Goal: Task Accomplishment & Management: Manage account settings

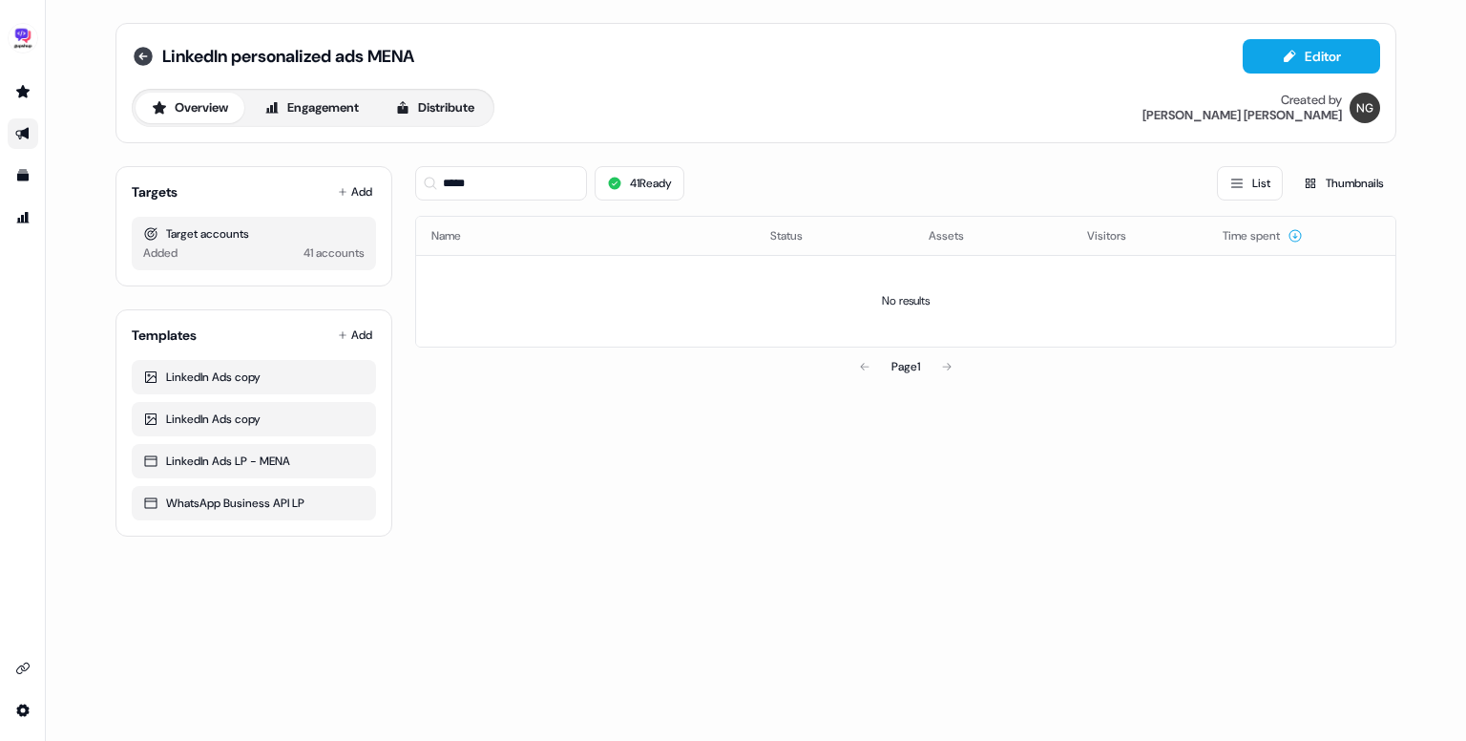
click at [152, 45] on icon at bounding box center [143, 56] width 23 height 23
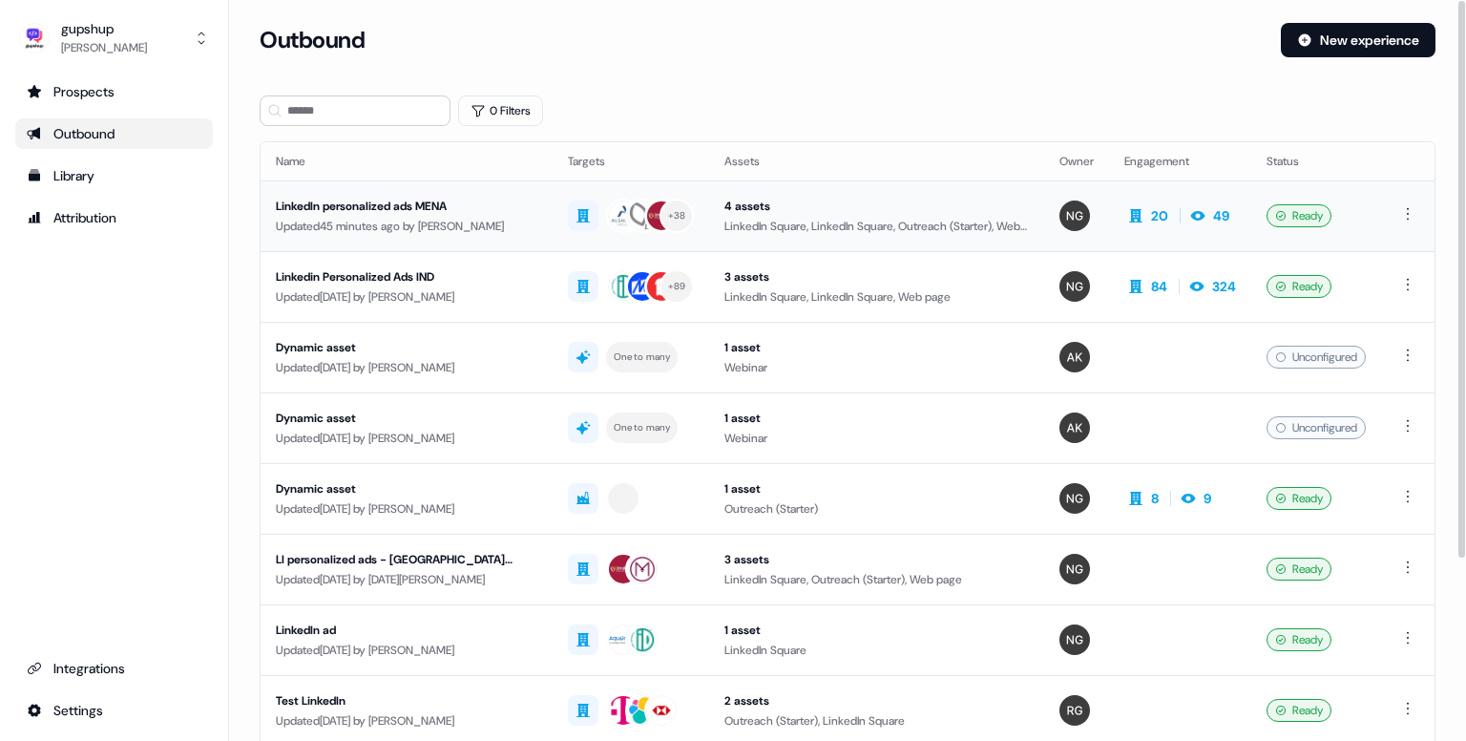
click at [363, 207] on div "LinkedIn personalized ads MENA" at bounding box center [407, 206] width 262 height 19
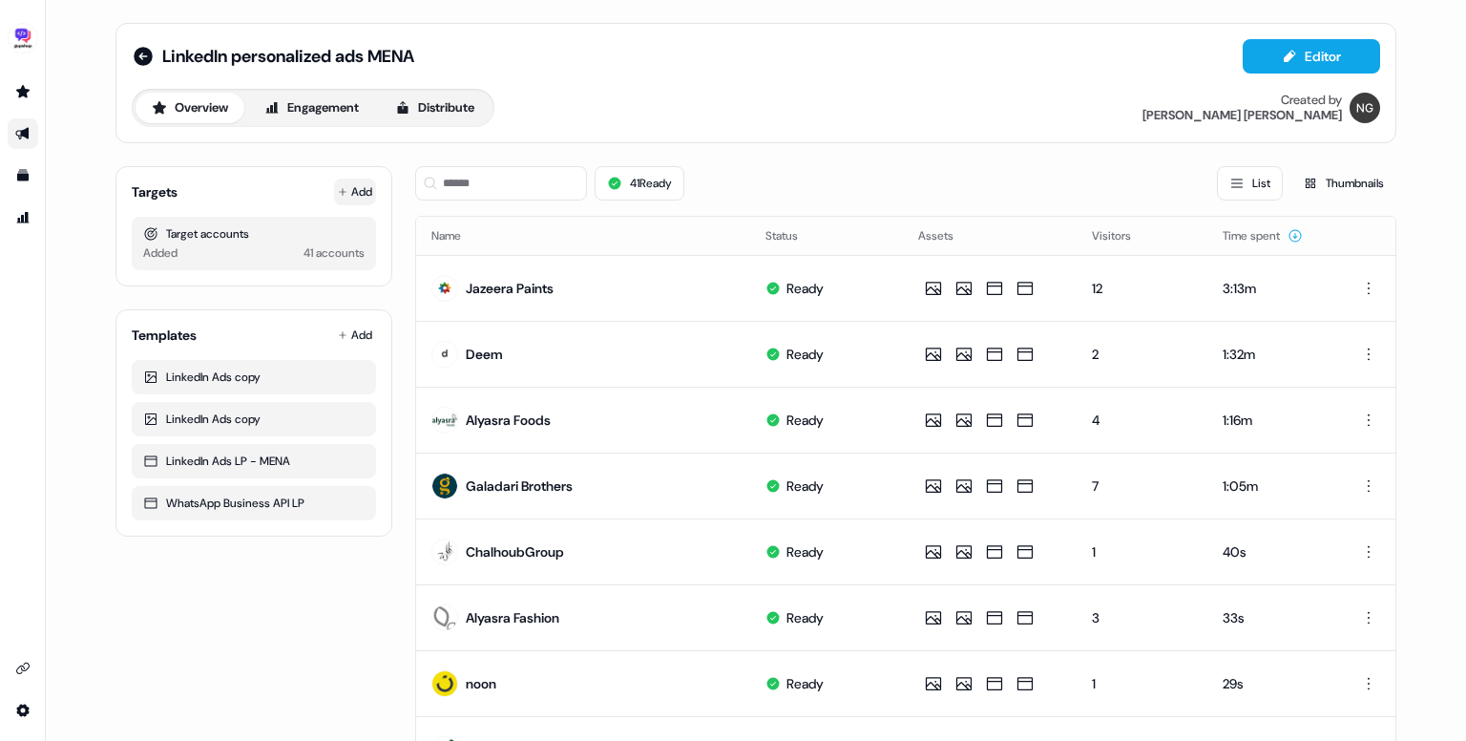
click at [348, 184] on button "Add" at bounding box center [355, 192] width 42 height 27
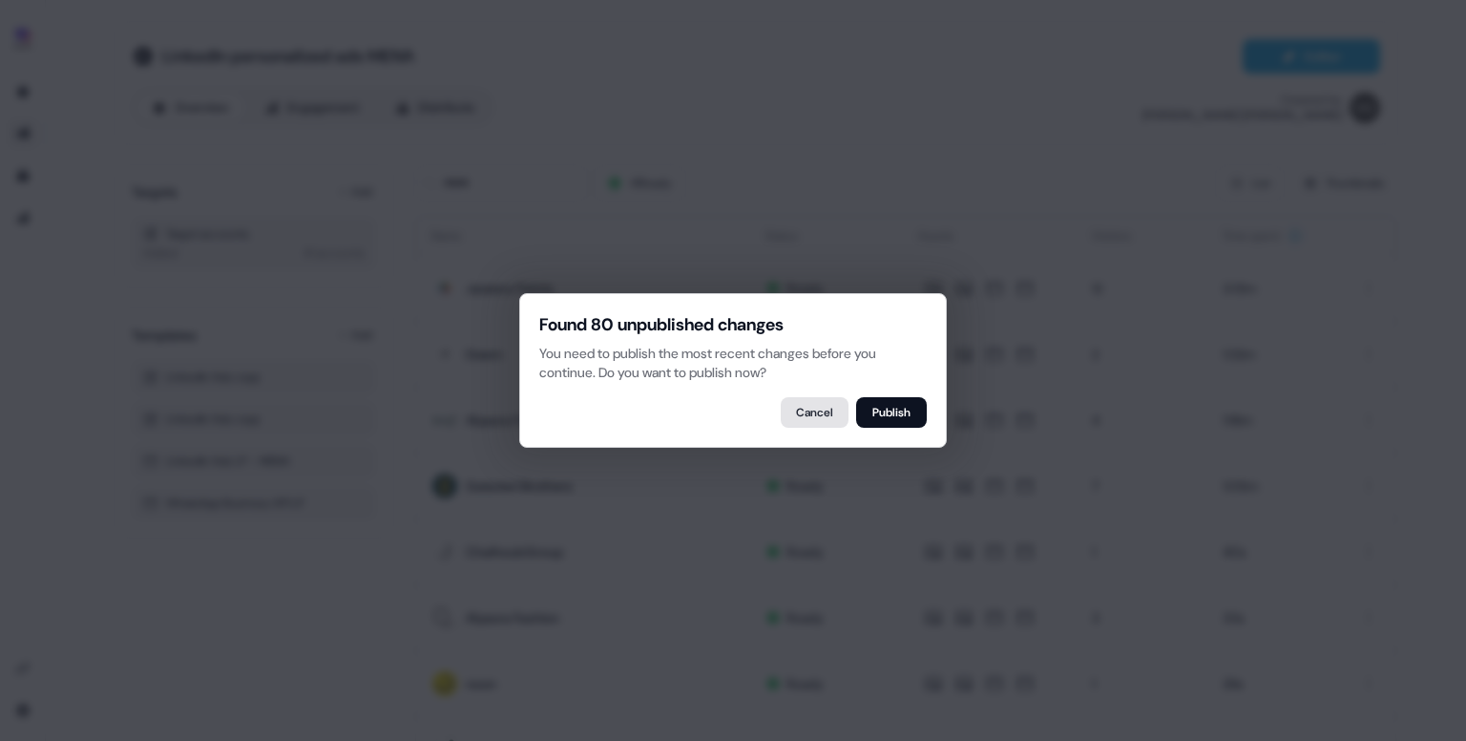
click at [821, 416] on button "Cancel" at bounding box center [815, 412] width 68 height 31
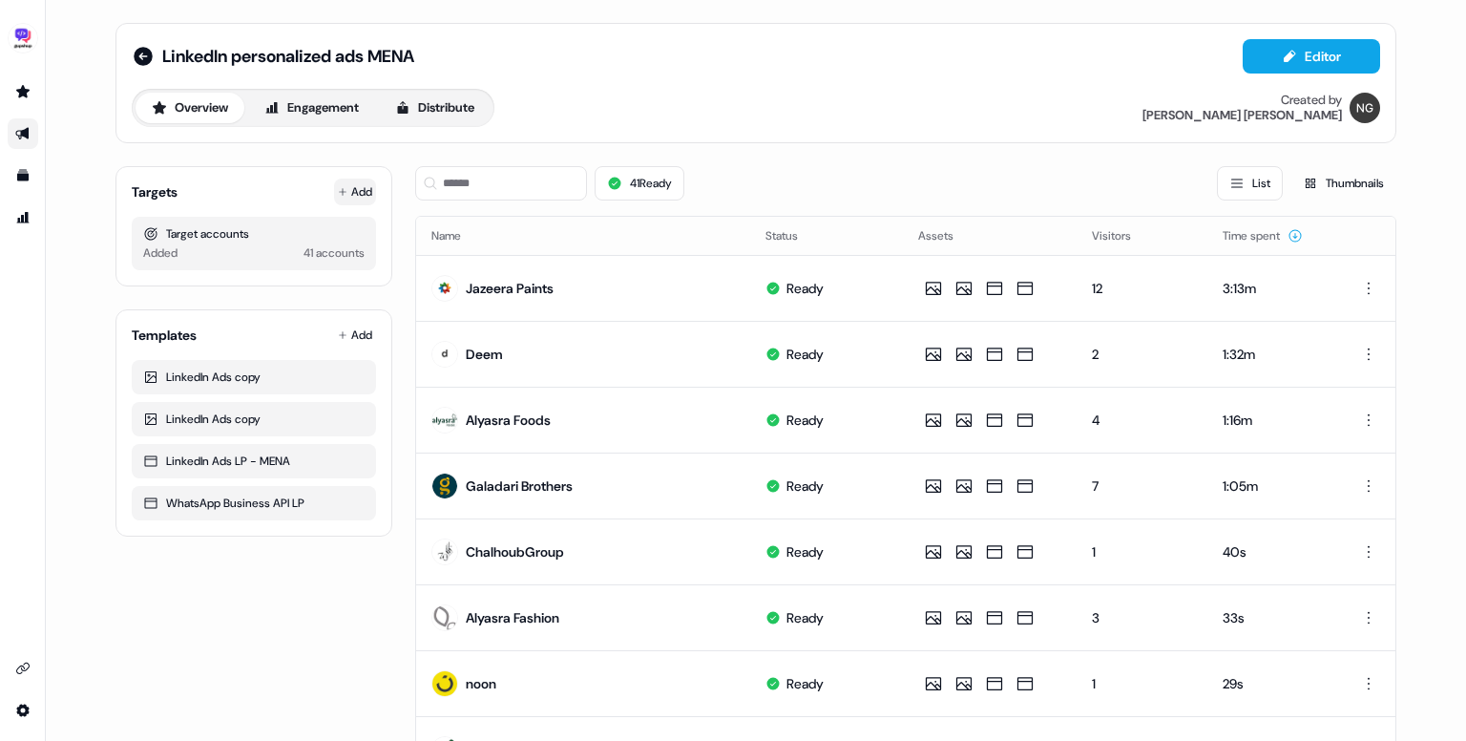
click at [354, 187] on button "Add" at bounding box center [355, 192] width 42 height 27
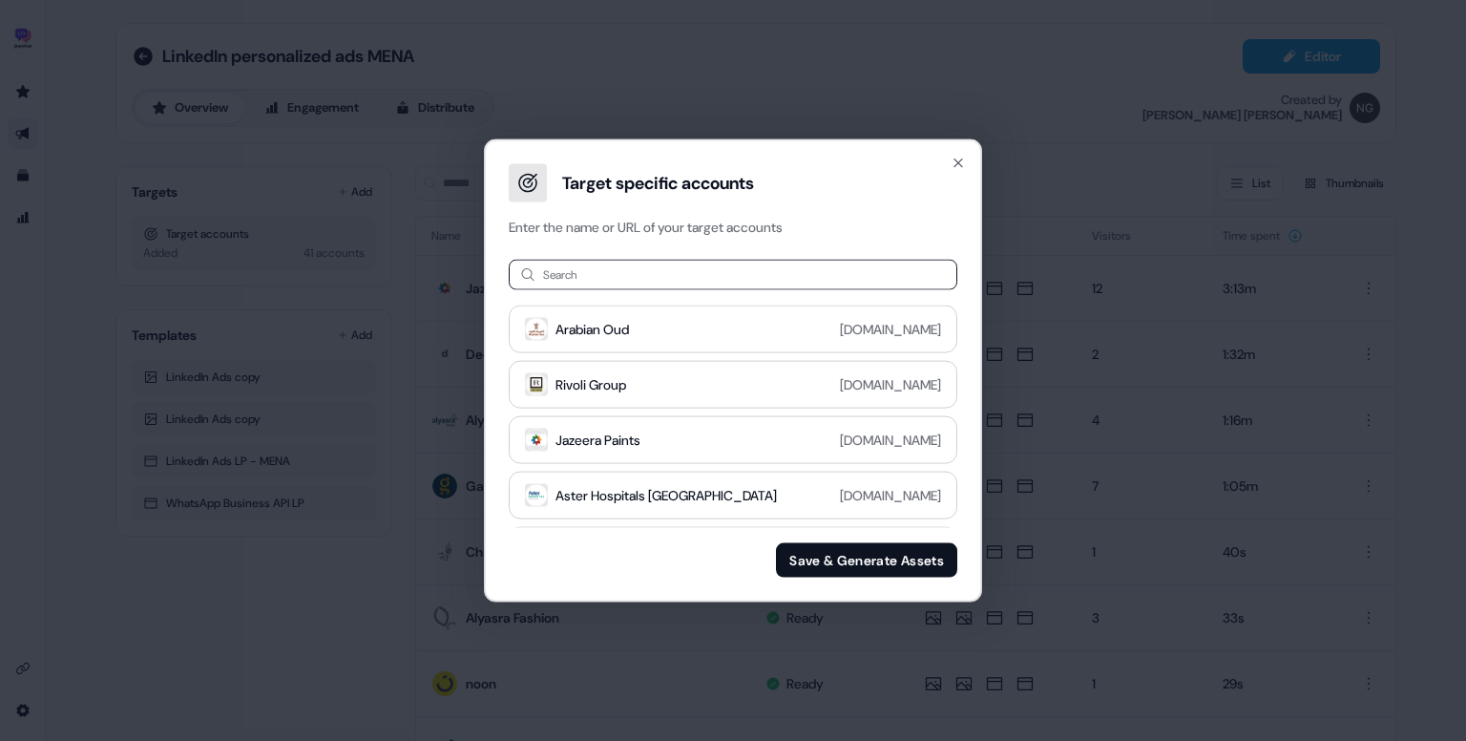
type input "**********"
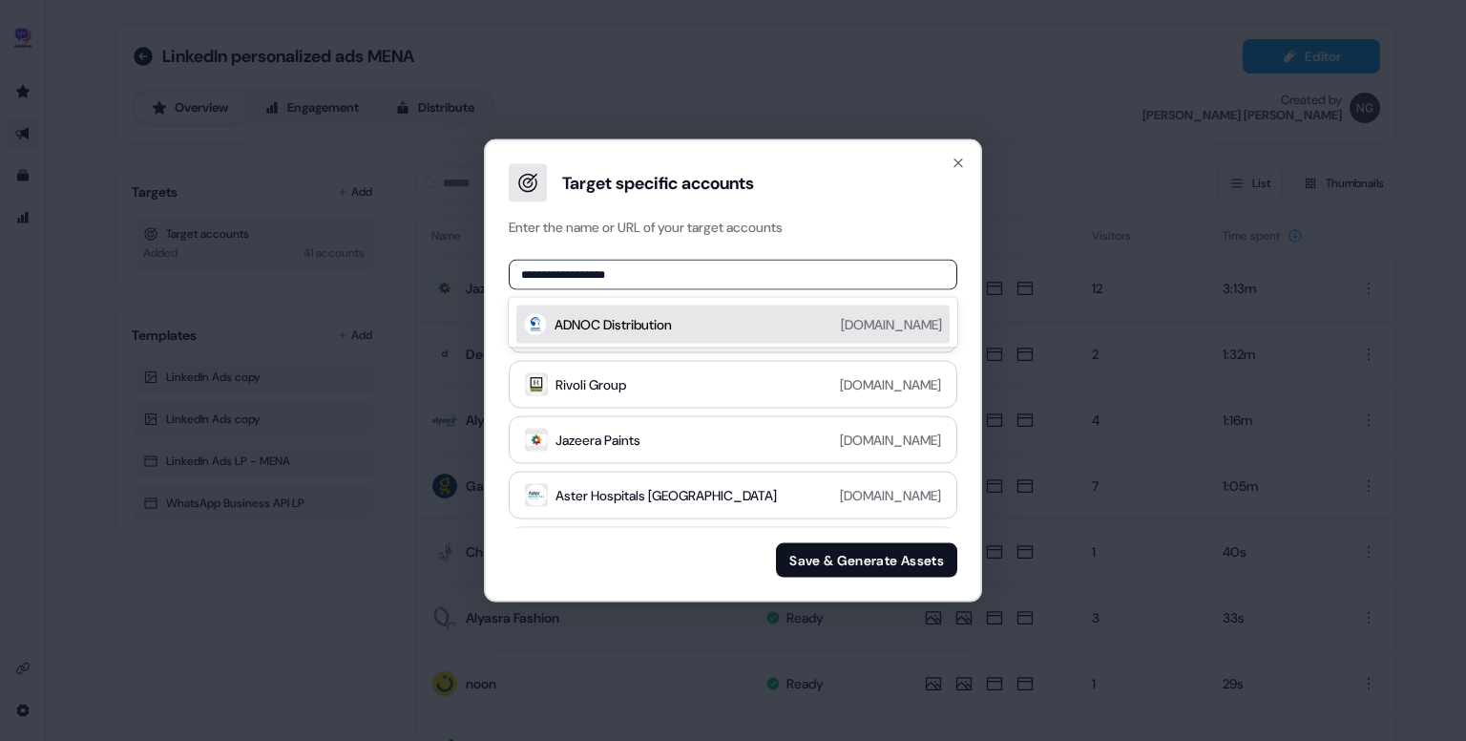
click at [714, 316] on div "ADNOC Distribution [DOMAIN_NAME]" at bounding box center [749, 324] width 388 height 23
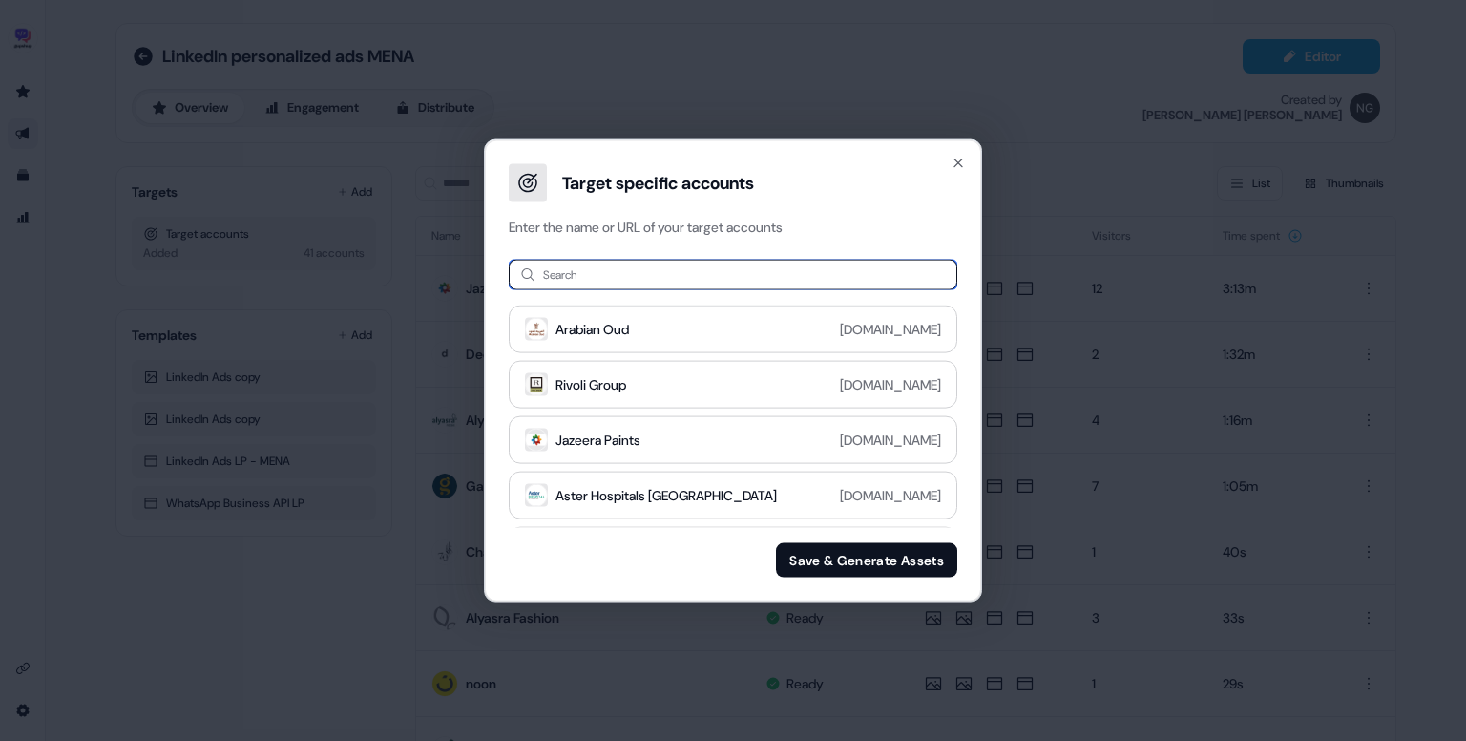
paste input "***"
type input "***"
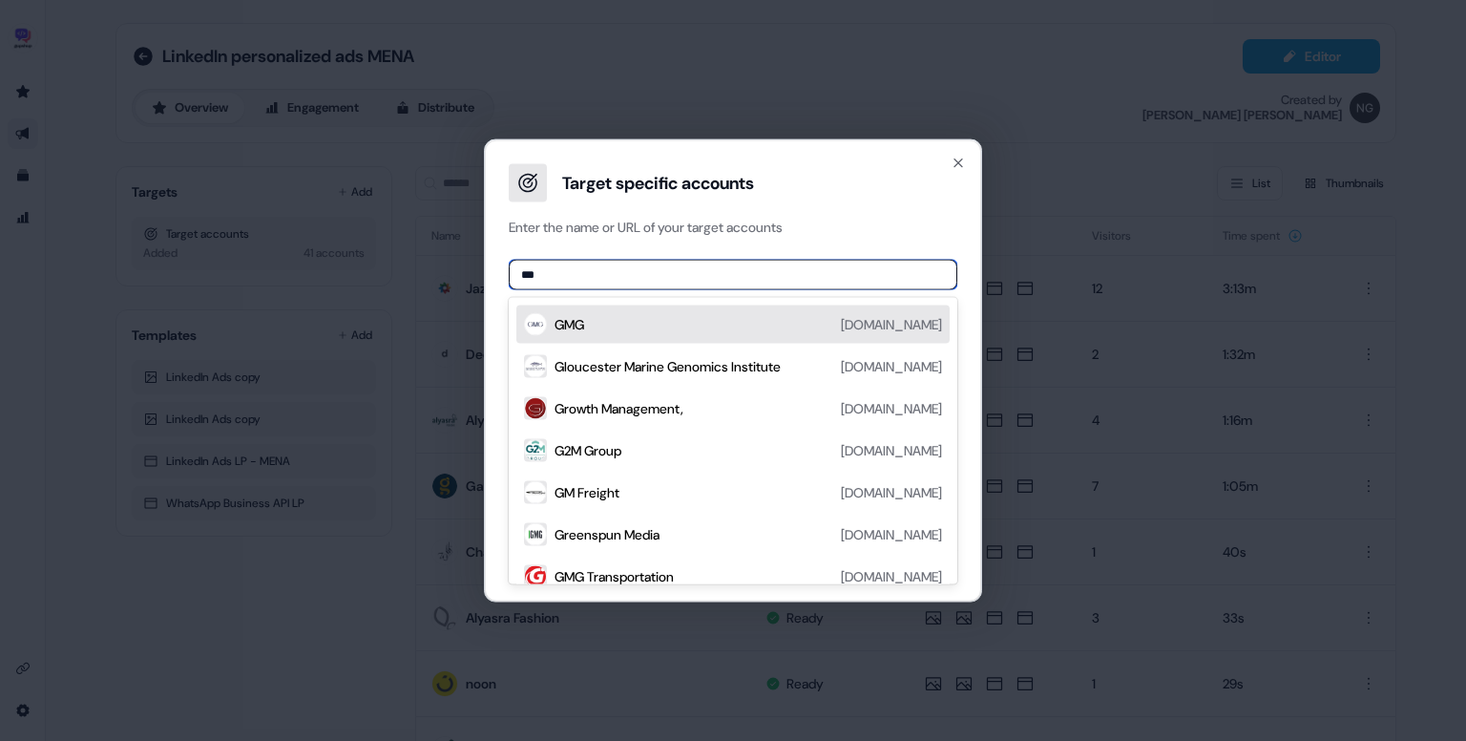
click at [734, 329] on div "GMG [DOMAIN_NAME]" at bounding box center [749, 324] width 388 height 23
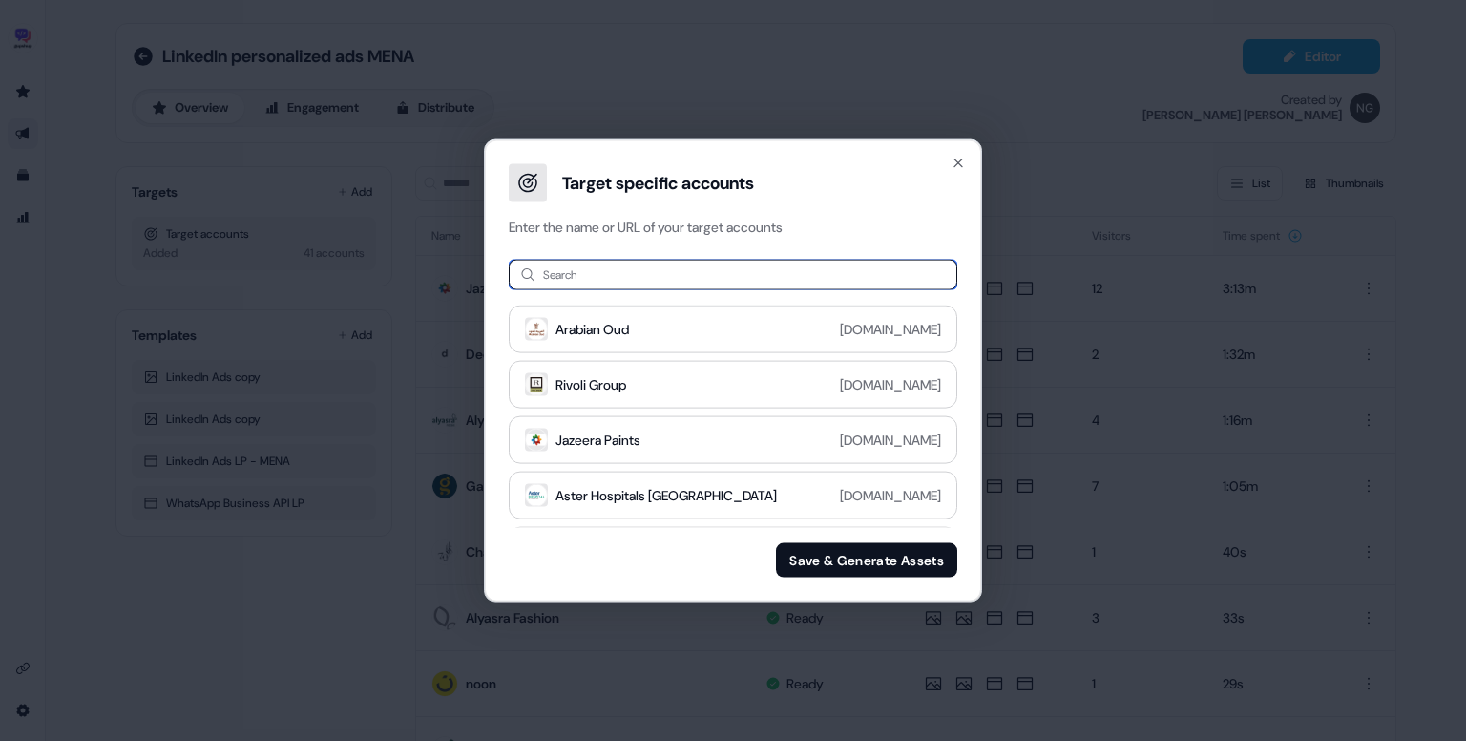
paste input "**********"
type input "**********"
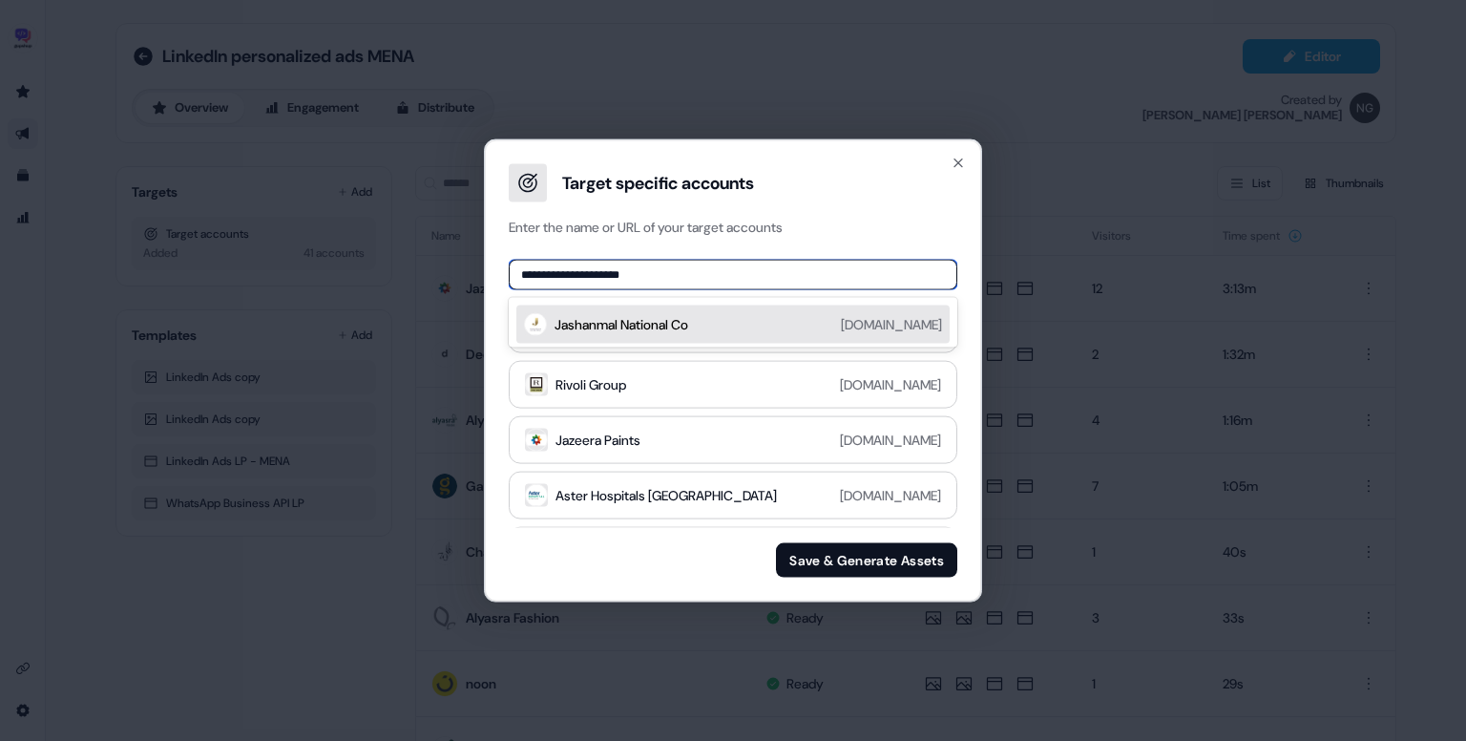
click at [767, 311] on div "Jashanmal National Co [DOMAIN_NAME]" at bounding box center [732, 324] width 433 height 38
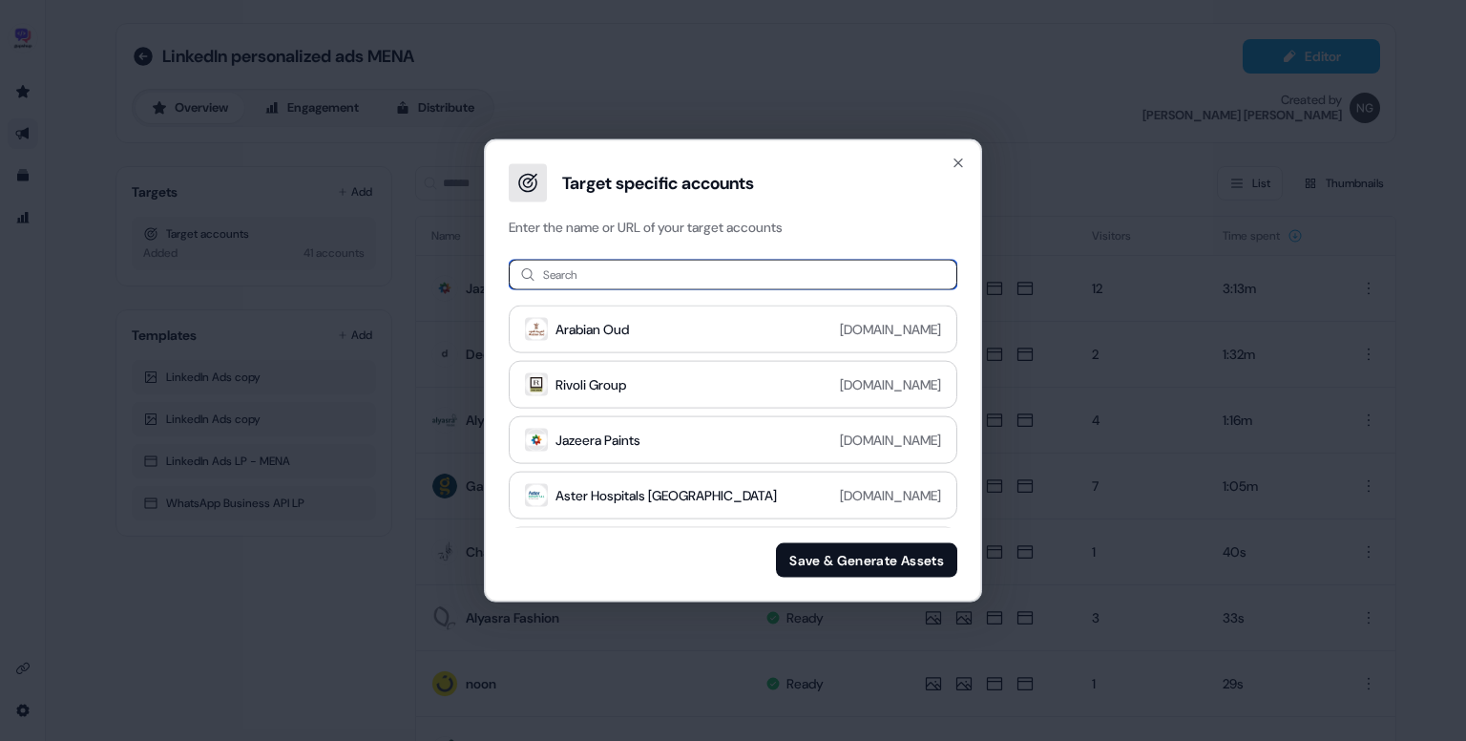
paste input "**********"
type input "**********"
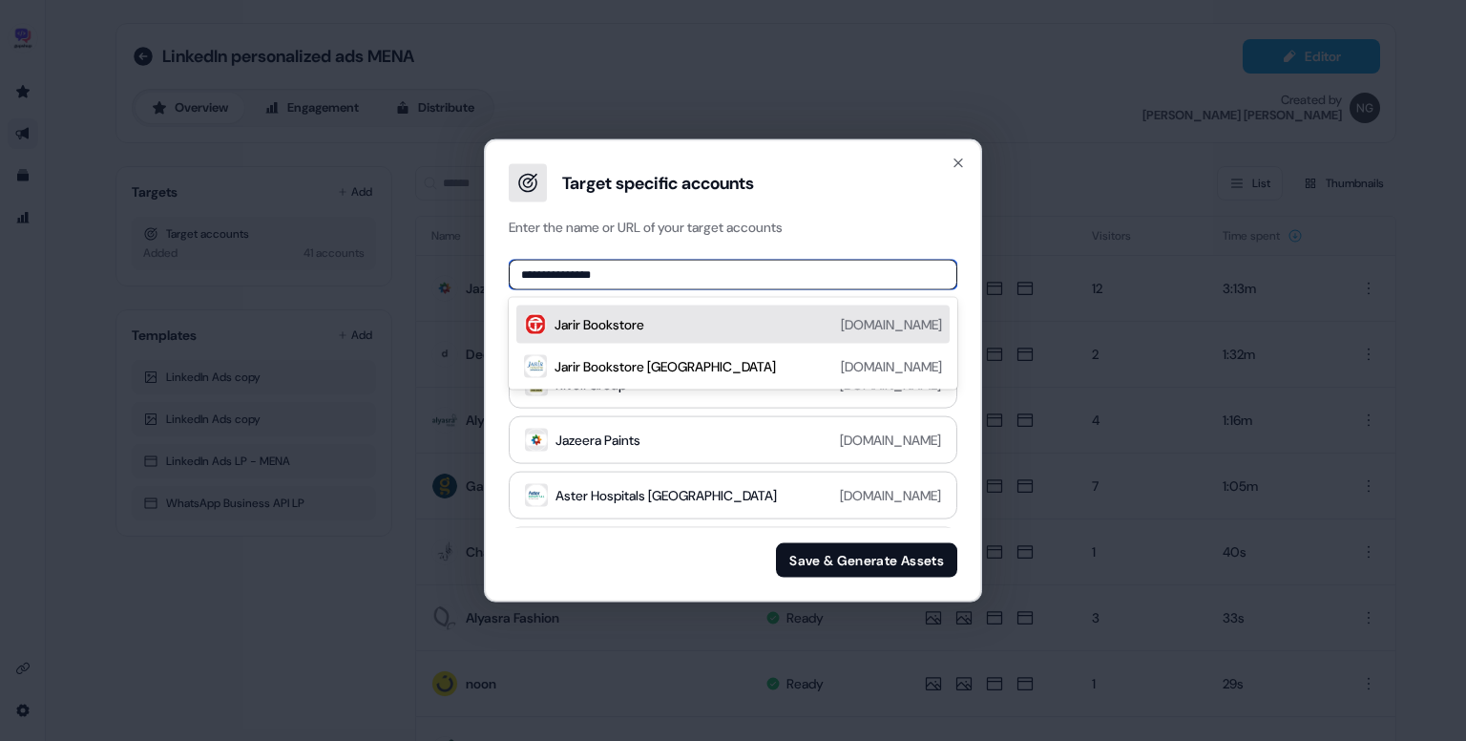
click at [722, 324] on div "Jarir Bookstore [DOMAIN_NAME]" at bounding box center [749, 324] width 388 height 23
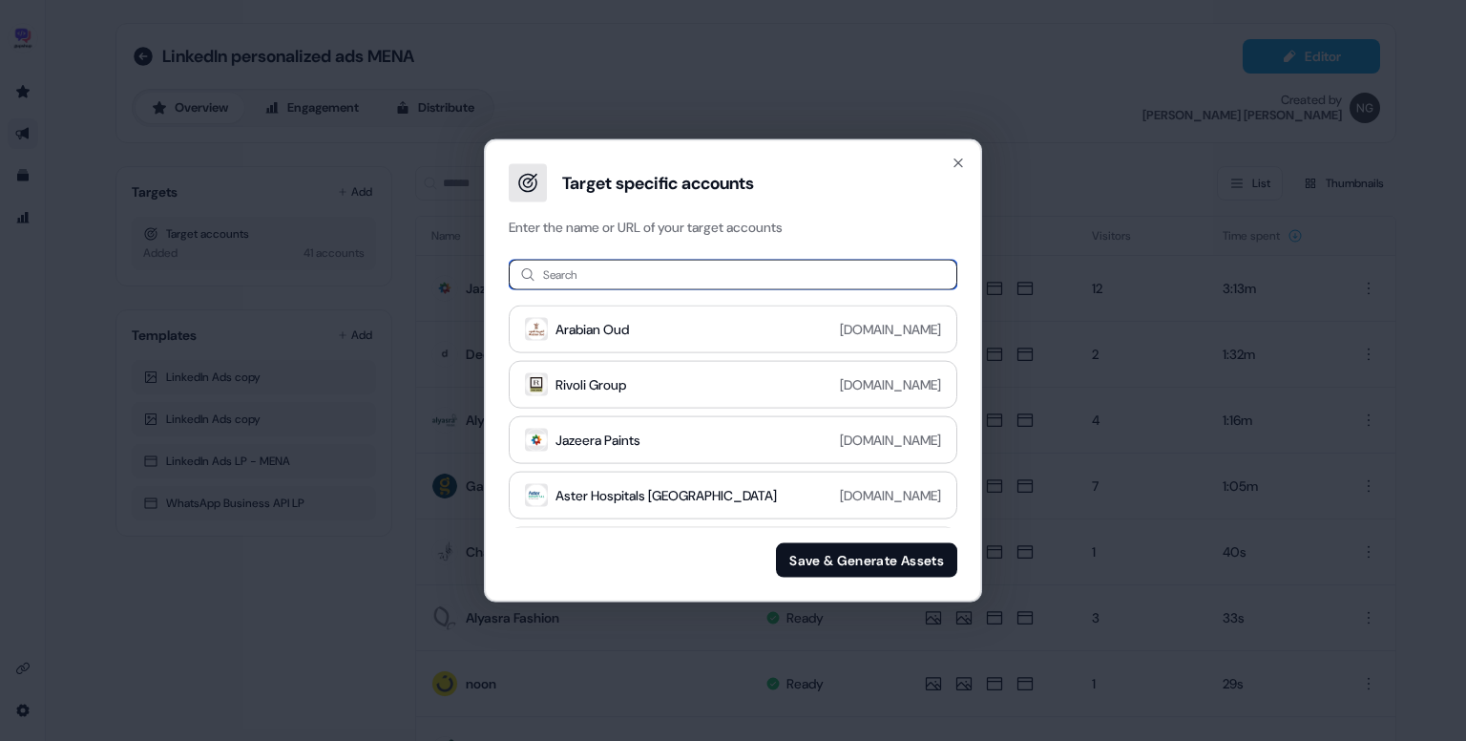
paste input "**********"
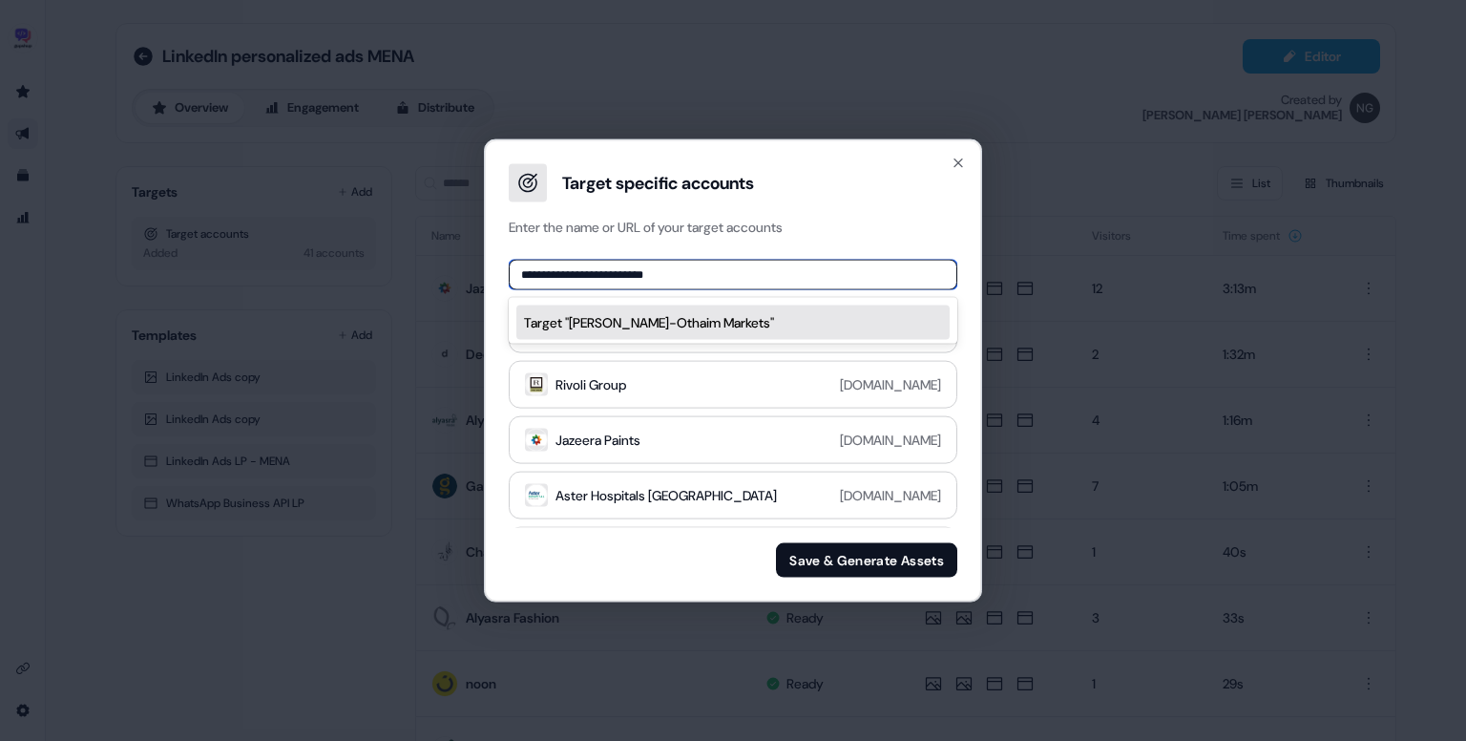
paste input
type input "**********"
click at [695, 315] on div "Othaim Markets [DOMAIN_NAME]" at bounding box center [749, 324] width 388 height 23
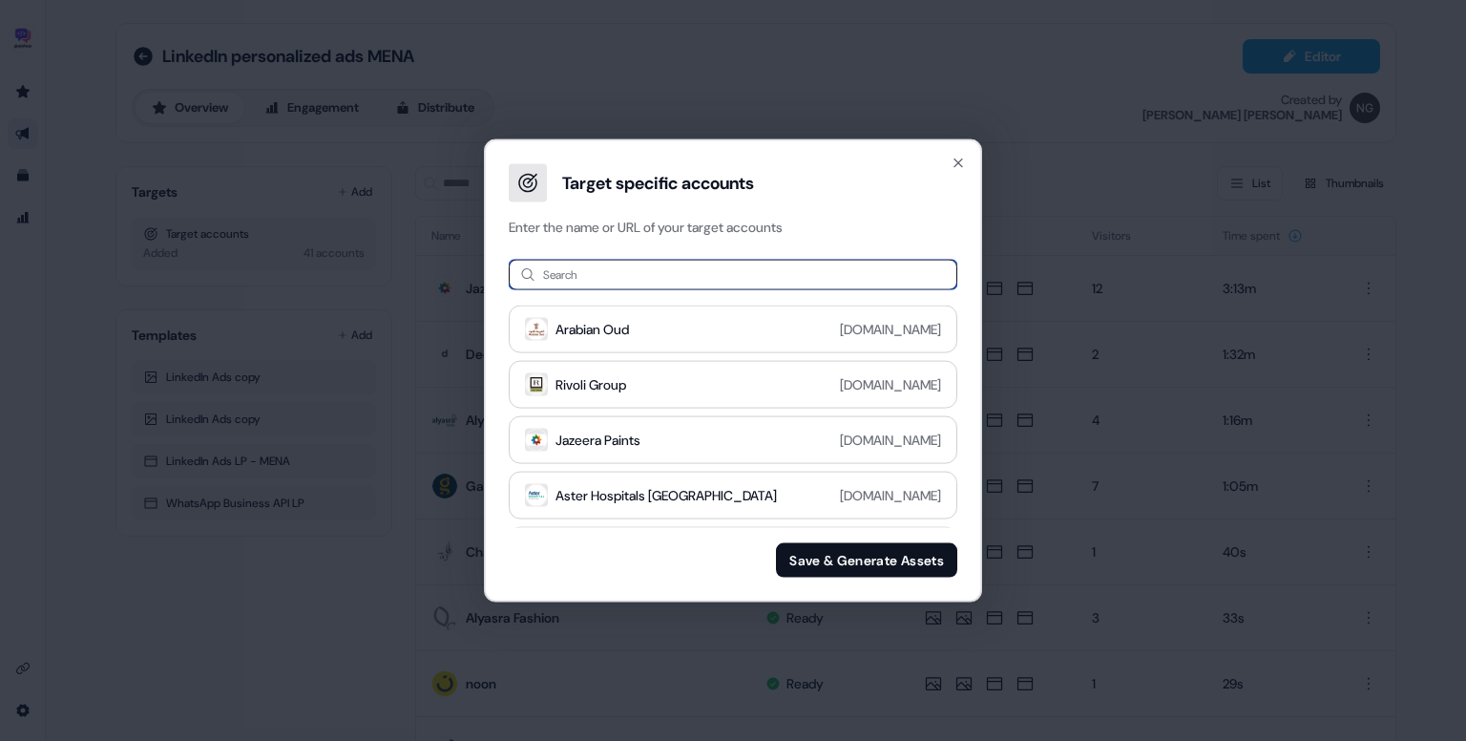
paste input "********"
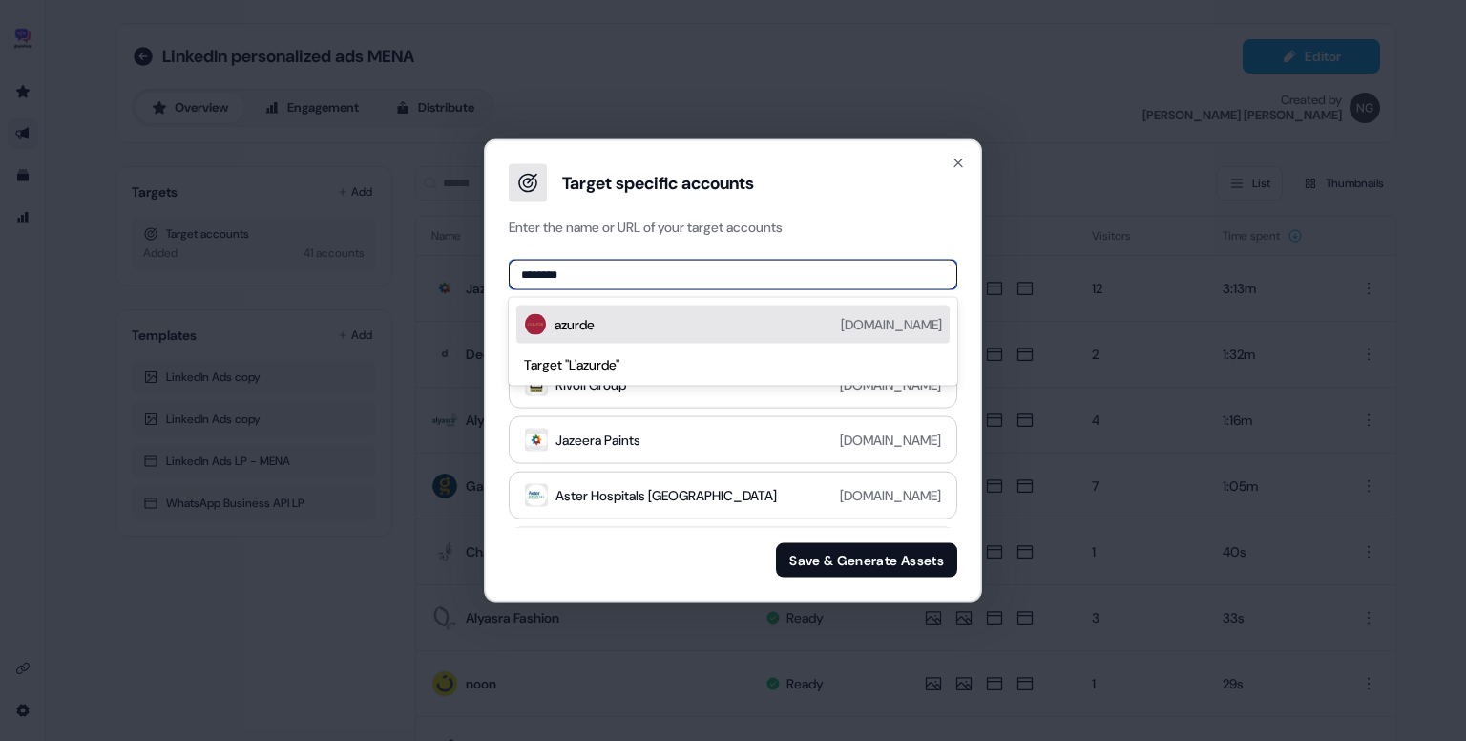
type input "********"
click at [747, 332] on div "azurde [DOMAIN_NAME]" at bounding box center [749, 324] width 388 height 23
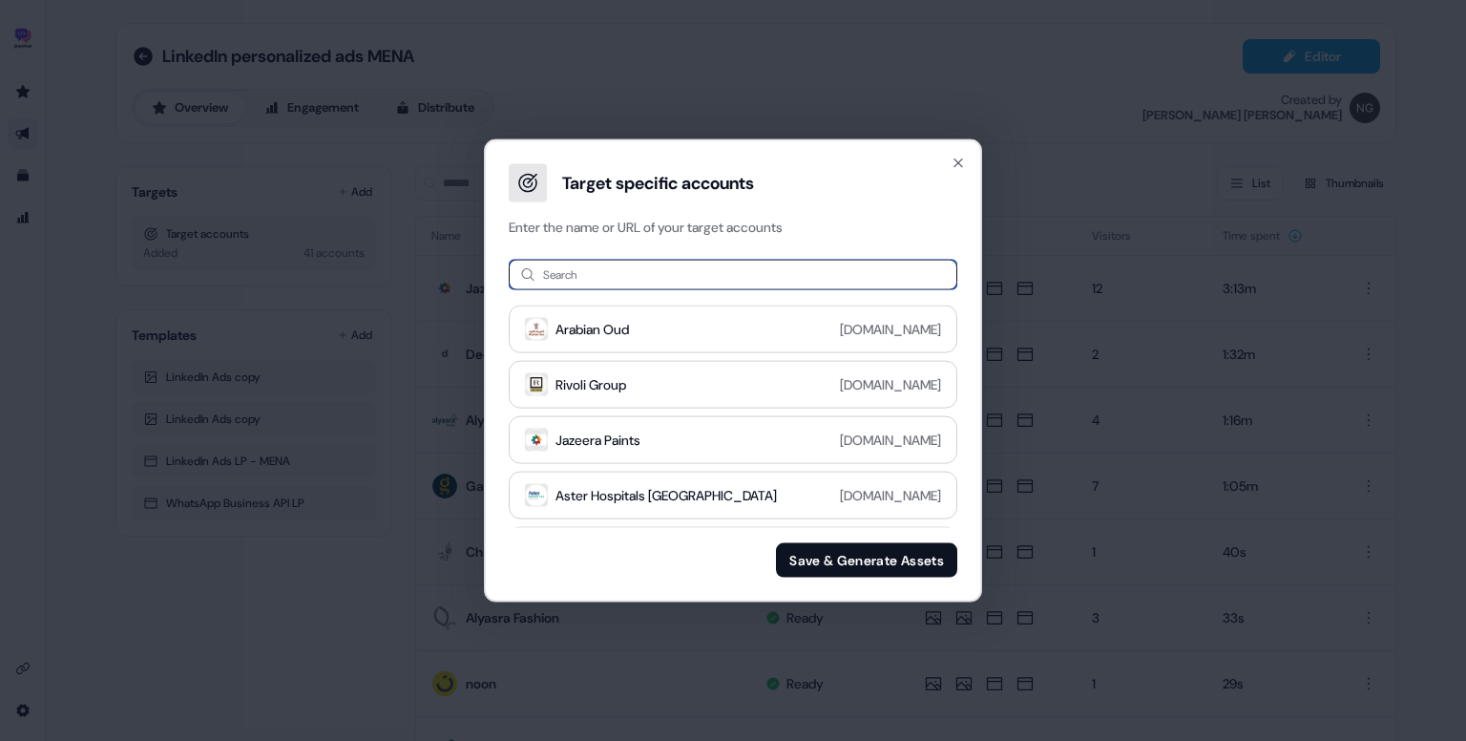
paste input "**********"
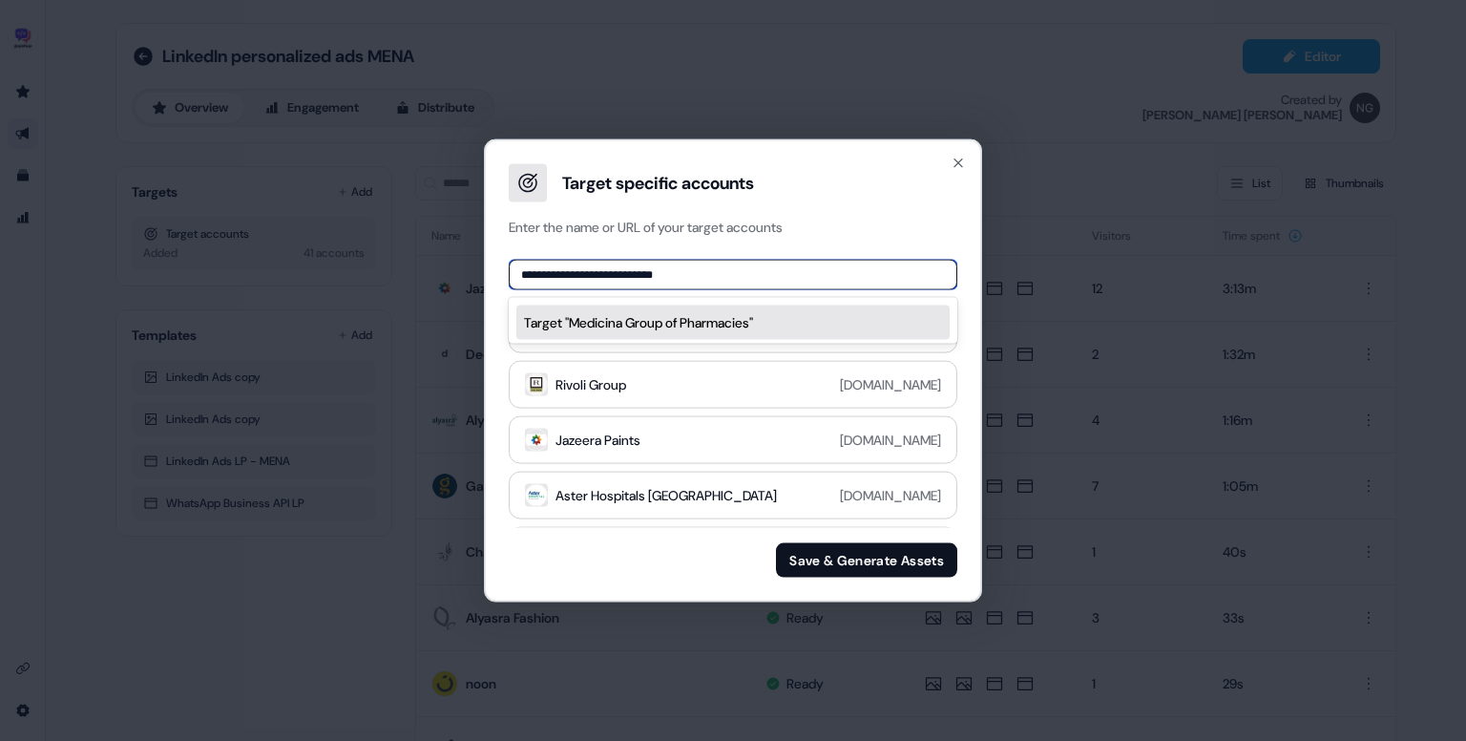
paste input
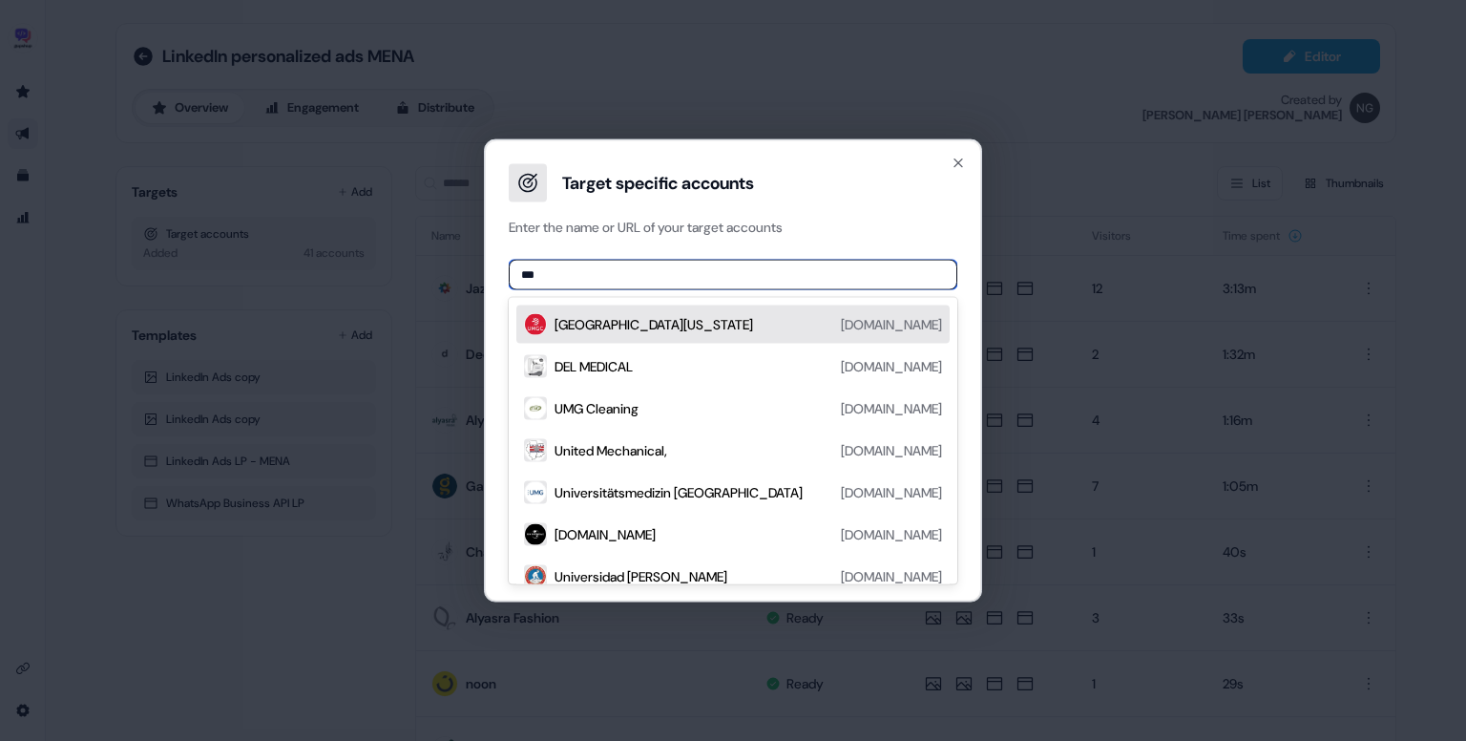
paste input "**********"
paste input
type input "**********"
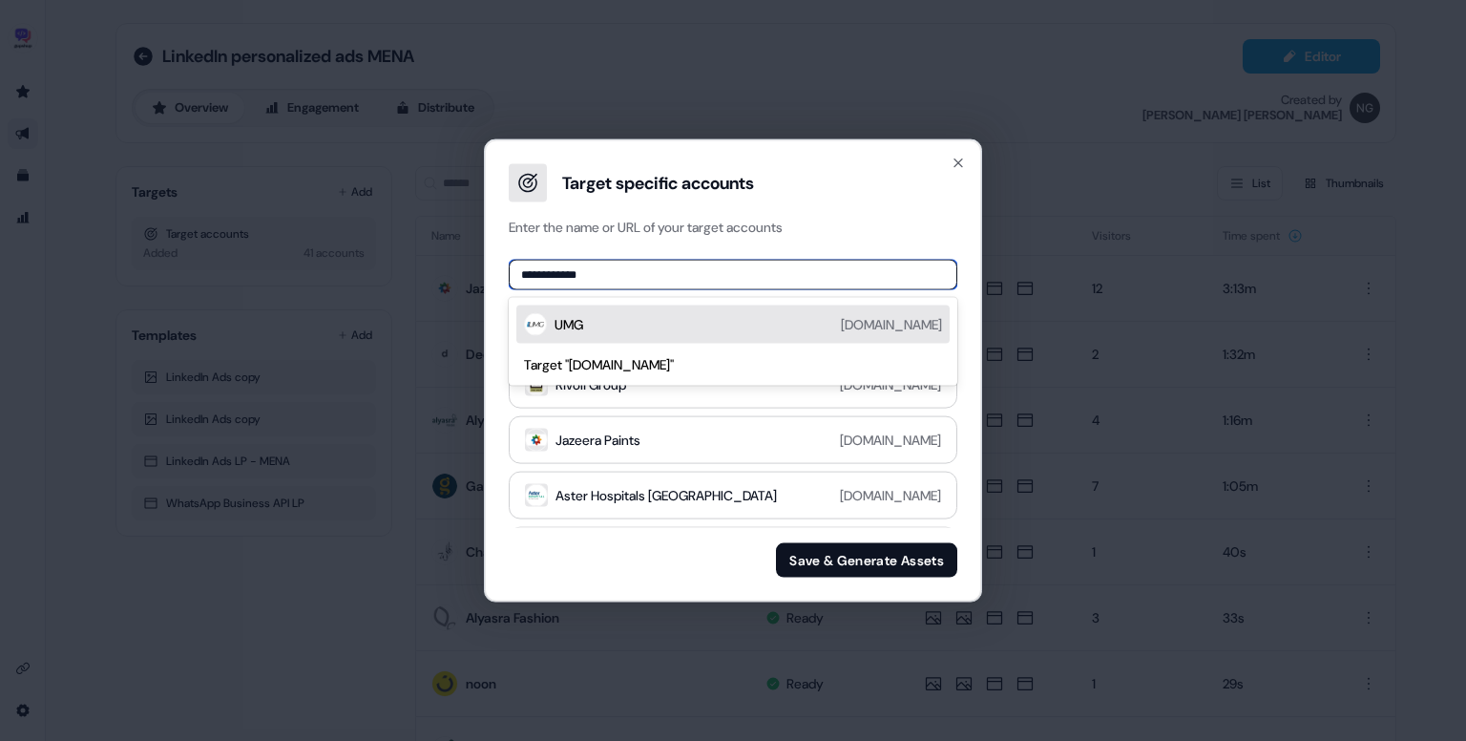
click at [720, 322] on div "UMG [DOMAIN_NAME]" at bounding box center [749, 324] width 388 height 23
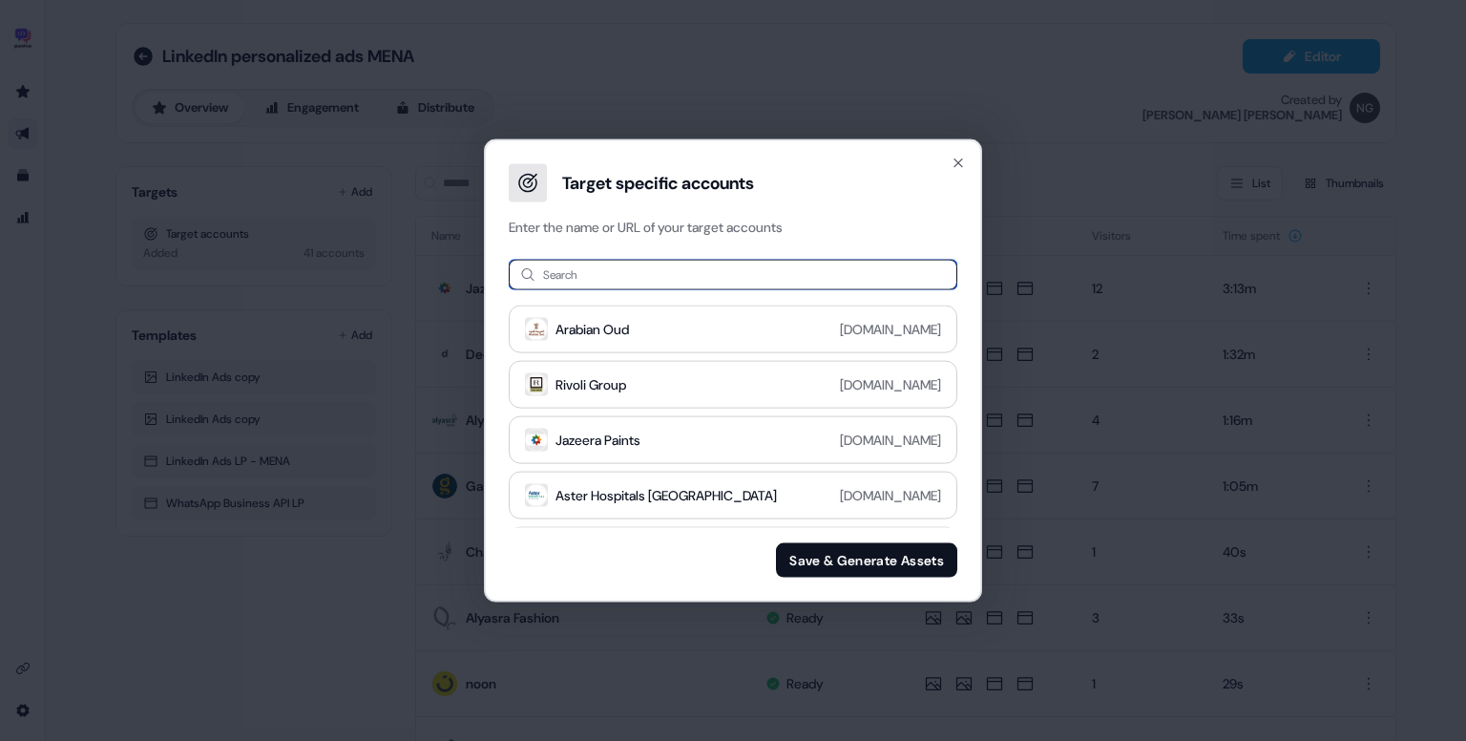
paste input "**********"
type input "**********"
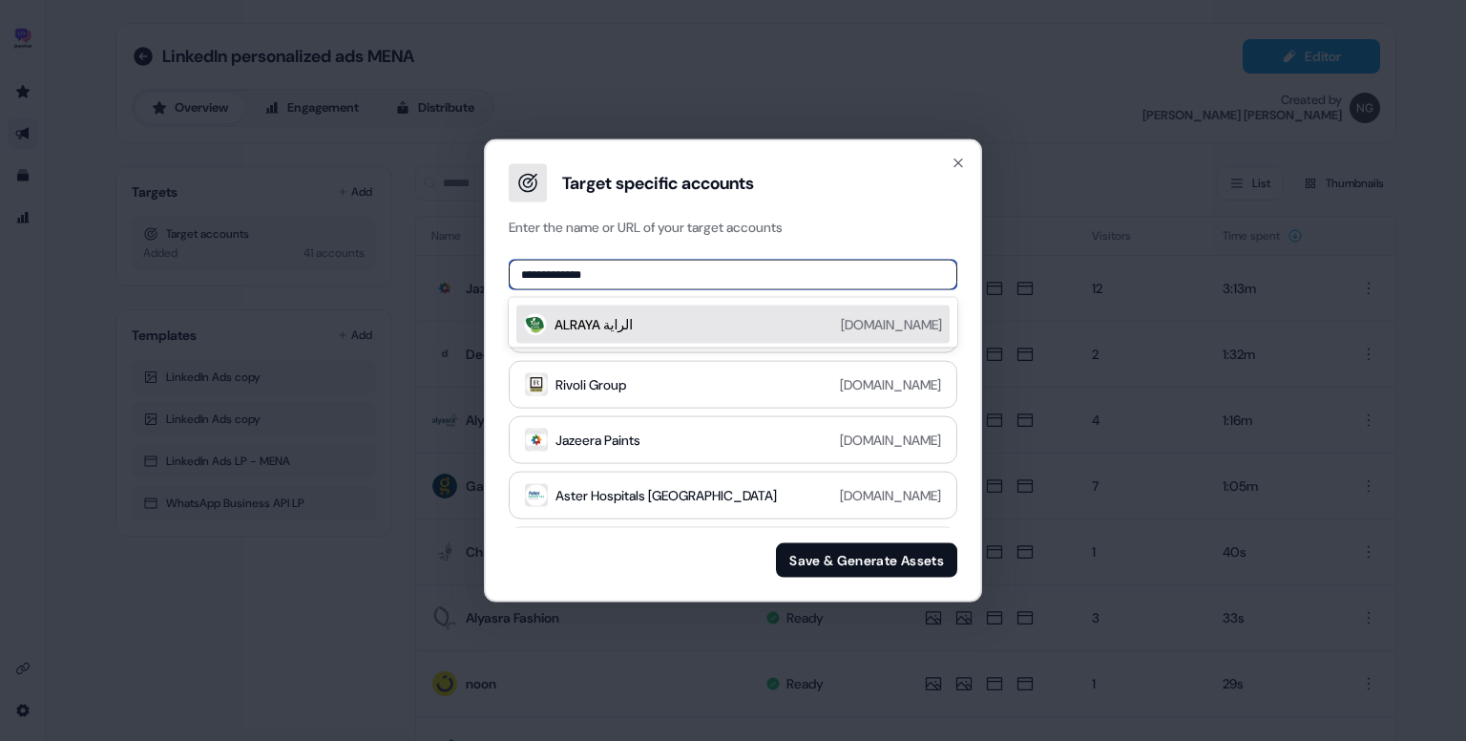
click at [718, 320] on div "ALRAYA الراية [DOMAIN_NAME]" at bounding box center [749, 324] width 388 height 23
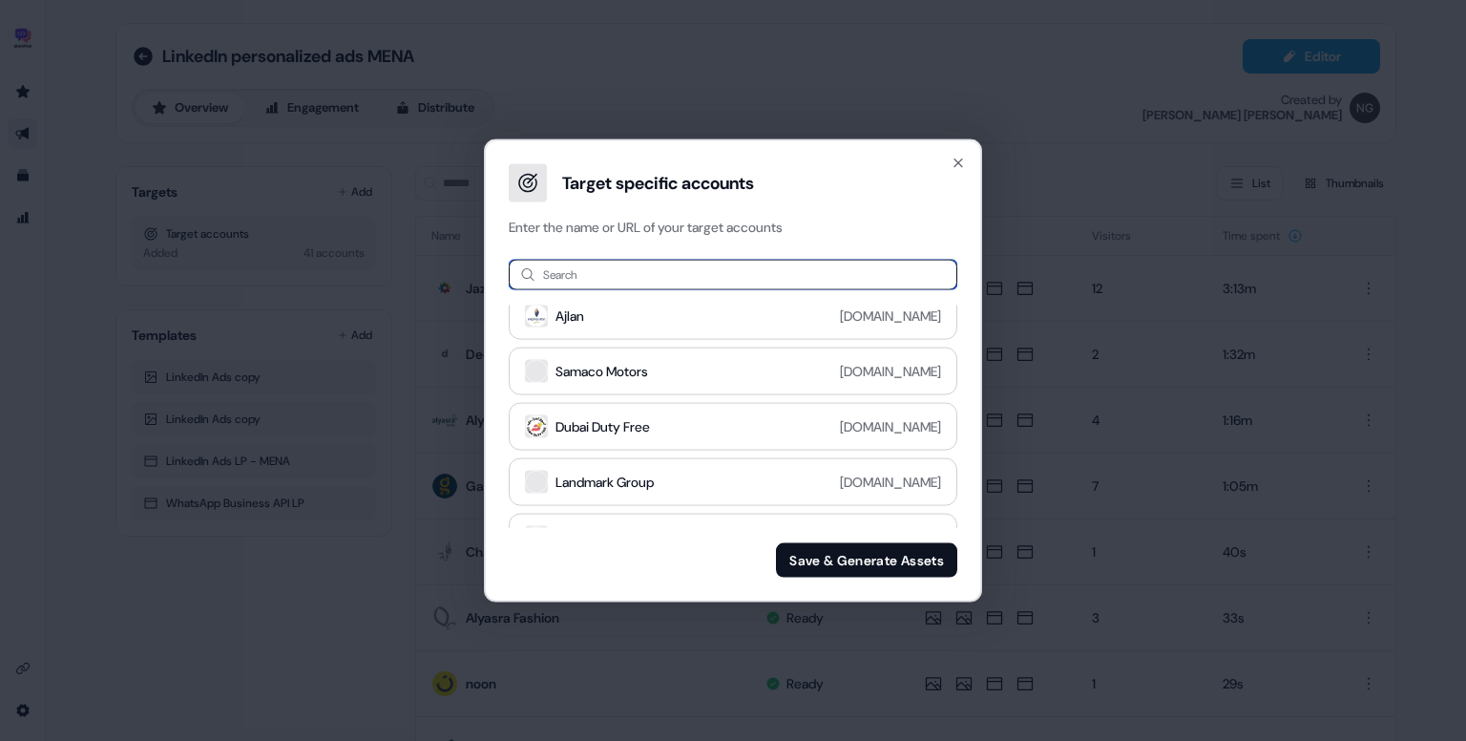
scroll to position [279, 0]
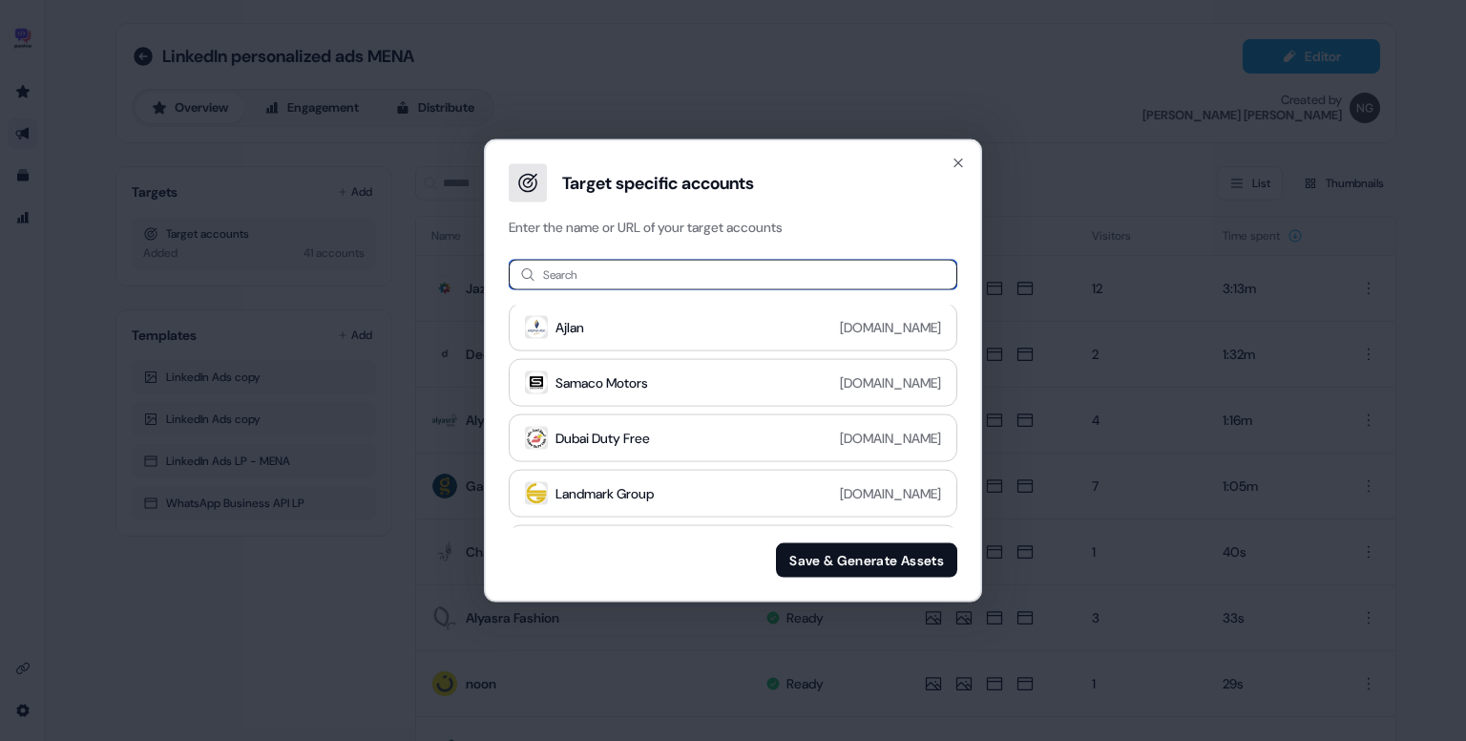
paste input "**********"
type input "**********"
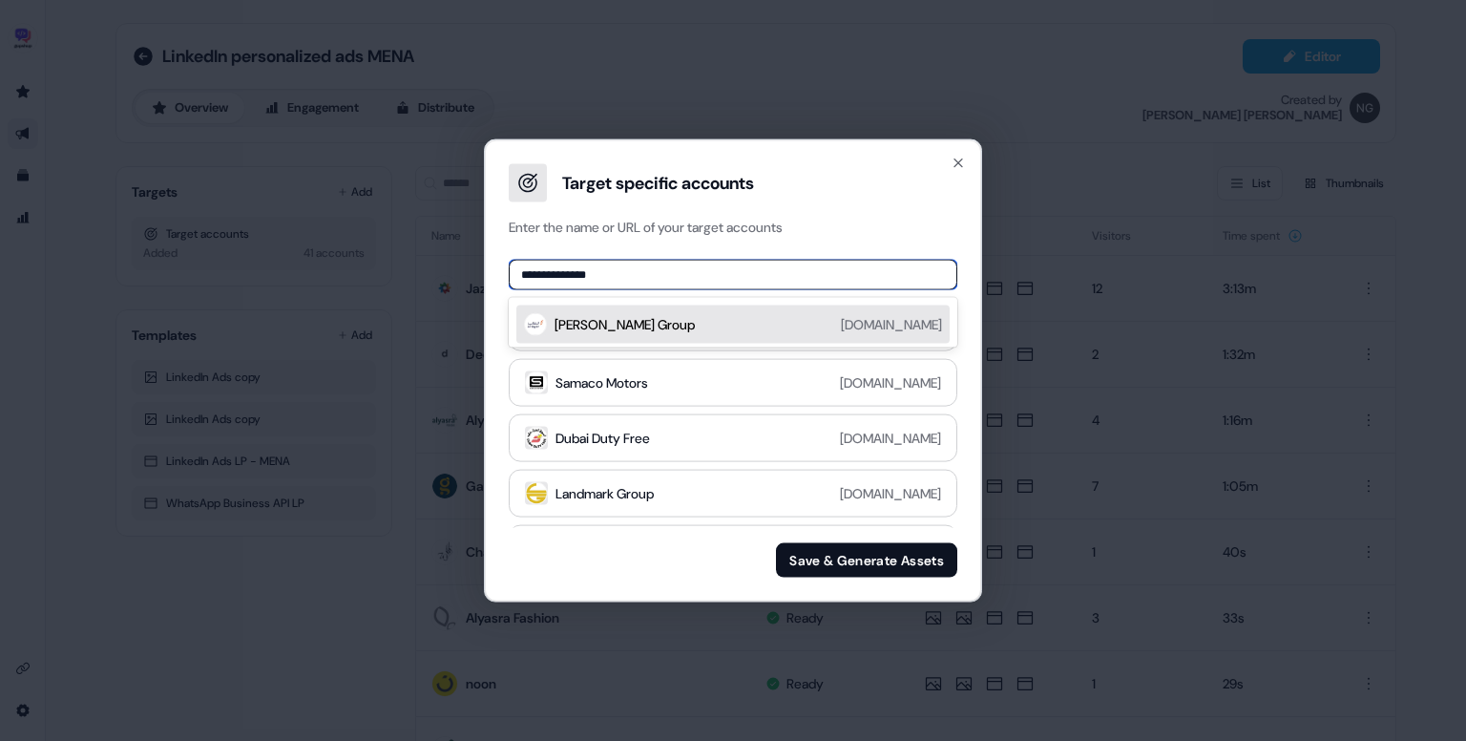
click at [742, 313] on div "[PERSON_NAME] Group [DOMAIN_NAME]" at bounding box center [749, 324] width 388 height 23
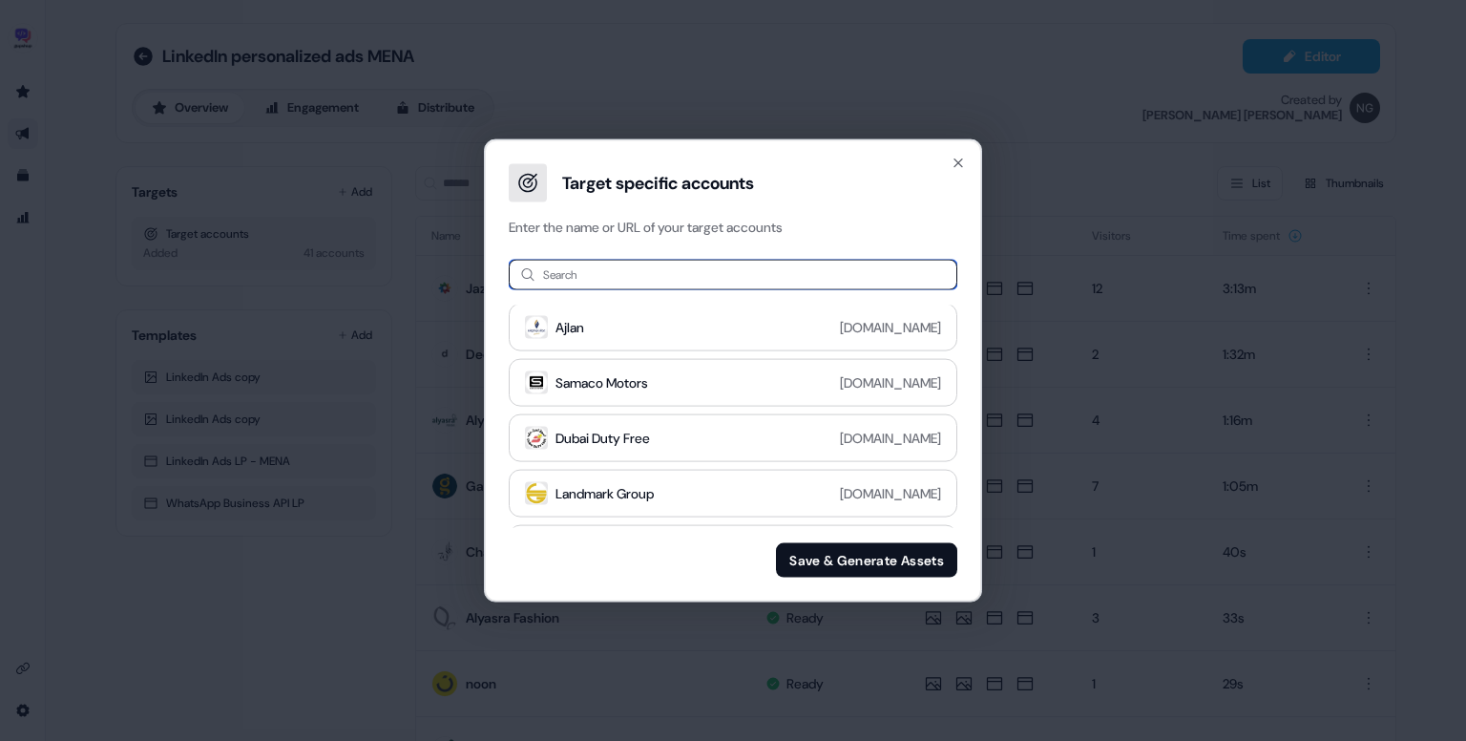
paste input "**********"
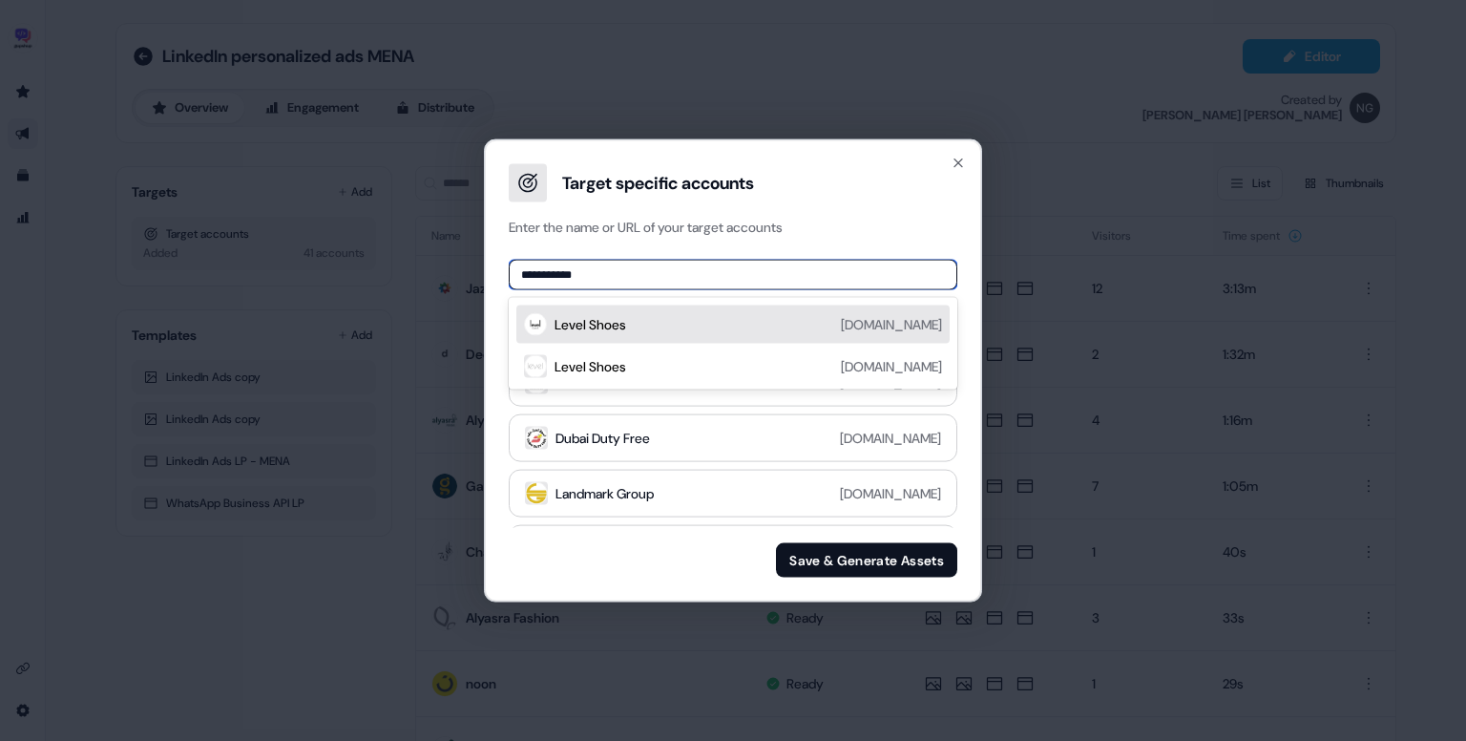
type input "**********"
click at [656, 320] on div "Level Shoes [DOMAIN_NAME]" at bounding box center [749, 324] width 388 height 23
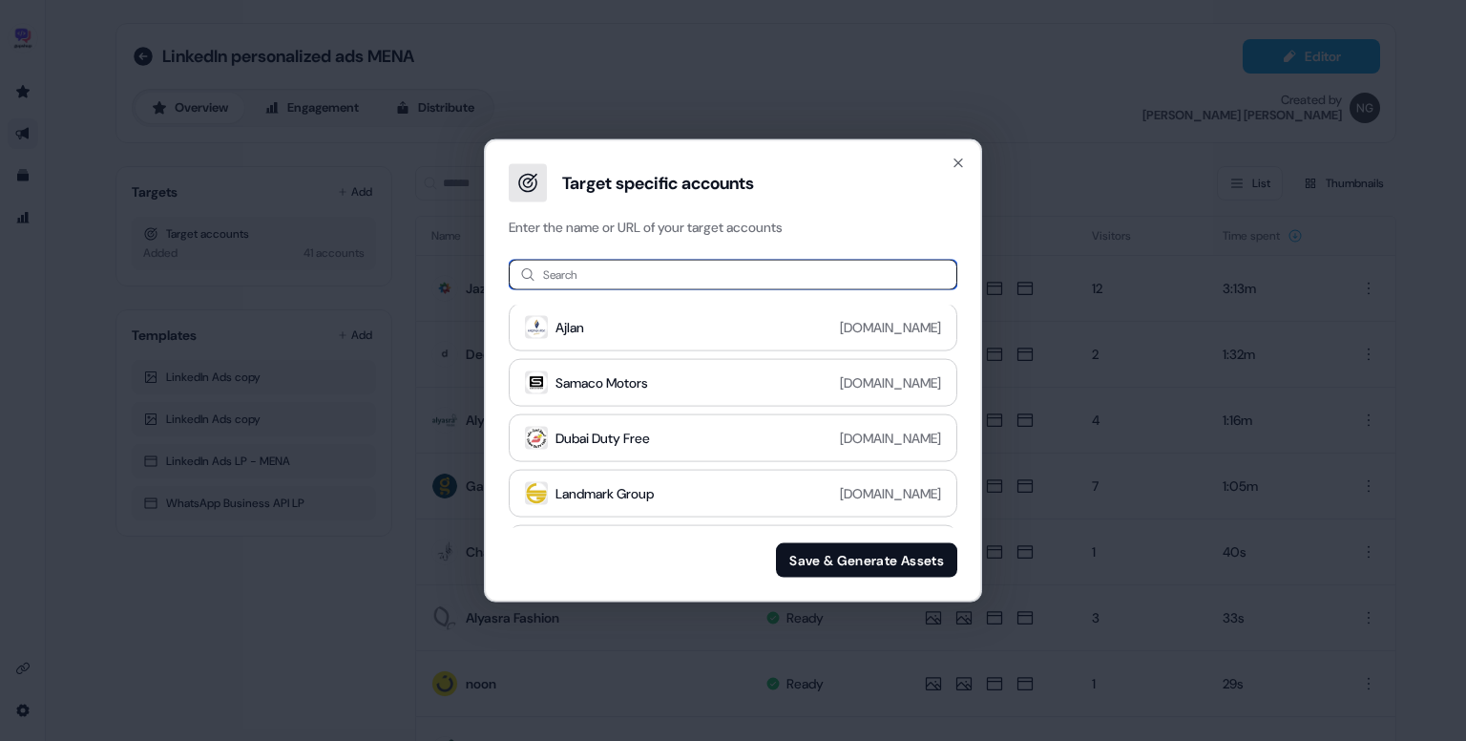
paste input "**********"
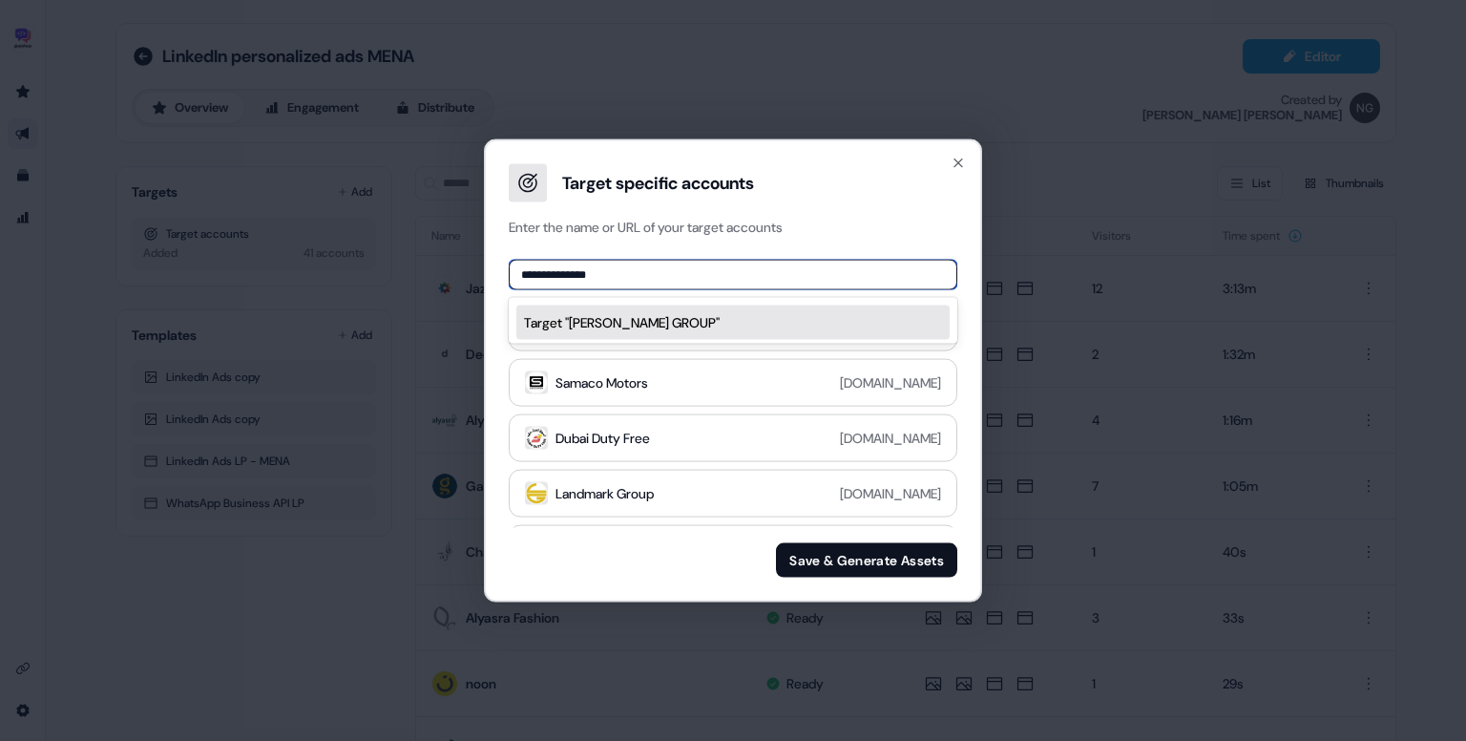
paste input "**********"
paste input
type input "**********"
click at [684, 325] on div "Jamjoom [DOMAIN_NAME]" at bounding box center [749, 324] width 388 height 23
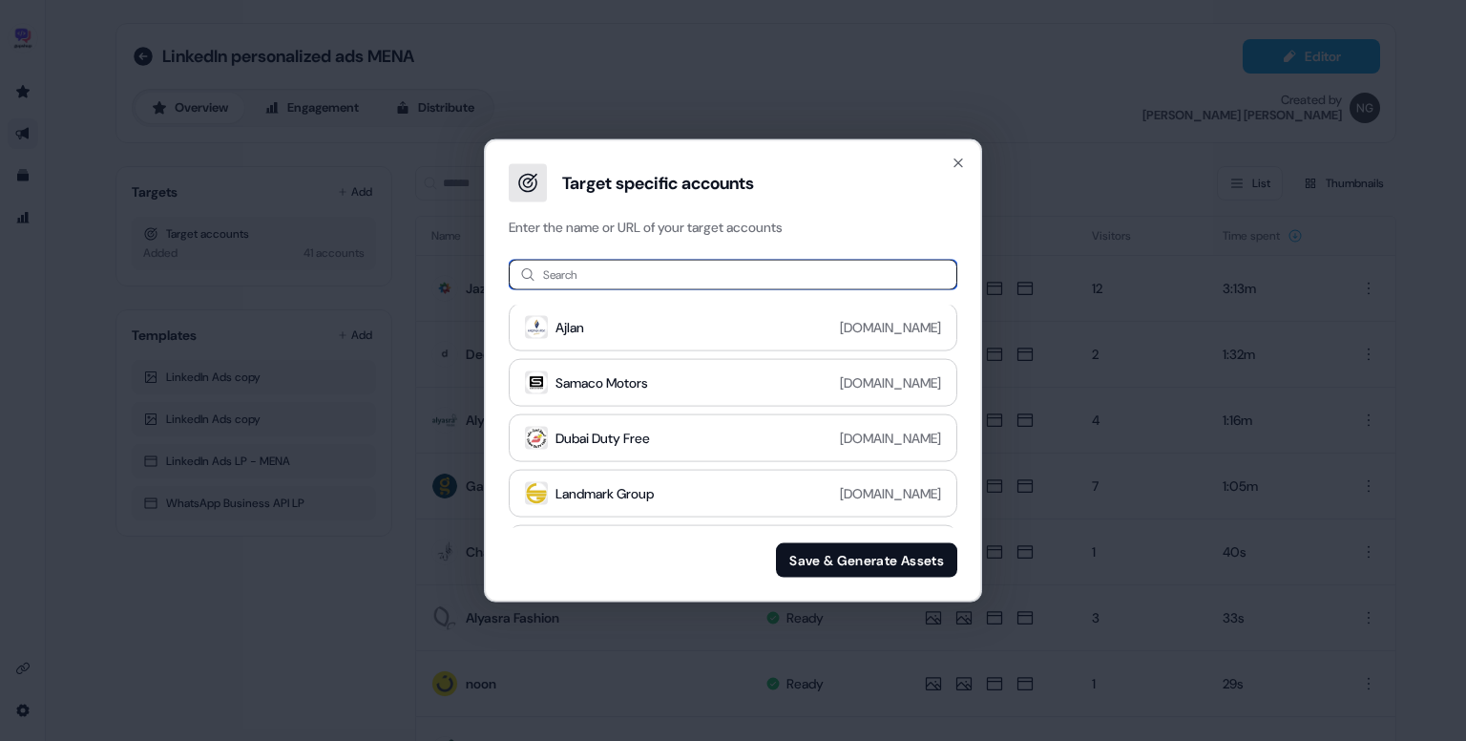
paste input "**********"
type input "**********"
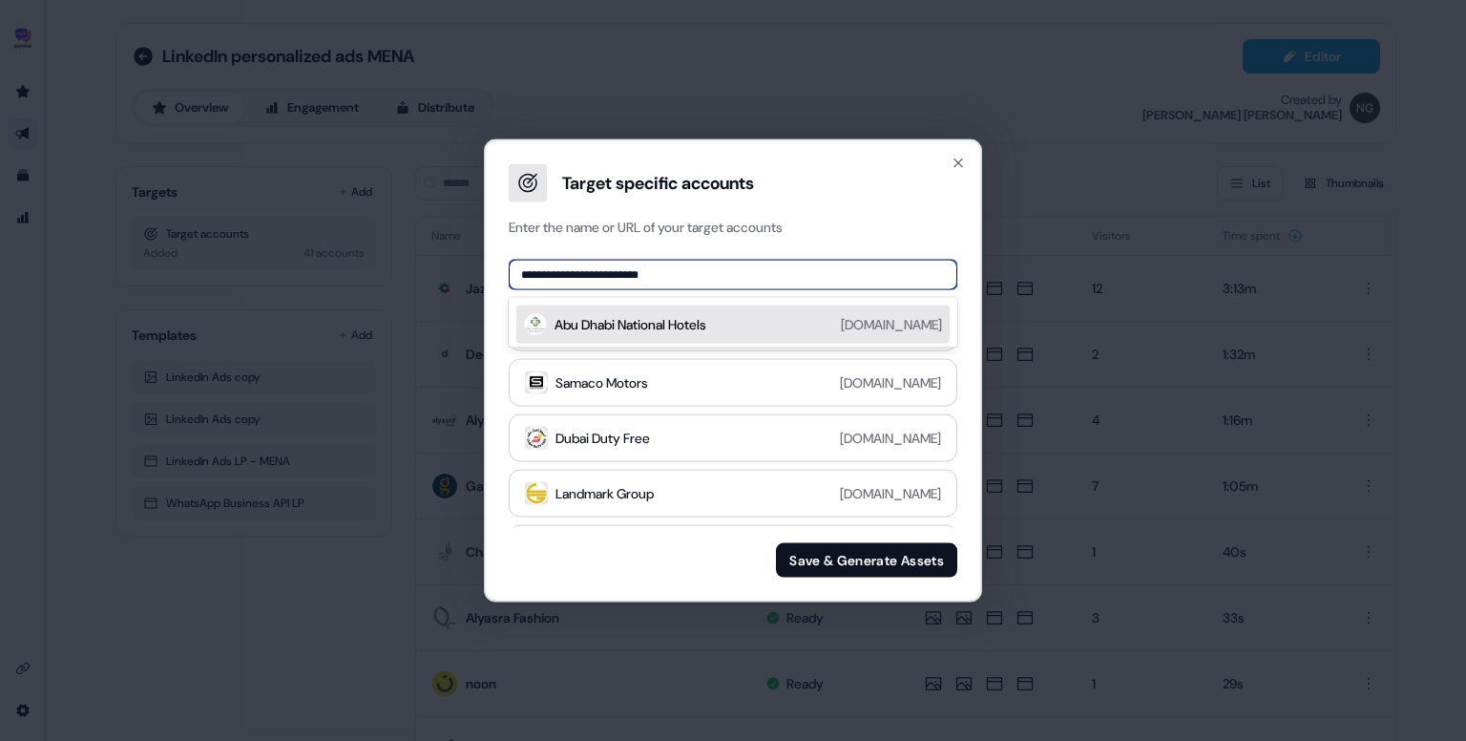
click at [743, 317] on div "Abu Dhabi National Hotels [DOMAIN_NAME]" at bounding box center [749, 324] width 388 height 23
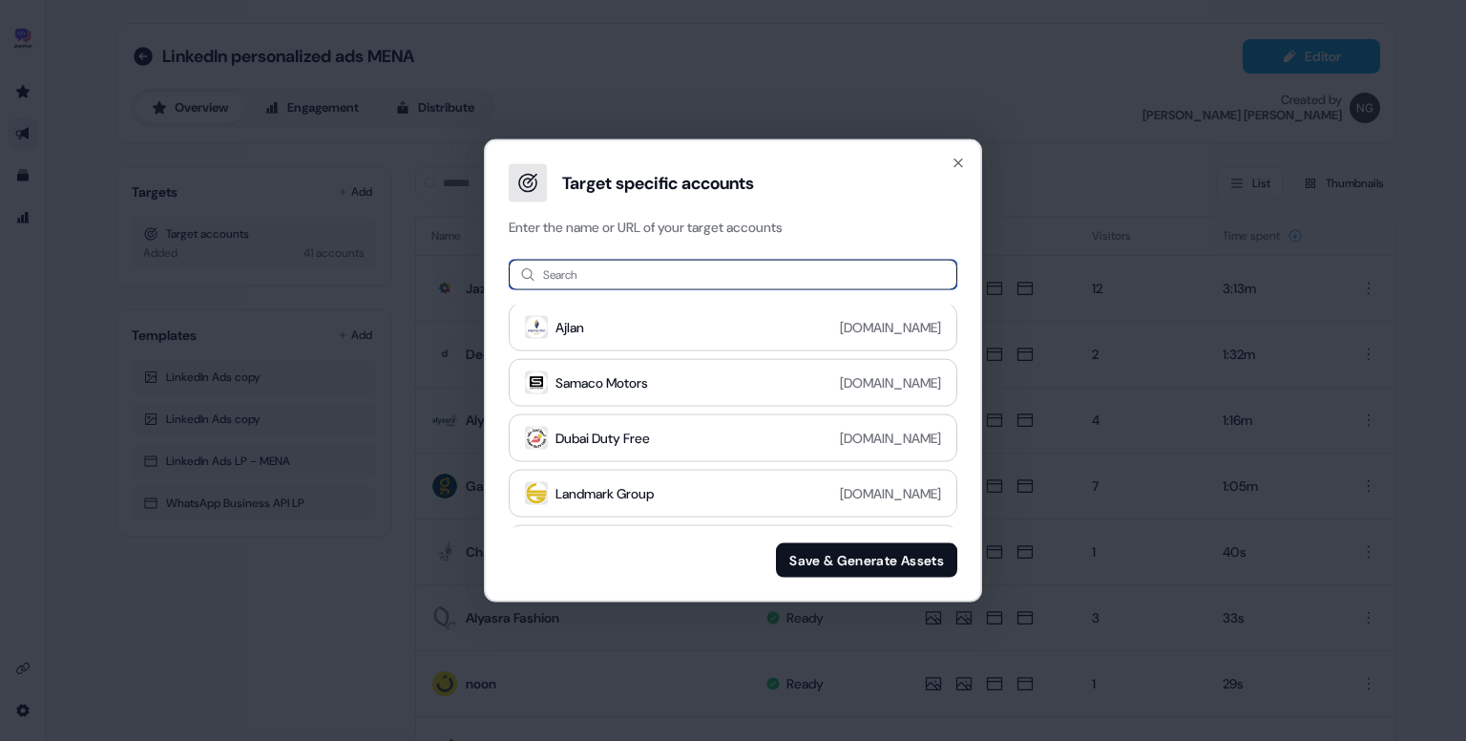
paste input "********"
type input "********"
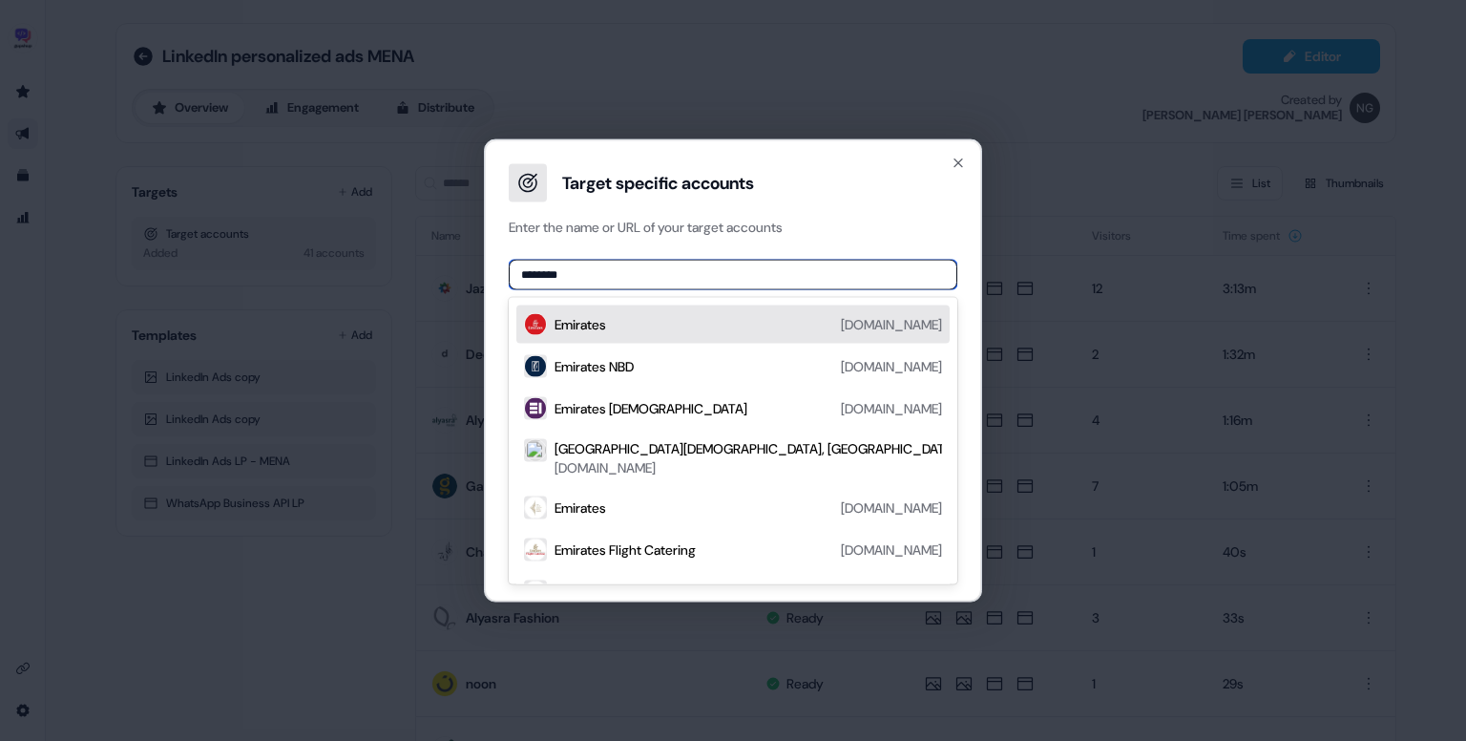
click at [744, 314] on div "Emirates [DOMAIN_NAME]" at bounding box center [749, 324] width 388 height 23
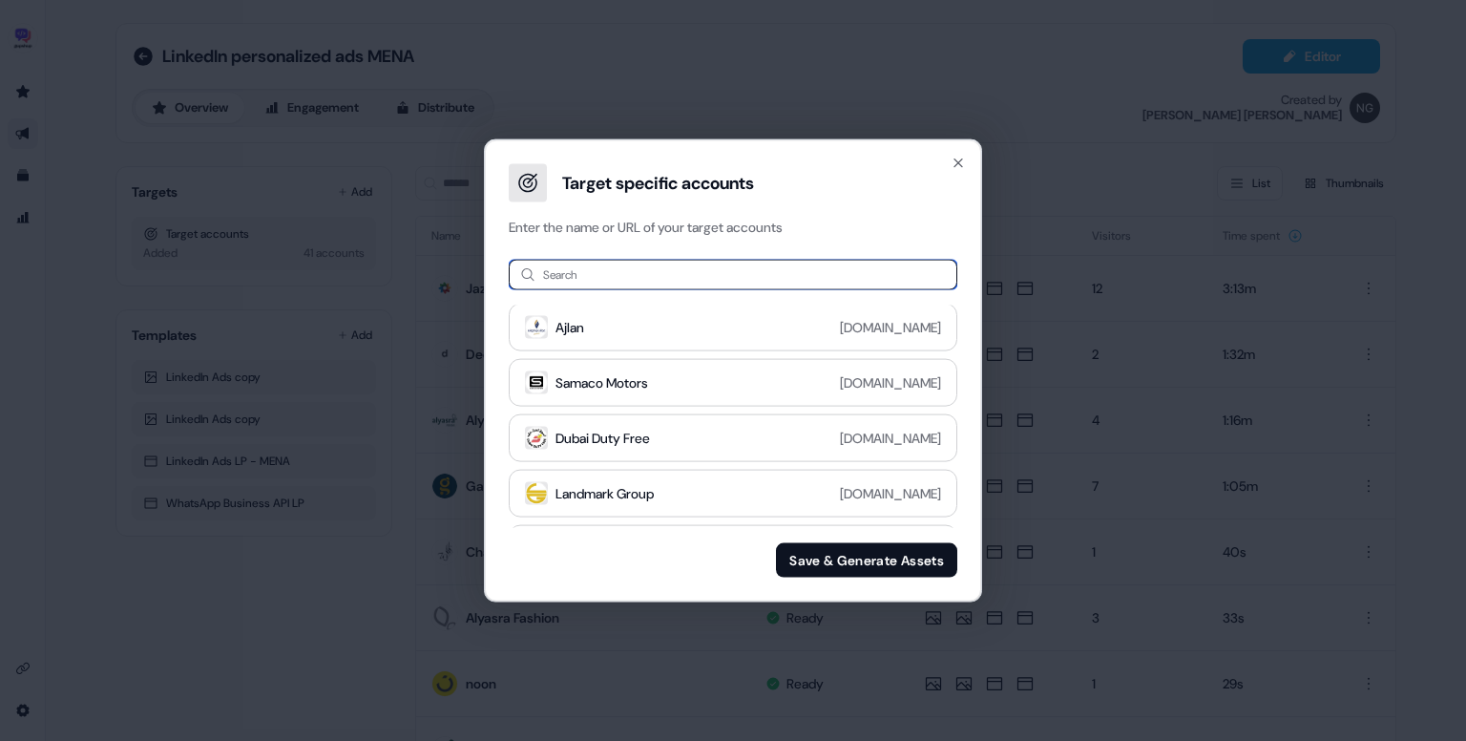
paste input "**********"
type input "**********"
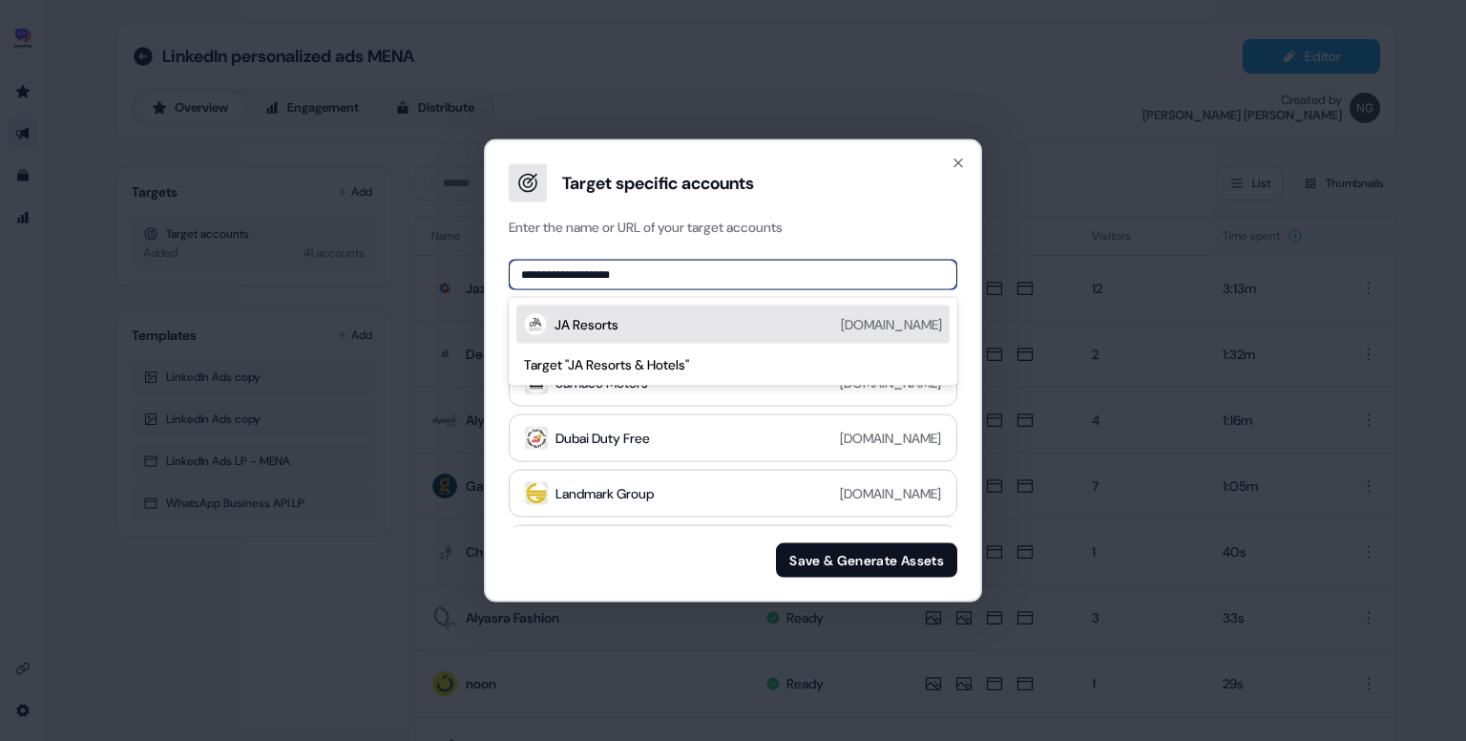
click at [764, 318] on div "JA Resorts [DOMAIN_NAME]" at bounding box center [749, 324] width 388 height 23
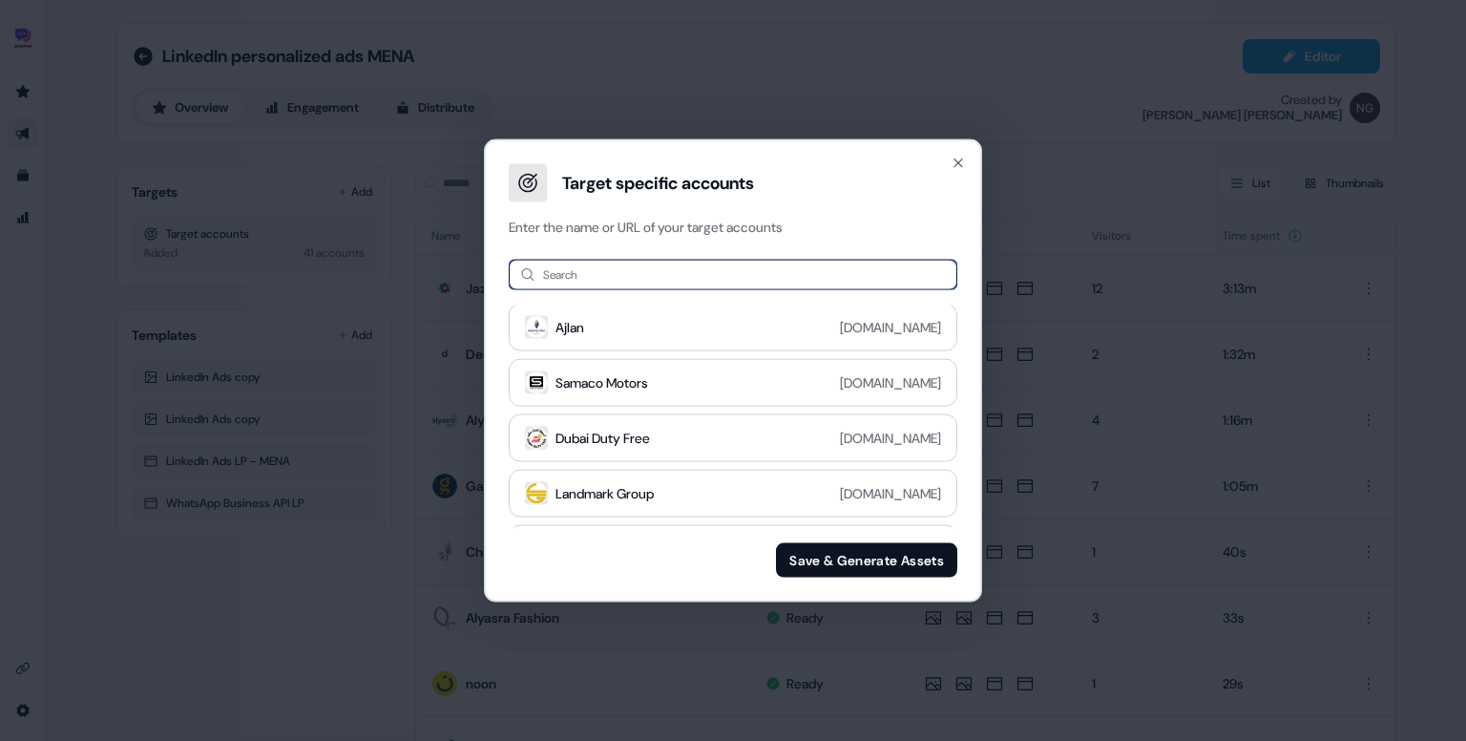
paste input "**********"
type input "**********"
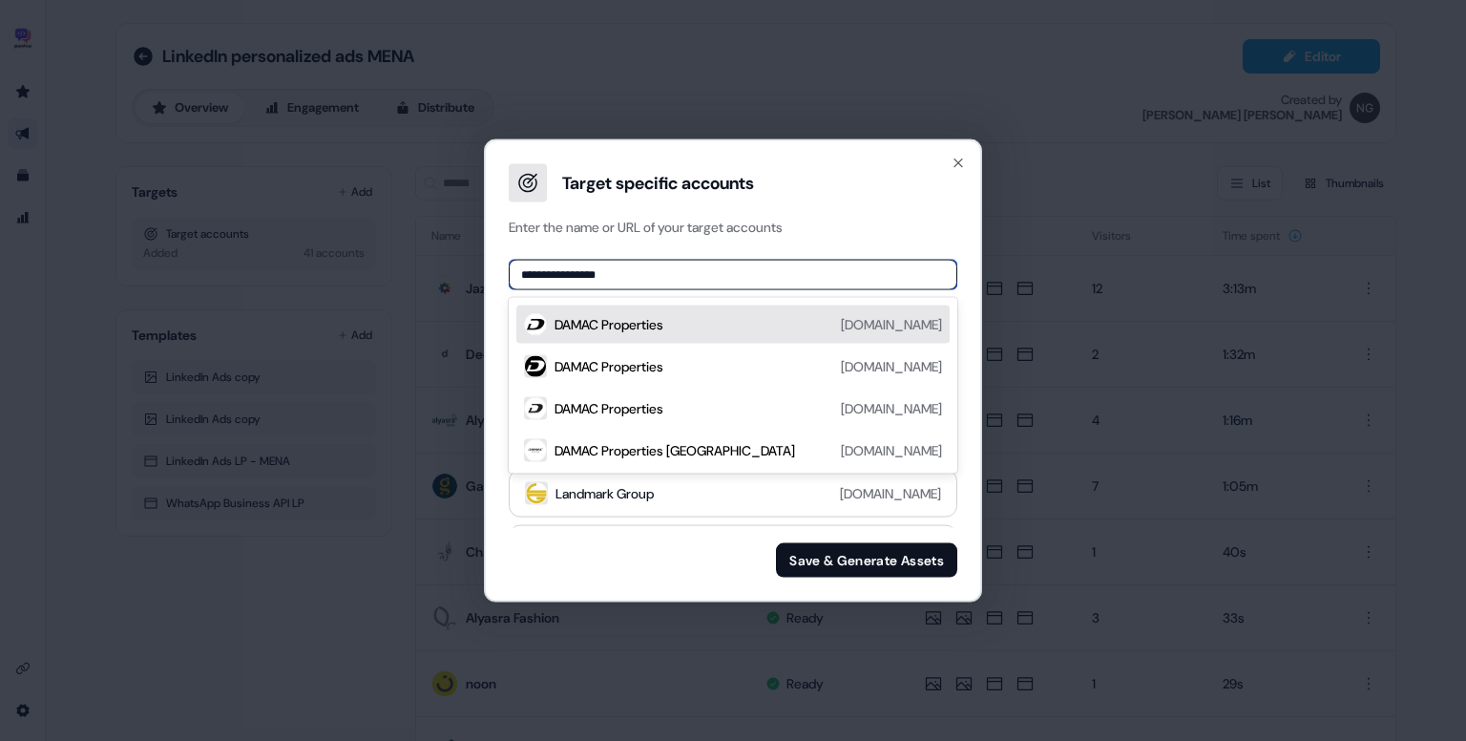
click at [679, 322] on div "DAMAC Properties [DOMAIN_NAME]" at bounding box center [749, 324] width 388 height 23
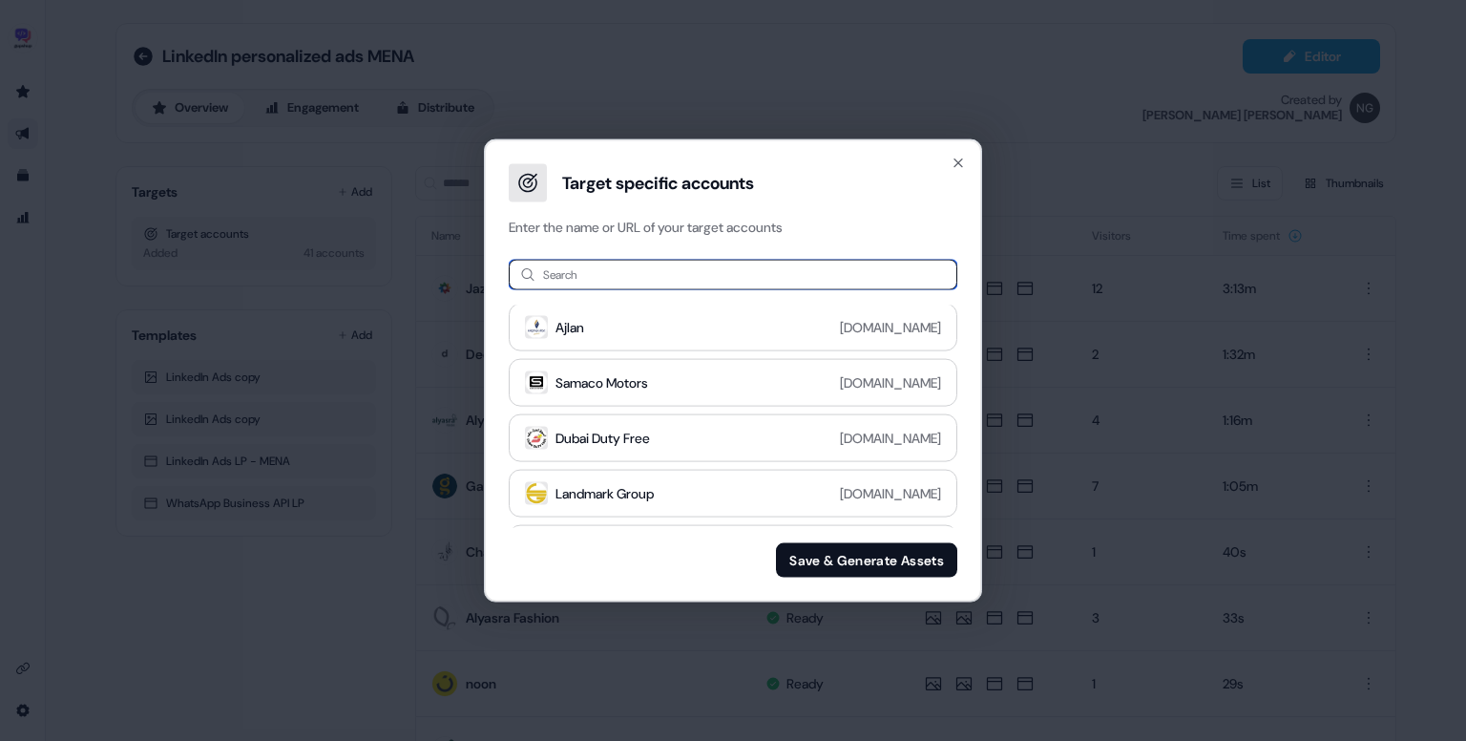
paste input "********"
type input "********"
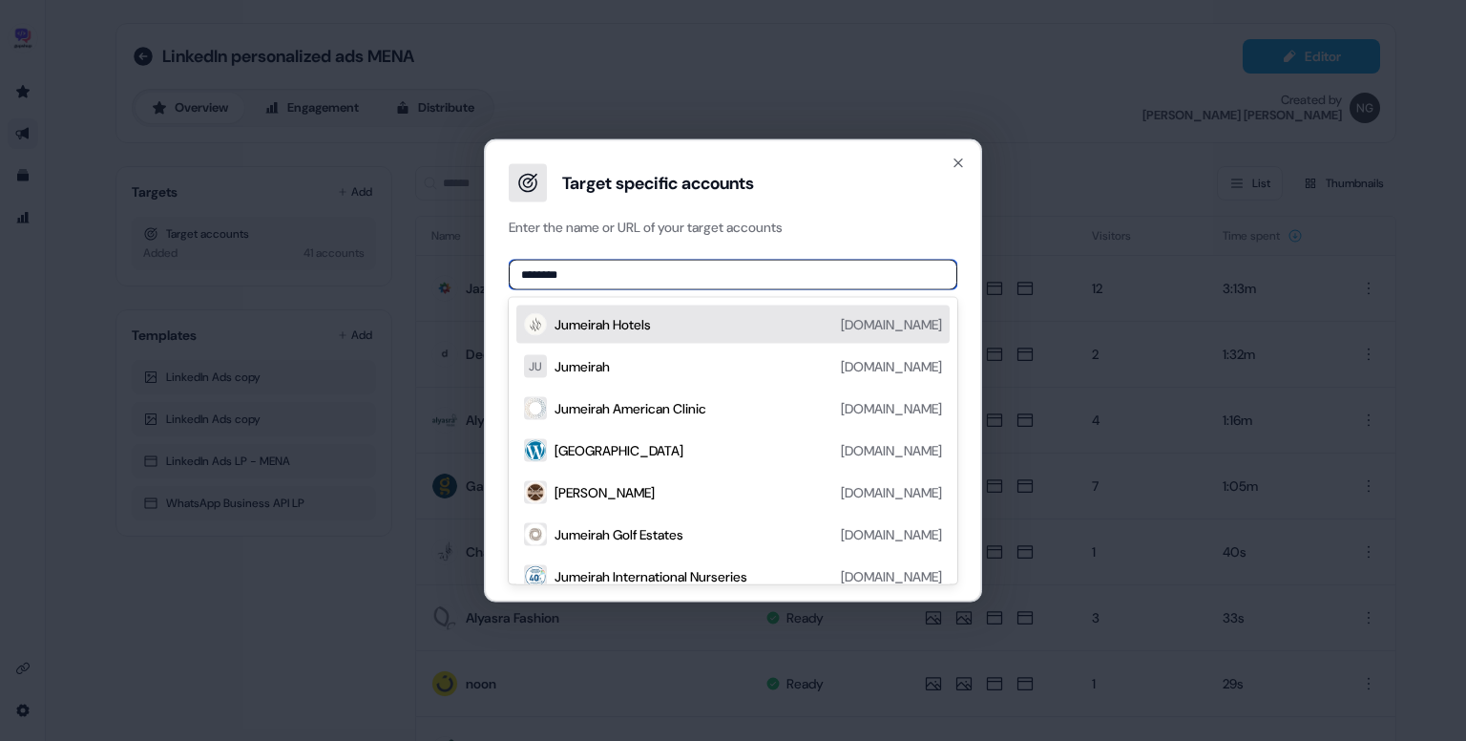
click at [763, 337] on div "Jumeirah Hotels [DOMAIN_NAME]" at bounding box center [732, 324] width 433 height 38
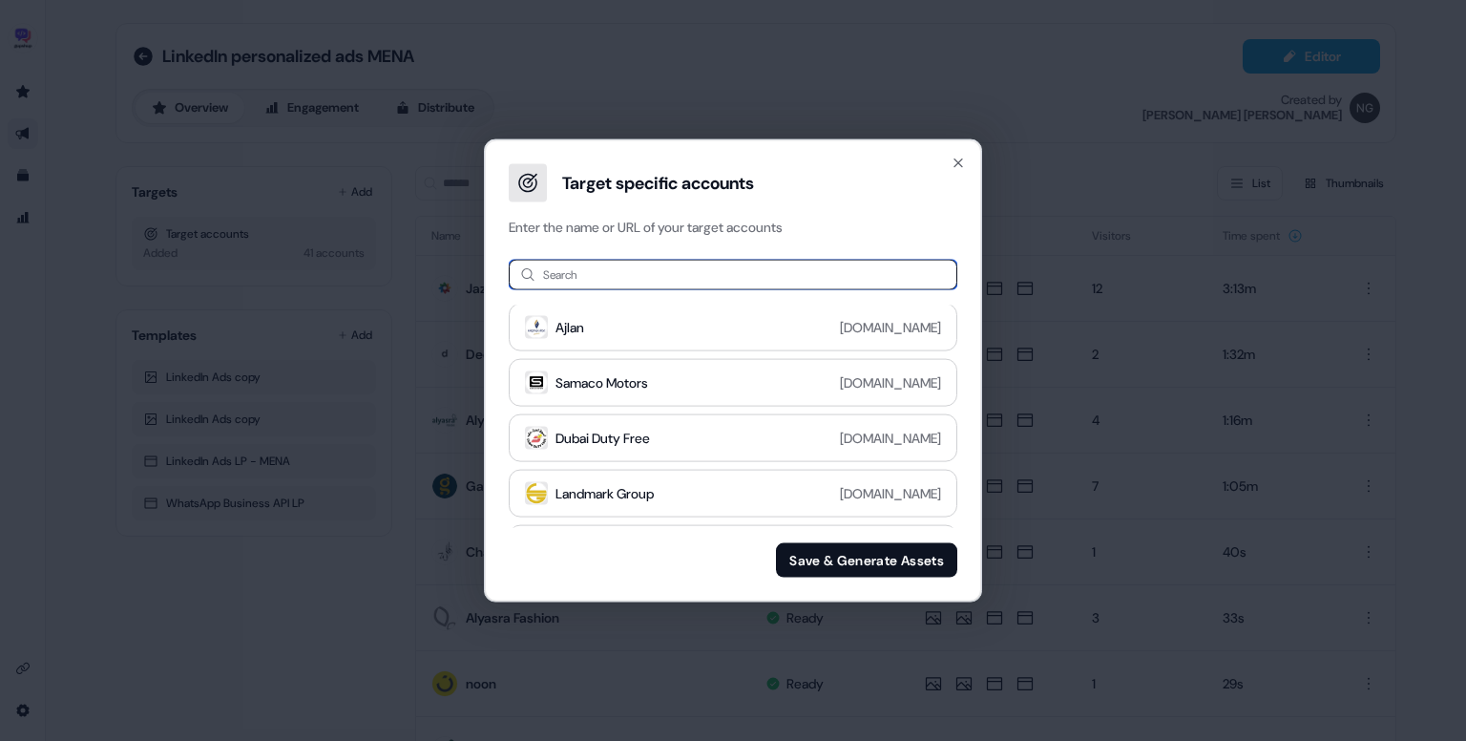
paste input "******"
type input "******"
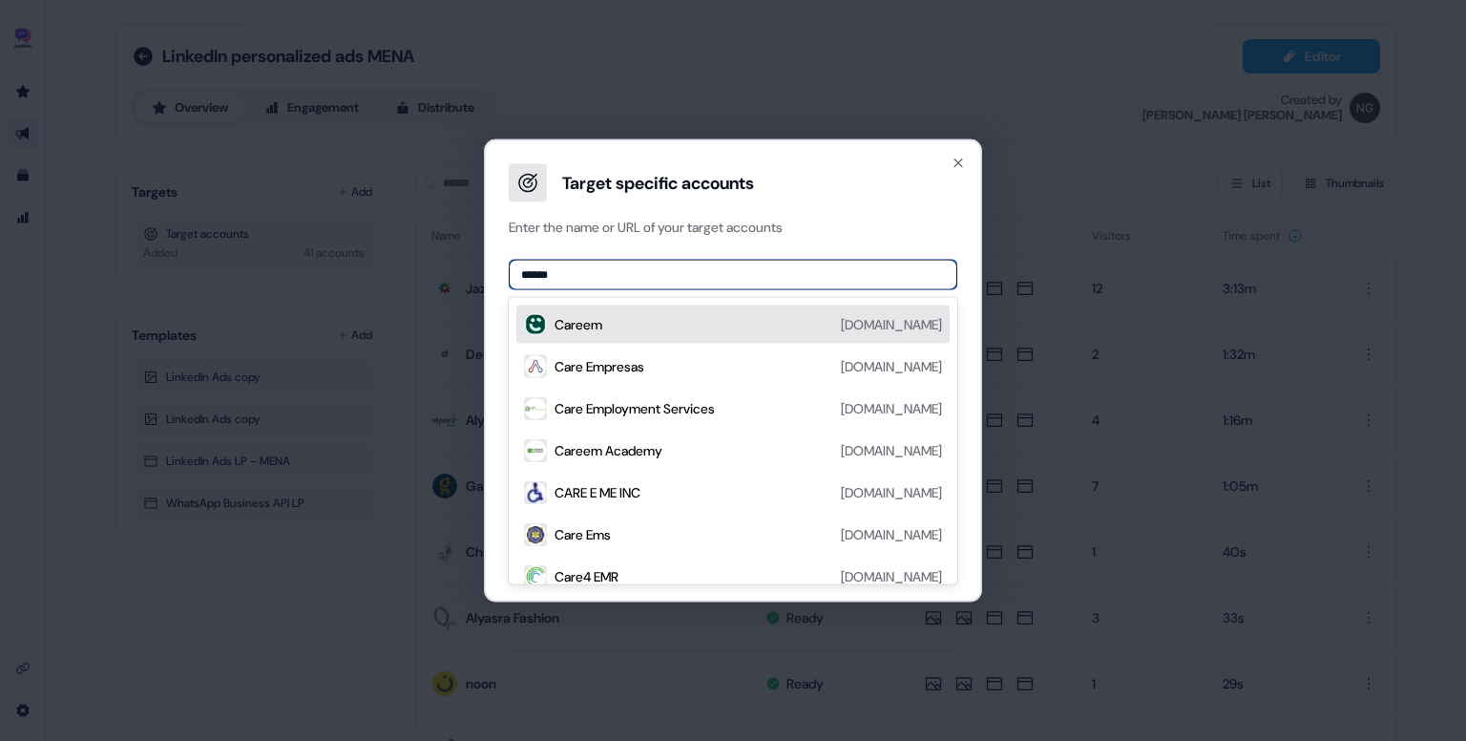
click at [698, 321] on div "Careem [DOMAIN_NAME]" at bounding box center [749, 324] width 388 height 23
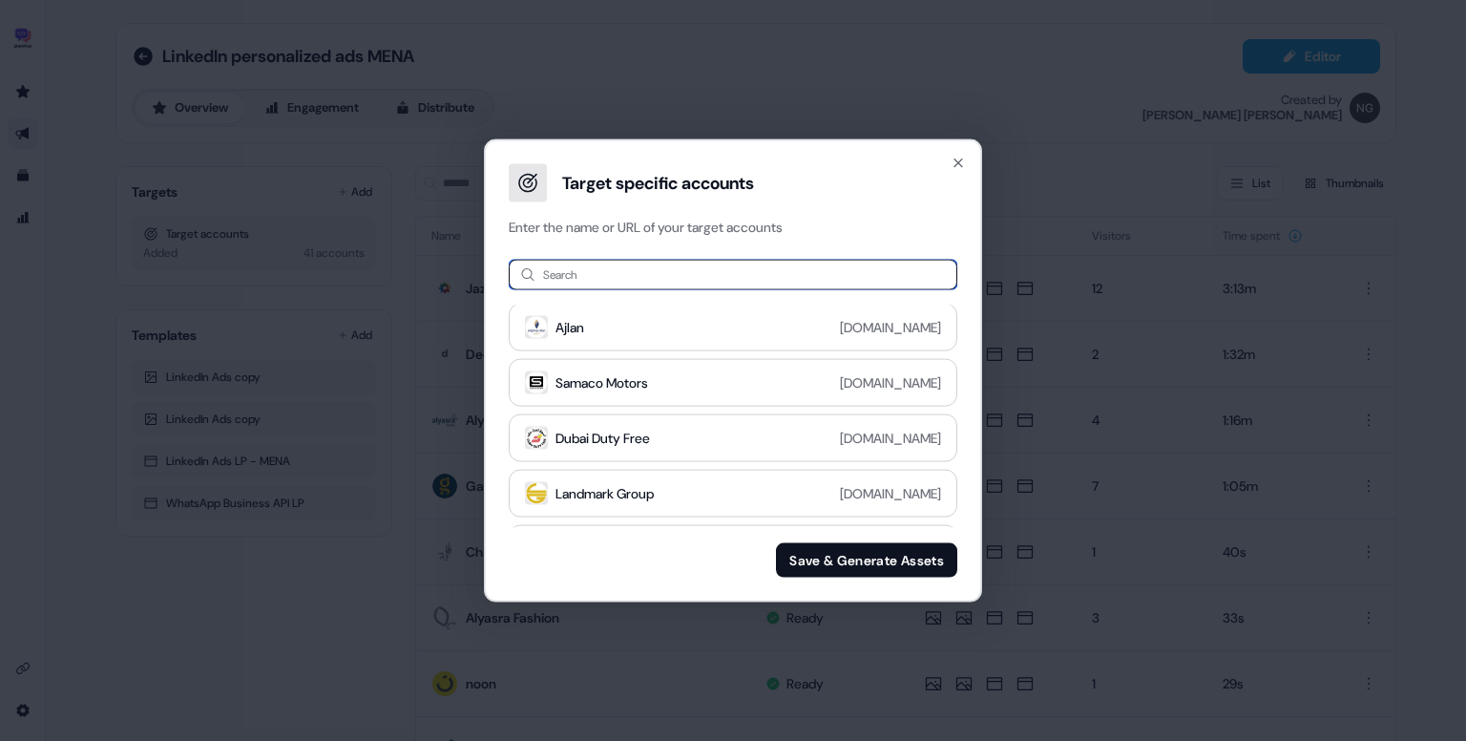
paste input "**********"
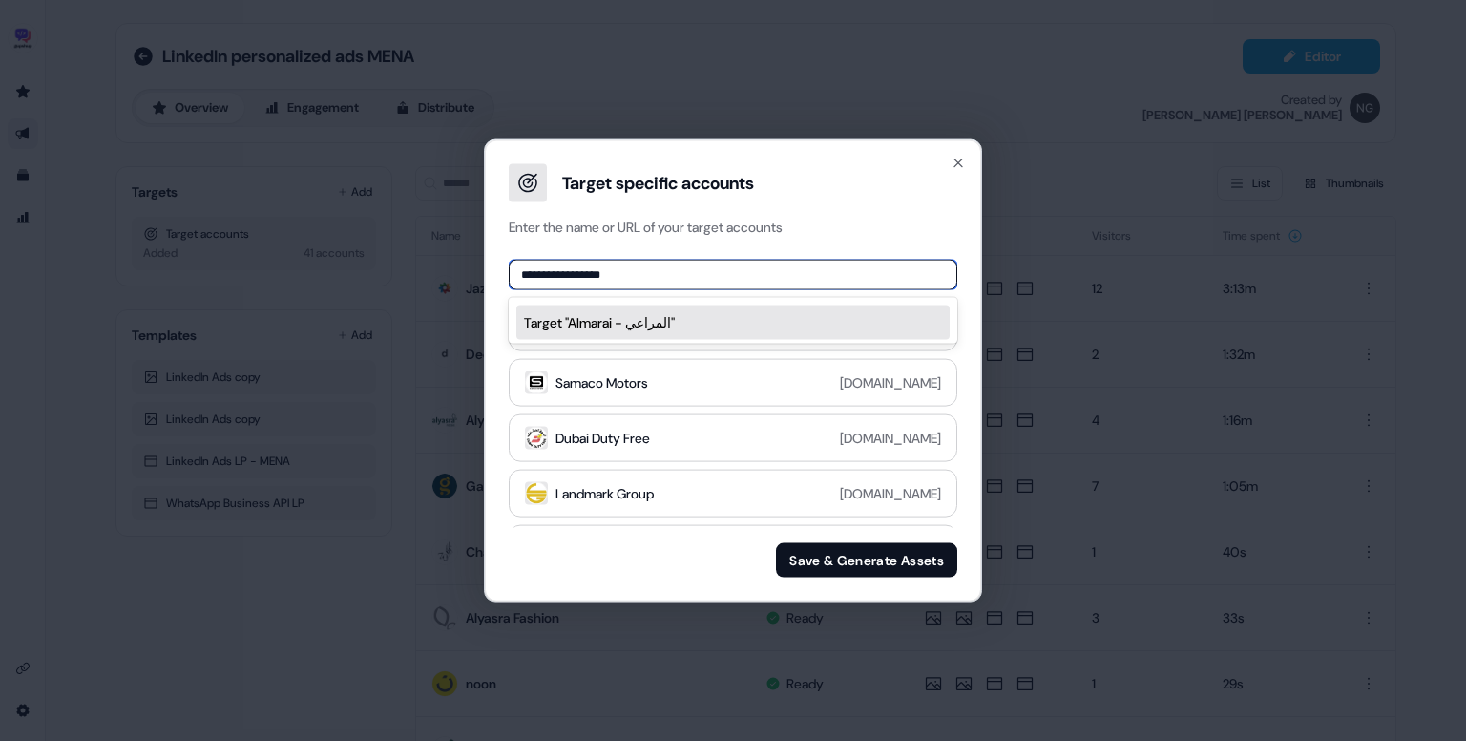
drag, startPoint x: 567, startPoint y: 276, endPoint x: 697, endPoint y: 275, distance: 129.8
click at [697, 275] on input "**********" at bounding box center [733, 275] width 449 height 31
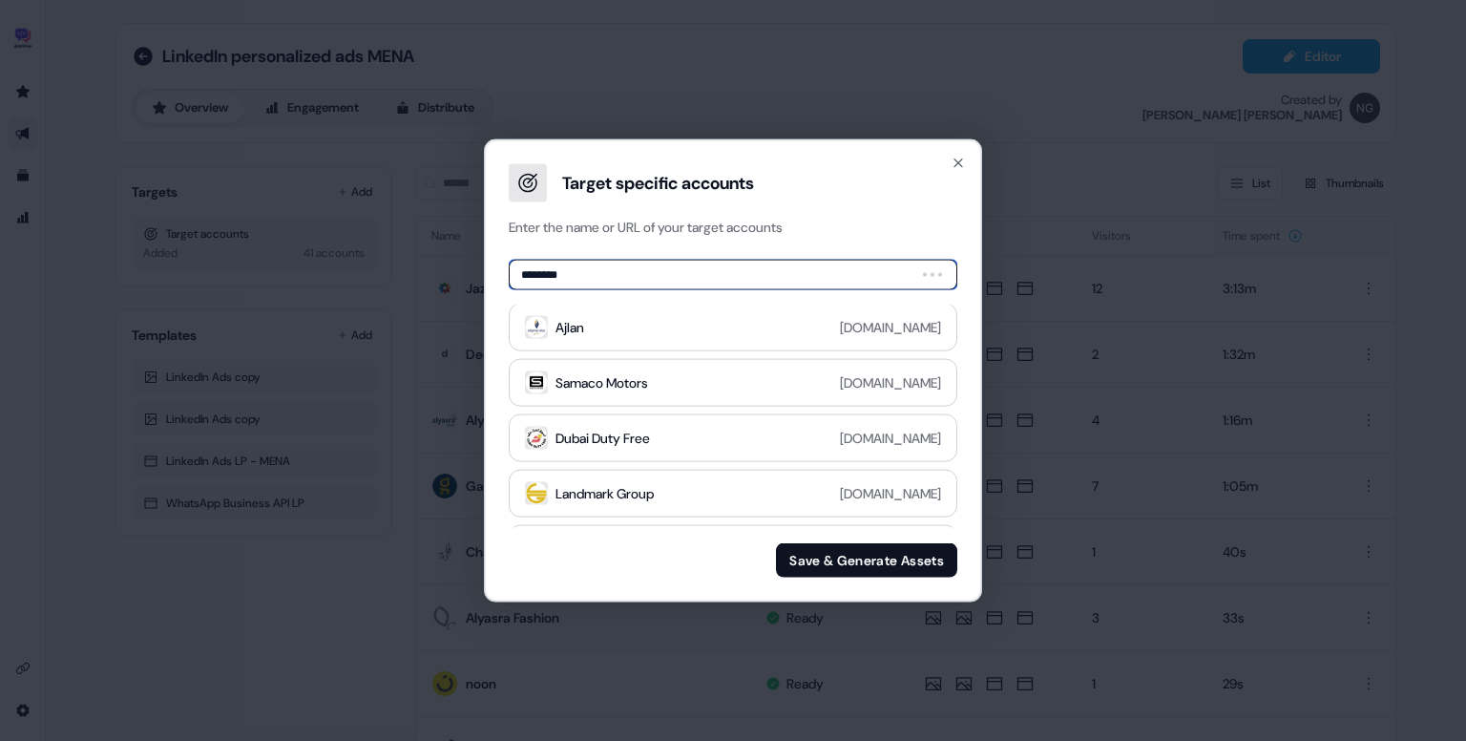
type input "*******"
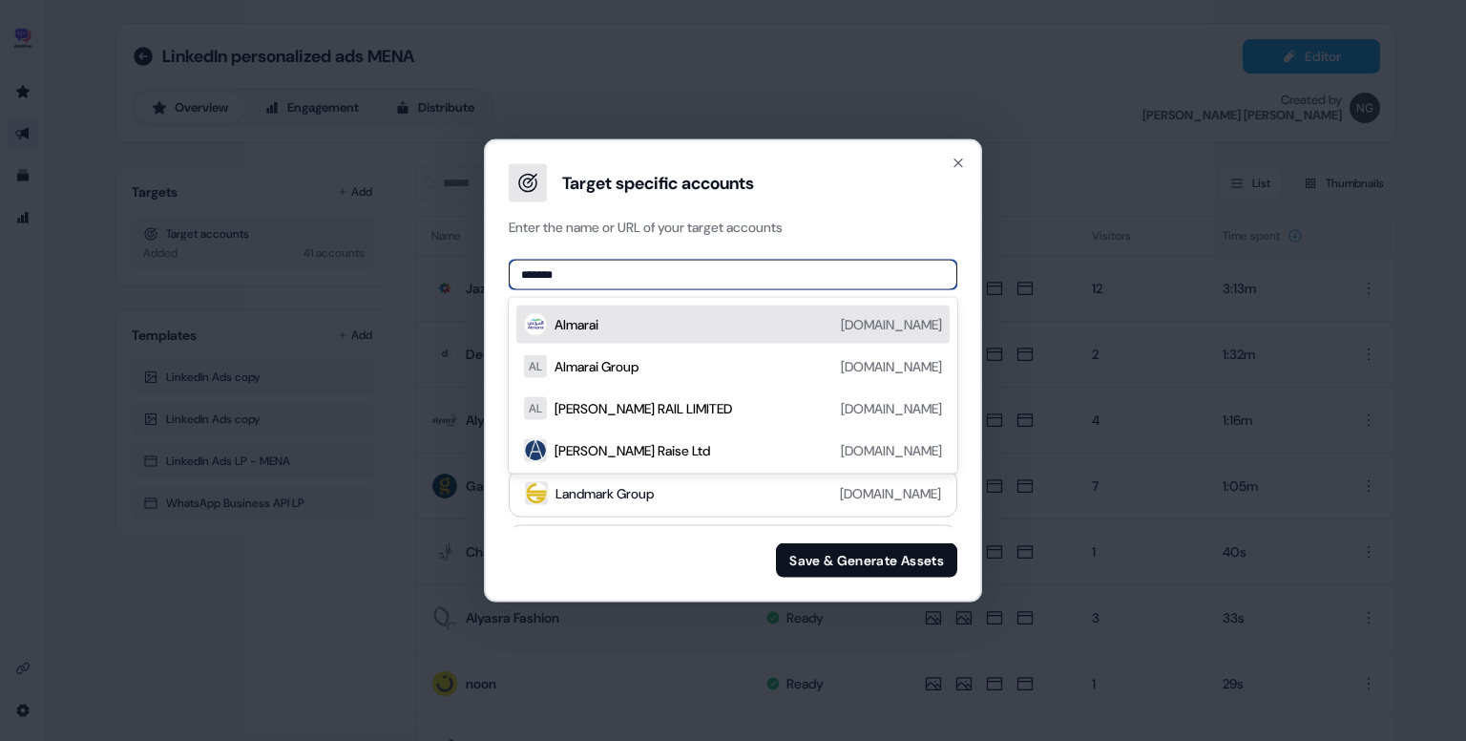
click at [694, 327] on div "Almarai [DOMAIN_NAME]" at bounding box center [749, 324] width 388 height 23
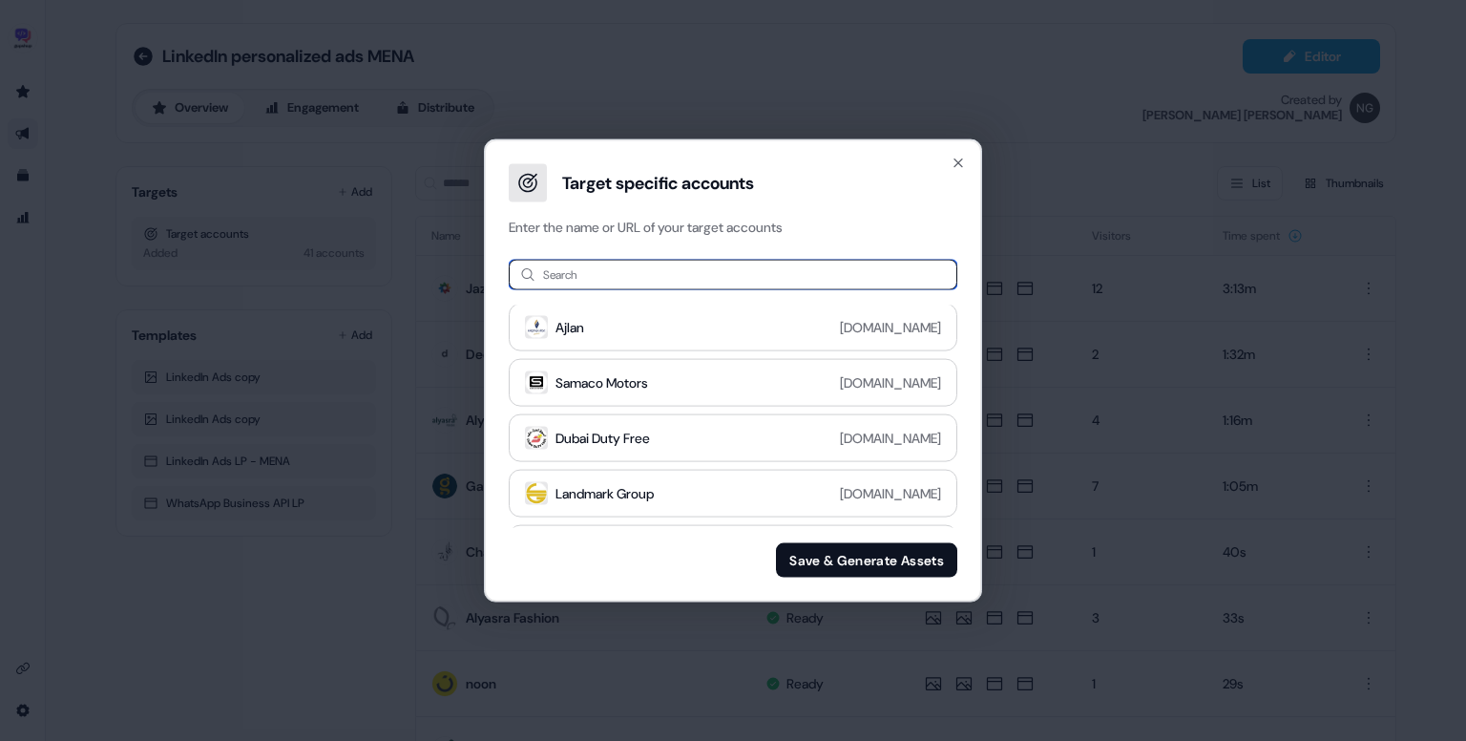
paste input "**********"
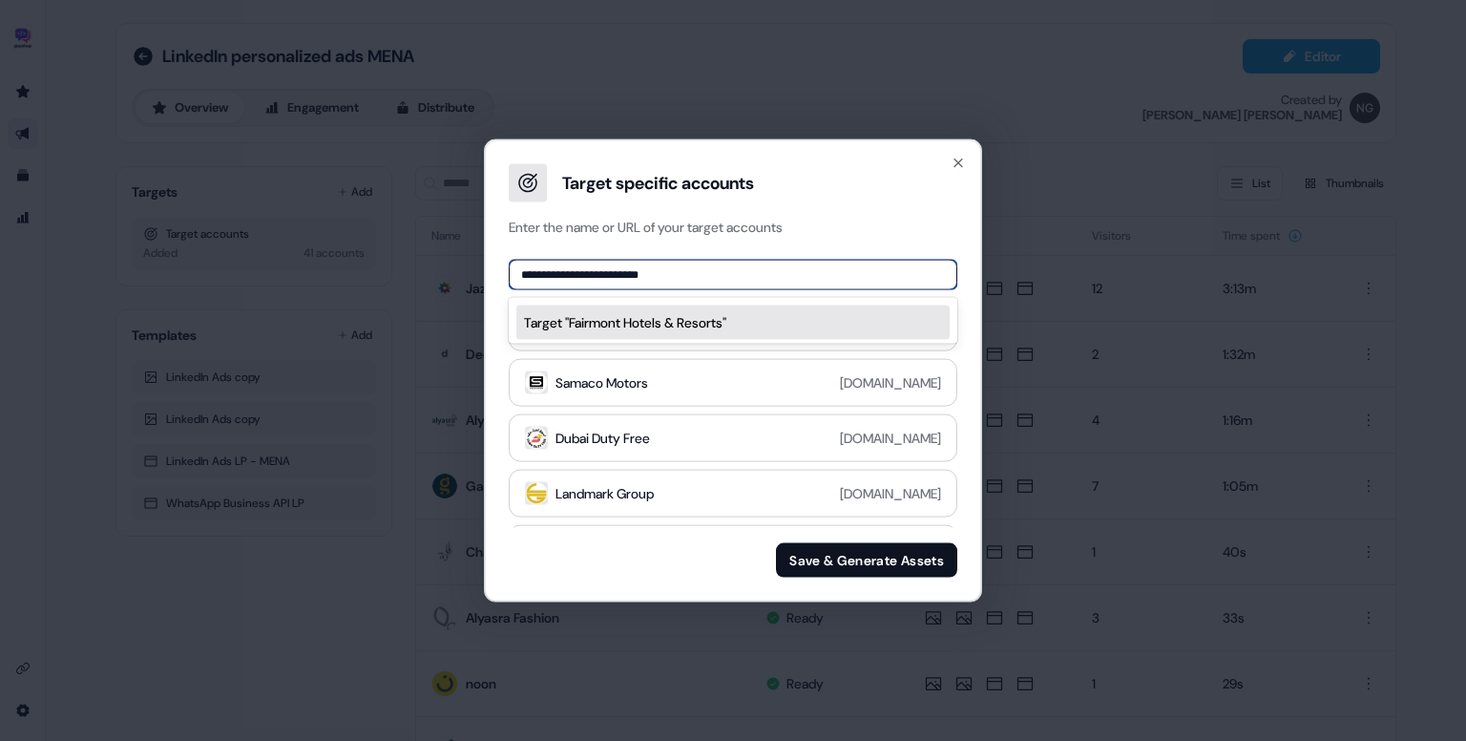
paste input
type input "******"
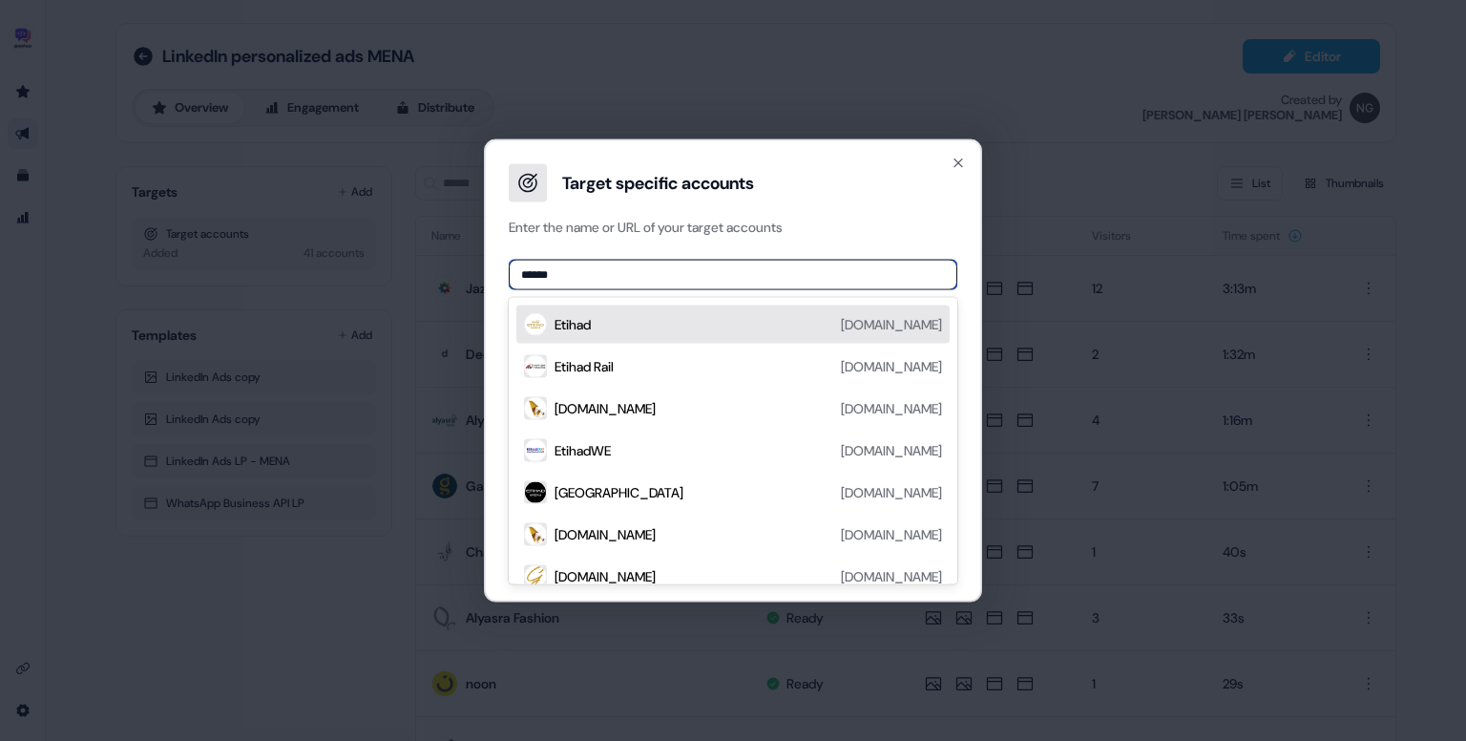
click at [646, 309] on div "Etihad [DOMAIN_NAME]" at bounding box center [732, 324] width 433 height 38
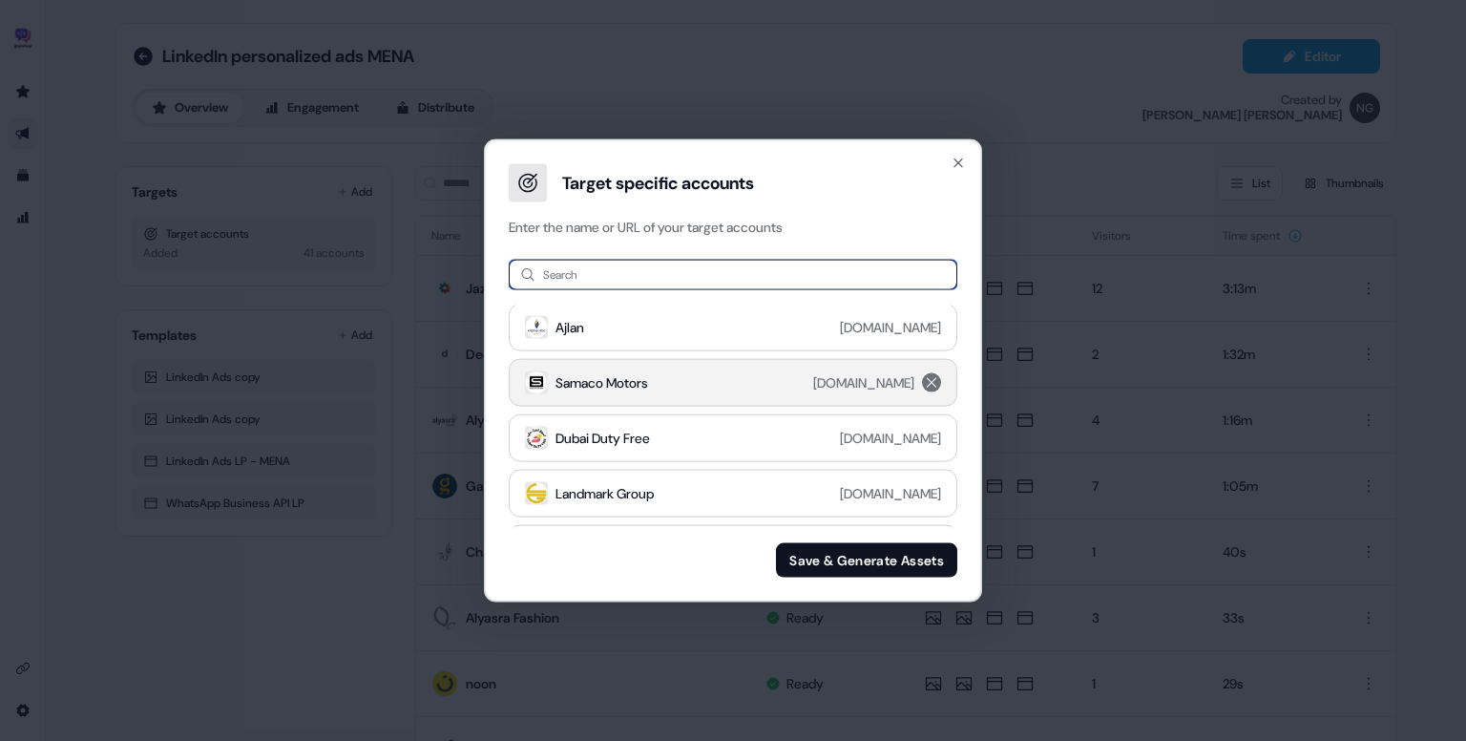
paste input "**********"
type input "**********"
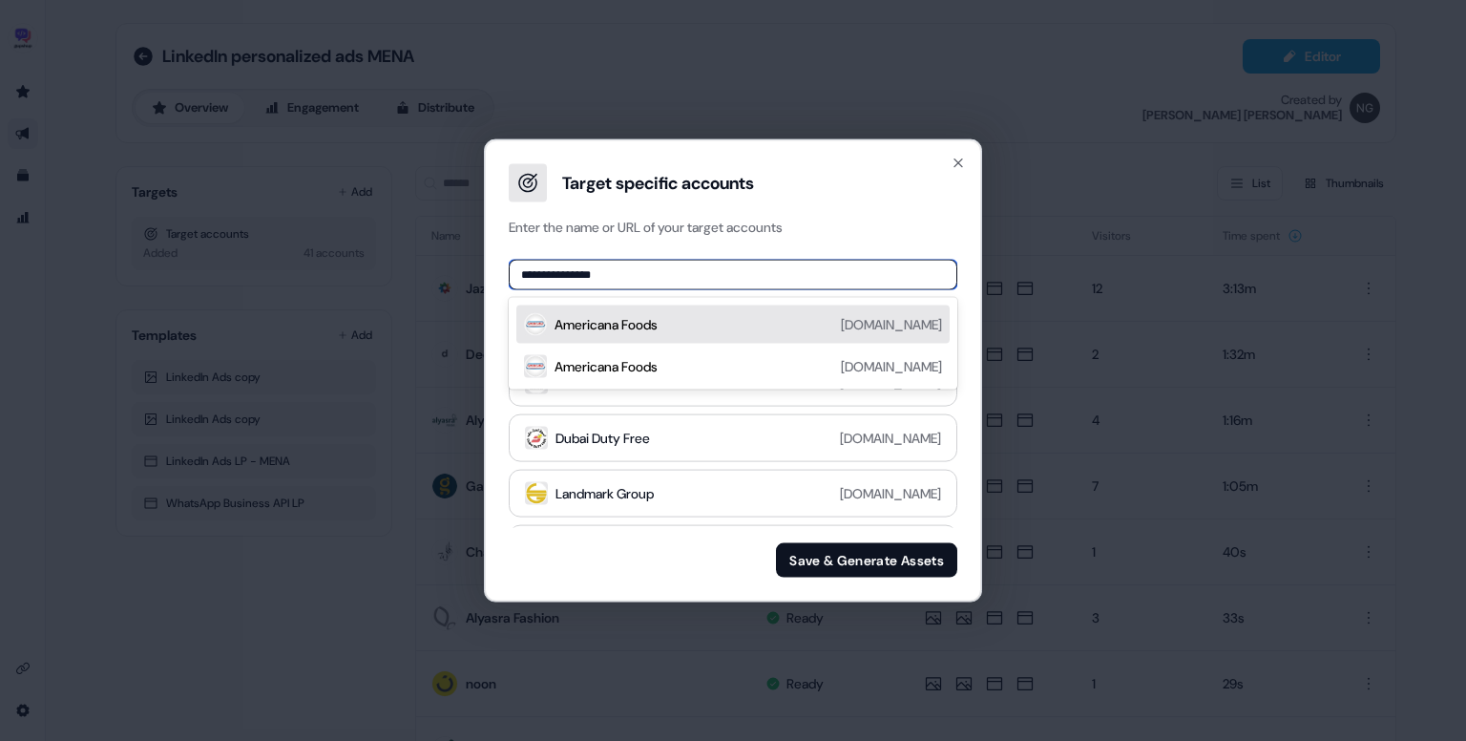
click at [703, 342] on div "Americana Foods [DOMAIN_NAME]" at bounding box center [732, 324] width 433 height 38
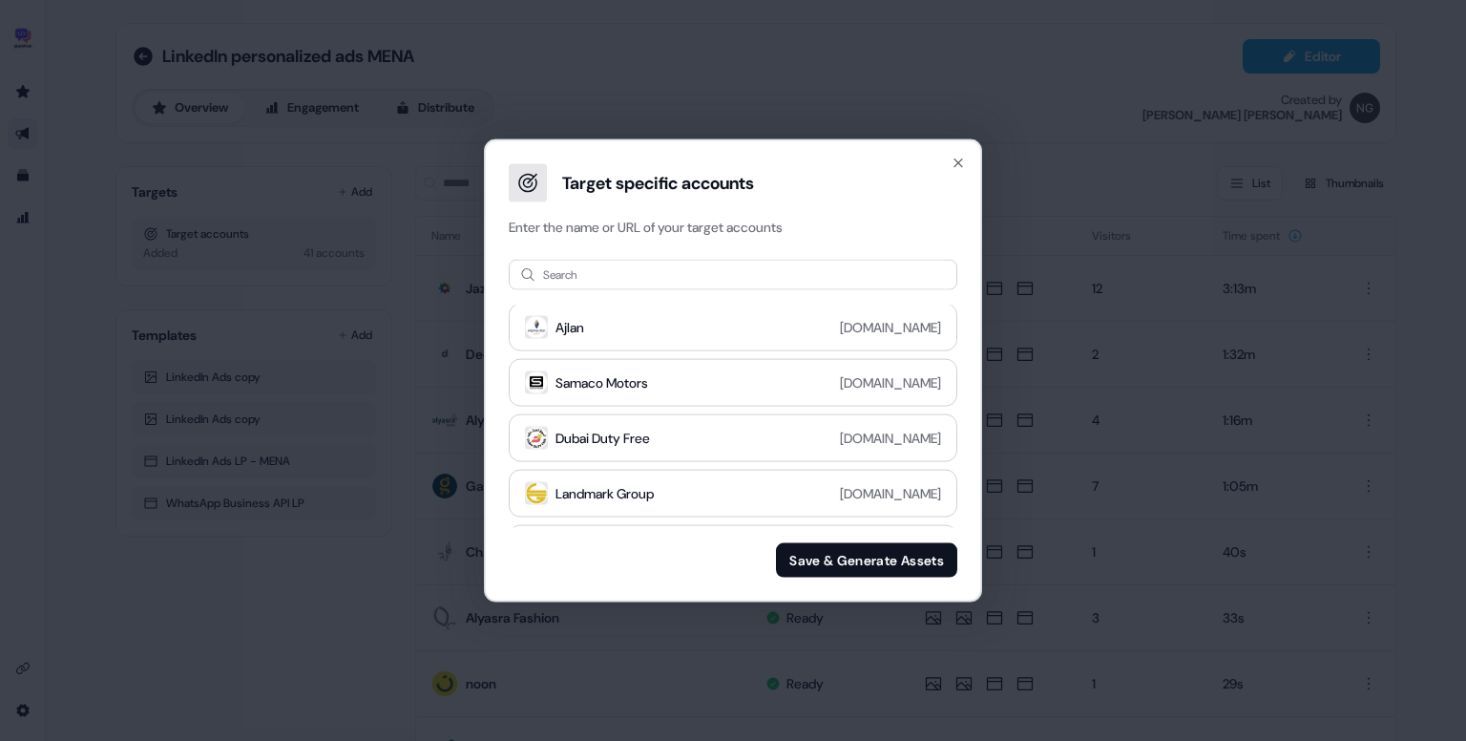
click at [832, 558] on button "Save & Generate Assets" at bounding box center [866, 559] width 181 height 34
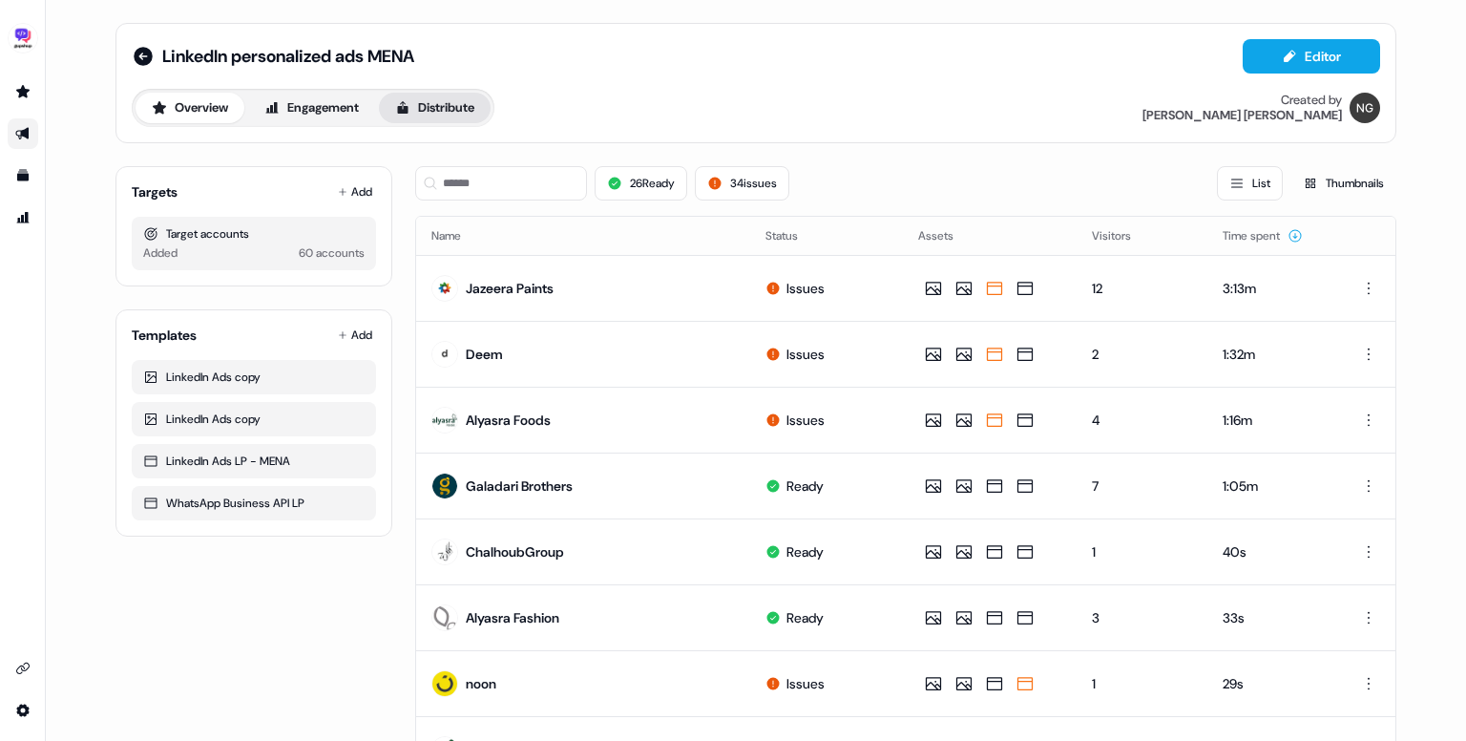
click at [411, 100] on icon at bounding box center [402, 107] width 15 height 15
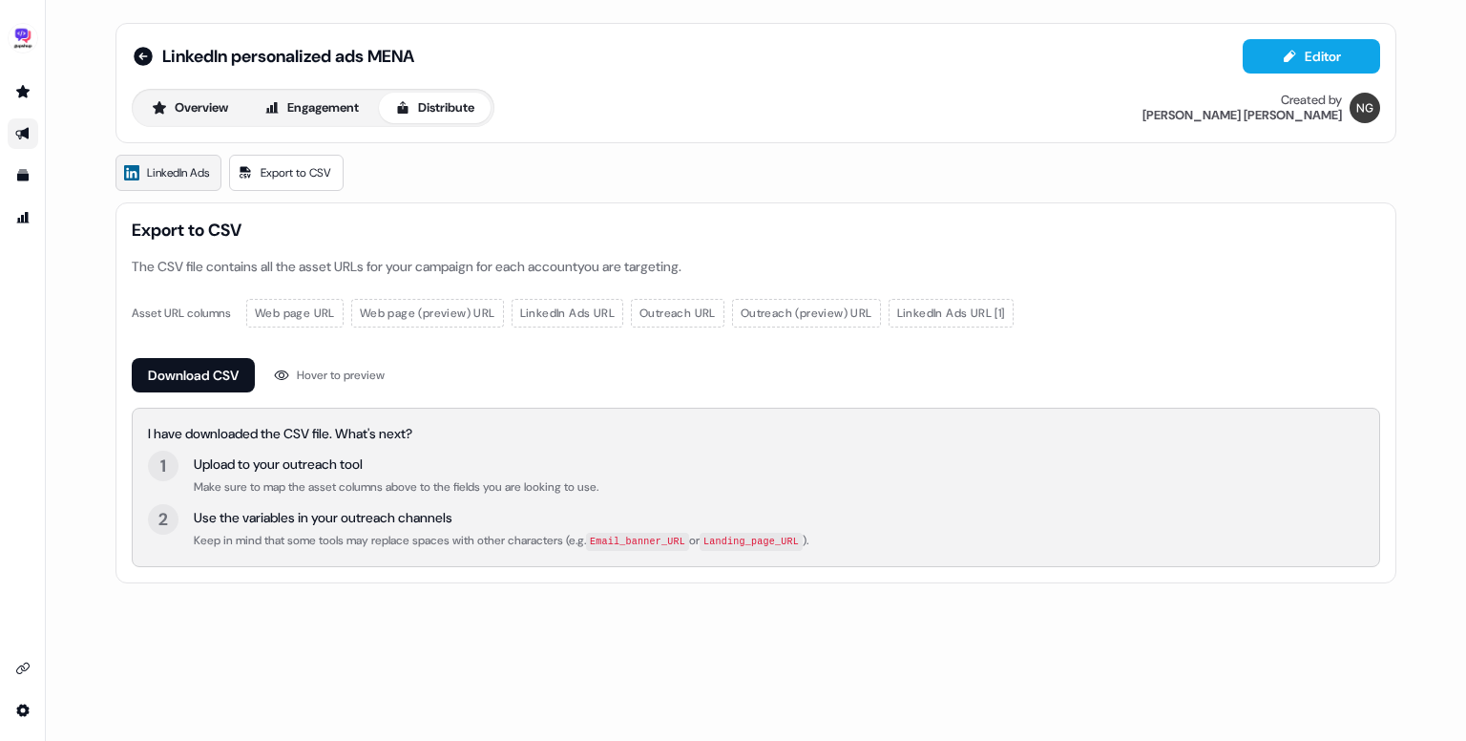
click at [195, 173] on span "LinkedIn Ads" at bounding box center [178, 172] width 62 height 19
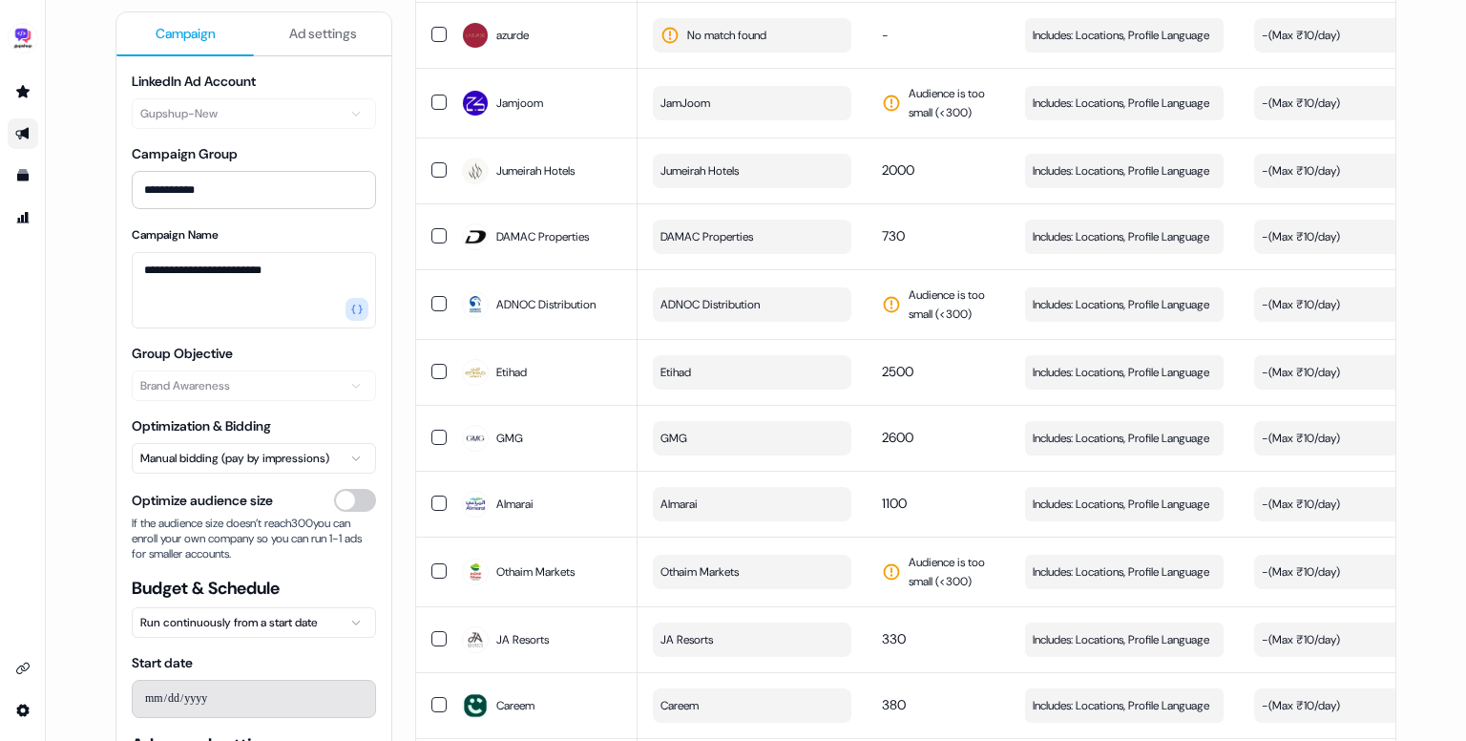
scroll to position [3772, 0]
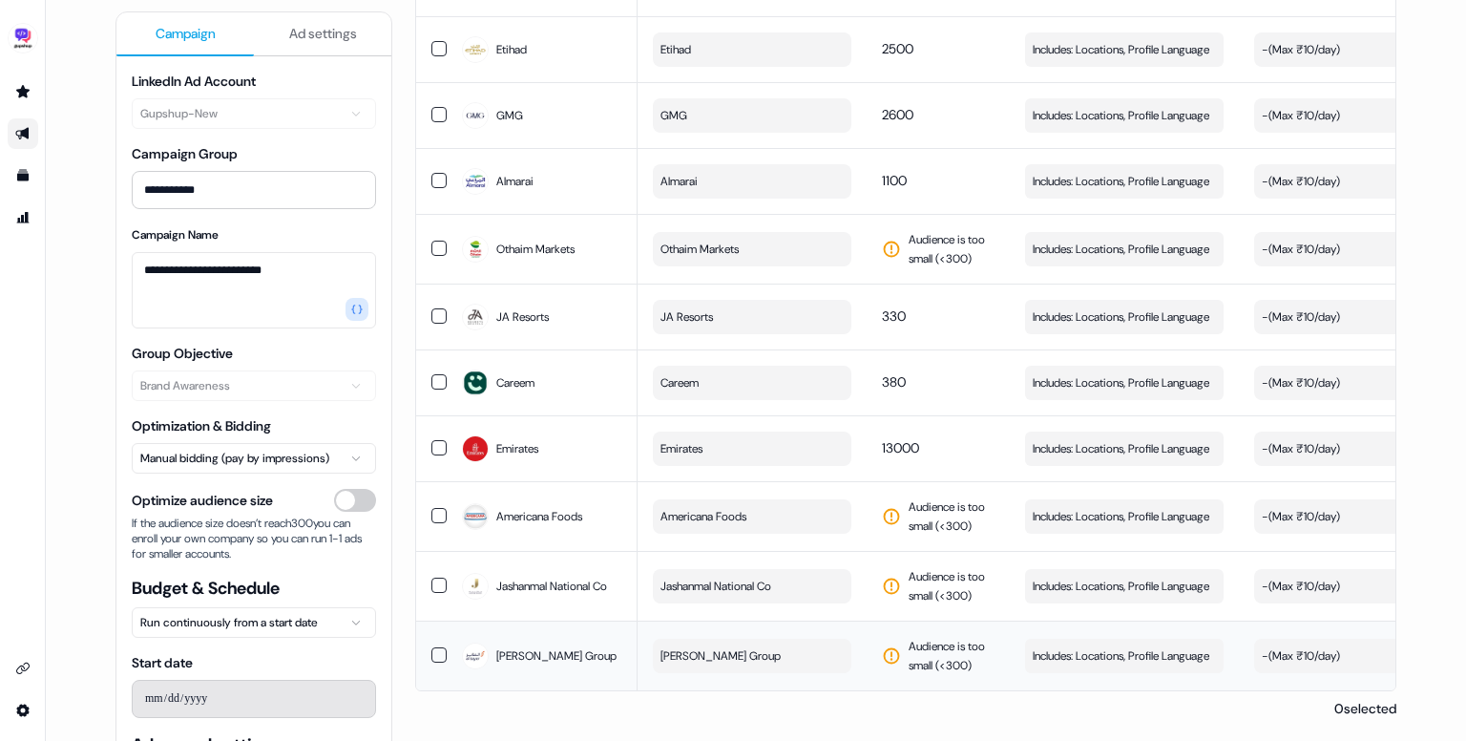
click at [432, 649] on button "button" at bounding box center [439, 654] width 15 height 15
click at [432, 584] on button "button" at bounding box center [439, 585] width 15 height 15
click at [434, 509] on button "button" at bounding box center [439, 515] width 15 height 15
click at [432, 445] on button "button" at bounding box center [439, 447] width 15 height 15
click at [432, 382] on button "button" at bounding box center [439, 381] width 15 height 15
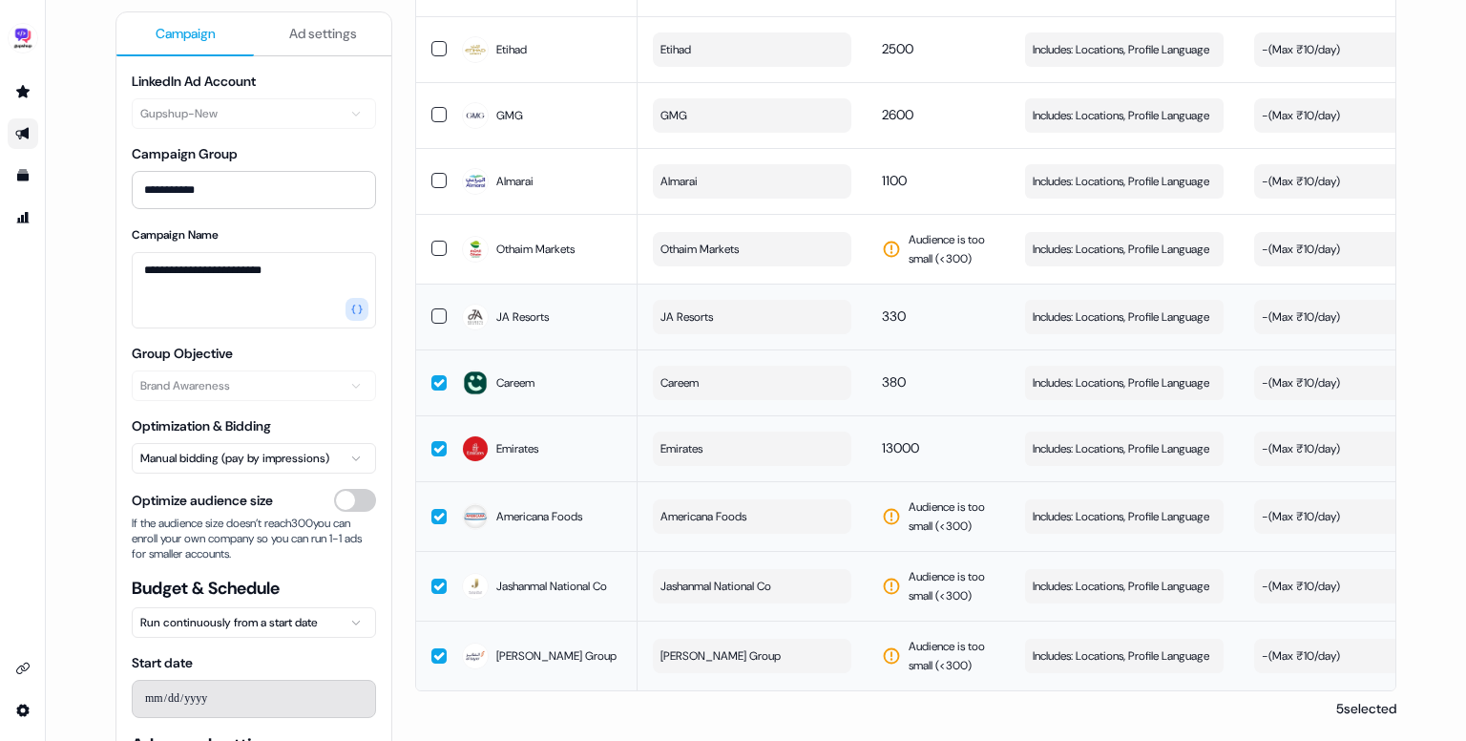
click at [433, 308] on button "button" at bounding box center [439, 315] width 15 height 15
click at [430, 261] on td at bounding box center [431, 249] width 31 height 70
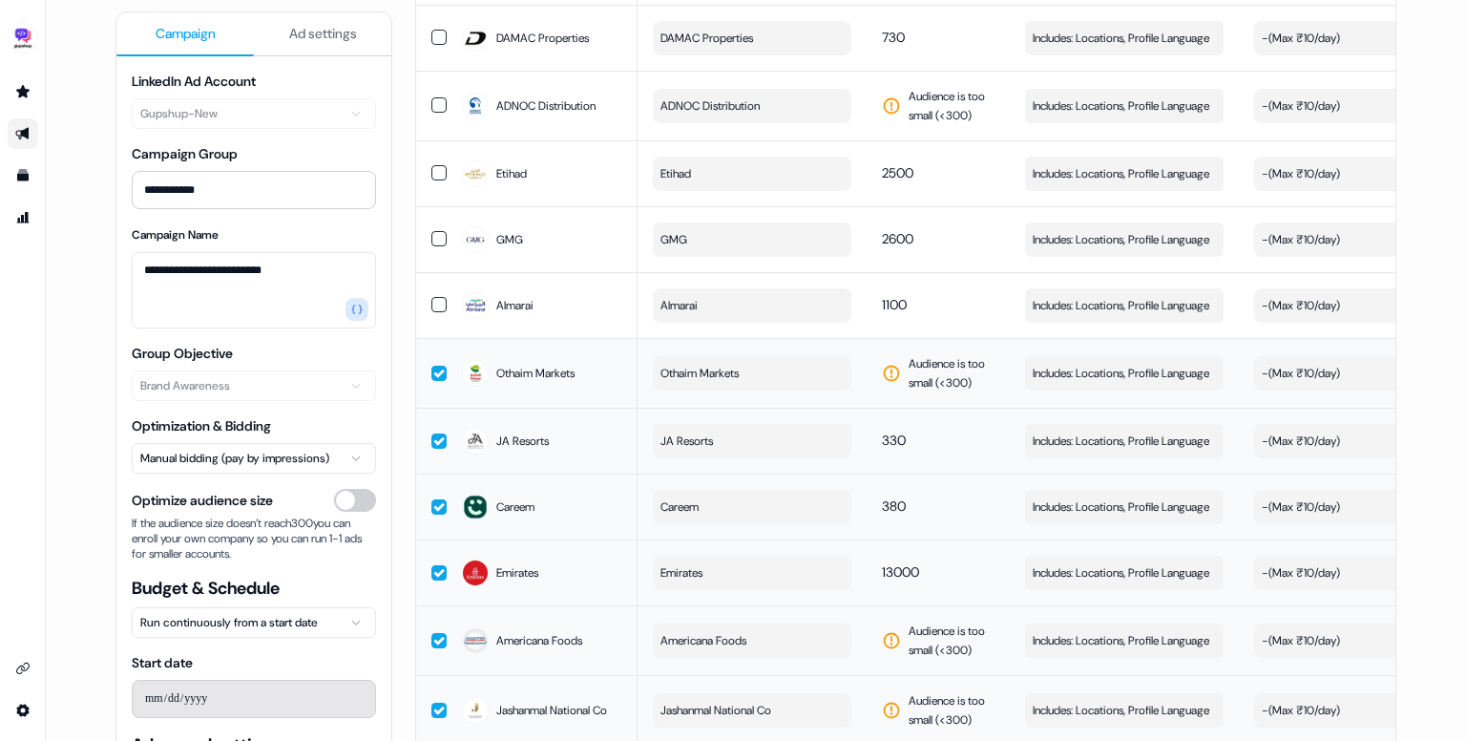
scroll to position [3592, 0]
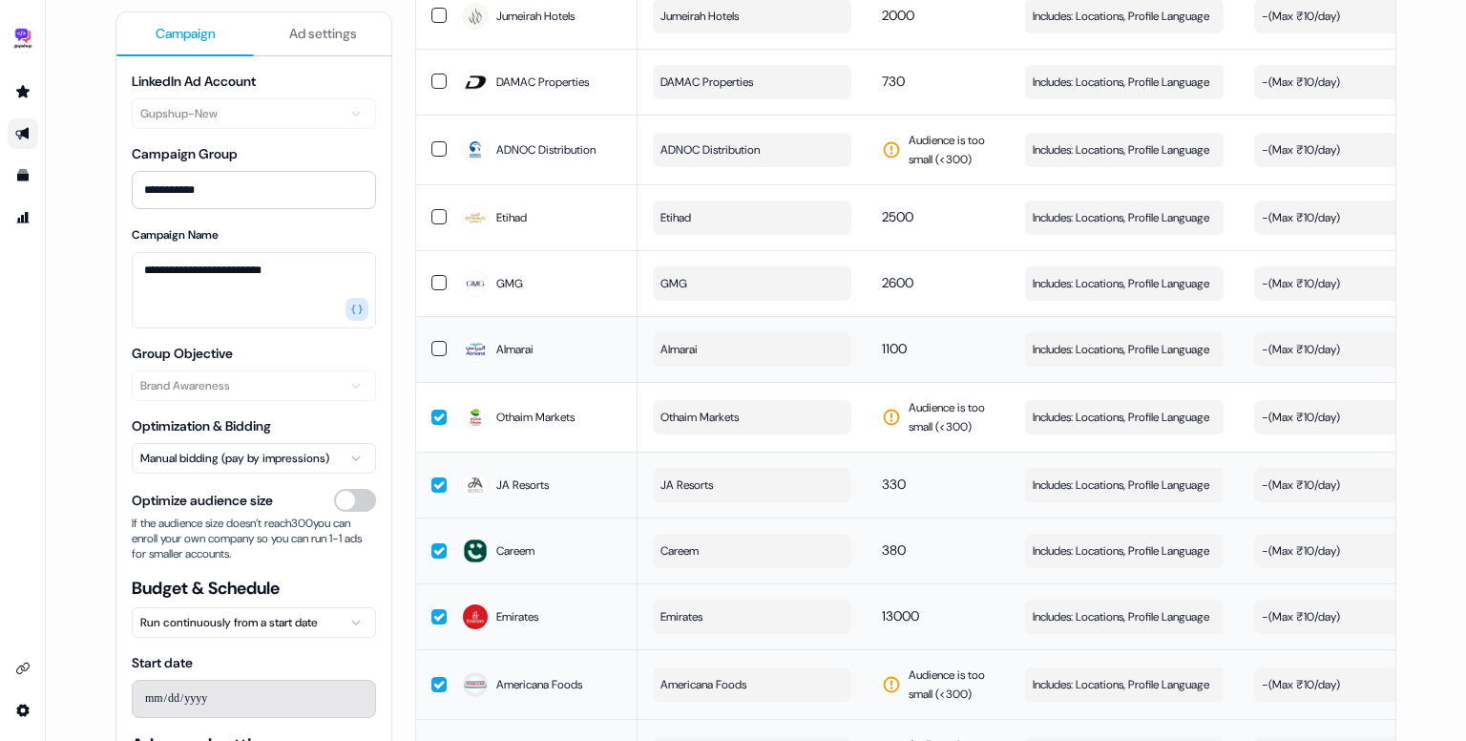
click at [437, 348] on button "button" at bounding box center [439, 348] width 15 height 15
click at [439, 290] on button "button" at bounding box center [439, 282] width 15 height 15
click at [436, 224] on button "button" at bounding box center [439, 216] width 15 height 15
click at [437, 153] on button "button" at bounding box center [439, 148] width 15 height 15
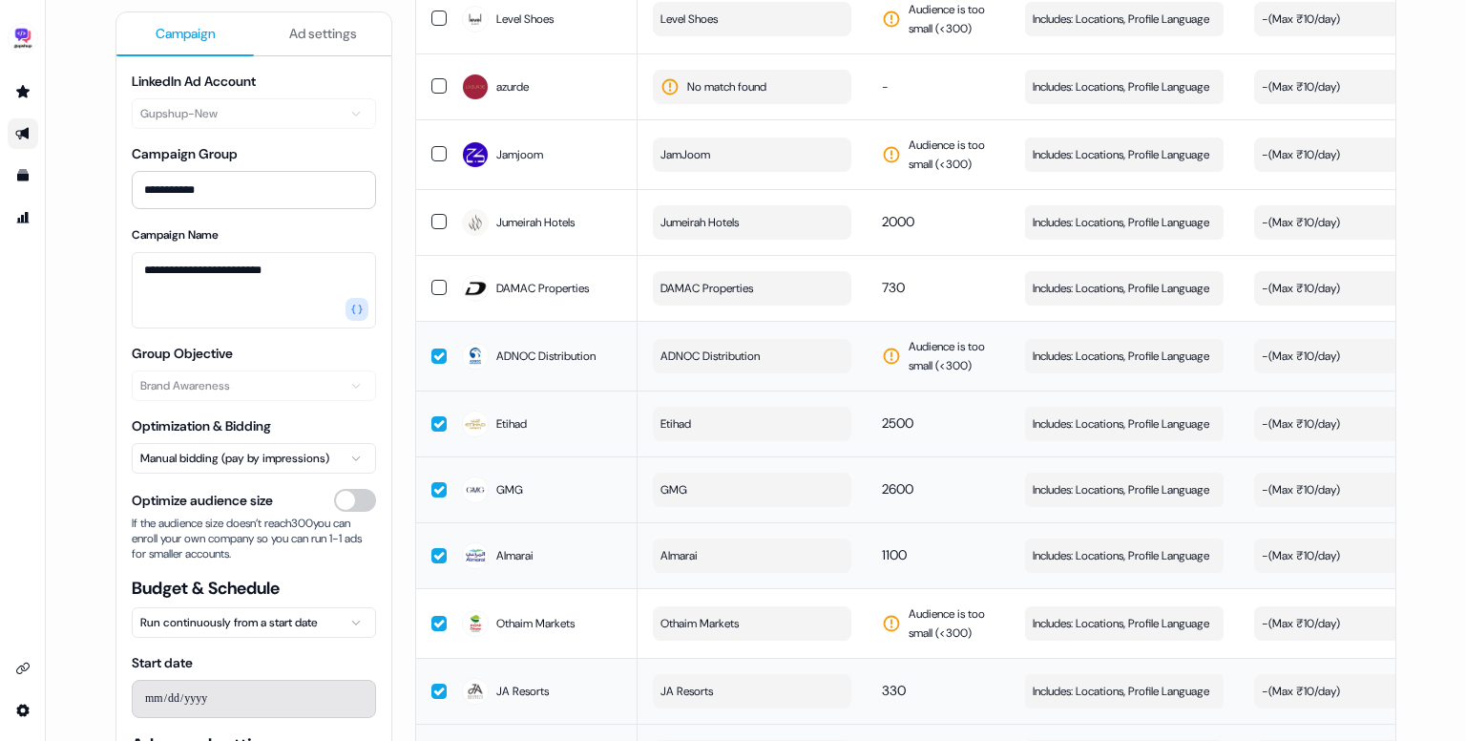
scroll to position [3366, 0]
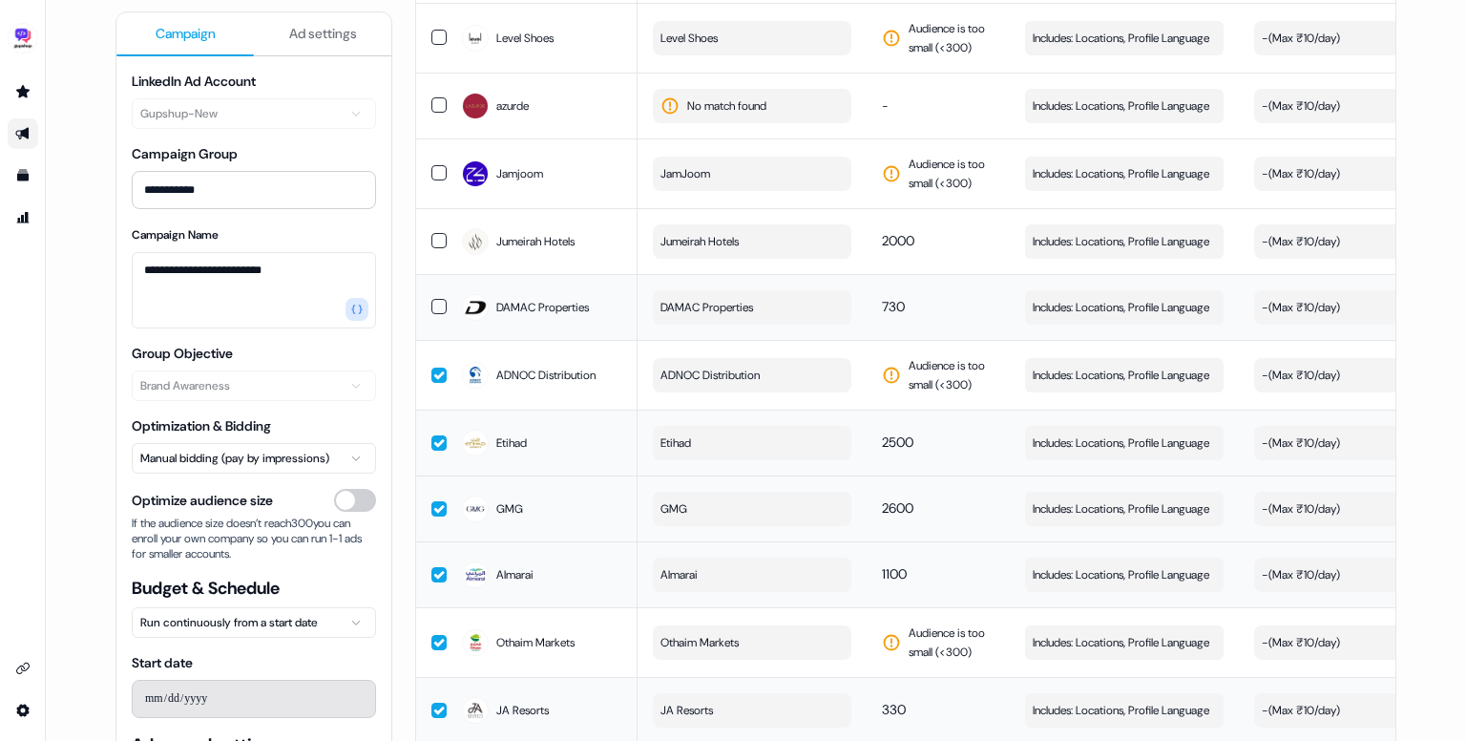
click at [438, 314] on button "button" at bounding box center [439, 306] width 15 height 15
click at [433, 248] on button "button" at bounding box center [439, 240] width 15 height 15
click at [434, 190] on td at bounding box center [431, 173] width 31 height 70
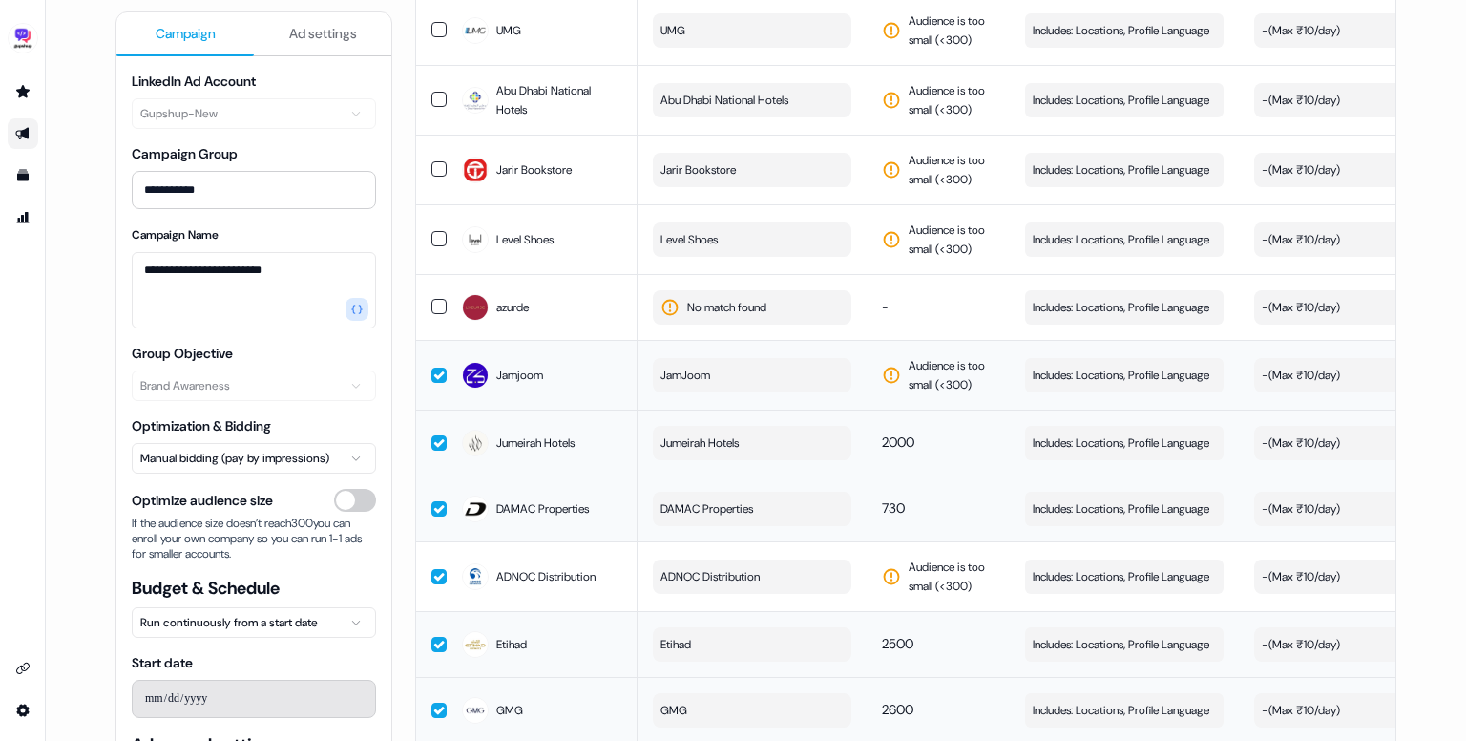
scroll to position [3164, 0]
click at [435, 315] on button "button" at bounding box center [439, 307] width 15 height 15
click at [437, 238] on td at bounding box center [431, 240] width 31 height 70
click at [433, 178] on button "button" at bounding box center [439, 169] width 15 height 15
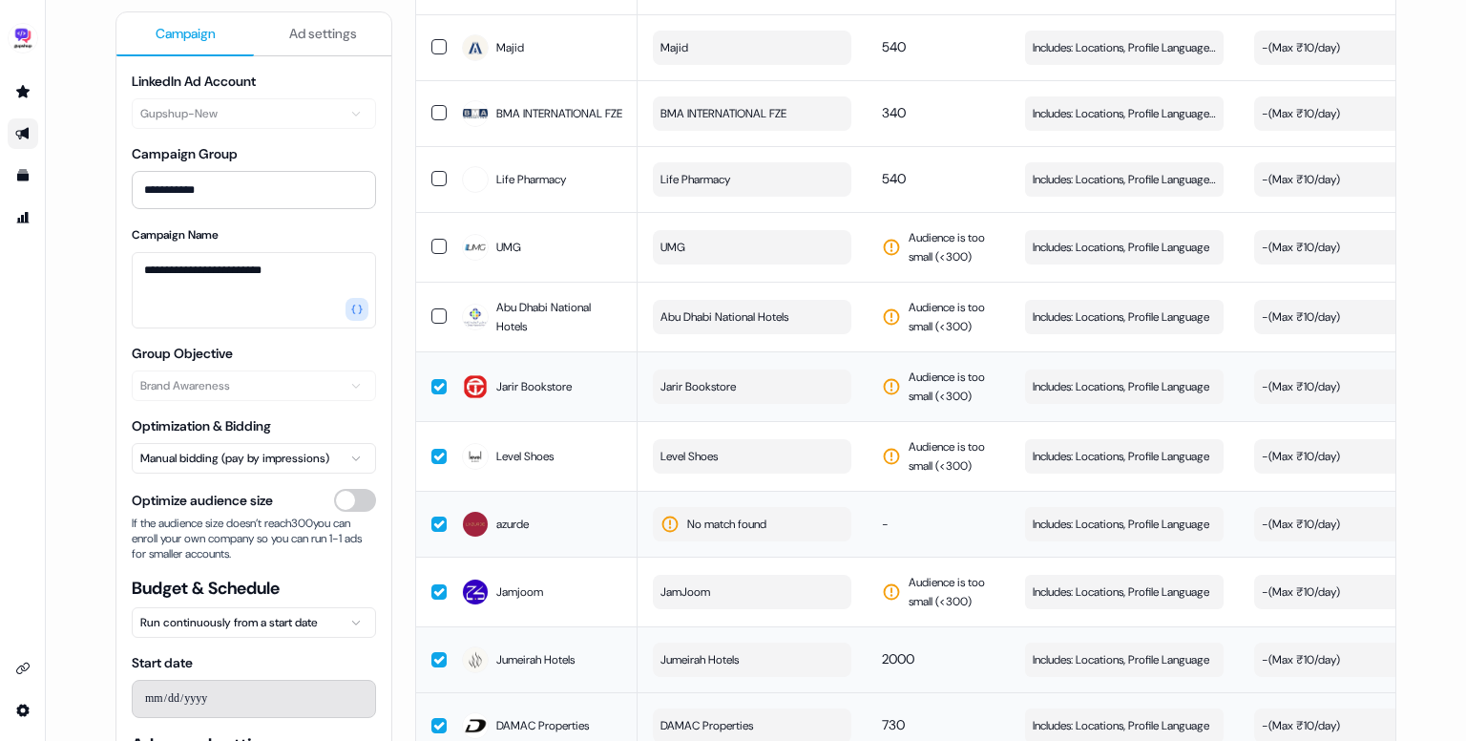
scroll to position [2946, 0]
click at [434, 326] on button "button" at bounding box center [439, 317] width 15 height 15
click at [435, 256] on button "button" at bounding box center [439, 248] width 15 height 15
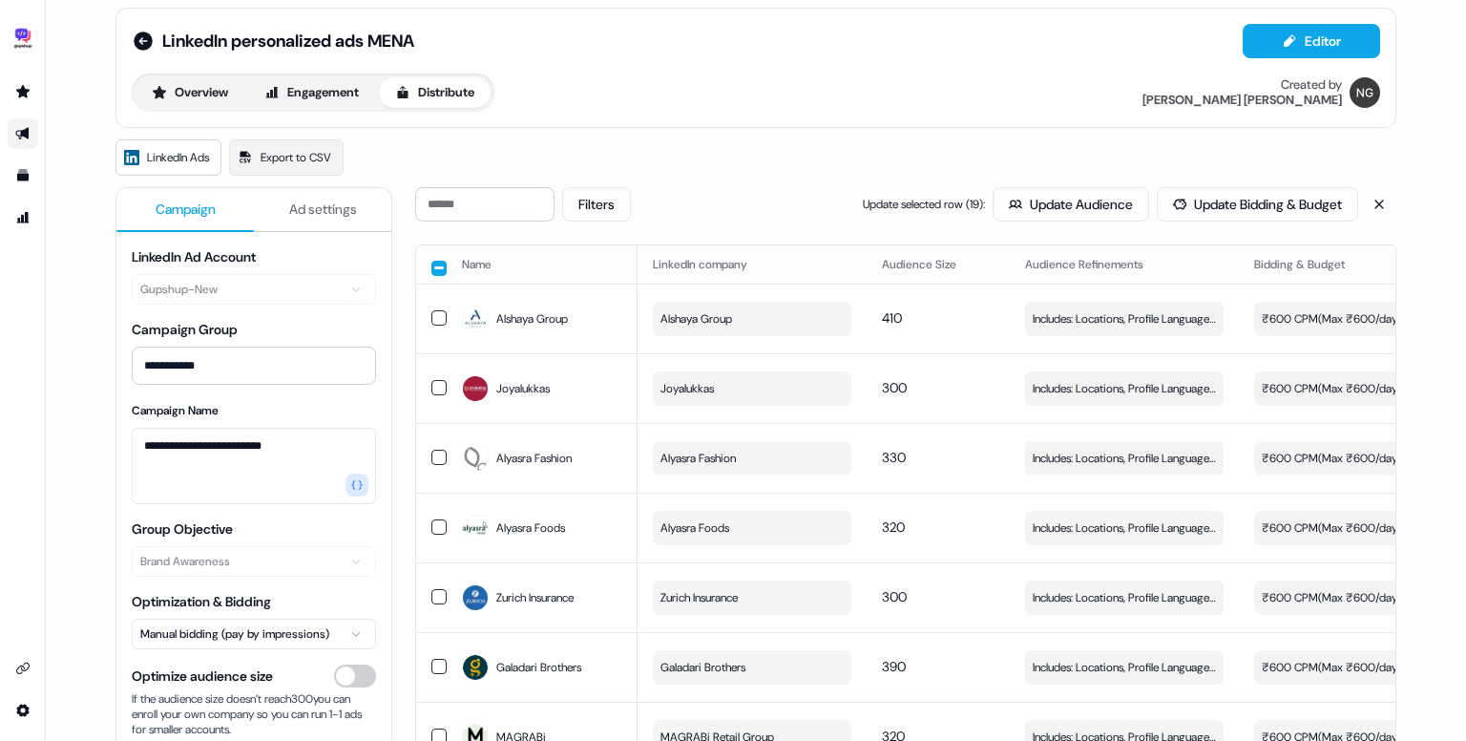
scroll to position [0, 0]
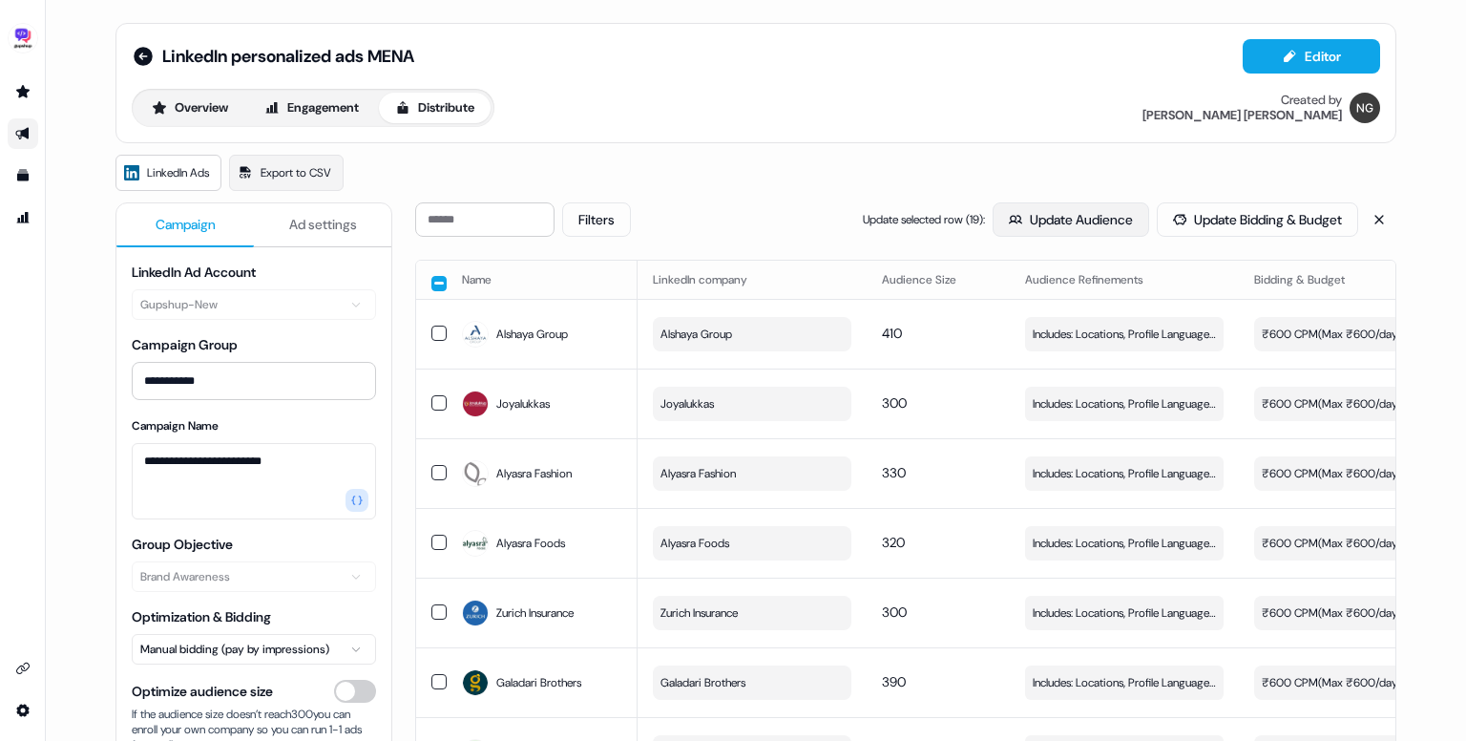
click at [1058, 229] on button "Update Audience" at bounding box center [1071, 219] width 157 height 34
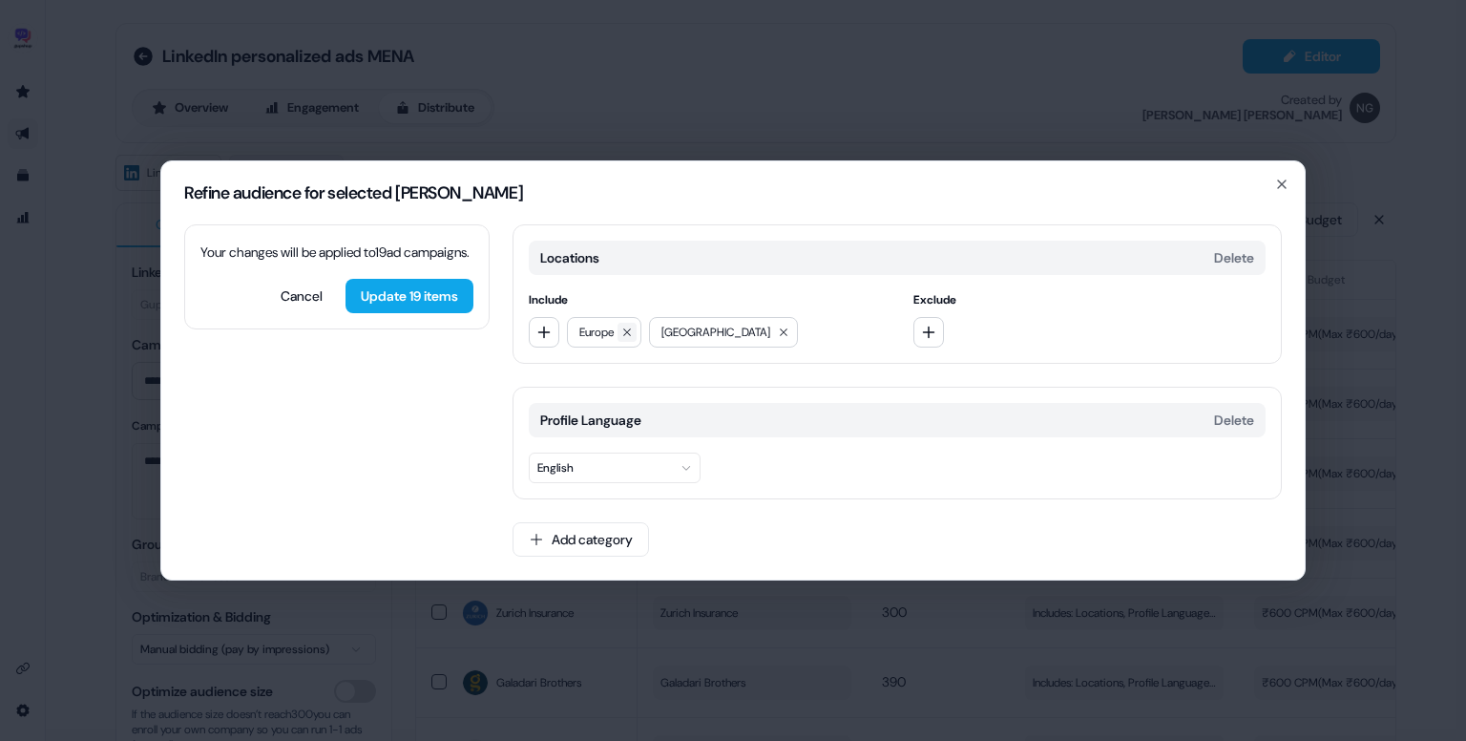
click at [622, 327] on button at bounding box center [627, 332] width 19 height 19
click at [696, 337] on icon at bounding box center [701, 332] width 11 height 11
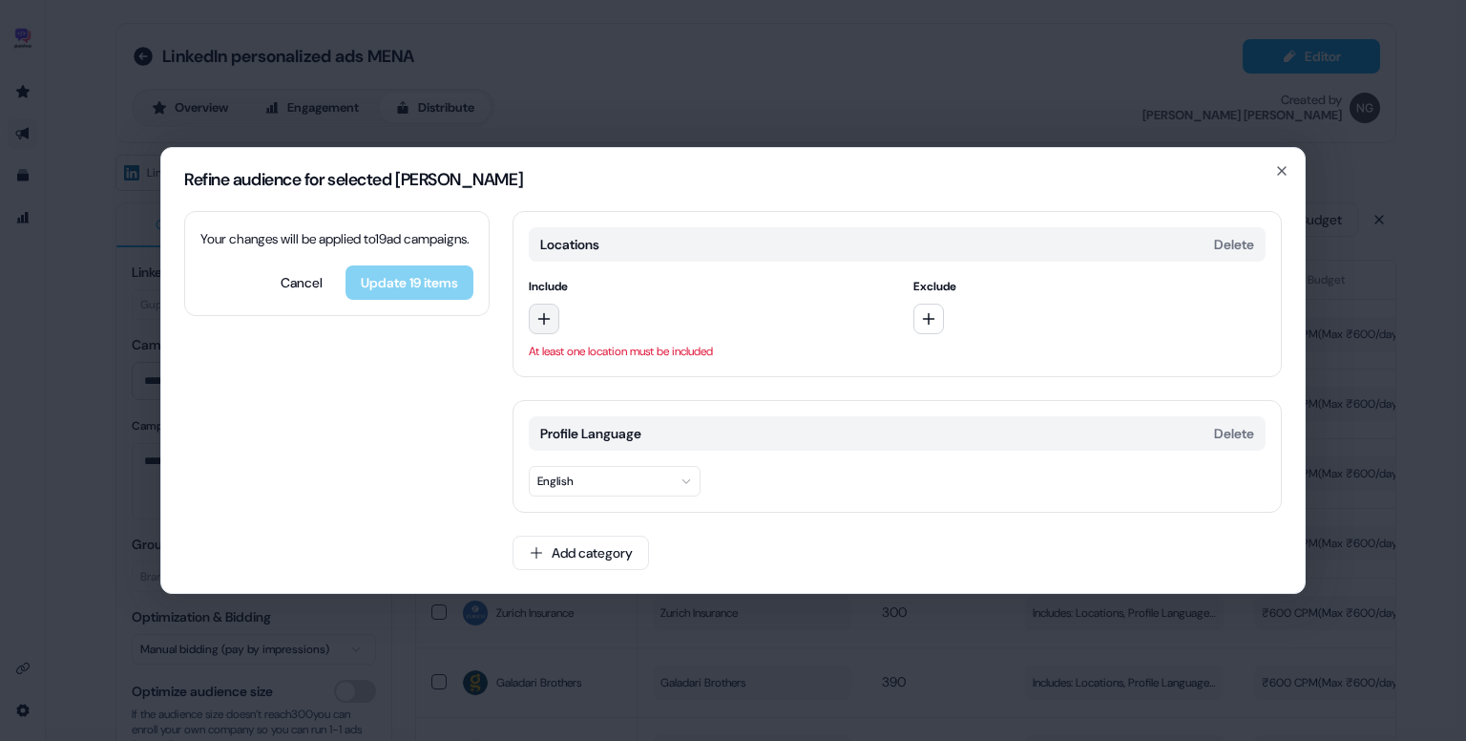
click at [547, 318] on icon "button" at bounding box center [544, 319] width 12 height 12
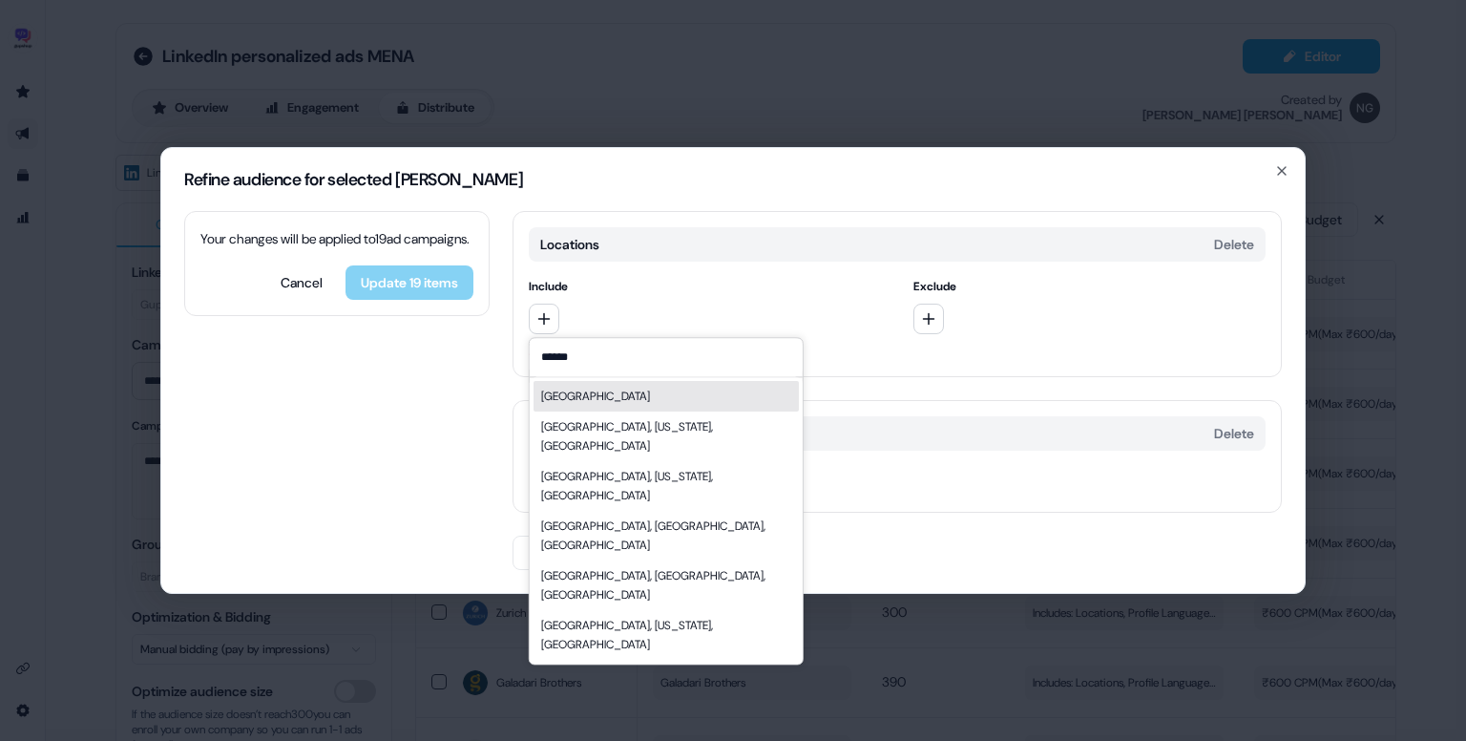
type input "******"
click at [621, 393] on div "[GEOGRAPHIC_DATA]" at bounding box center [666, 396] width 265 height 31
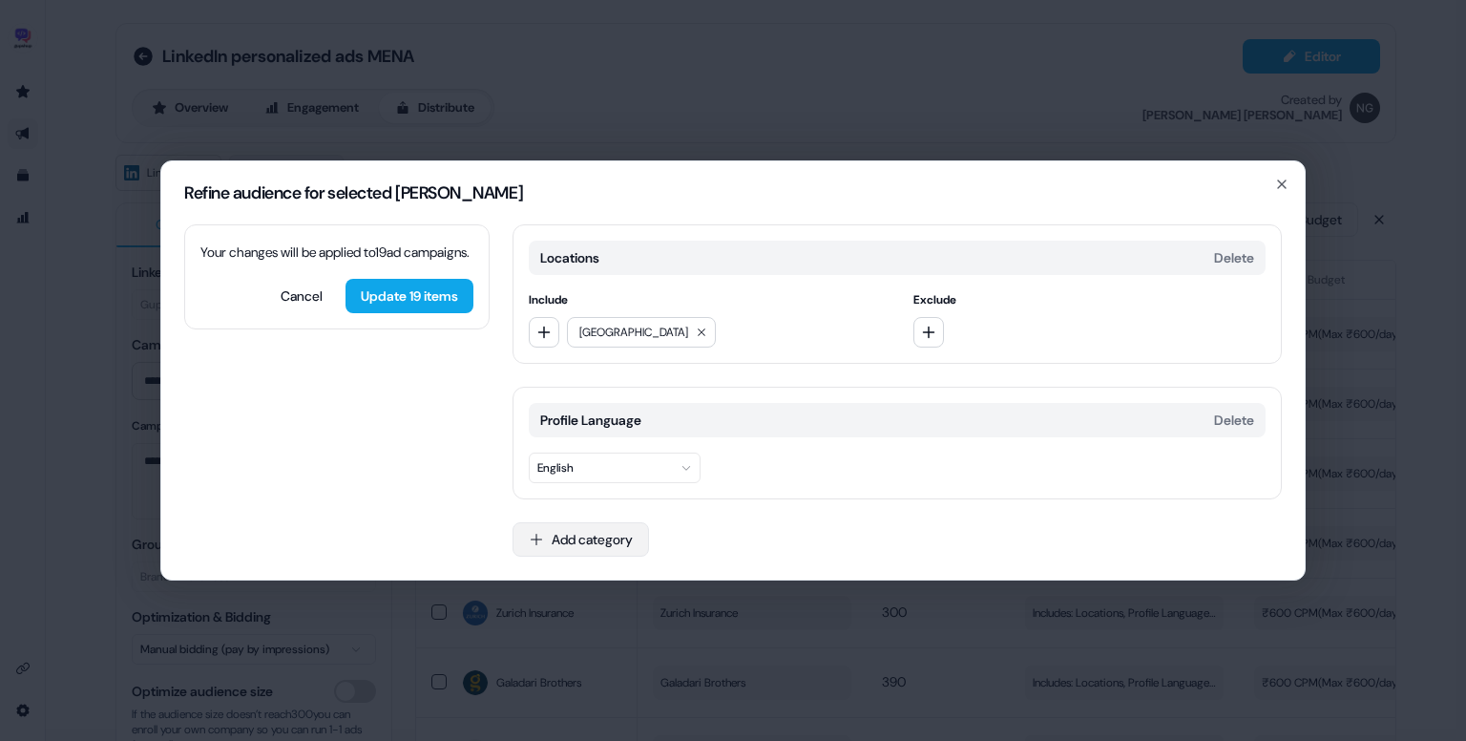
click at [580, 534] on button "Add category" at bounding box center [581, 539] width 137 height 34
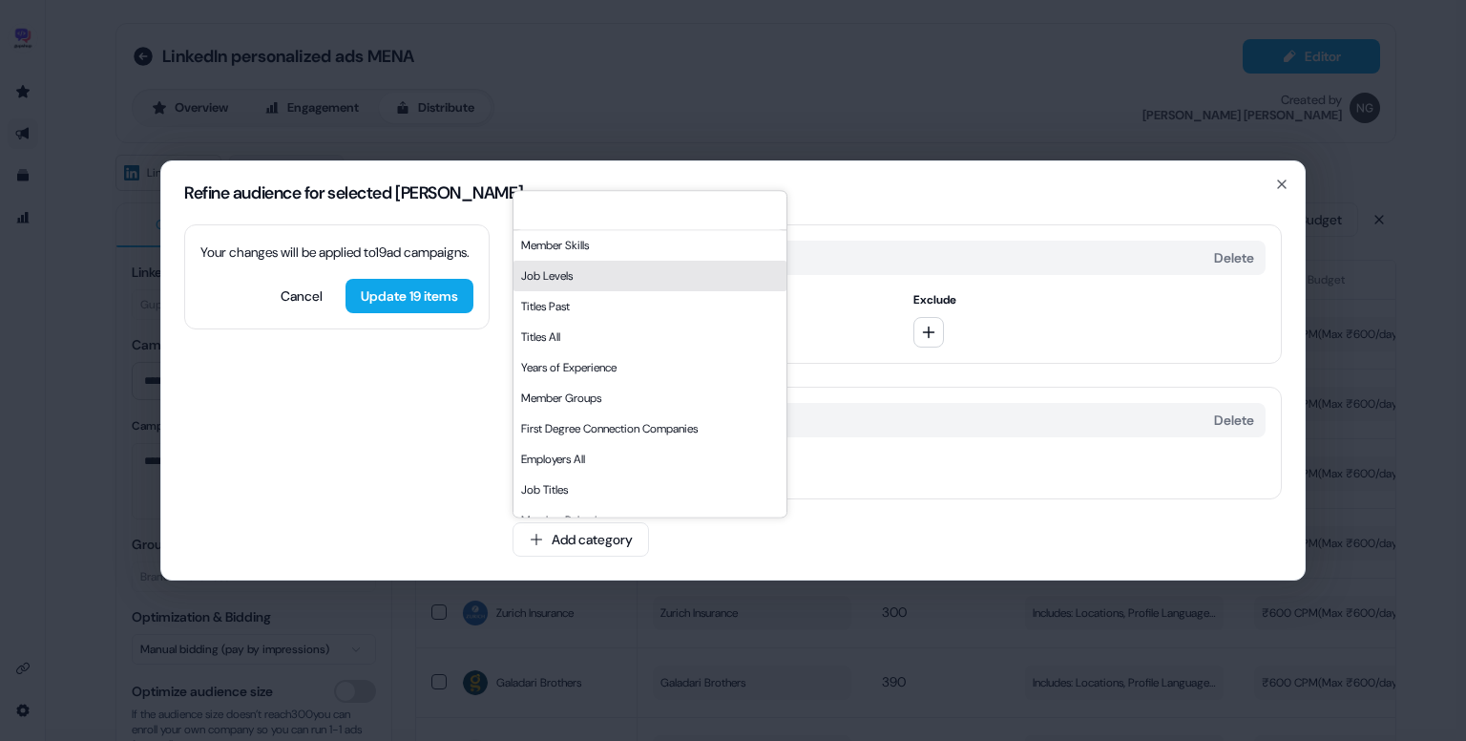
click at [596, 280] on div "Job Levels" at bounding box center [650, 276] width 273 height 31
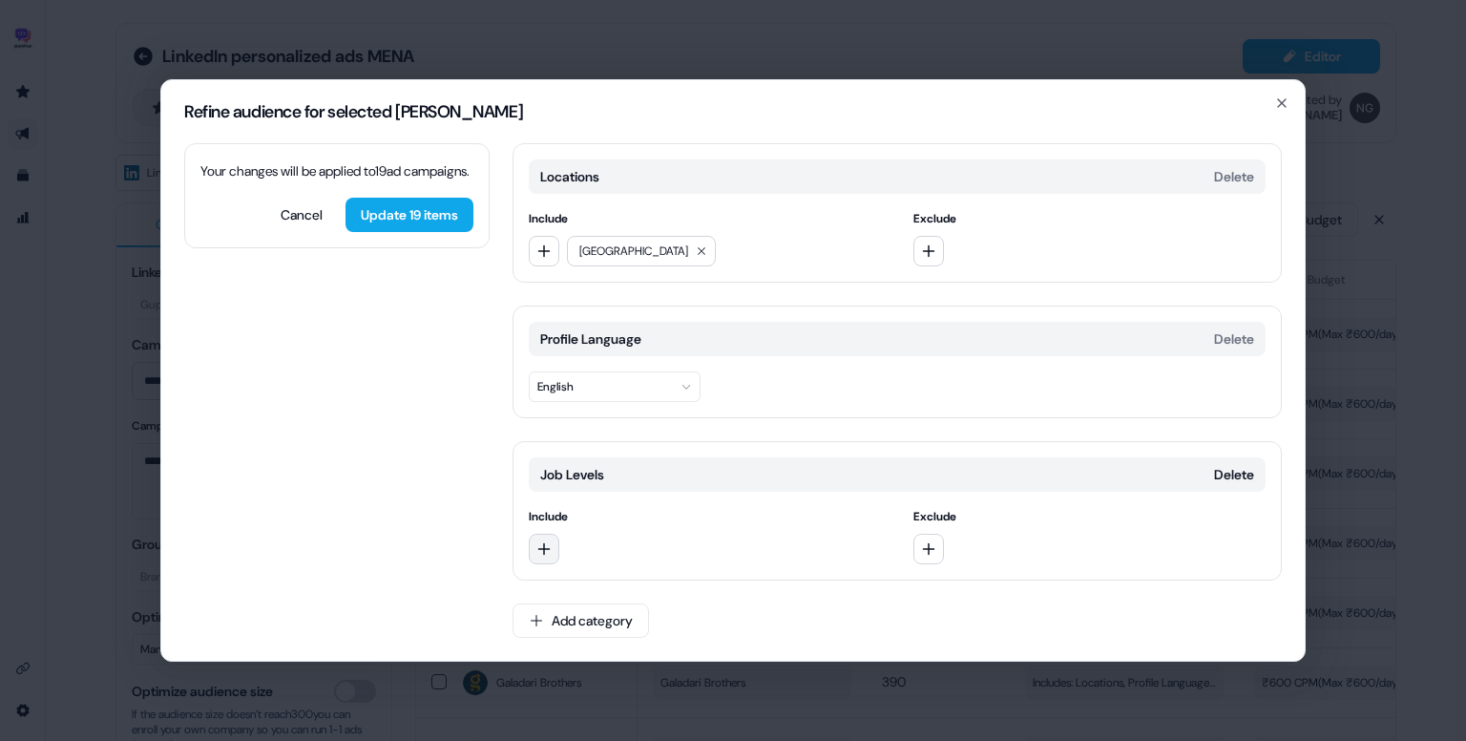
click at [537, 544] on icon "button" at bounding box center [544, 548] width 15 height 15
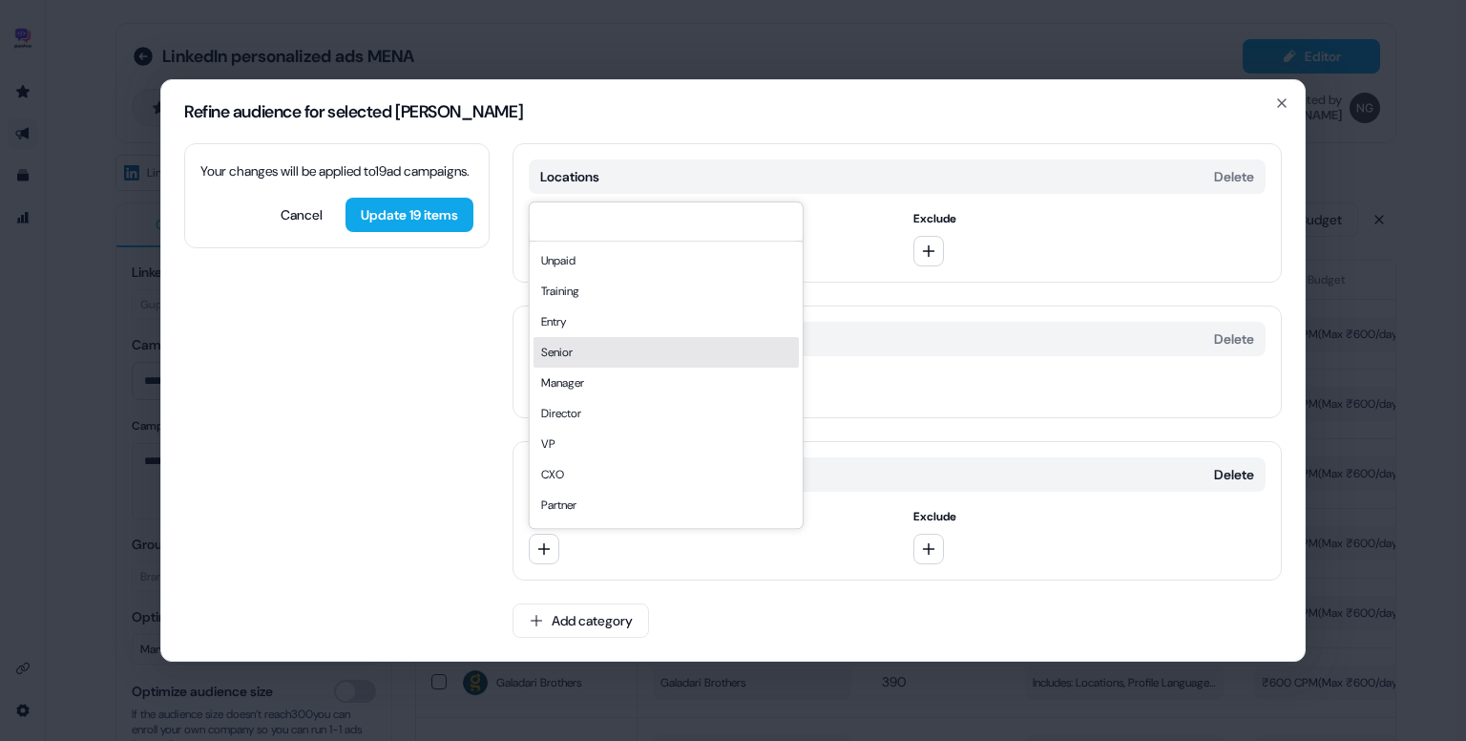
click at [589, 360] on div "Senior" at bounding box center [666, 352] width 265 height 31
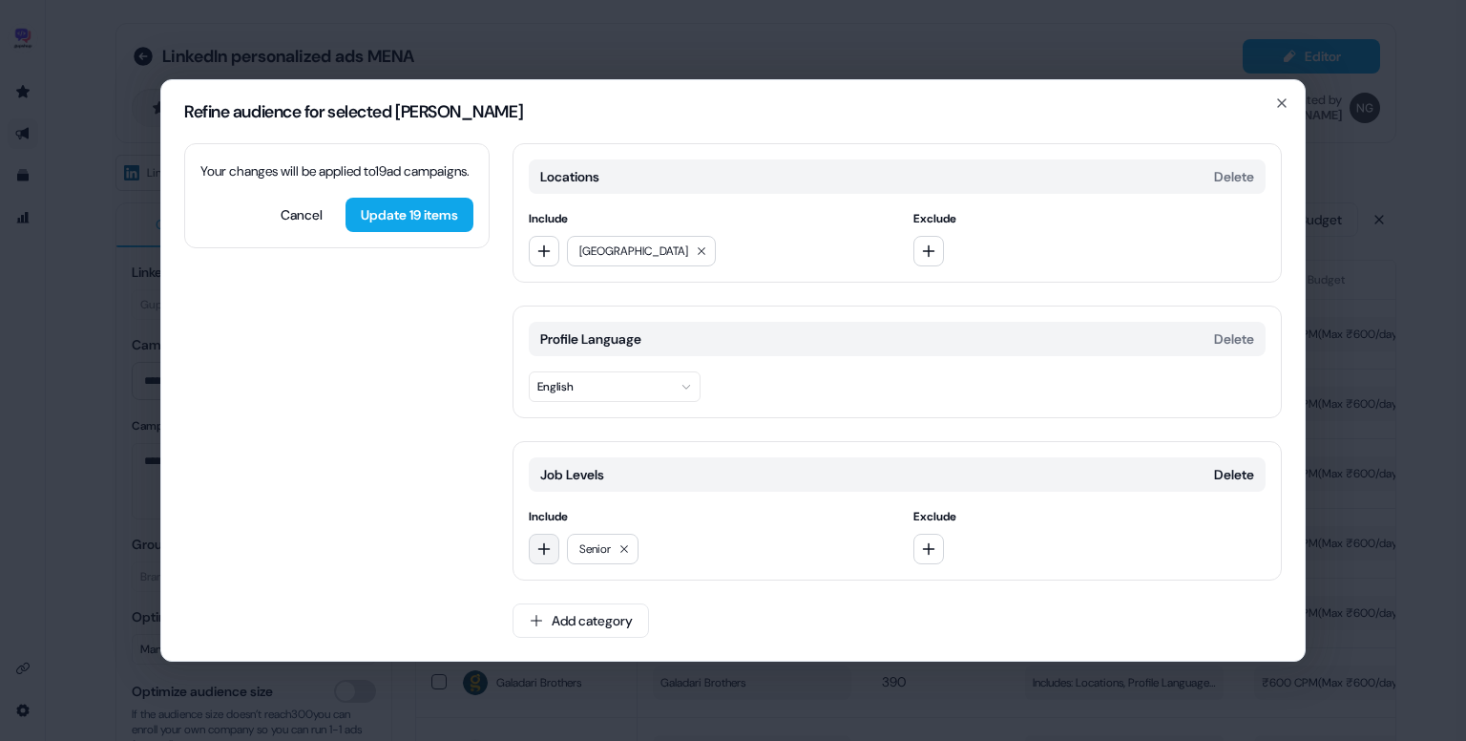
click at [554, 544] on button "button" at bounding box center [544, 549] width 31 height 31
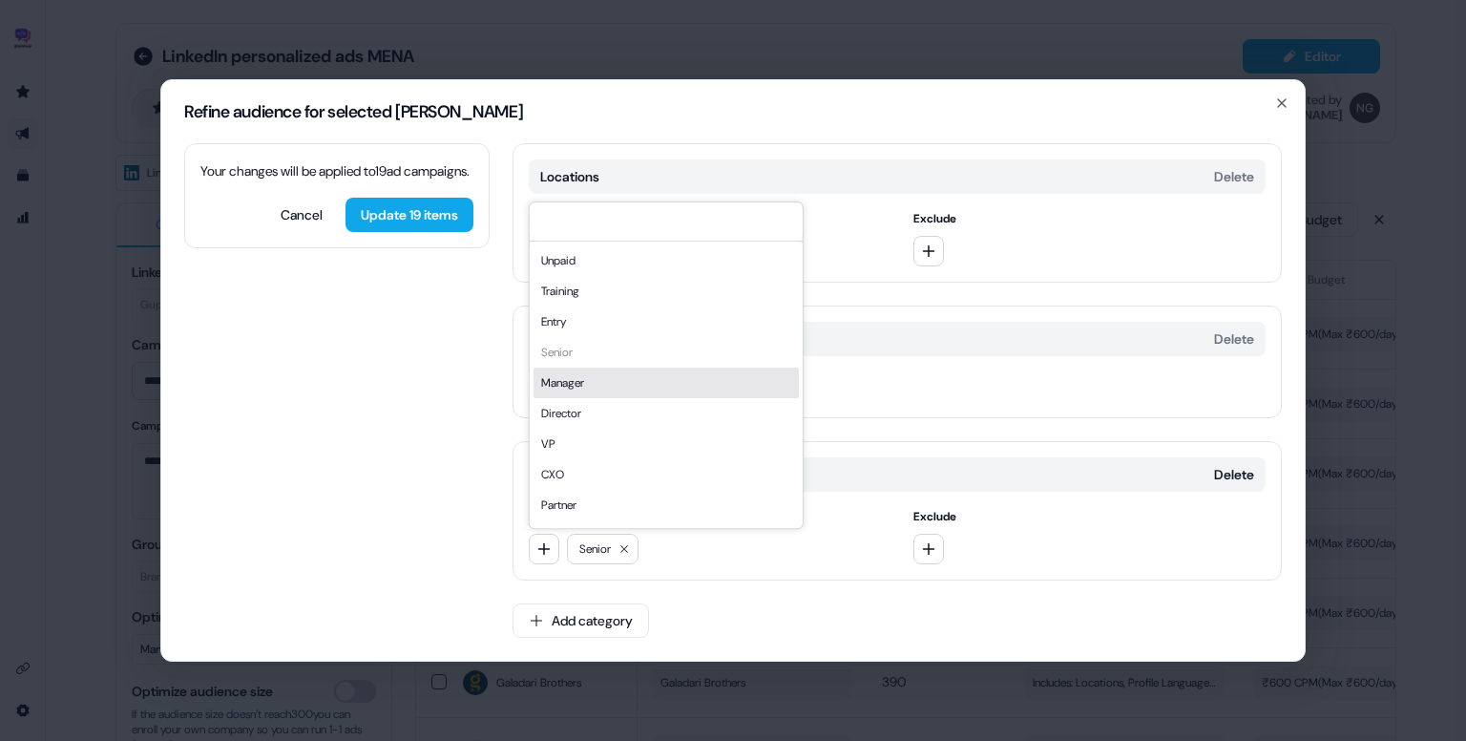
click at [622, 383] on div "Manager" at bounding box center [666, 383] width 265 height 31
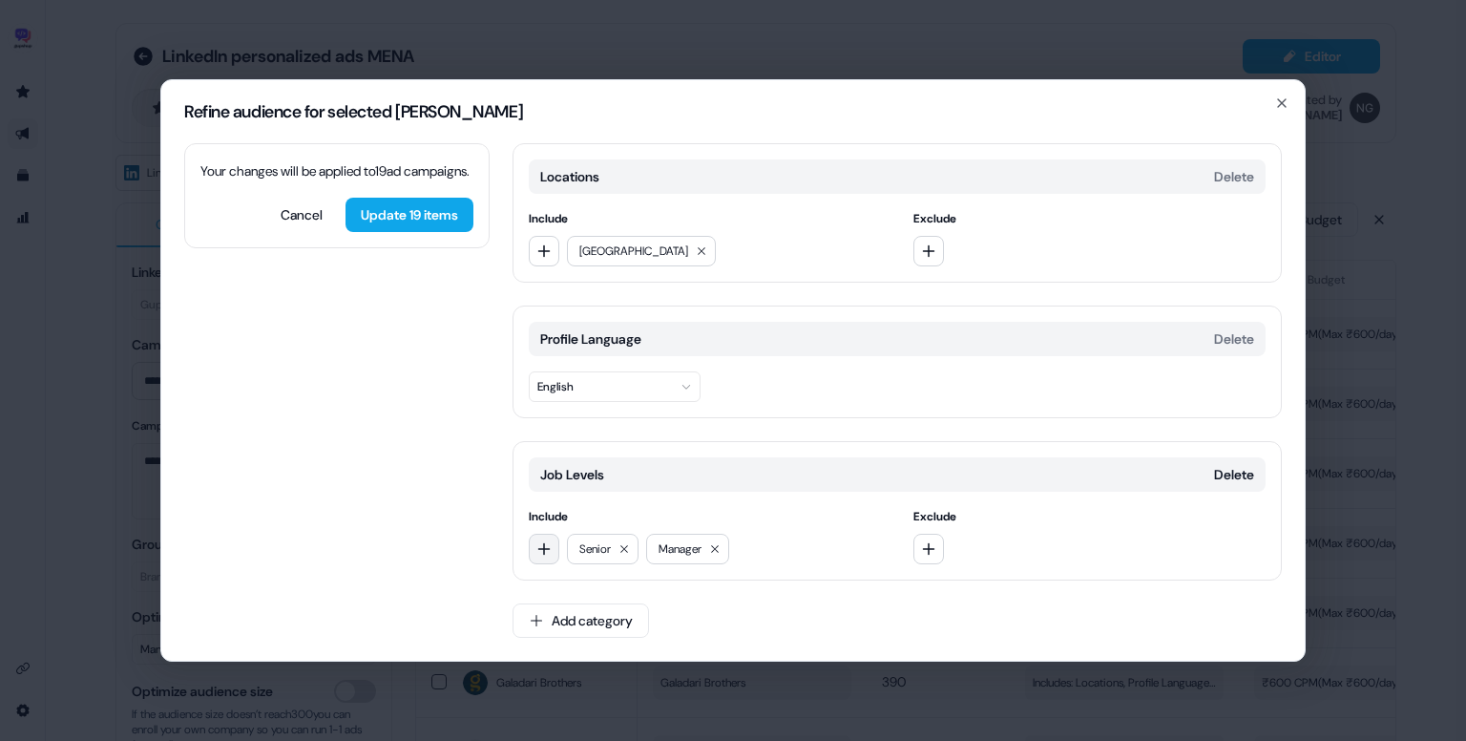
click at [542, 546] on icon "button" at bounding box center [544, 548] width 15 height 15
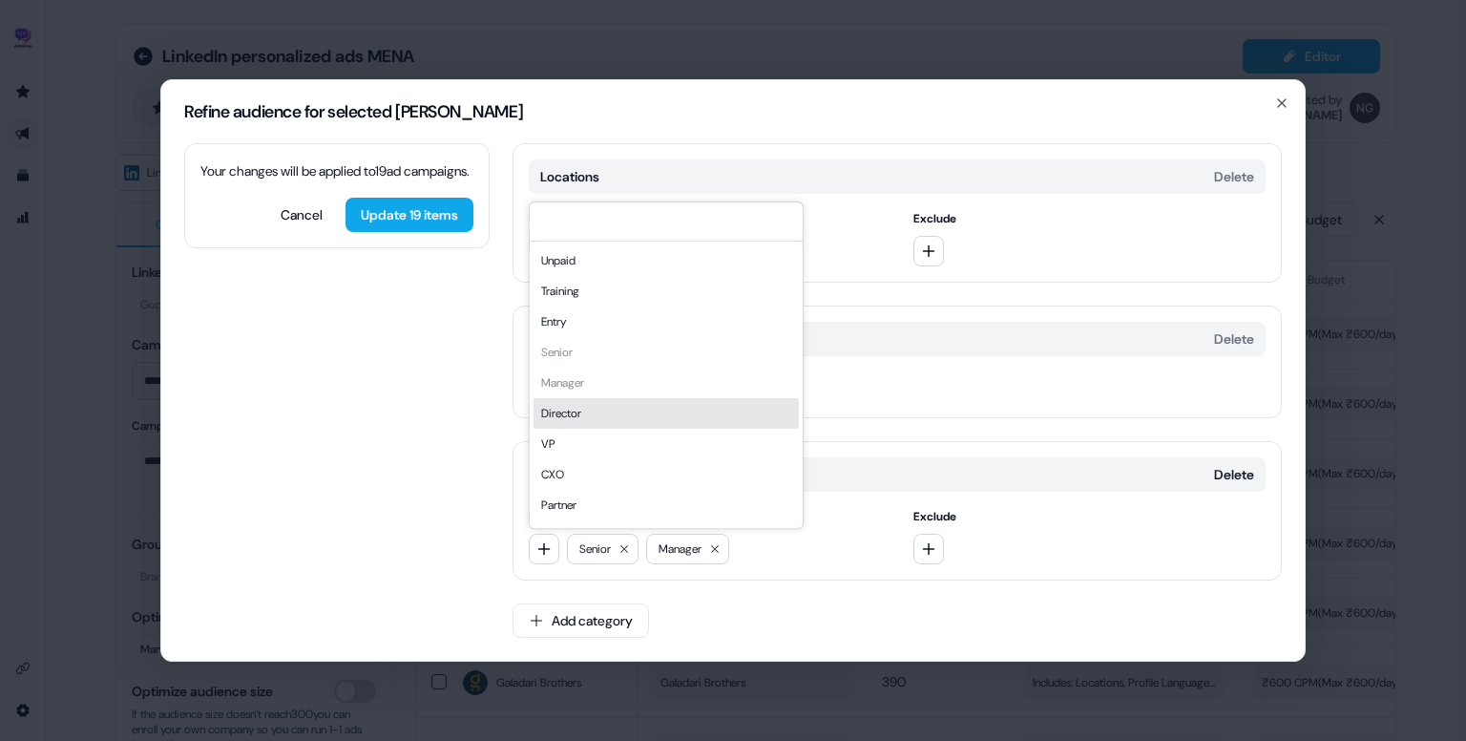
click at [601, 420] on div "Director" at bounding box center [666, 413] width 265 height 31
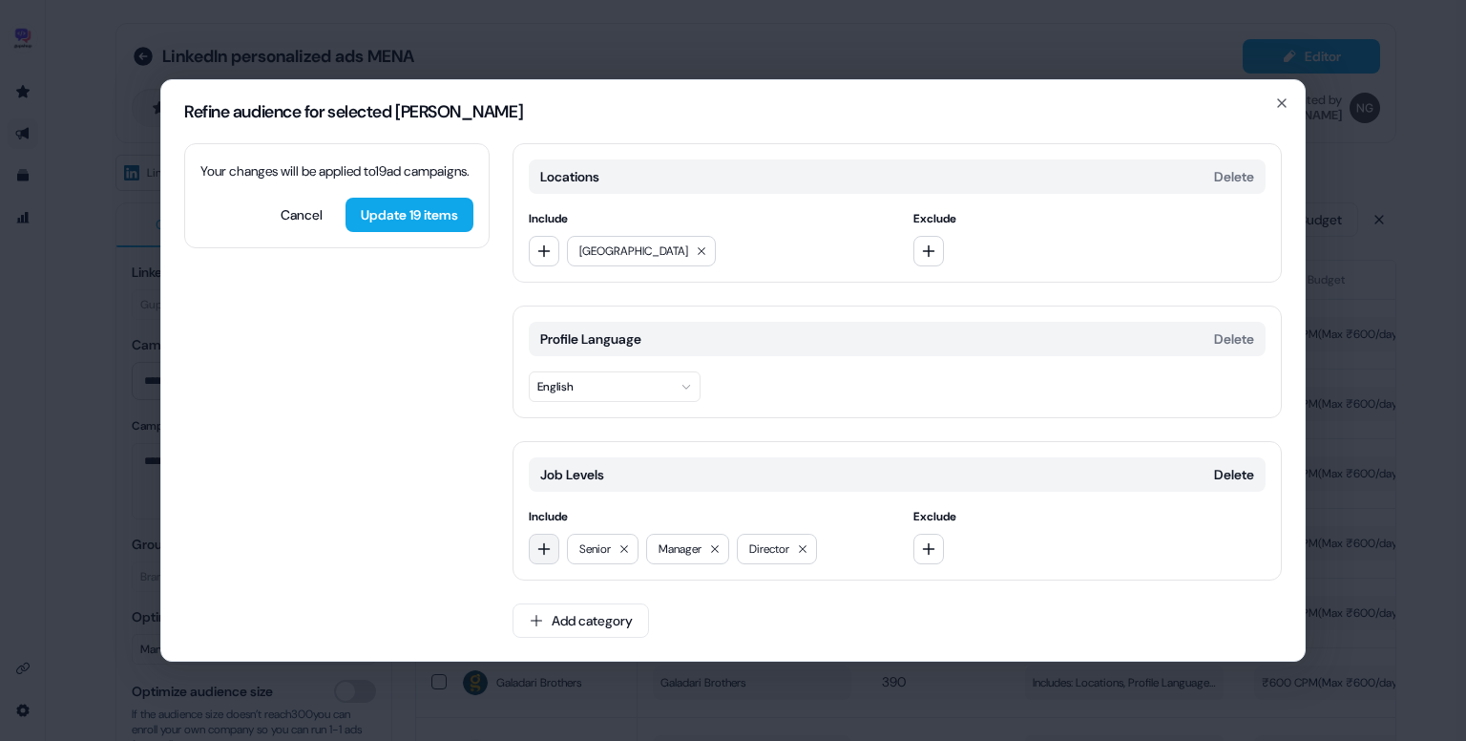
click at [548, 542] on icon "button" at bounding box center [544, 548] width 15 height 15
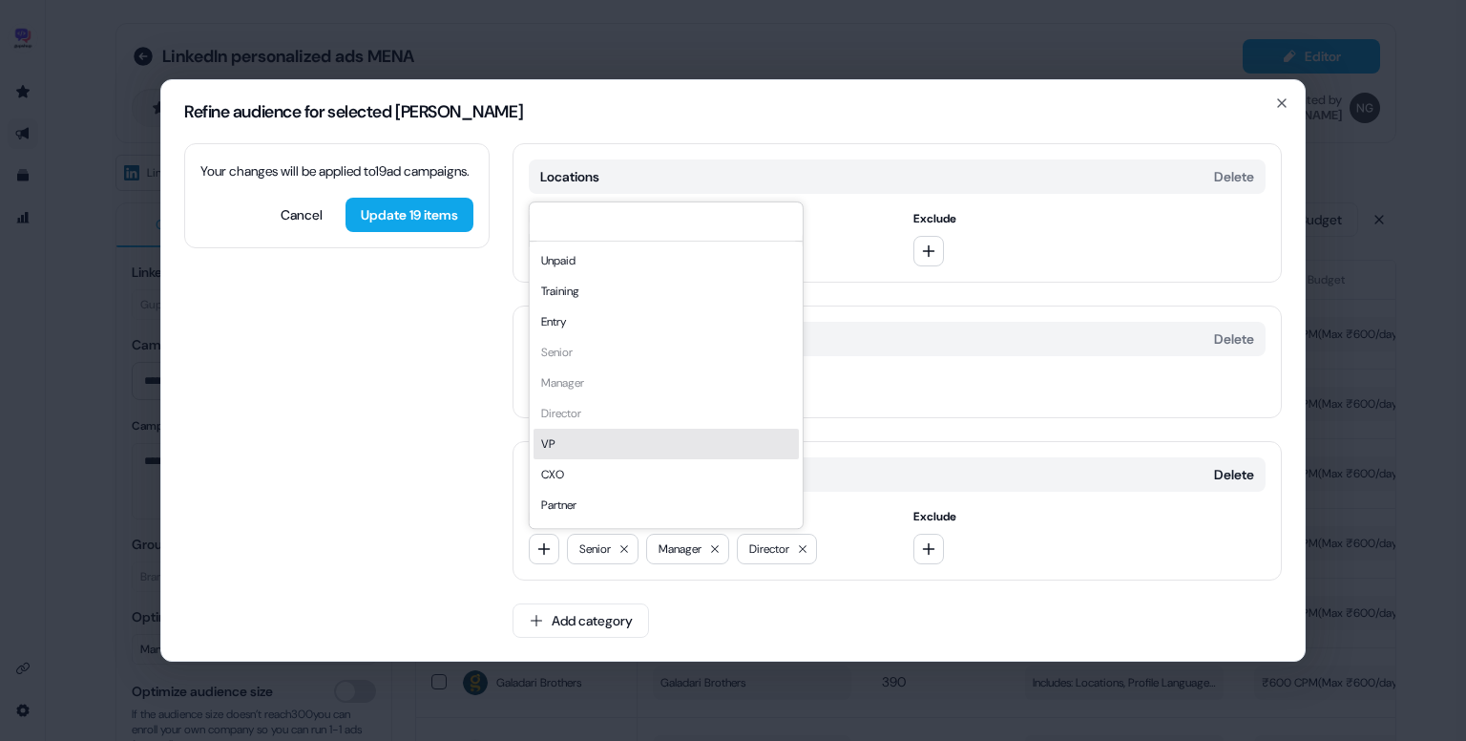
click at [586, 452] on div "VP" at bounding box center [666, 444] width 265 height 31
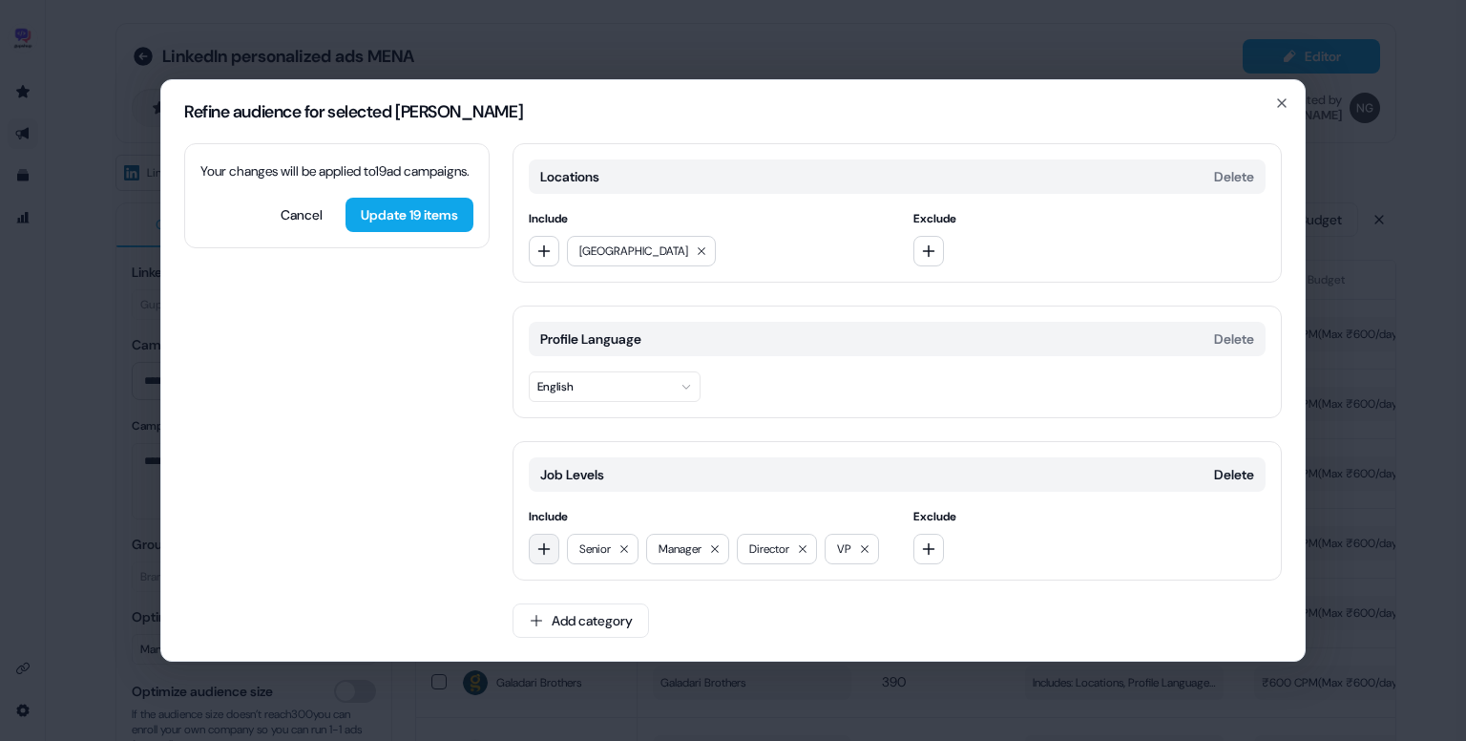
click at [557, 539] on button "button" at bounding box center [544, 549] width 31 height 31
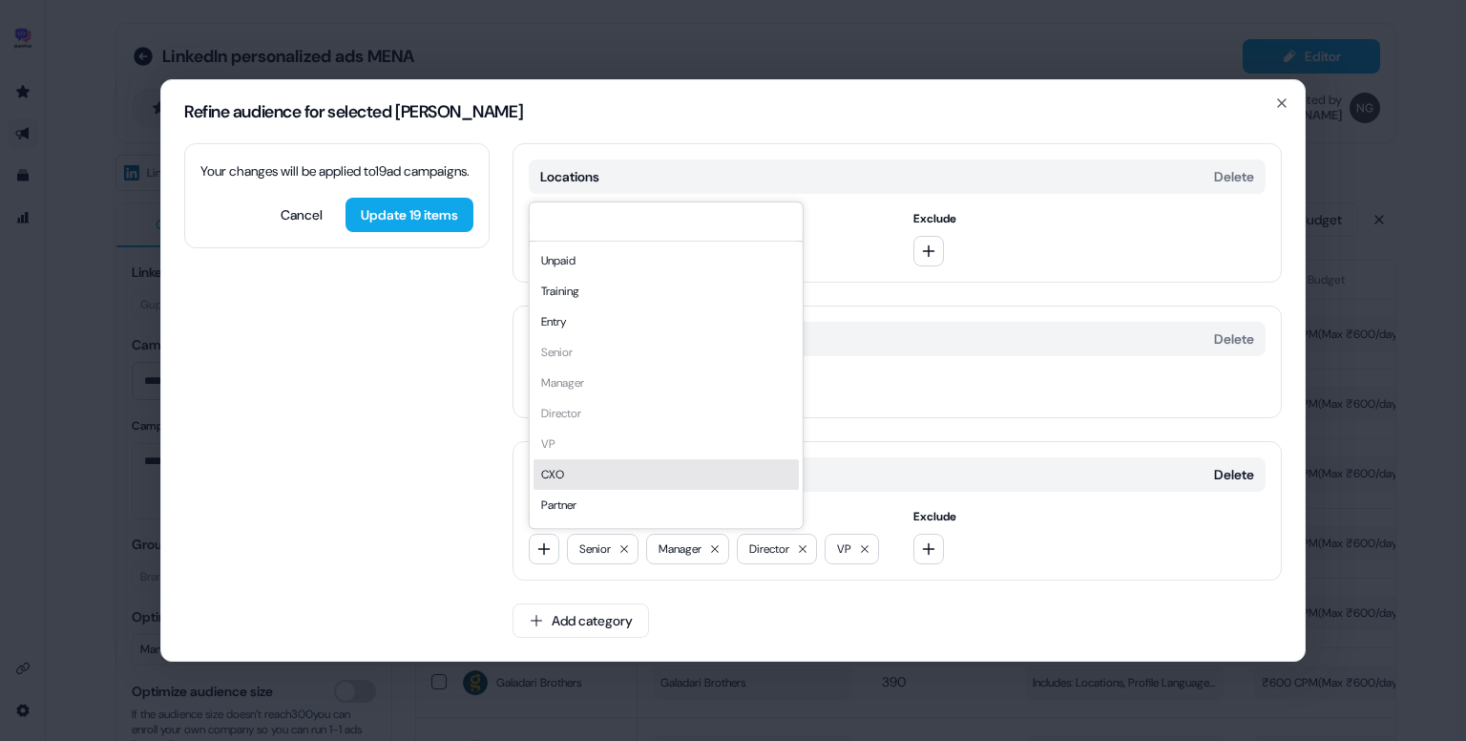
click at [593, 478] on div "CXO" at bounding box center [666, 474] width 265 height 31
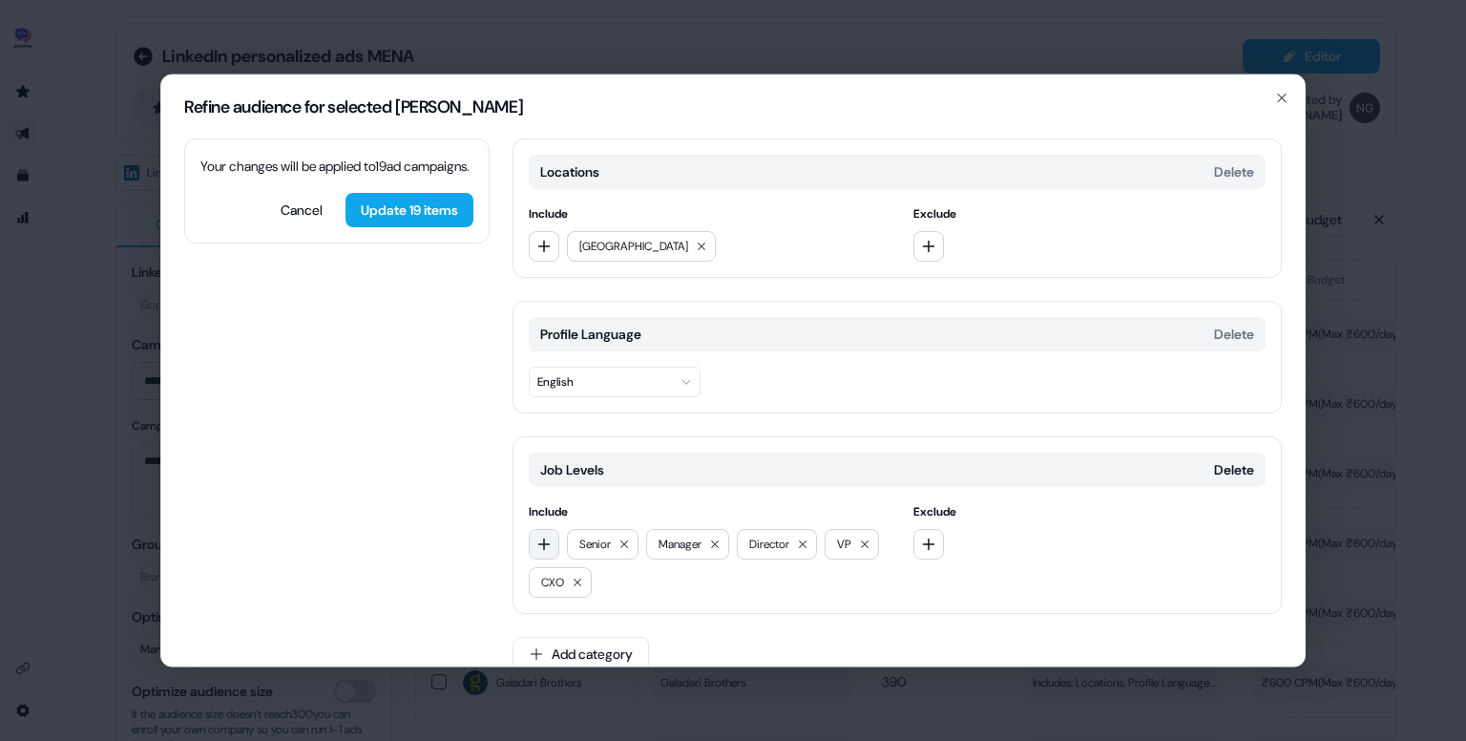
click at [550, 534] on button "button" at bounding box center [544, 544] width 31 height 31
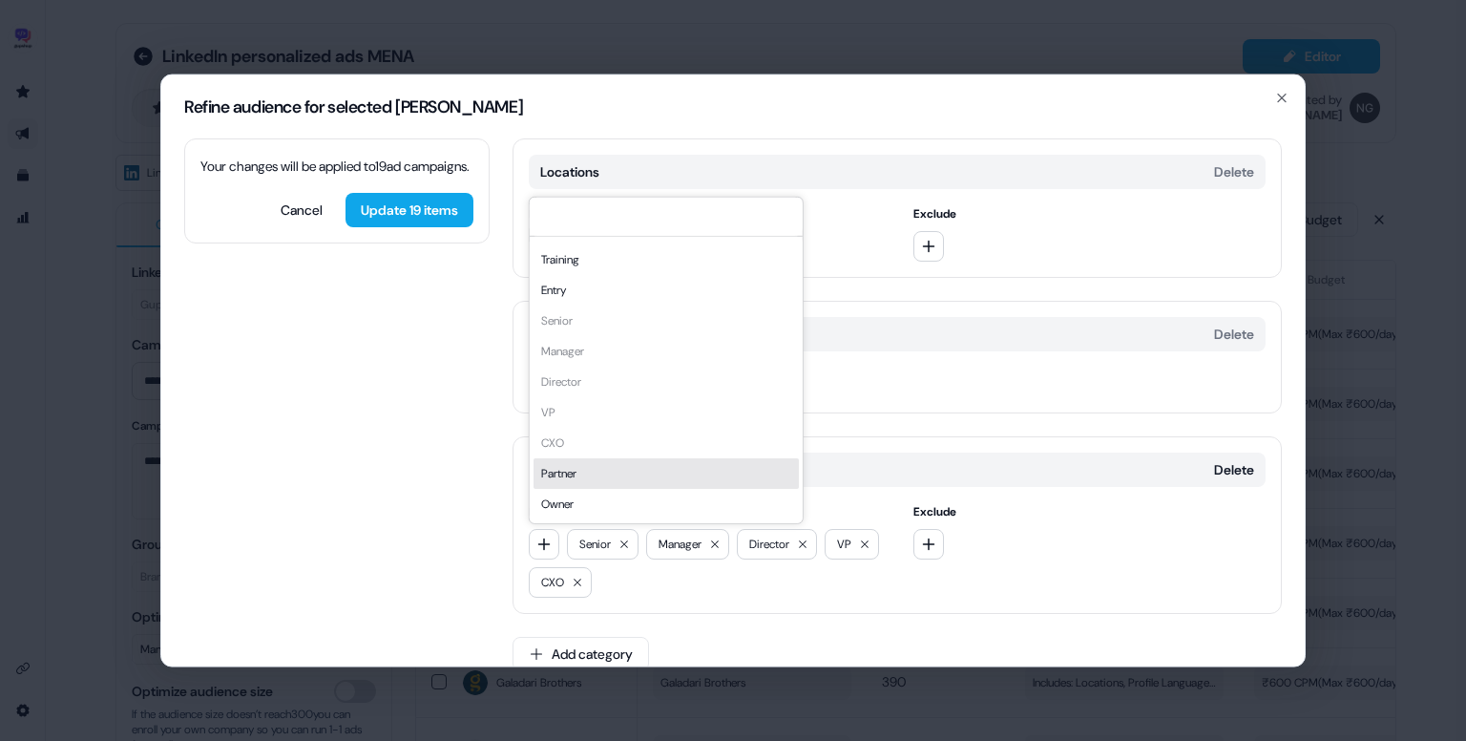
scroll to position [26, 0]
click at [630, 482] on div "Partner" at bounding box center [666, 474] width 265 height 31
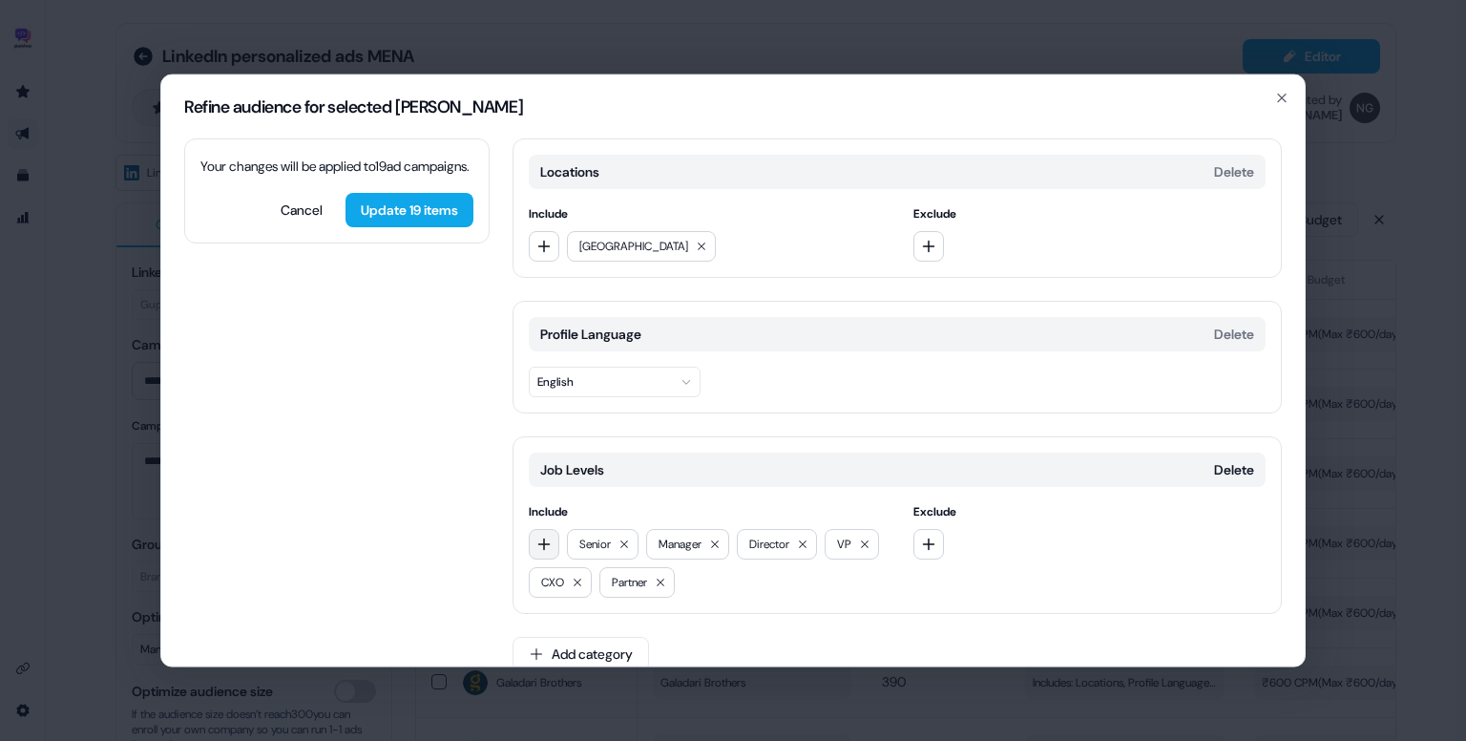
click at [546, 538] on icon "button" at bounding box center [544, 544] width 15 height 15
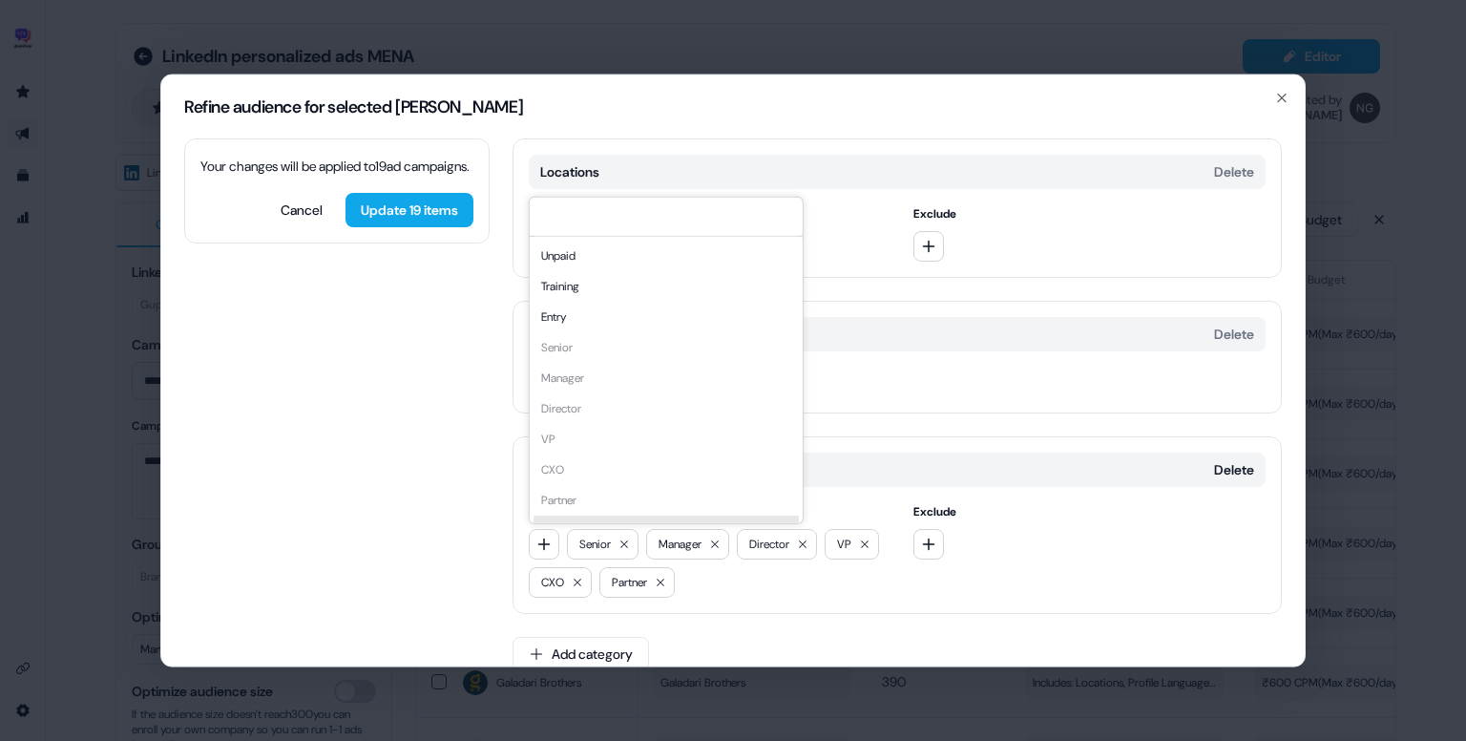
scroll to position [27, 0]
click at [584, 494] on div "Owner" at bounding box center [666, 504] width 265 height 31
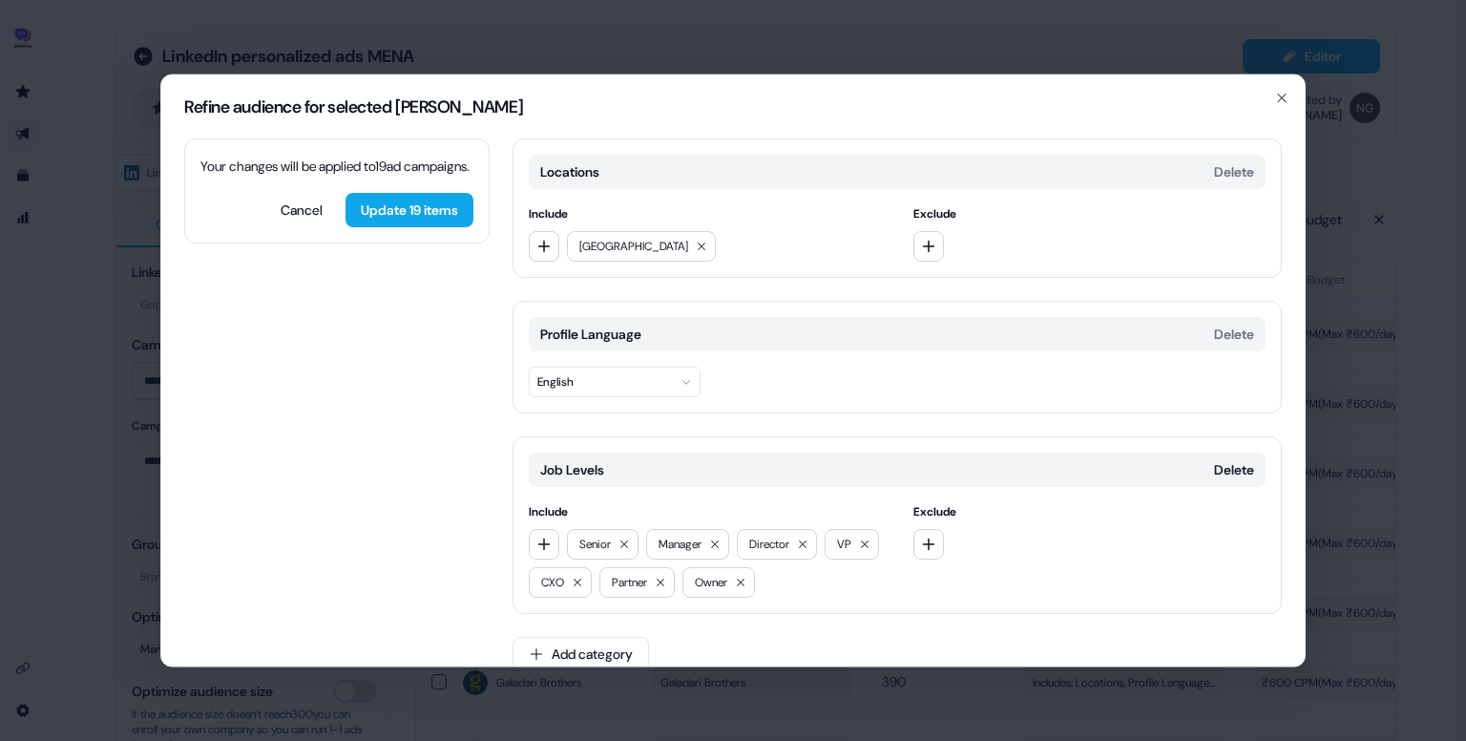
scroll to position [26, 0]
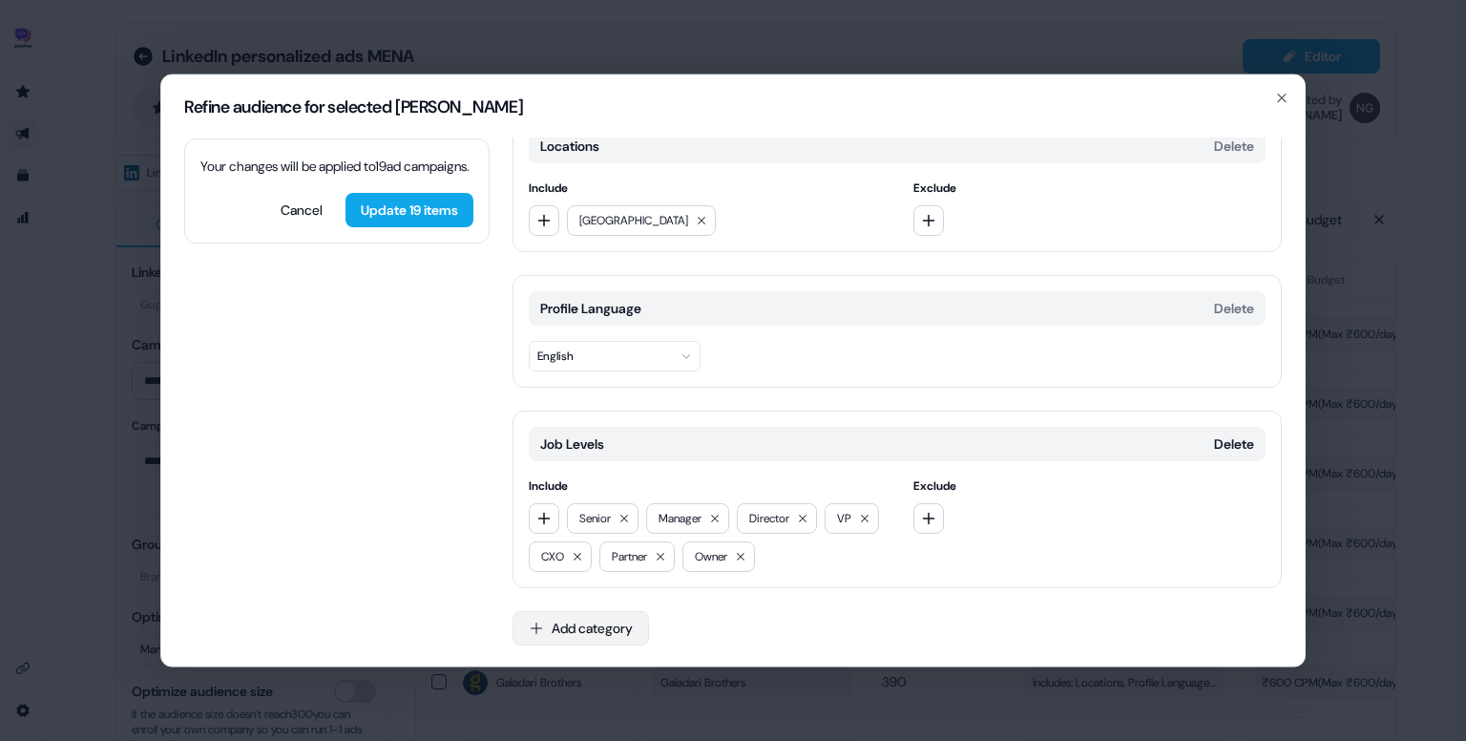
click at [590, 631] on button "Add category" at bounding box center [581, 628] width 137 height 34
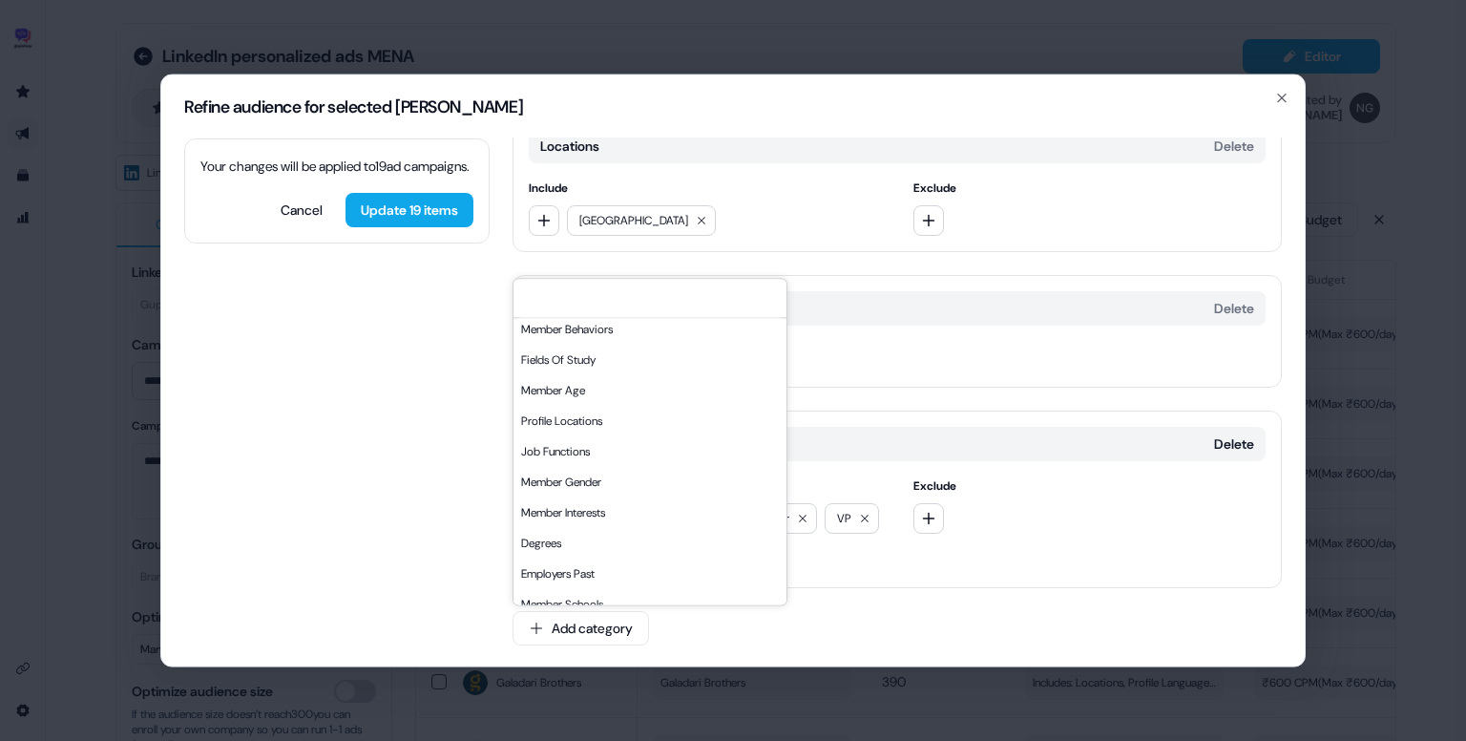
scroll to position [279, 0]
click at [600, 446] on div "Job Functions" at bounding box center [650, 451] width 273 height 31
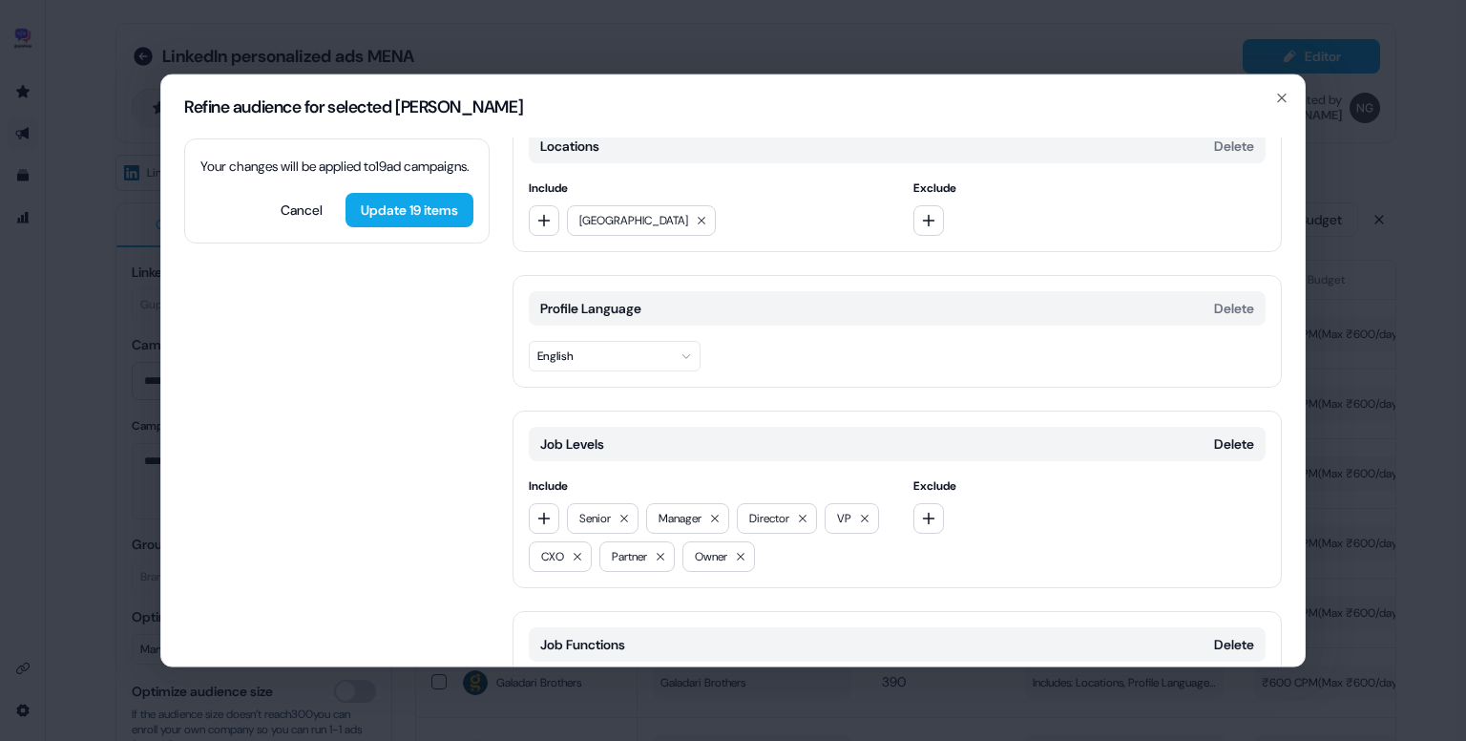
scroll to position [187, 0]
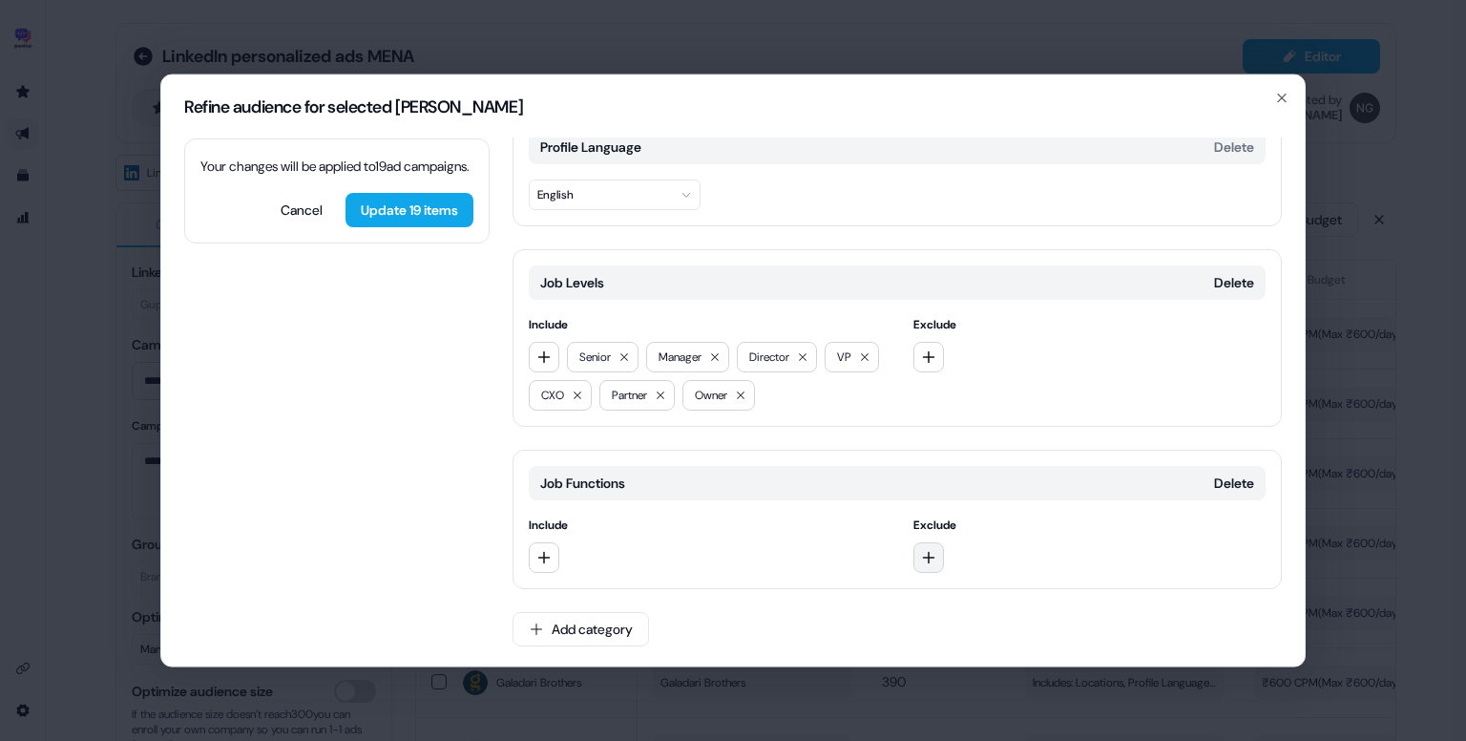
click at [936, 562] on button "button" at bounding box center [929, 557] width 31 height 31
type input "***"
click at [989, 636] on div "Human Resources" at bounding box center [1047, 633] width 265 height 31
click at [443, 227] on button "Update 19 items" at bounding box center [410, 210] width 128 height 34
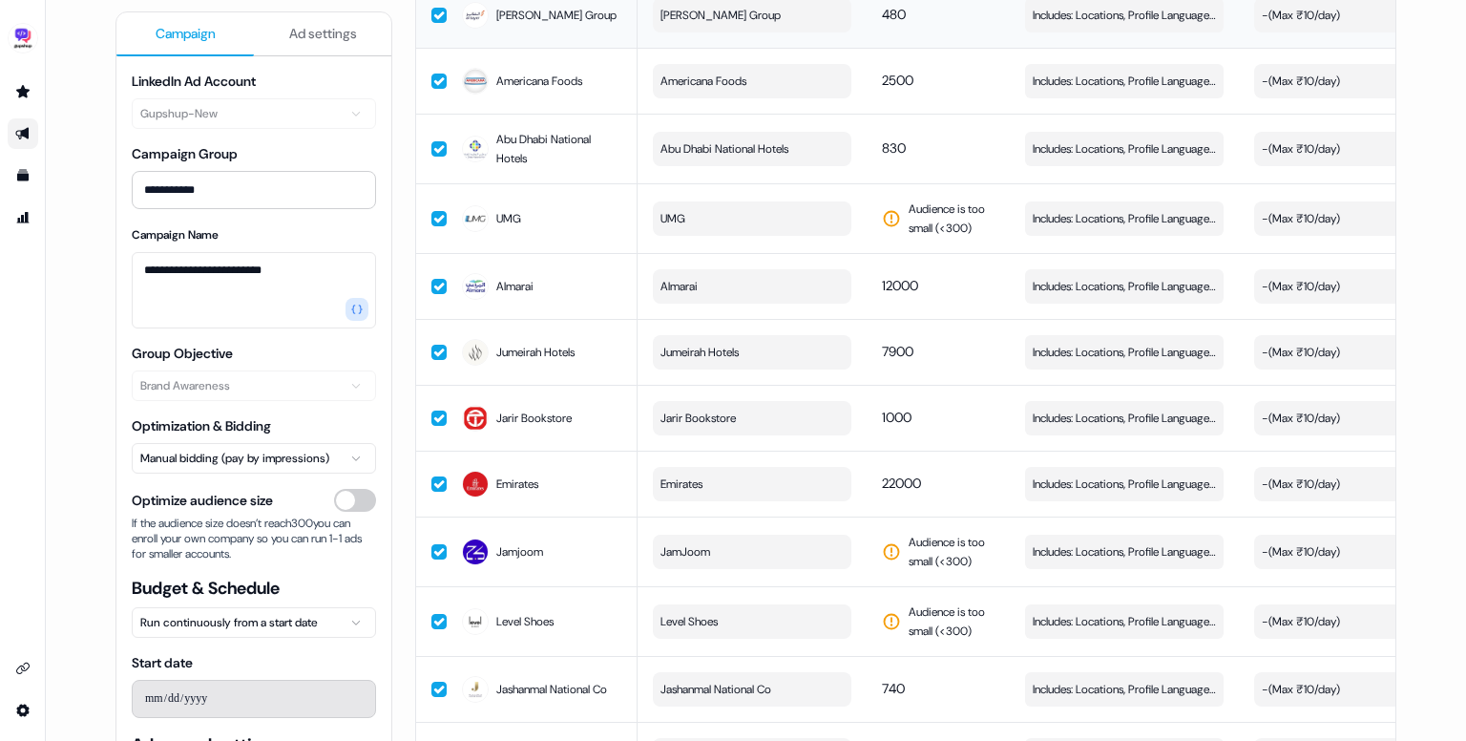
scroll to position [3749, 0]
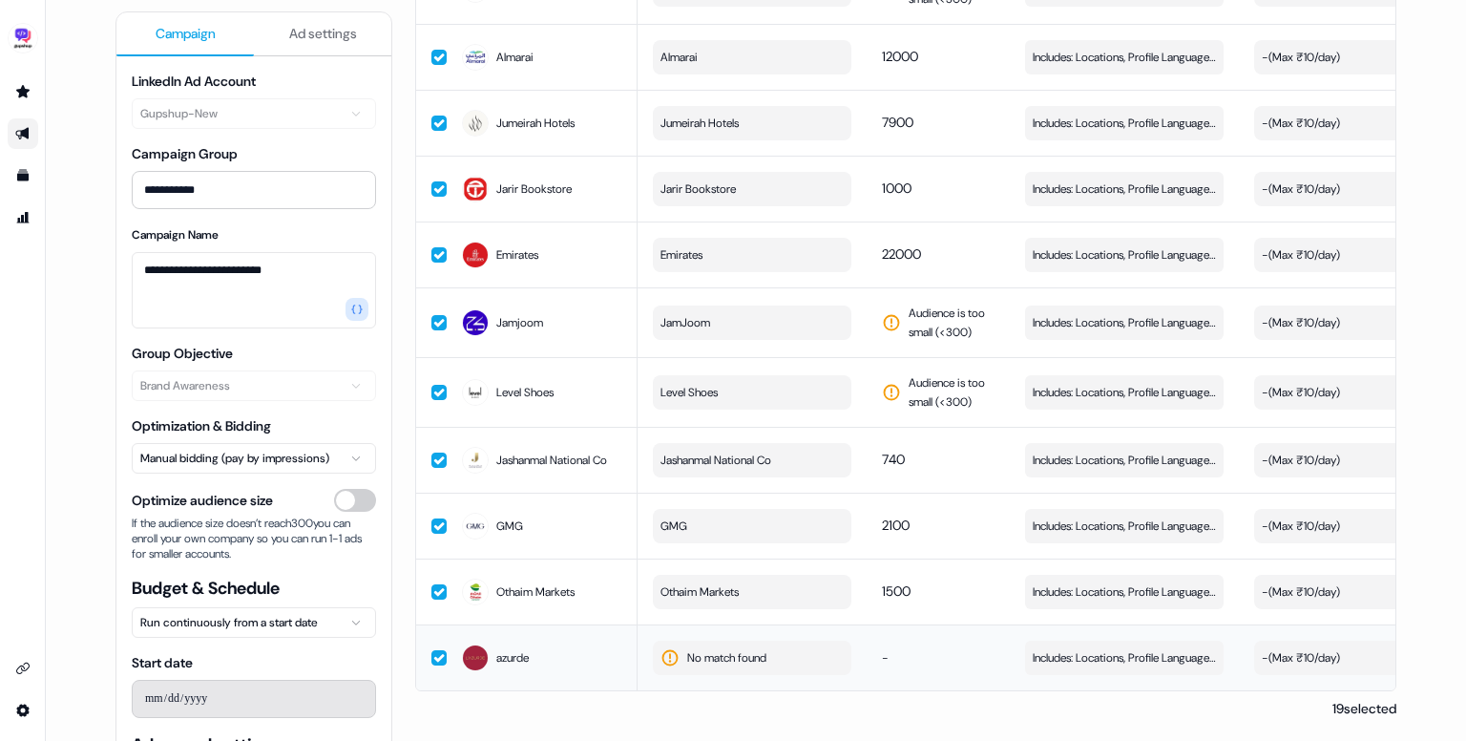
click at [767, 648] on span "No match found" at bounding box center [726, 657] width 79 height 19
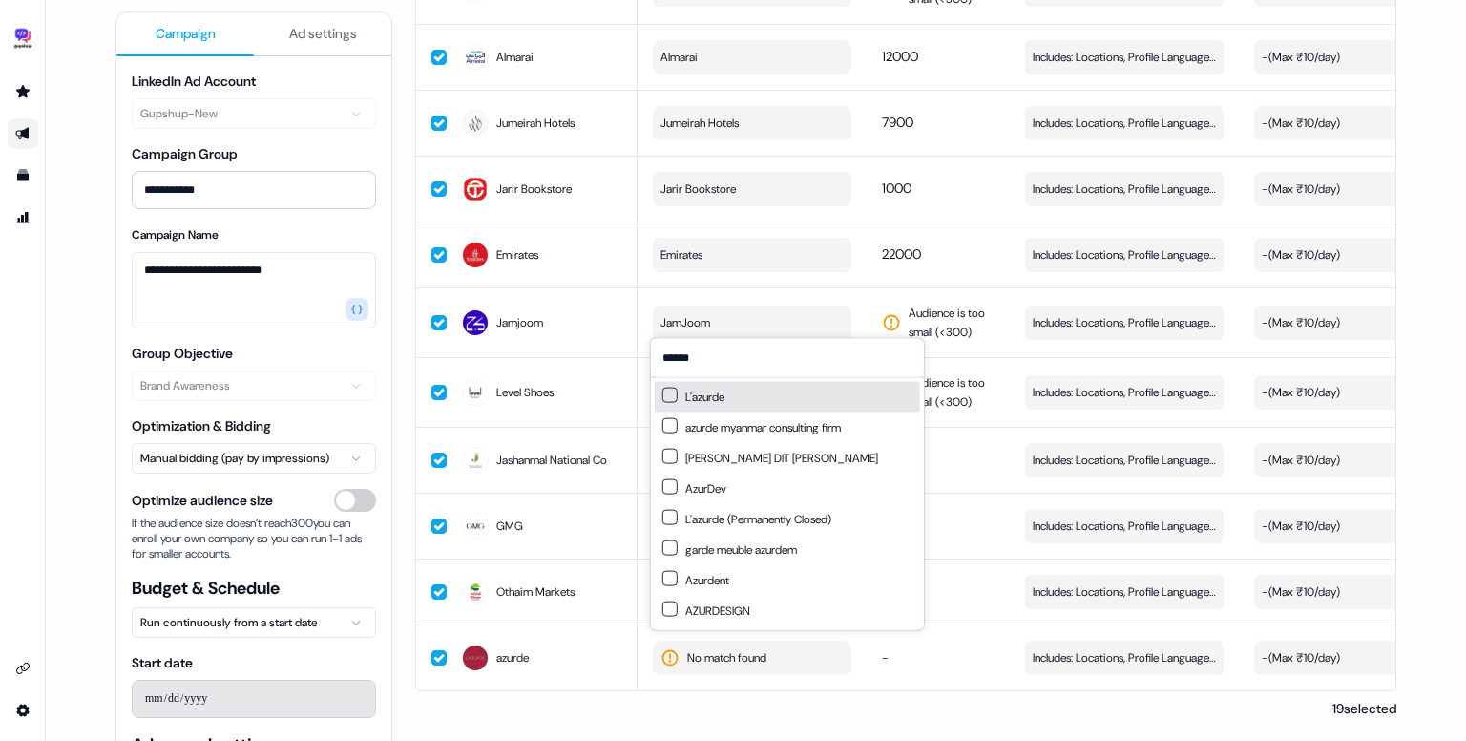
type input "******"
click at [676, 400] on button "Suggestions" at bounding box center [670, 395] width 15 height 15
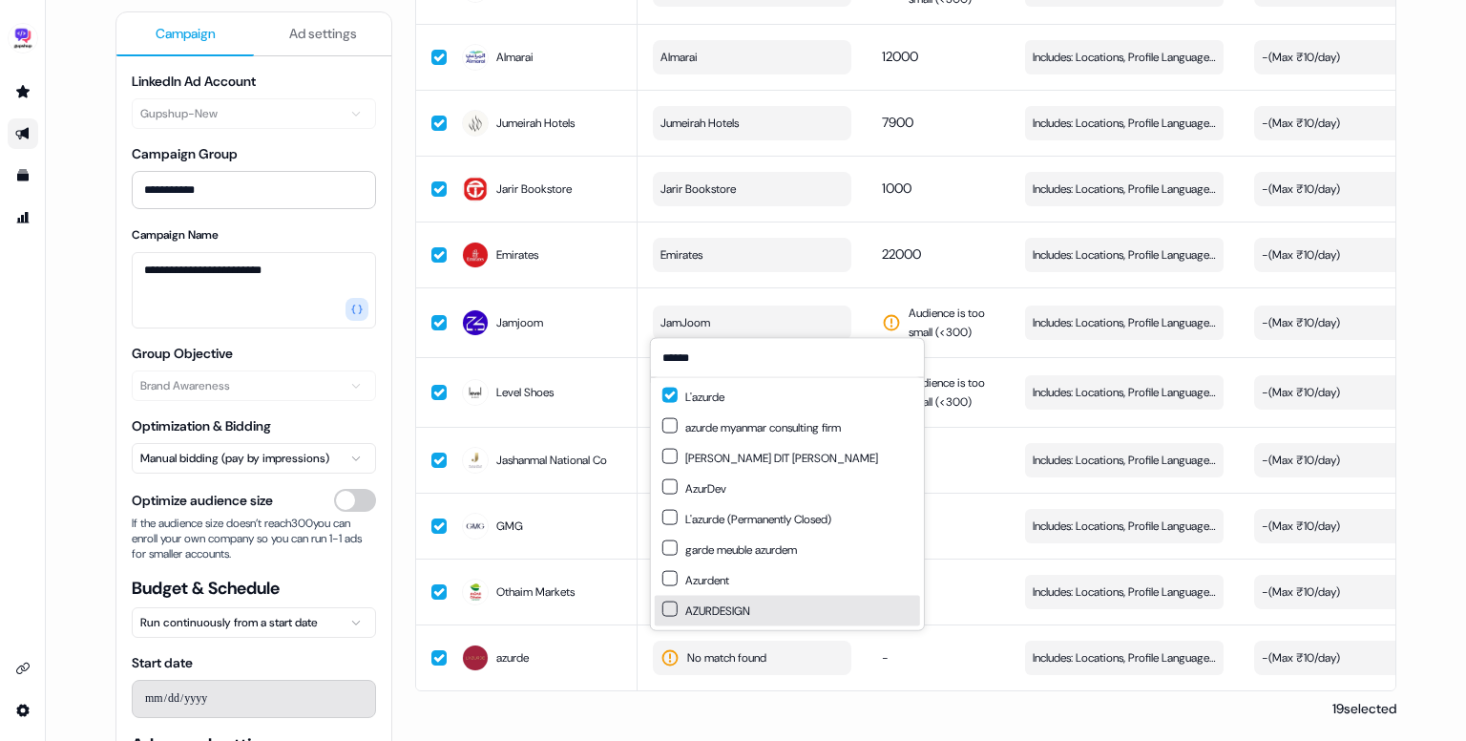
click at [935, 701] on div "19 selected" at bounding box center [905, 708] width 981 height 19
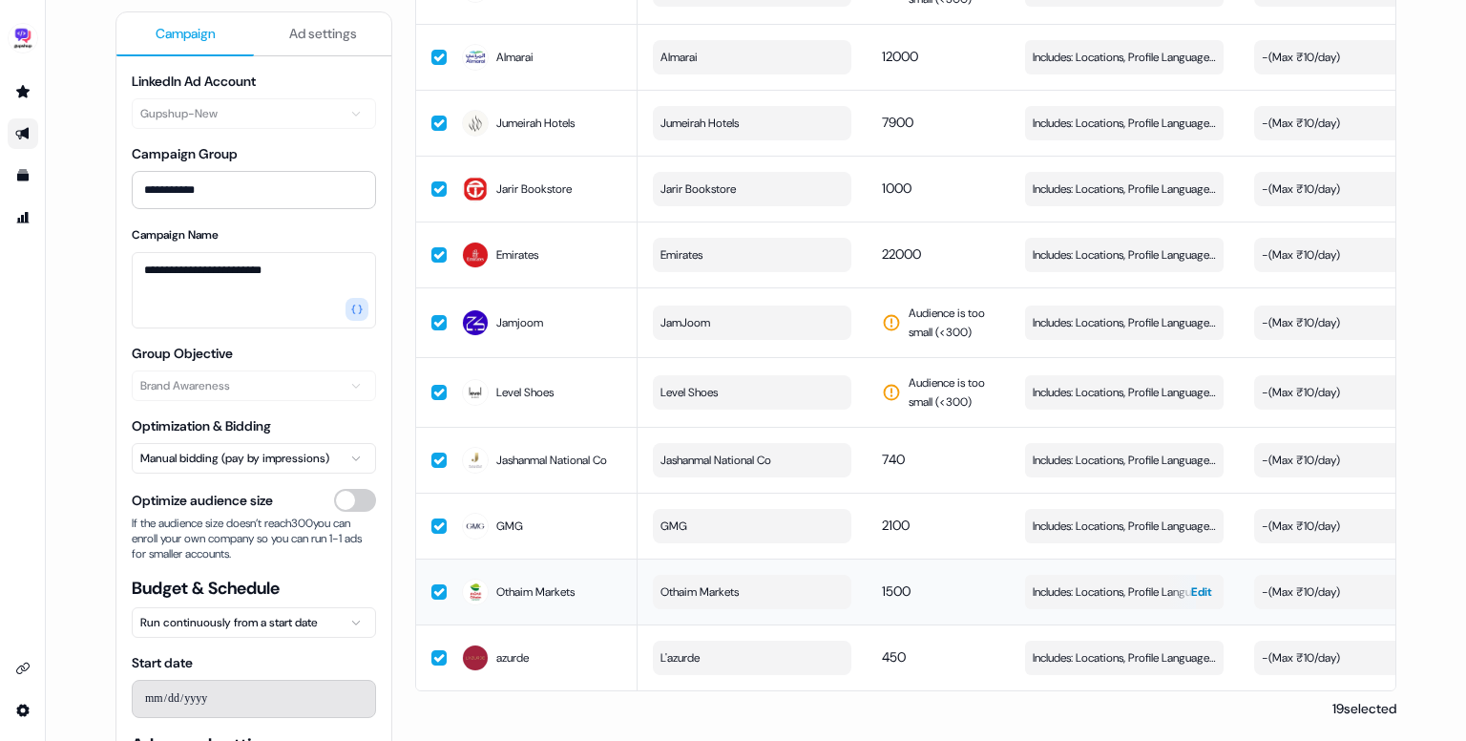
drag, startPoint x: 935, startPoint y: 701, endPoint x: 1084, endPoint y: 580, distance: 191.4
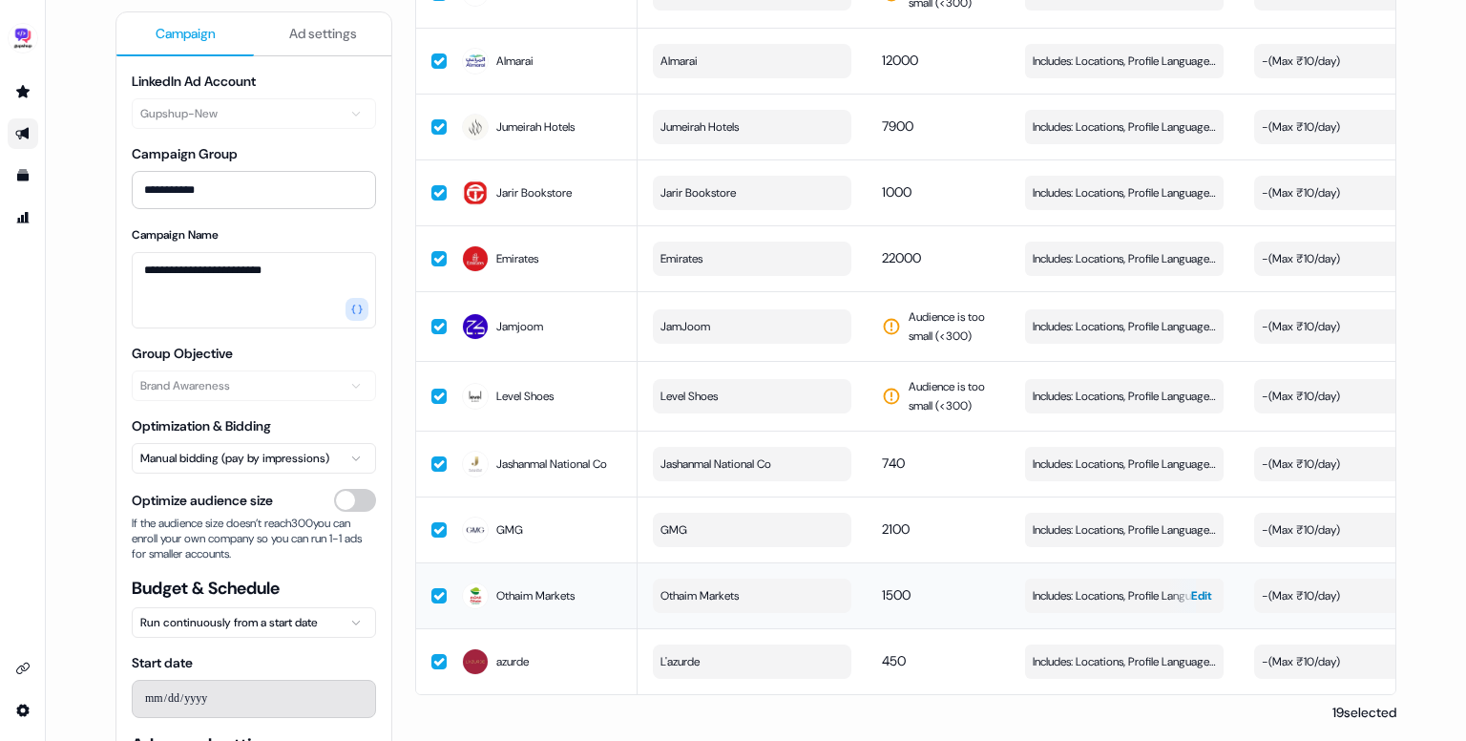
scroll to position [3732, 0]
click at [775, 345] on button "JamJoom" at bounding box center [752, 327] width 199 height 34
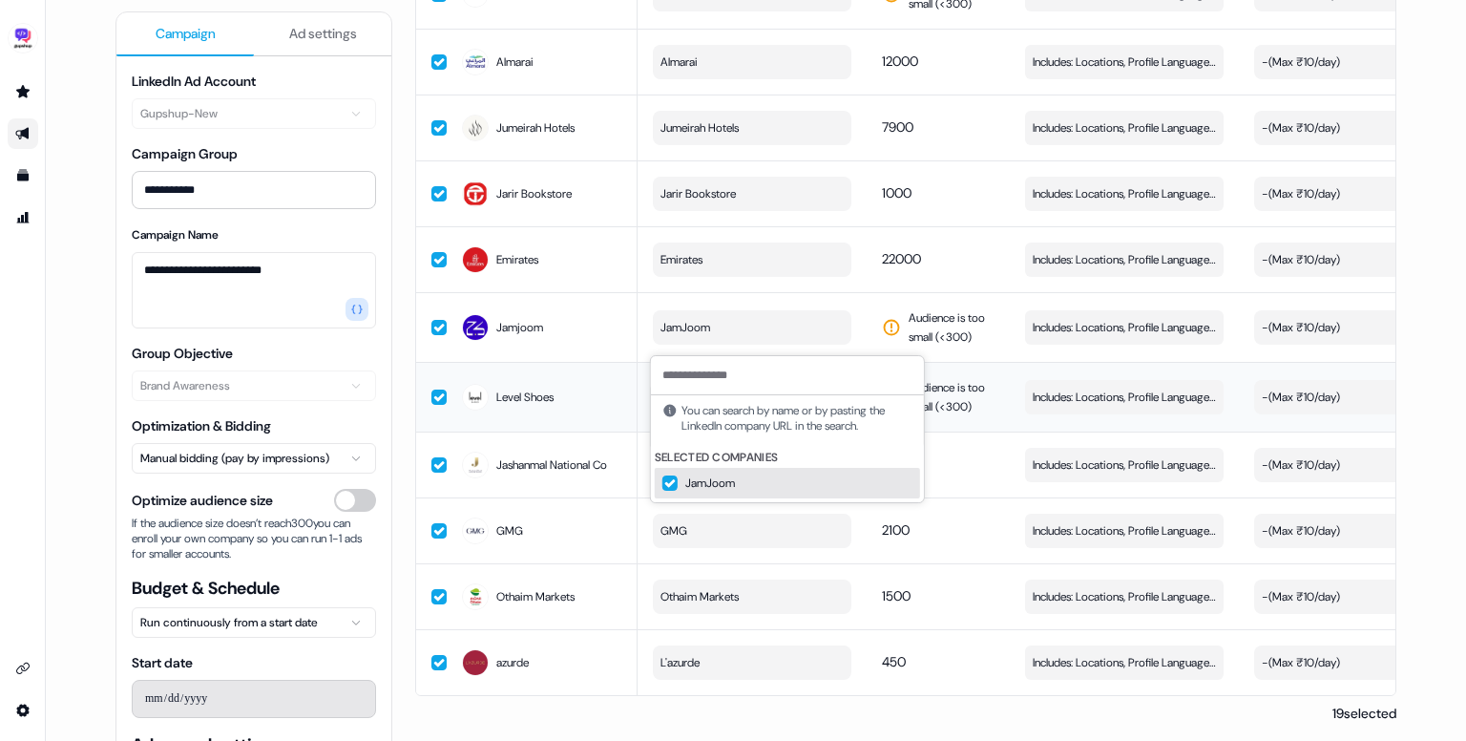
click at [565, 400] on div "Level Shoes" at bounding box center [542, 397] width 160 height 34
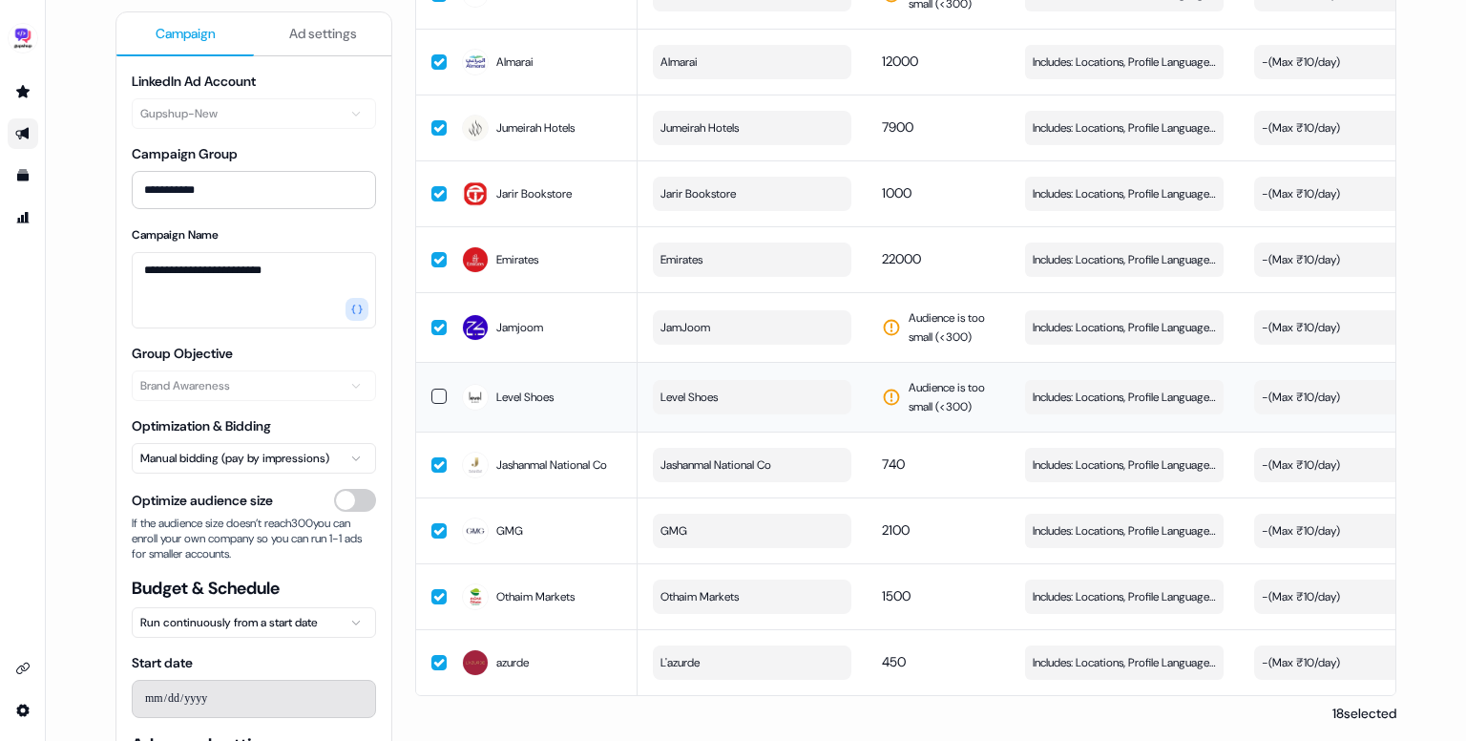
click at [550, 407] on span "Level Shoes" at bounding box center [524, 397] width 57 height 19
click at [727, 398] on button "Level Shoes" at bounding box center [752, 397] width 199 height 34
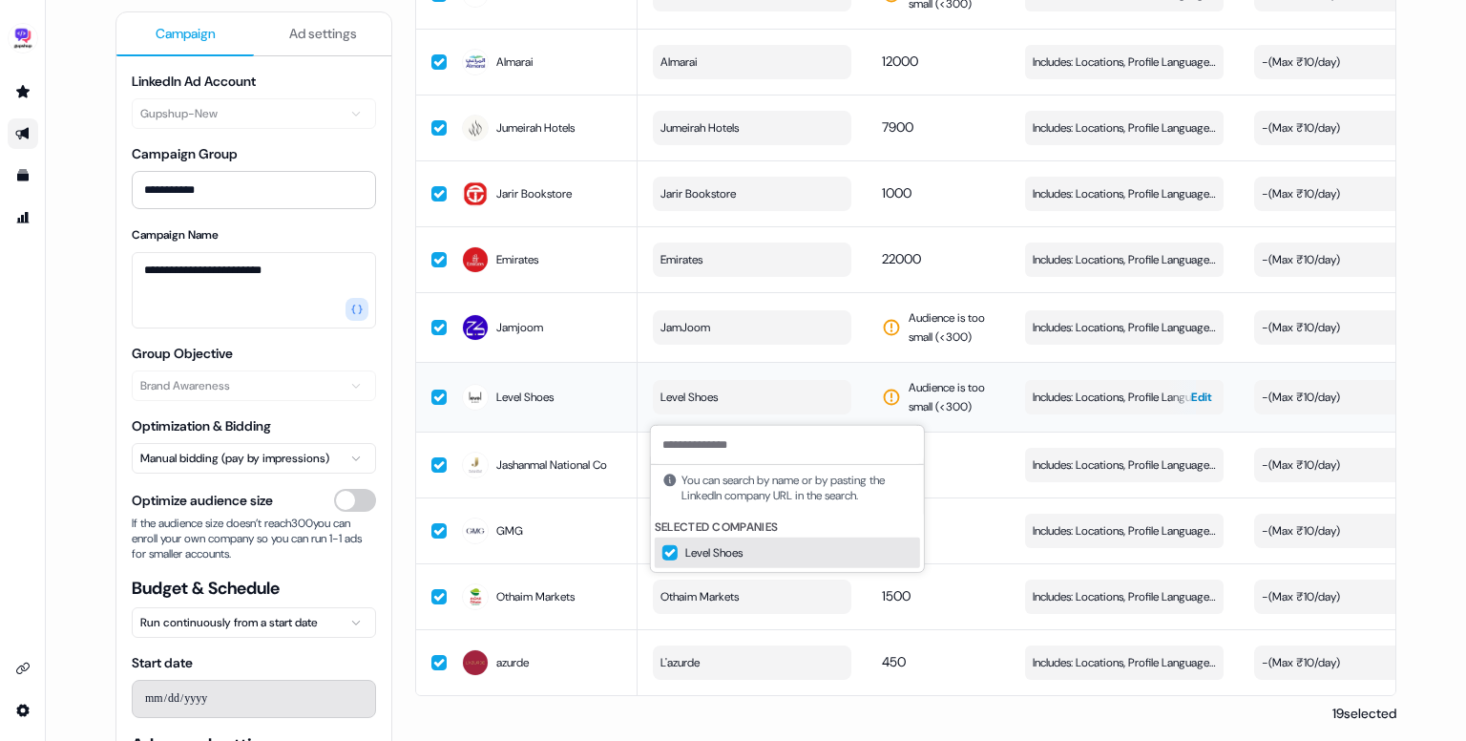
click at [1036, 414] on button "Includes: Locations, Profile Language, Job Levels / Excludes: Job Functions Edit" at bounding box center [1124, 397] width 199 height 34
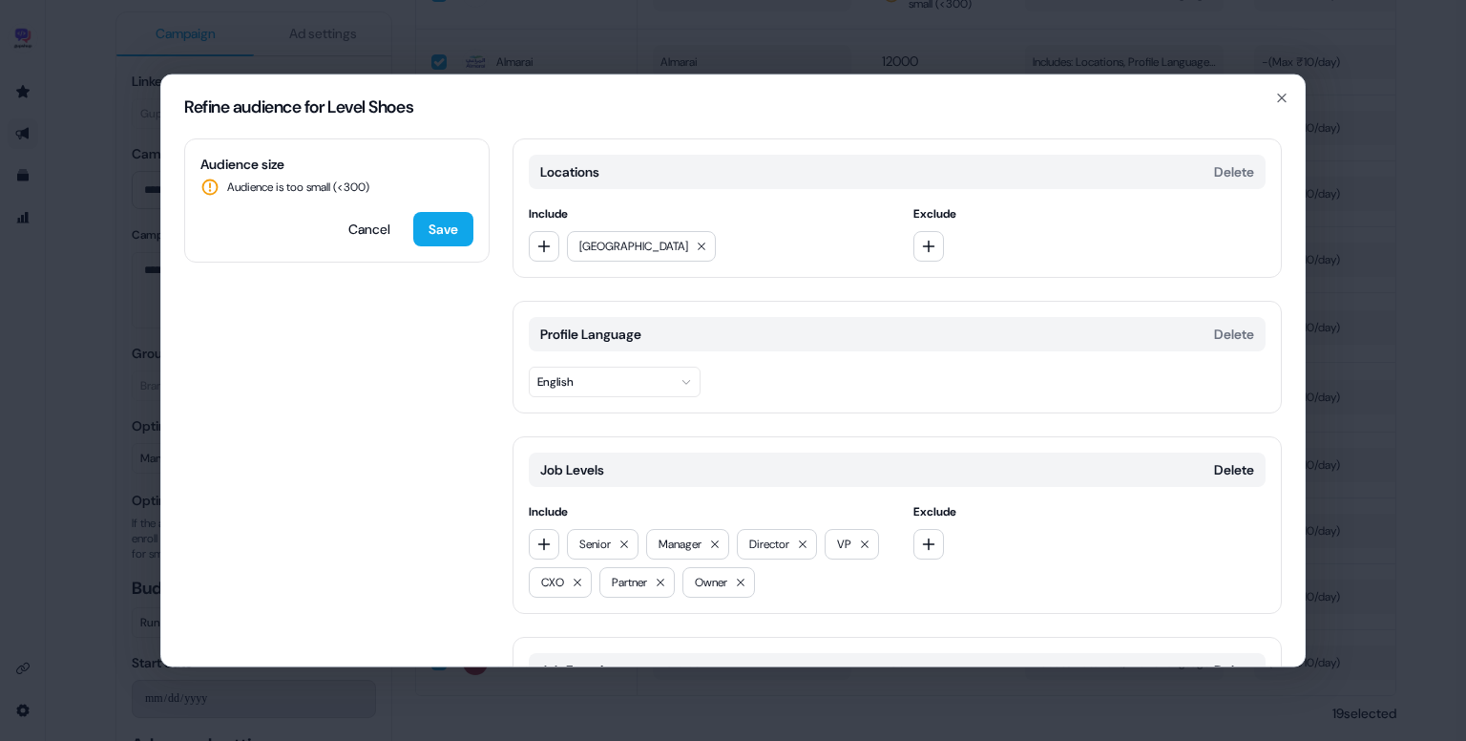
scroll to position [187, 0]
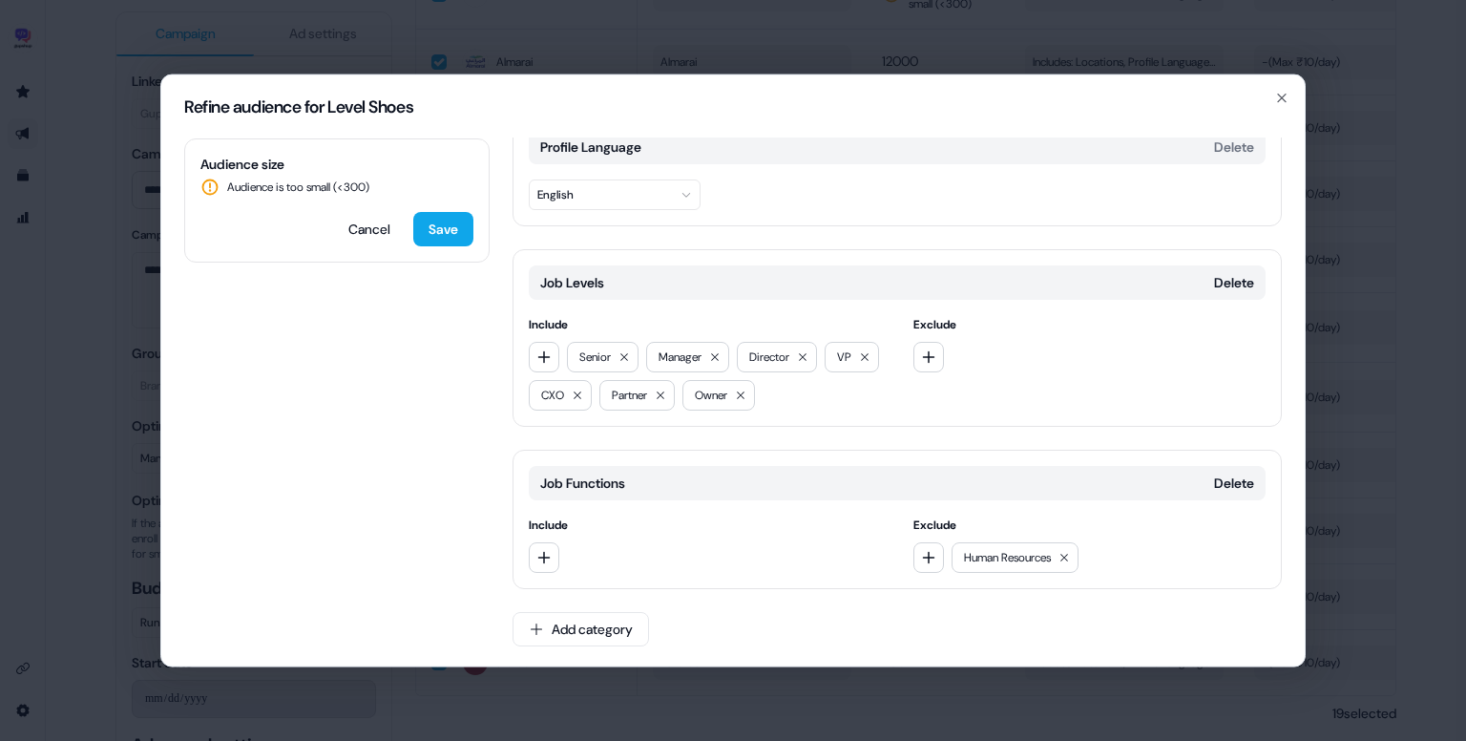
click at [1069, 566] on div "Human Resources" at bounding box center [1015, 557] width 127 height 31
click at [1067, 555] on icon at bounding box center [1064, 557] width 11 height 11
click at [368, 230] on button "Cancel" at bounding box center [369, 229] width 73 height 34
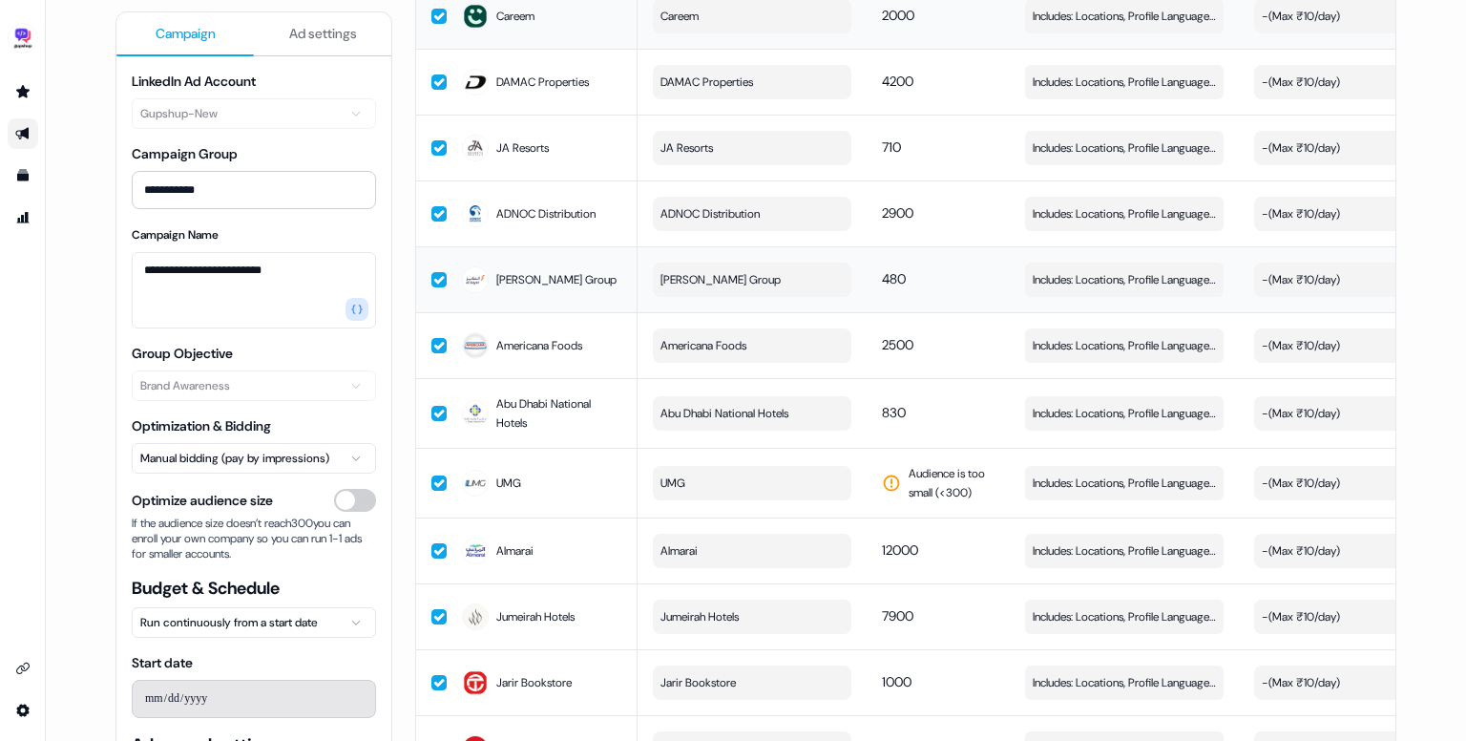
scroll to position [3233, 0]
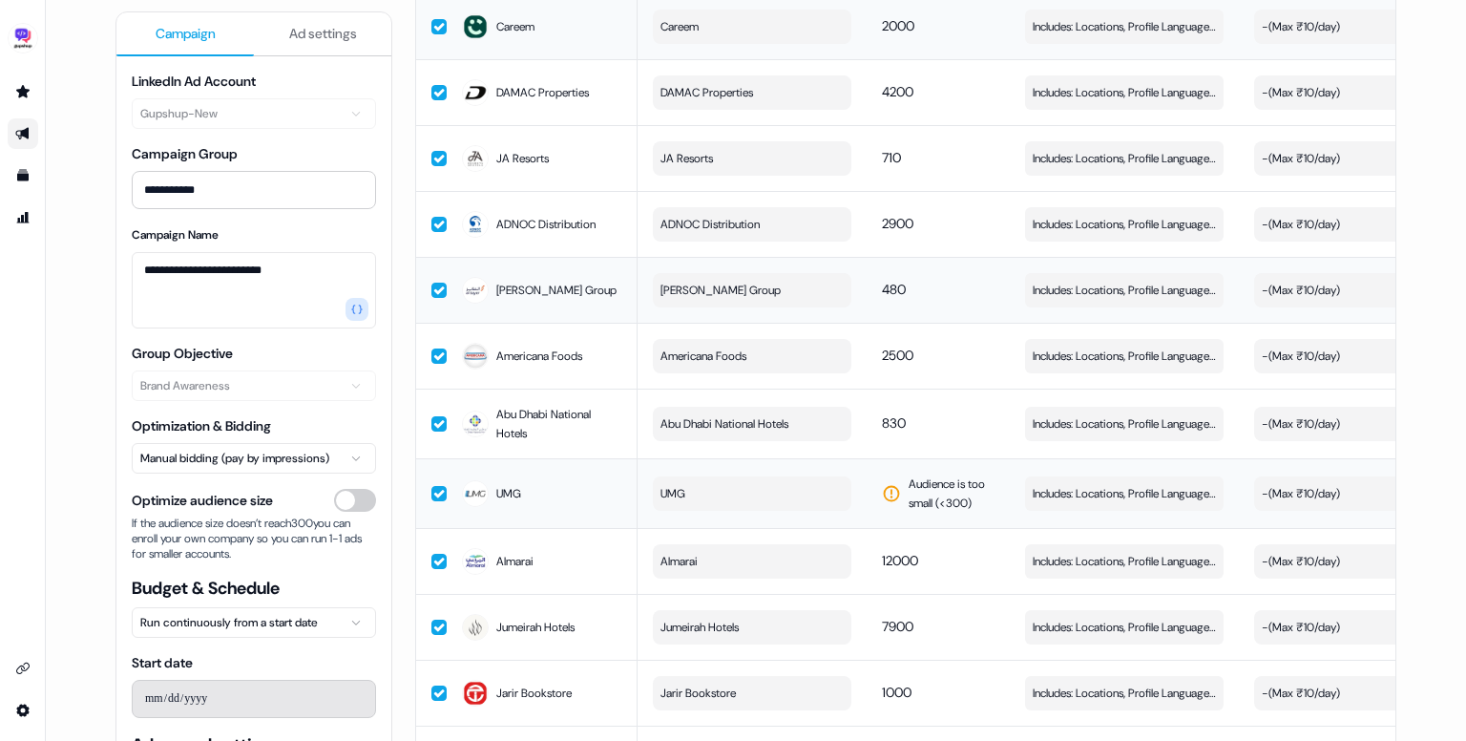
click at [778, 503] on button "UMG" at bounding box center [752, 493] width 199 height 34
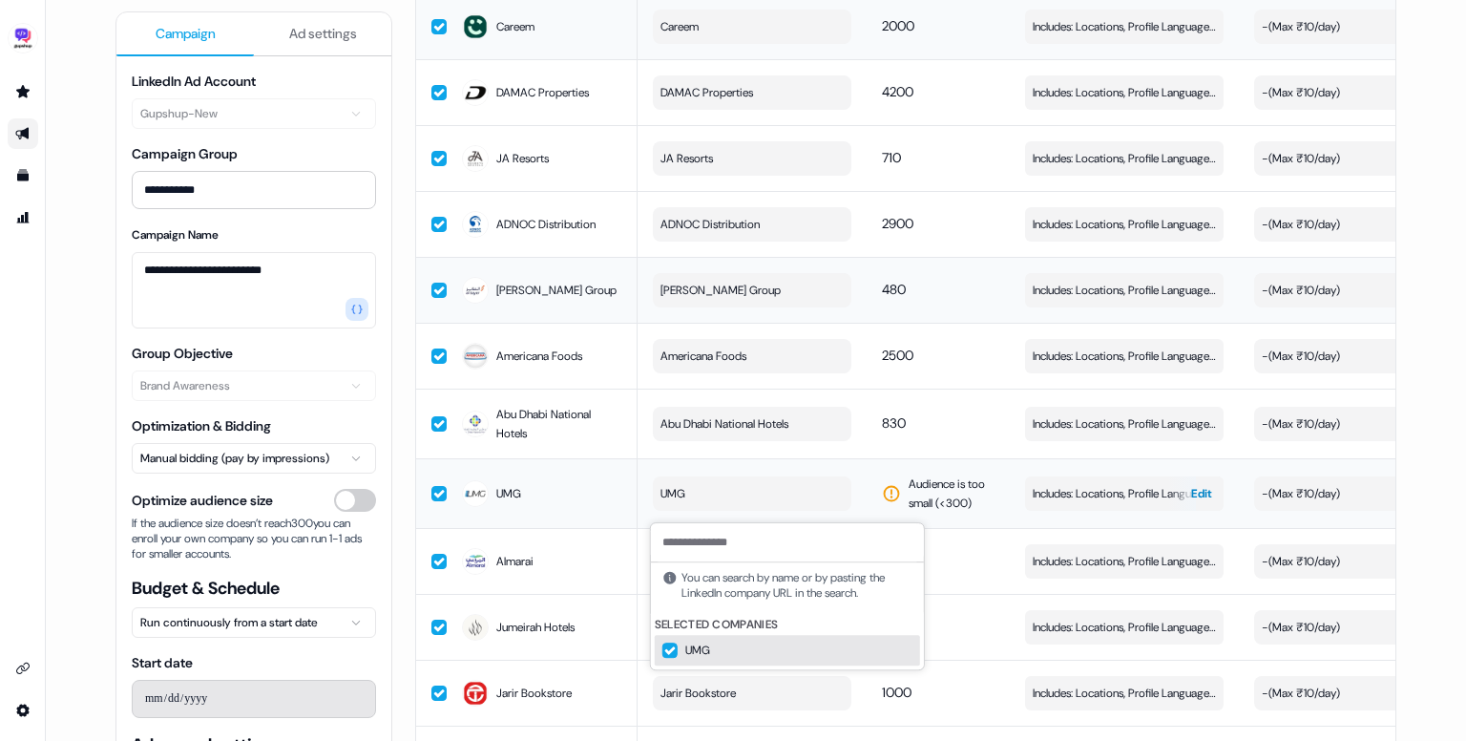
click at [1075, 490] on button "Includes: Locations, Profile Language, Job Levels / Excludes: Job Functions Edit" at bounding box center [1124, 493] width 199 height 34
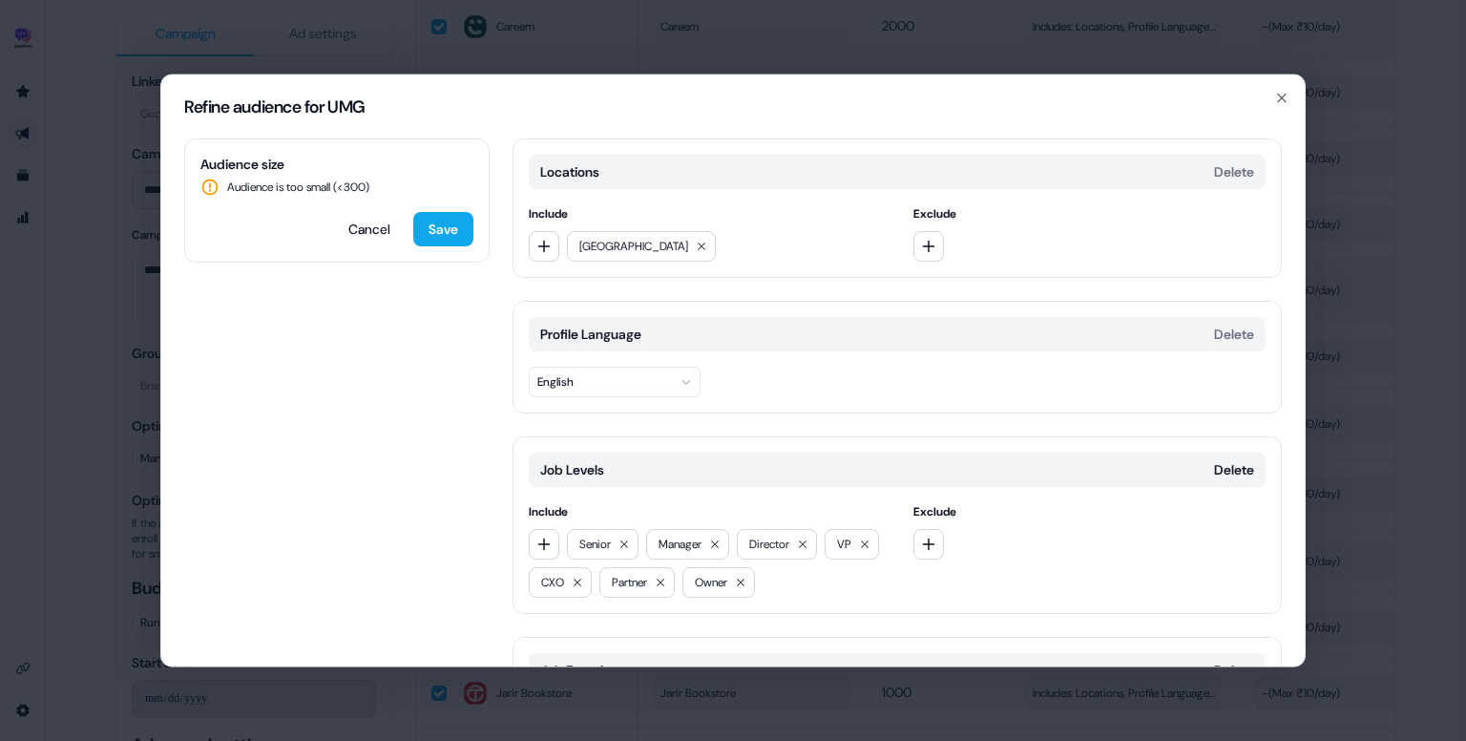
scroll to position [187, 0]
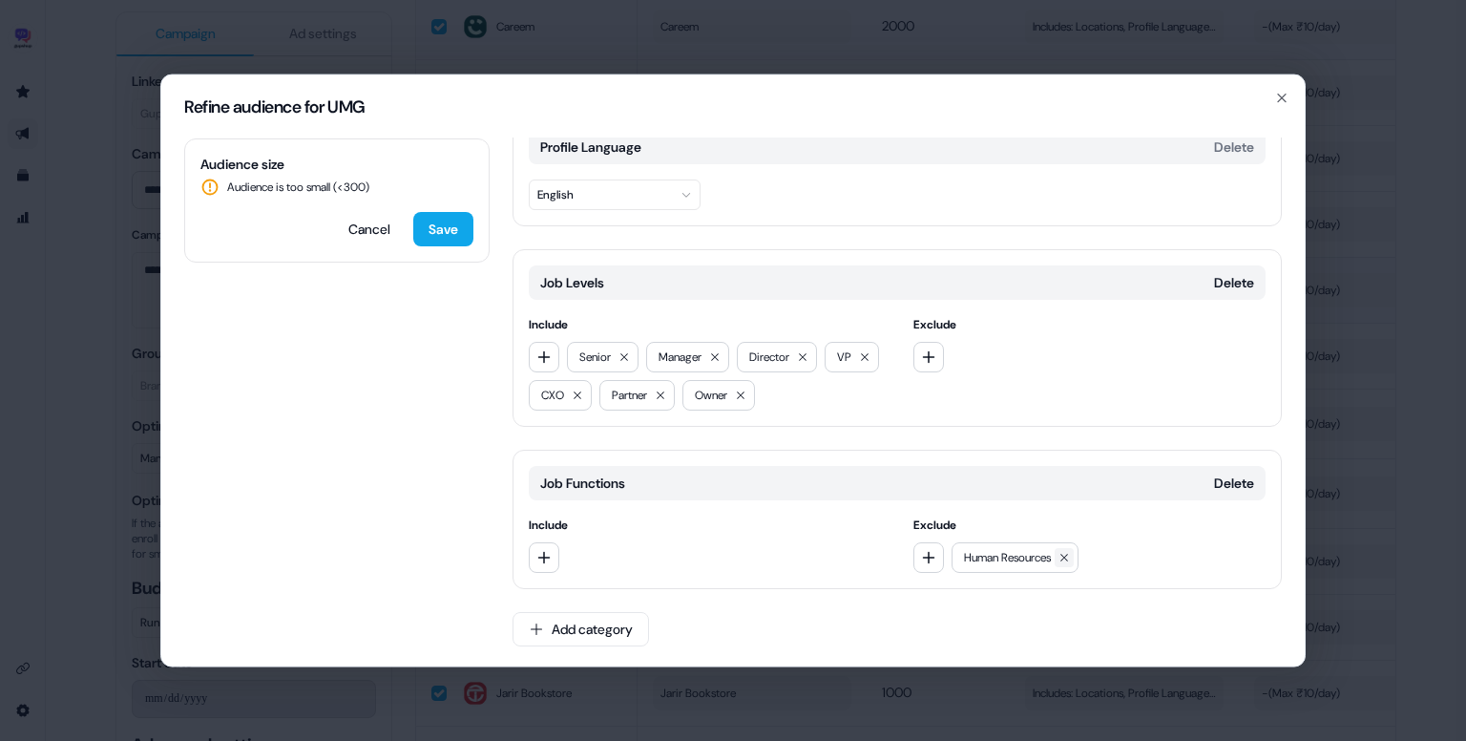
click at [1067, 557] on icon at bounding box center [1065, 558] width 8 height 8
click at [360, 215] on button "Cancel" at bounding box center [369, 229] width 73 height 34
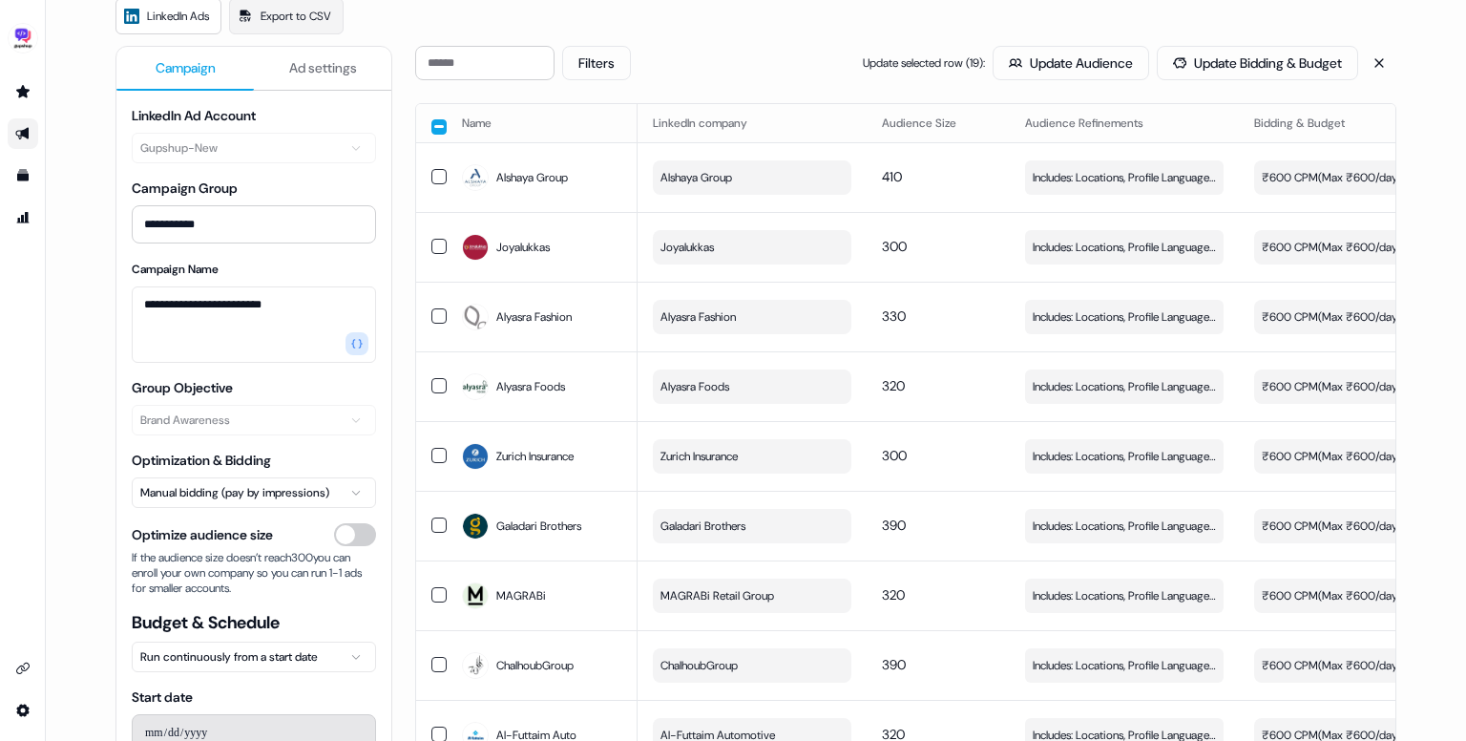
scroll to position [0, 0]
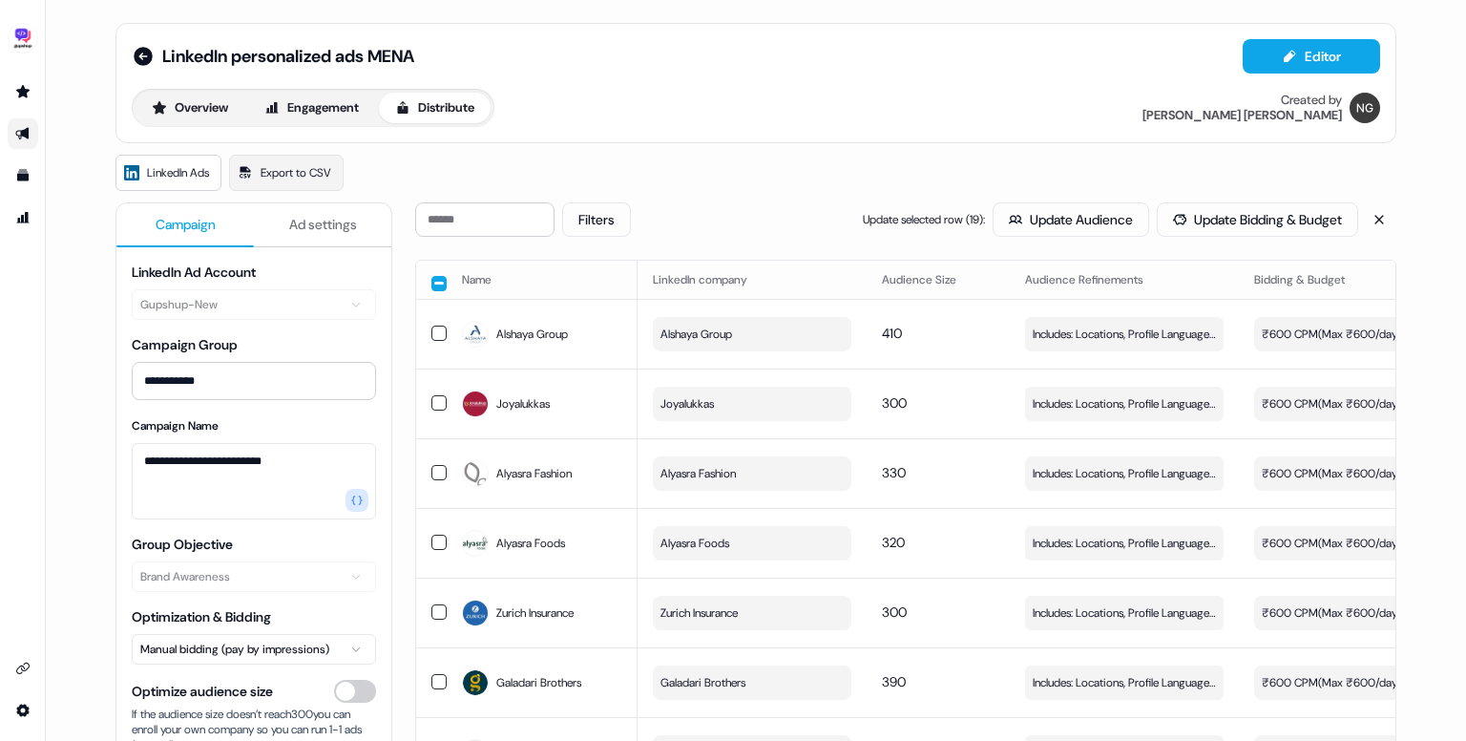
click at [435, 281] on button "button" at bounding box center [439, 283] width 15 height 15
click at [437, 268] on th at bounding box center [431, 280] width 31 height 38
click at [436, 276] on button "button" at bounding box center [439, 281] width 15 height 15
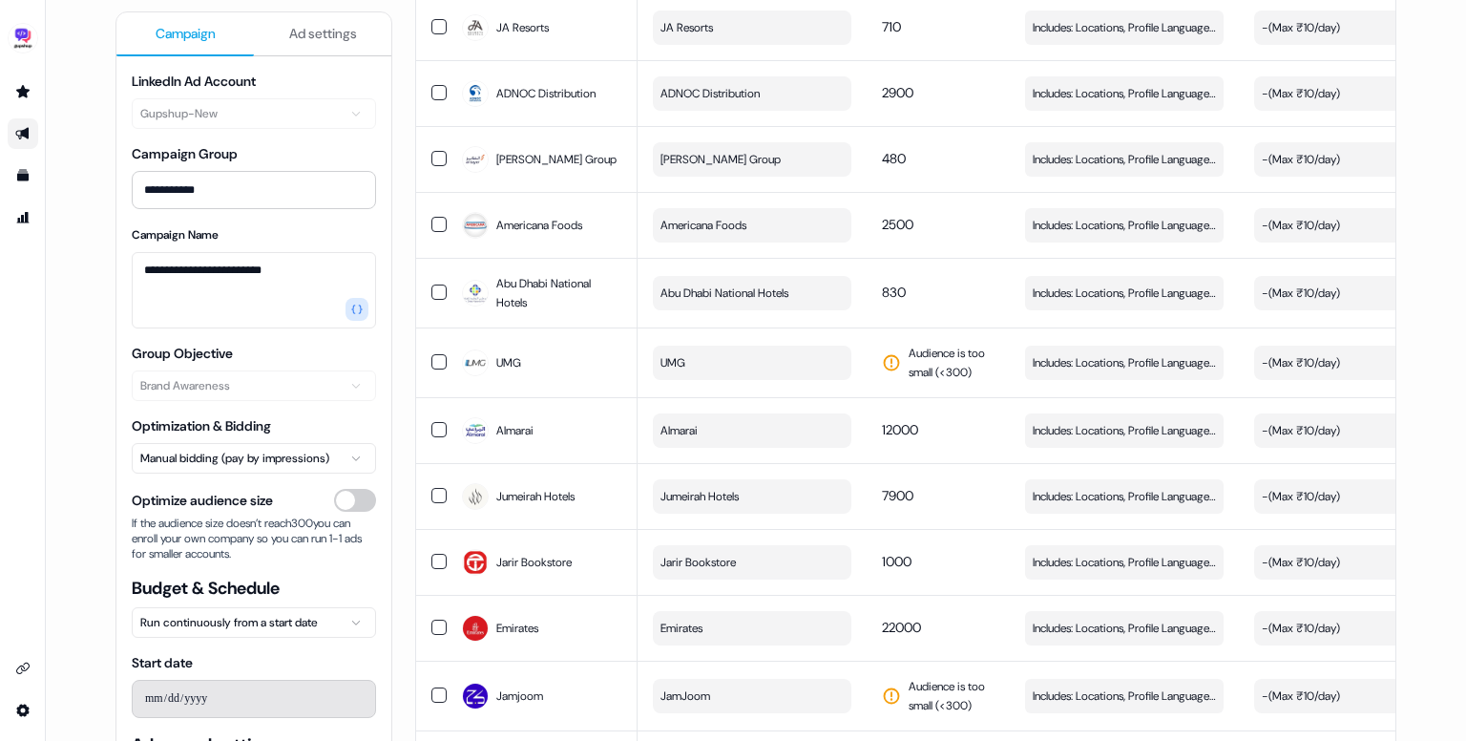
scroll to position [3749, 0]
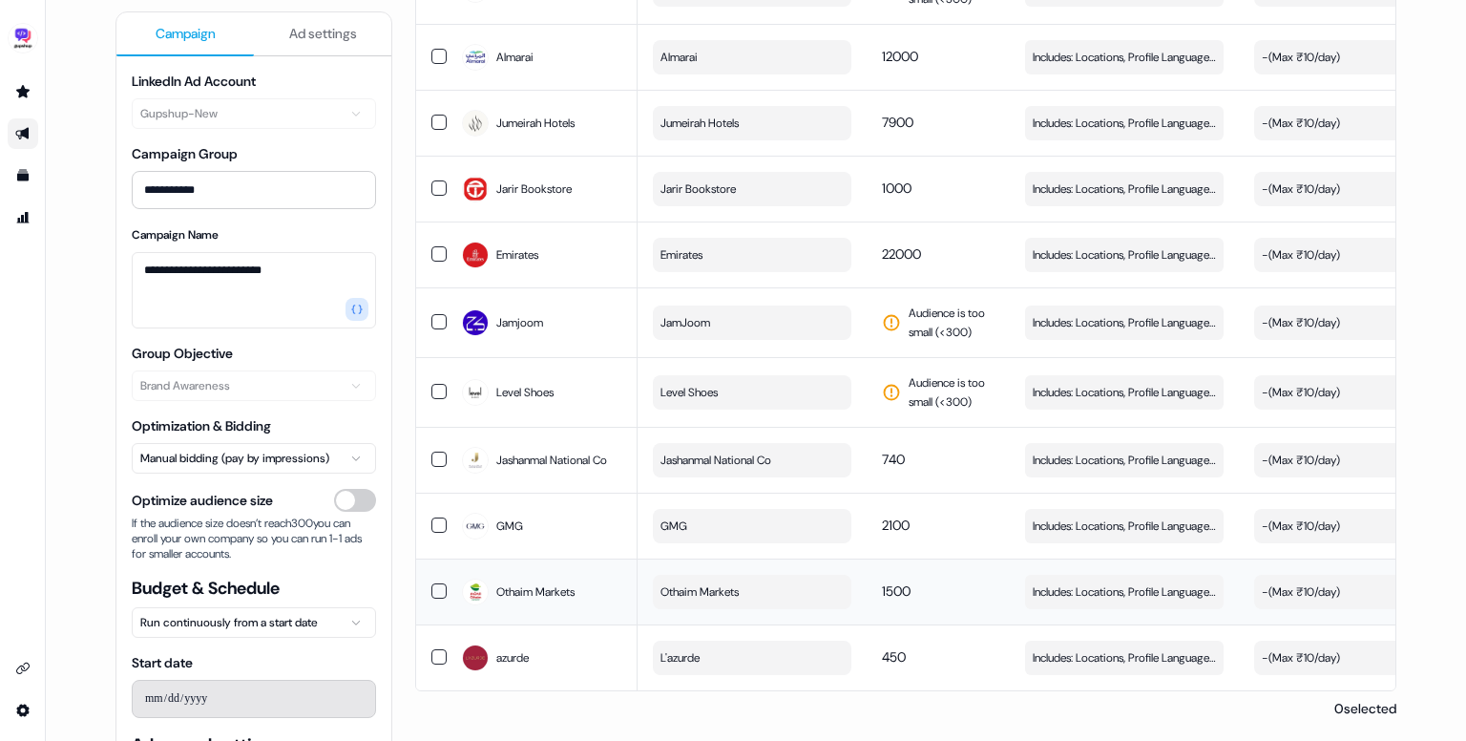
click at [440, 589] on button "button" at bounding box center [439, 590] width 15 height 15
click at [433, 526] on button "button" at bounding box center [439, 524] width 15 height 15
click at [432, 252] on button "button" at bounding box center [439, 253] width 15 height 15
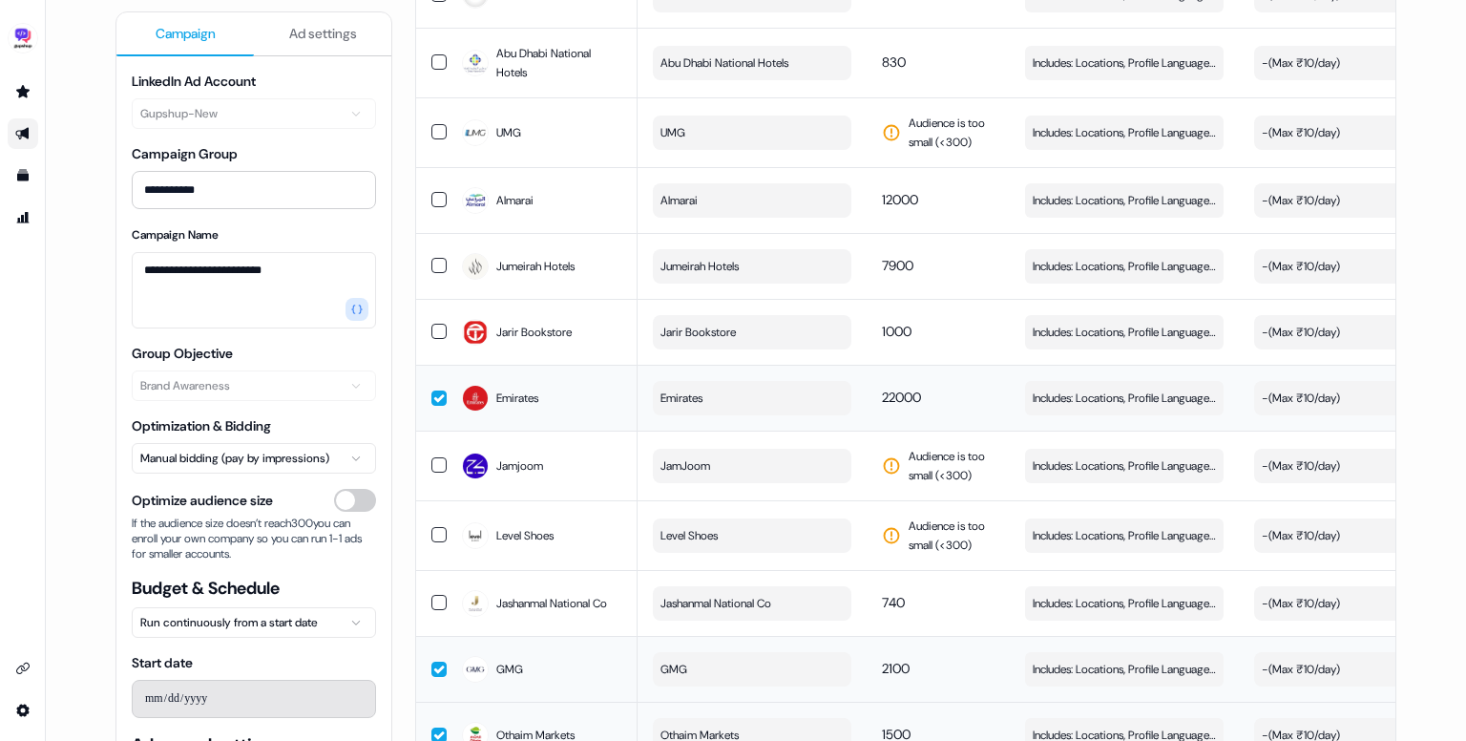
scroll to position [3592, 0]
click at [439, 202] on button "button" at bounding box center [439, 200] width 15 height 15
click at [432, 266] on button "button" at bounding box center [439, 266] width 15 height 15
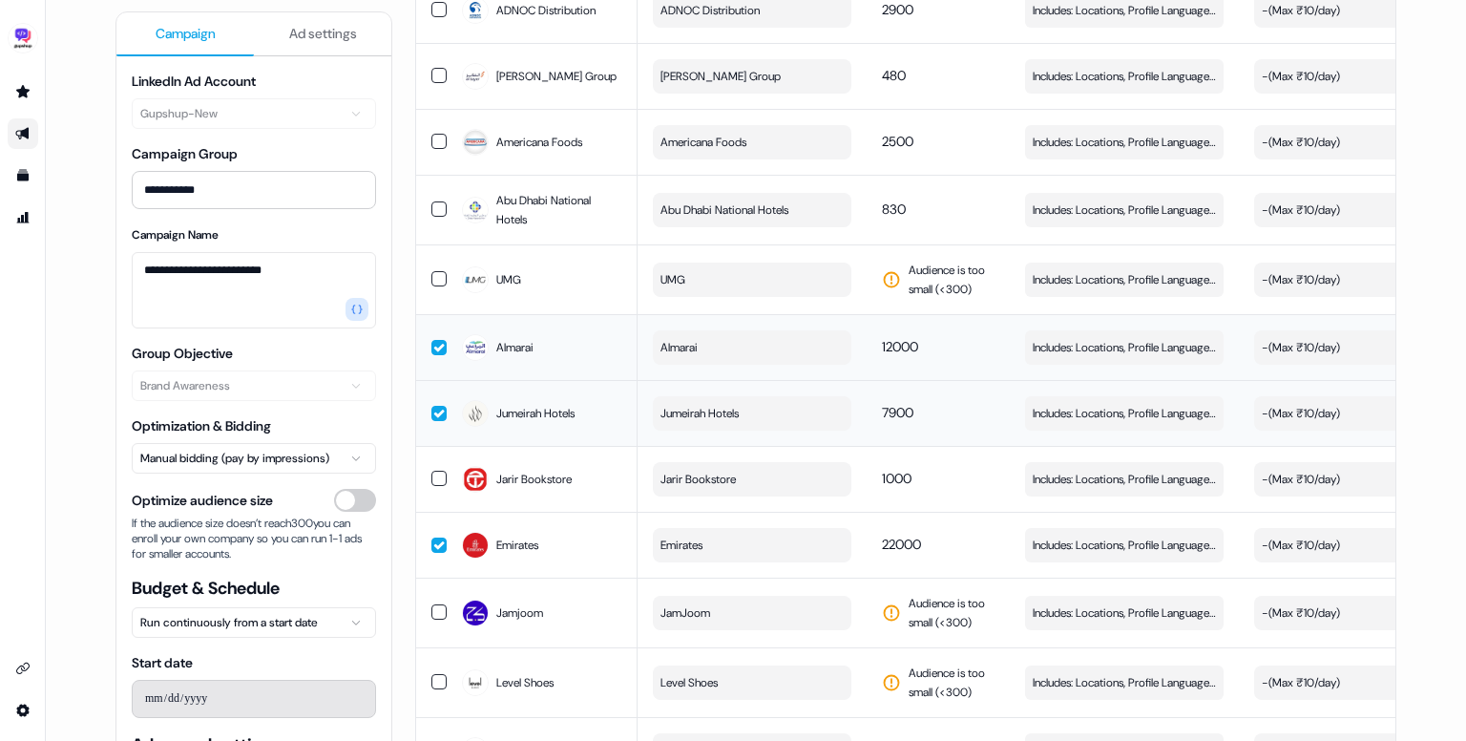
scroll to position [3386, 0]
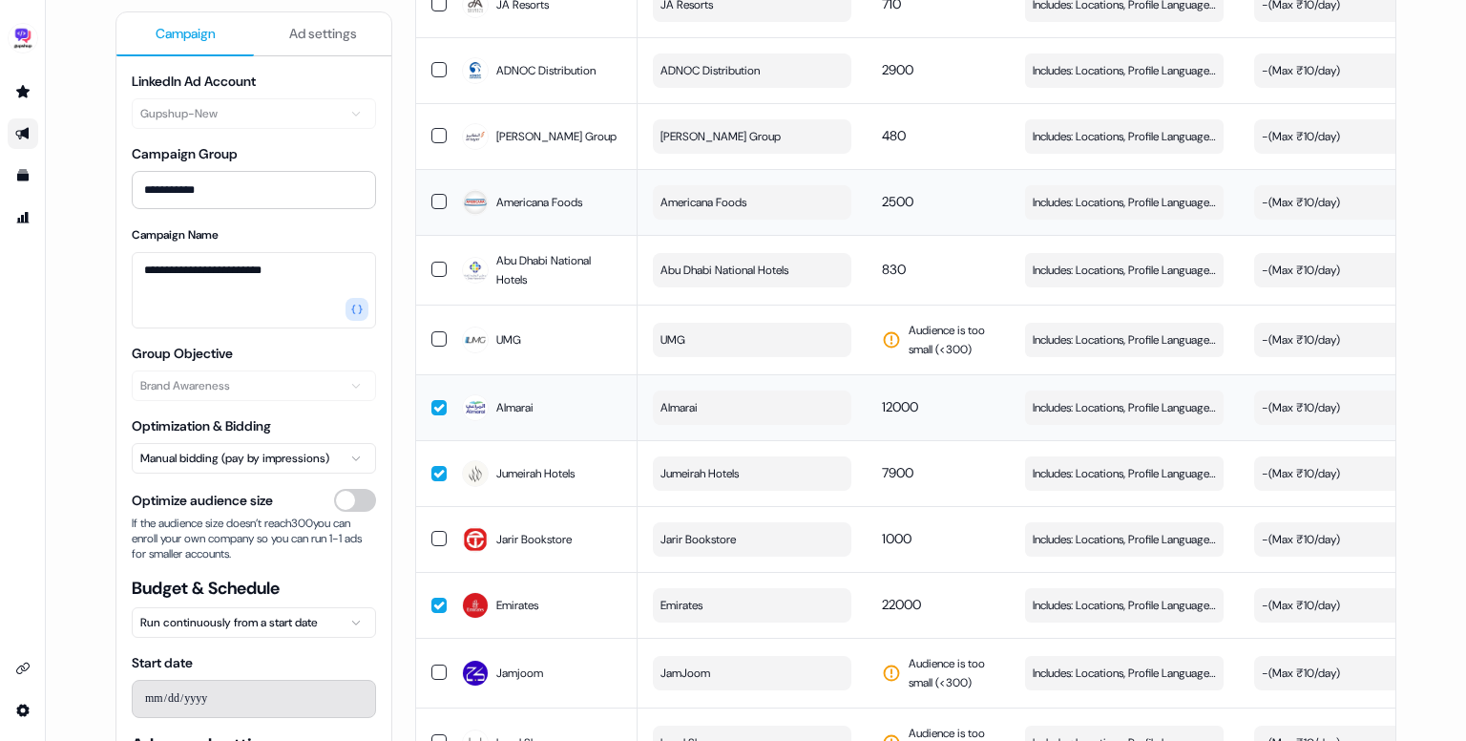
click at [434, 208] on button "button" at bounding box center [439, 201] width 15 height 15
click at [433, 77] on button "button" at bounding box center [439, 69] width 15 height 15
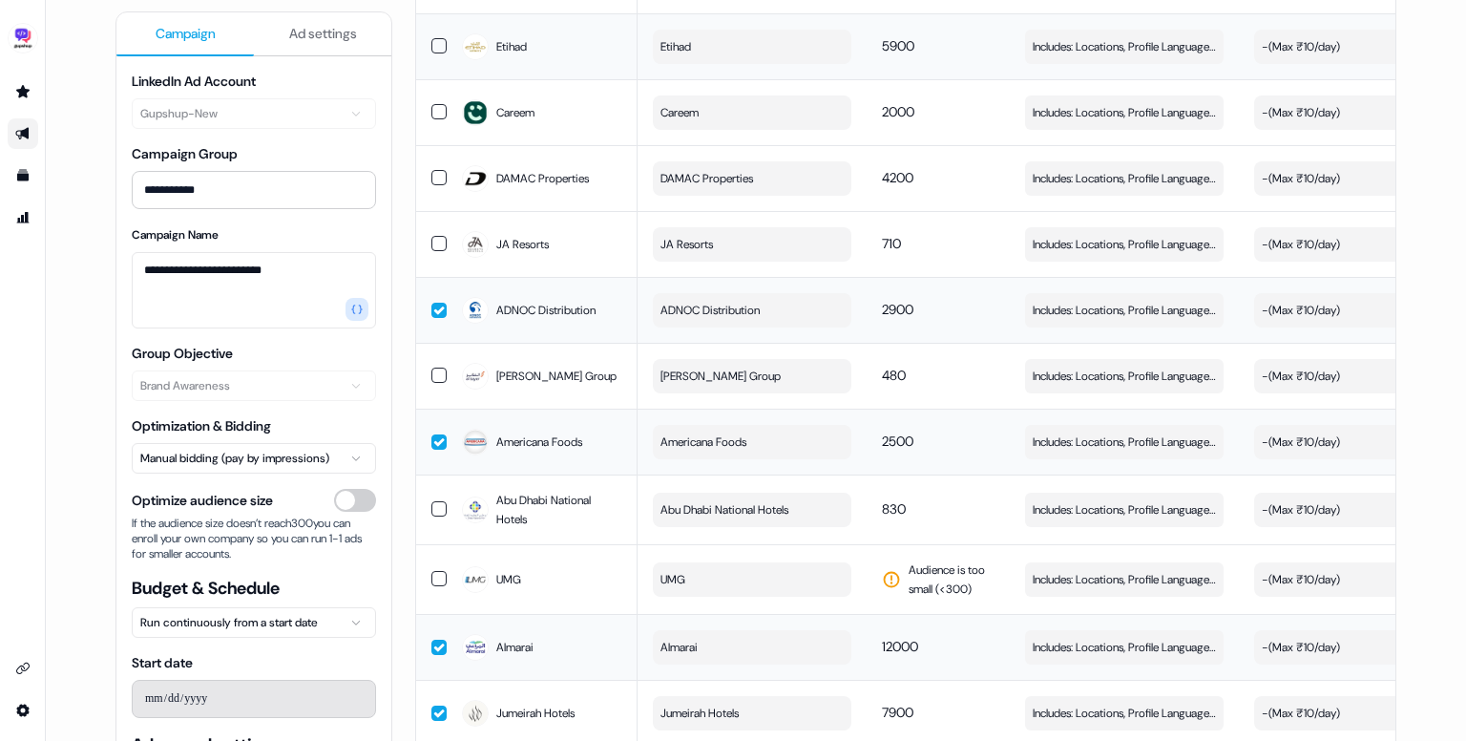
scroll to position [3146, 0]
click at [434, 183] on button "button" at bounding box center [439, 178] width 15 height 15
click at [432, 119] on button "button" at bounding box center [439, 112] width 15 height 15
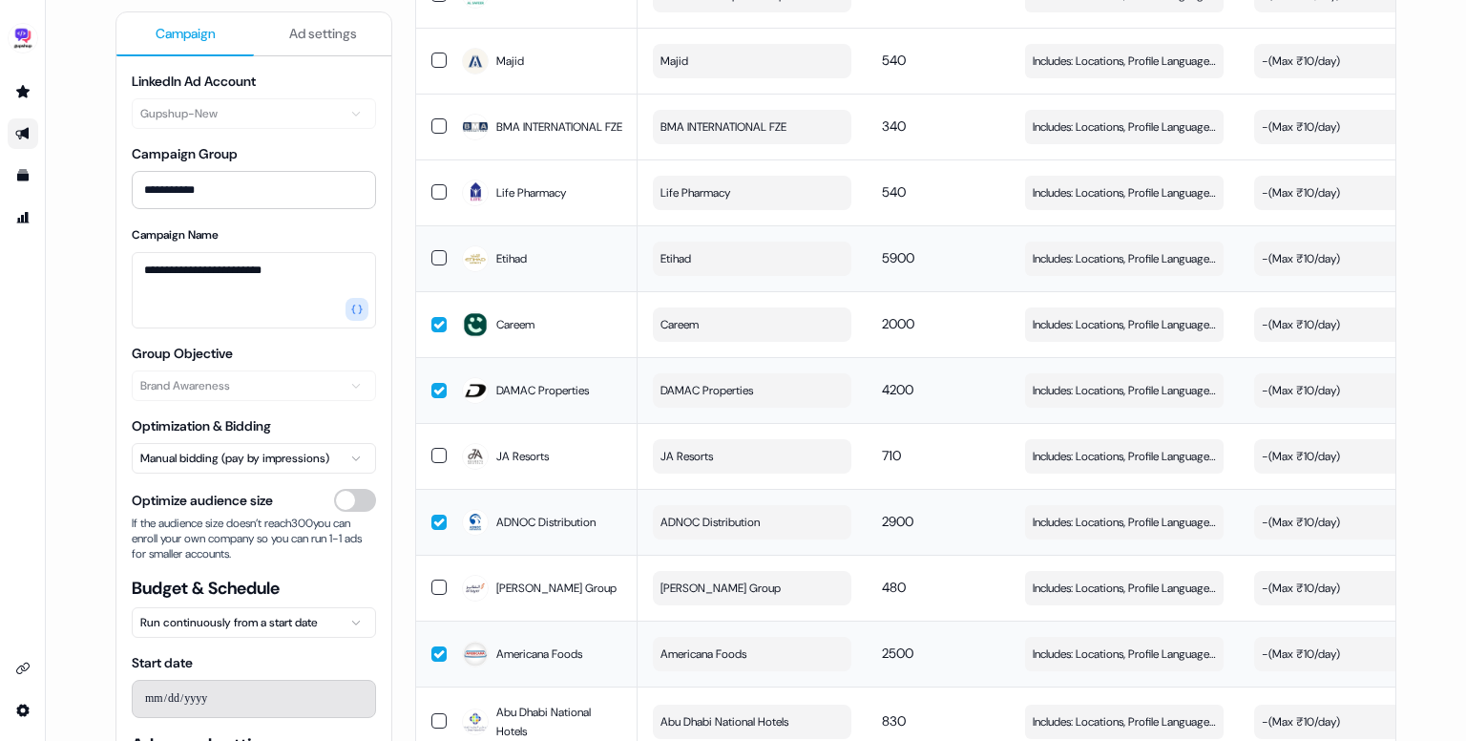
scroll to position [2933, 0]
click at [436, 267] on button "button" at bounding box center [439, 259] width 15 height 15
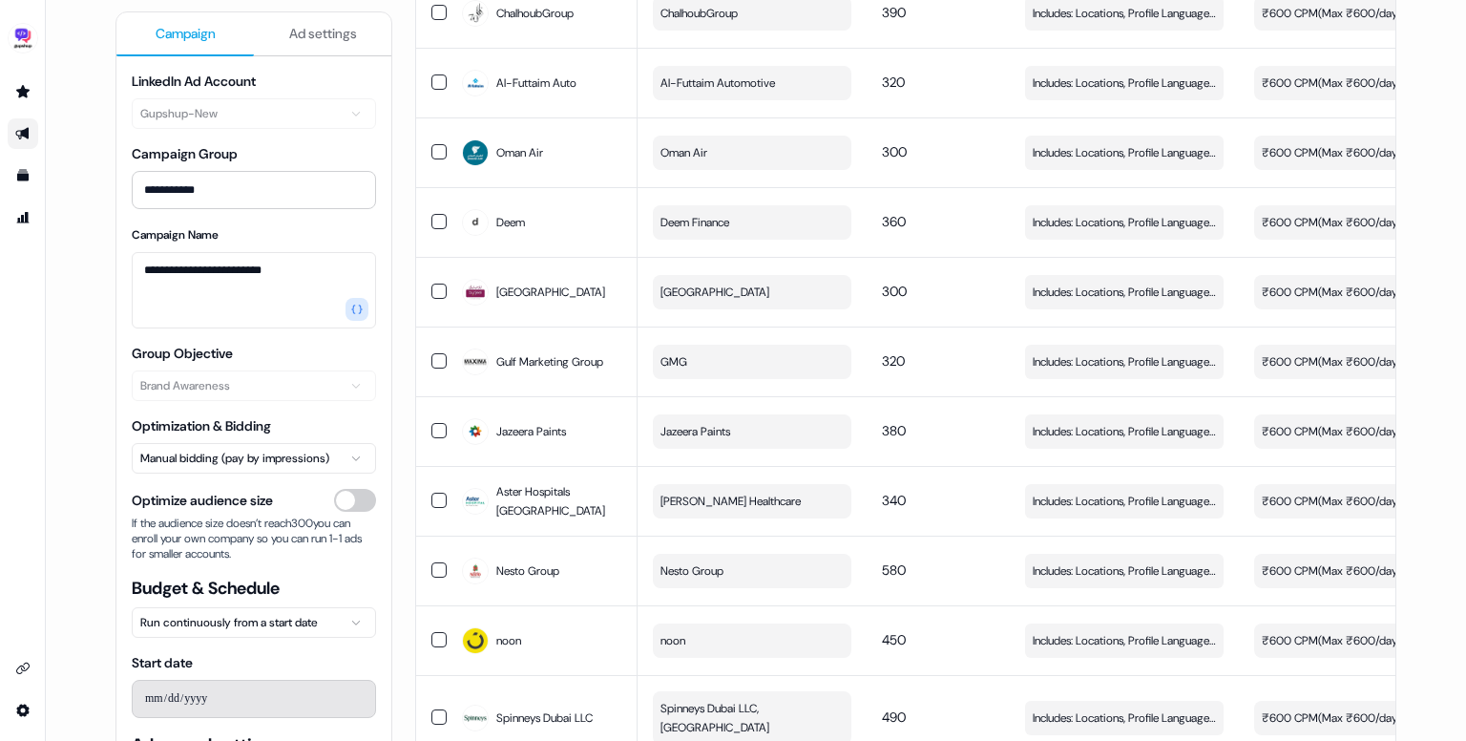
scroll to position [0, 0]
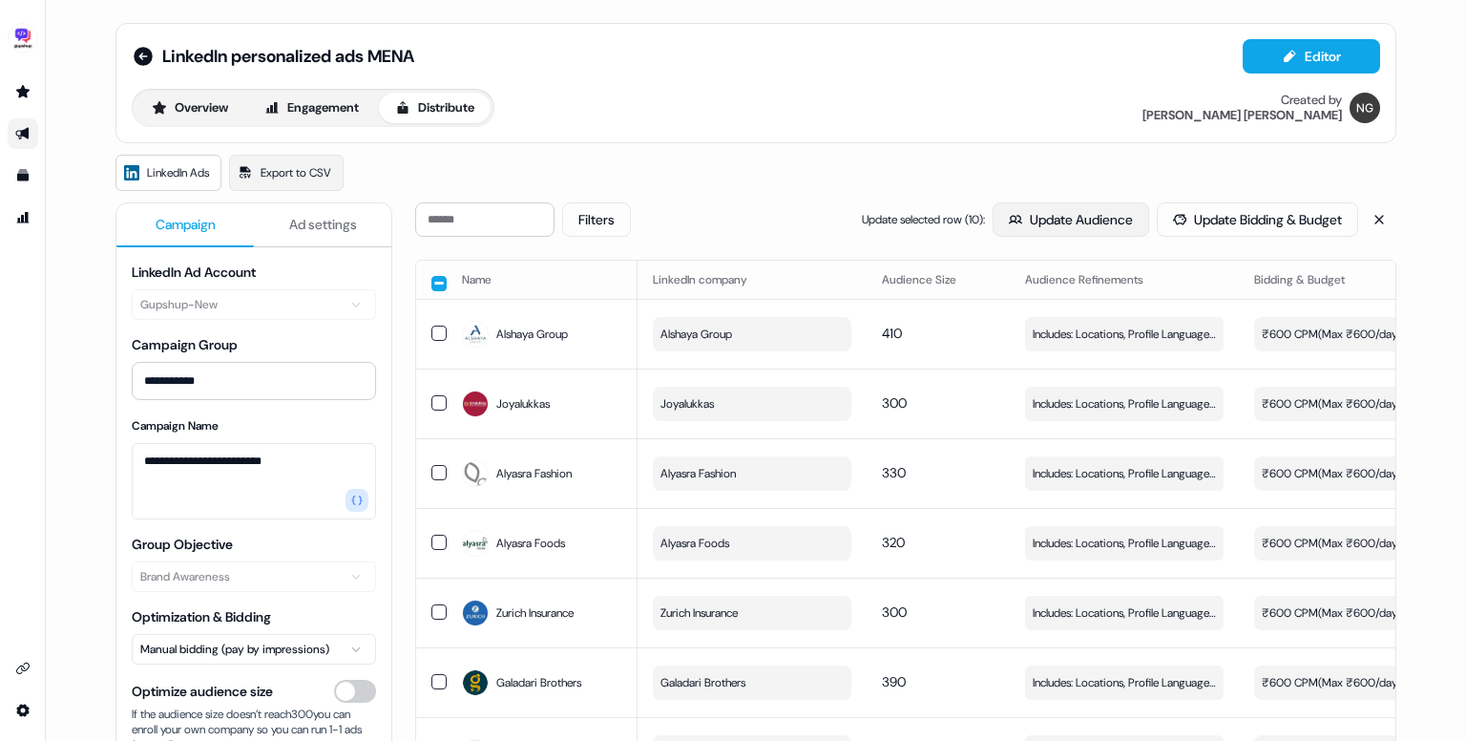
click at [1043, 233] on button "Update Audience" at bounding box center [1071, 219] width 157 height 34
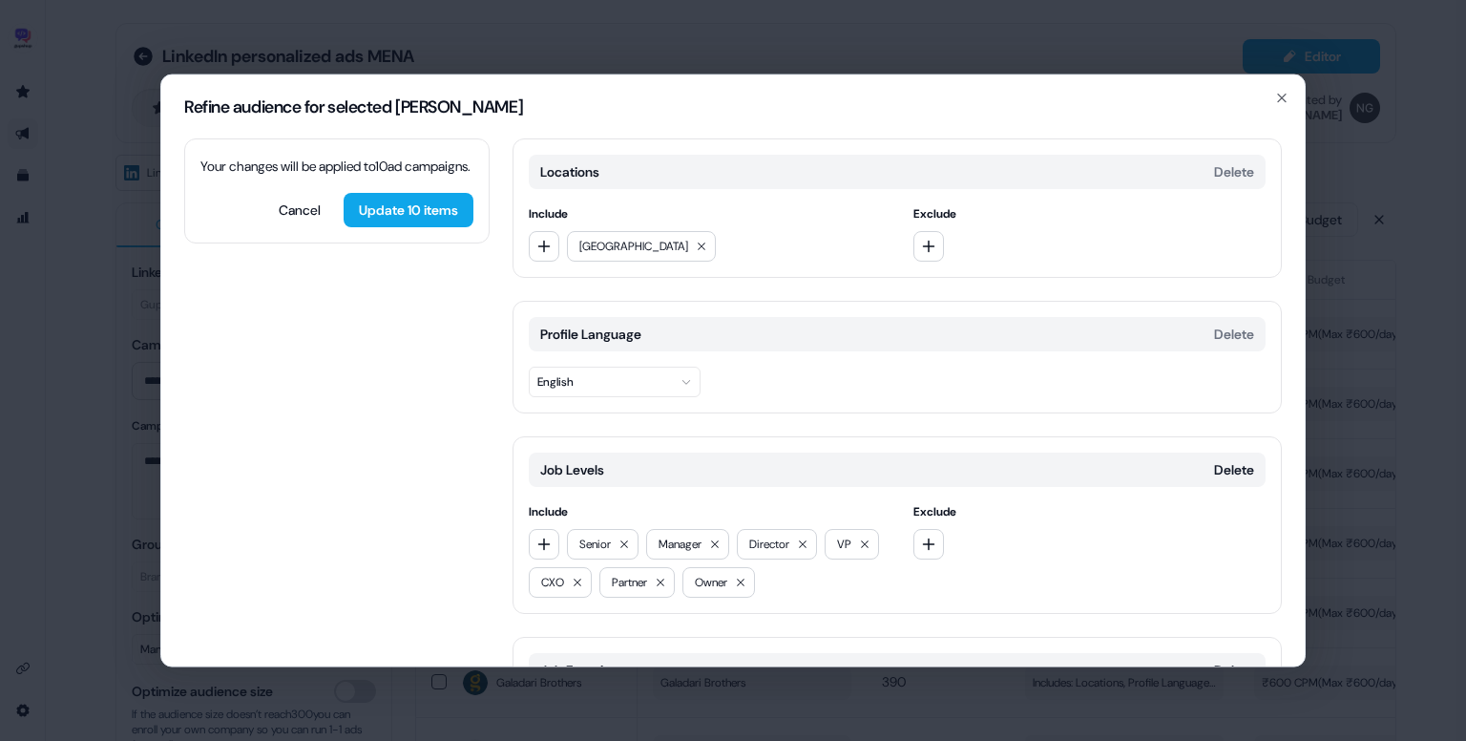
scroll to position [187, 0]
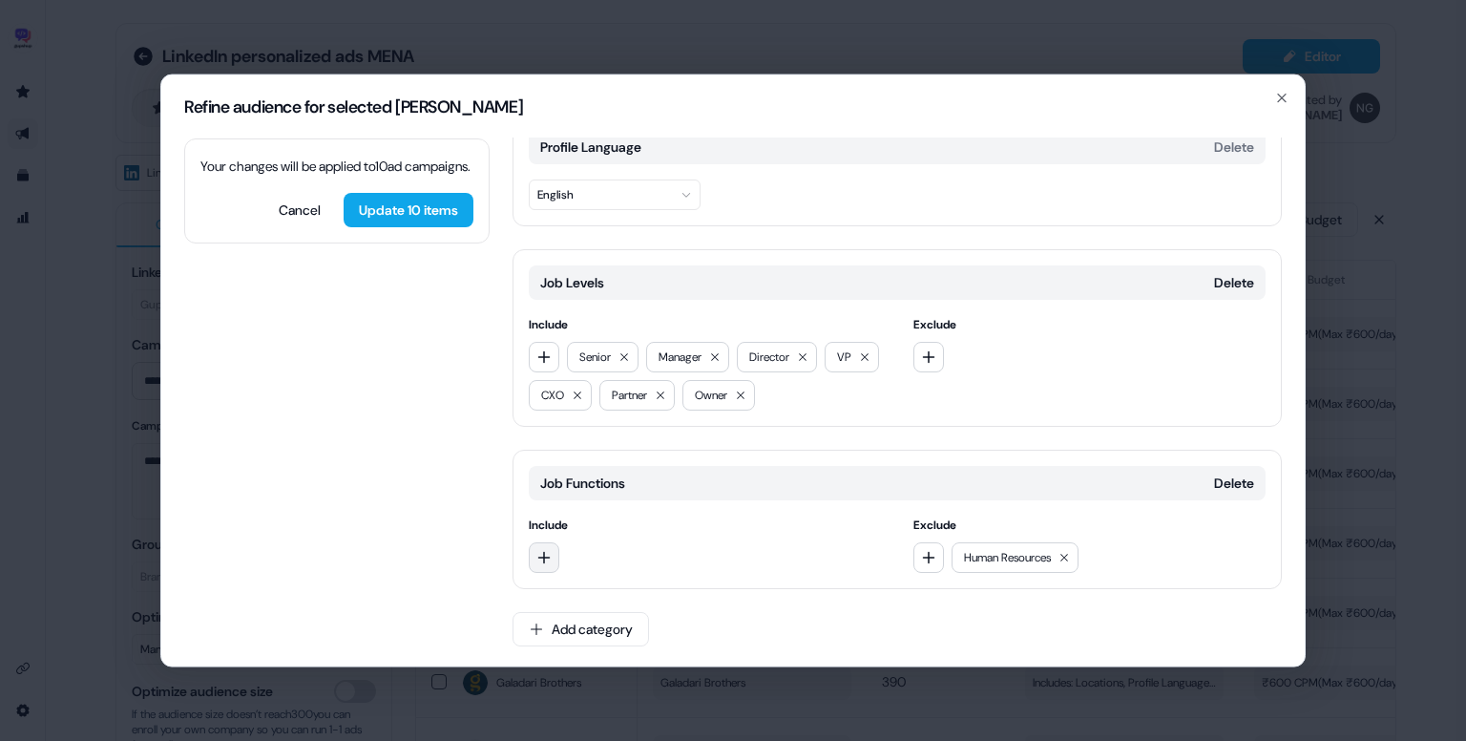
click at [553, 546] on button "button" at bounding box center [544, 557] width 31 height 31
type input "****"
click at [577, 625] on div "Marketing" at bounding box center [666, 633] width 265 height 31
click at [552, 557] on button "button" at bounding box center [544, 557] width 31 height 31
type input "*****"
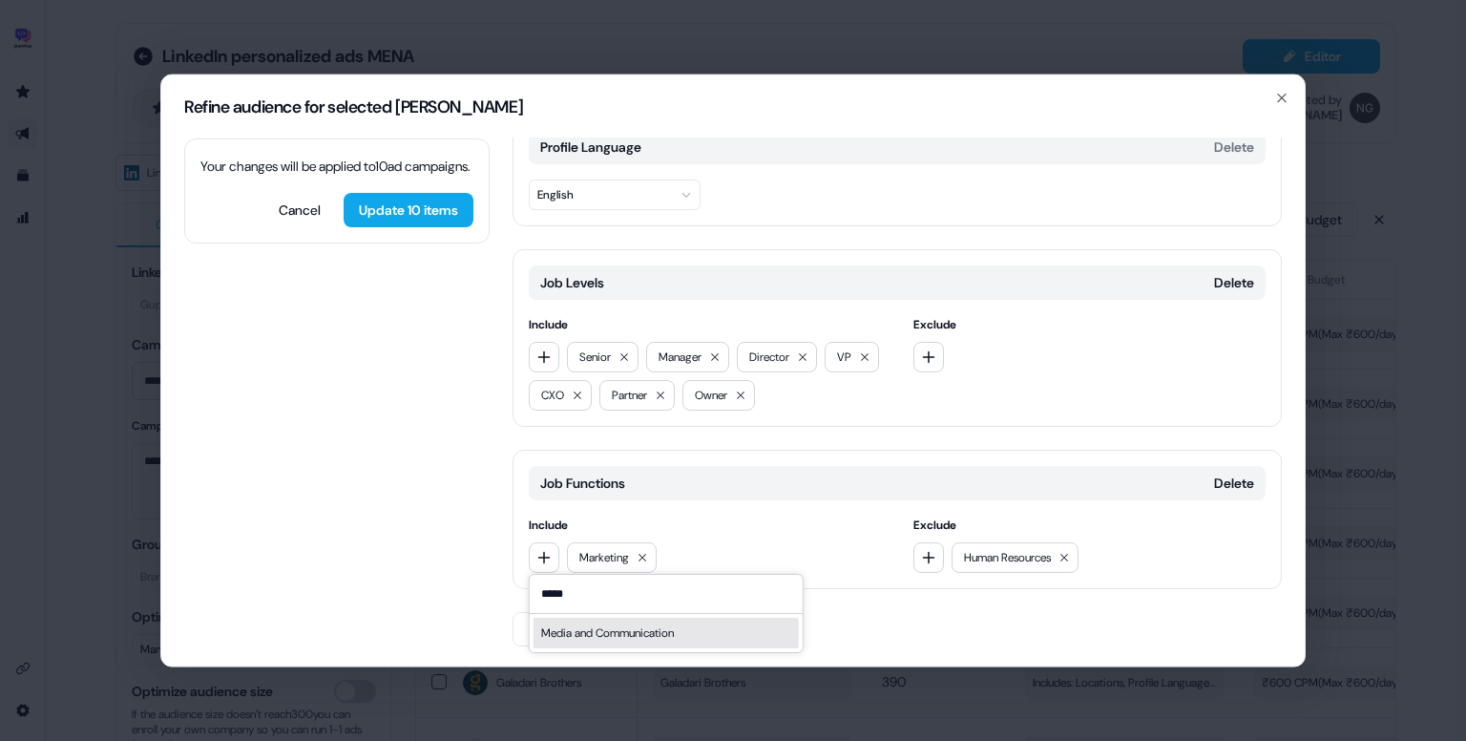
click at [622, 636] on div "Media and Communication" at bounding box center [666, 633] width 265 height 31
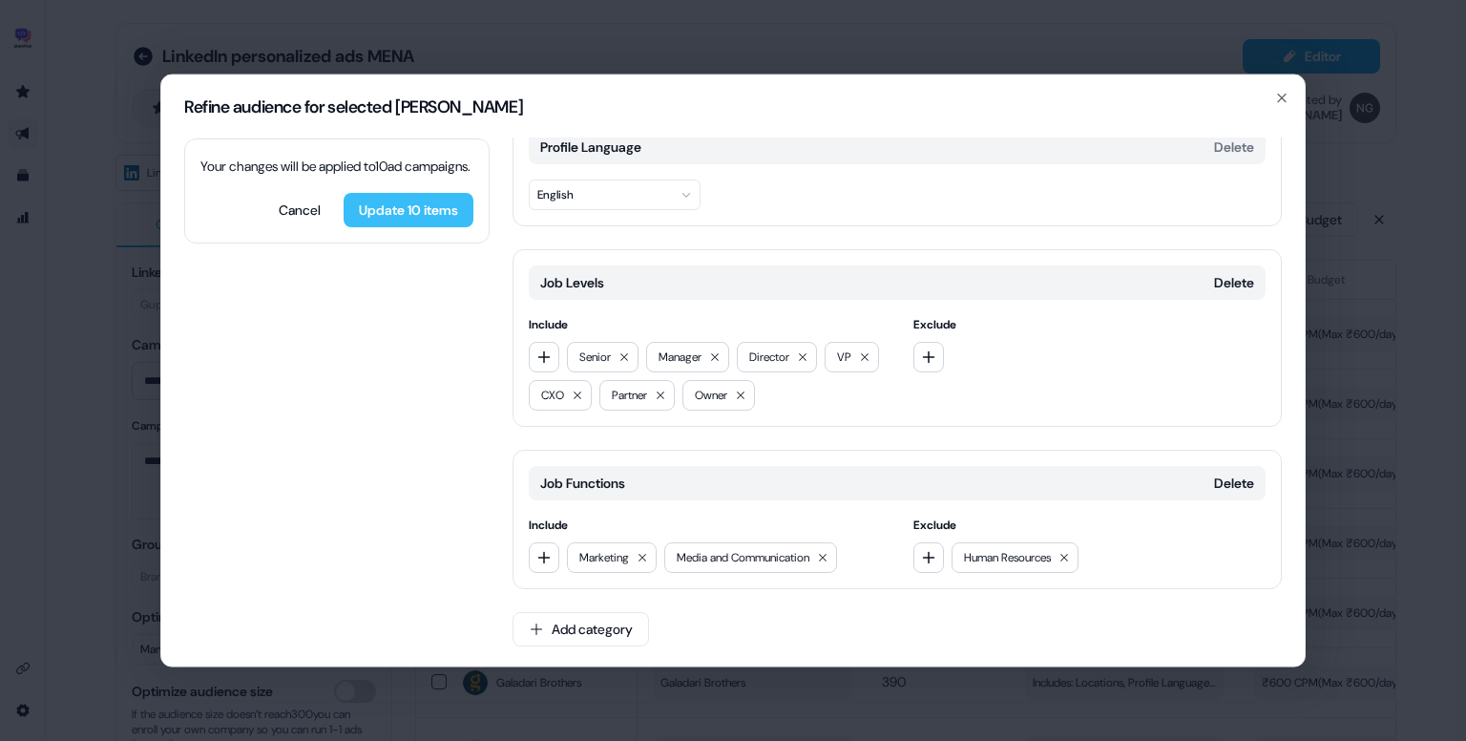
click at [378, 227] on button "Update 10 items" at bounding box center [409, 210] width 130 height 34
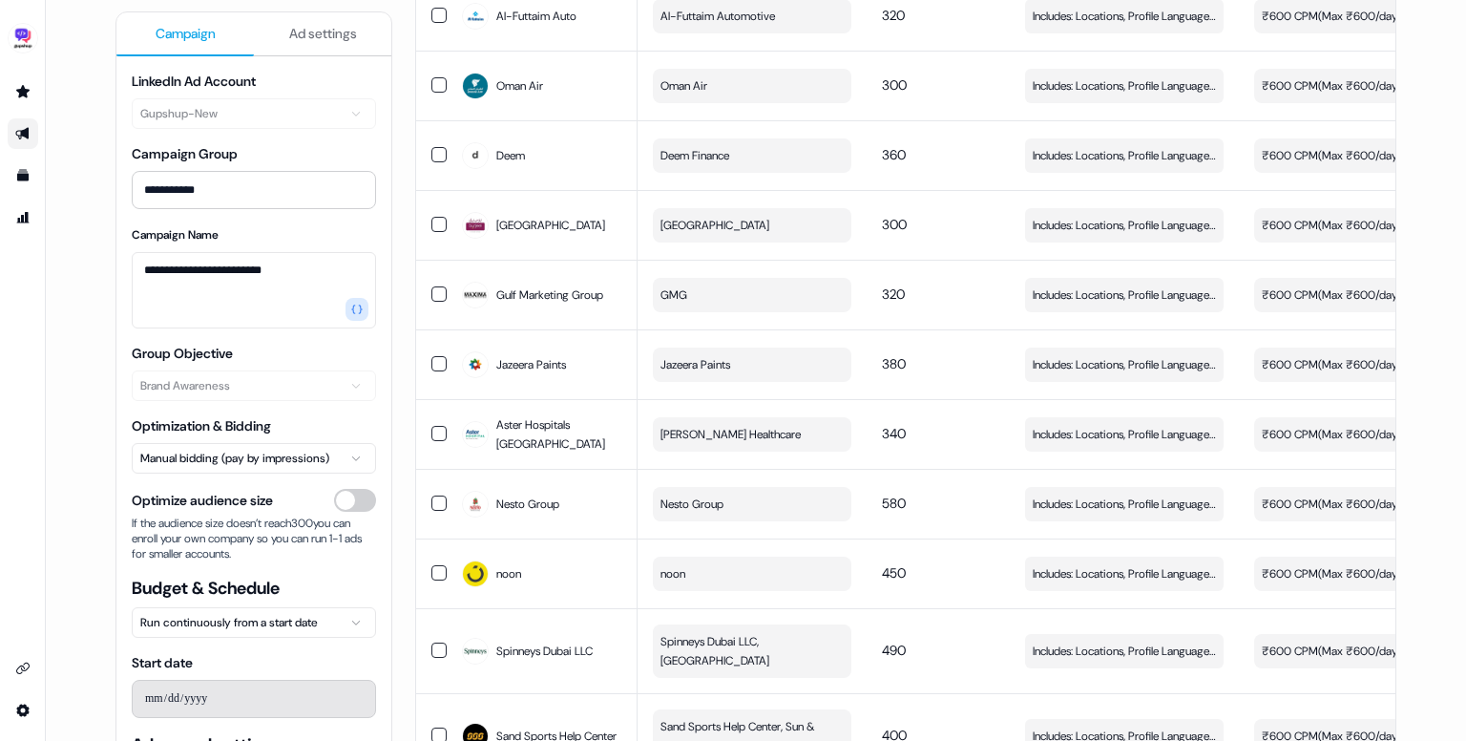
scroll to position [0, 0]
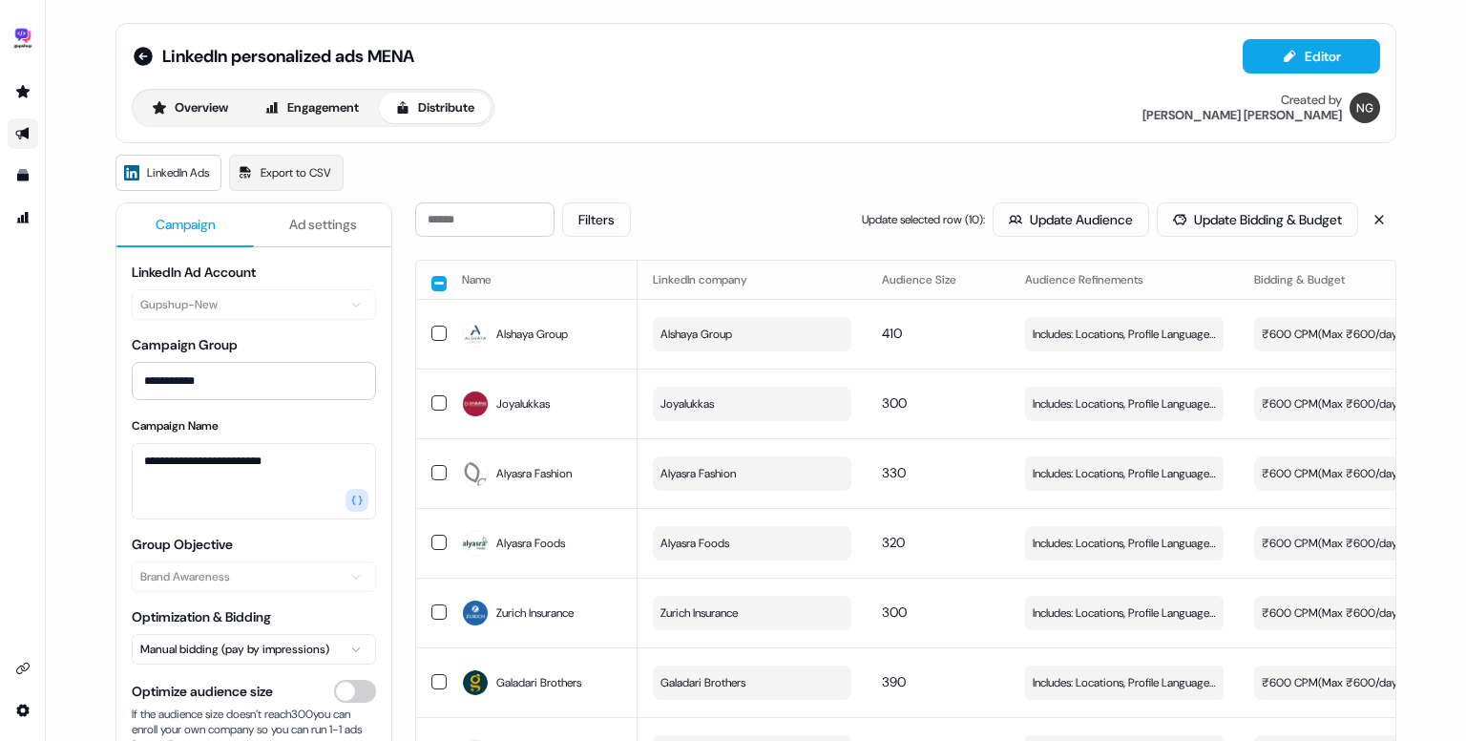
click at [439, 280] on button "button" at bounding box center [439, 283] width 15 height 15
click at [432, 281] on button "button" at bounding box center [439, 281] width 15 height 15
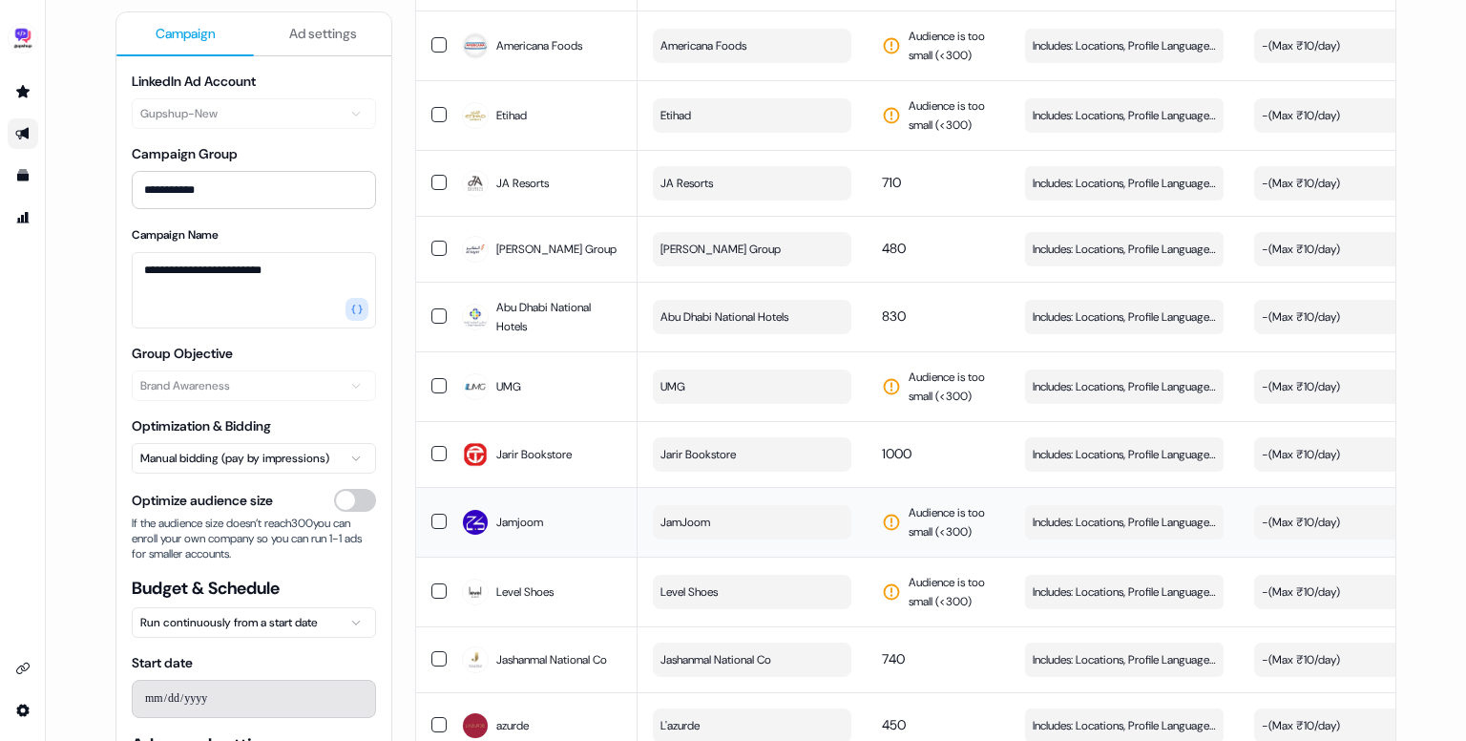
scroll to position [3697, 0]
click at [1056, 466] on span "Includes: Locations, Profile Language, Job Levels / Excludes: Job Functions" at bounding box center [1124, 456] width 183 height 19
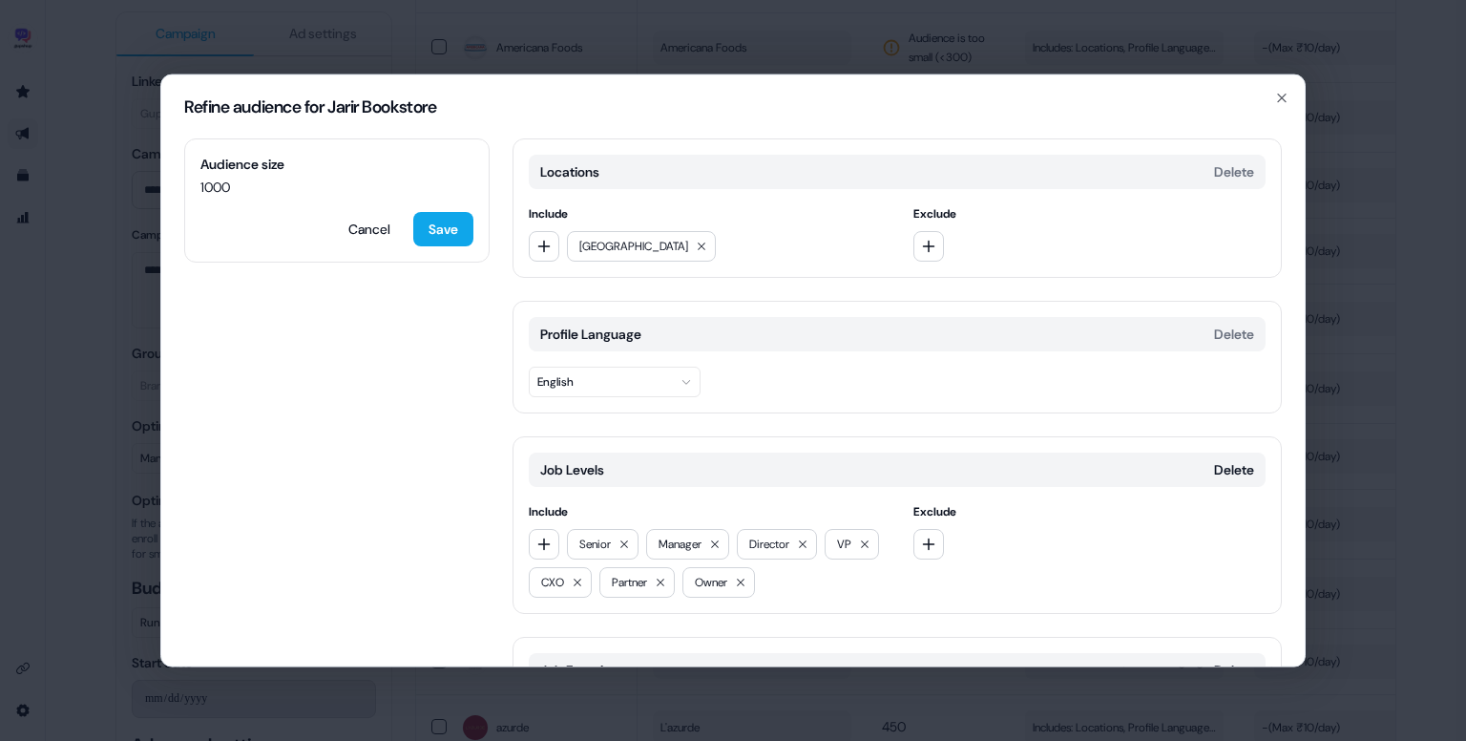
scroll to position [187, 0]
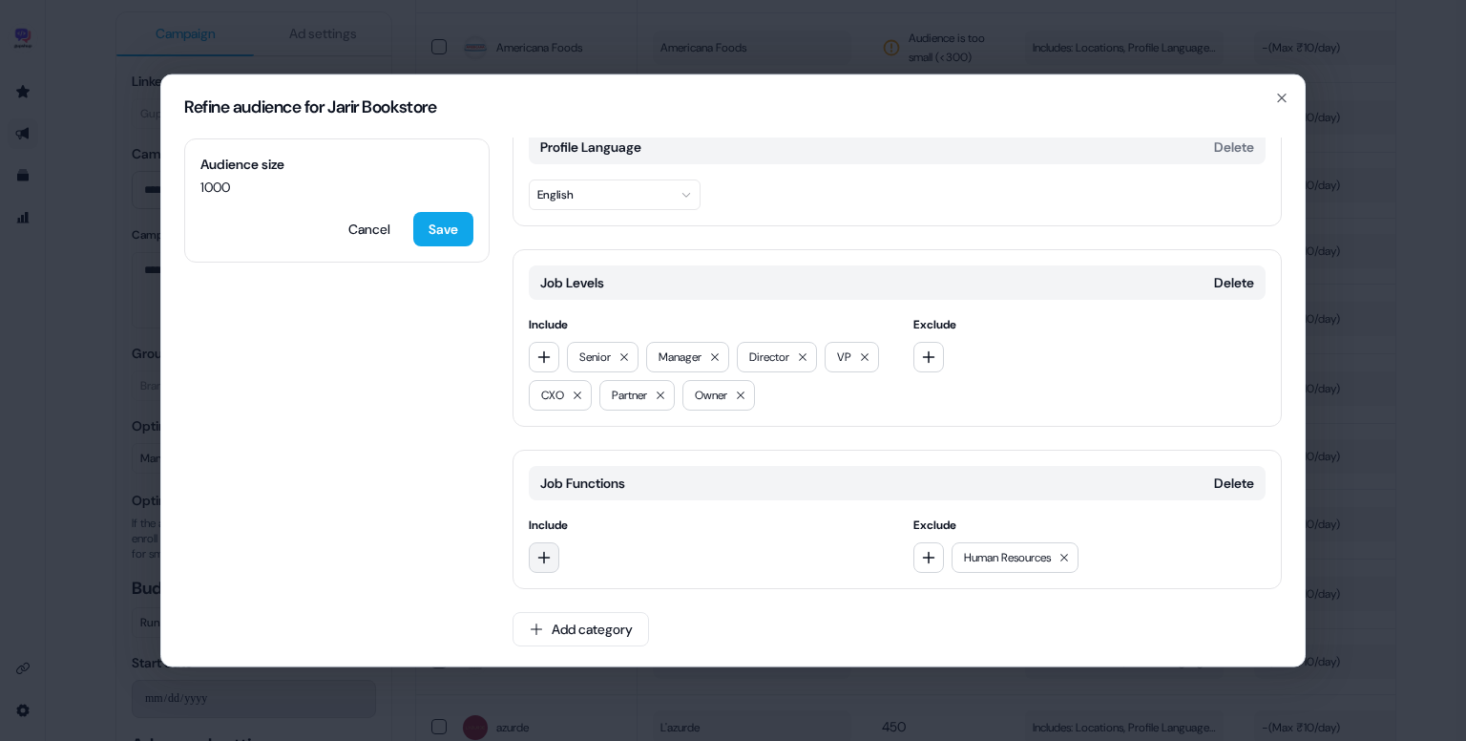
click at [557, 554] on button "button" at bounding box center [544, 557] width 31 height 31
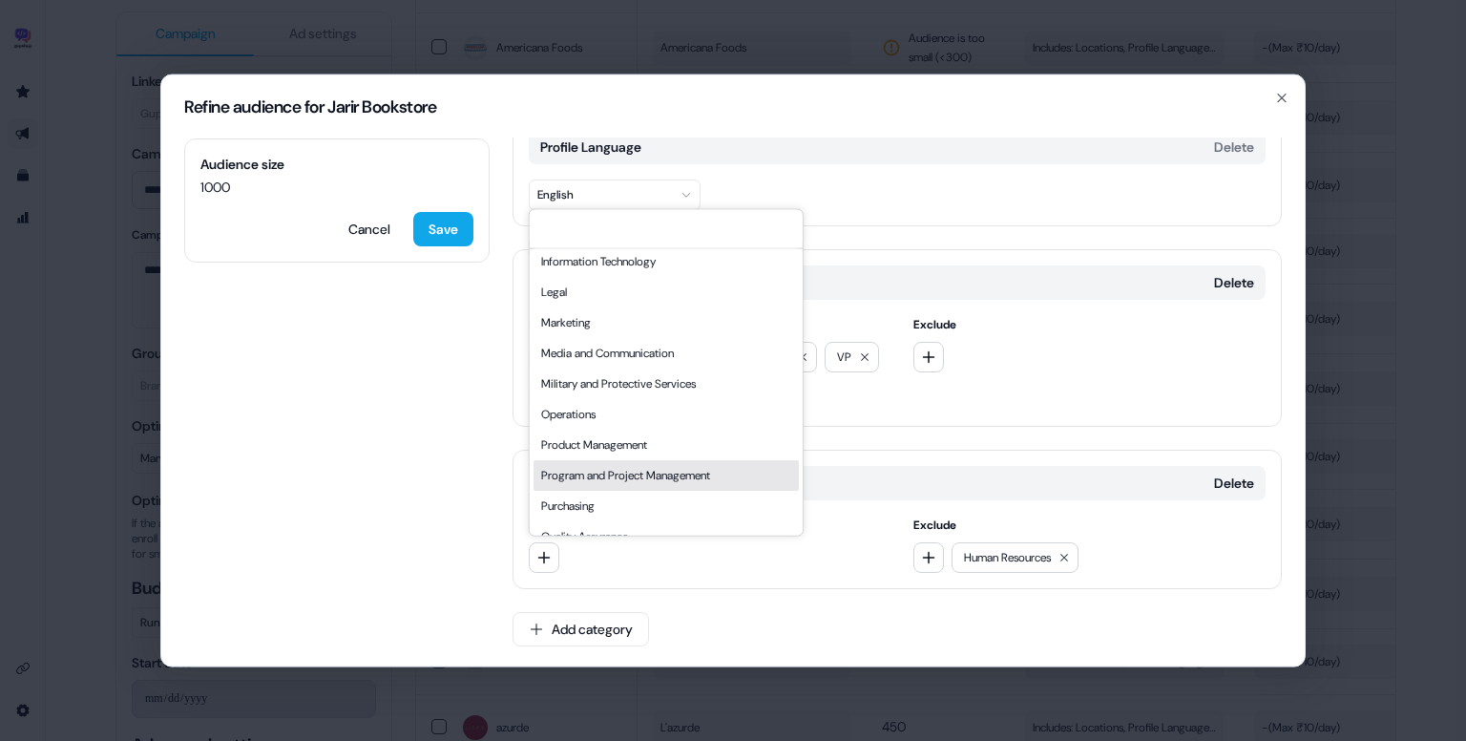
scroll to position [372, 0]
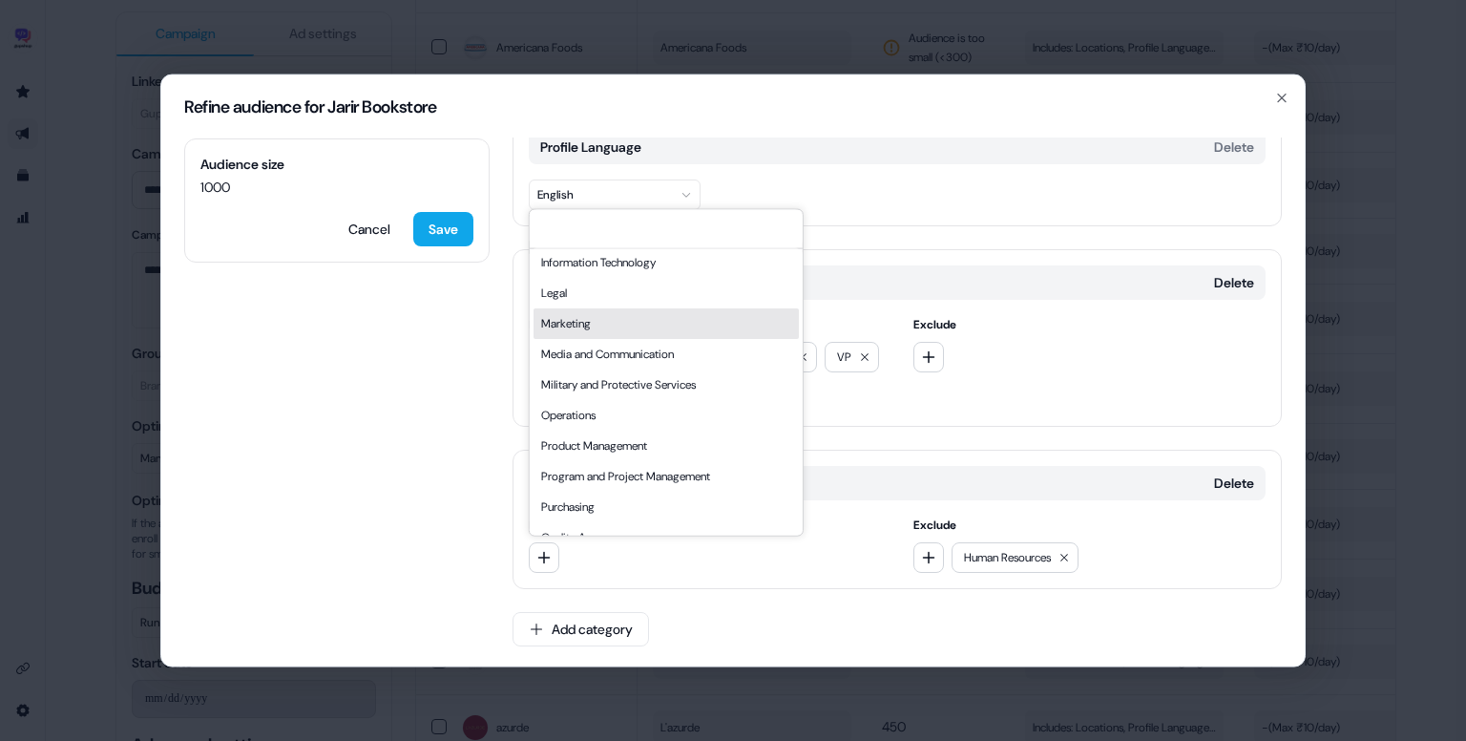
click at [592, 330] on div "Marketing" at bounding box center [666, 323] width 265 height 31
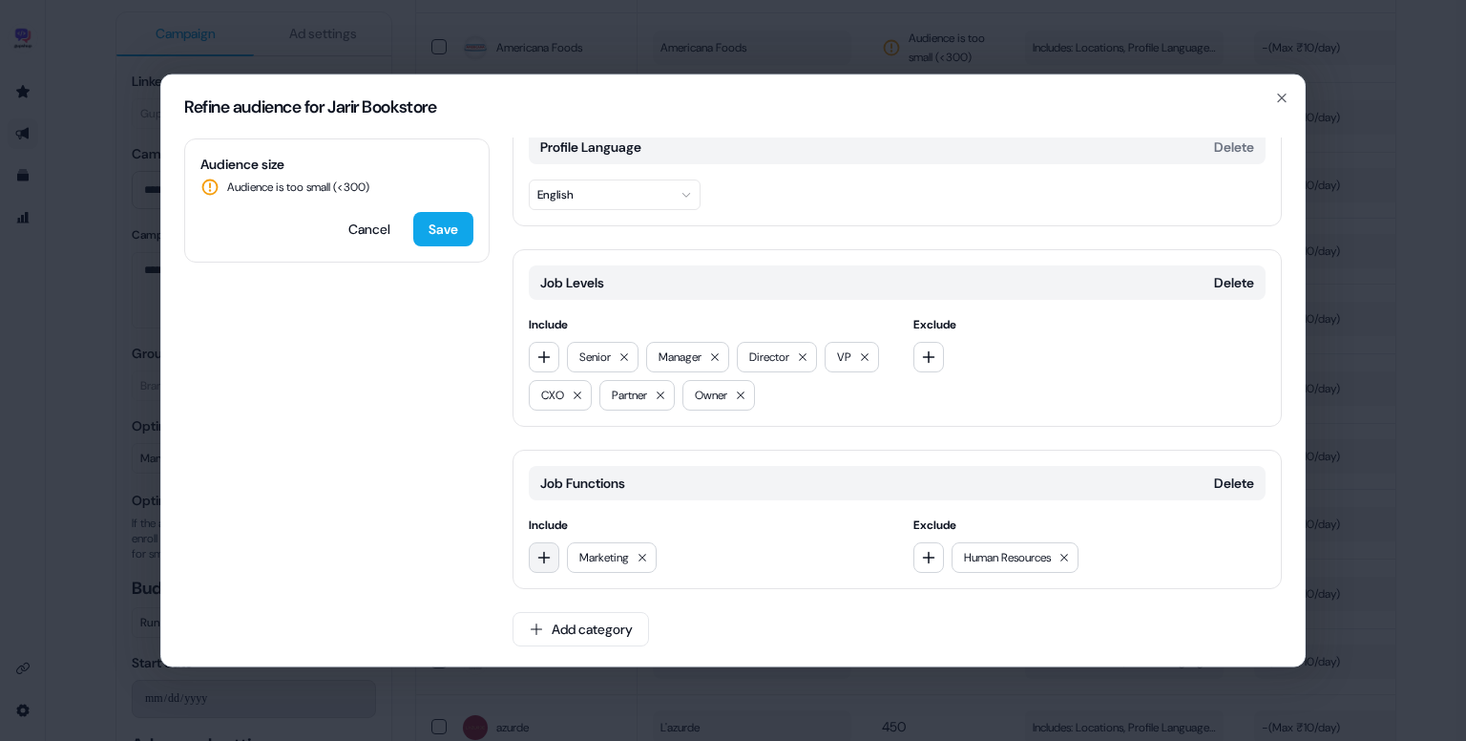
click at [550, 558] on icon "button" at bounding box center [544, 557] width 15 height 15
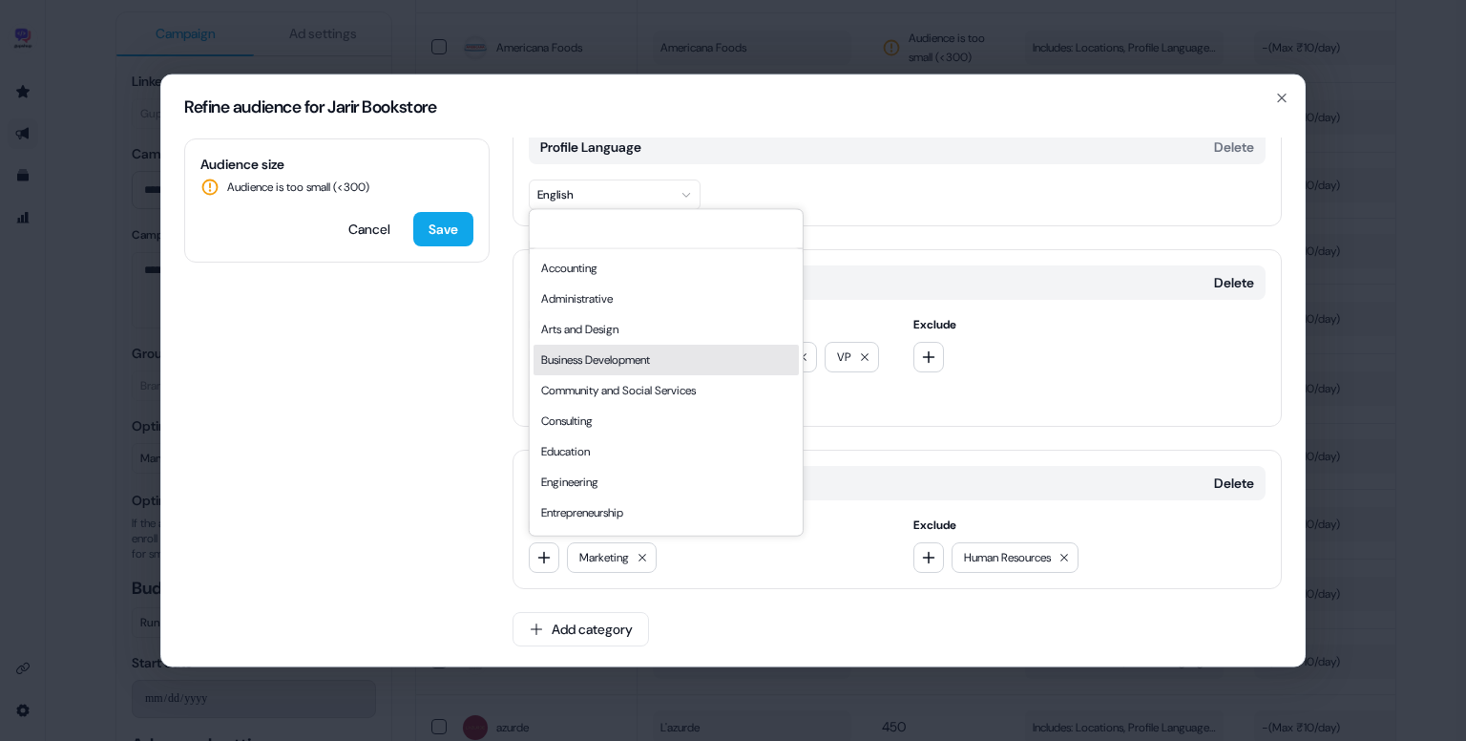
click at [607, 366] on div "Business Development" at bounding box center [666, 360] width 265 height 31
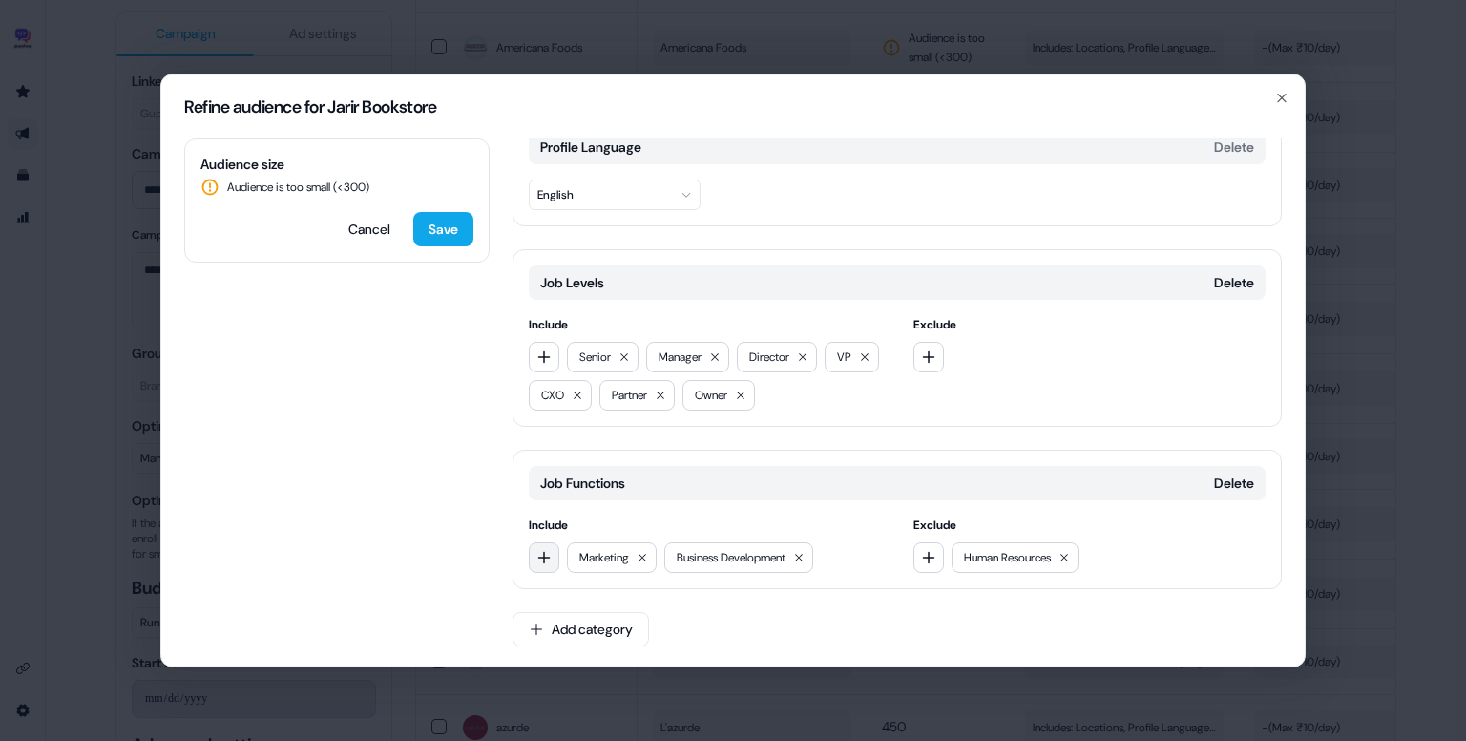
click at [537, 550] on icon "button" at bounding box center [544, 557] width 15 height 15
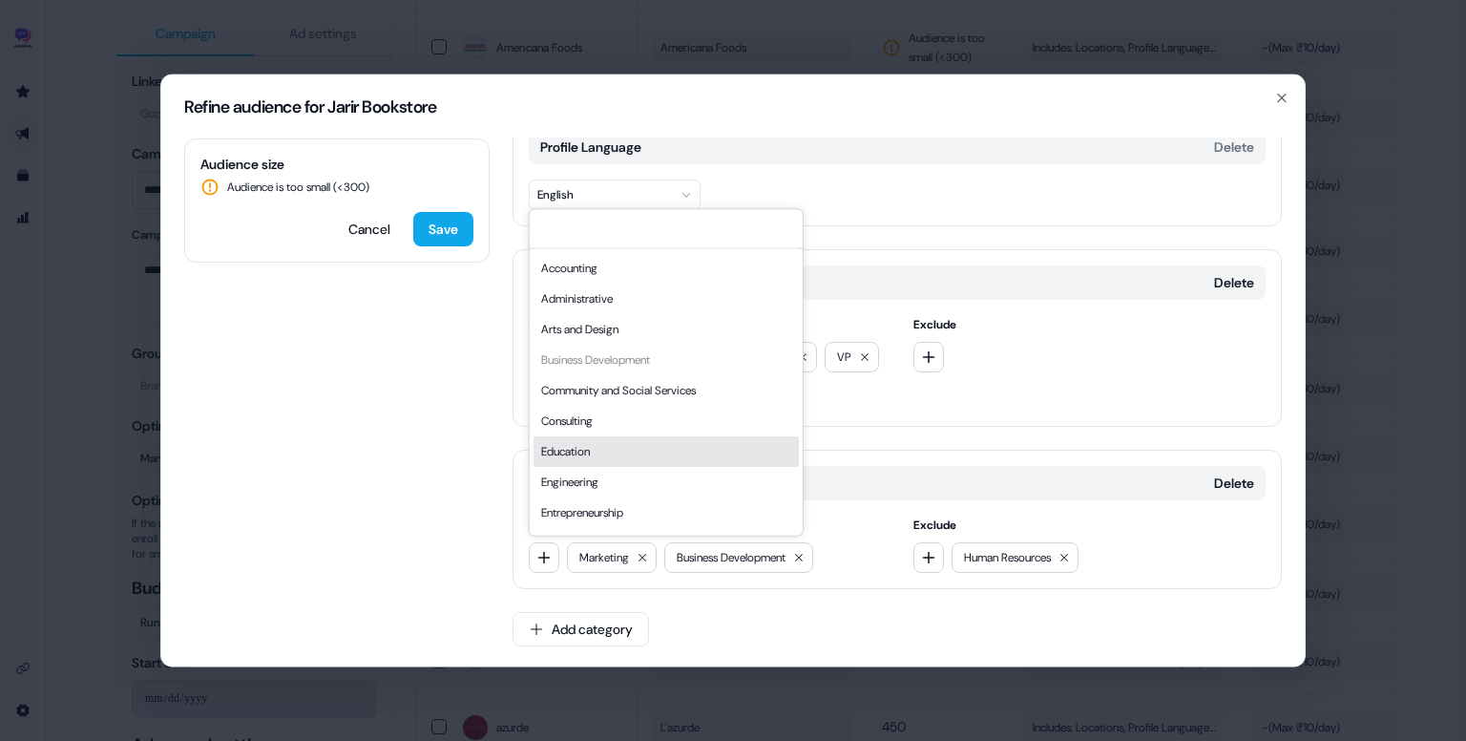
scroll to position [516, 0]
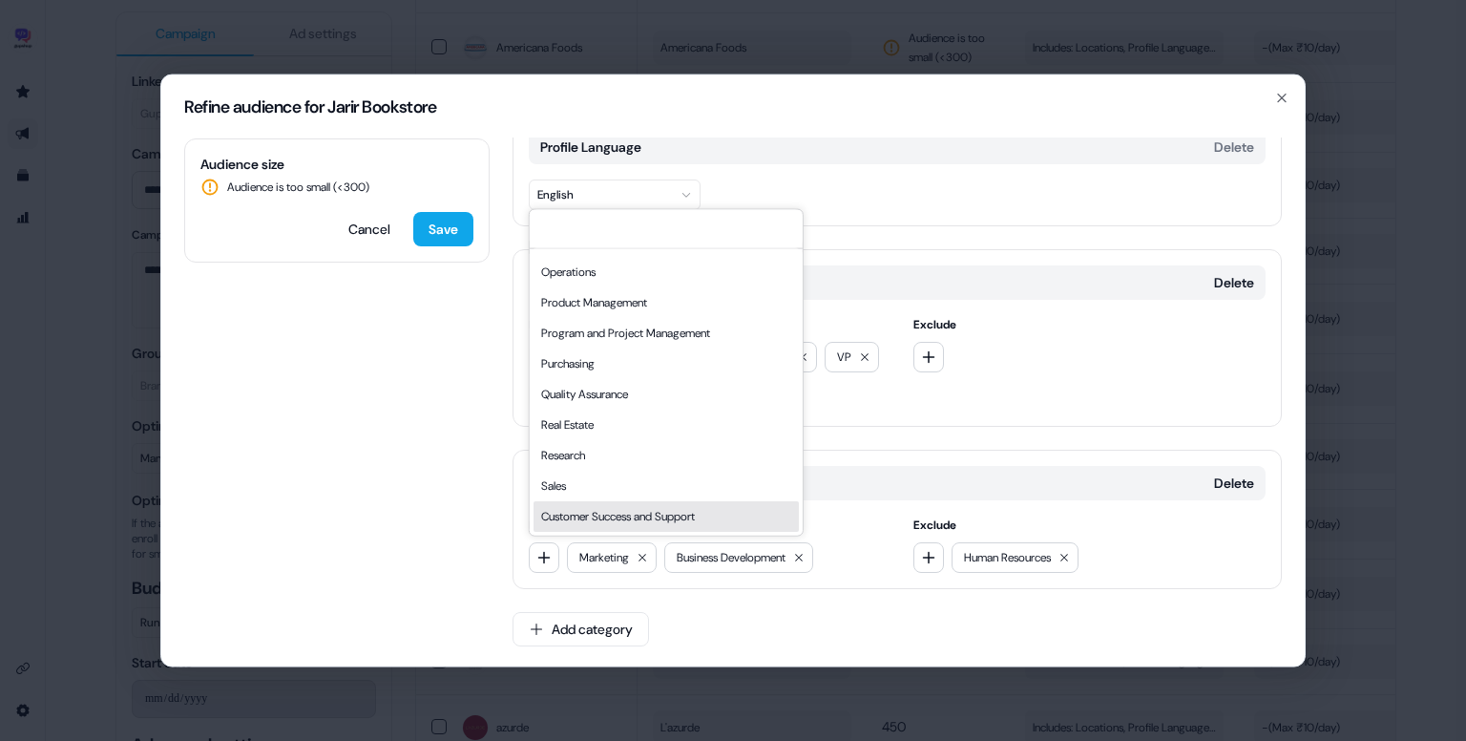
click at [628, 516] on div "Customer Success and Support" at bounding box center [666, 516] width 265 height 31
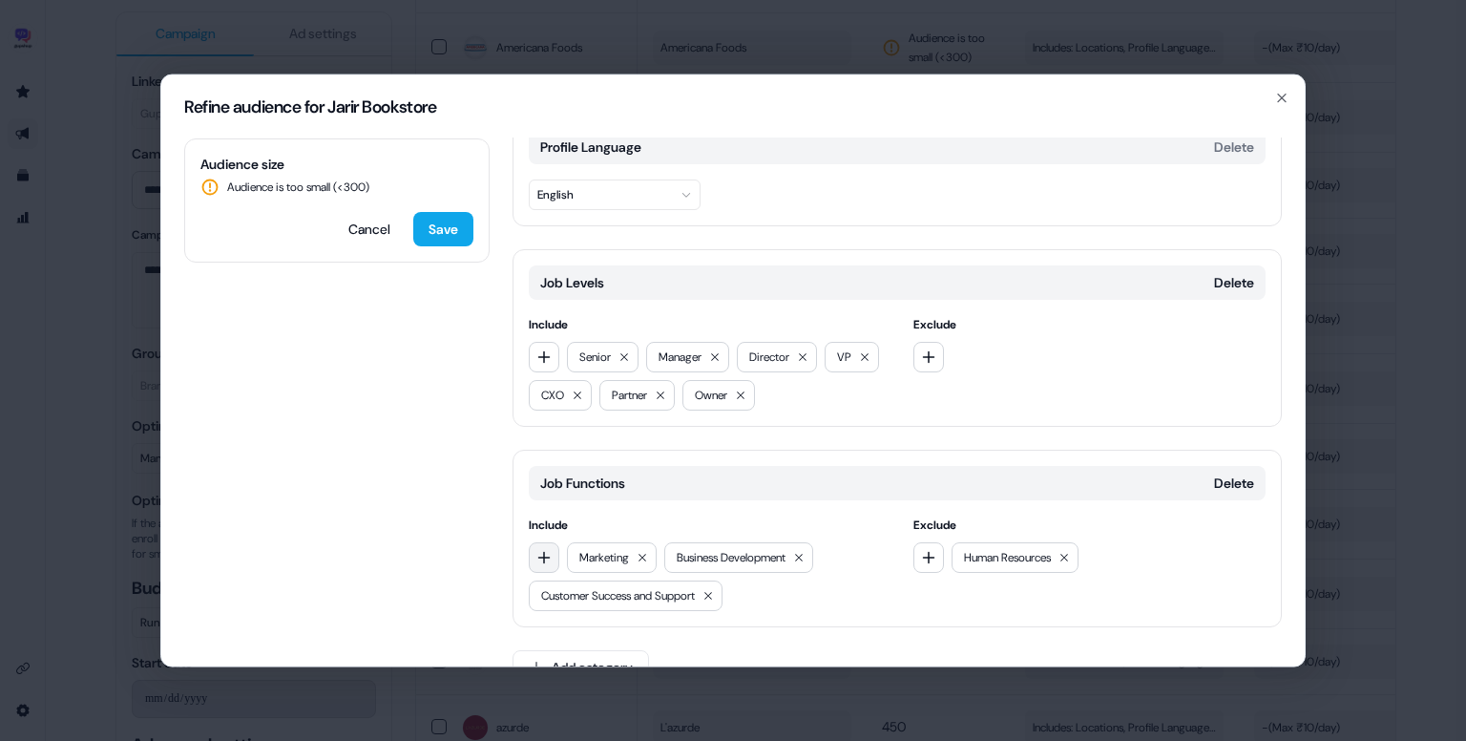
click at [555, 548] on button "button" at bounding box center [544, 557] width 31 height 31
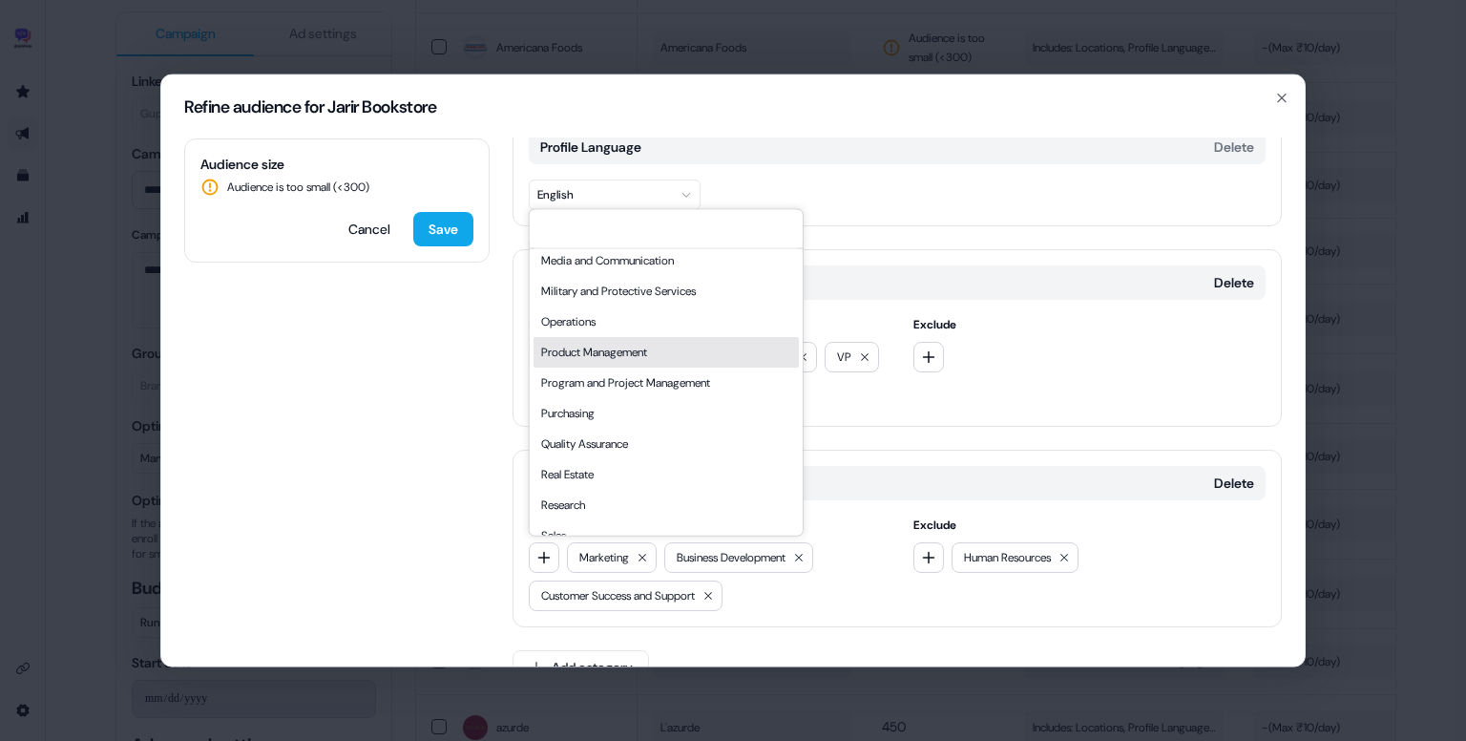
scroll to position [460, 0]
click at [620, 326] on div "Operations" at bounding box center [666, 327] width 265 height 31
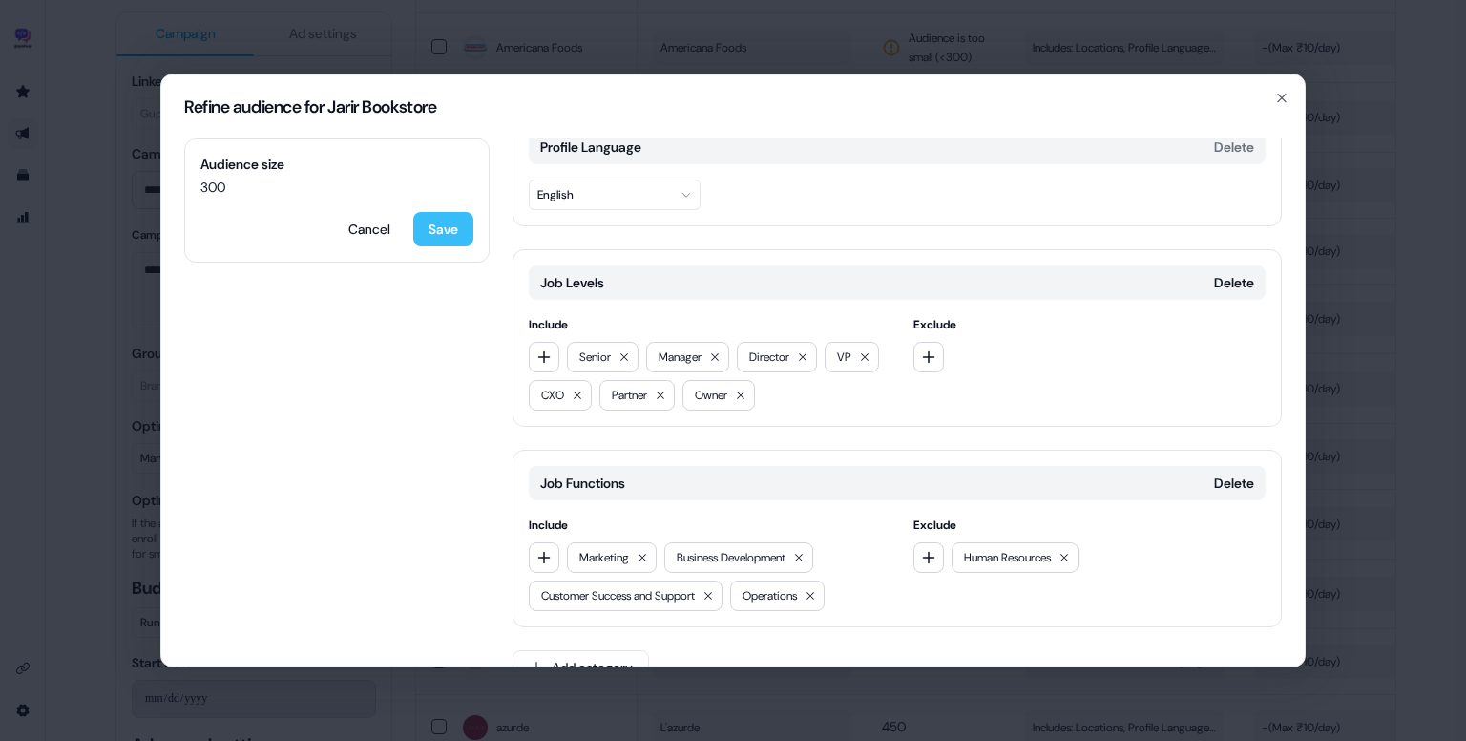
click at [442, 222] on button "Save" at bounding box center [443, 229] width 60 height 34
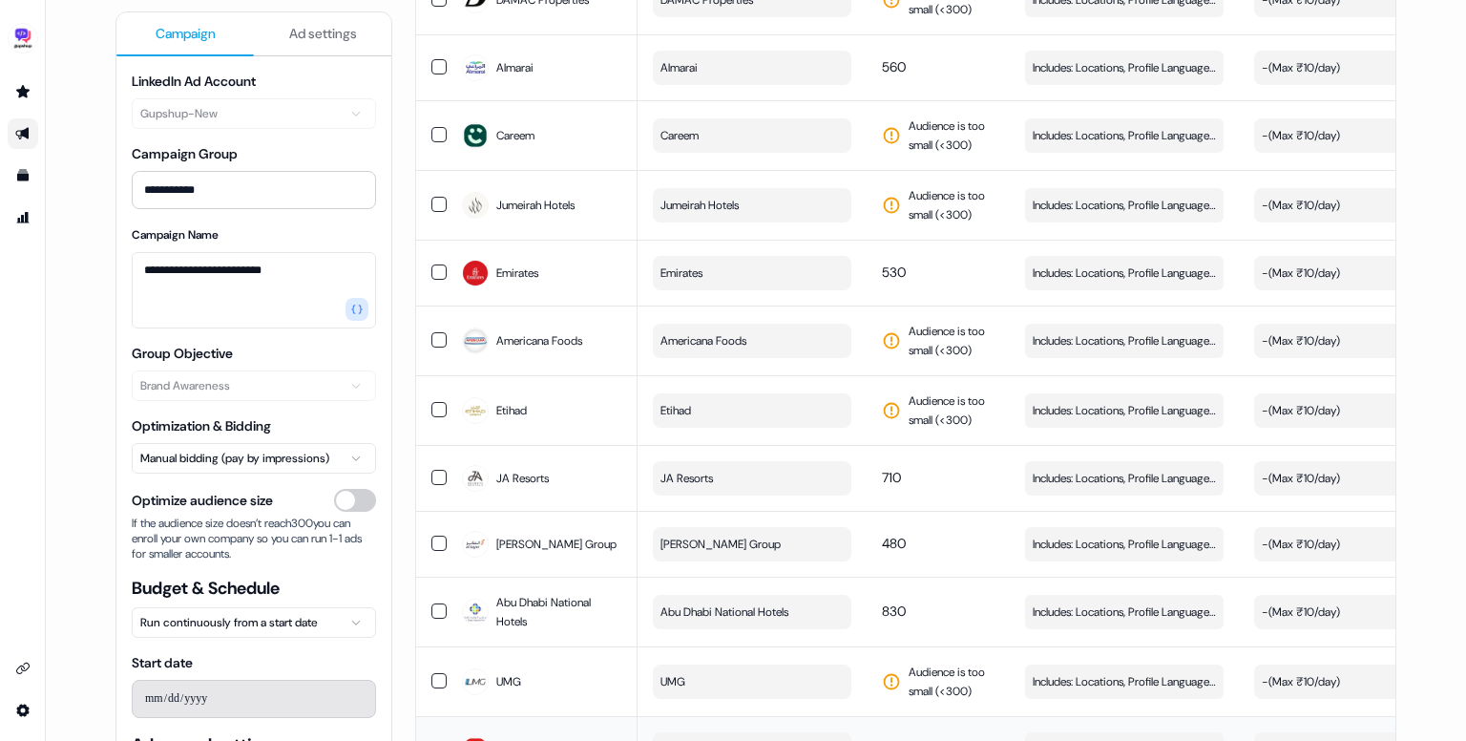
scroll to position [3403, 0]
click at [1073, 421] on span "Includes: Locations, Profile Language, Job Levels, Job Functions / Excludes: Jo…" at bounding box center [1124, 411] width 183 height 19
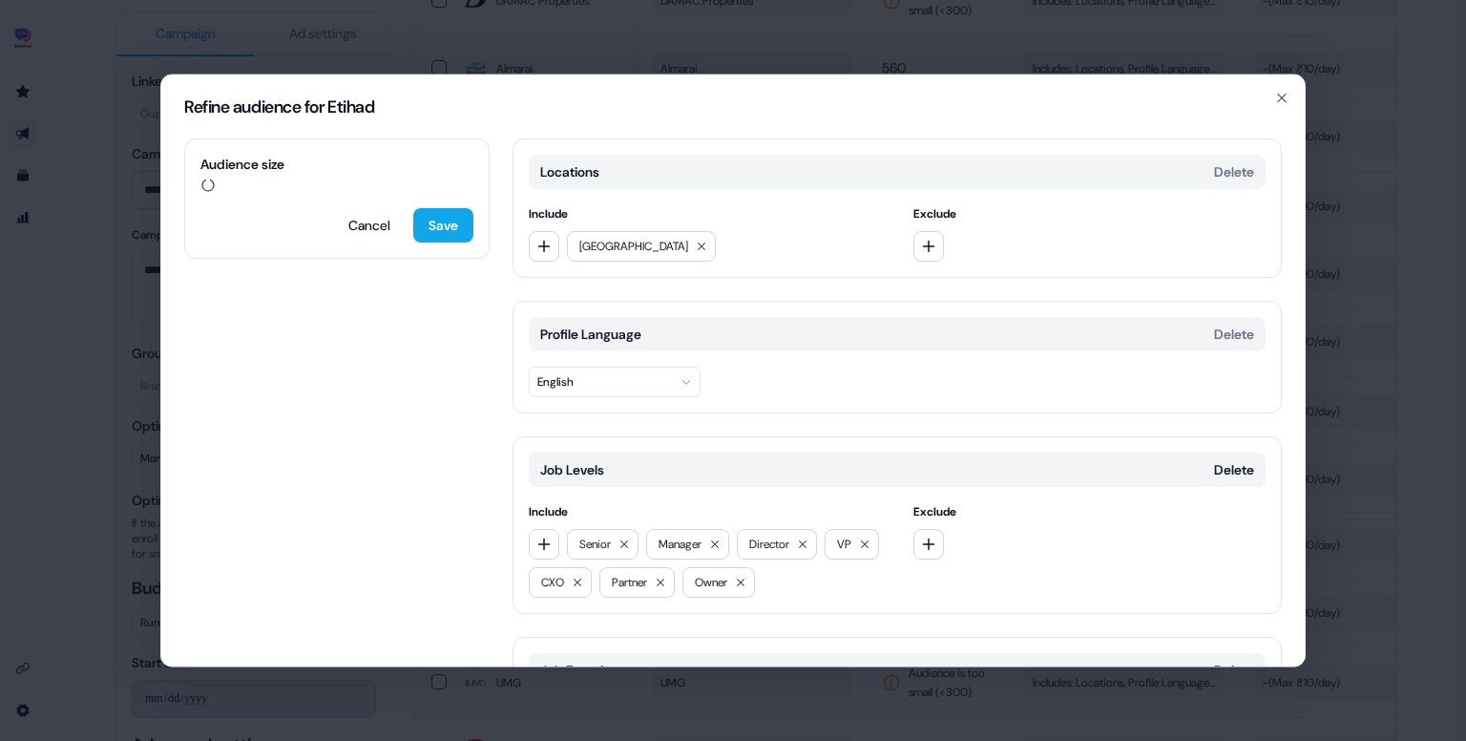
scroll to position [187, 0]
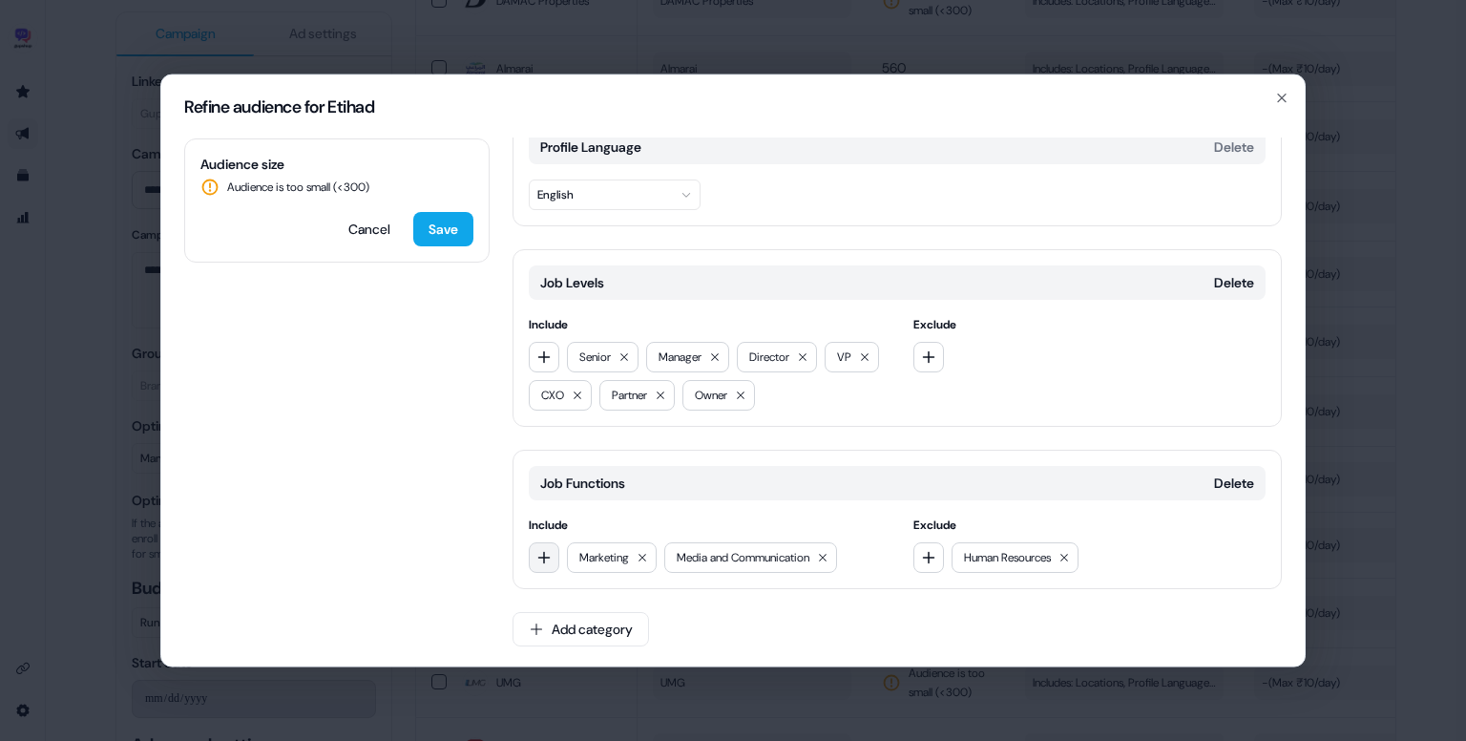
click at [546, 556] on icon "button" at bounding box center [544, 557] width 15 height 15
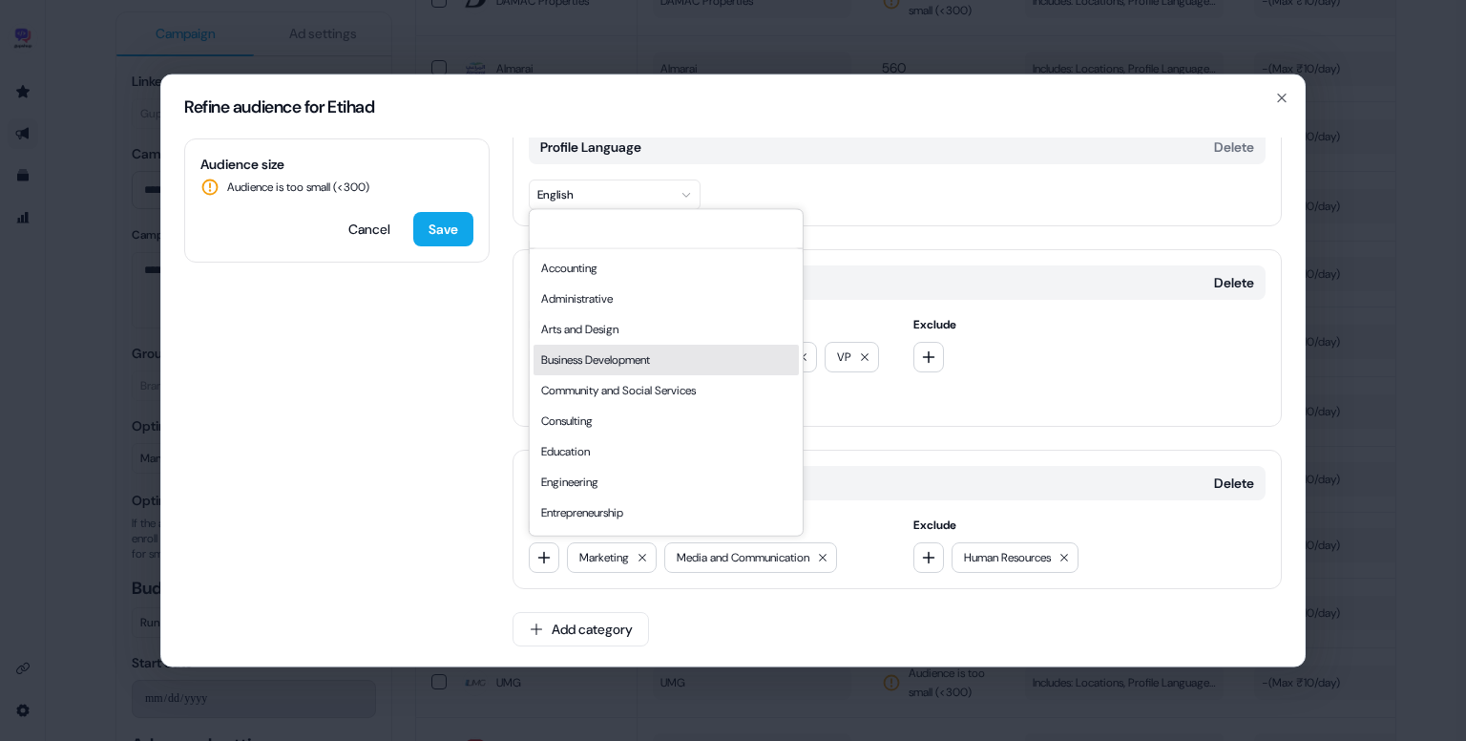
click at [642, 352] on div "Business Development" at bounding box center [666, 360] width 265 height 31
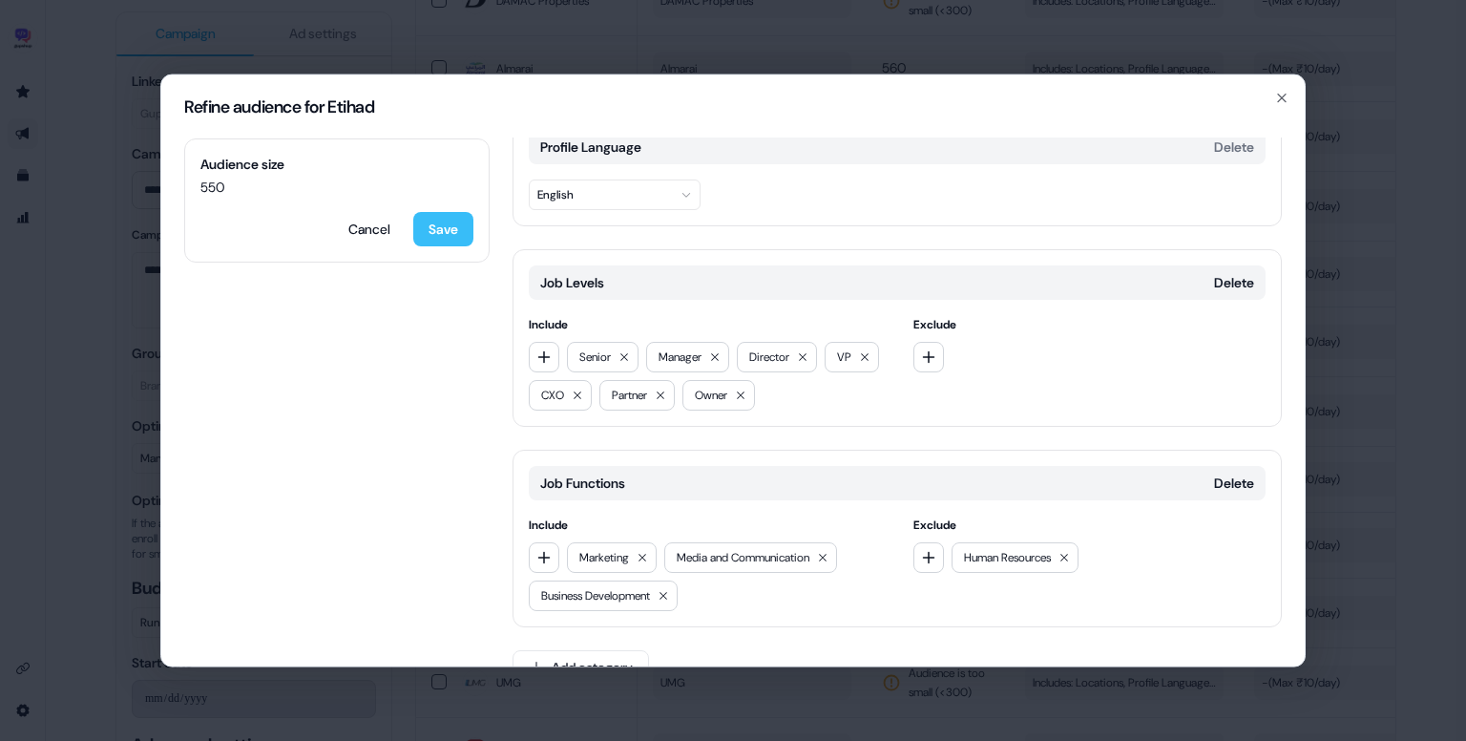
click at [438, 230] on button "Save" at bounding box center [443, 229] width 60 height 34
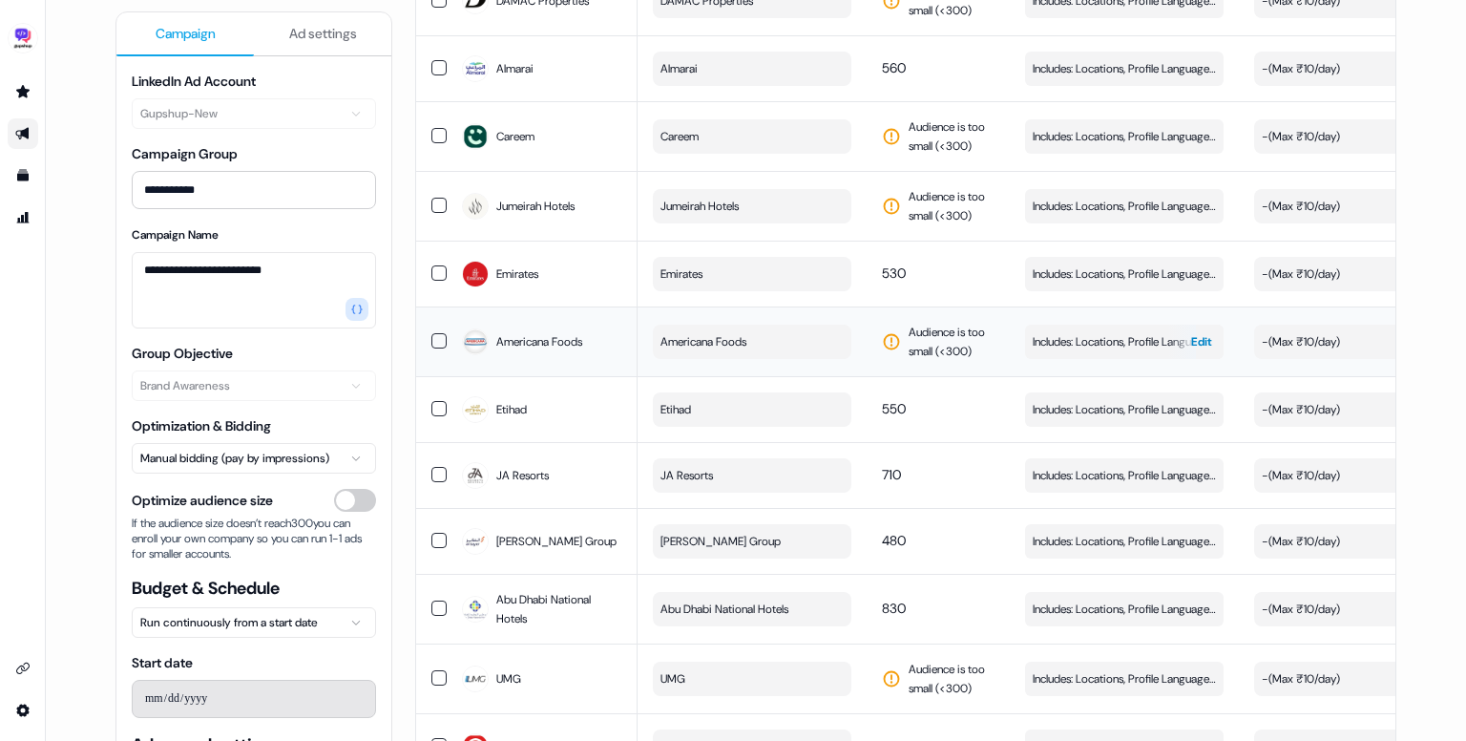
click at [1089, 344] on span "Includes: Locations, Profile Language, Job Levels, Job Functions / Excludes: Jo…" at bounding box center [1124, 341] width 183 height 19
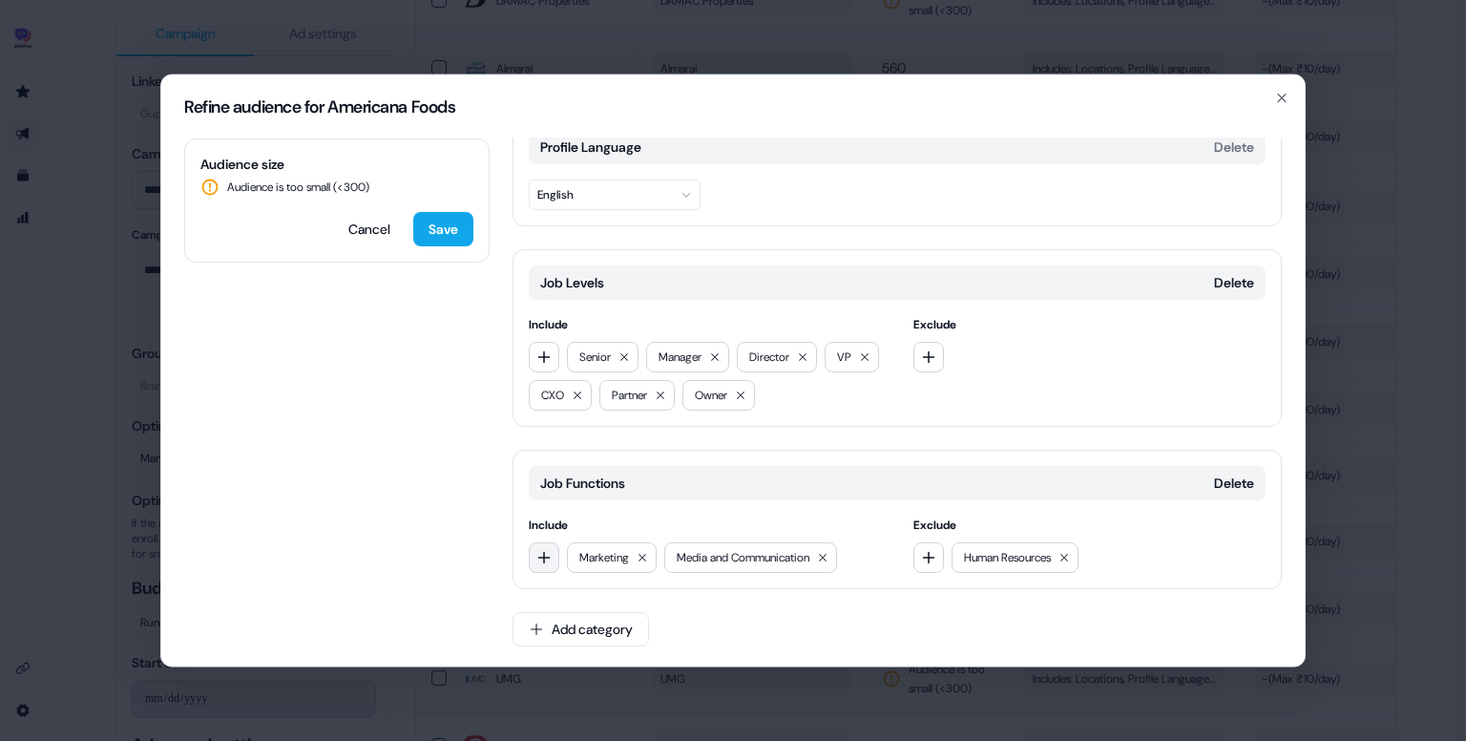
click at [546, 556] on icon "button" at bounding box center [544, 557] width 15 height 15
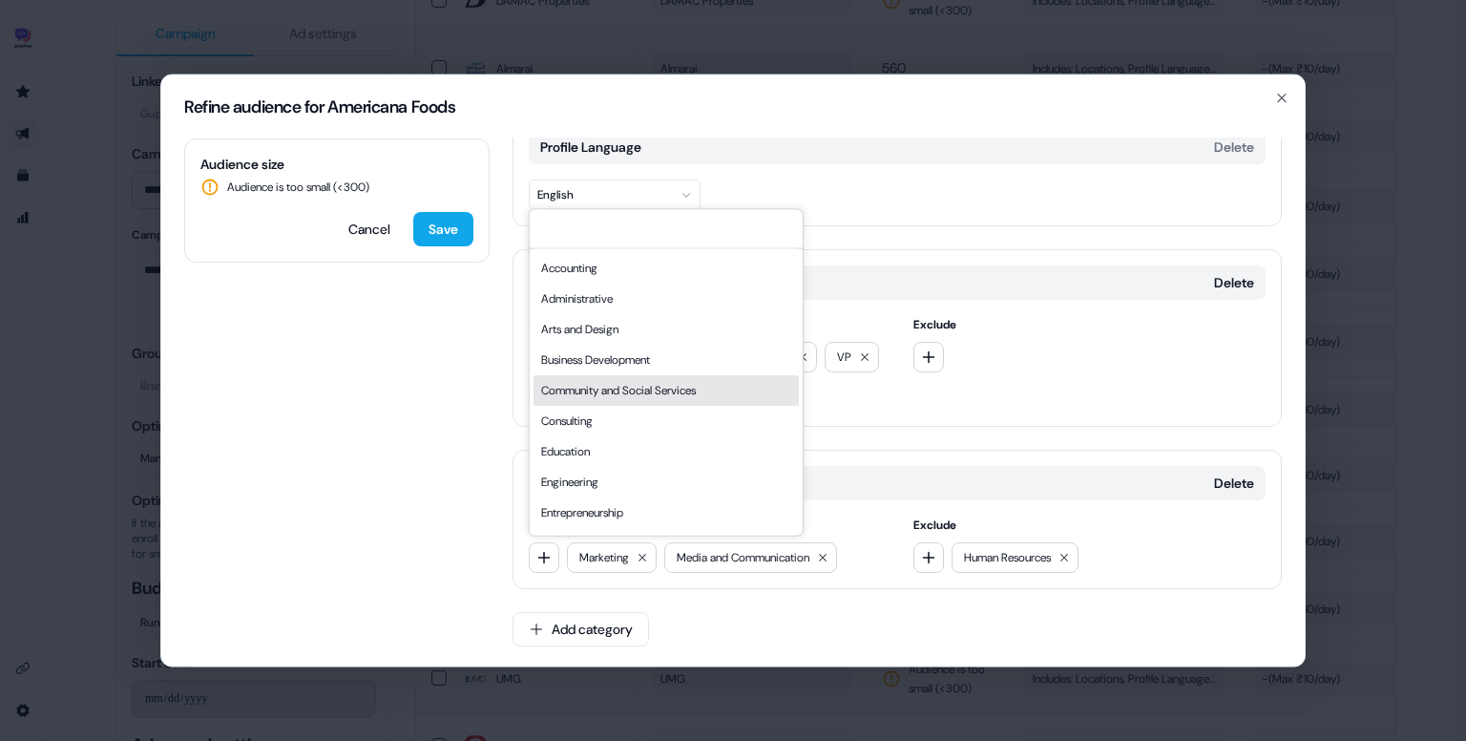
click at [615, 368] on div "Business Development" at bounding box center [666, 360] width 265 height 31
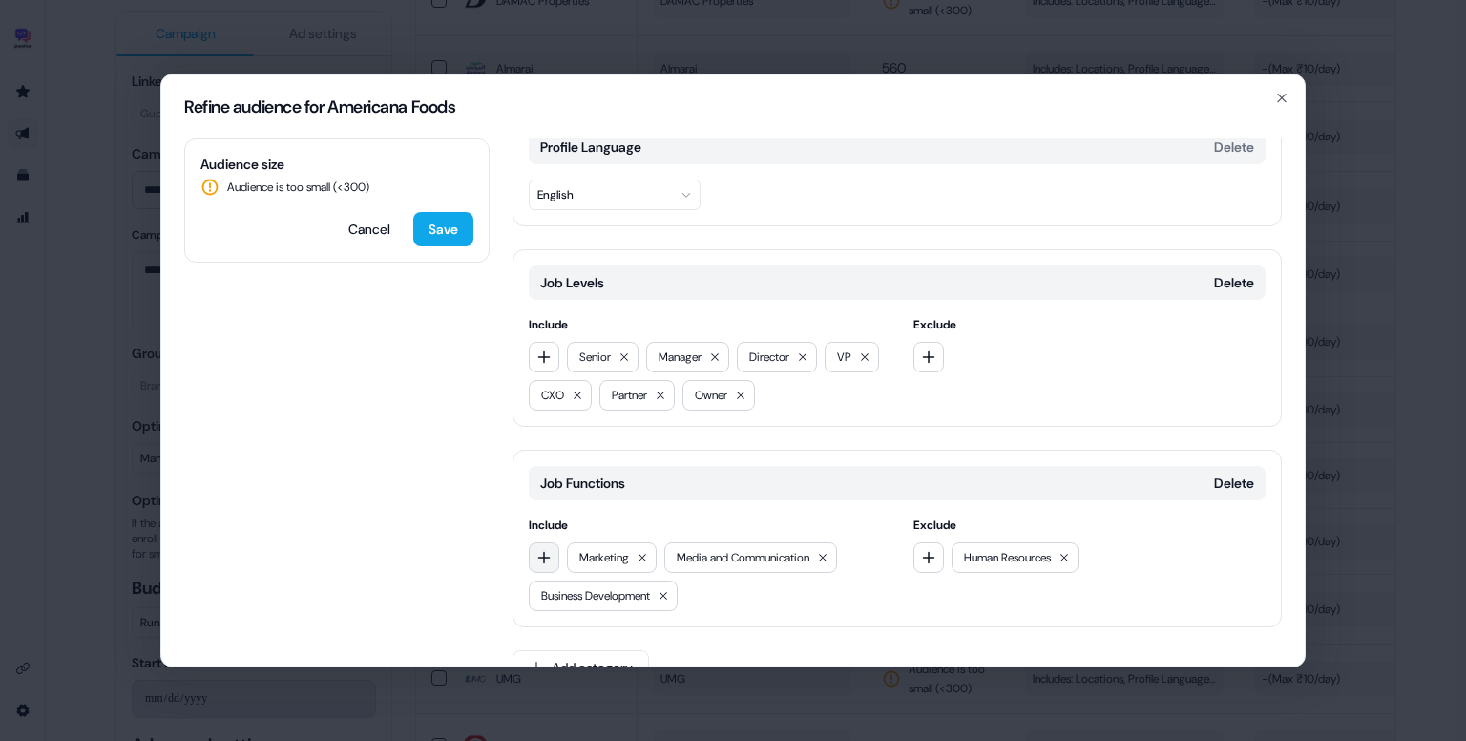
click at [543, 551] on icon "button" at bounding box center [544, 557] width 12 height 12
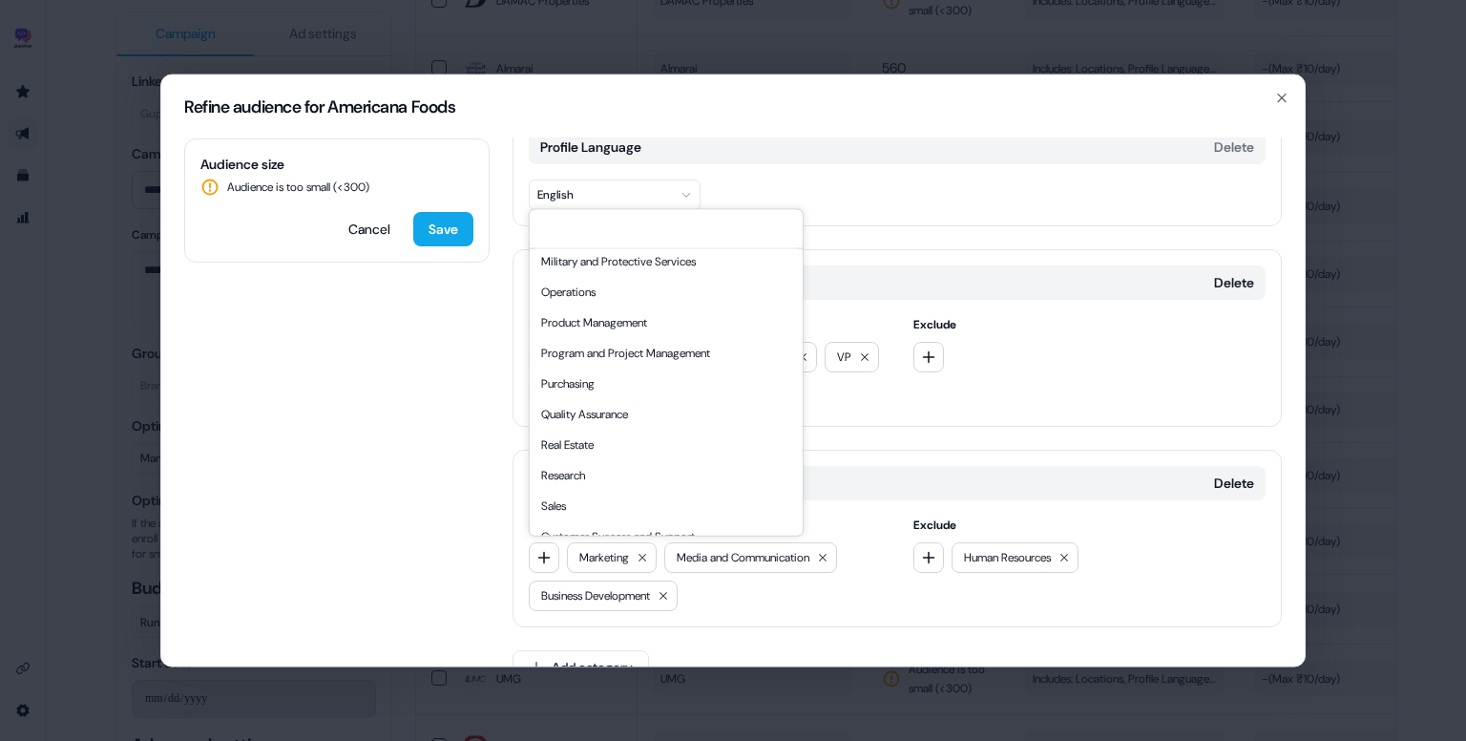
scroll to position [516, 0]
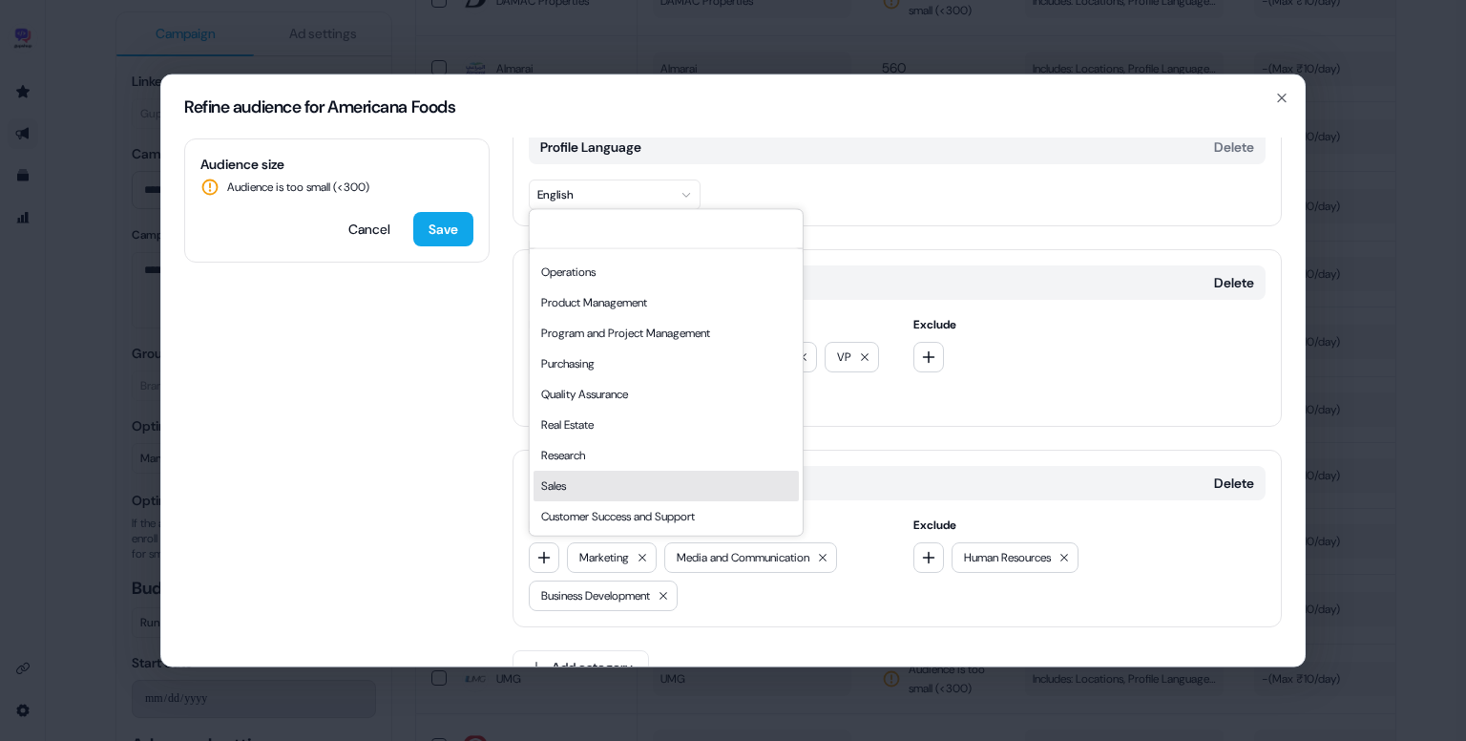
click at [609, 490] on div "Sales" at bounding box center [666, 486] width 265 height 31
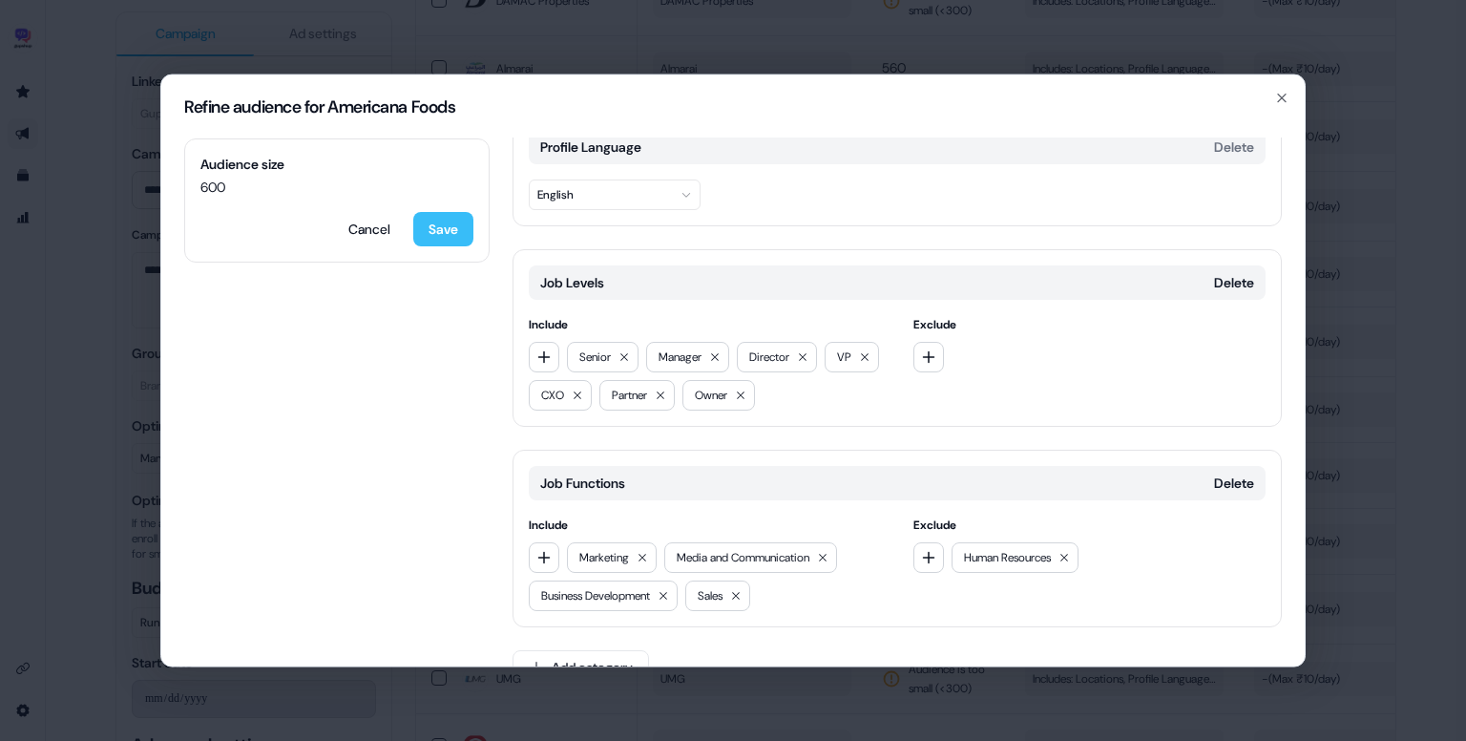
click at [436, 234] on button "Save" at bounding box center [443, 229] width 60 height 34
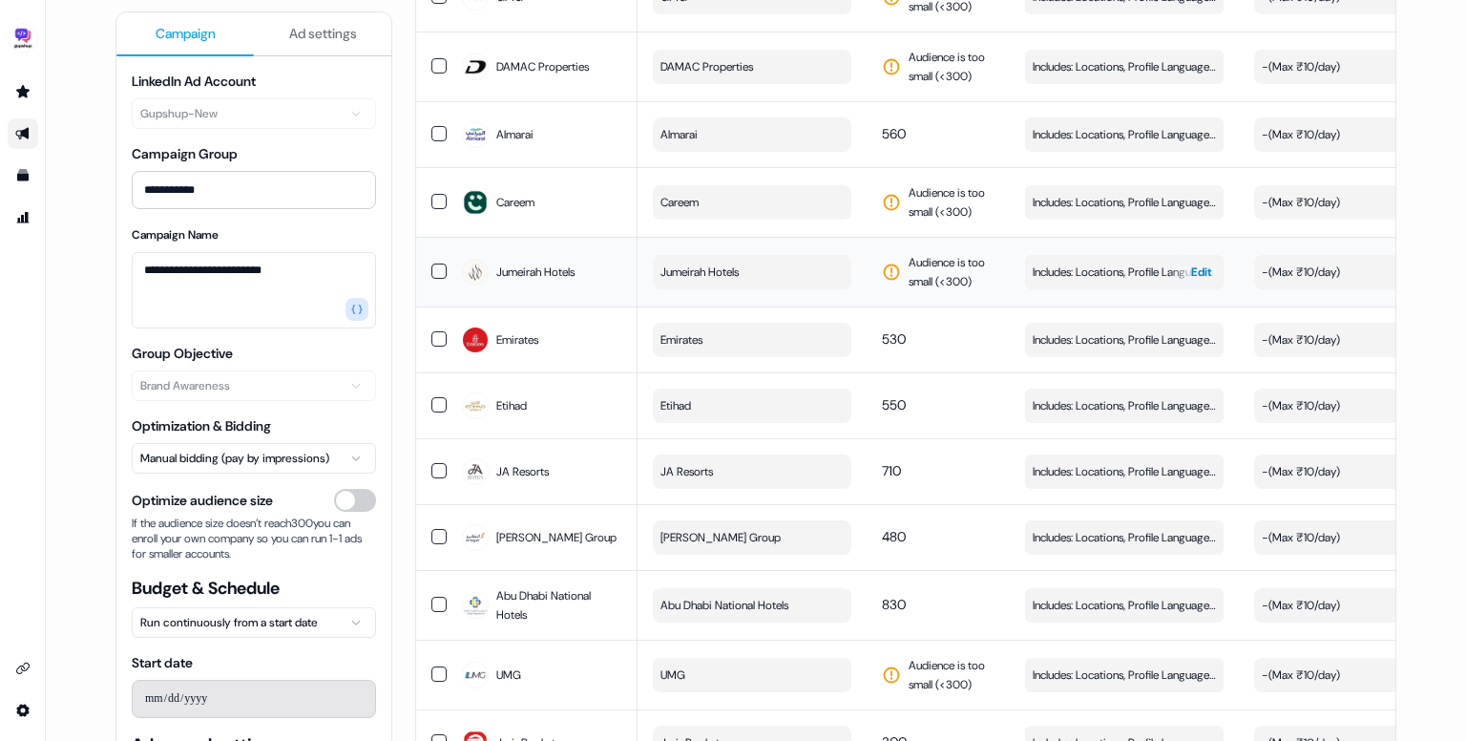
click at [1083, 278] on span "Includes: Locations, Profile Language, Job Levels, Job Functions / Excludes: Jo…" at bounding box center [1124, 272] width 183 height 19
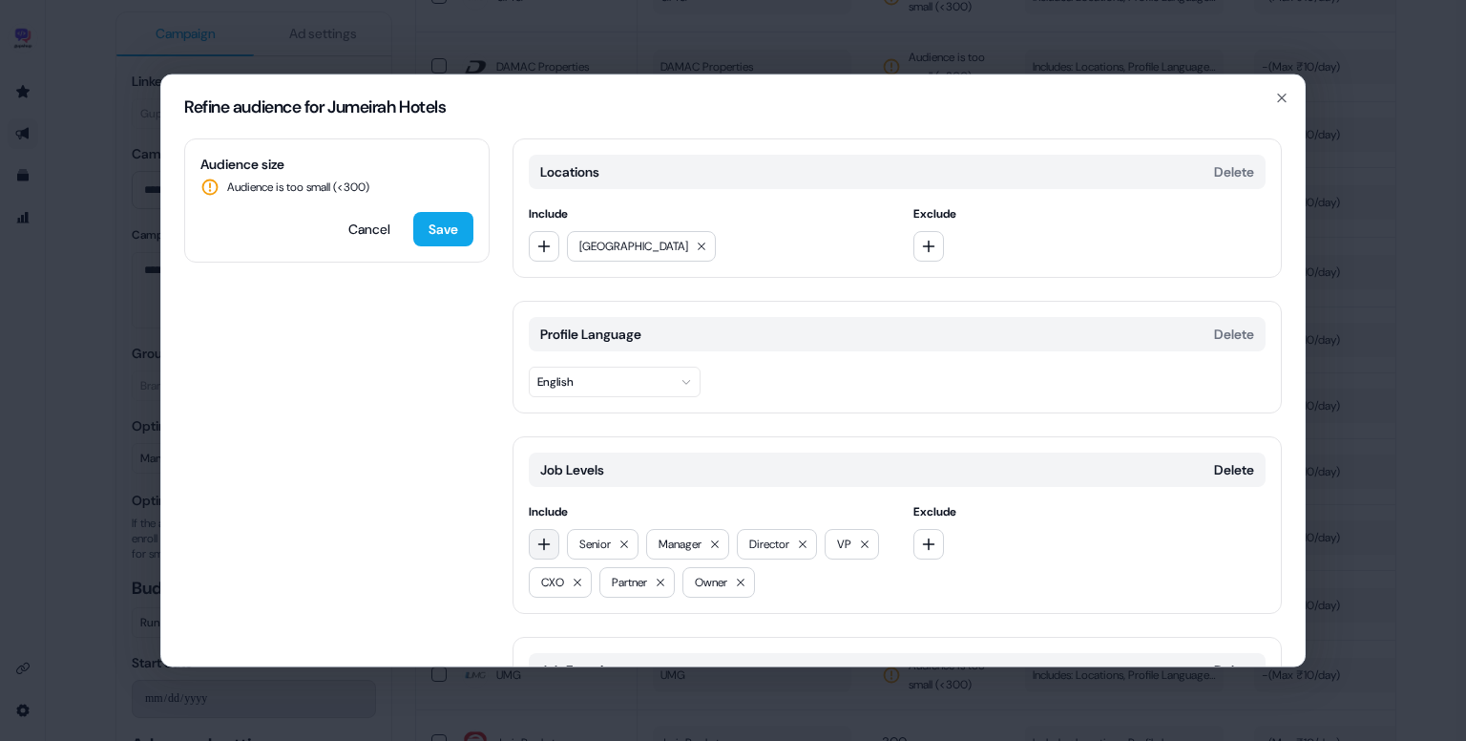
scroll to position [187, 0]
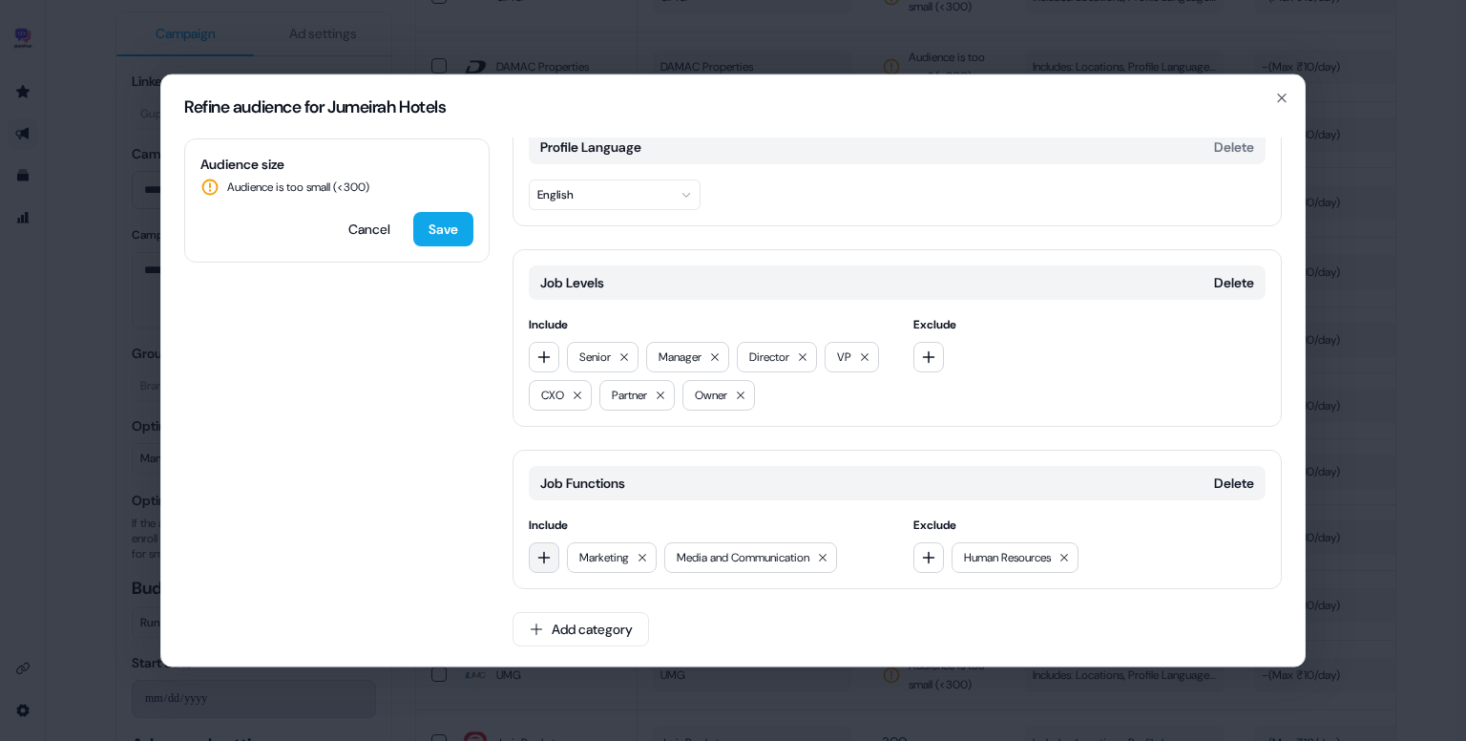
click at [546, 565] on button "button" at bounding box center [544, 557] width 31 height 31
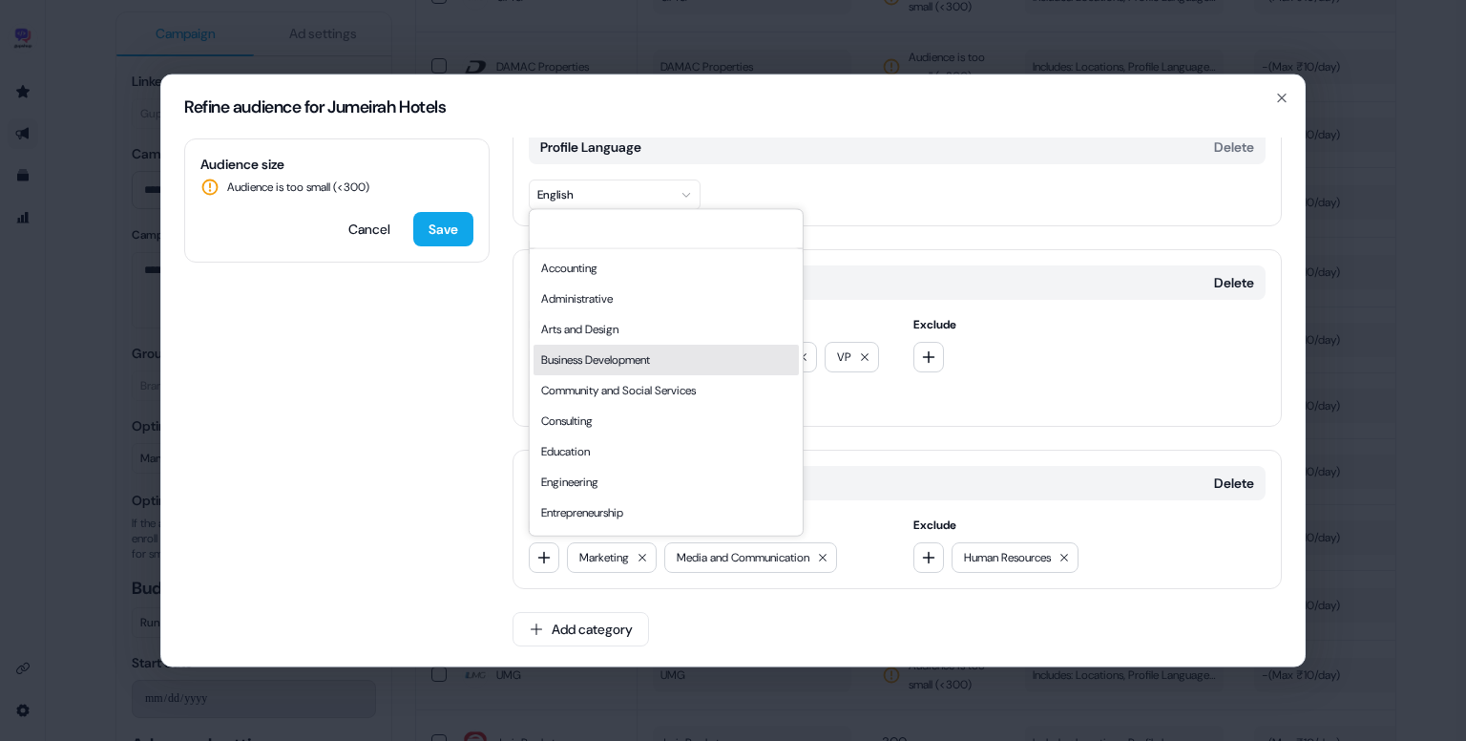
click at [611, 360] on div "Business Development" at bounding box center [666, 360] width 265 height 31
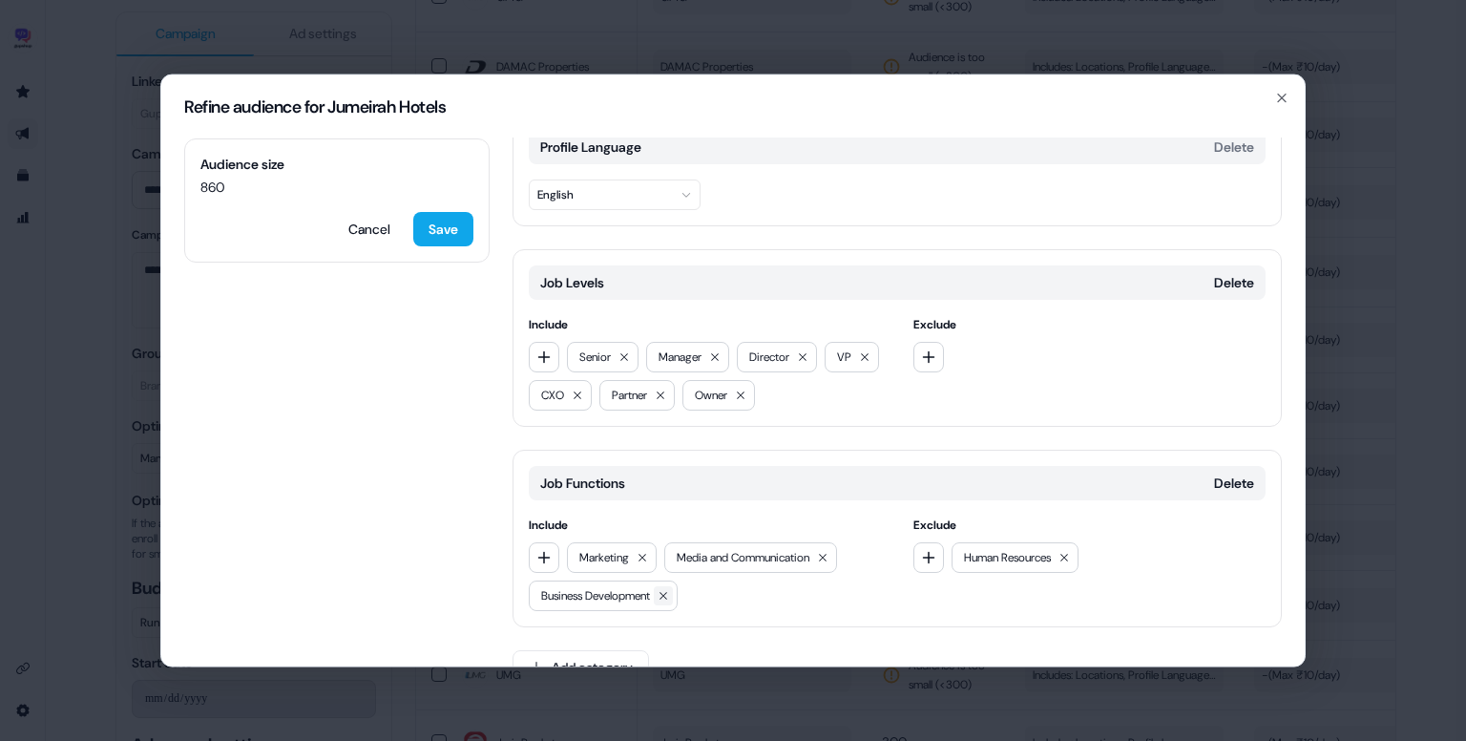
click at [669, 598] on icon at bounding box center [663, 595] width 11 height 11
click at [539, 550] on icon "button" at bounding box center [544, 557] width 15 height 15
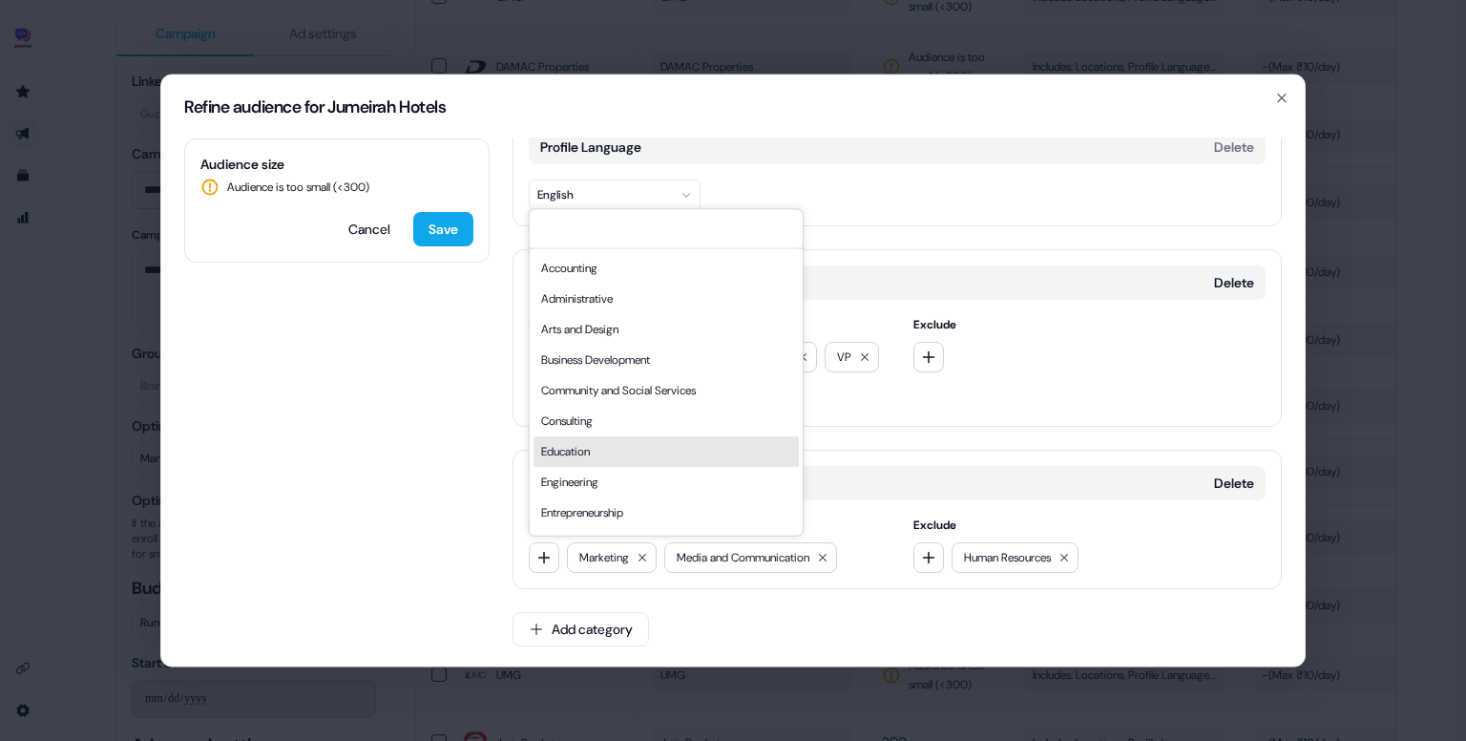
scroll to position [516, 0]
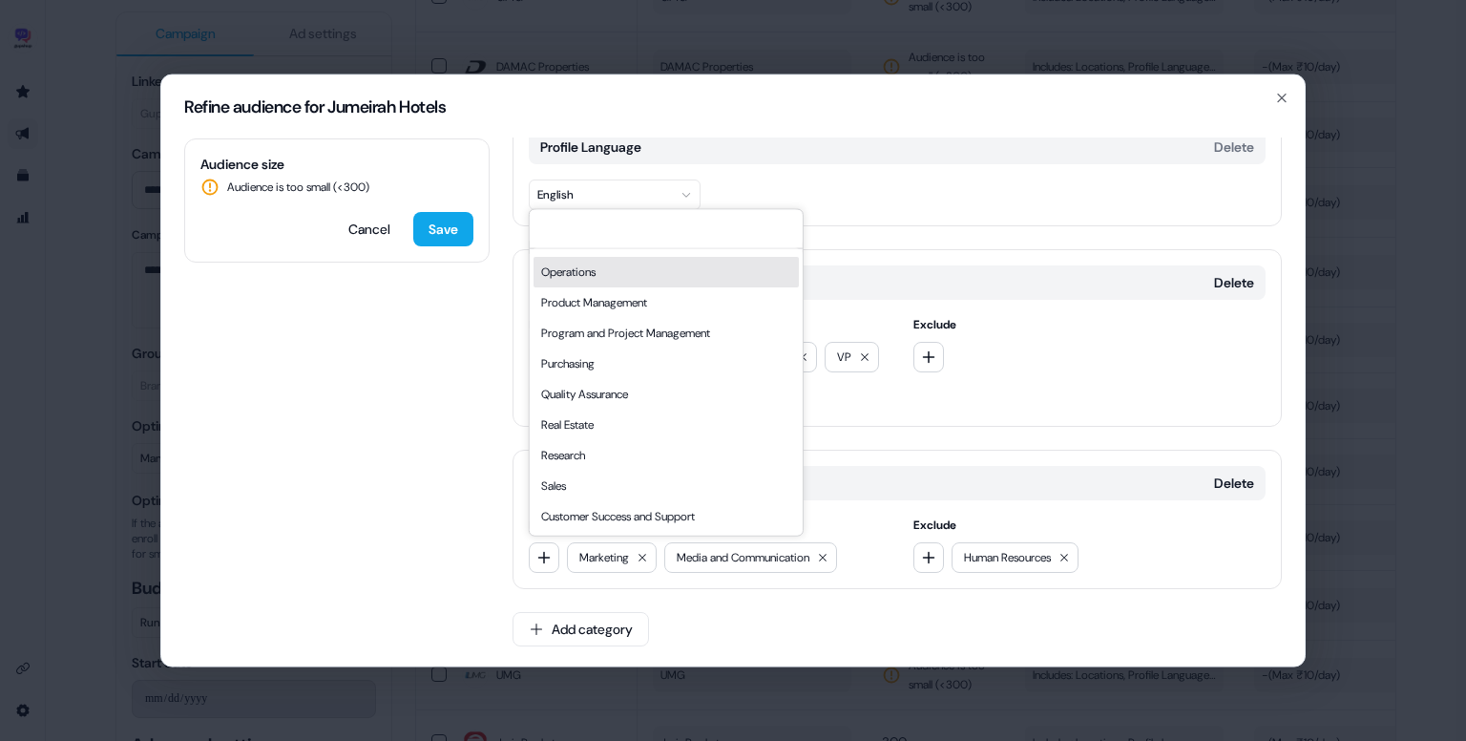
click at [603, 268] on div "Operations" at bounding box center [666, 272] width 265 height 31
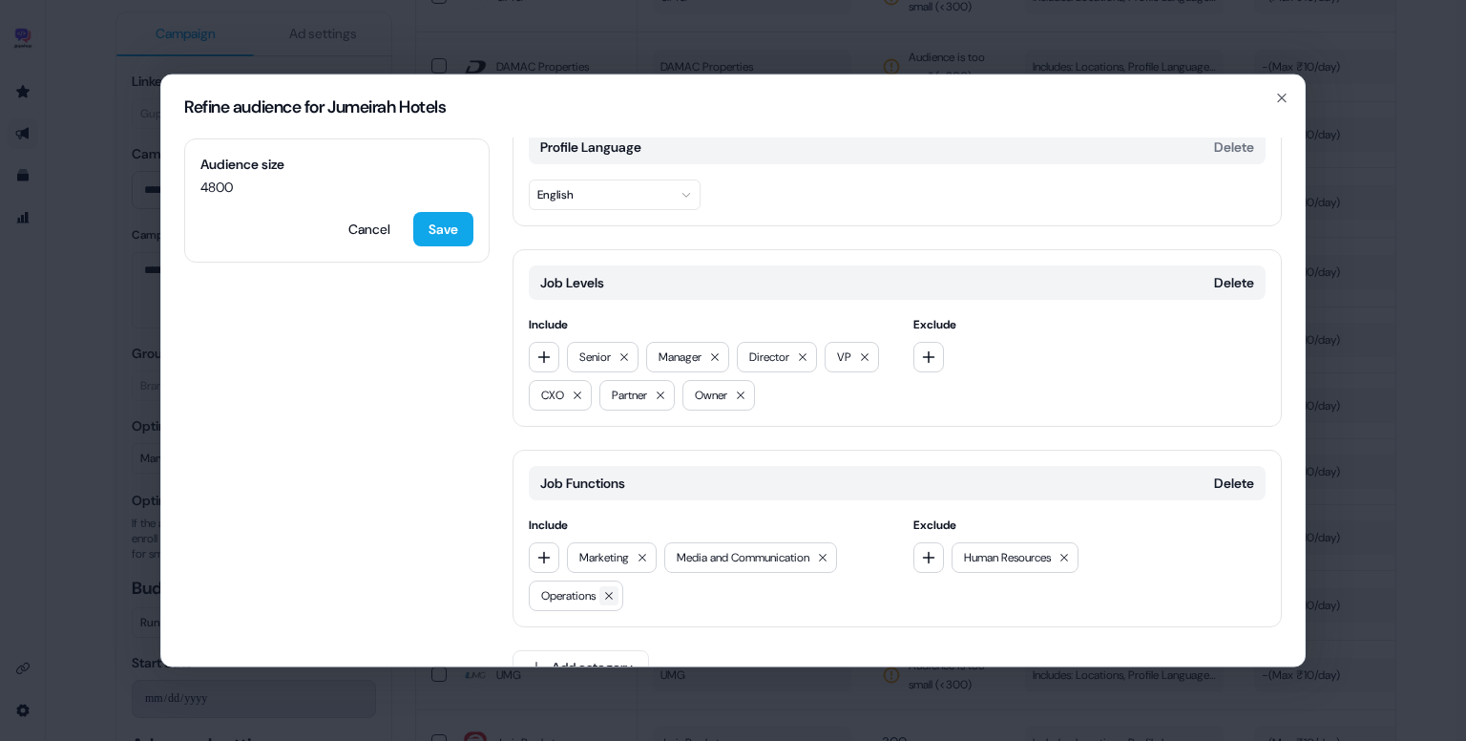
click at [610, 586] on button at bounding box center [609, 595] width 19 height 19
click at [558, 550] on div "Marketing Media and Communication" at bounding box center [705, 557] width 353 height 31
click at [546, 550] on icon "button" at bounding box center [544, 557] width 15 height 15
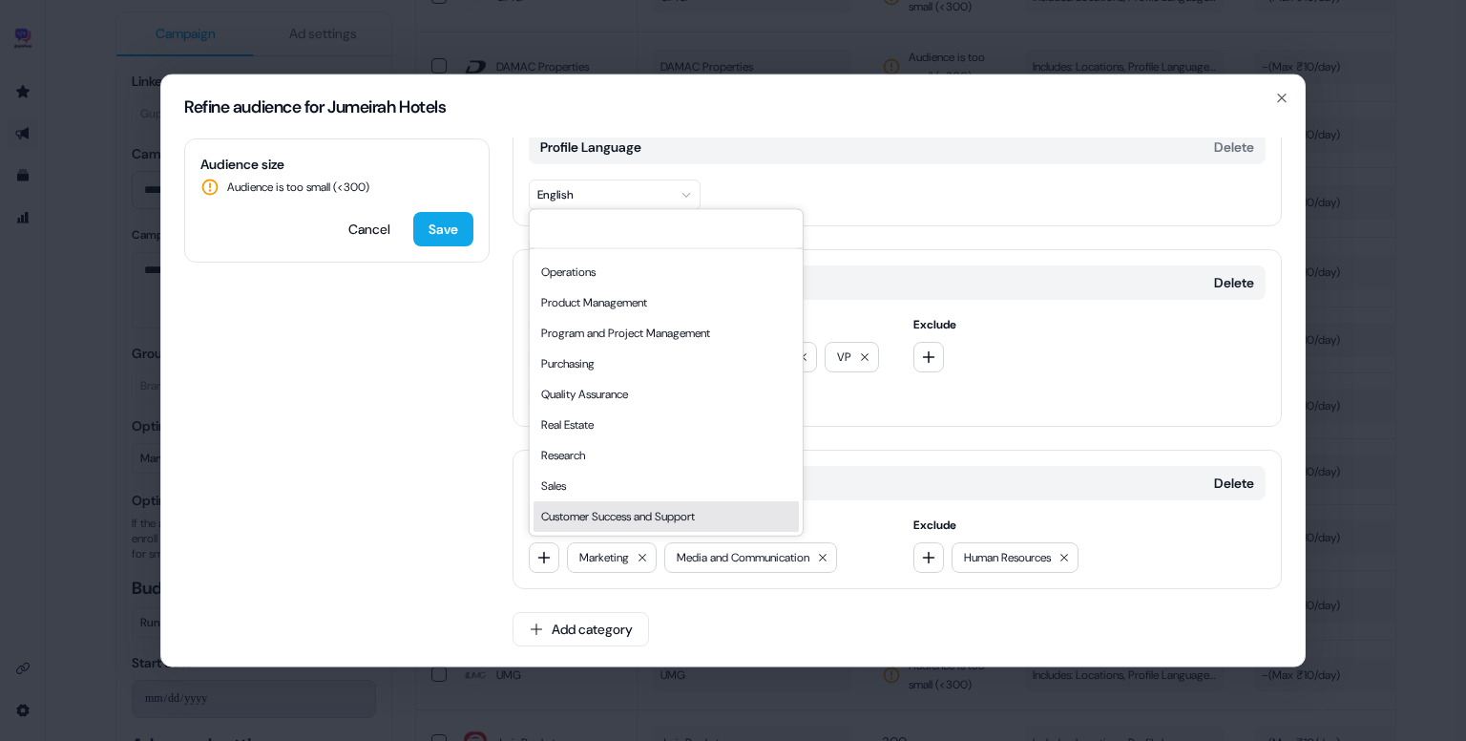
click at [619, 506] on div "Customer Success and Support" at bounding box center [666, 516] width 265 height 31
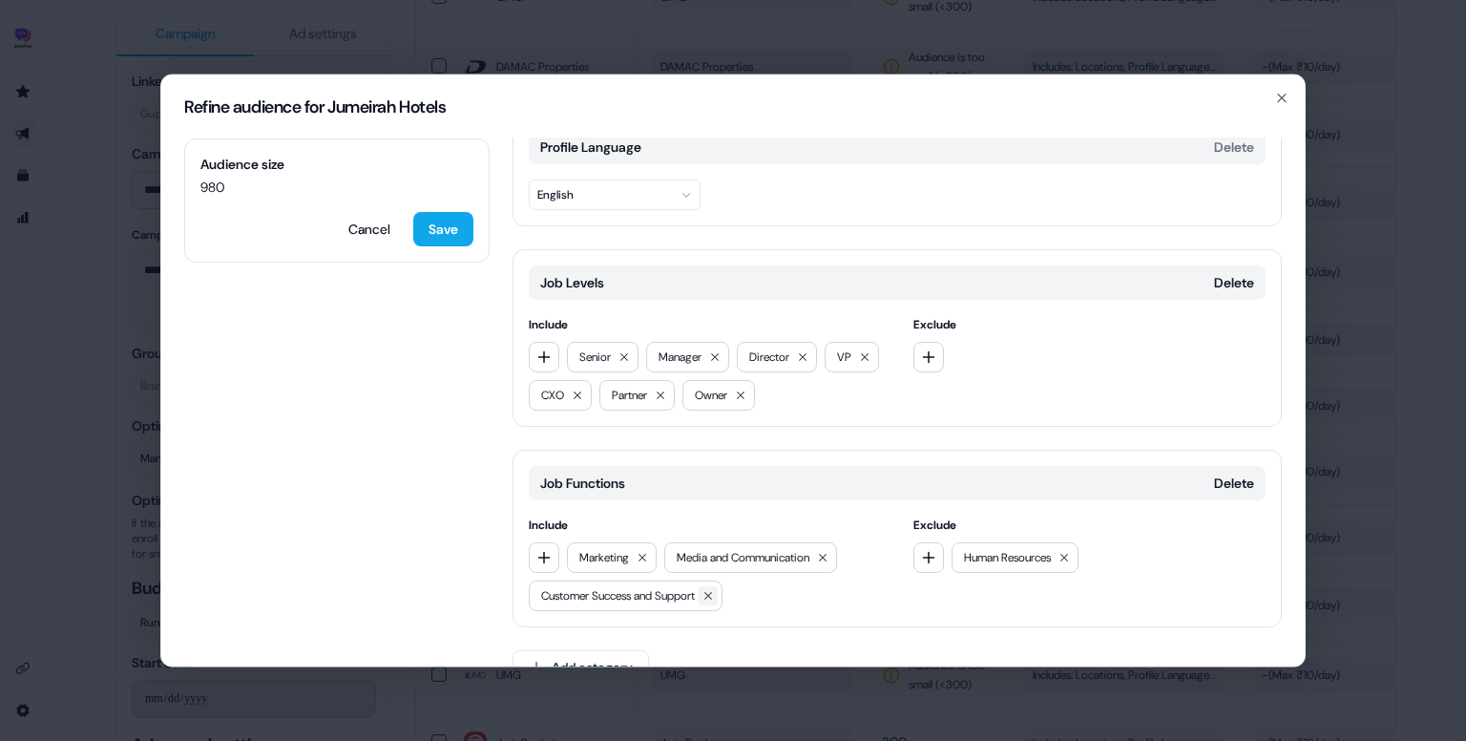
click at [718, 598] on button at bounding box center [708, 595] width 19 height 19
click at [551, 557] on button "button" at bounding box center [544, 557] width 31 height 31
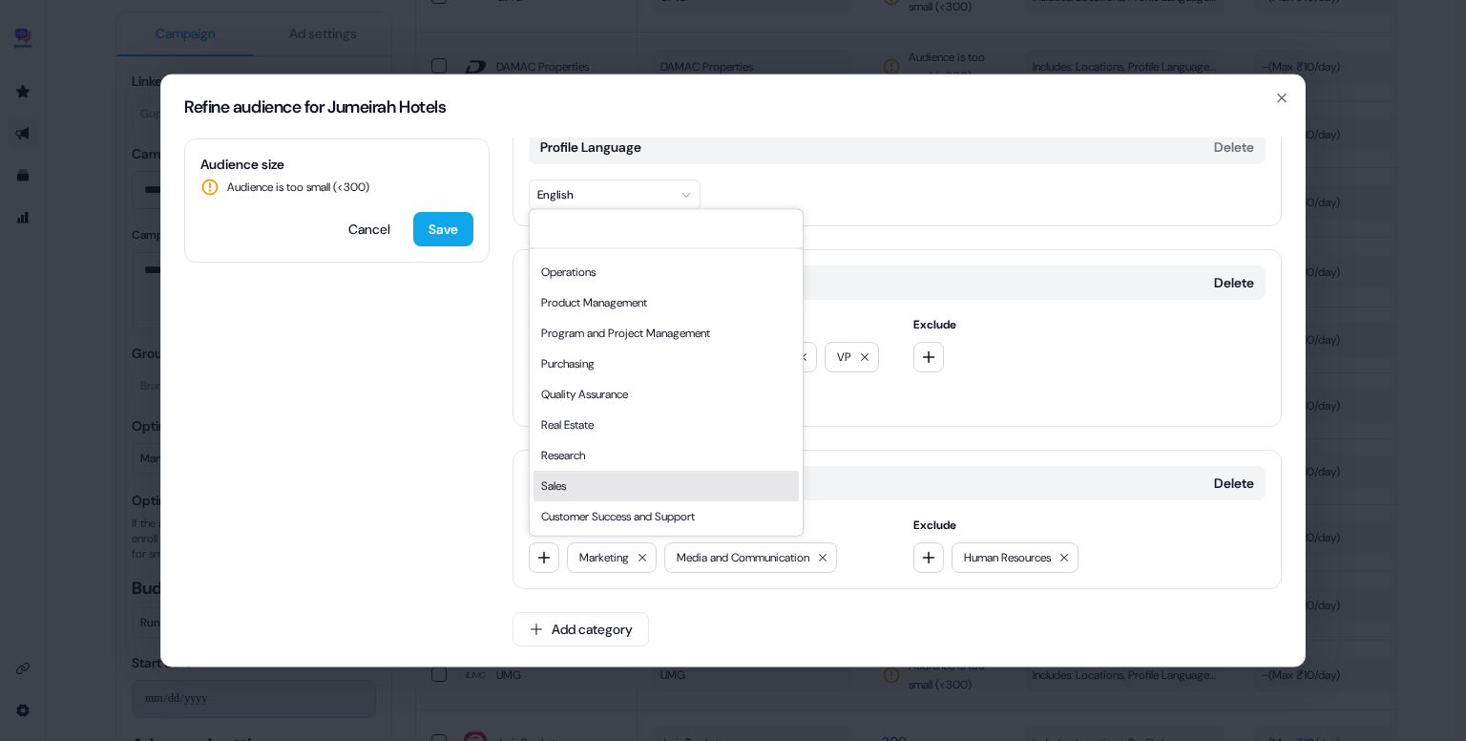
click at [596, 474] on div "Sales" at bounding box center [666, 486] width 265 height 31
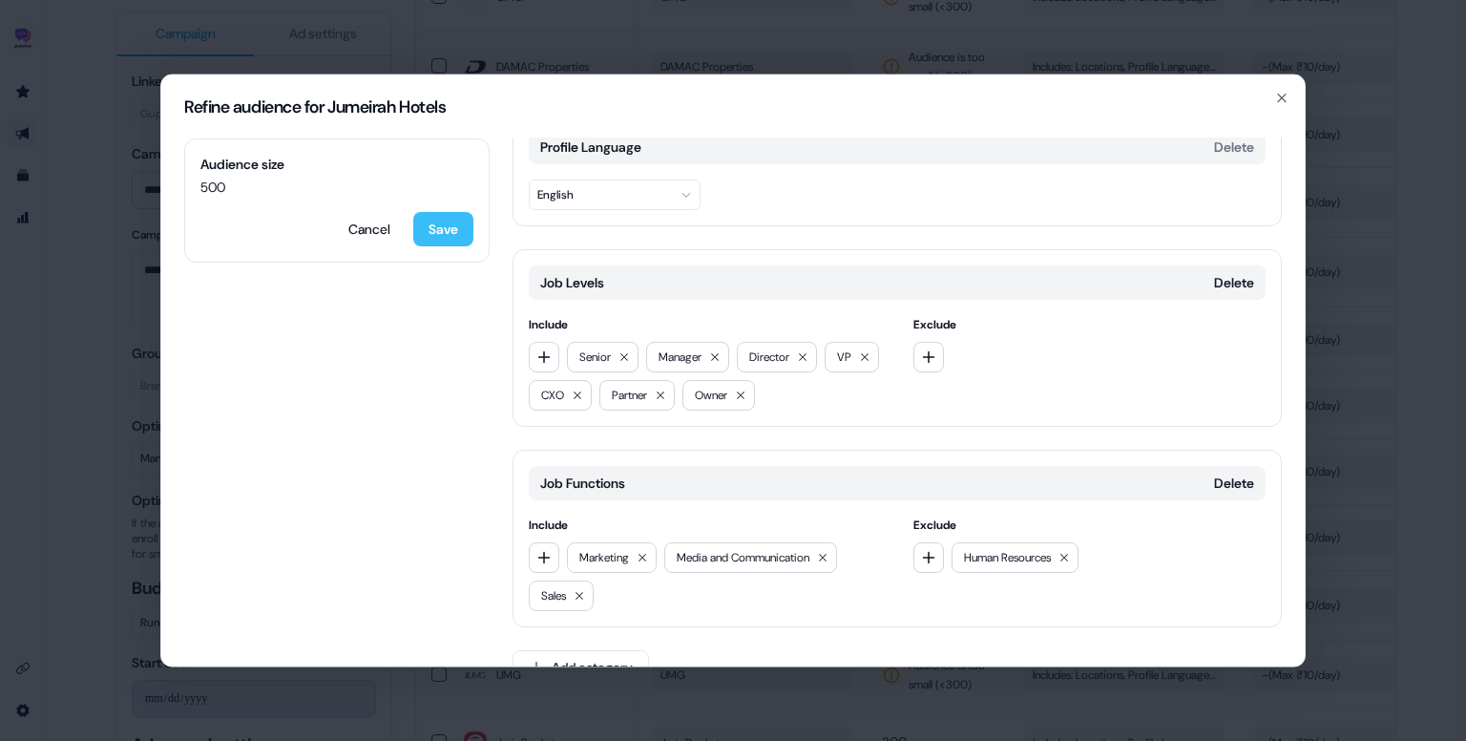
click at [458, 230] on button "Save" at bounding box center [443, 229] width 60 height 34
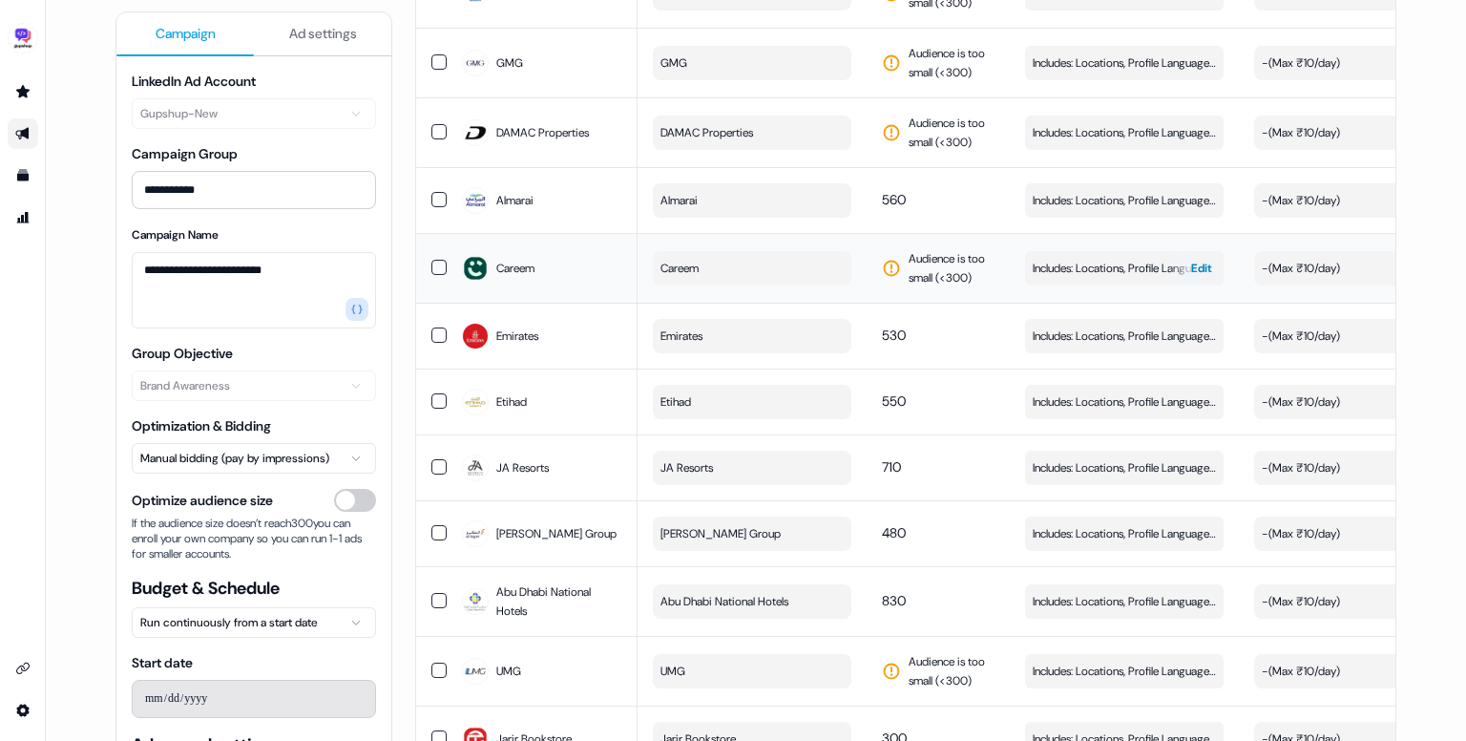
click at [1088, 278] on span "Includes: Locations, Profile Language, Job Levels, Job Functions / Excludes: Jo…" at bounding box center [1124, 268] width 183 height 19
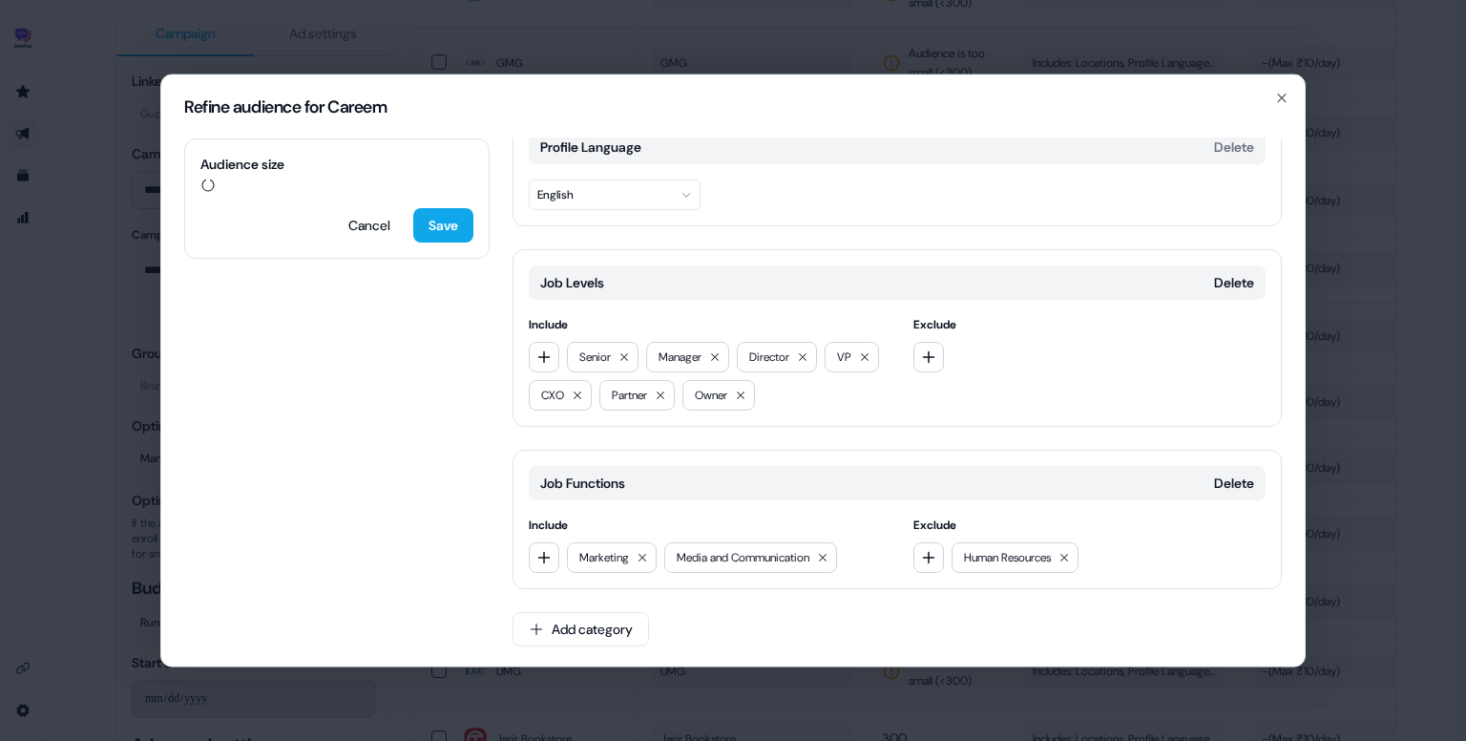
scroll to position [187, 0]
click at [537, 562] on icon "button" at bounding box center [544, 557] width 15 height 15
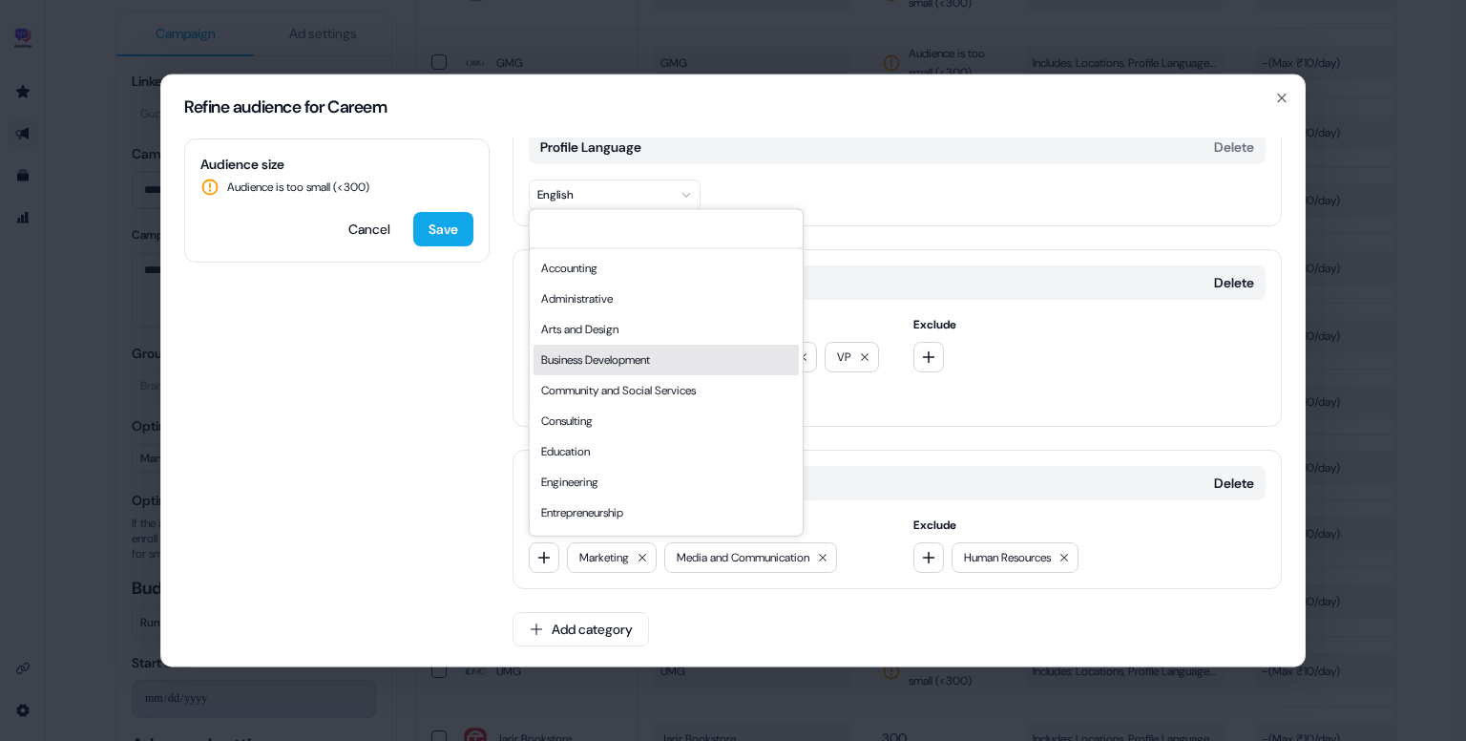
click at [612, 359] on div "Business Development" at bounding box center [666, 360] width 265 height 31
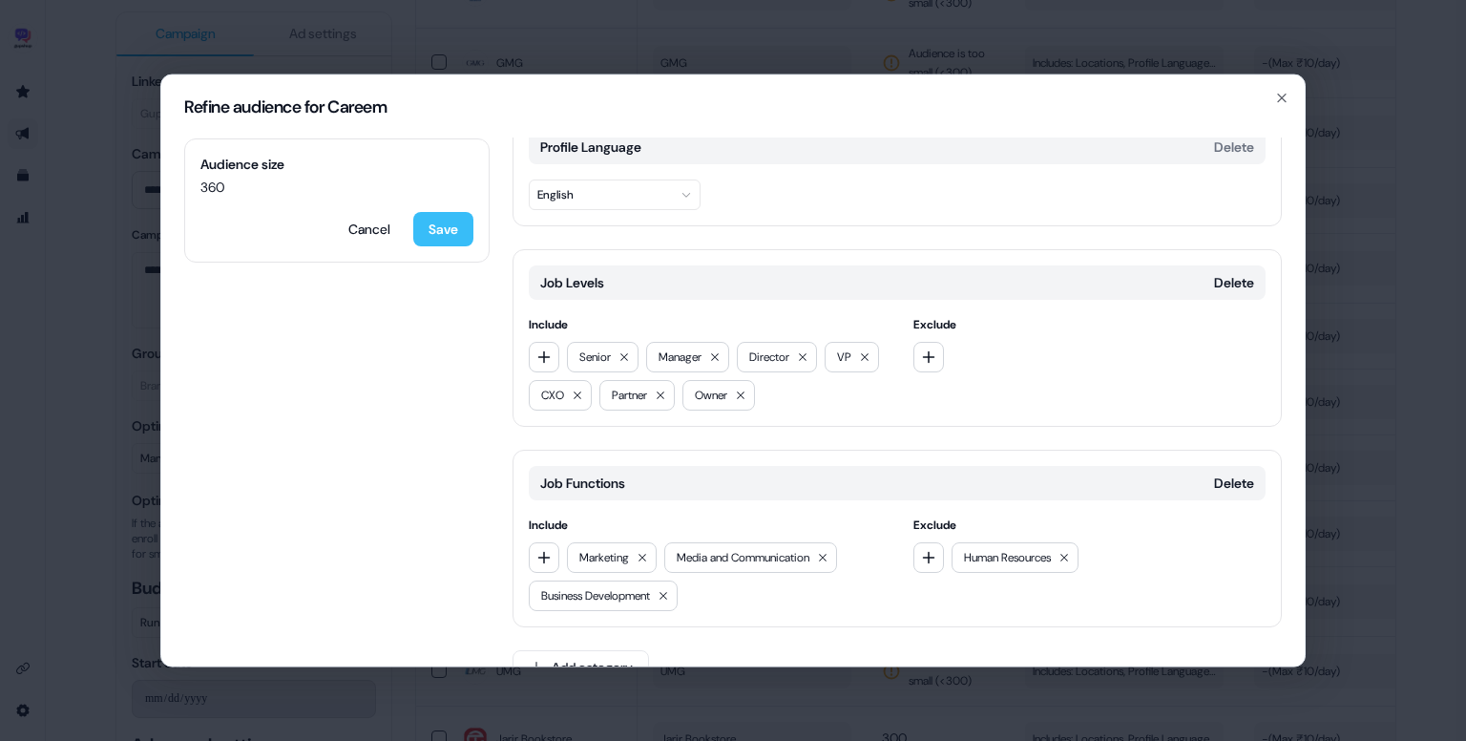
click at [439, 238] on button "Save" at bounding box center [443, 229] width 60 height 34
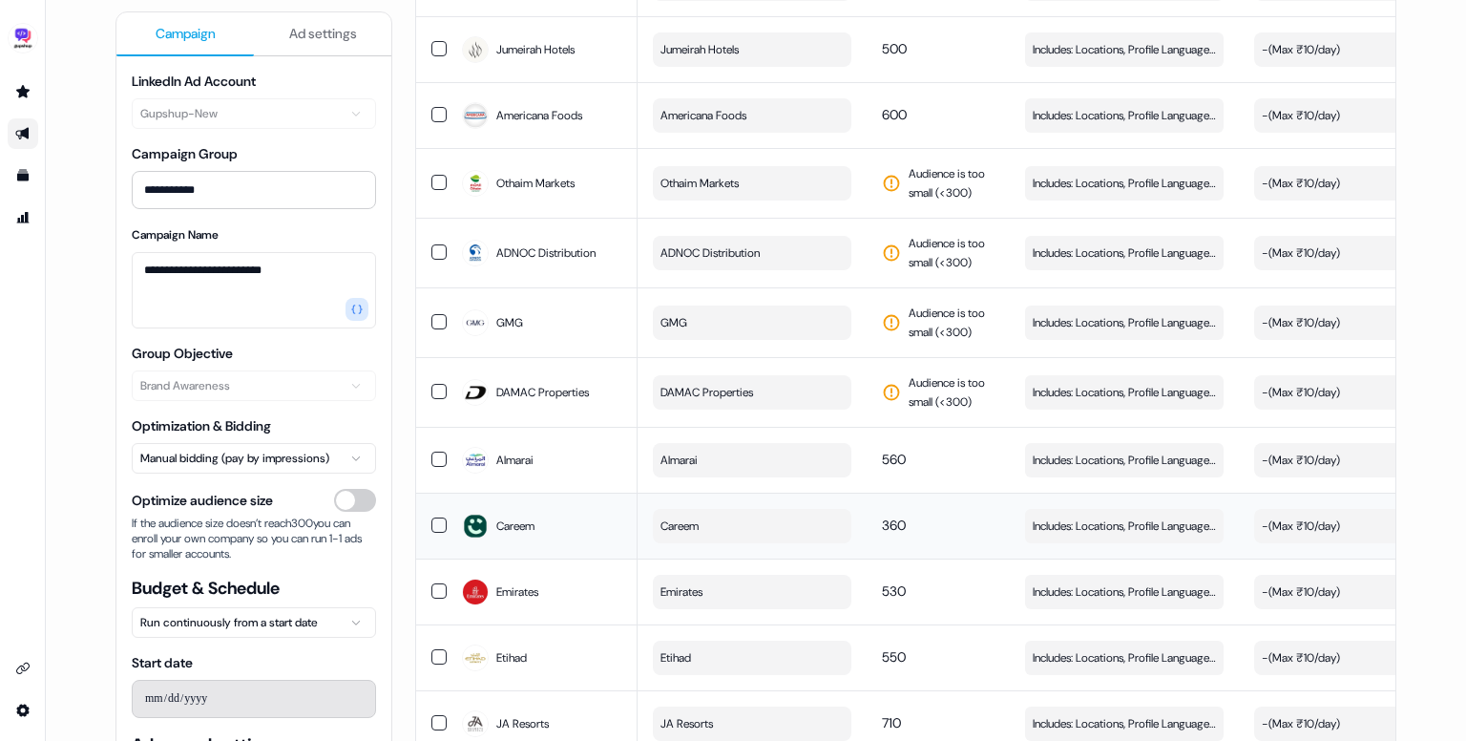
scroll to position [3143, 0]
click at [1110, 395] on span "Includes: Locations, Profile Language, Job Levels, Job Functions / Excludes: Jo…" at bounding box center [1124, 393] width 183 height 19
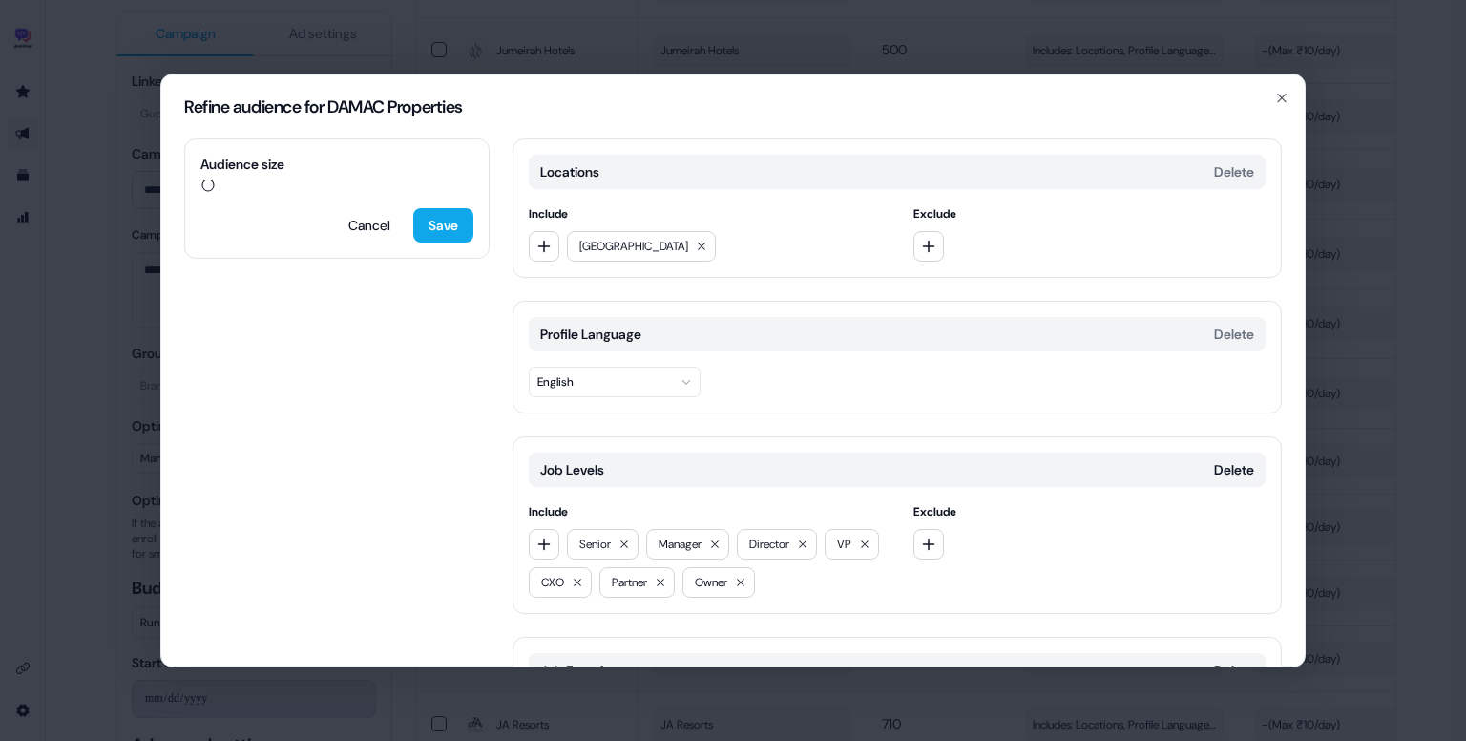
scroll to position [187, 0]
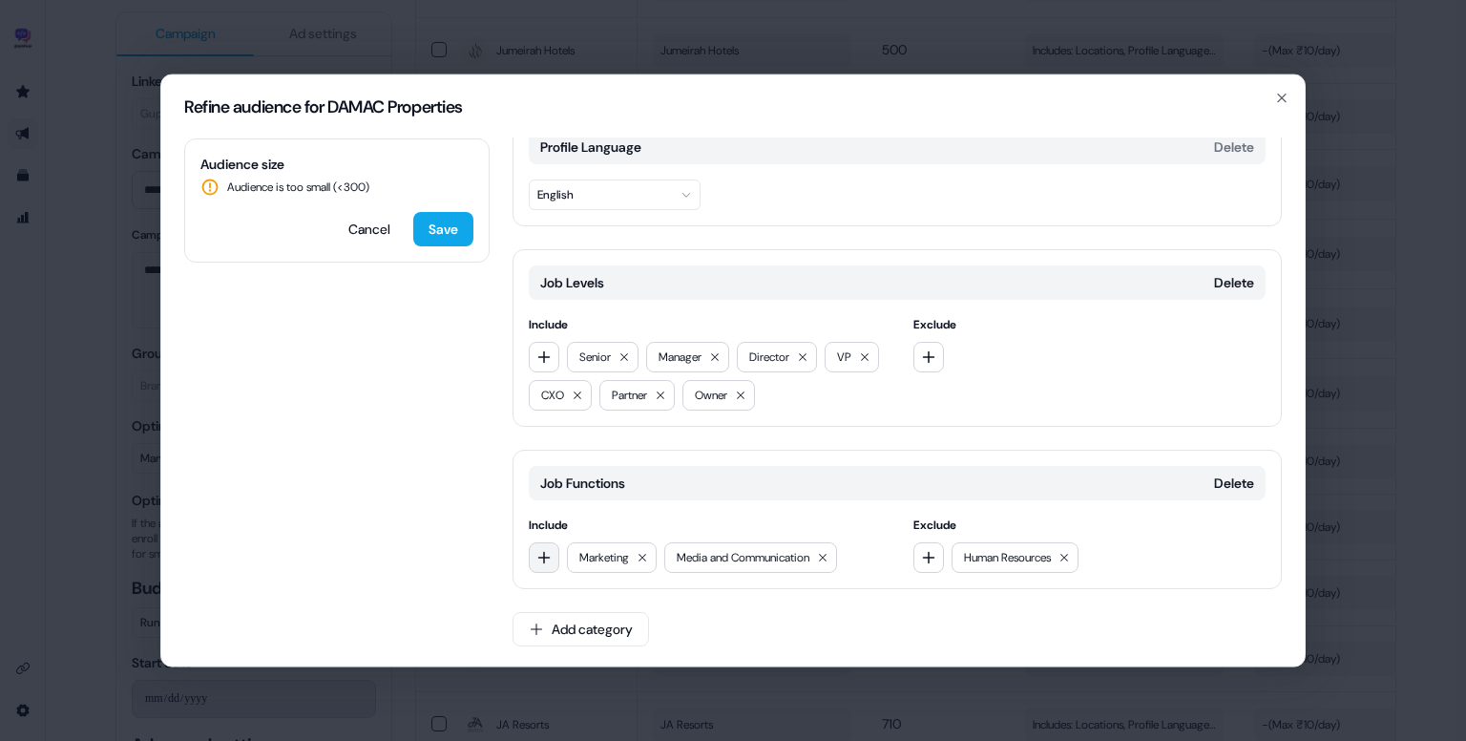
click at [548, 550] on icon "button" at bounding box center [544, 557] width 15 height 15
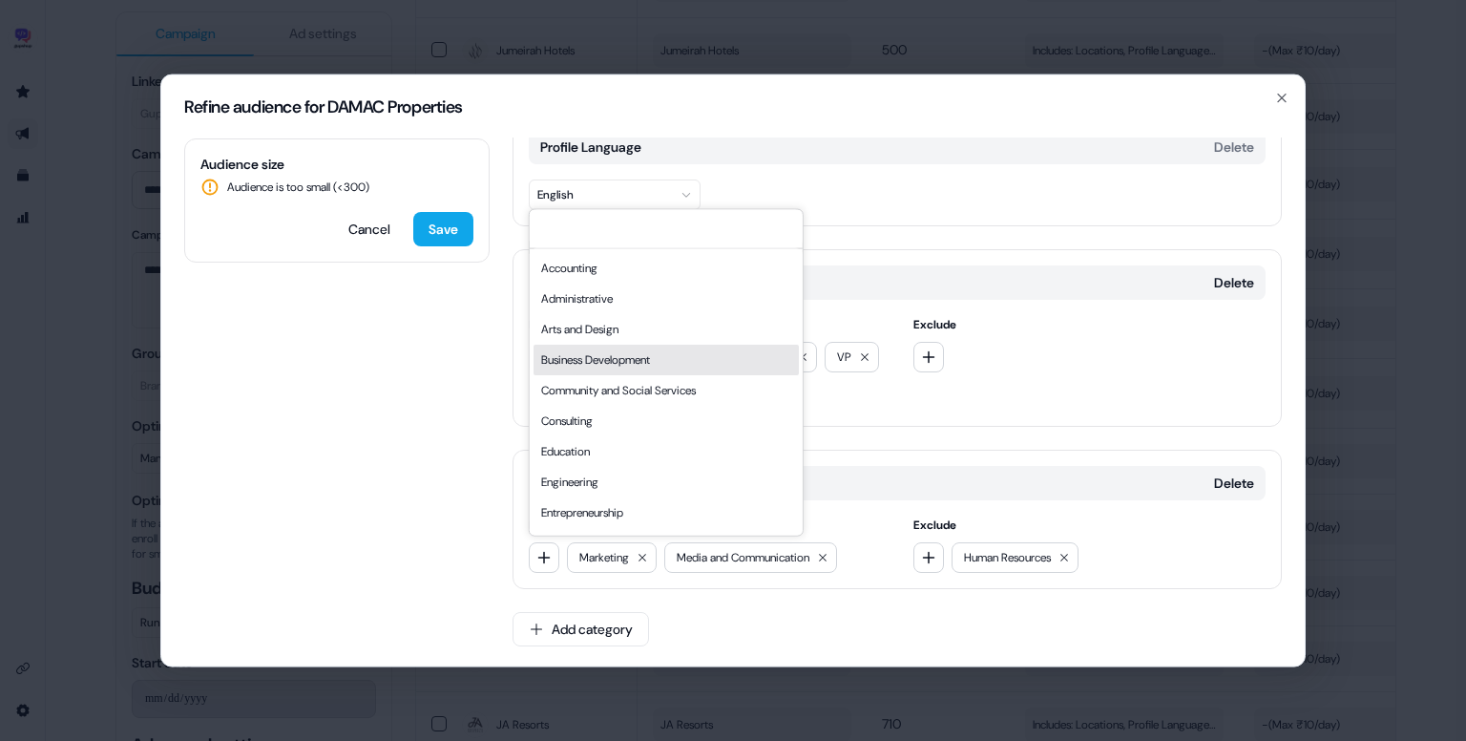
click at [634, 356] on div "Business Development" at bounding box center [666, 360] width 265 height 31
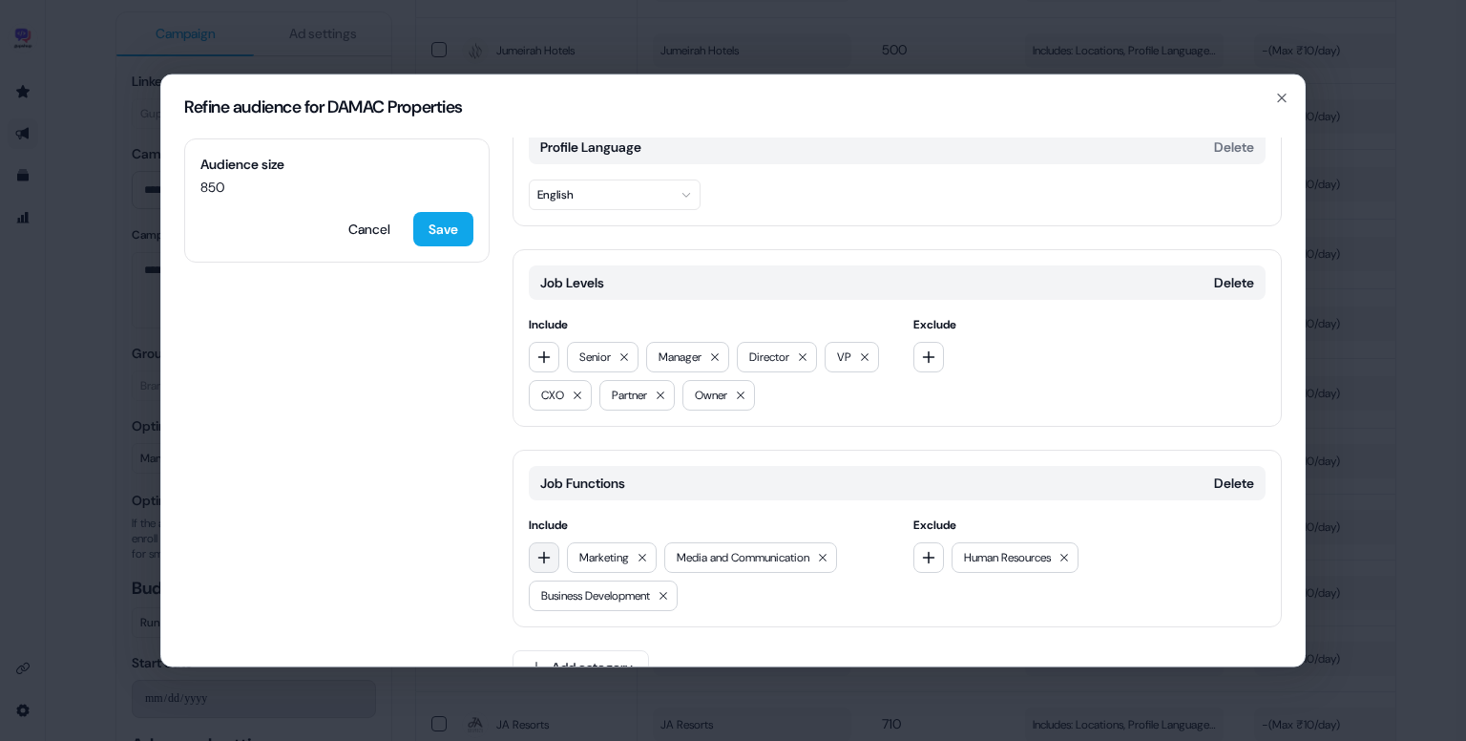
click at [543, 550] on icon "button" at bounding box center [544, 557] width 15 height 15
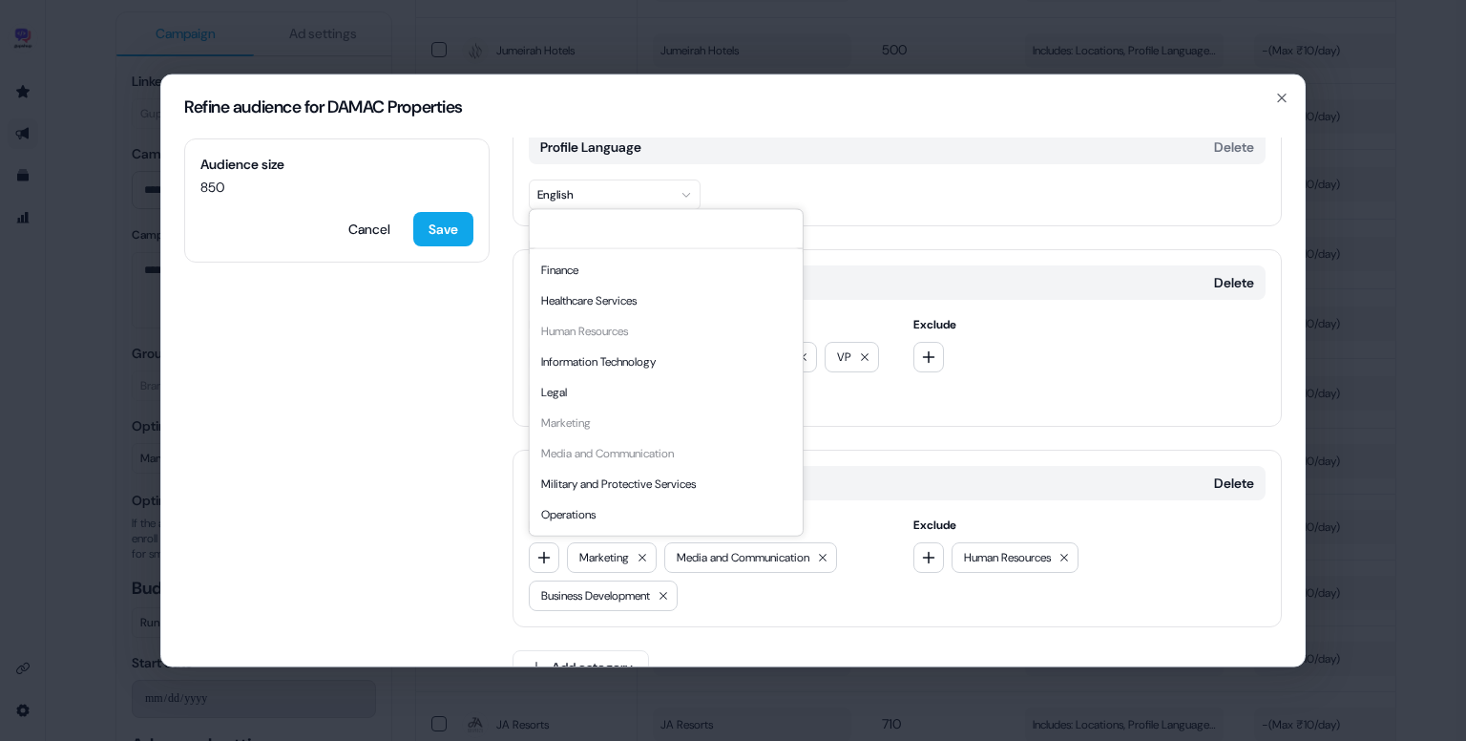
scroll to position [516, 0]
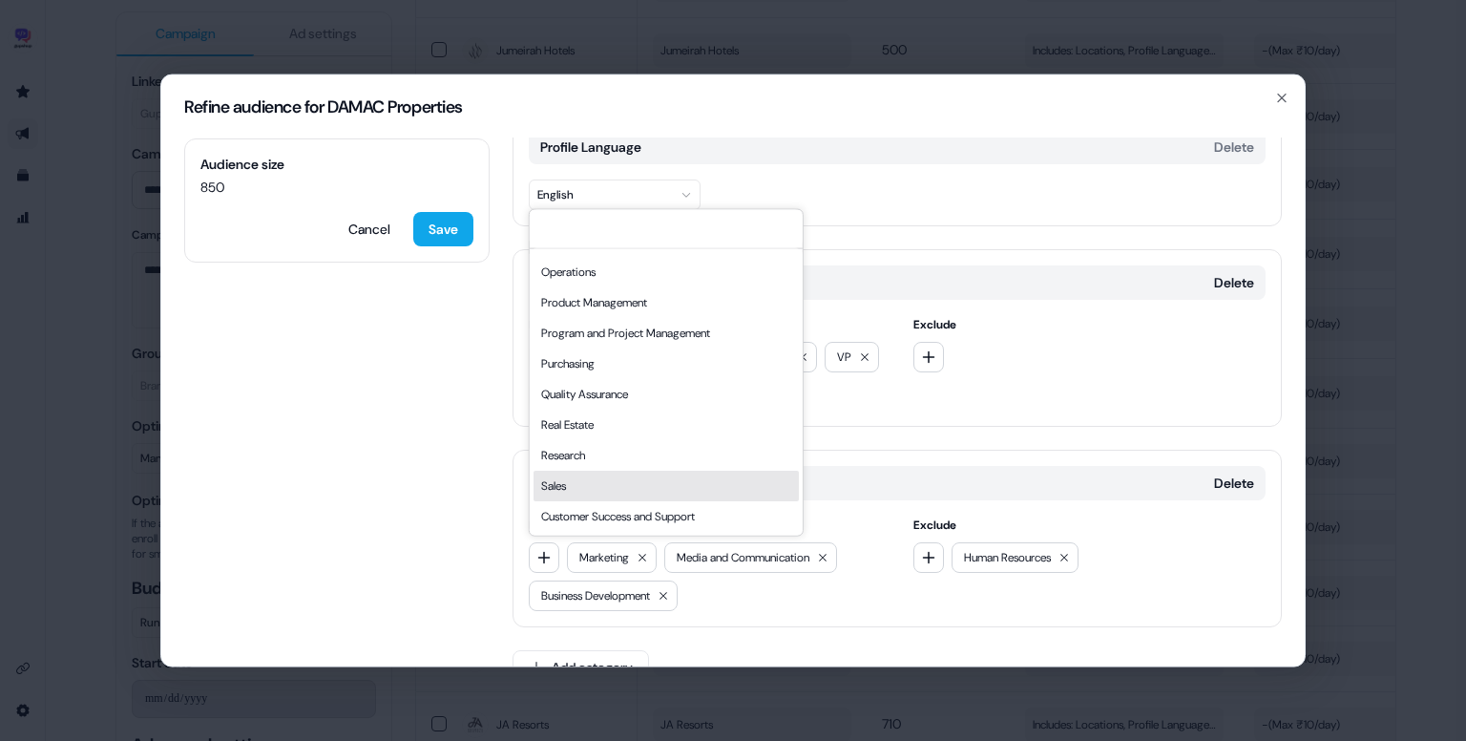
click at [610, 490] on div "Sales" at bounding box center [666, 486] width 265 height 31
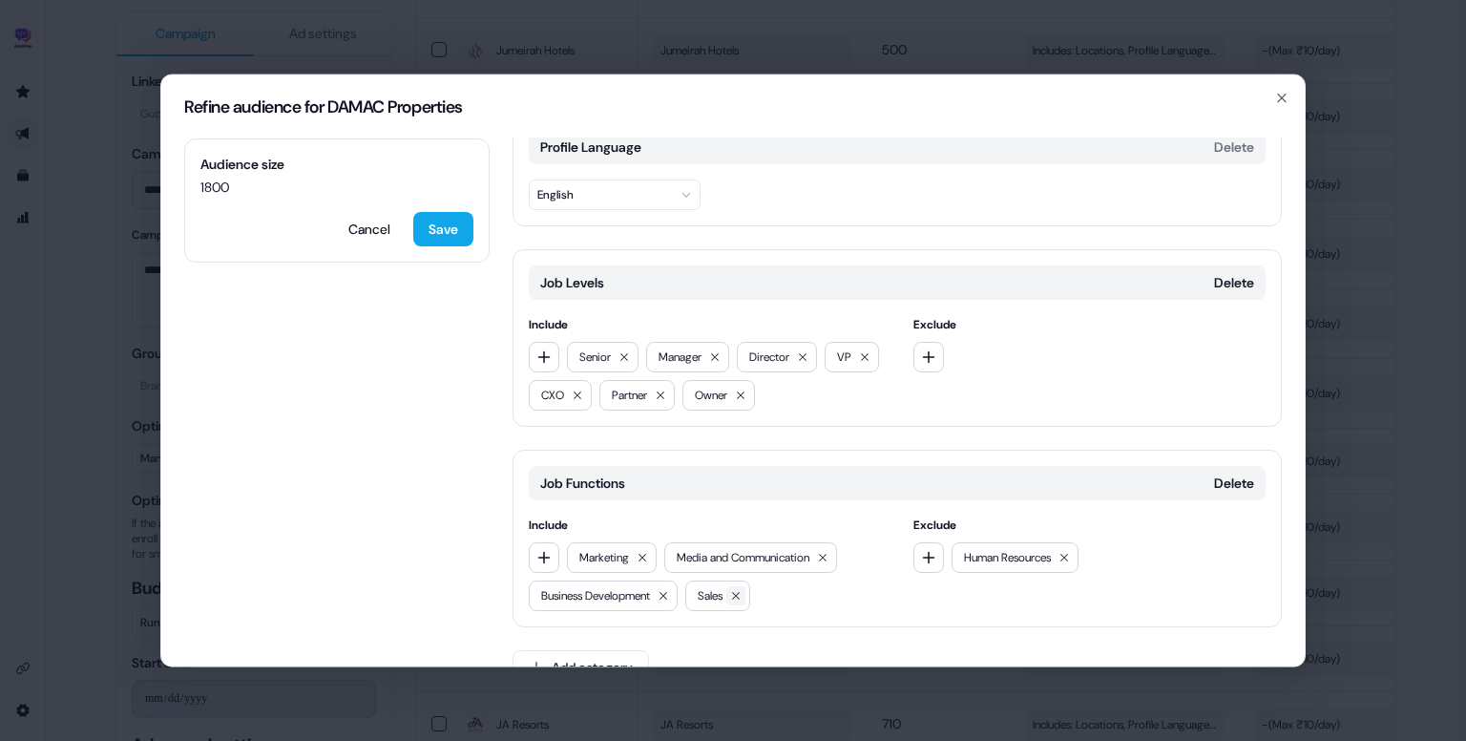
click at [742, 596] on icon at bounding box center [735, 595] width 11 height 11
click at [554, 558] on button "button" at bounding box center [544, 557] width 31 height 31
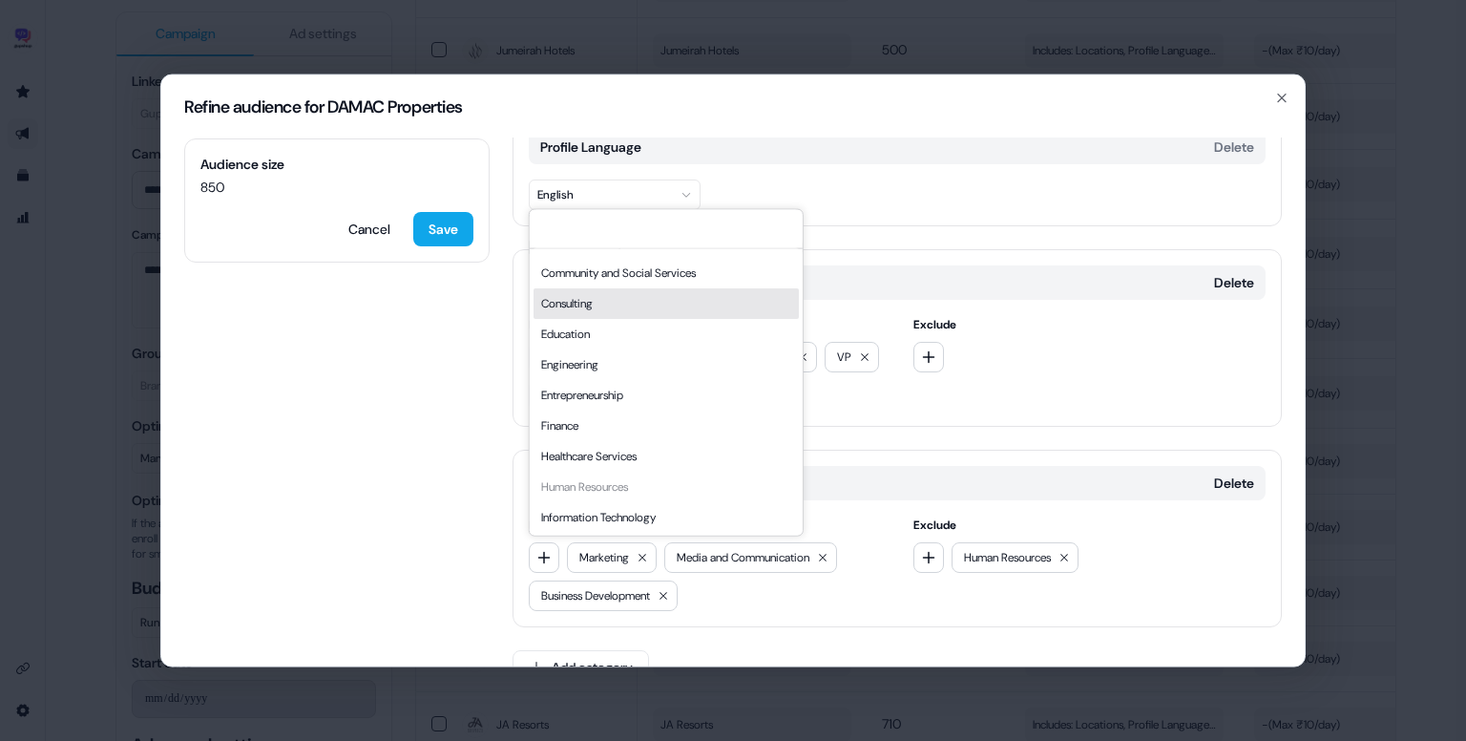
scroll to position [134, 0]
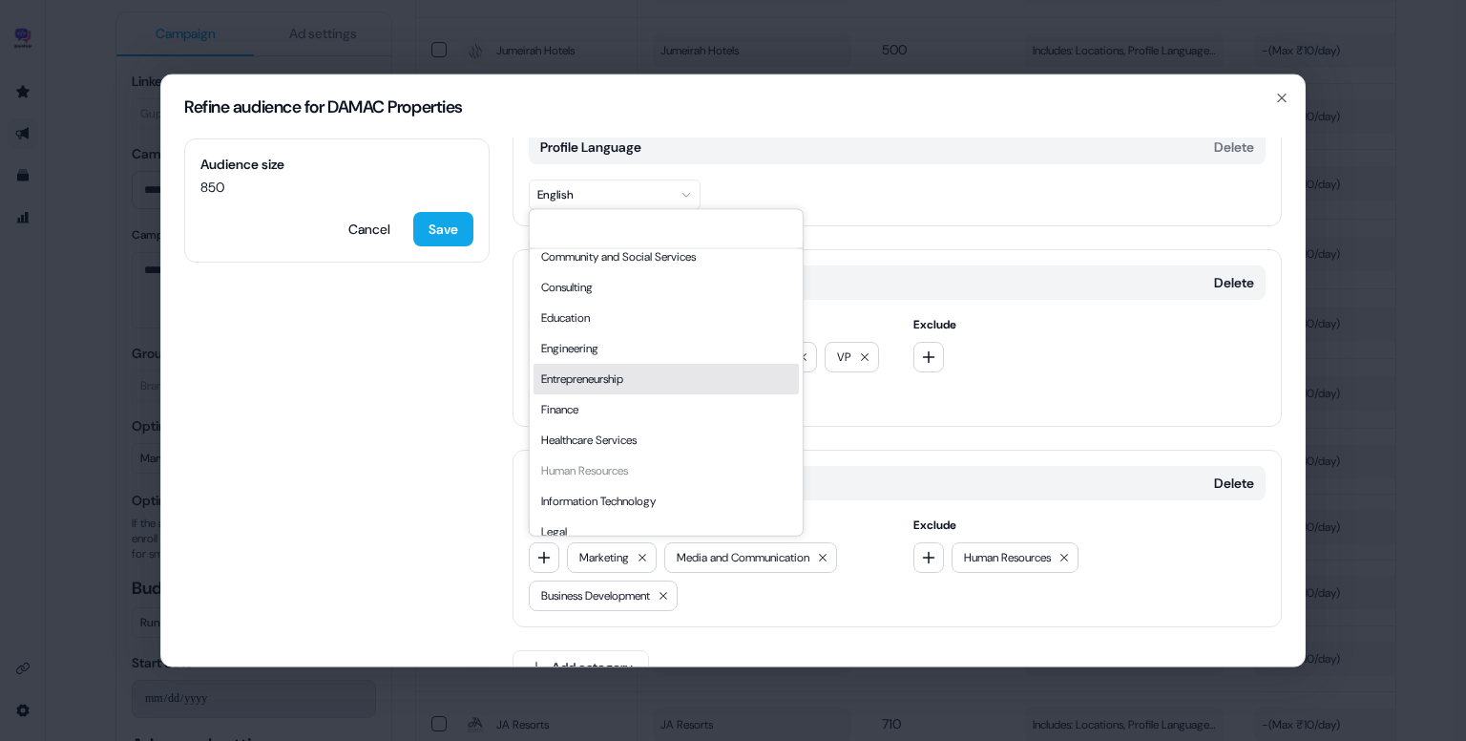
click at [626, 388] on div "Entrepreneurship" at bounding box center [666, 379] width 265 height 31
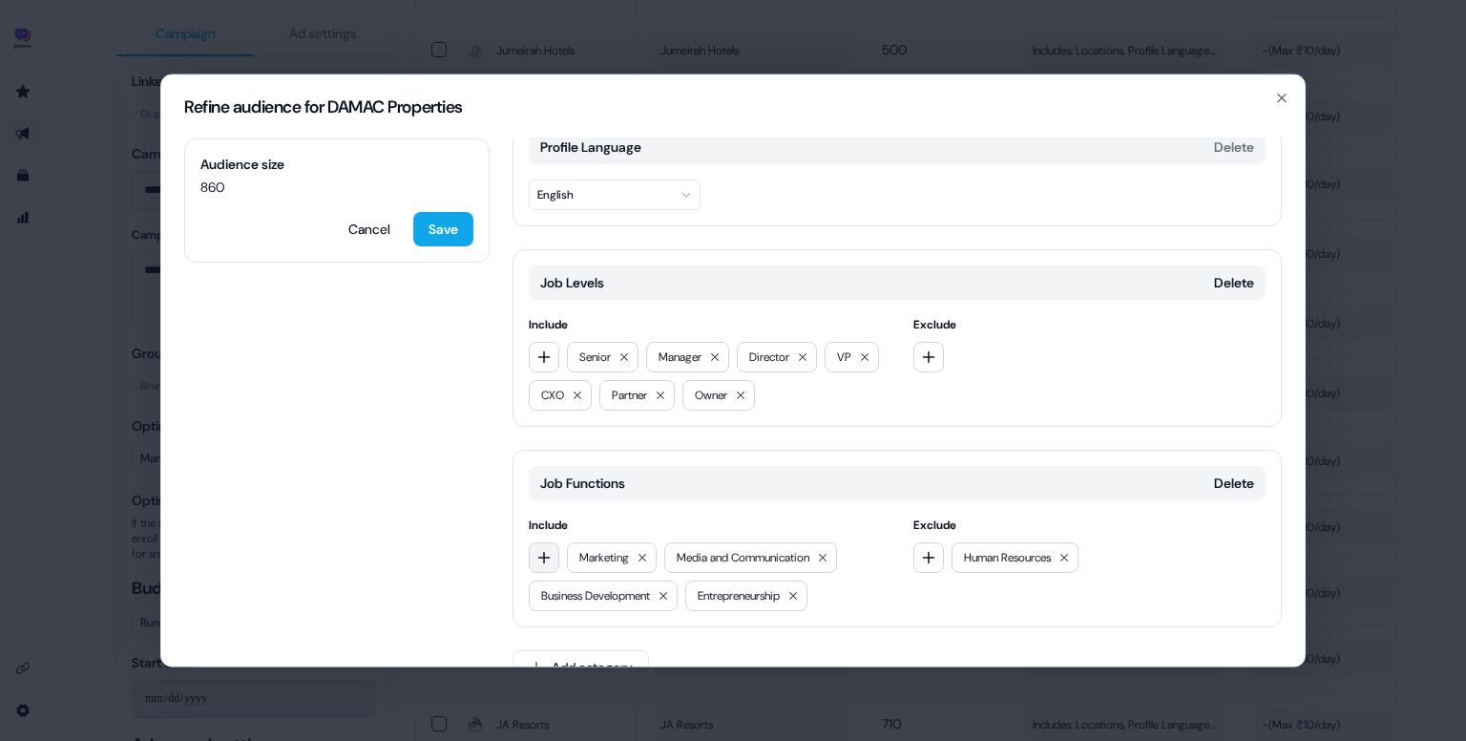
click at [534, 547] on button "button" at bounding box center [544, 557] width 31 height 31
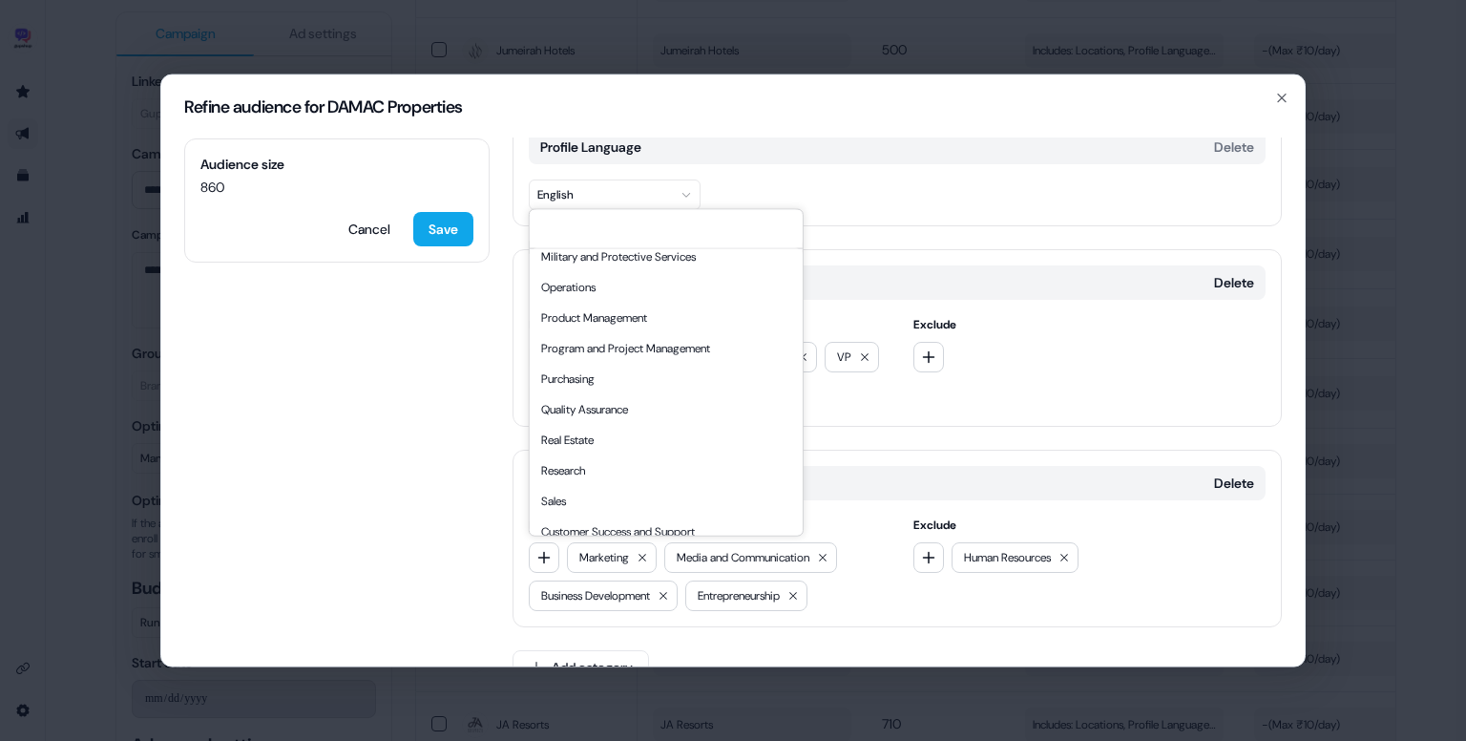
scroll to position [516, 0]
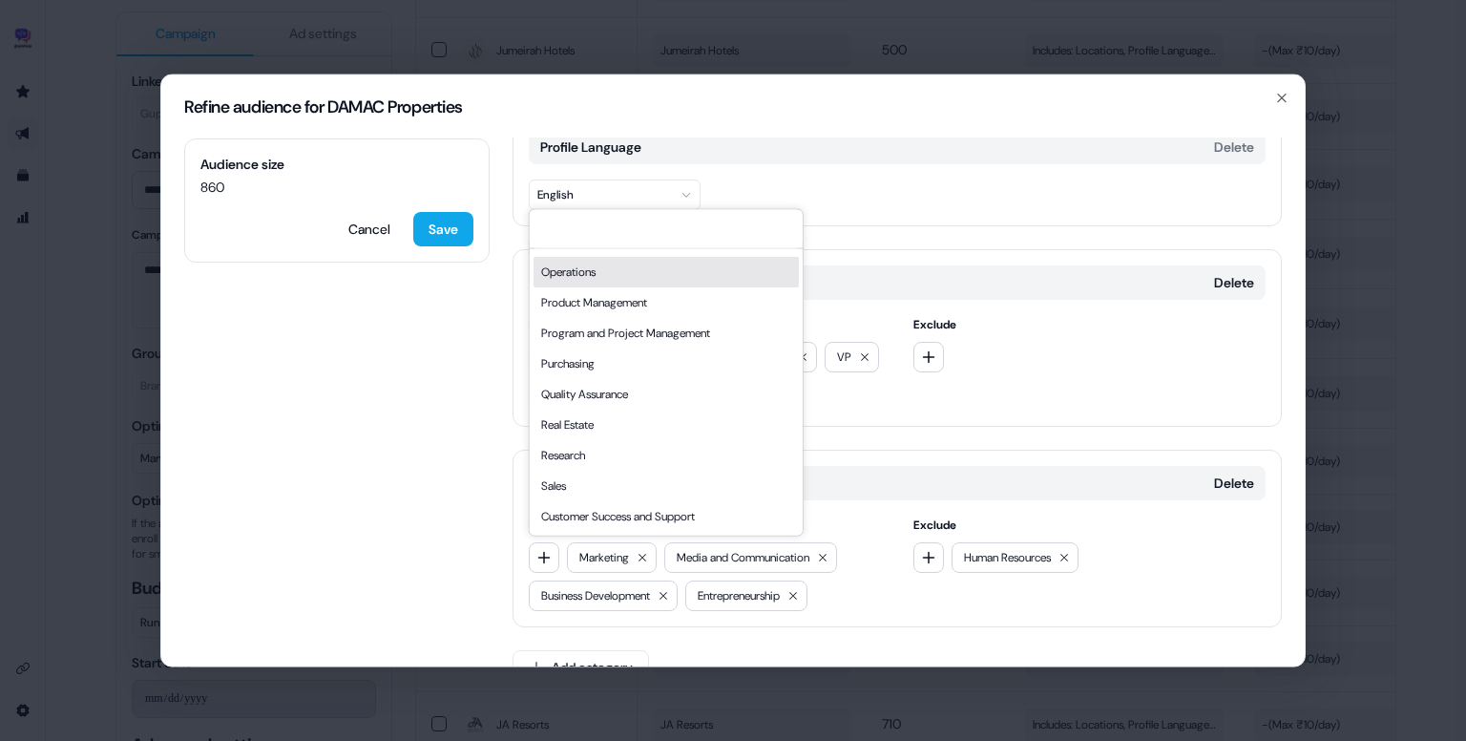
click at [590, 269] on div "Operations" at bounding box center [666, 272] width 265 height 31
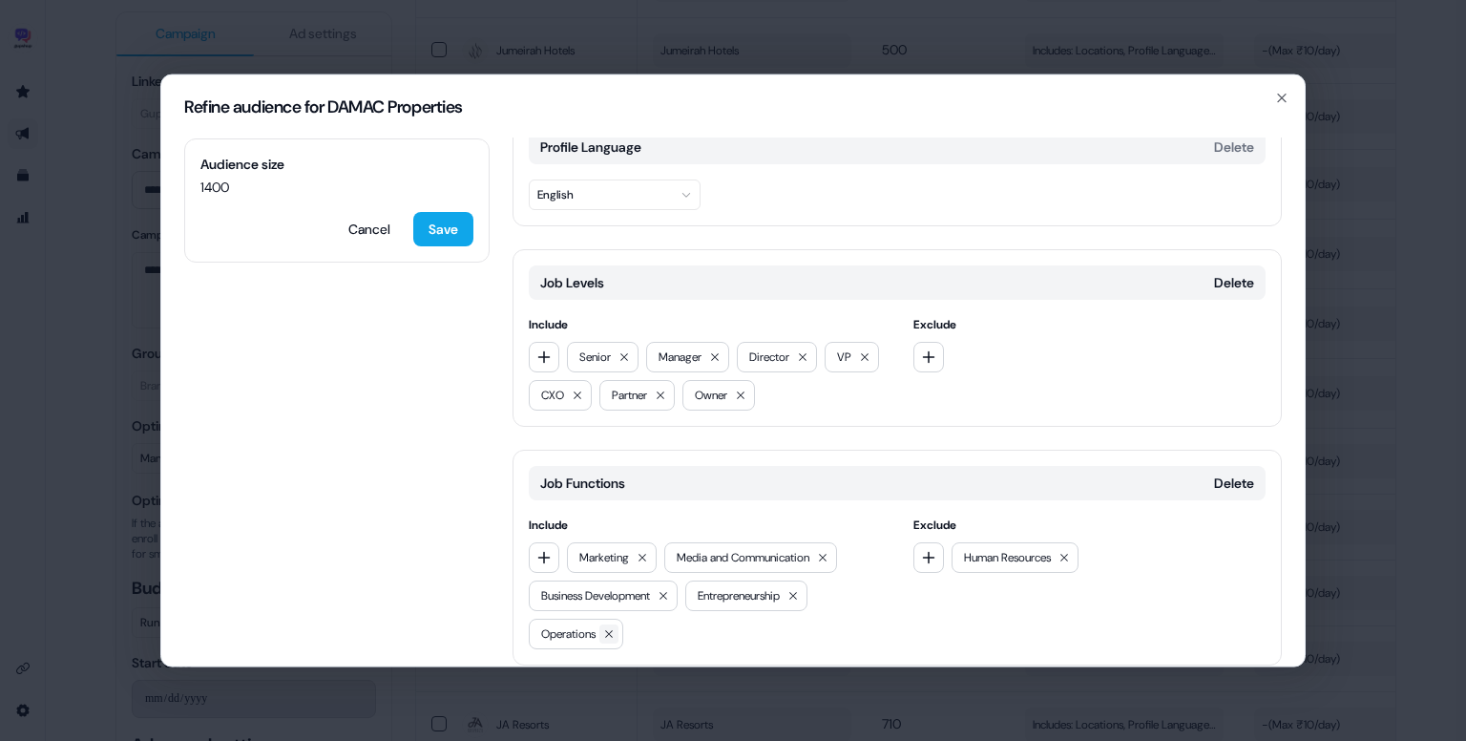
click at [619, 634] on button at bounding box center [609, 633] width 19 height 19
click at [550, 554] on icon "button" at bounding box center [544, 557] width 15 height 15
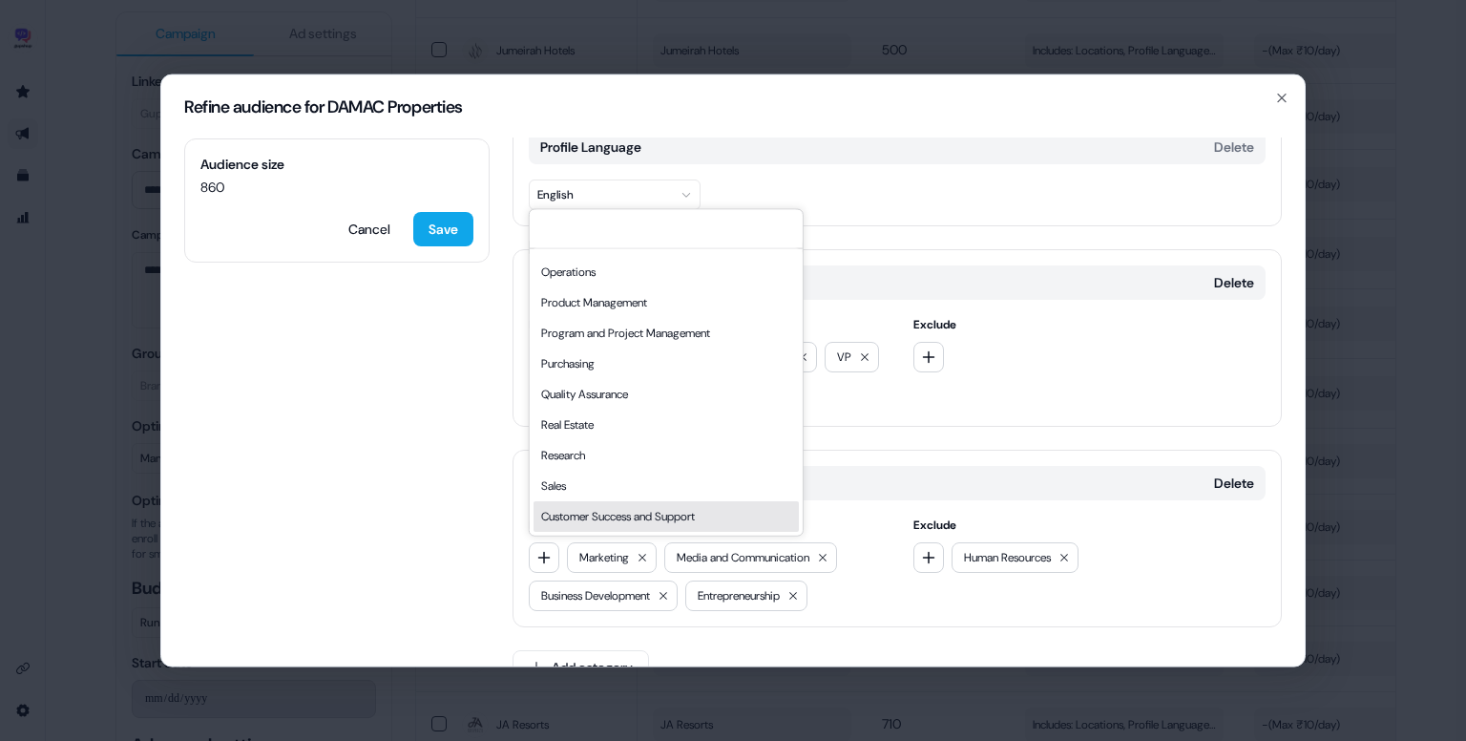
click at [667, 509] on div "Customer Success and Support" at bounding box center [666, 516] width 265 height 31
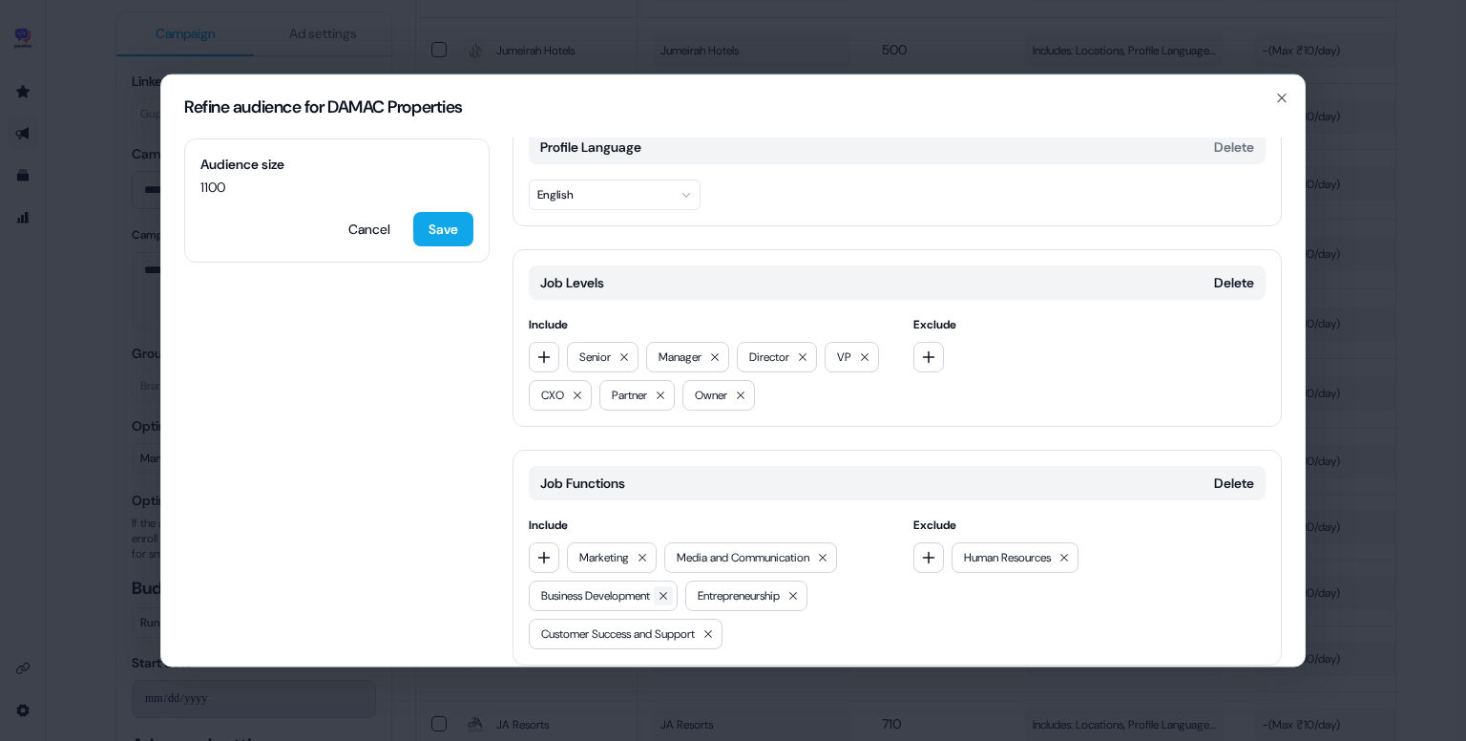
click at [669, 593] on icon at bounding box center [663, 595] width 11 height 11
click at [452, 232] on button "Save" at bounding box center [443, 229] width 60 height 34
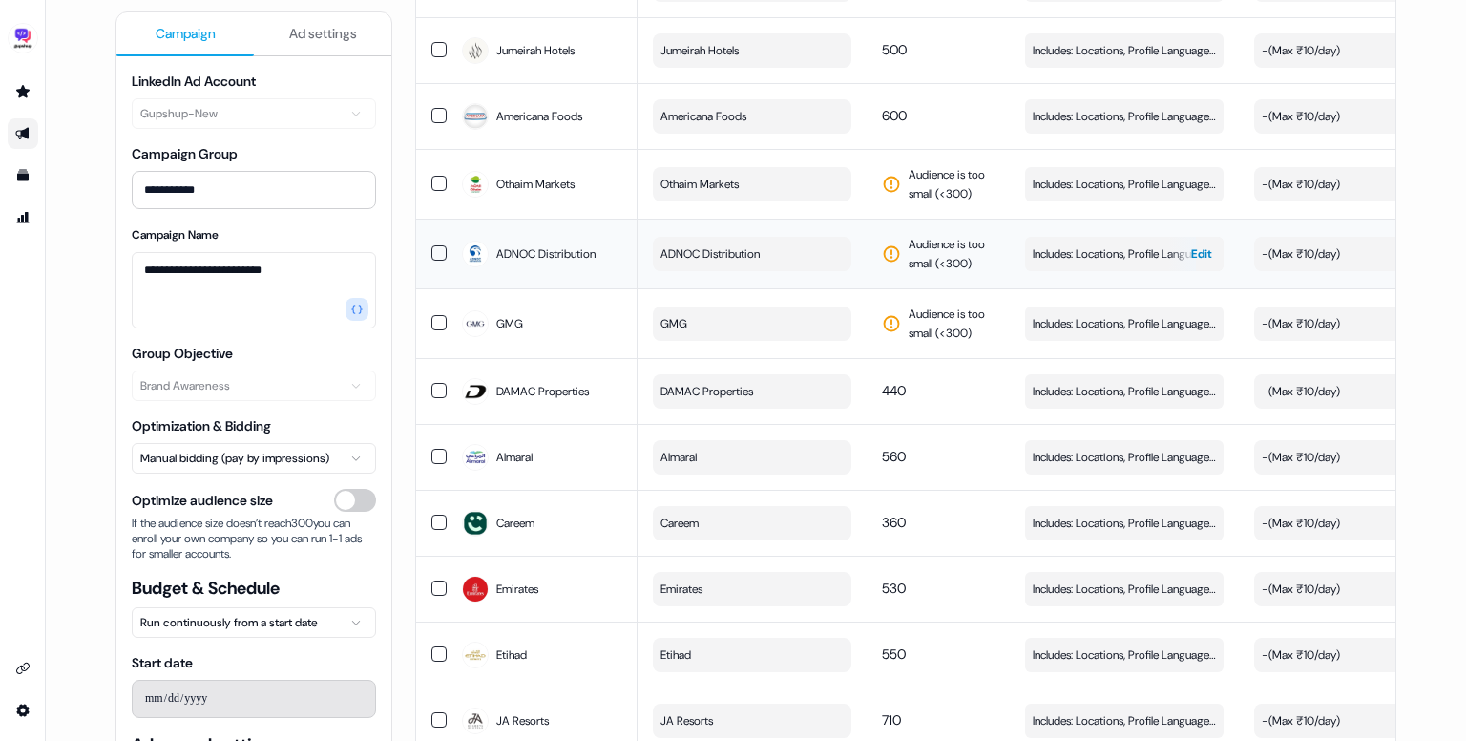
click at [1108, 271] on button "Includes: Locations, Profile Language, Job Levels, Job Functions / Excludes: Jo…" at bounding box center [1124, 254] width 199 height 34
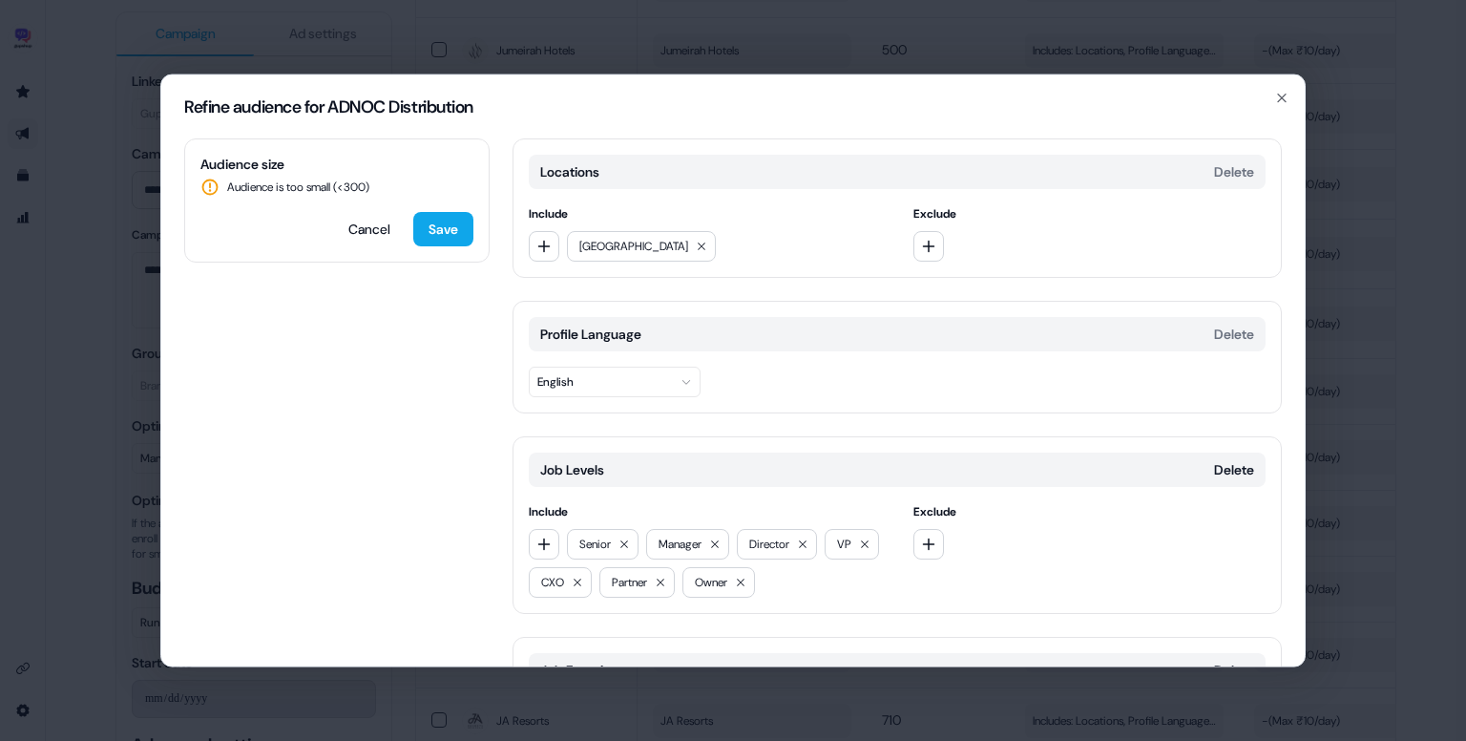
scroll to position [187, 0]
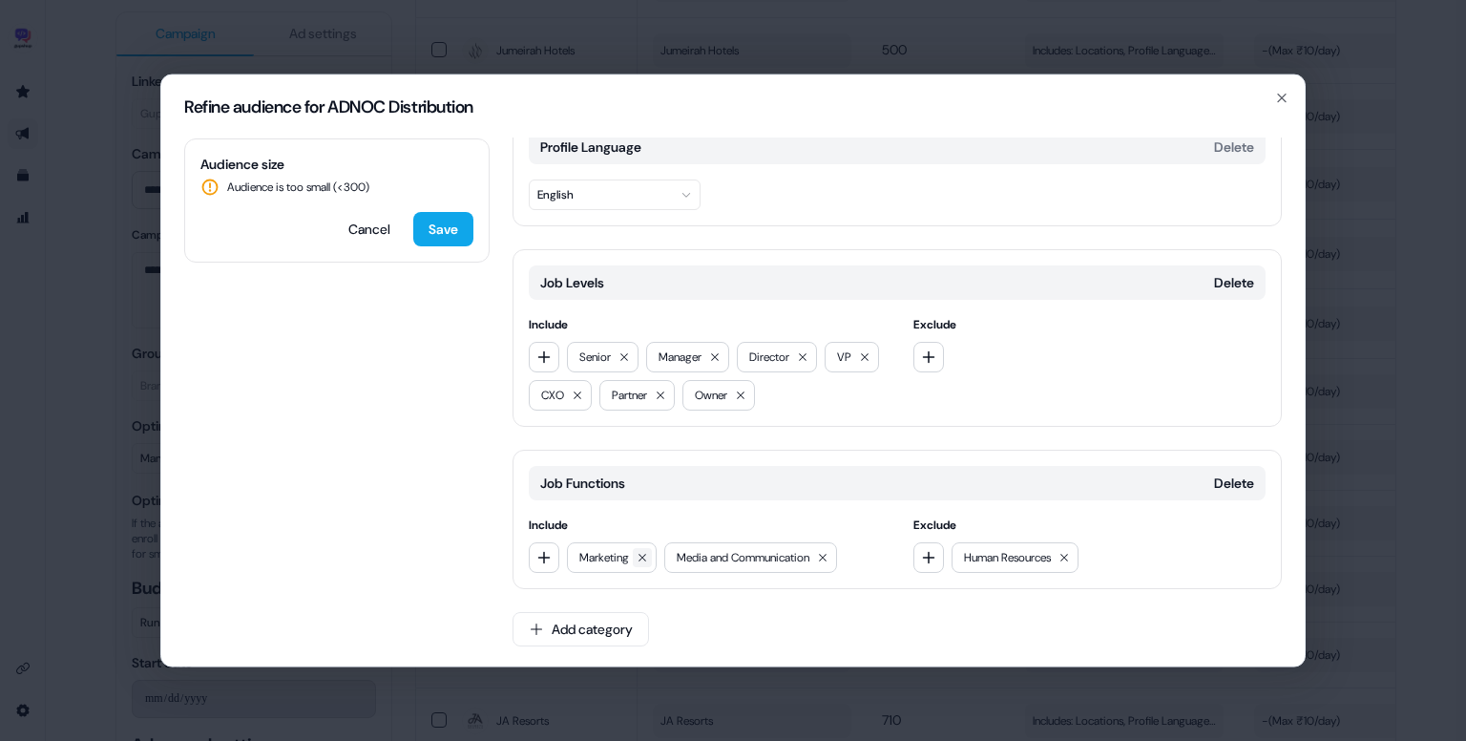
click at [648, 558] on icon at bounding box center [642, 557] width 11 height 11
click at [729, 552] on icon at bounding box center [725, 557] width 11 height 11
click at [545, 558] on icon "button" at bounding box center [544, 557] width 15 height 15
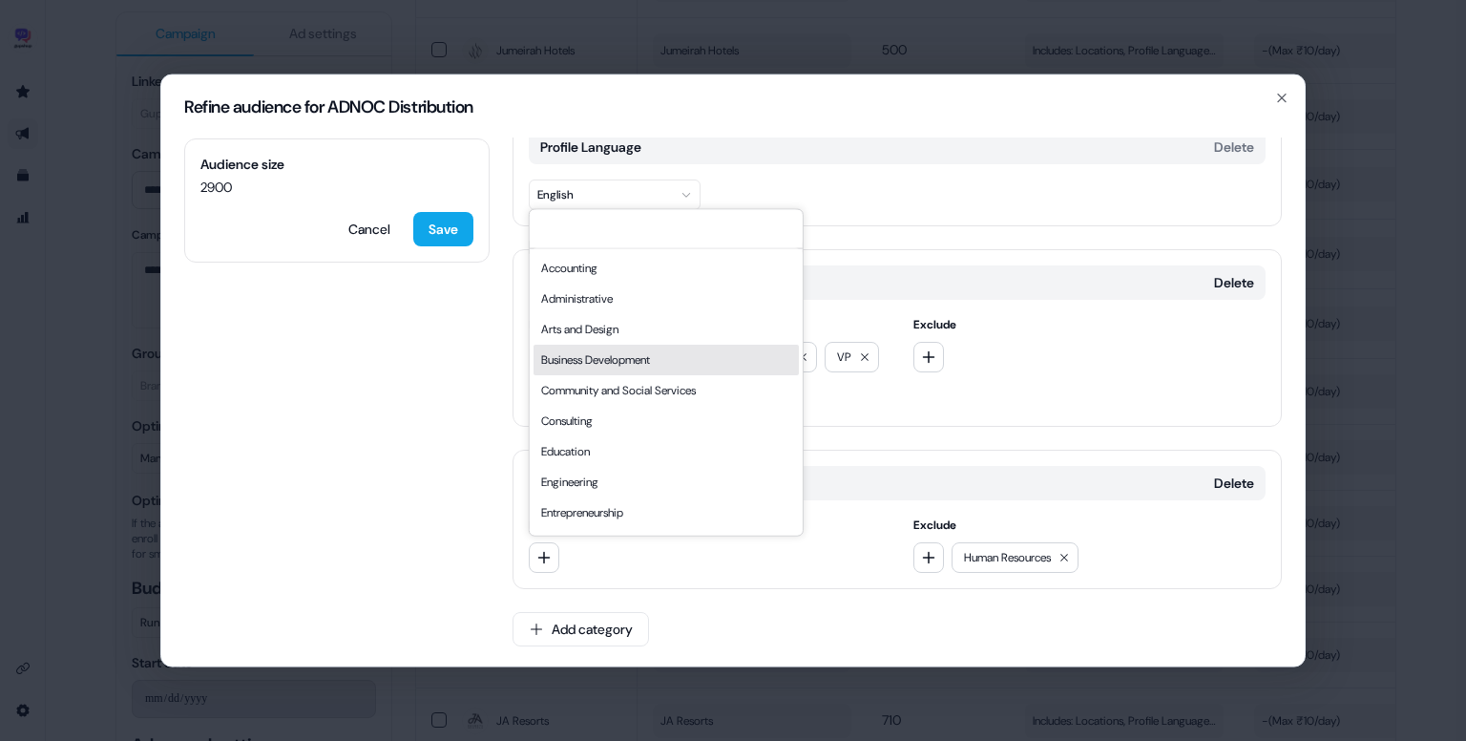
click at [580, 363] on div "Business Development" at bounding box center [666, 360] width 265 height 31
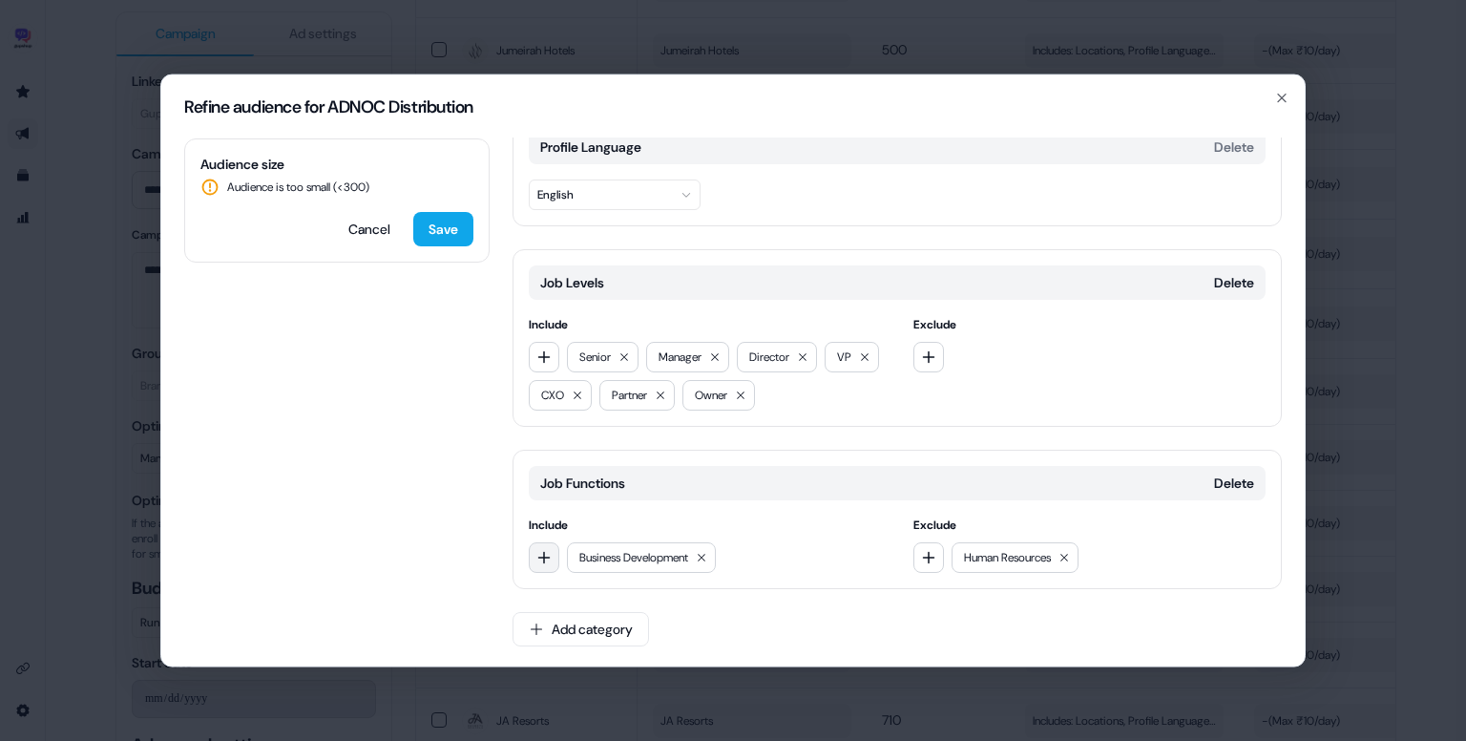
click at [537, 560] on icon "button" at bounding box center [544, 557] width 15 height 15
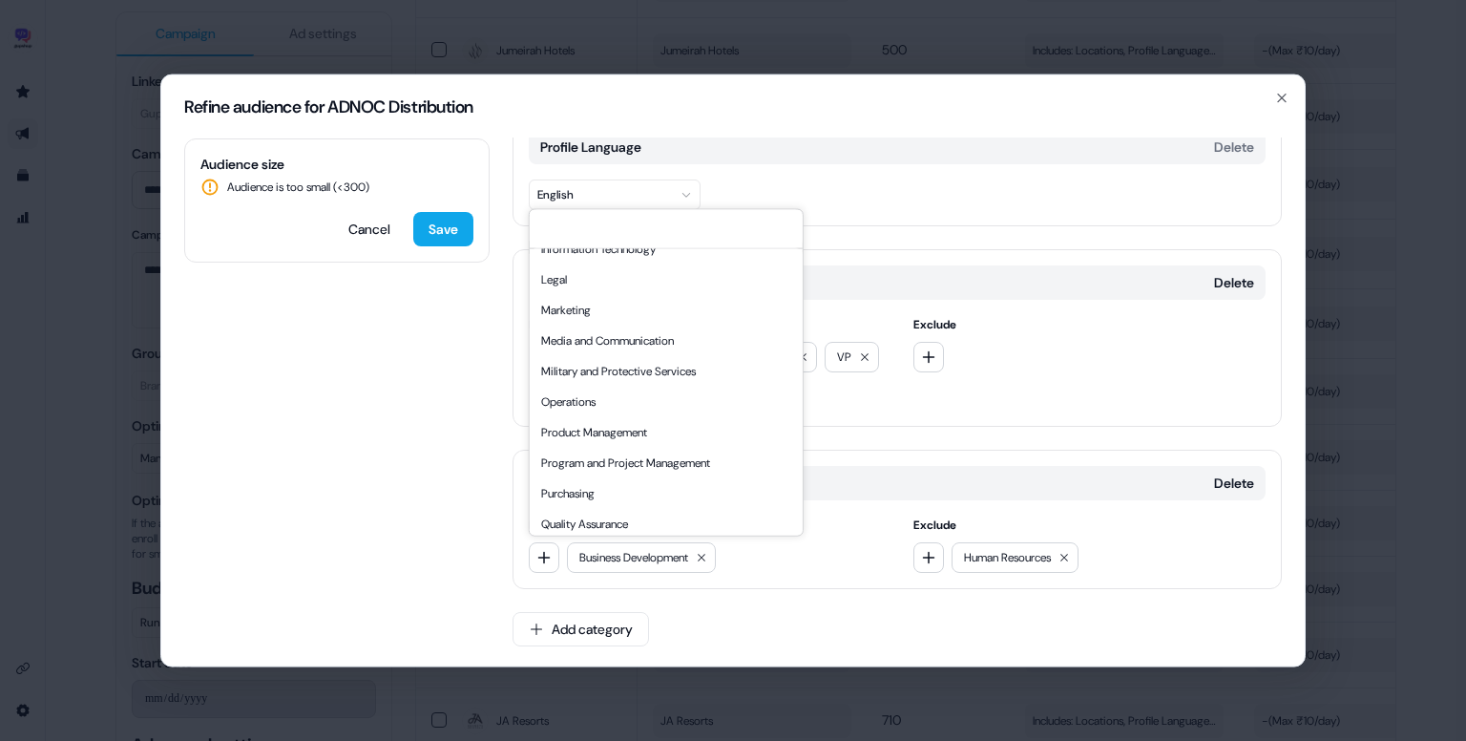
scroll to position [388, 0]
click at [594, 306] on div "Marketing" at bounding box center [666, 308] width 265 height 31
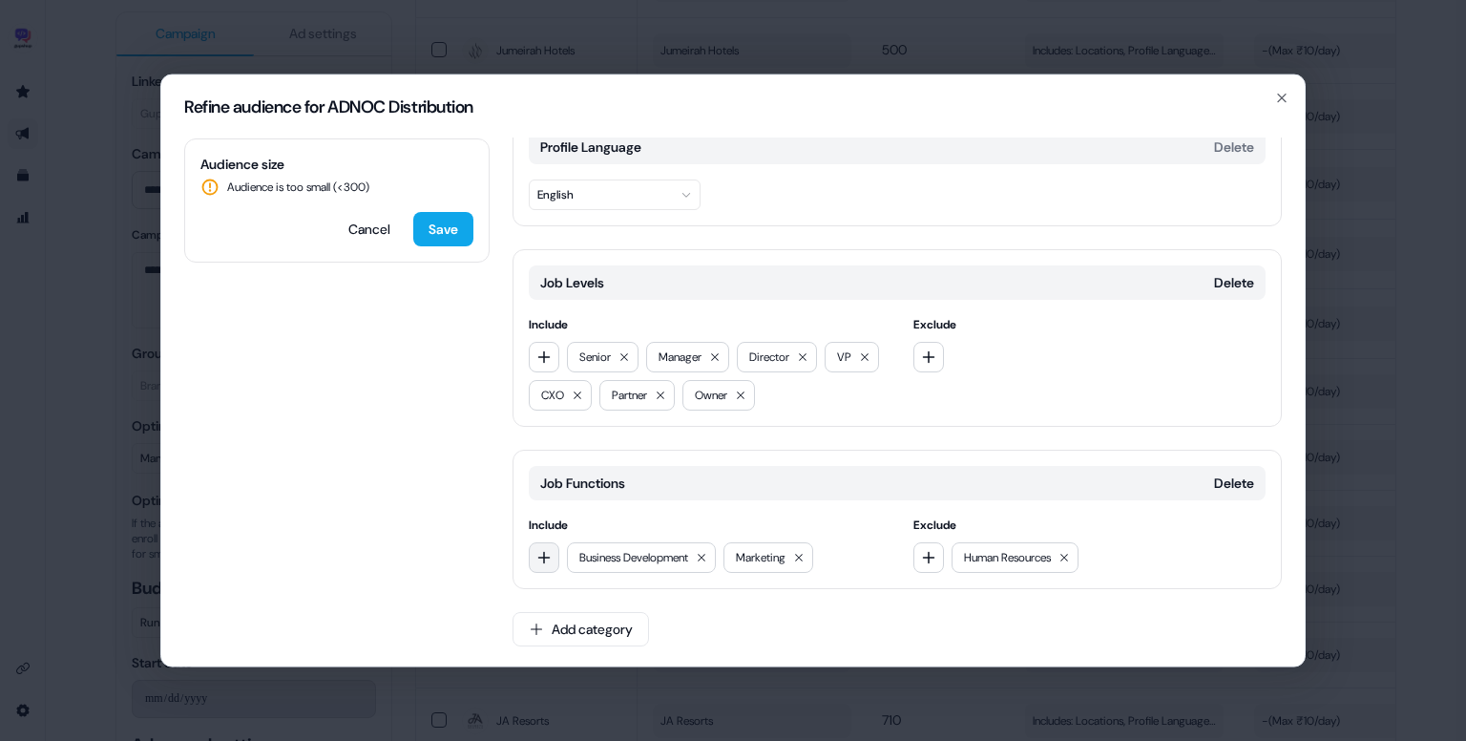
click at [544, 555] on icon "button" at bounding box center [544, 557] width 12 height 12
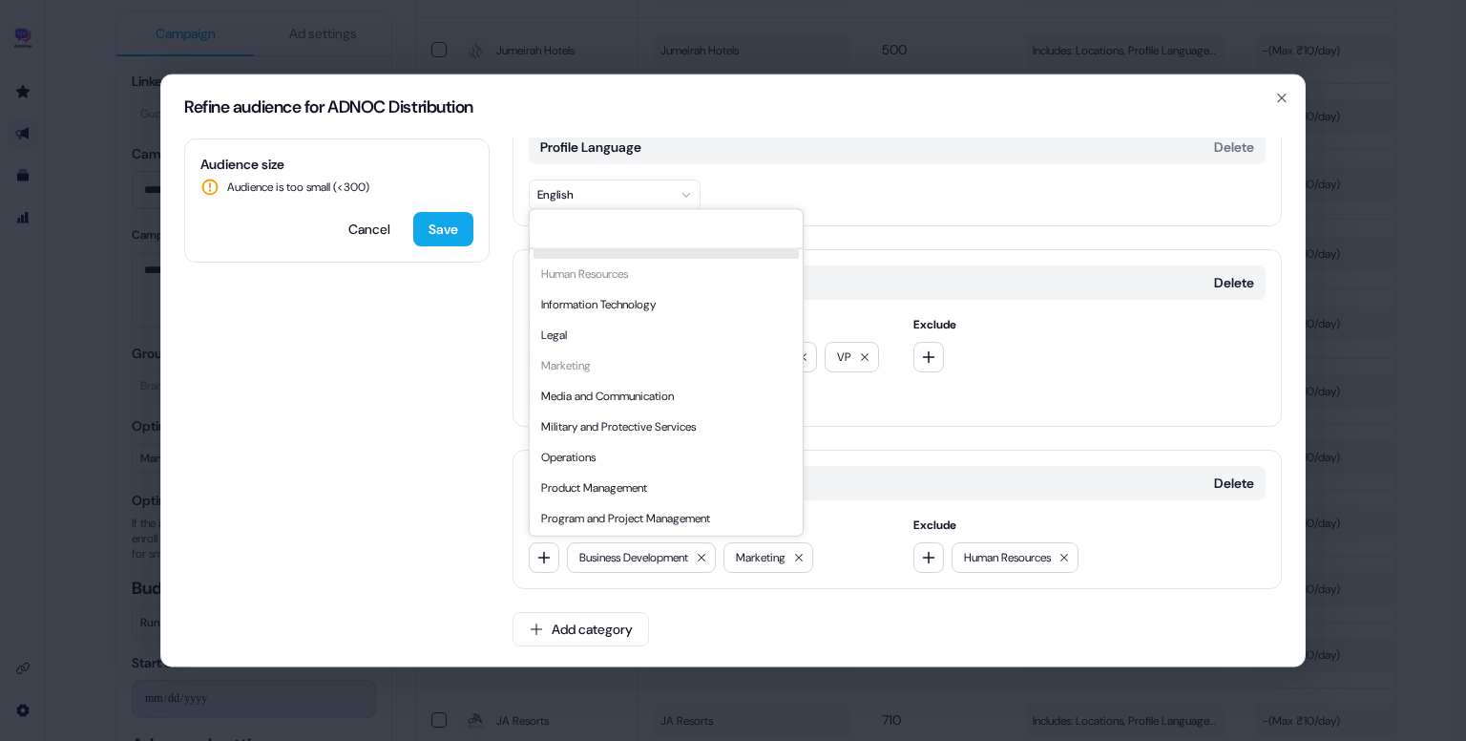
scroll to position [390, 0]
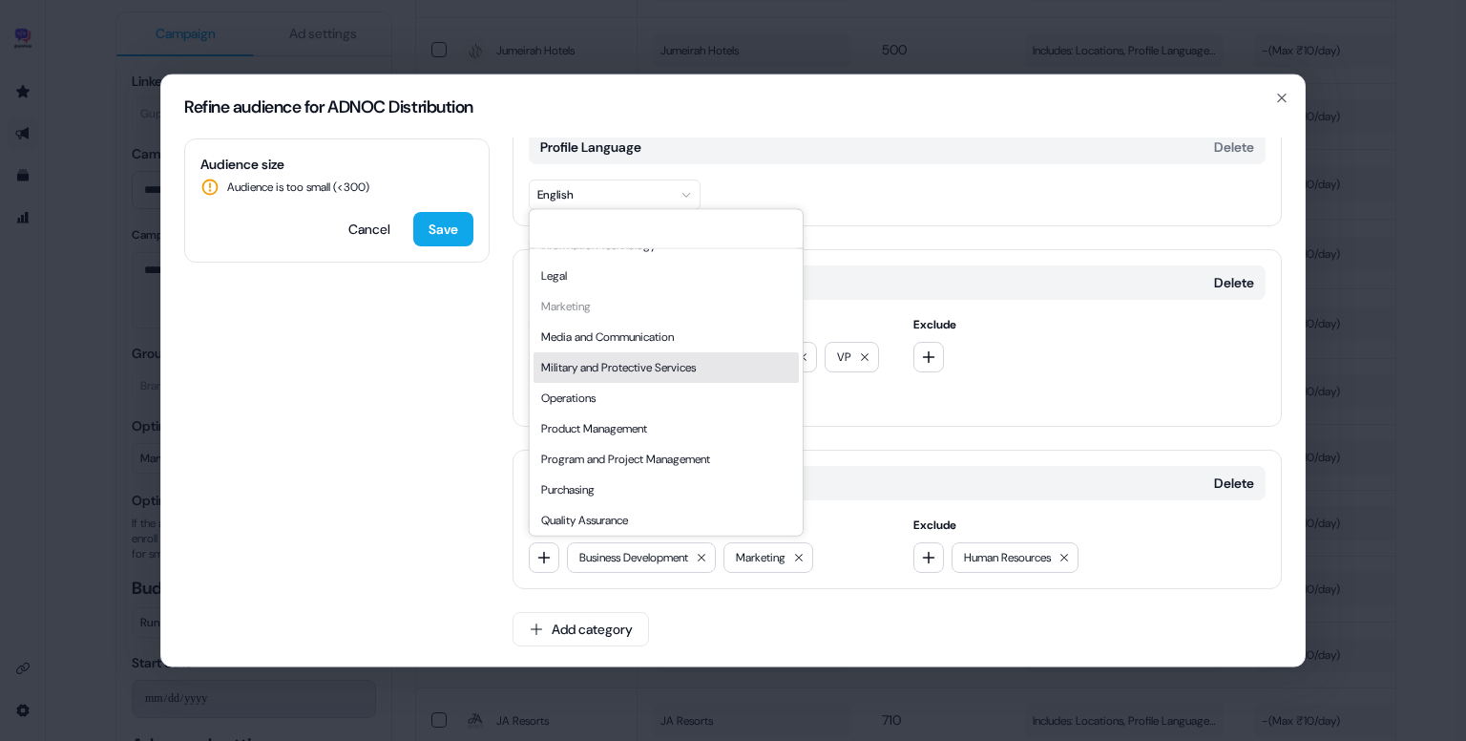
click at [622, 341] on div "Media and Communication" at bounding box center [666, 337] width 265 height 31
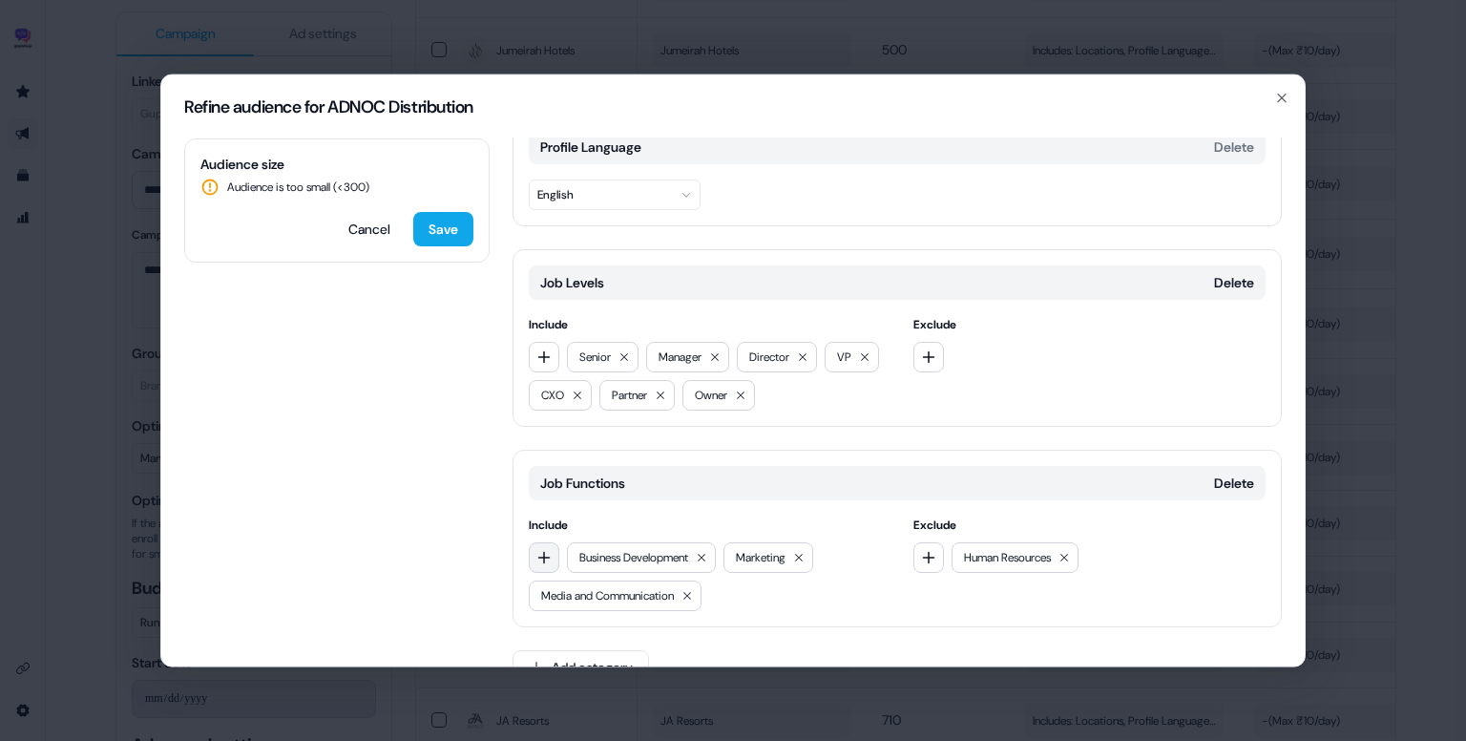
click at [542, 556] on icon "button" at bounding box center [544, 557] width 15 height 15
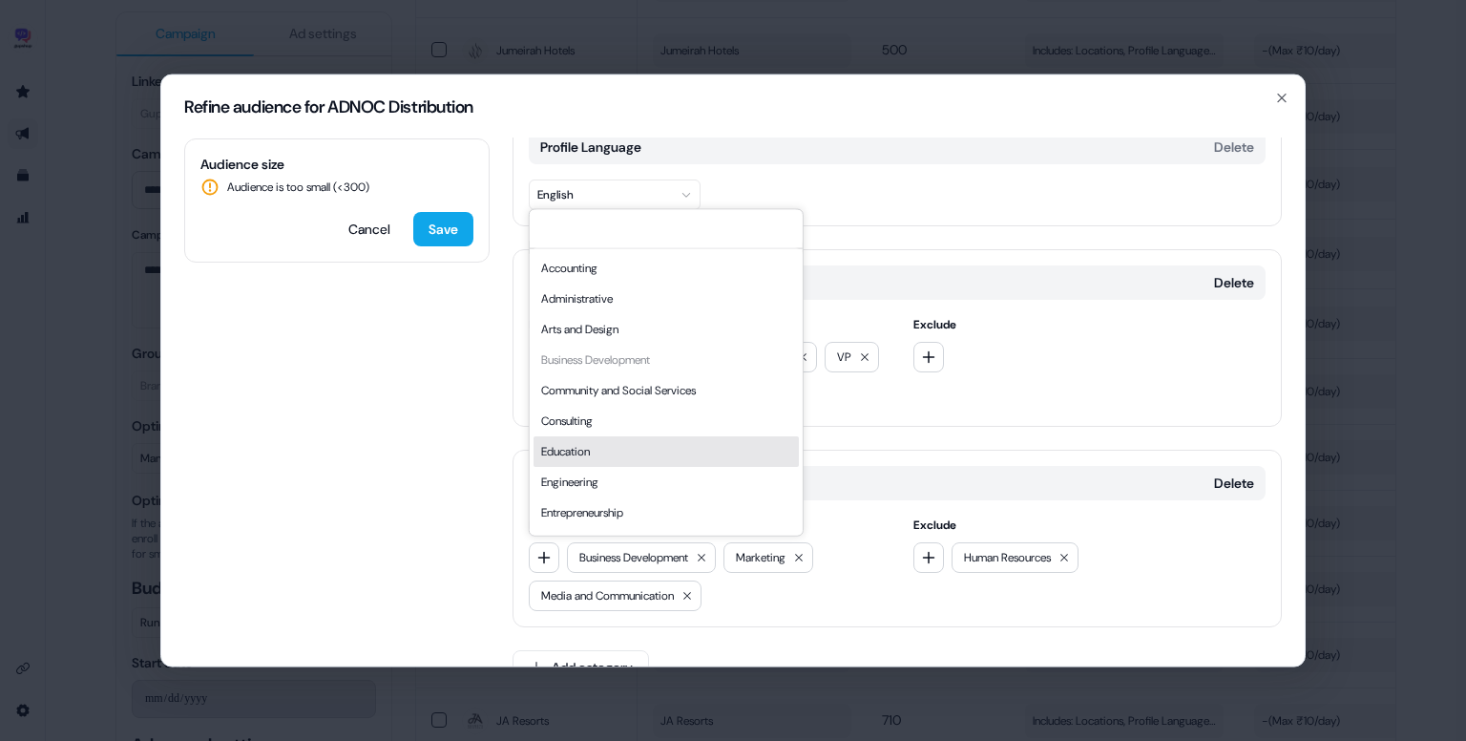
scroll to position [516, 0]
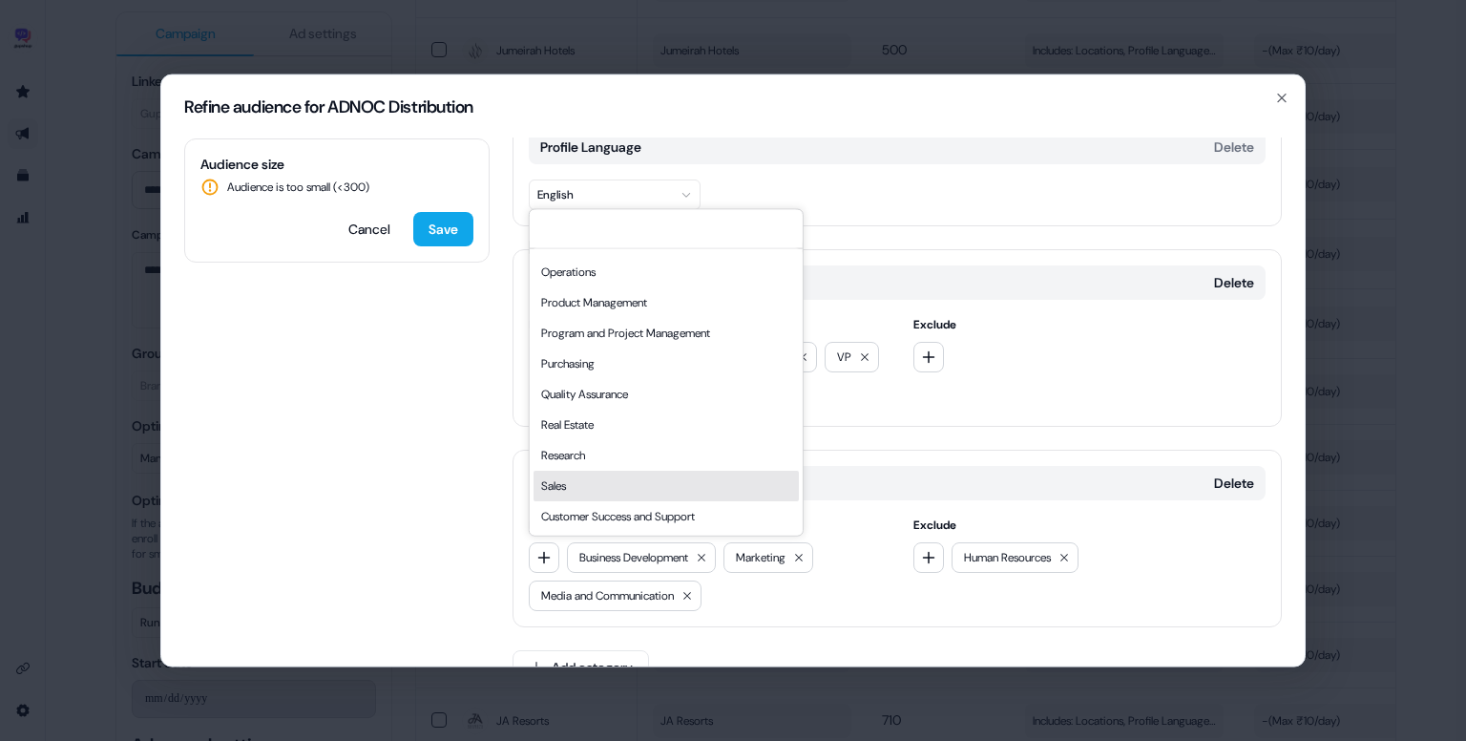
click at [577, 479] on div "Sales" at bounding box center [666, 486] width 265 height 31
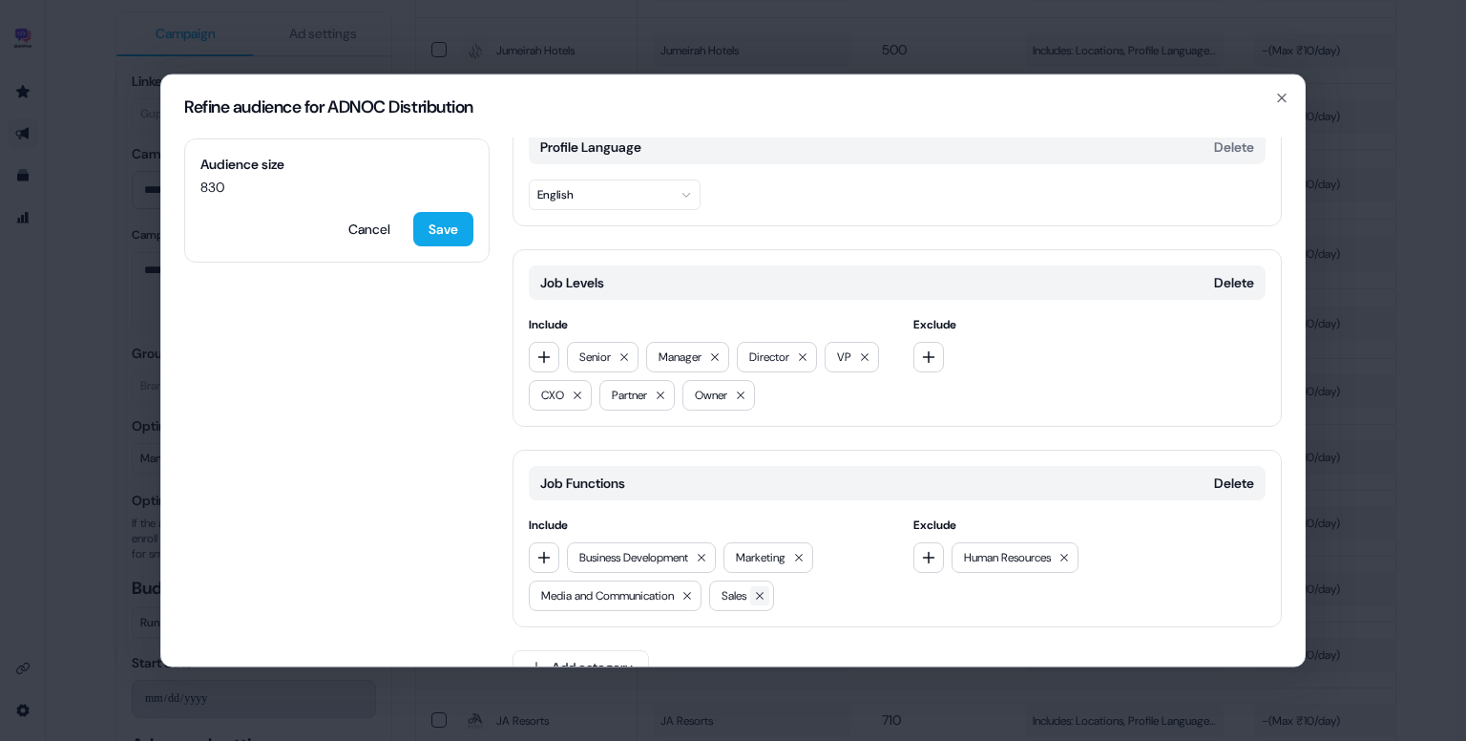
click at [766, 590] on icon at bounding box center [759, 595] width 11 height 11
click at [544, 542] on button "button" at bounding box center [544, 557] width 31 height 31
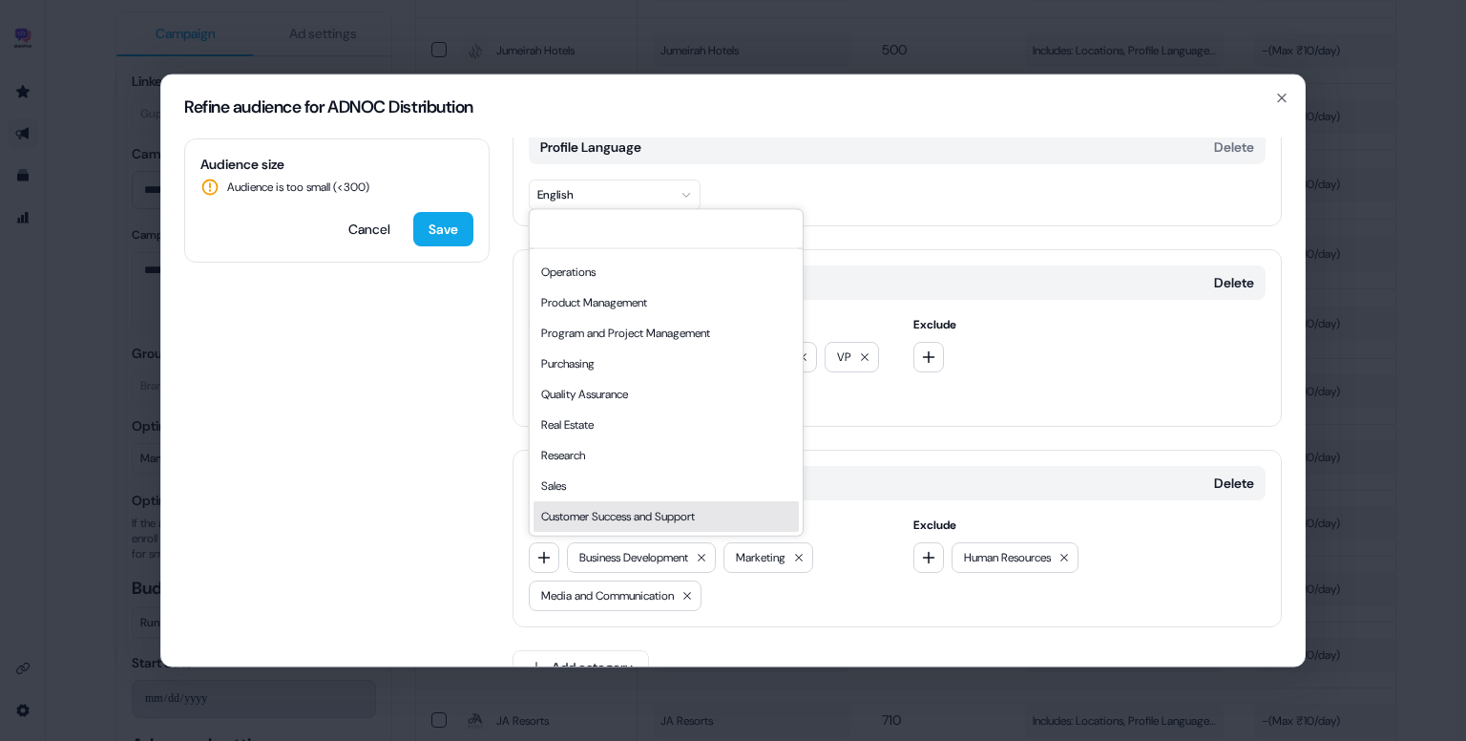
click at [615, 514] on div "Customer Success and Support" at bounding box center [666, 516] width 265 height 31
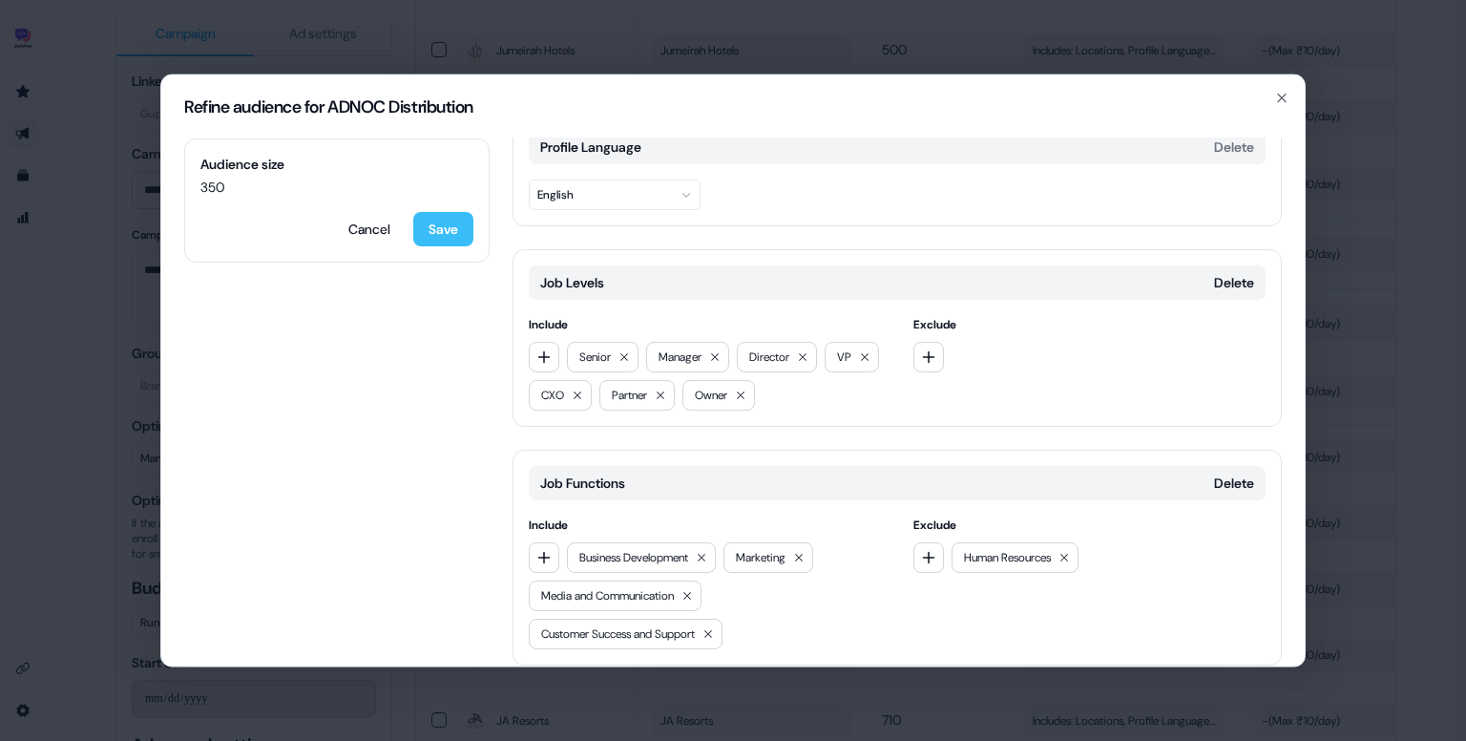
click at [441, 244] on button "Save" at bounding box center [443, 229] width 60 height 34
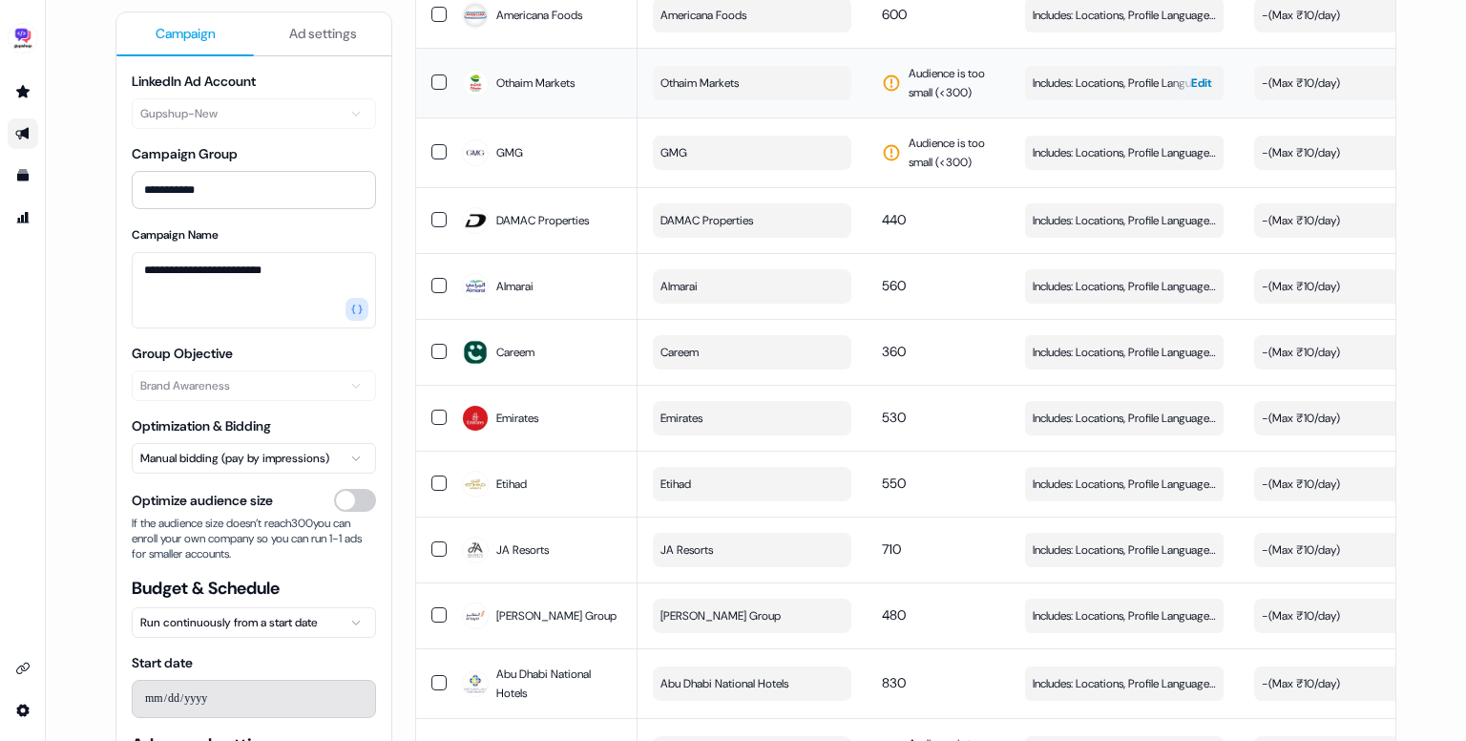
scroll to position [3302, 0]
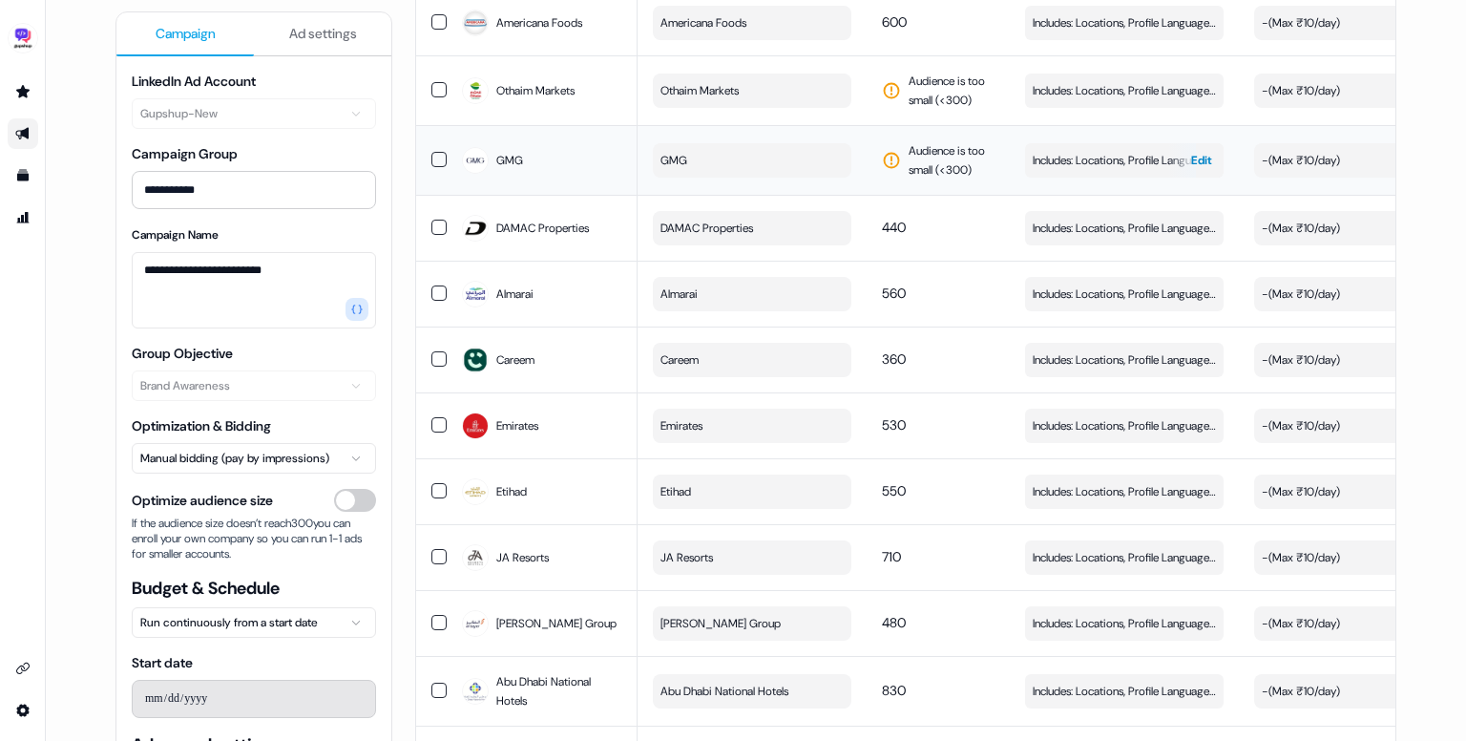
click at [1103, 164] on span "Includes: Locations, Profile Language, Job Levels, Job Functions / Excludes: Jo…" at bounding box center [1124, 160] width 183 height 19
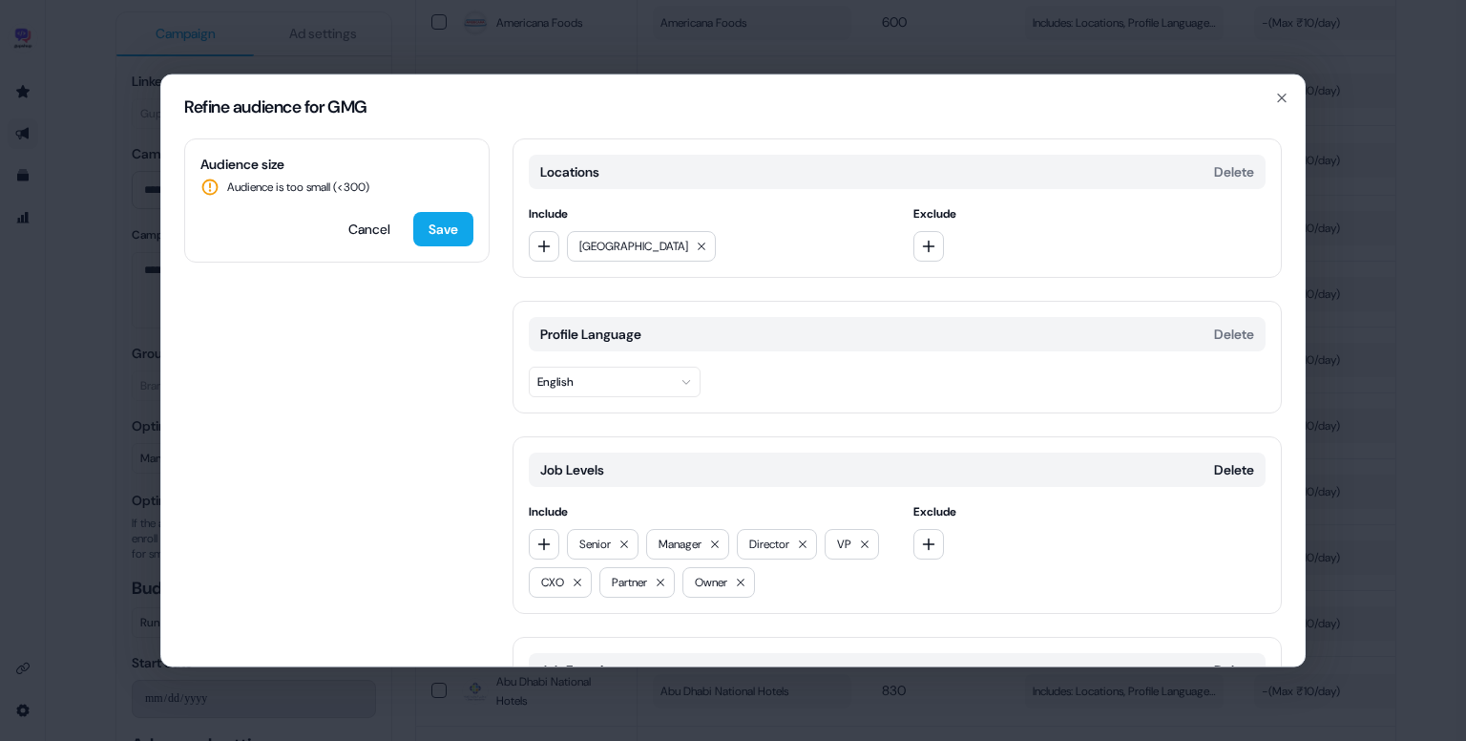
click at [1291, 98] on div "Refine audience for GMG" at bounding box center [733, 106] width 1144 height 63
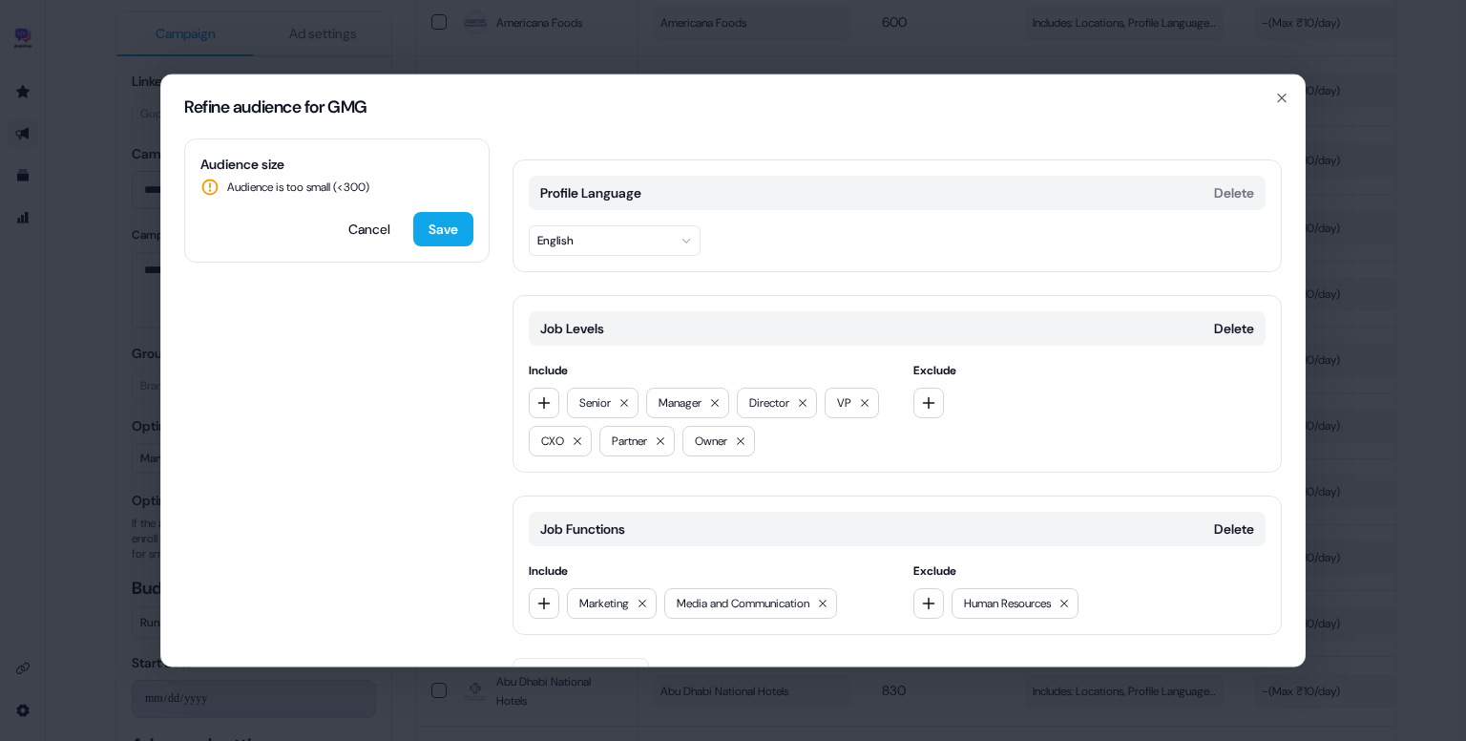
scroll to position [187, 0]
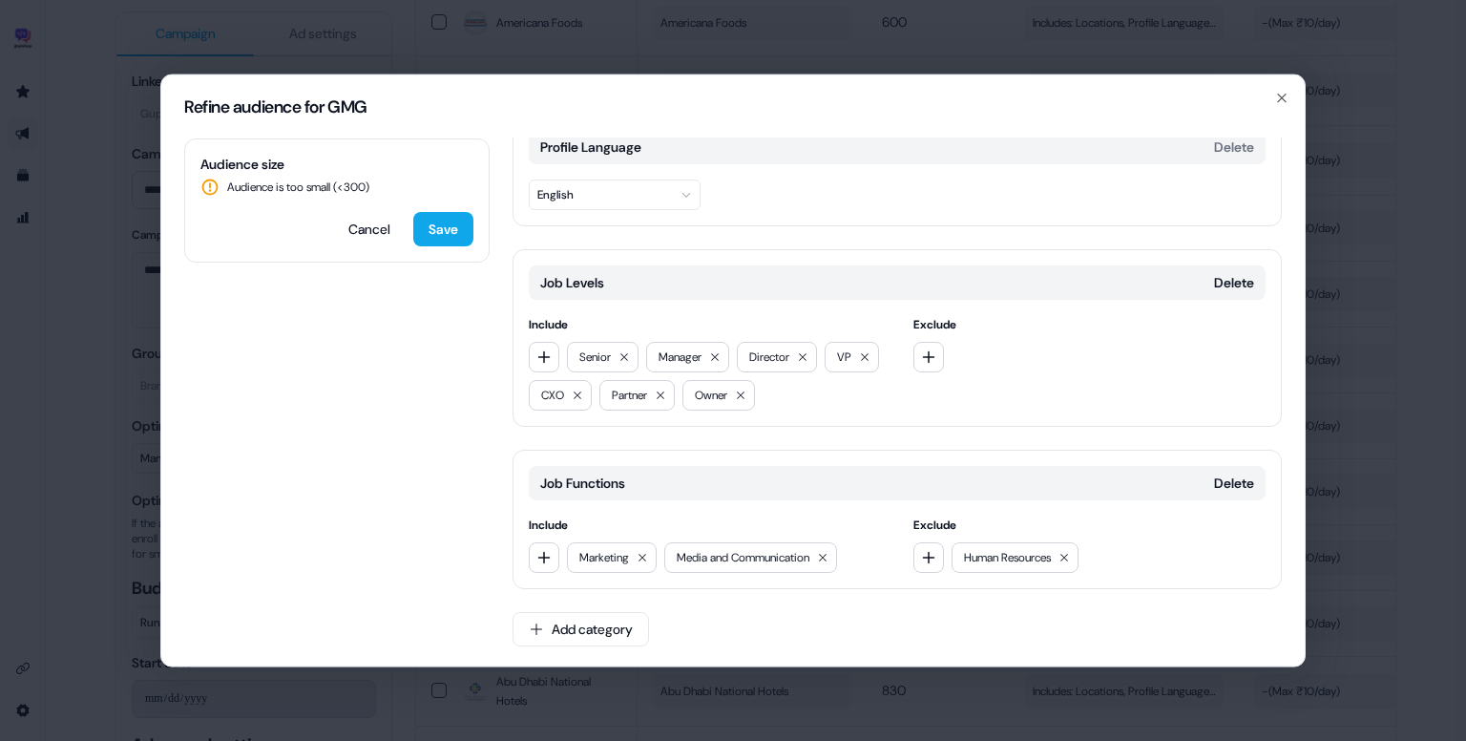
click at [831, 569] on div "Media and Communication" at bounding box center [750, 557] width 173 height 31
click at [831, 564] on div "Media and Communication" at bounding box center [750, 557] width 173 height 31
click at [829, 555] on icon at bounding box center [822, 557] width 11 height 11
click at [645, 570] on div "Job Functions Delete Include Marketing Exclude Human Resources" at bounding box center [897, 519] width 769 height 139
click at [644, 559] on icon at bounding box center [642, 557] width 11 height 11
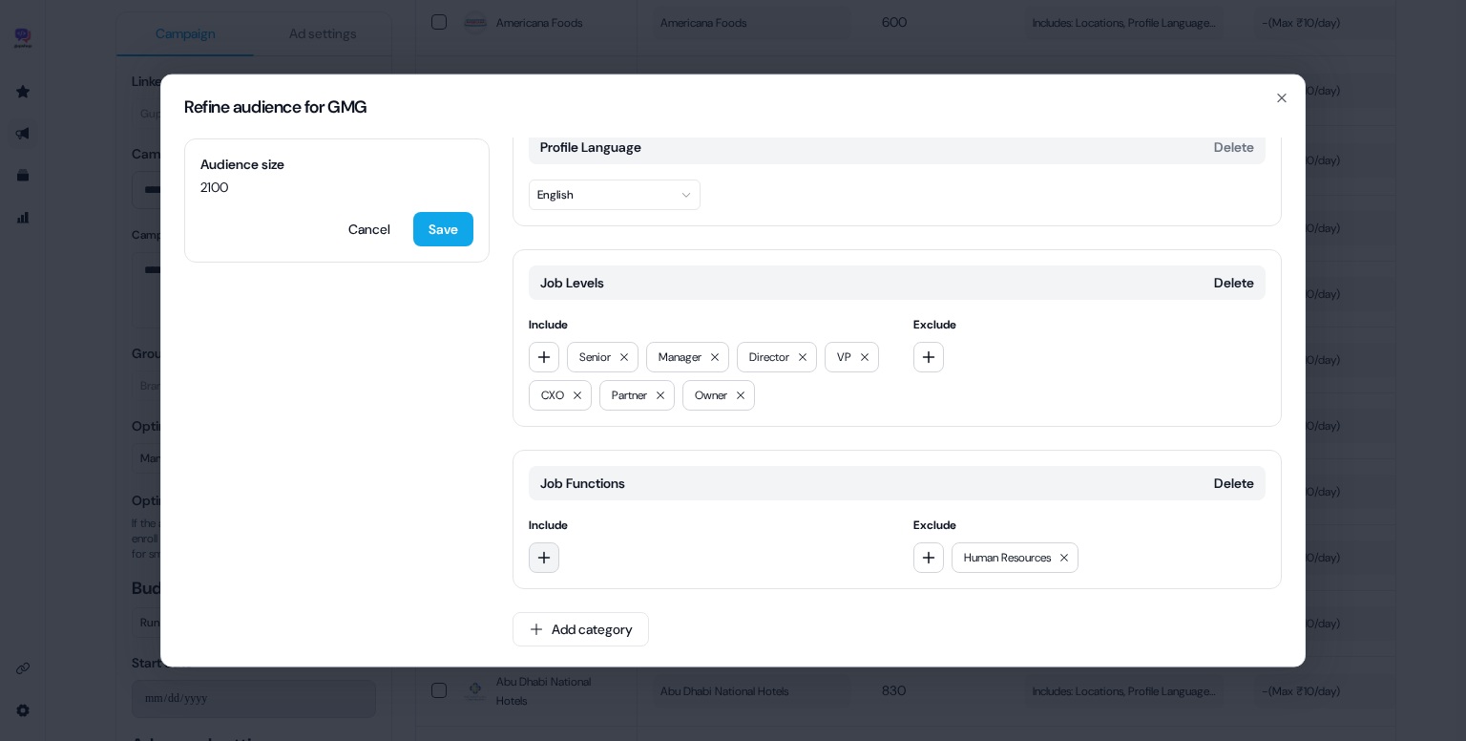
click at [556, 558] on button "button" at bounding box center [544, 557] width 31 height 31
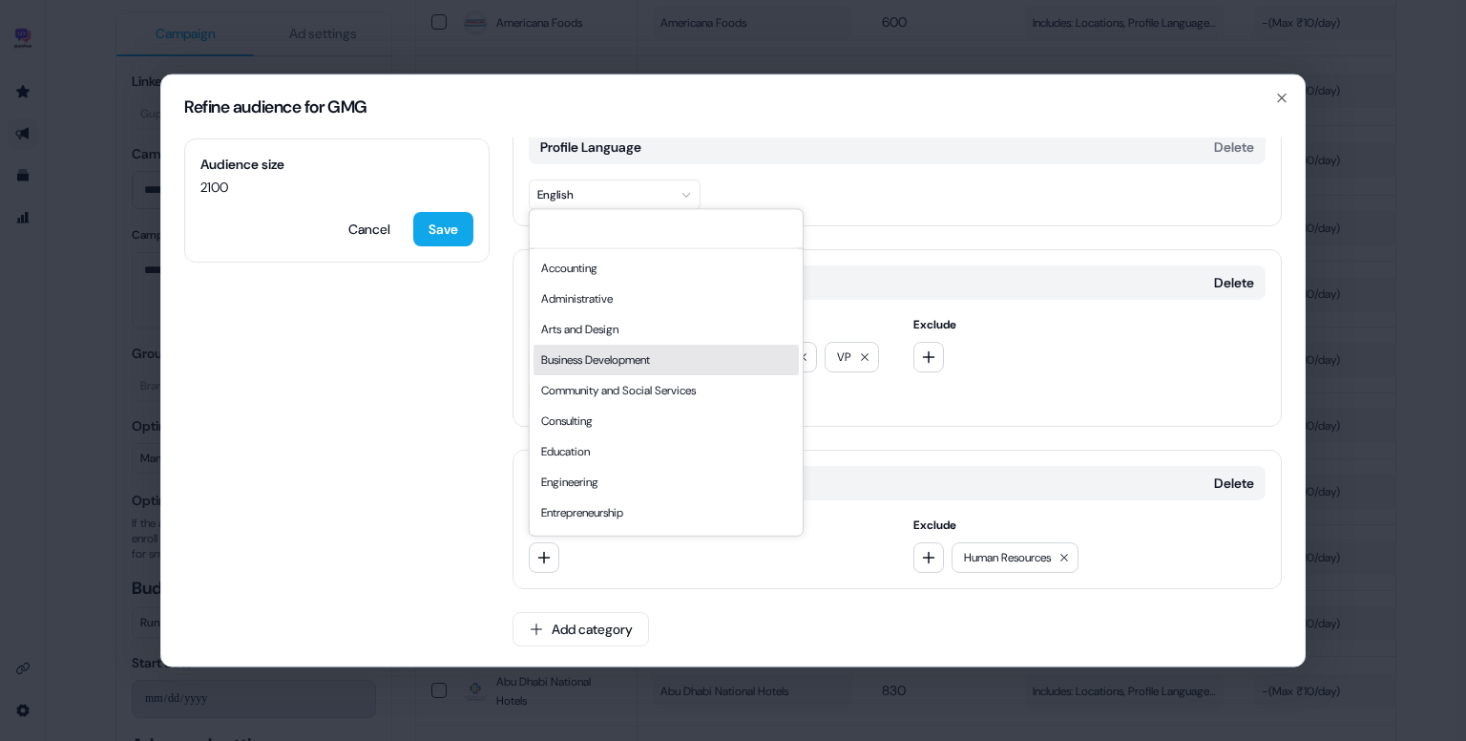
click at [611, 360] on div "Business Development" at bounding box center [666, 360] width 265 height 31
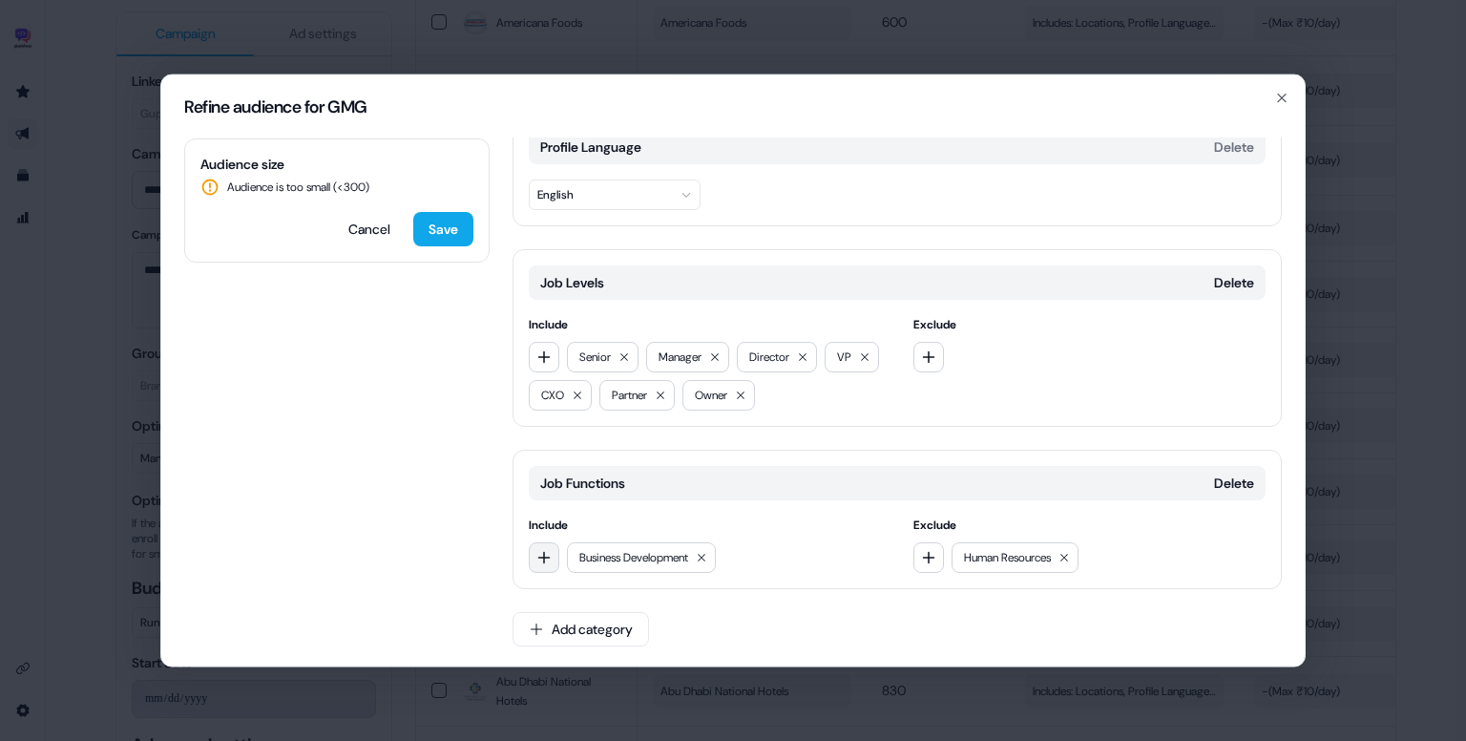
click at [546, 542] on button "button" at bounding box center [544, 557] width 31 height 31
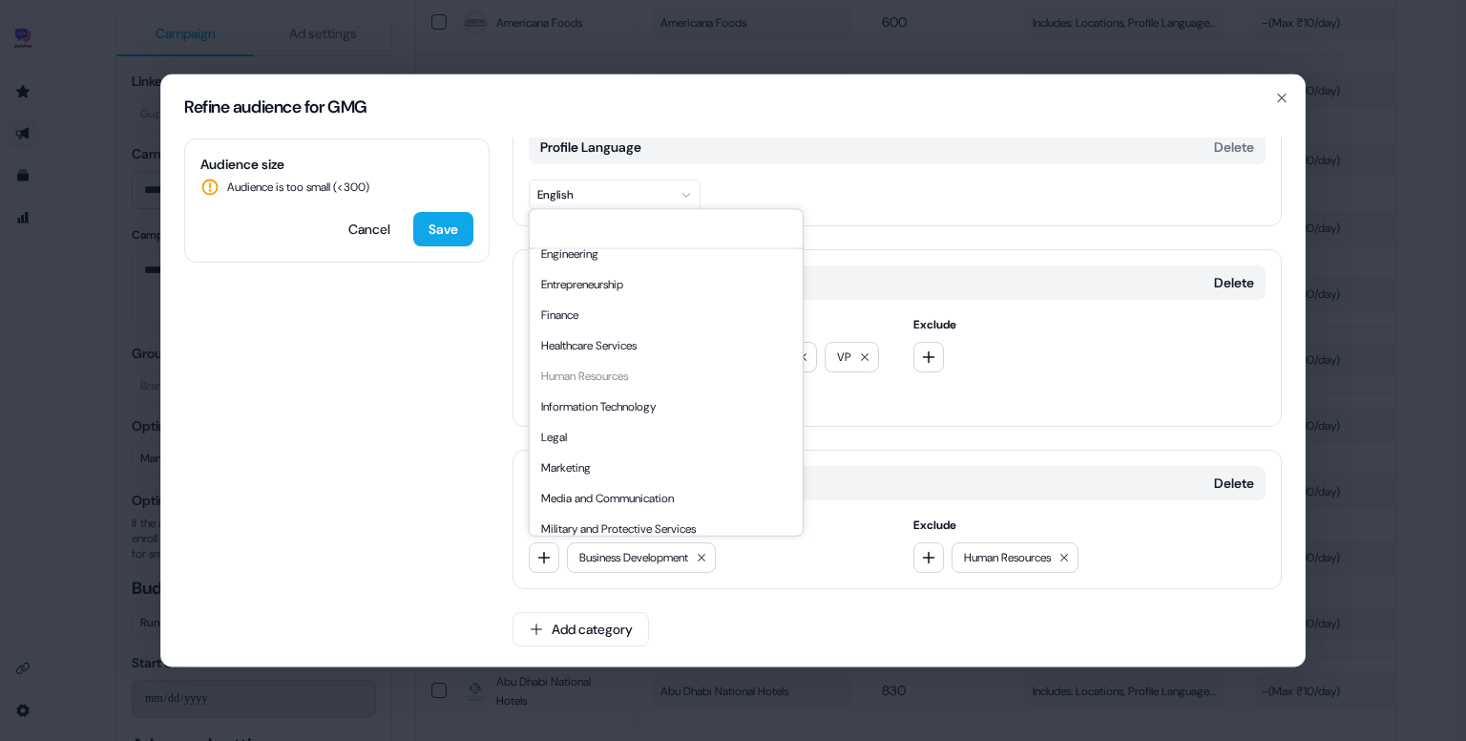
scroll to position [224, 0]
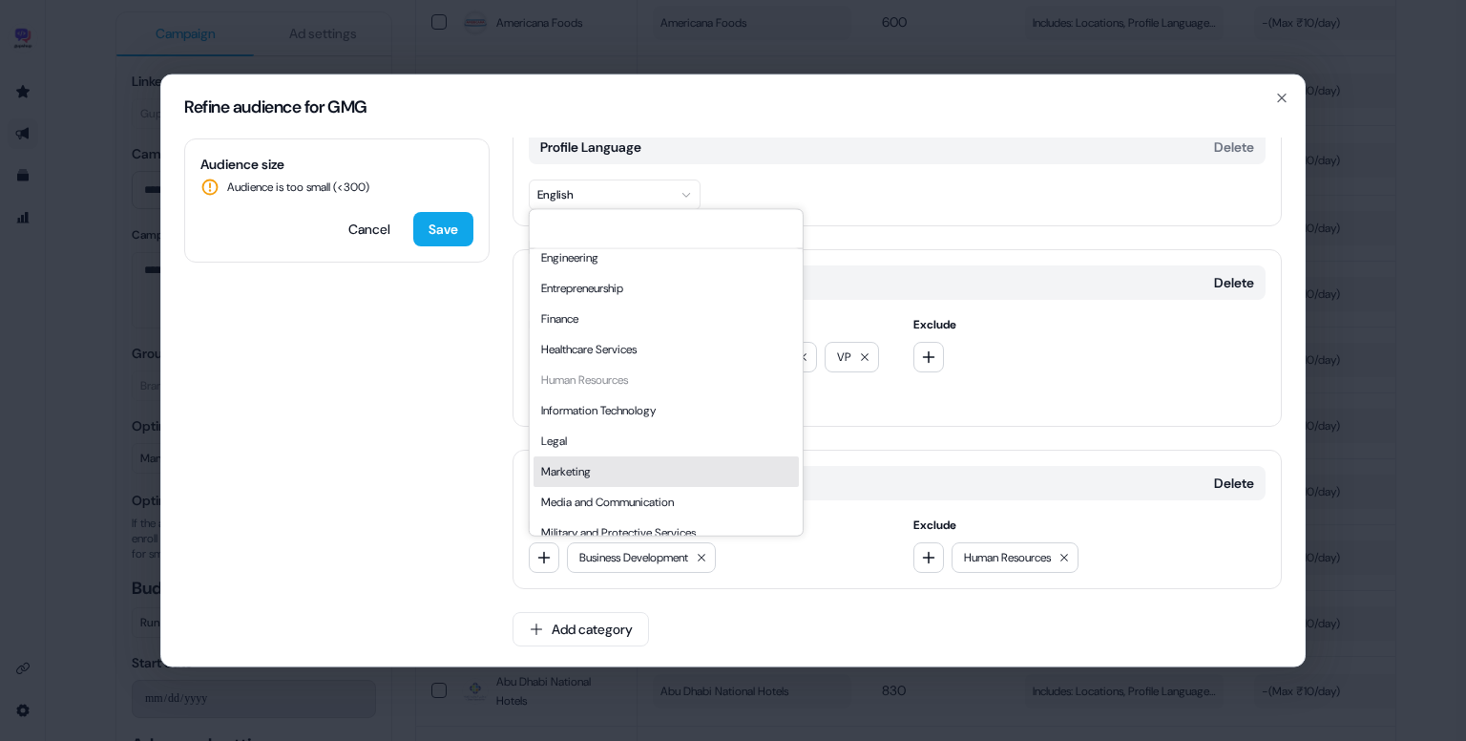
click at [595, 470] on div "Marketing" at bounding box center [666, 471] width 265 height 31
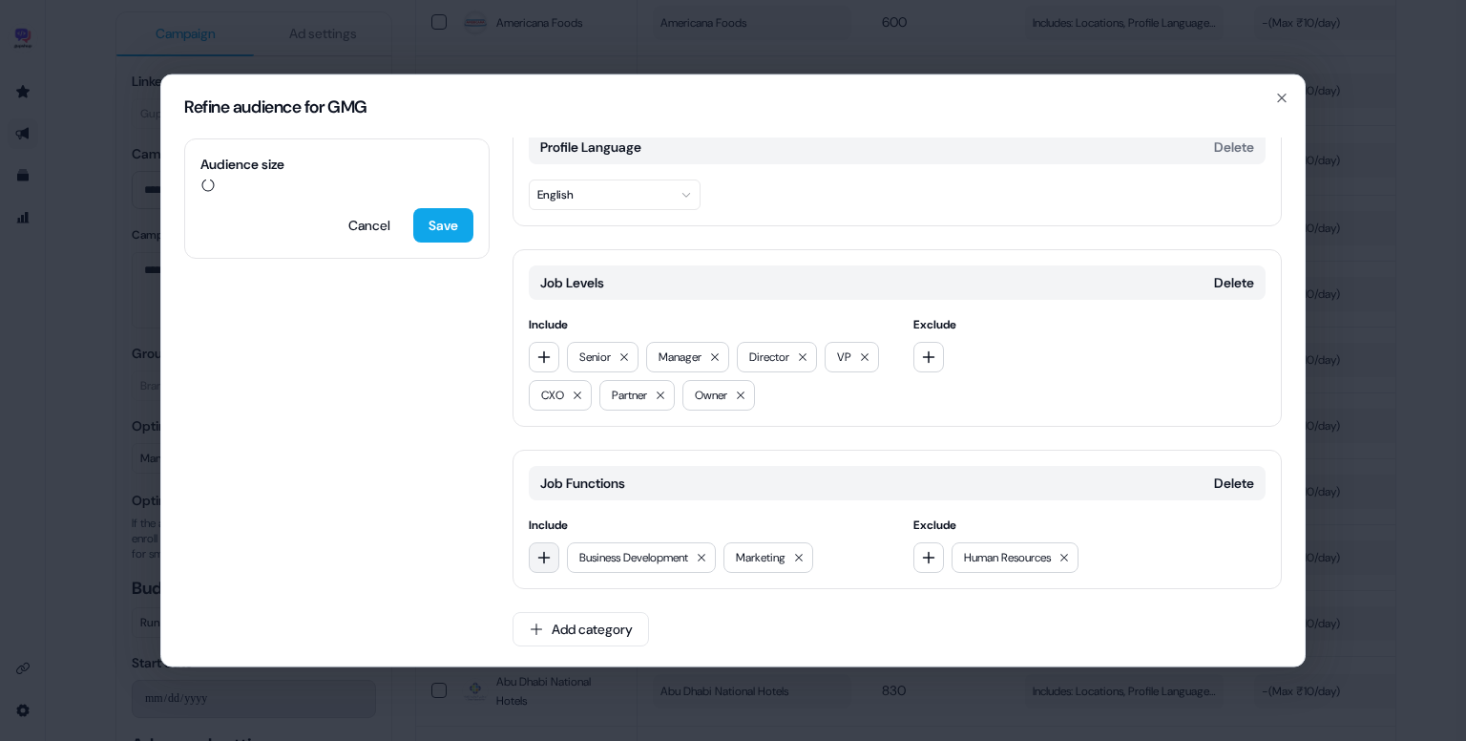
click at [551, 558] on button "button" at bounding box center [544, 557] width 31 height 31
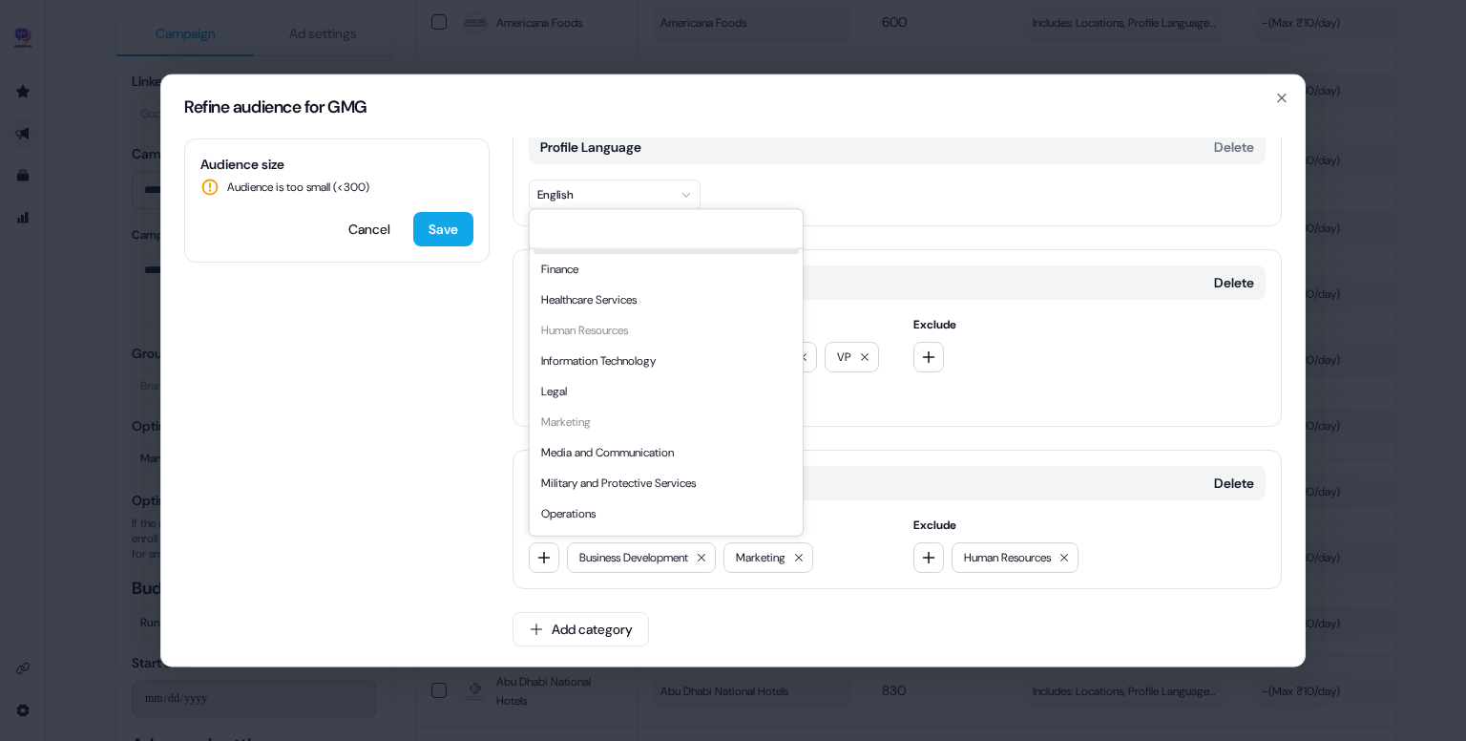
scroll to position [275, 0]
click at [615, 448] on div "Media and Communication" at bounding box center [666, 451] width 265 height 31
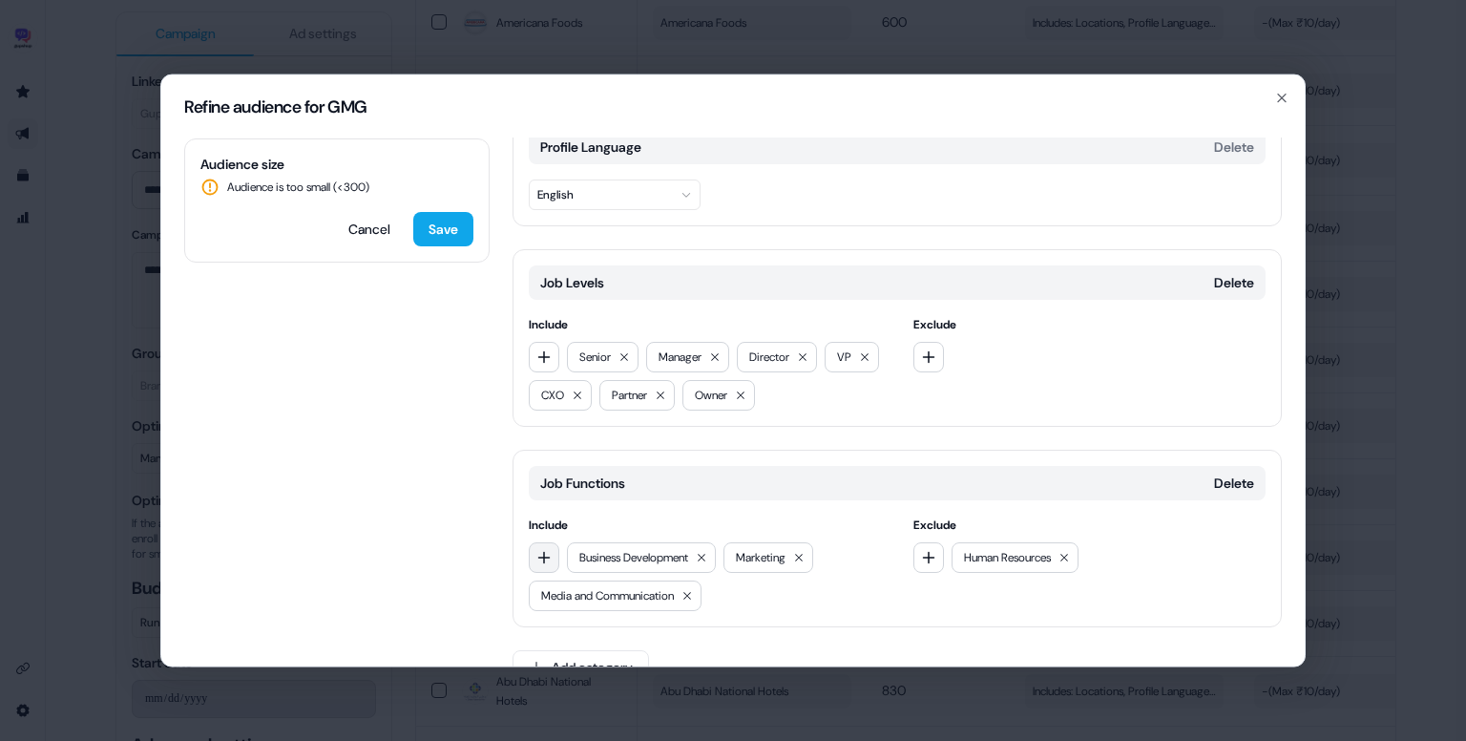
click at [546, 557] on icon "button" at bounding box center [544, 557] width 15 height 15
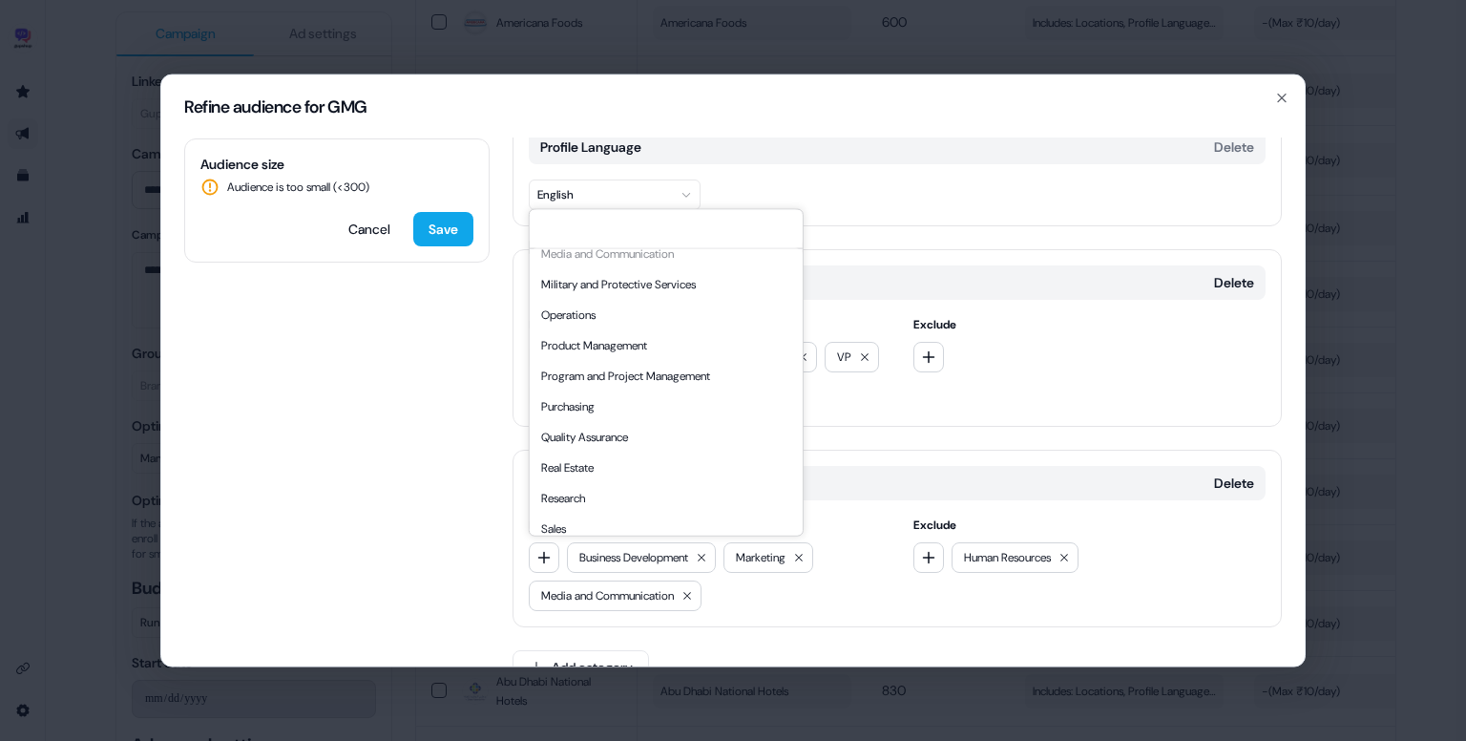
scroll to position [516, 0]
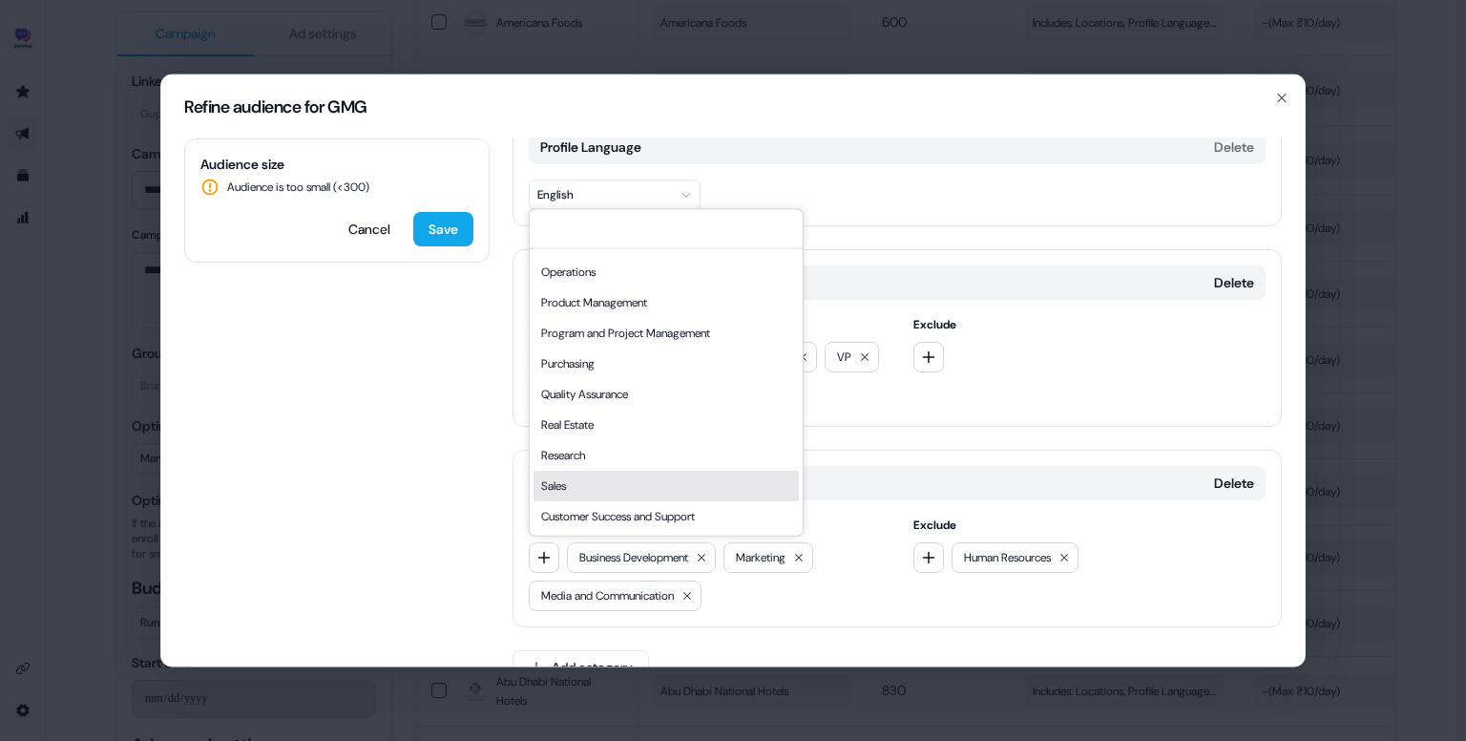
click at [626, 485] on div "Sales" at bounding box center [666, 486] width 265 height 31
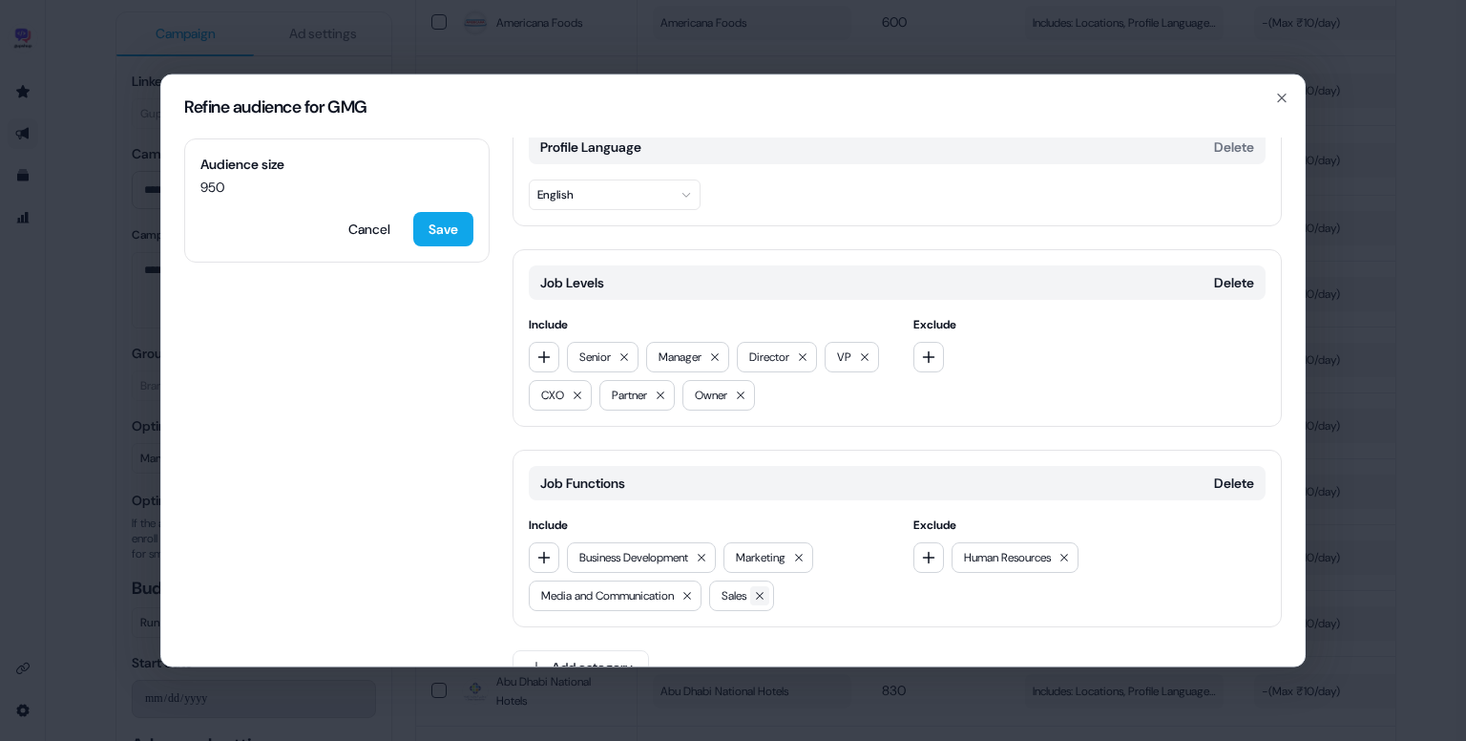
click at [769, 586] on button at bounding box center [759, 595] width 19 height 19
click at [550, 562] on button "button" at bounding box center [544, 557] width 31 height 31
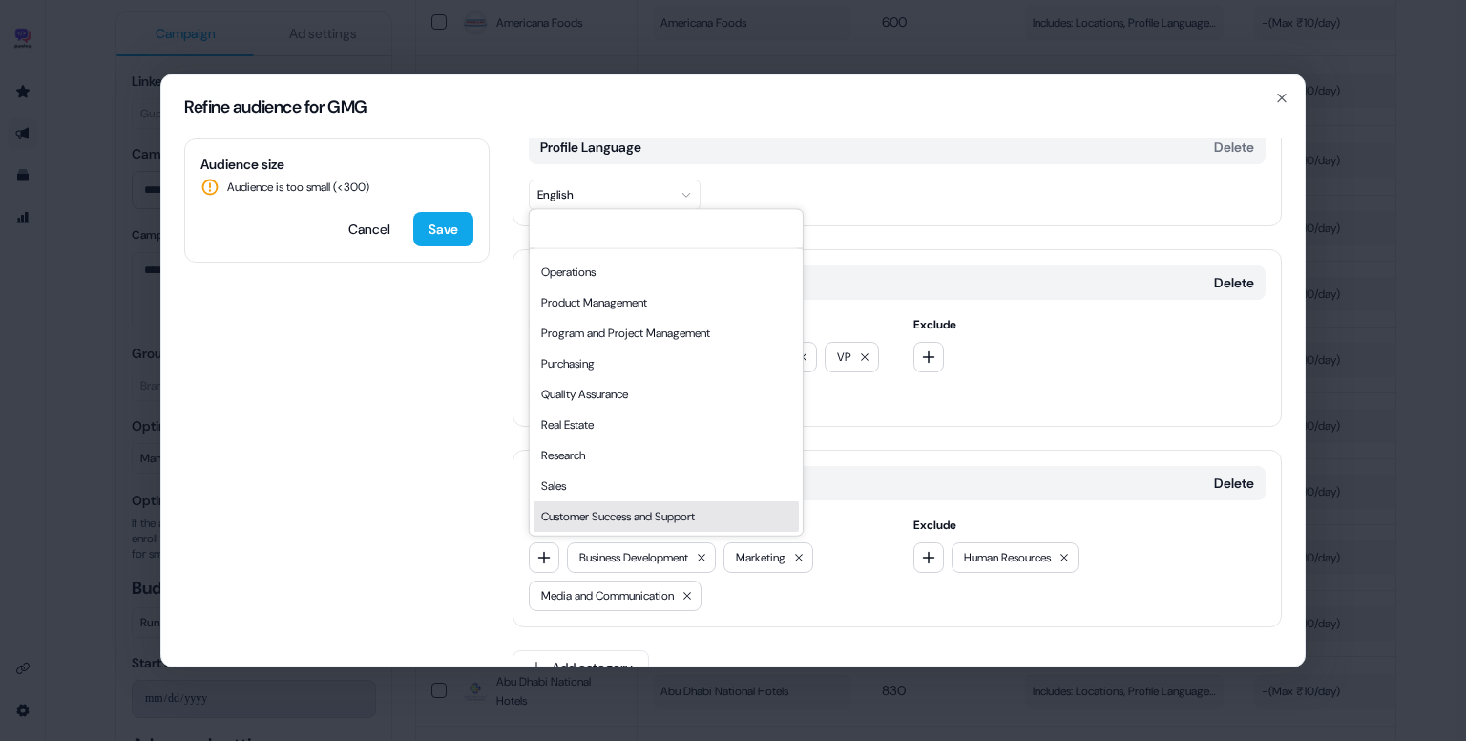
click at [621, 523] on div "Customer Success and Support" at bounding box center [666, 516] width 265 height 31
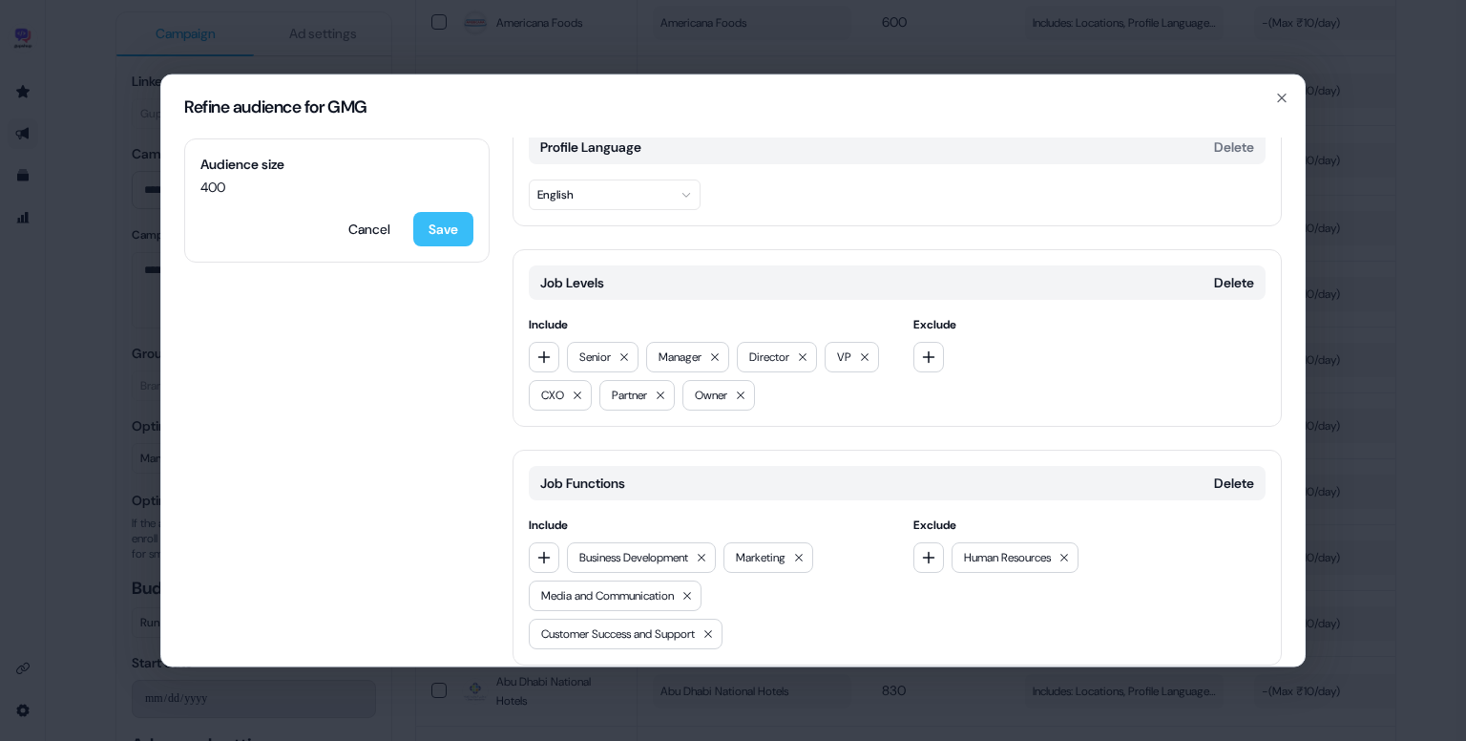
click at [445, 213] on button "Save" at bounding box center [443, 229] width 60 height 34
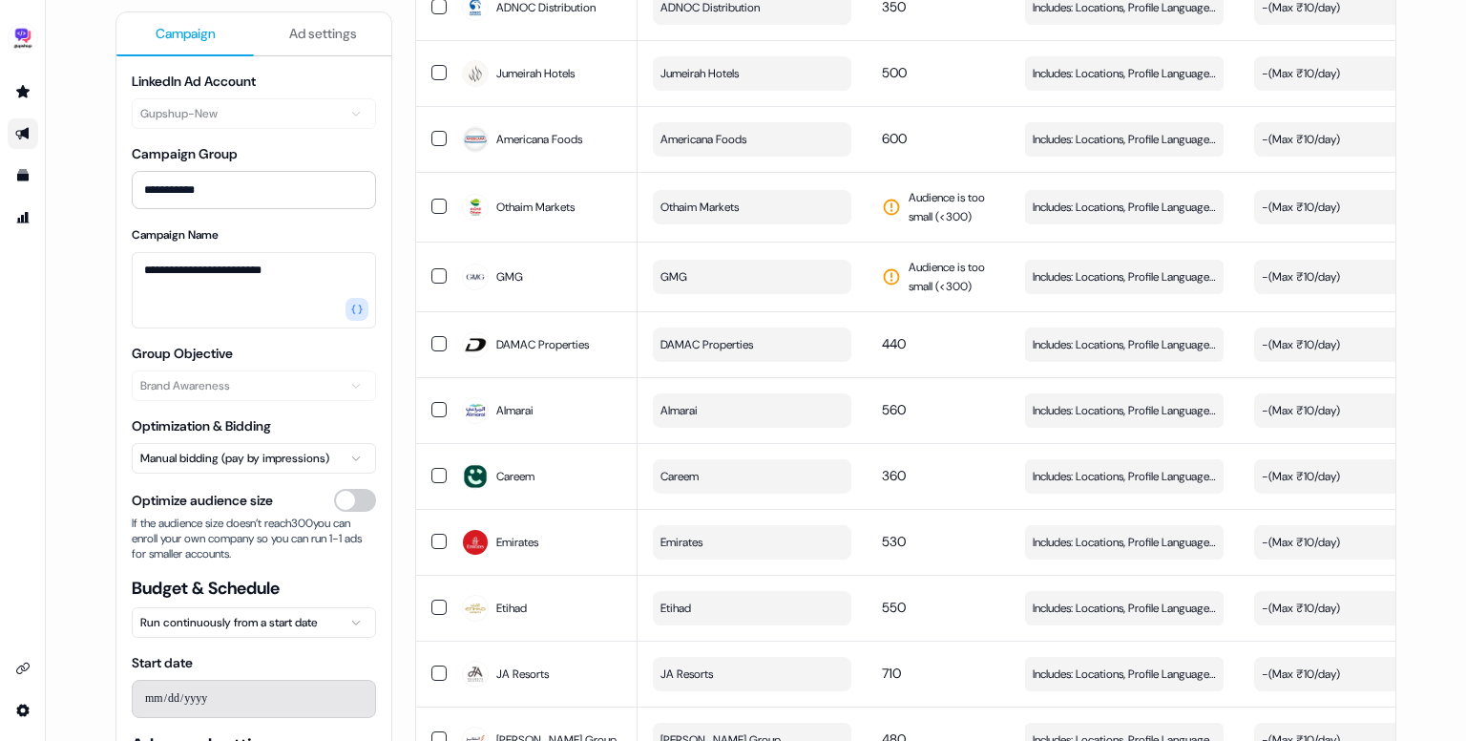
scroll to position [3182, 0]
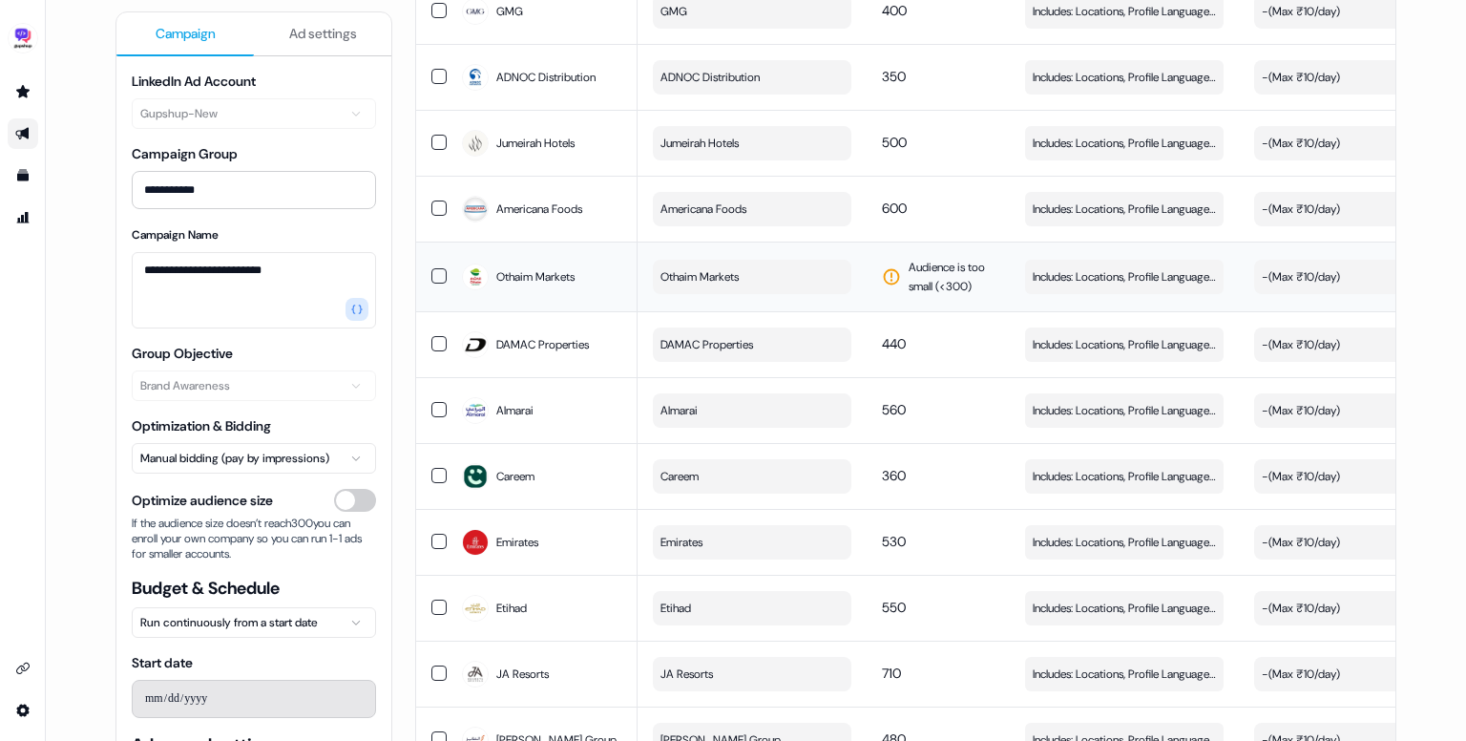
click at [1119, 264] on td "Includes: Locations, Profile Language, Job Levels, Job Functions / Excludes: Jo…" at bounding box center [1124, 277] width 229 height 70
click at [1106, 281] on span "Includes: Locations, Profile Language, Job Levels, Job Functions / Excludes: Jo…" at bounding box center [1124, 276] width 183 height 19
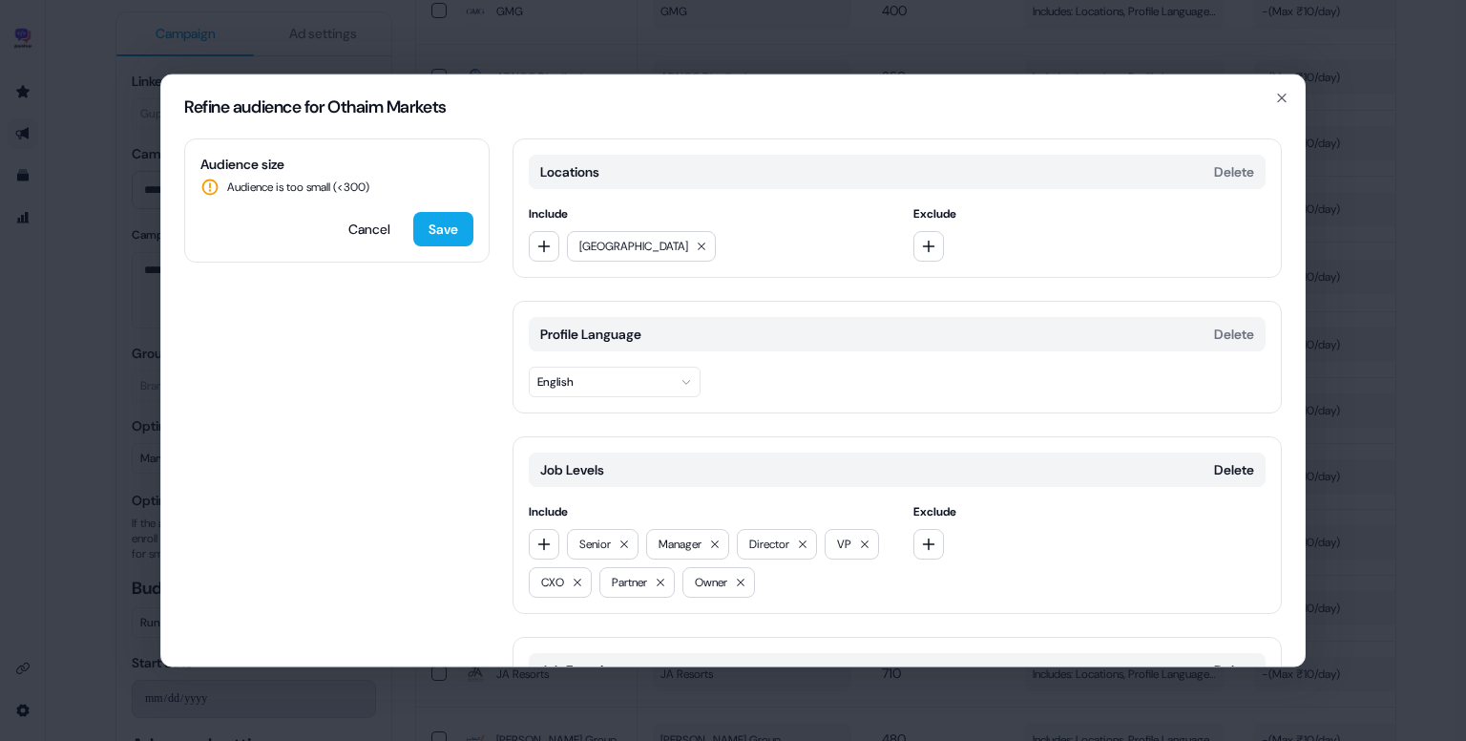
scroll to position [187, 0]
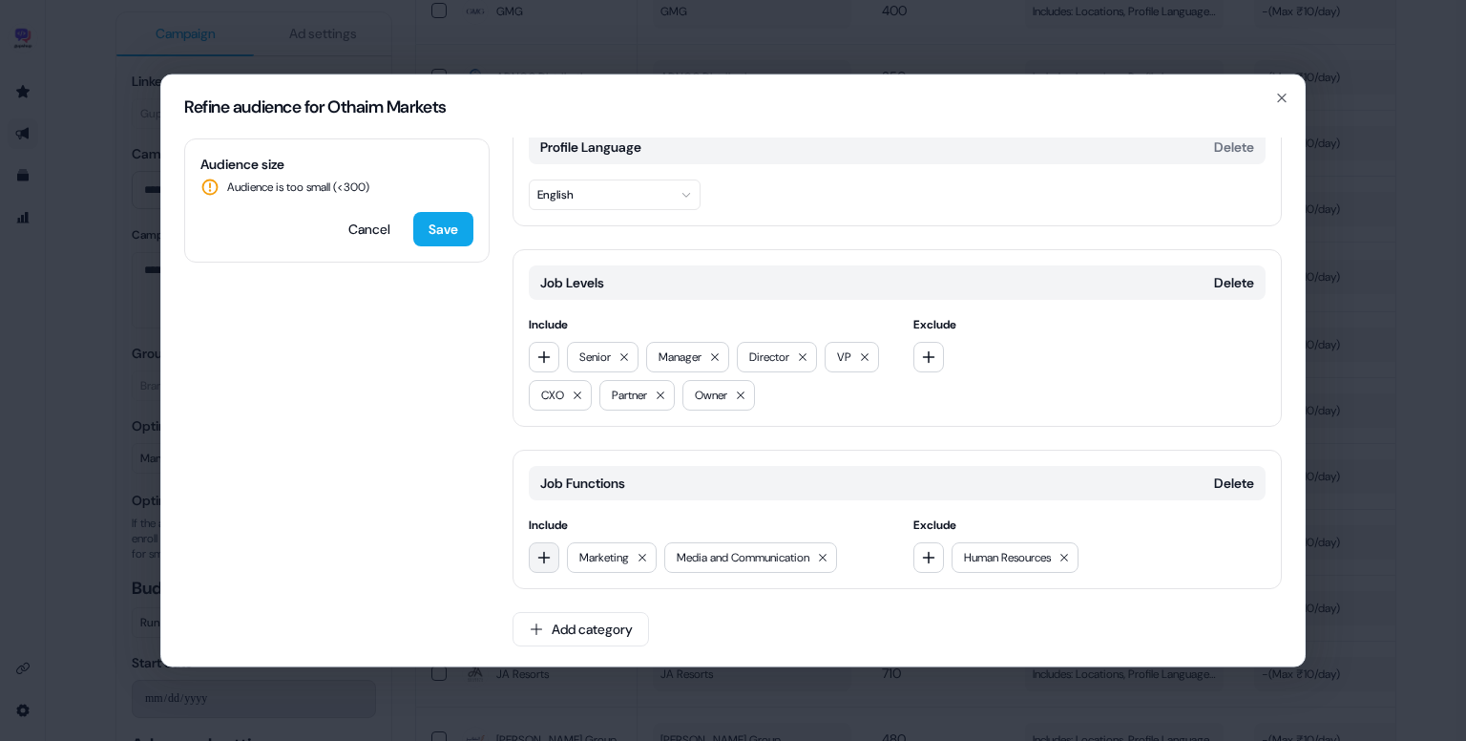
click at [550, 562] on button "button" at bounding box center [544, 557] width 31 height 31
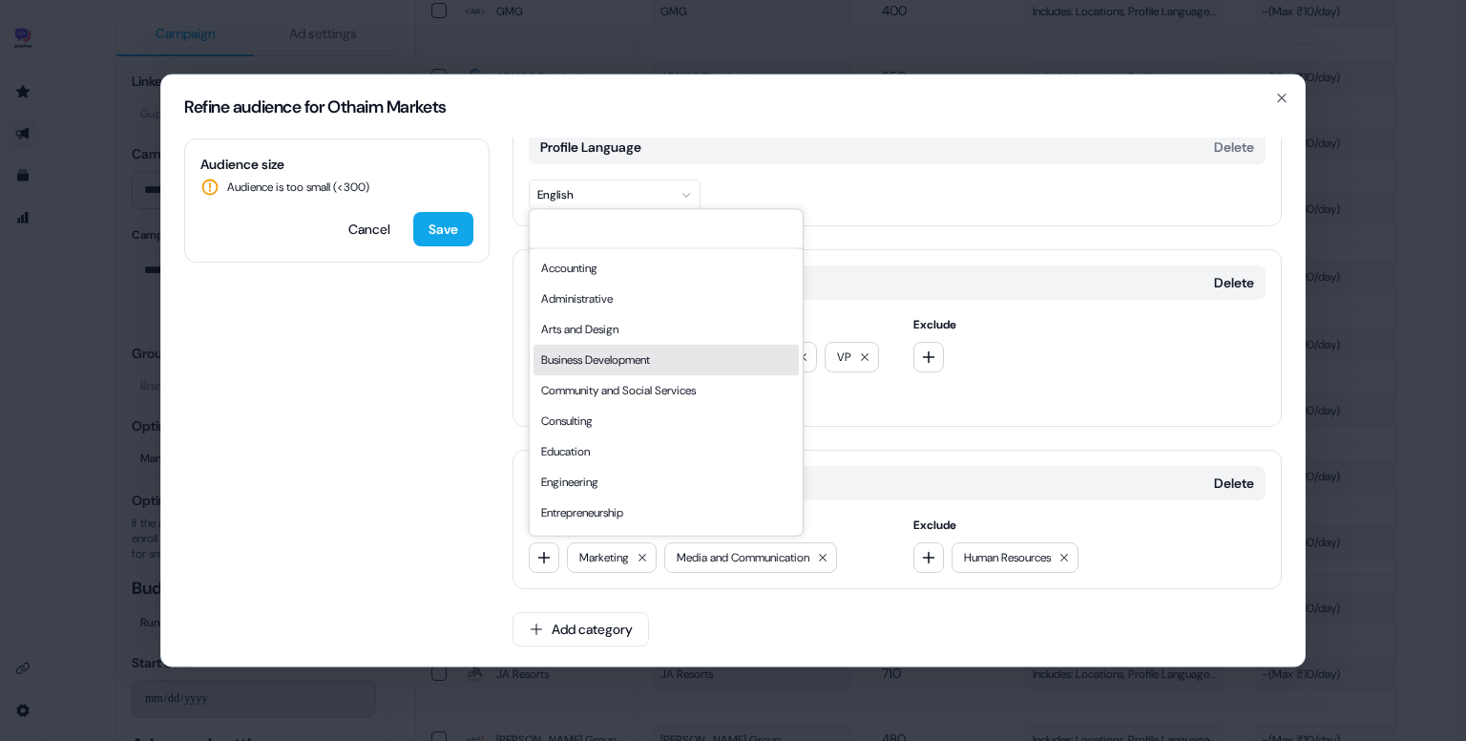
drag, startPoint x: 621, startPoint y: 342, endPoint x: 619, endPoint y: 357, distance: 15.5
click at [619, 357] on div "Accounting Administrative Arts and Design Business Development Community and So…" at bounding box center [666, 650] width 265 height 794
click at [619, 357] on div "Business Development" at bounding box center [666, 360] width 265 height 31
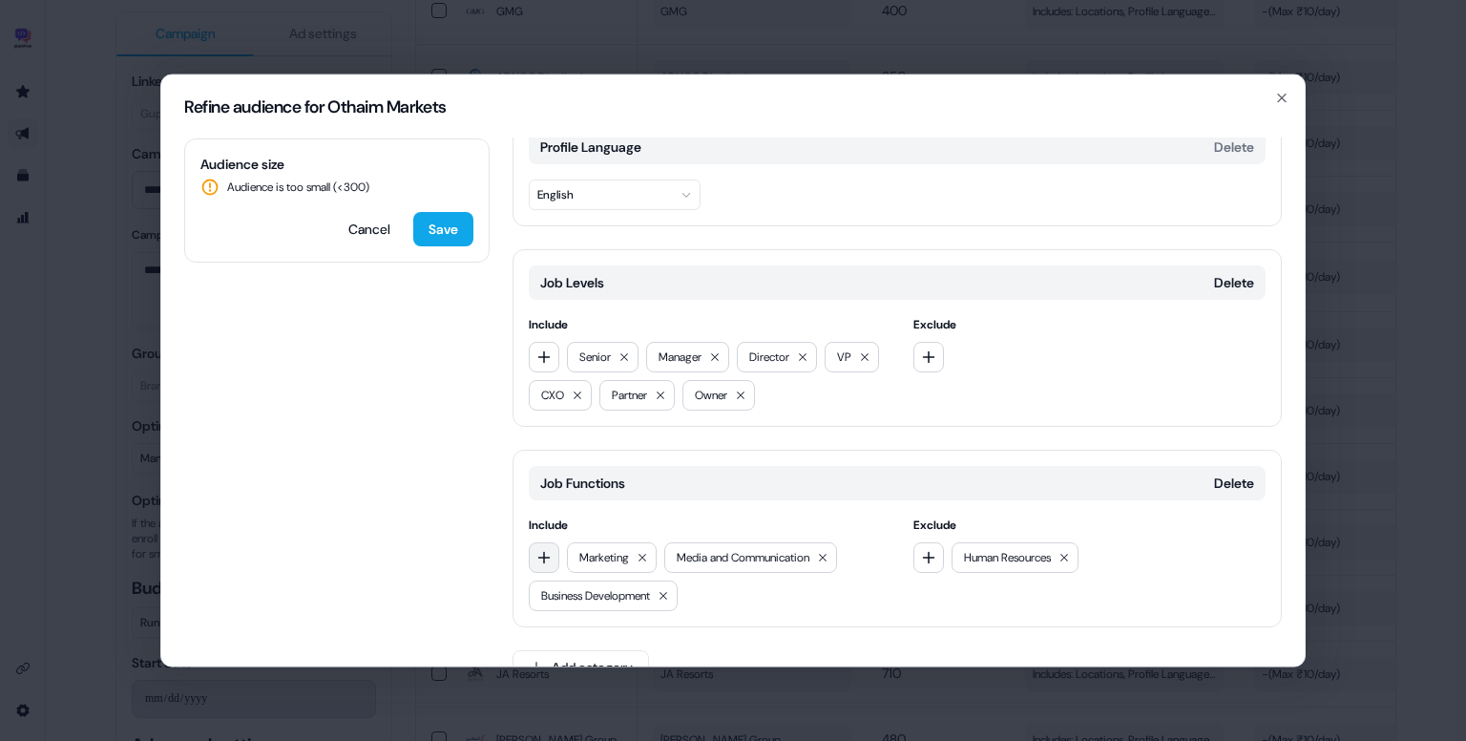
click at [541, 550] on icon "button" at bounding box center [544, 557] width 15 height 15
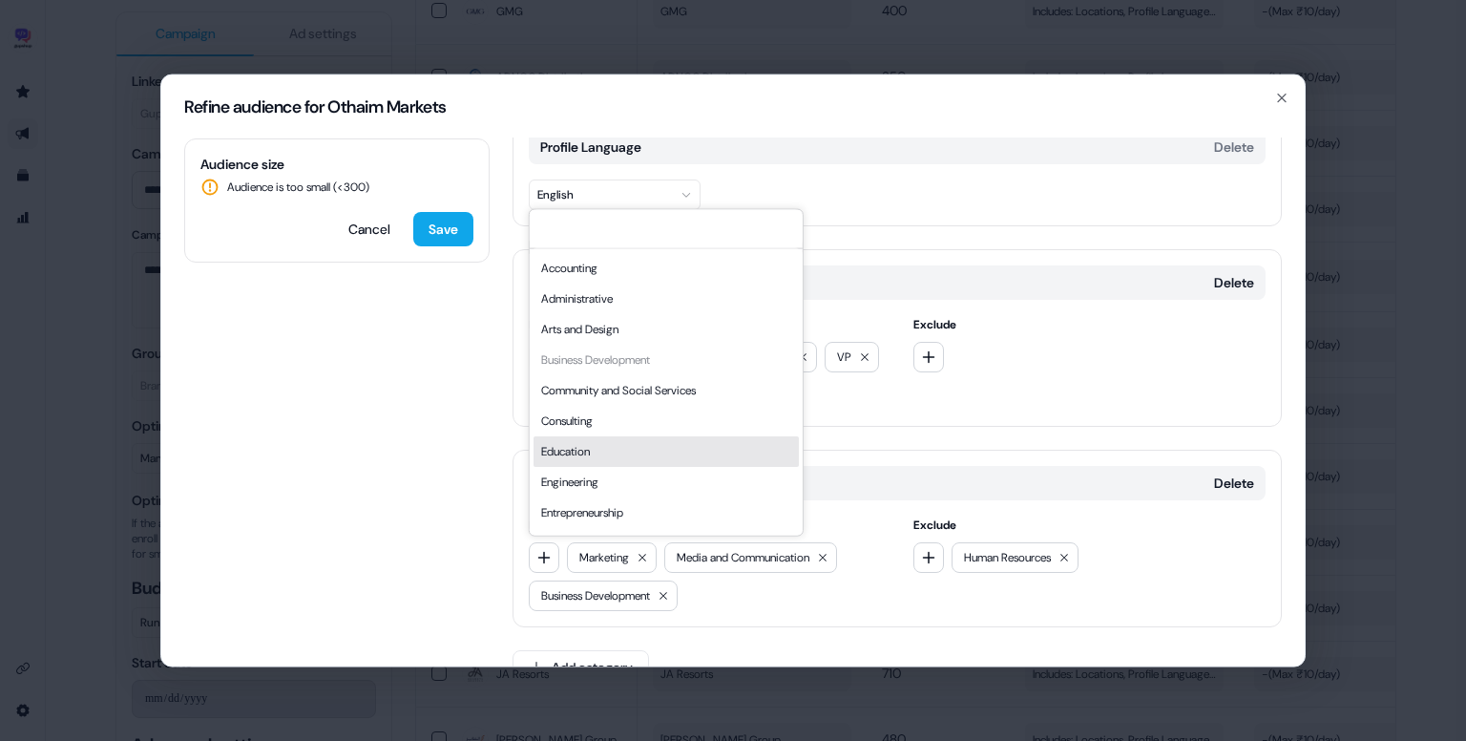
scroll to position [516, 0]
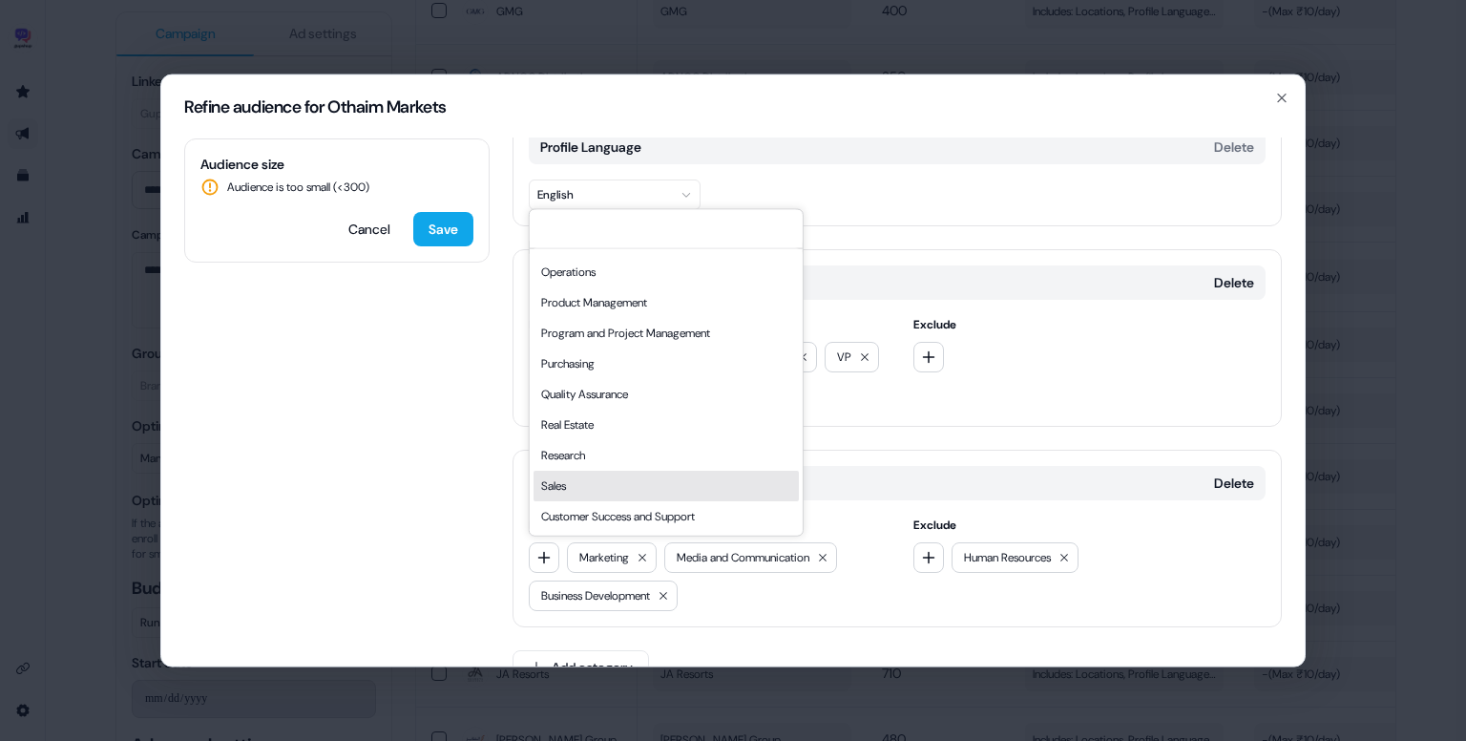
click at [601, 471] on div "Sales" at bounding box center [666, 486] width 265 height 31
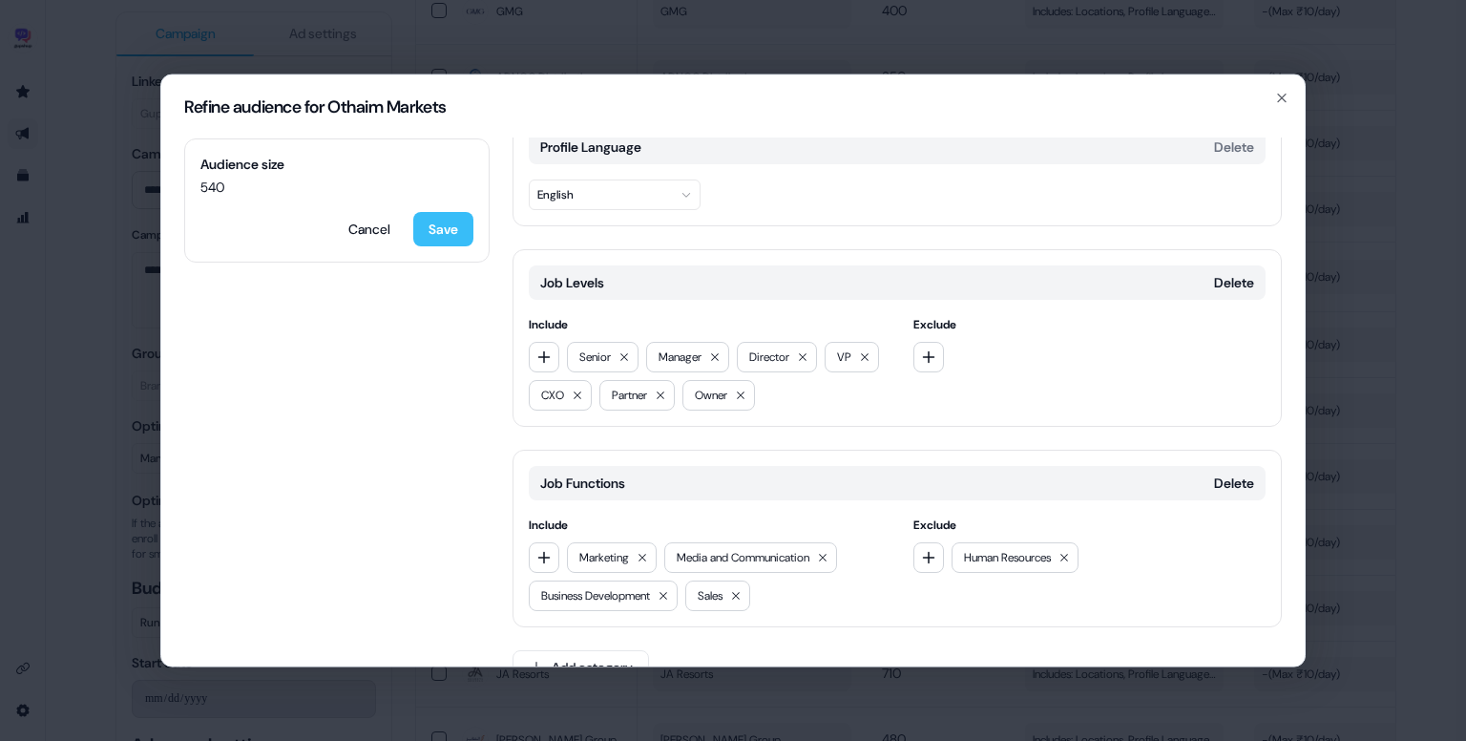
click at [453, 240] on button "Save" at bounding box center [443, 229] width 60 height 34
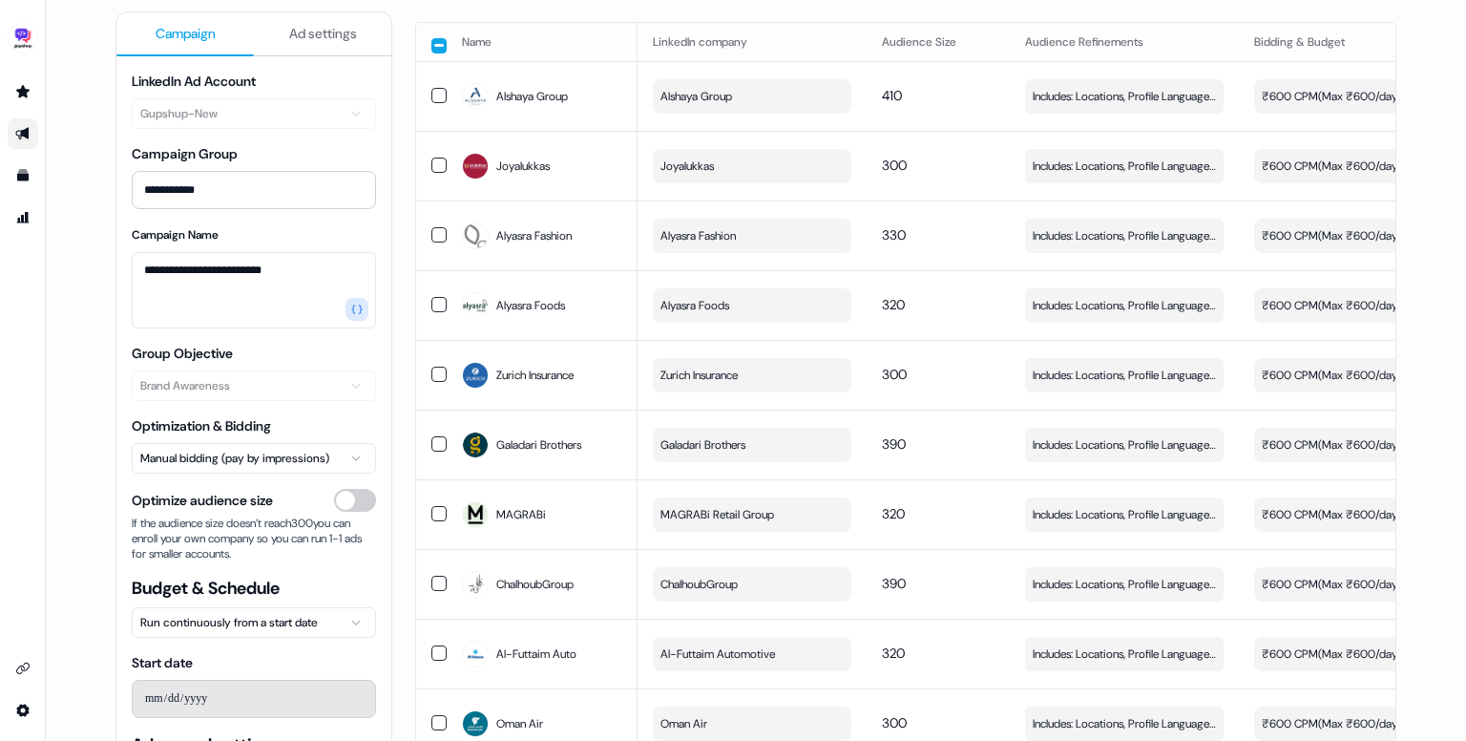
scroll to position [0, 0]
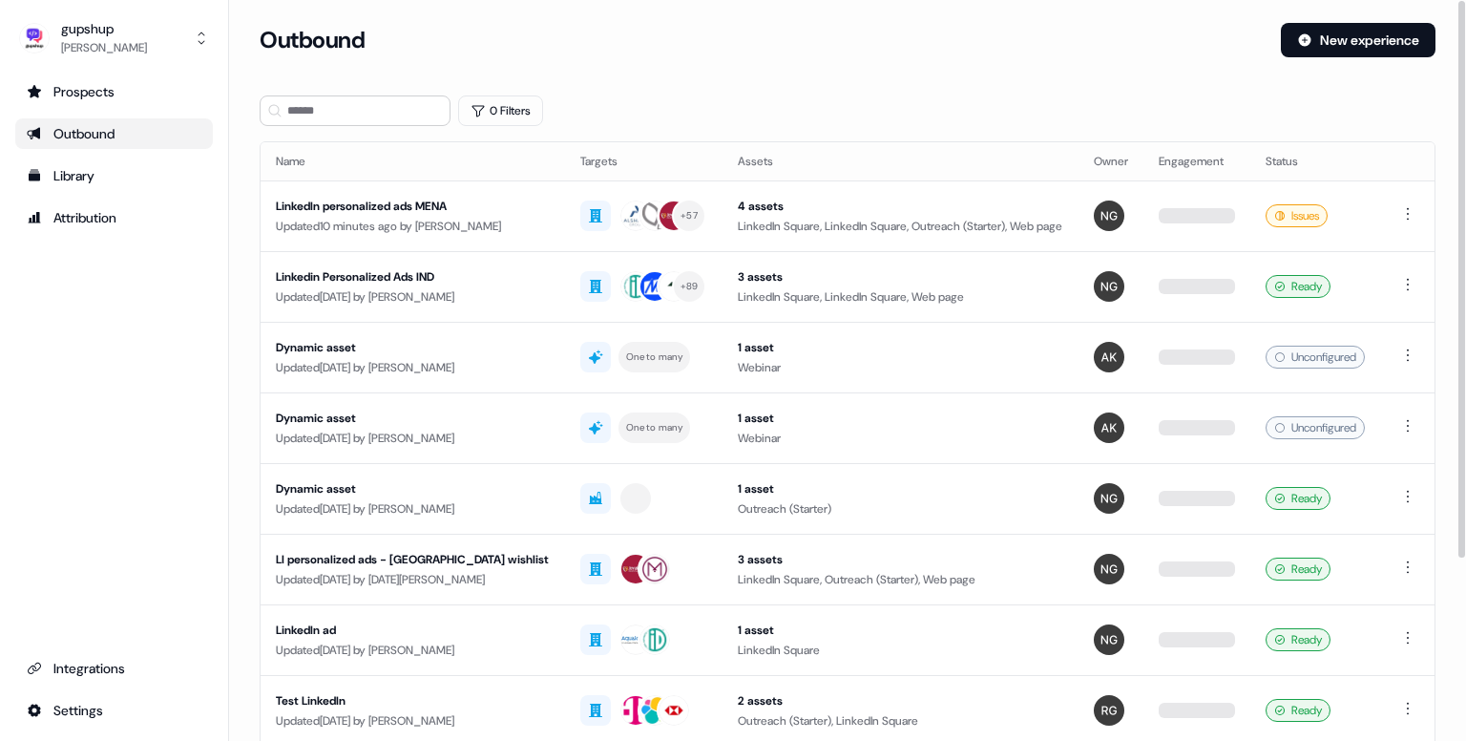
click at [345, 217] on div "Updated 10 minutes ago by [PERSON_NAME]" at bounding box center [413, 226] width 274 height 19
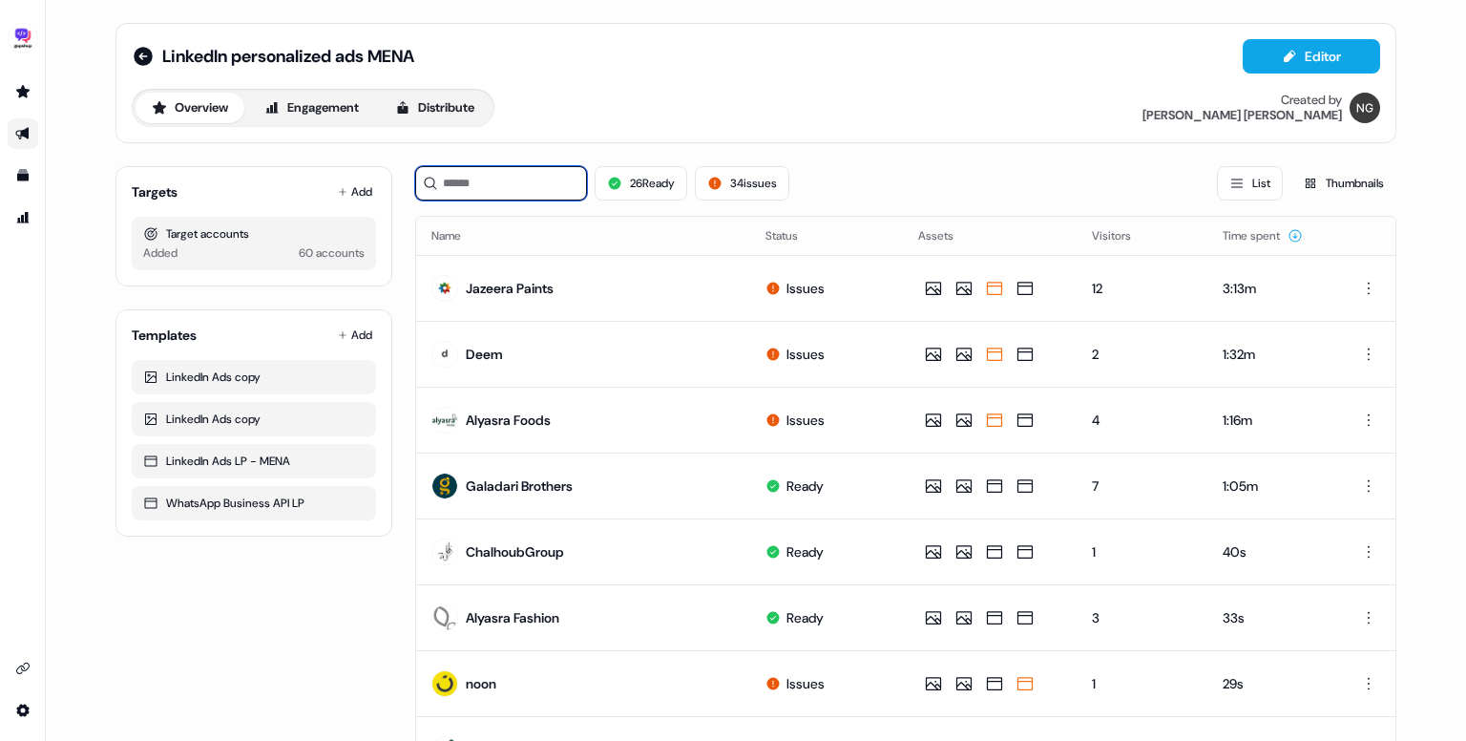
click at [512, 184] on input at bounding box center [501, 183] width 172 height 34
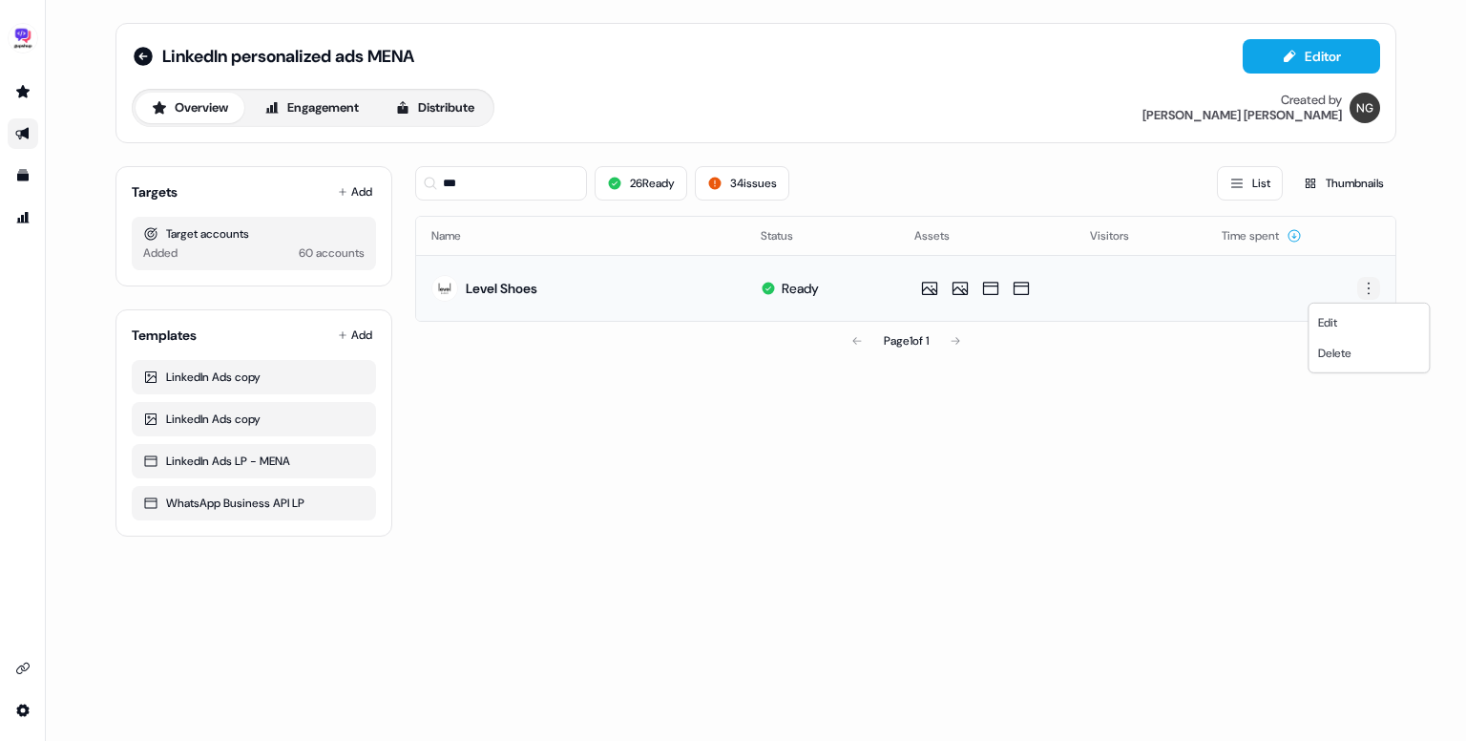
click at [1370, 292] on html "For the best experience switch devices to a bigger screen. Go to Userled.io Lin…" at bounding box center [733, 370] width 1466 height 741
click at [1322, 357] on span "Delete" at bounding box center [1334, 353] width 33 height 15
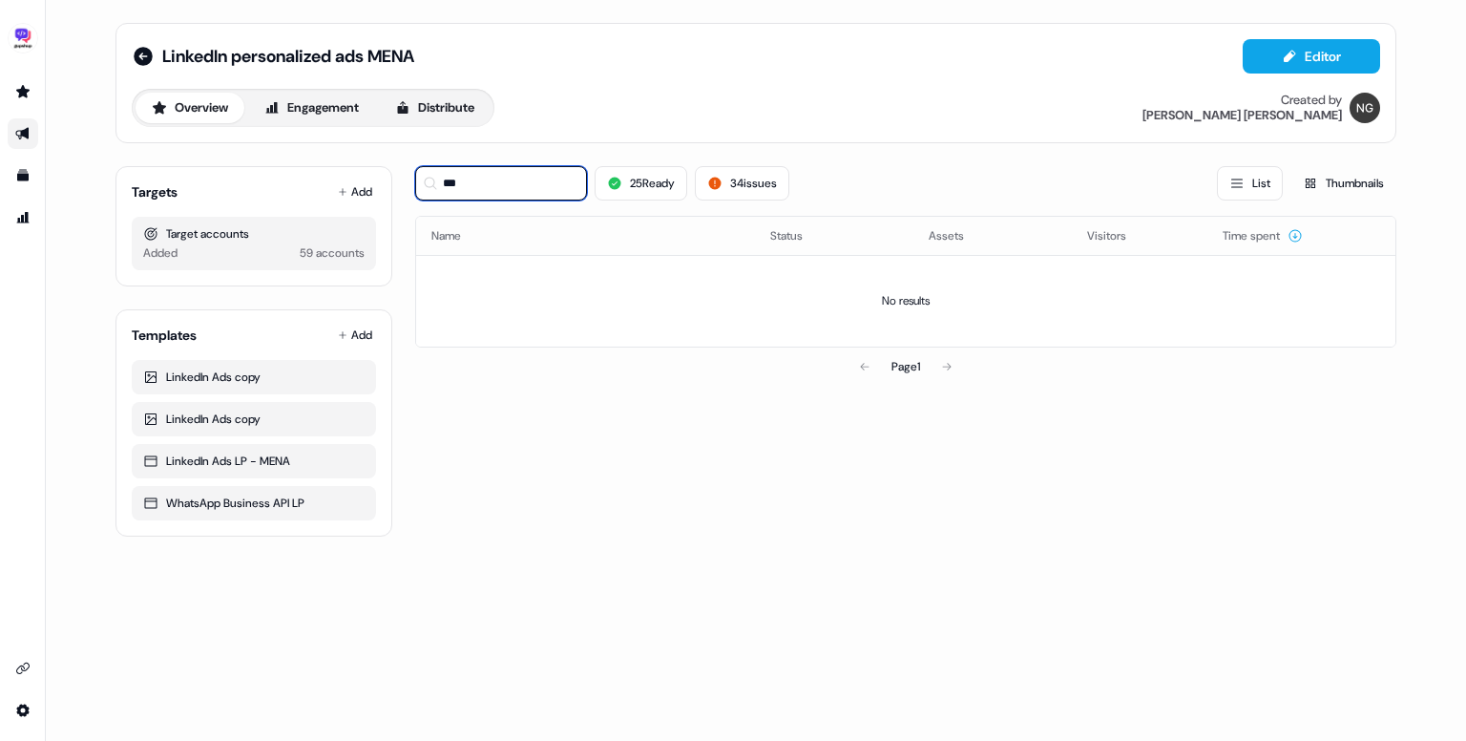
click at [463, 184] on input "***" at bounding box center [501, 183] width 172 height 34
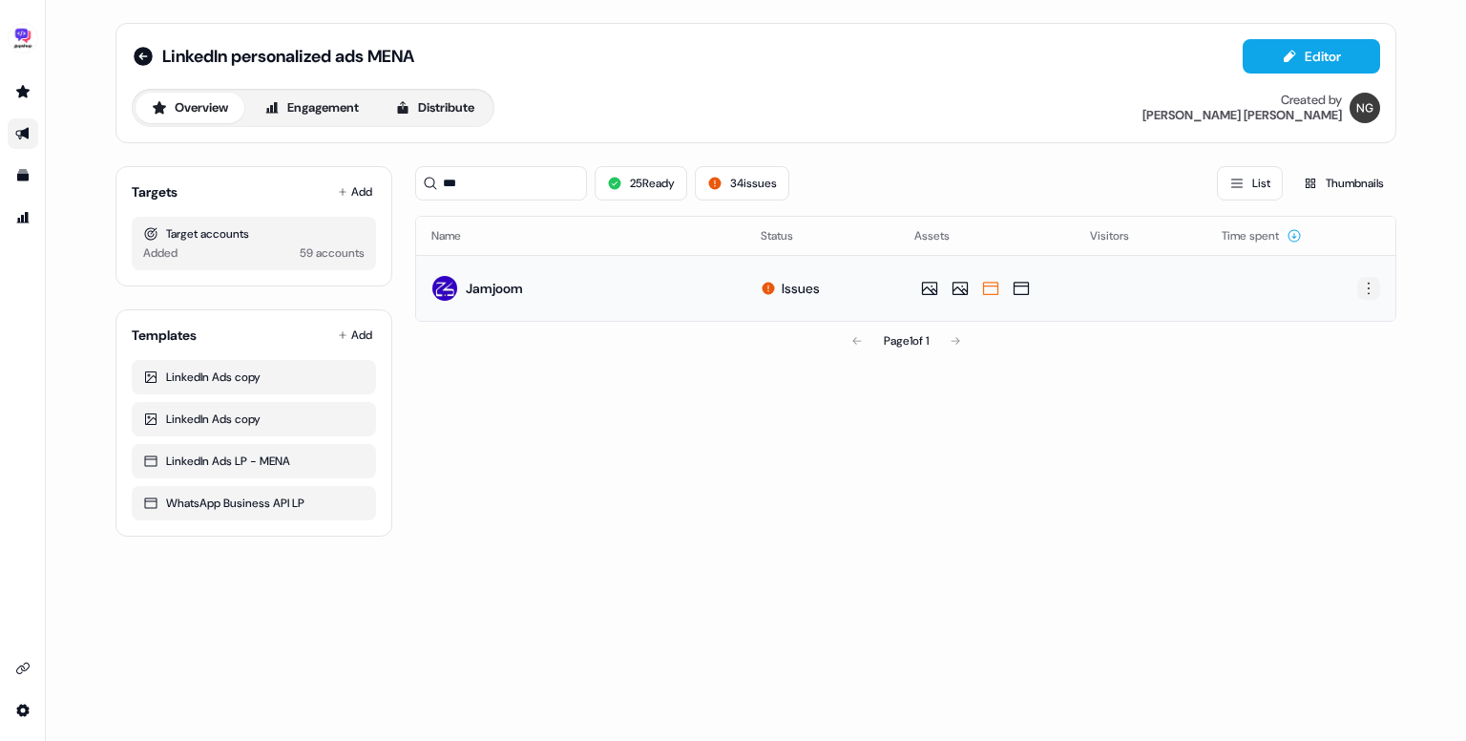
click at [1370, 284] on html "For the best experience switch devices to a bigger screen. Go to Userled.io Lin…" at bounding box center [733, 370] width 1466 height 741
click at [1335, 347] on span "Delete" at bounding box center [1334, 353] width 33 height 15
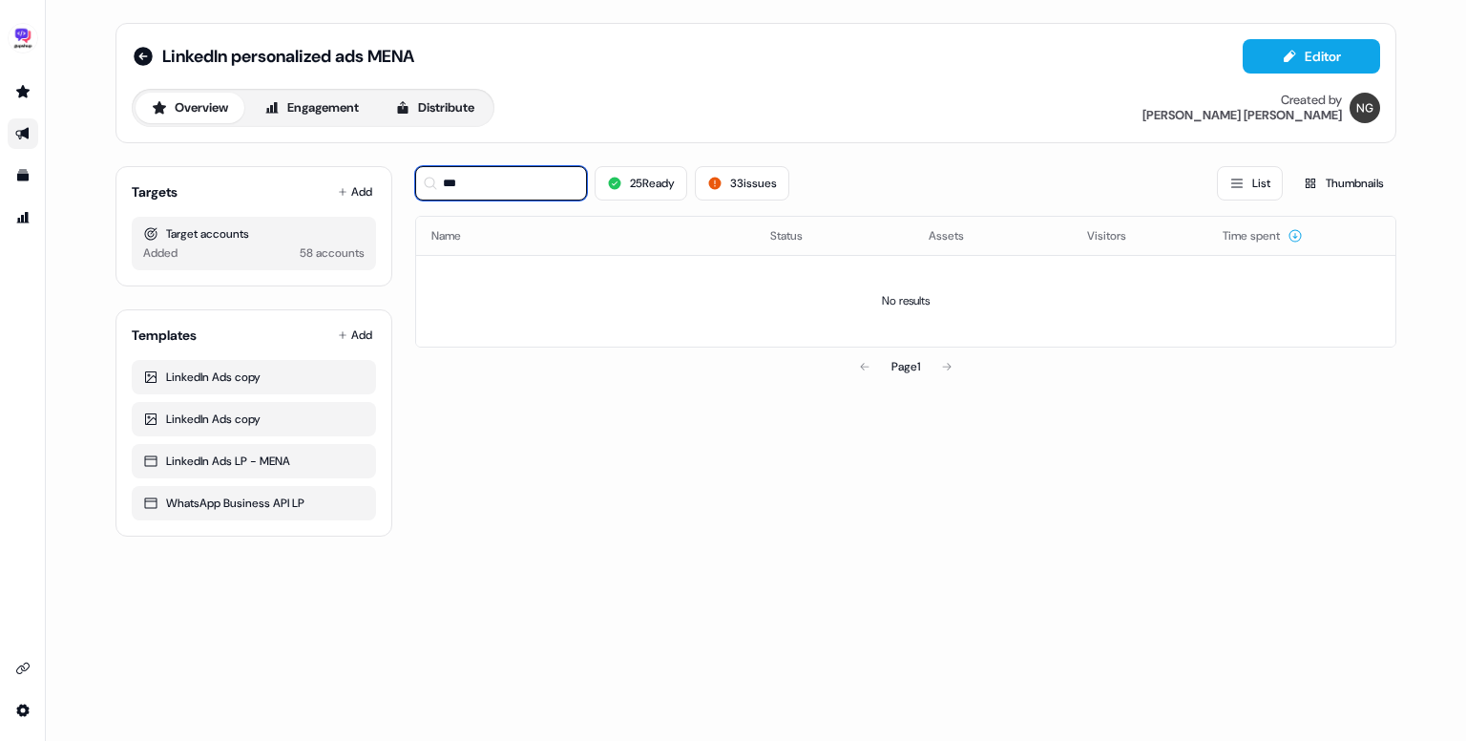
click at [524, 193] on input "***" at bounding box center [501, 183] width 172 height 34
type input "***"
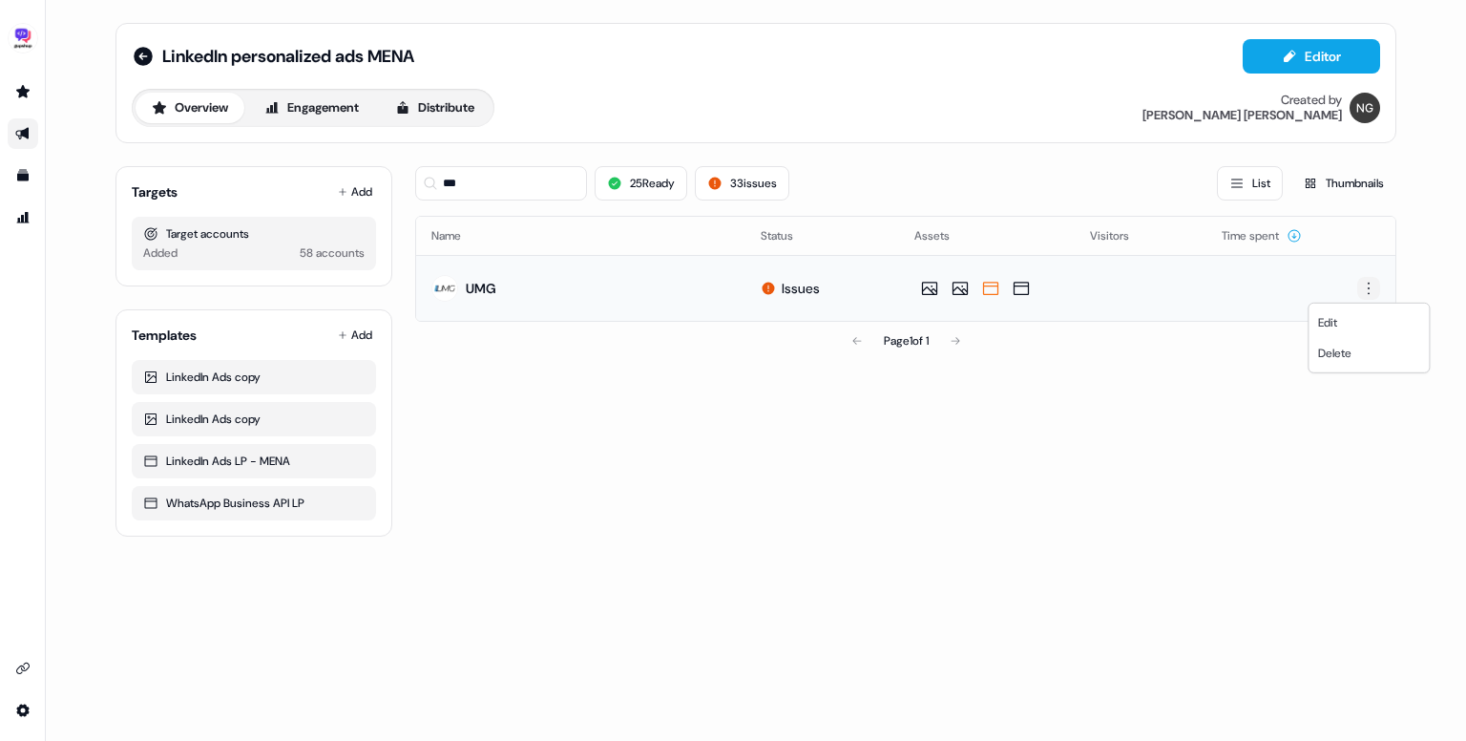
click at [1363, 290] on html "For the best experience switch devices to a bigger screen. Go to Userled.io Lin…" at bounding box center [733, 370] width 1466 height 741
click at [1344, 339] on div "Delete" at bounding box center [1369, 353] width 113 height 31
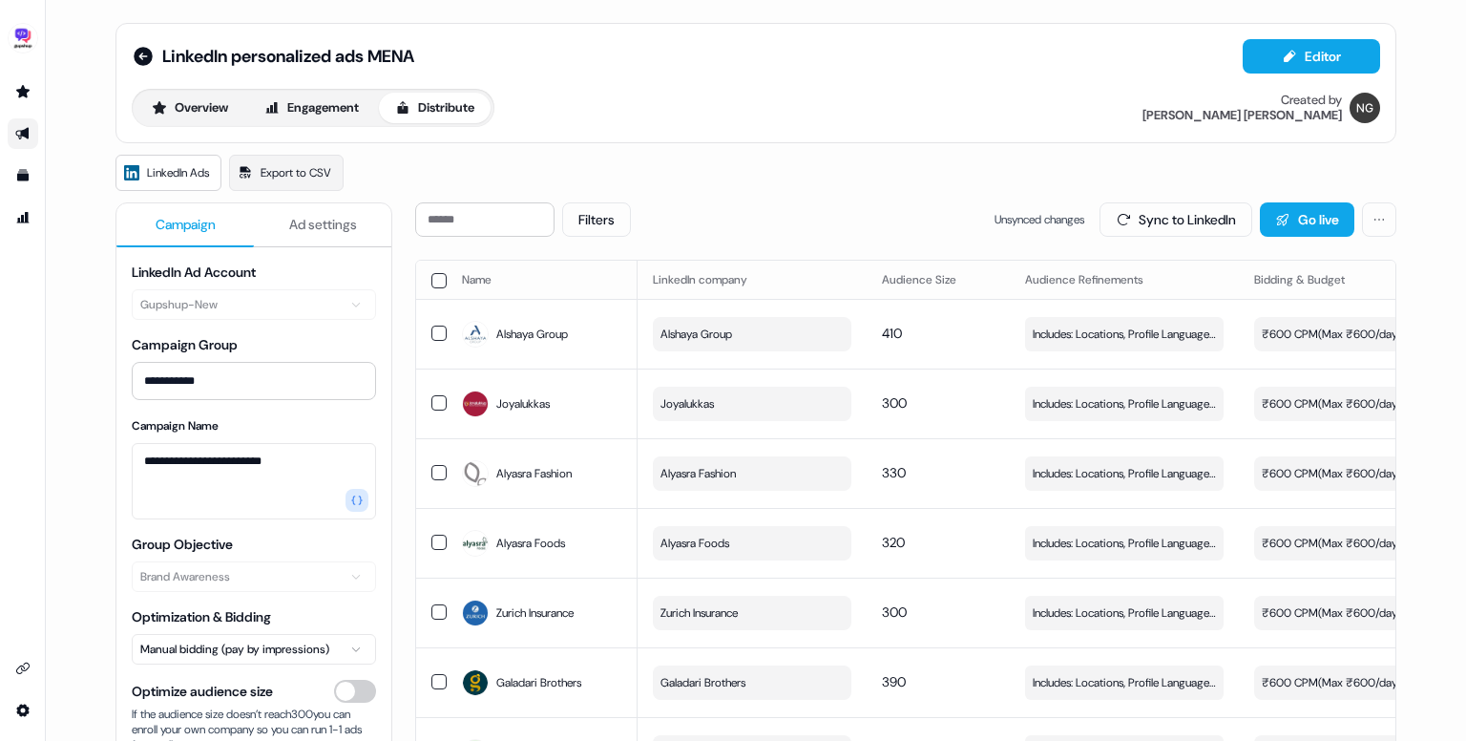
click at [432, 273] on button "button" at bounding box center [439, 280] width 15 height 15
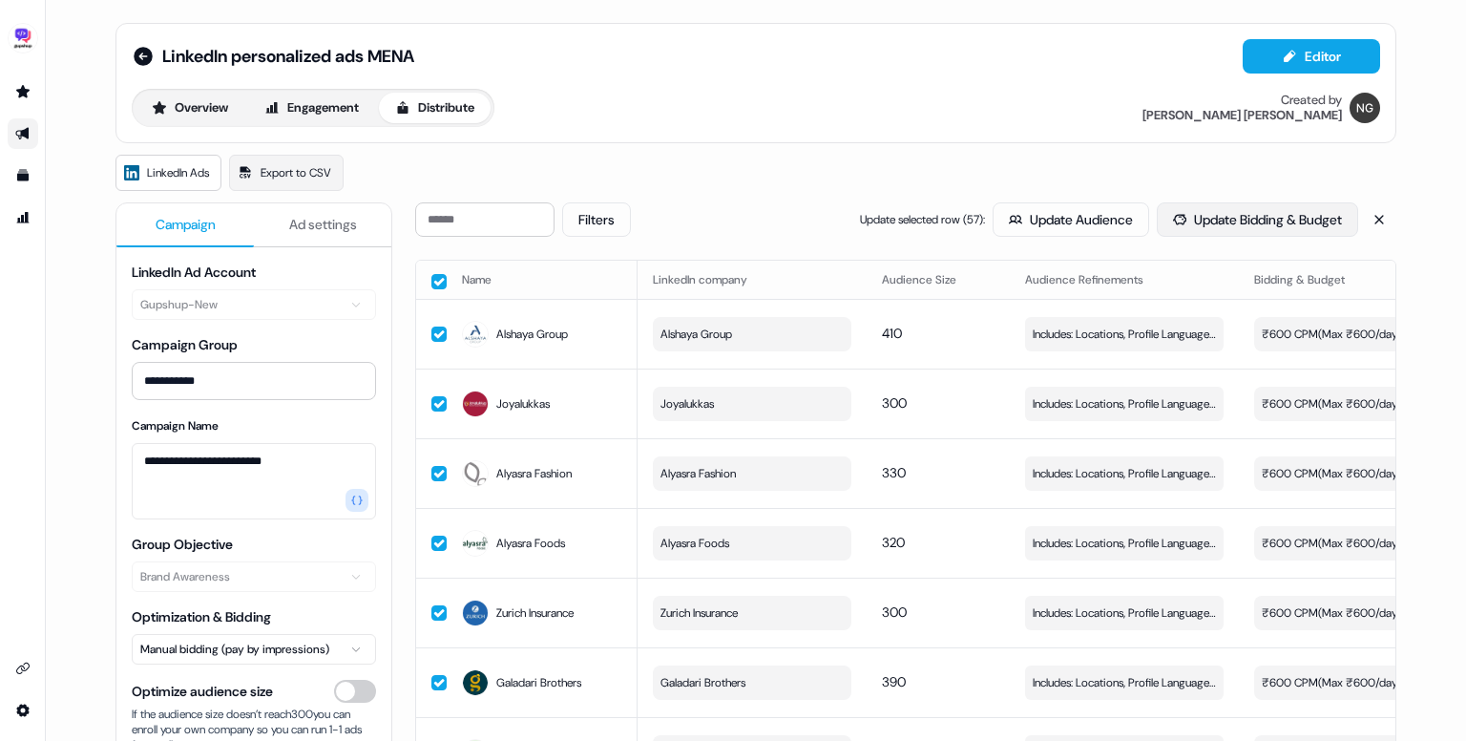
click at [1218, 230] on button "Update Bidding & Budget" at bounding box center [1257, 219] width 201 height 34
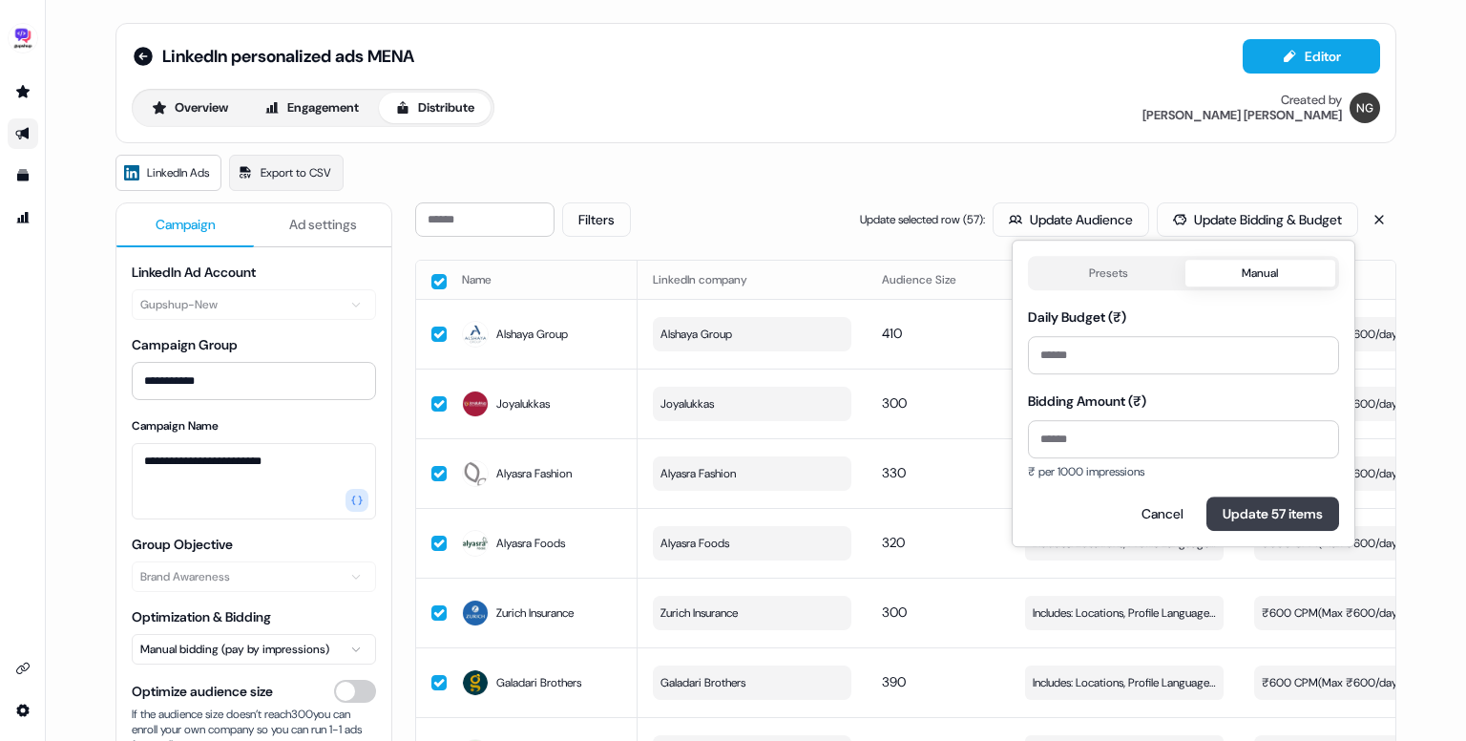
click at [1249, 515] on button "Update 57 items" at bounding box center [1273, 513] width 133 height 34
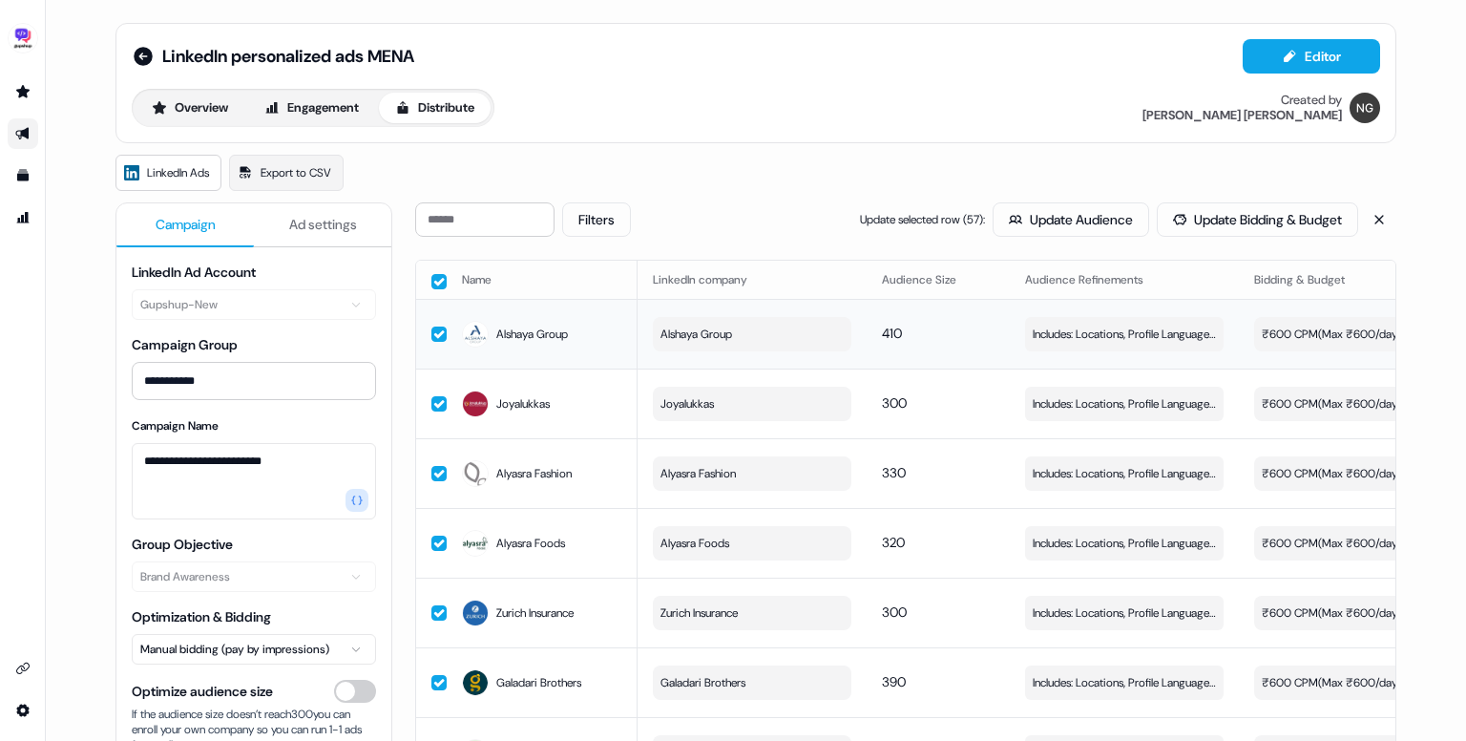
click at [439, 283] on button "button" at bounding box center [439, 281] width 15 height 15
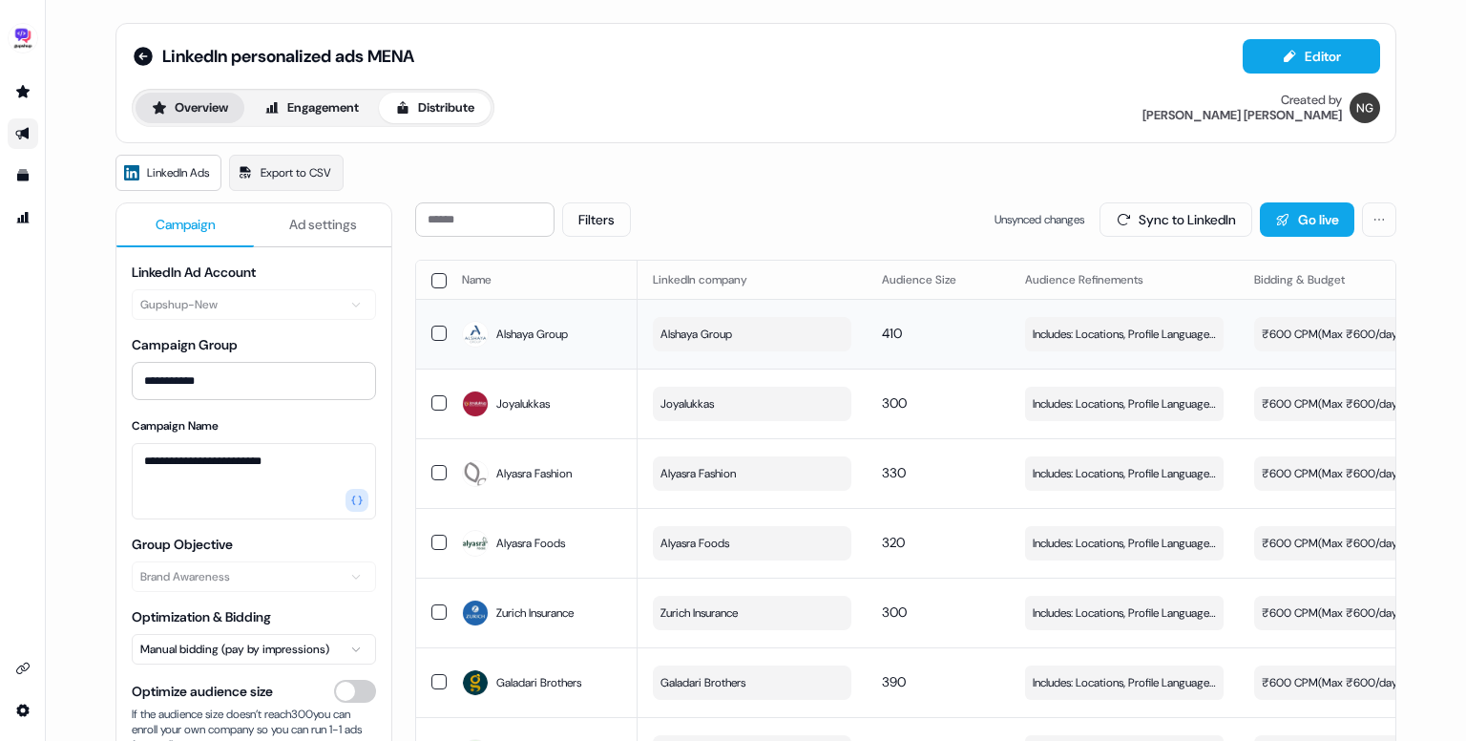
click at [194, 107] on button "Overview" at bounding box center [190, 108] width 109 height 31
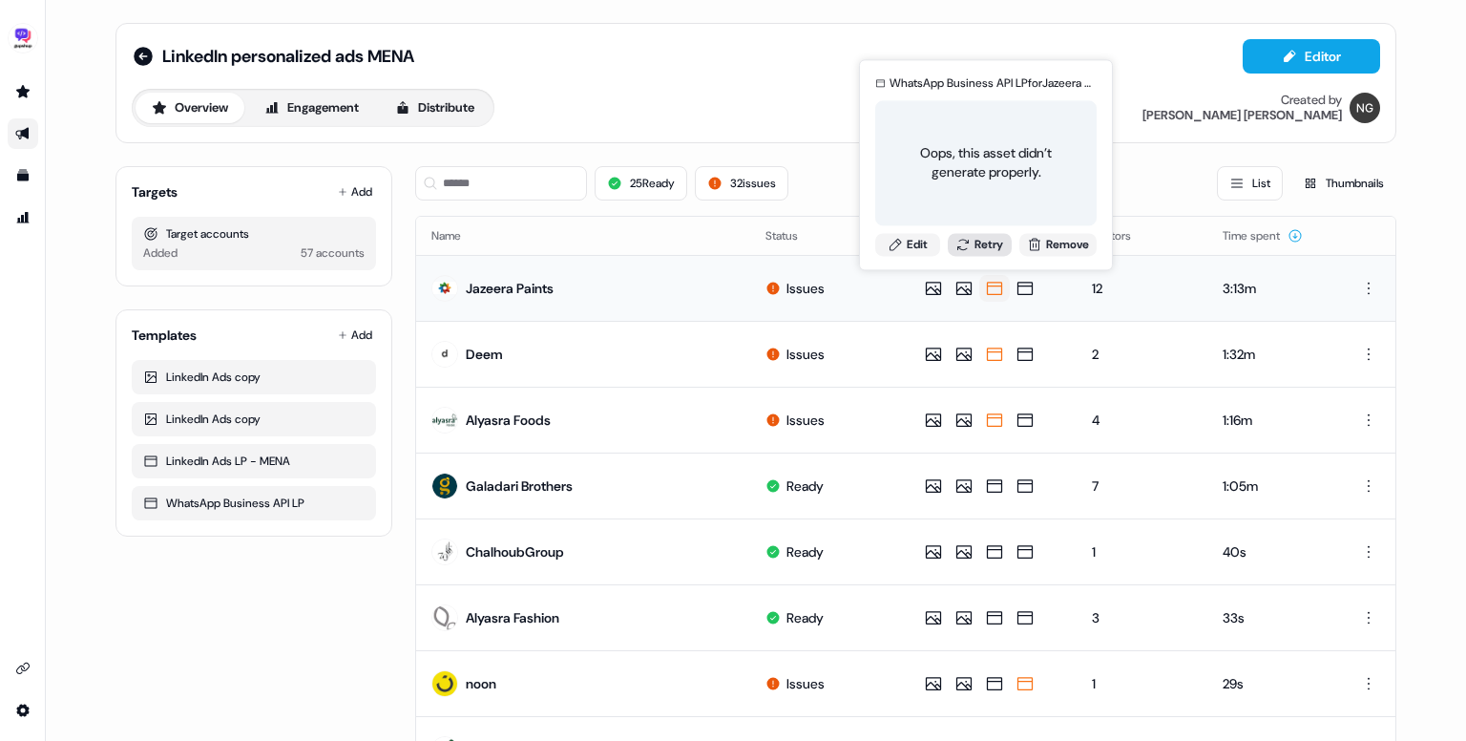
click at [981, 242] on button "Retry" at bounding box center [980, 244] width 65 height 23
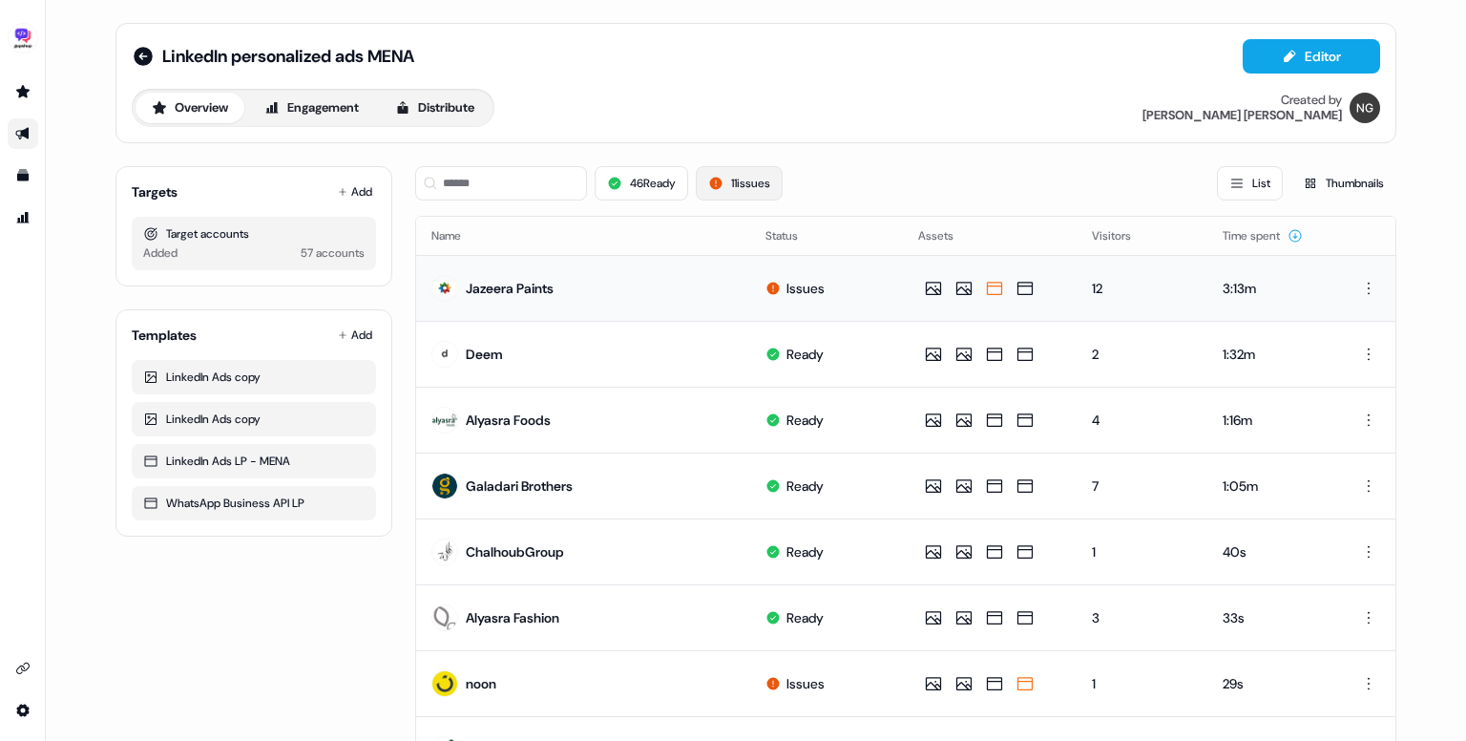
click at [763, 173] on button "11 issues" at bounding box center [739, 183] width 87 height 34
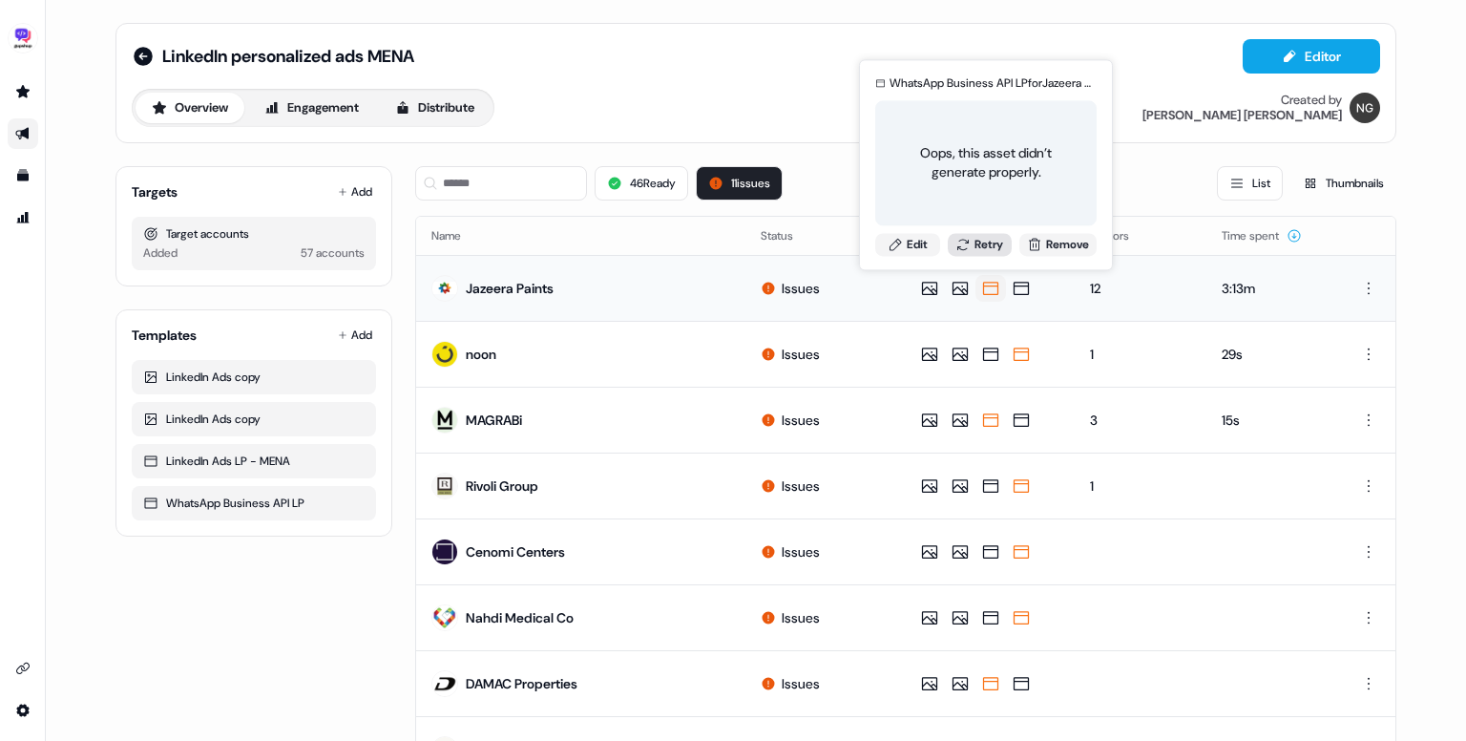
click at [985, 251] on button "Retry" at bounding box center [980, 244] width 65 height 23
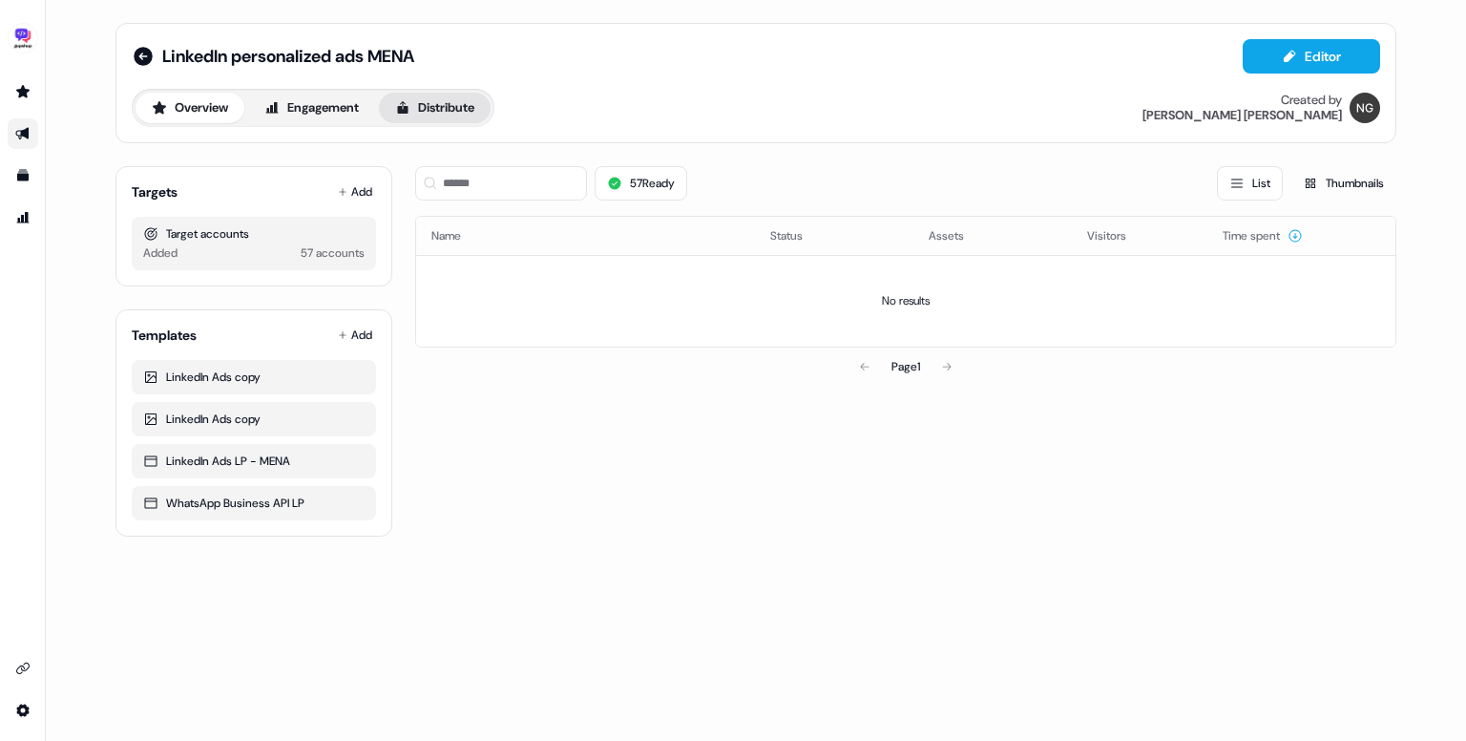
click at [461, 118] on button "Distribute" at bounding box center [435, 108] width 112 height 31
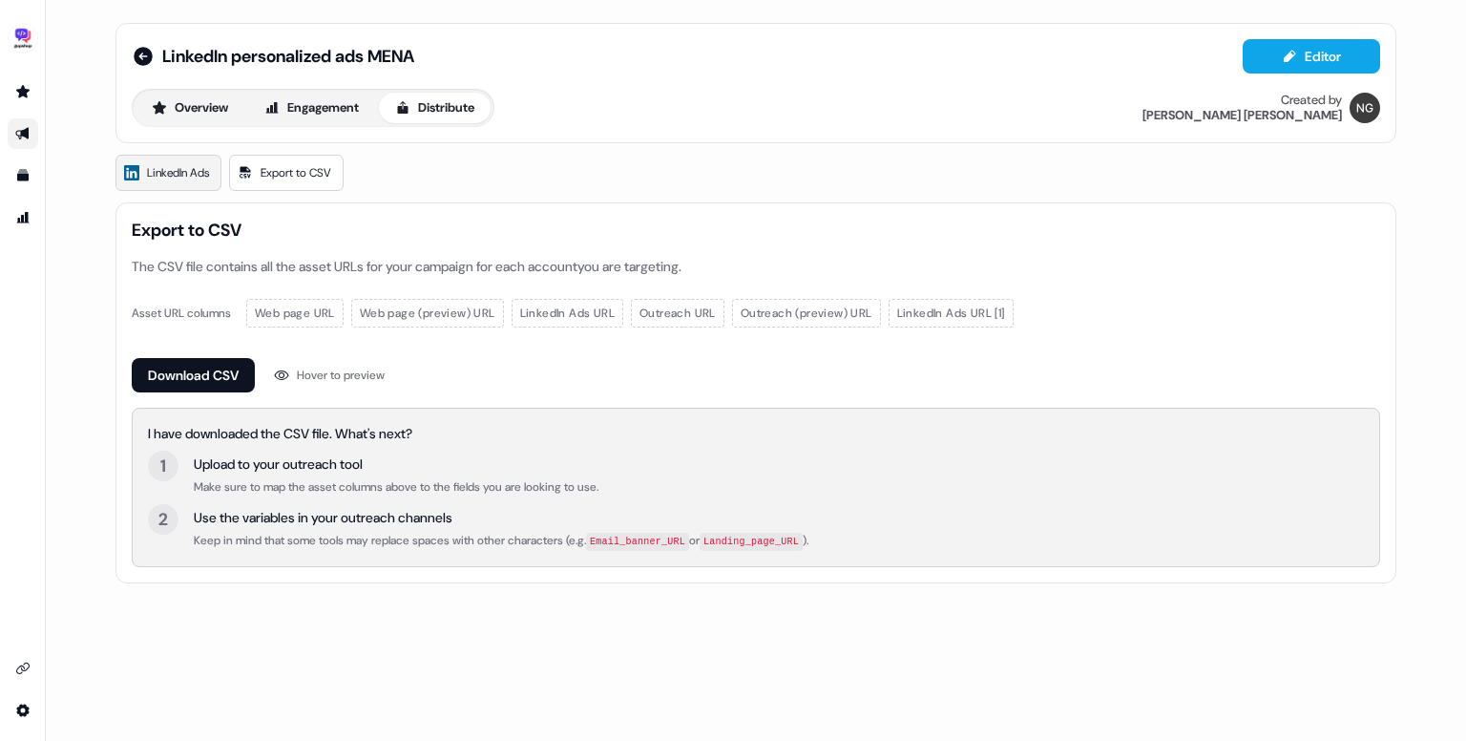
click at [186, 169] on span "LinkedIn Ads" at bounding box center [178, 172] width 62 height 19
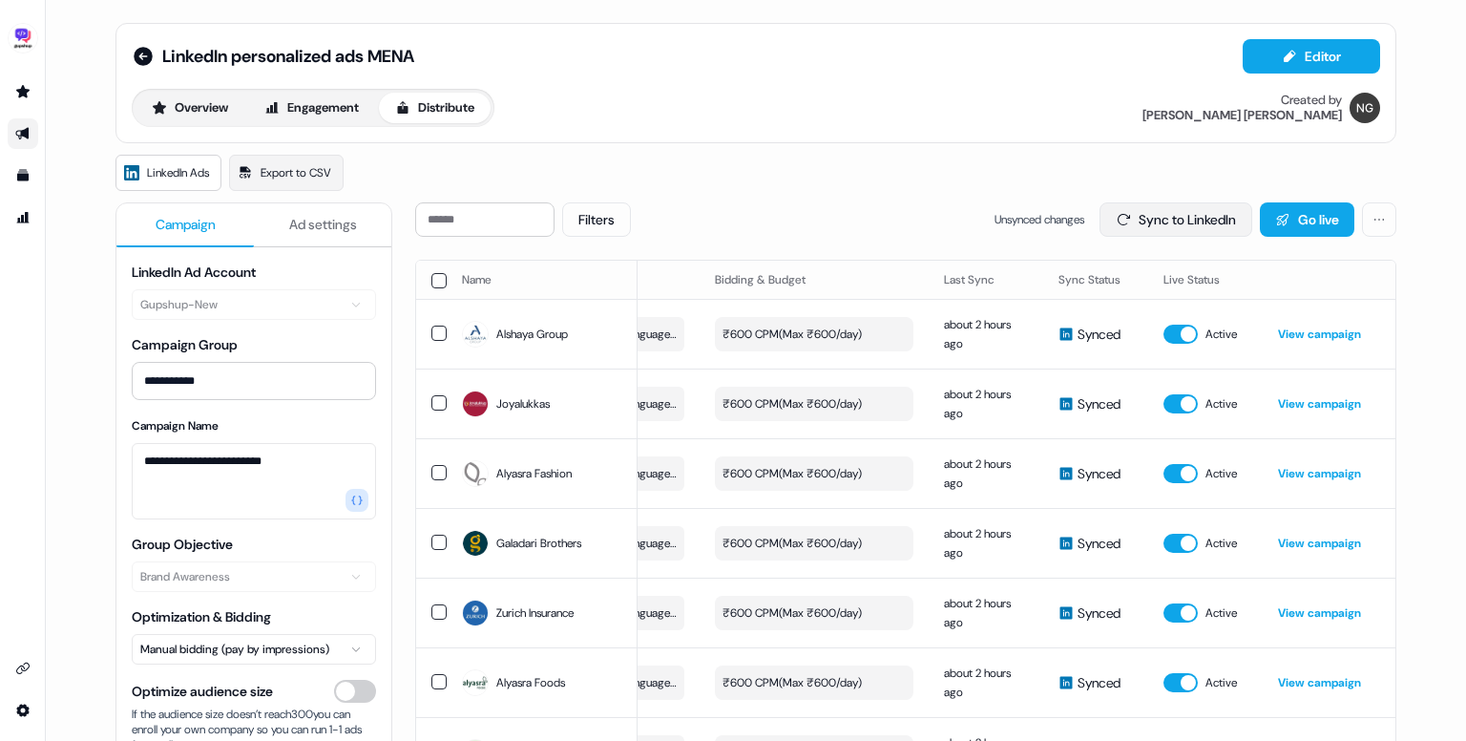
click at [1148, 224] on button "Sync to LinkedIn" at bounding box center [1176, 219] width 153 height 34
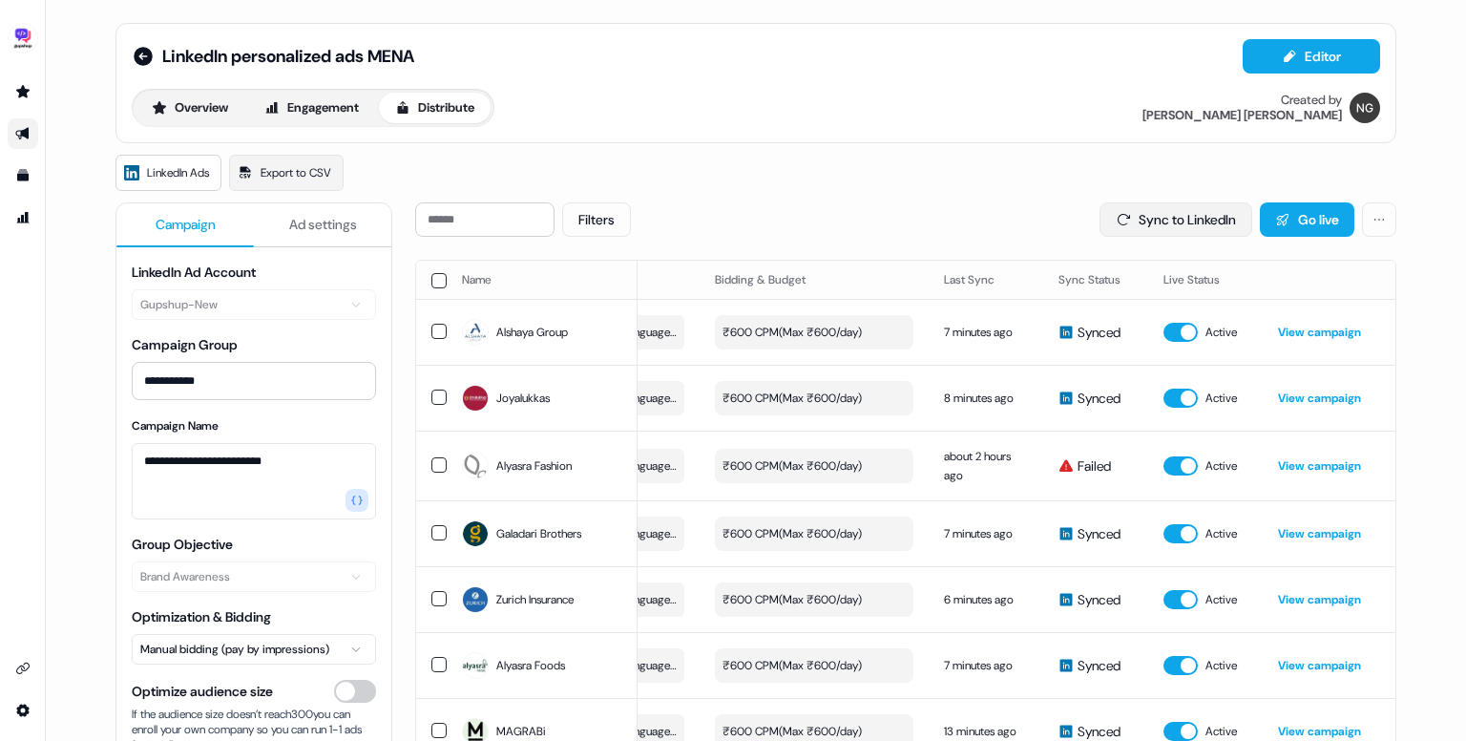
click at [1165, 220] on button "Sync to LinkedIn" at bounding box center [1176, 219] width 153 height 34
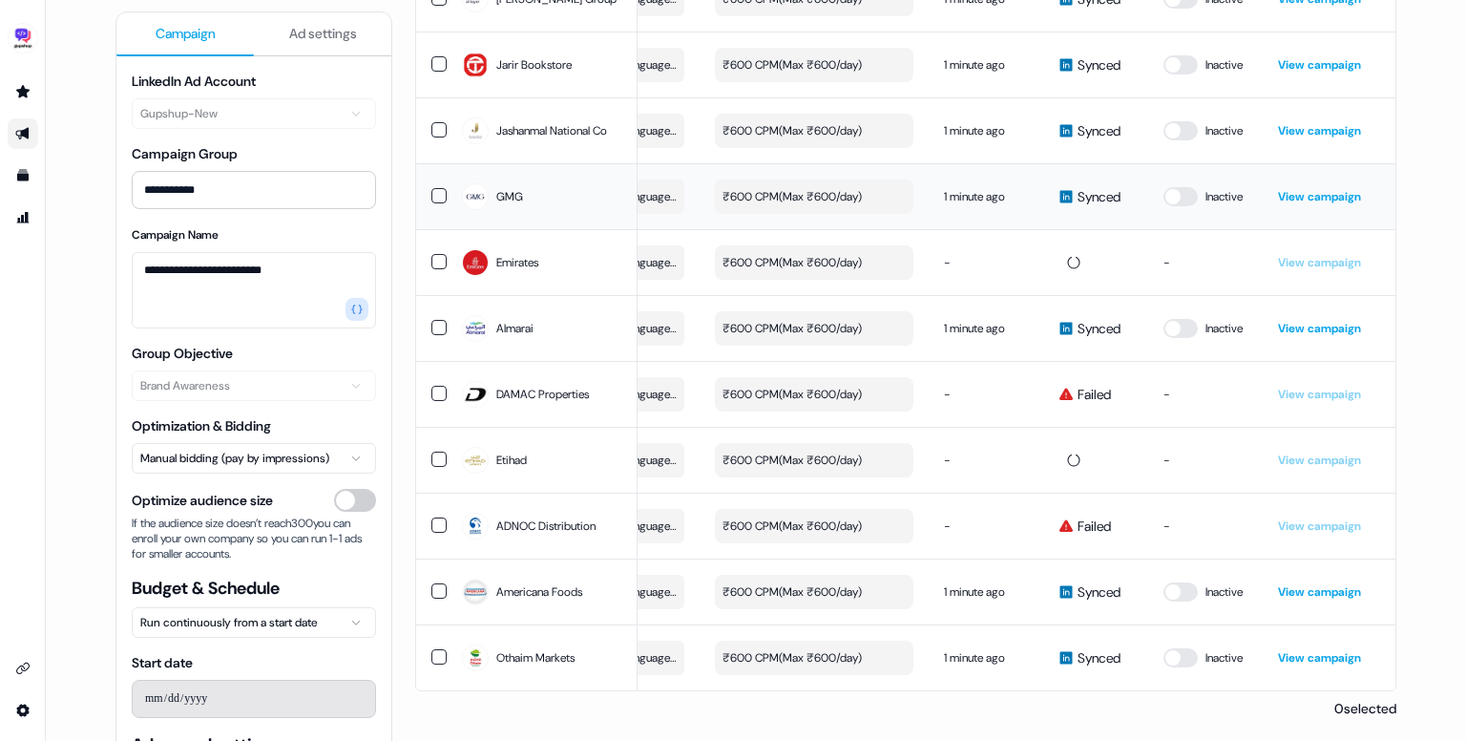
scroll to position [3452, 0]
click at [1324, 189] on link "View campaign" at bounding box center [1319, 196] width 83 height 15
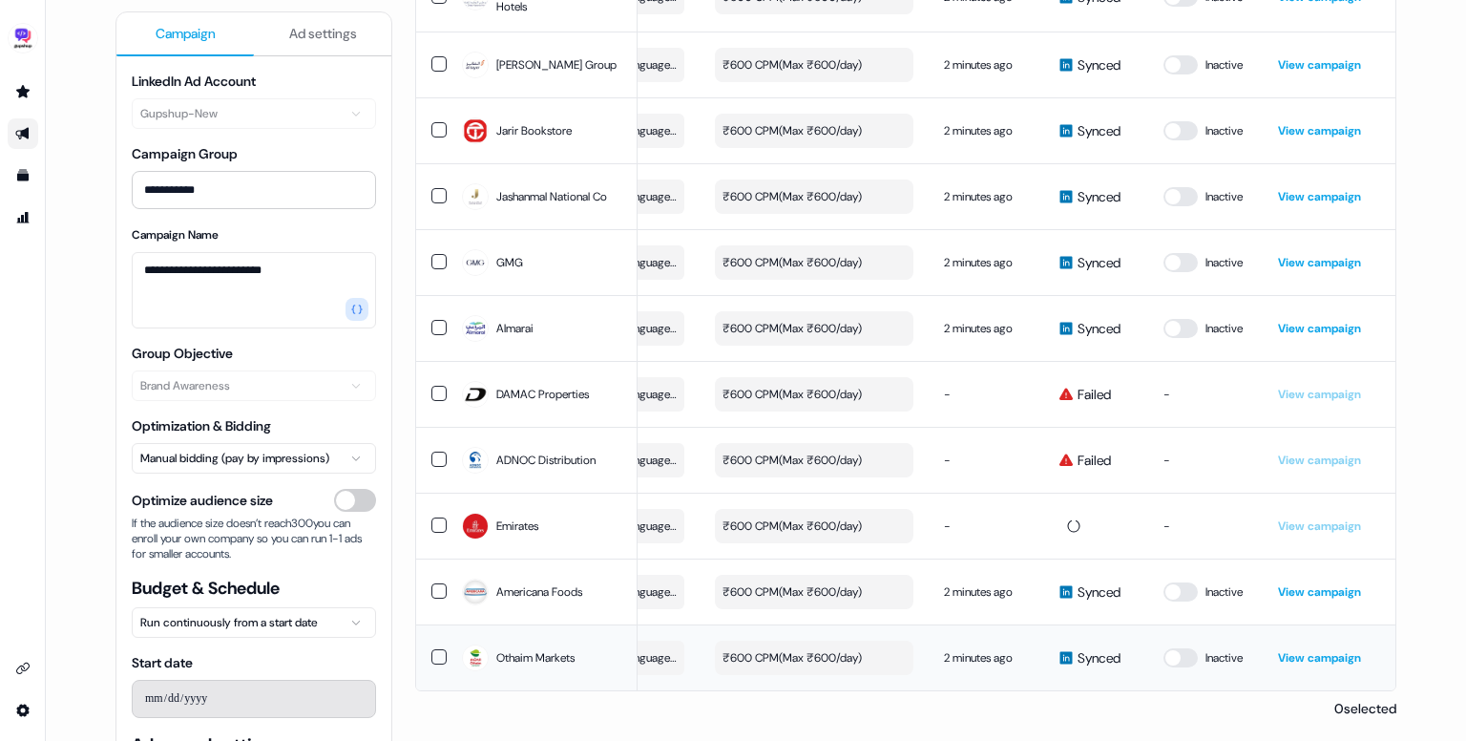
scroll to position [3433, 0]
click at [1176, 640] on td "Inactive" at bounding box center [1205, 657] width 115 height 66
click at [1176, 648] on button "button" at bounding box center [1181, 657] width 34 height 19
click at [1177, 593] on button "button" at bounding box center [1181, 591] width 34 height 19
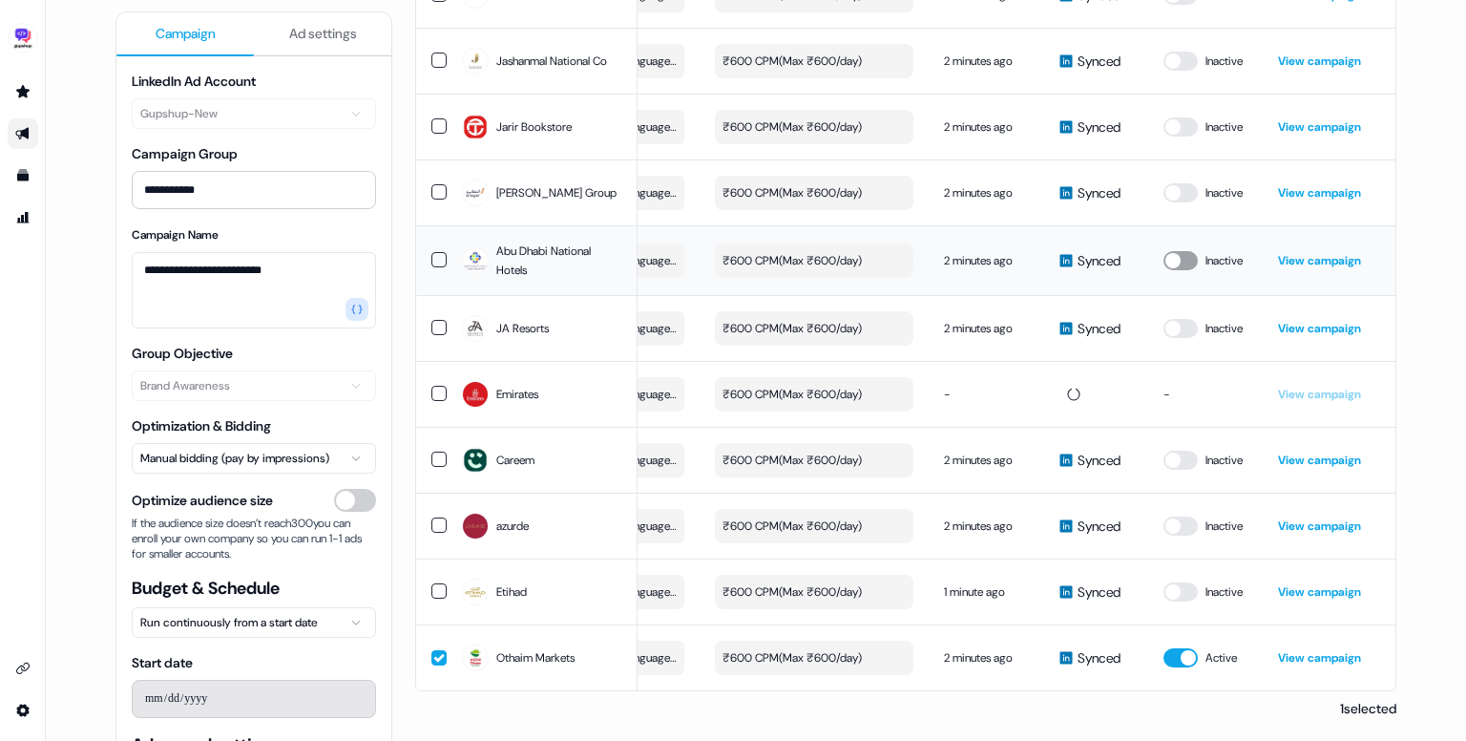
click at [1180, 251] on button "button" at bounding box center [1181, 260] width 34 height 19
click at [1180, 185] on button "button" at bounding box center [1181, 192] width 34 height 19
click at [1177, 122] on button "button" at bounding box center [1181, 126] width 34 height 19
click at [1181, 60] on button "button" at bounding box center [1181, 61] width 34 height 19
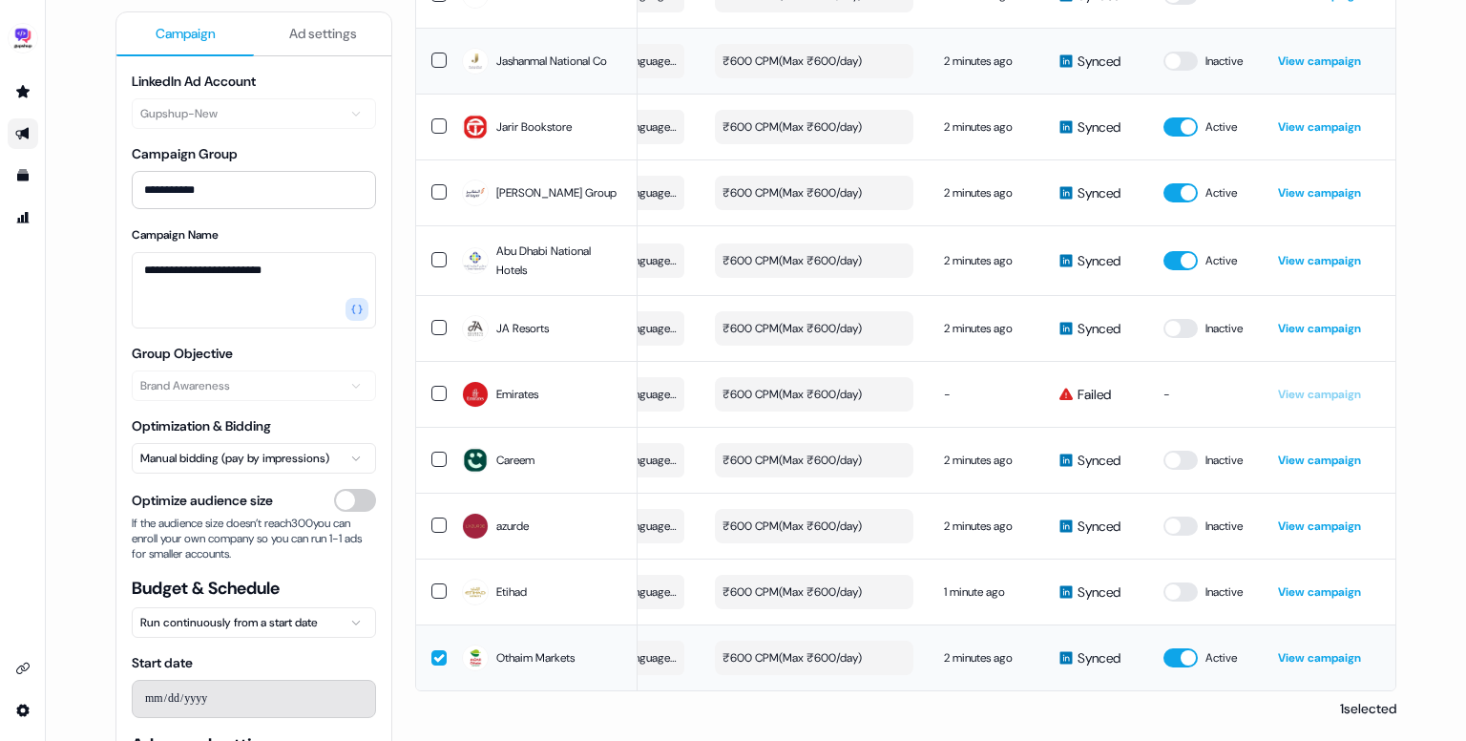
click at [1315, 653] on link "View campaign" at bounding box center [1319, 657] width 83 height 15
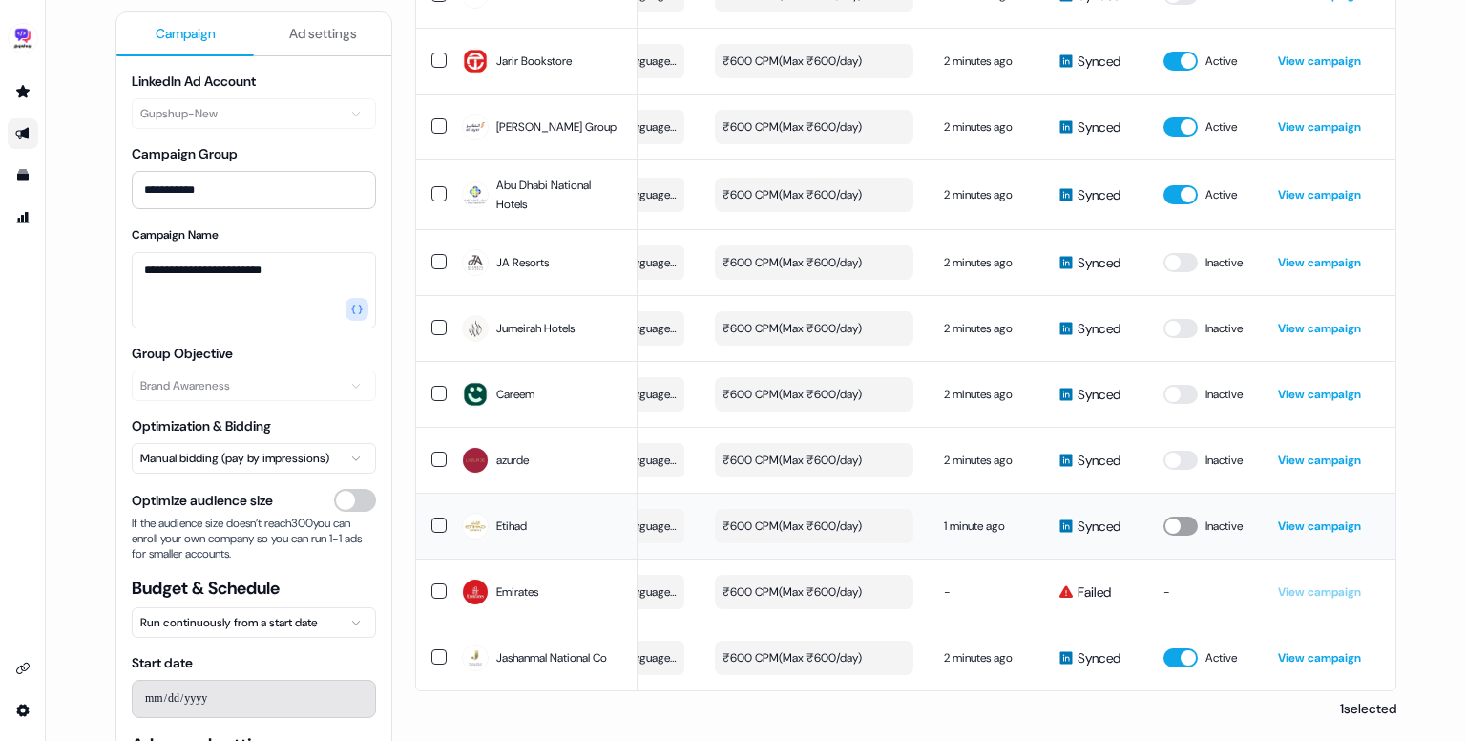
click at [1169, 516] on button "button" at bounding box center [1181, 525] width 34 height 19
click at [1183, 453] on button "button" at bounding box center [1181, 460] width 34 height 19
click at [1175, 390] on button "button" at bounding box center [1181, 394] width 34 height 19
click at [1179, 321] on button "button" at bounding box center [1181, 328] width 34 height 19
click at [1177, 258] on button "button" at bounding box center [1181, 262] width 34 height 19
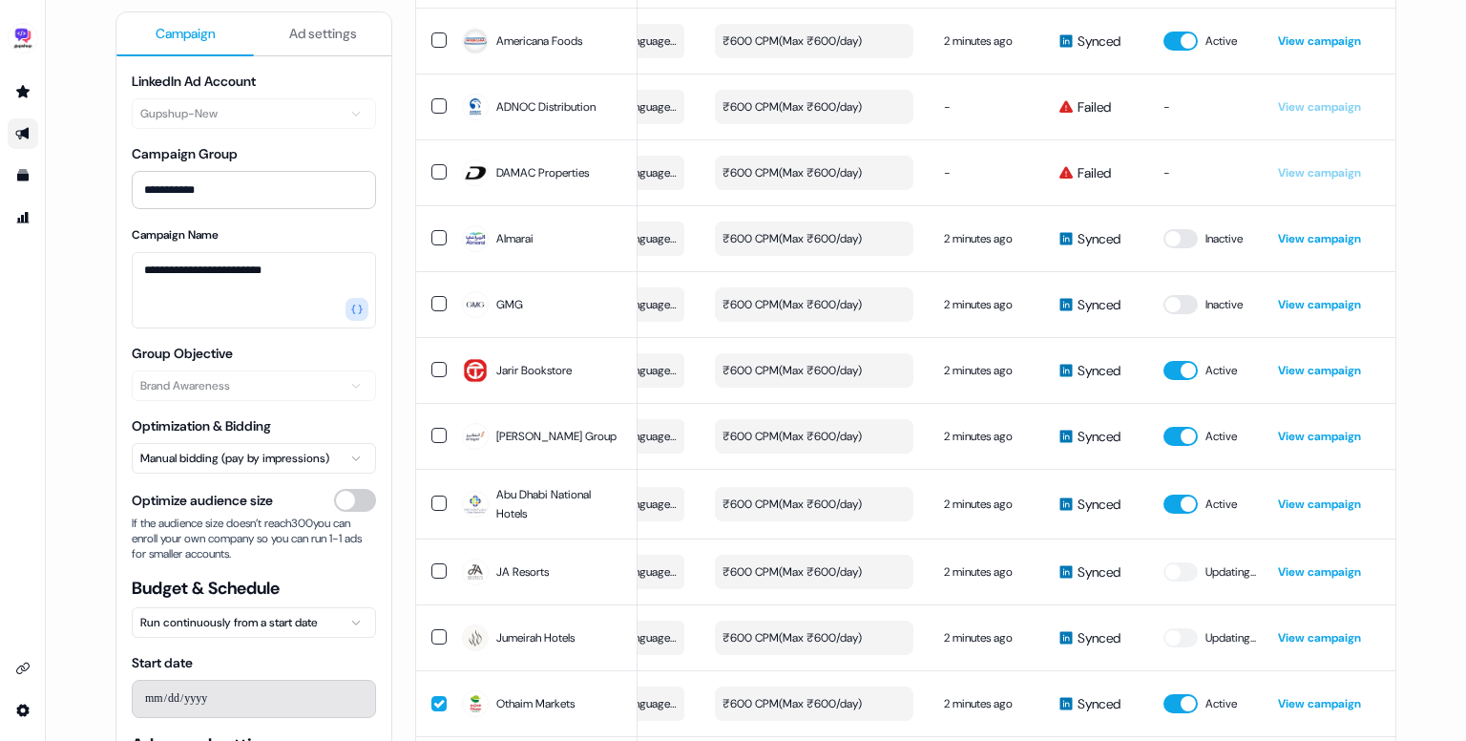
scroll to position [3106, 0]
click at [1177, 307] on button "button" at bounding box center [1181, 306] width 34 height 19
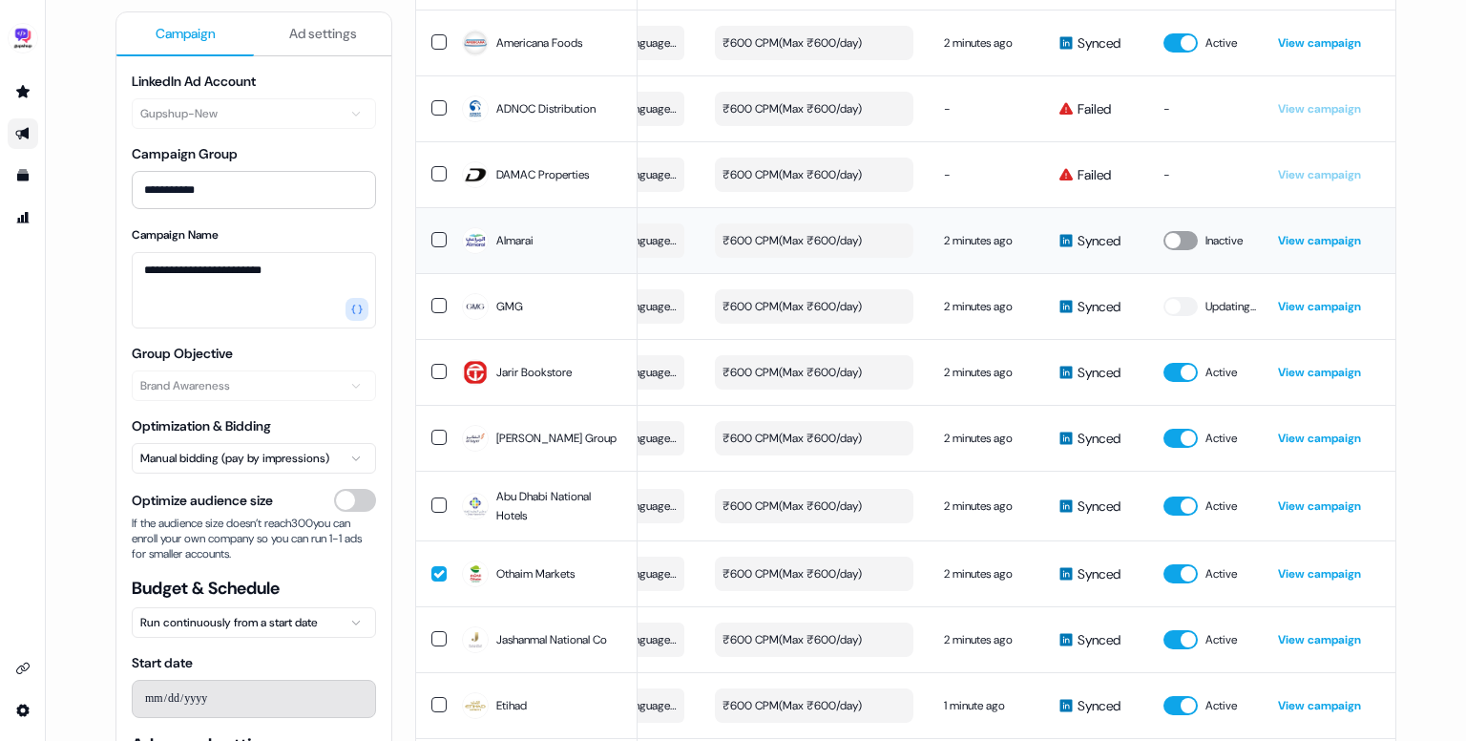
click at [1179, 246] on button "button" at bounding box center [1181, 240] width 34 height 19
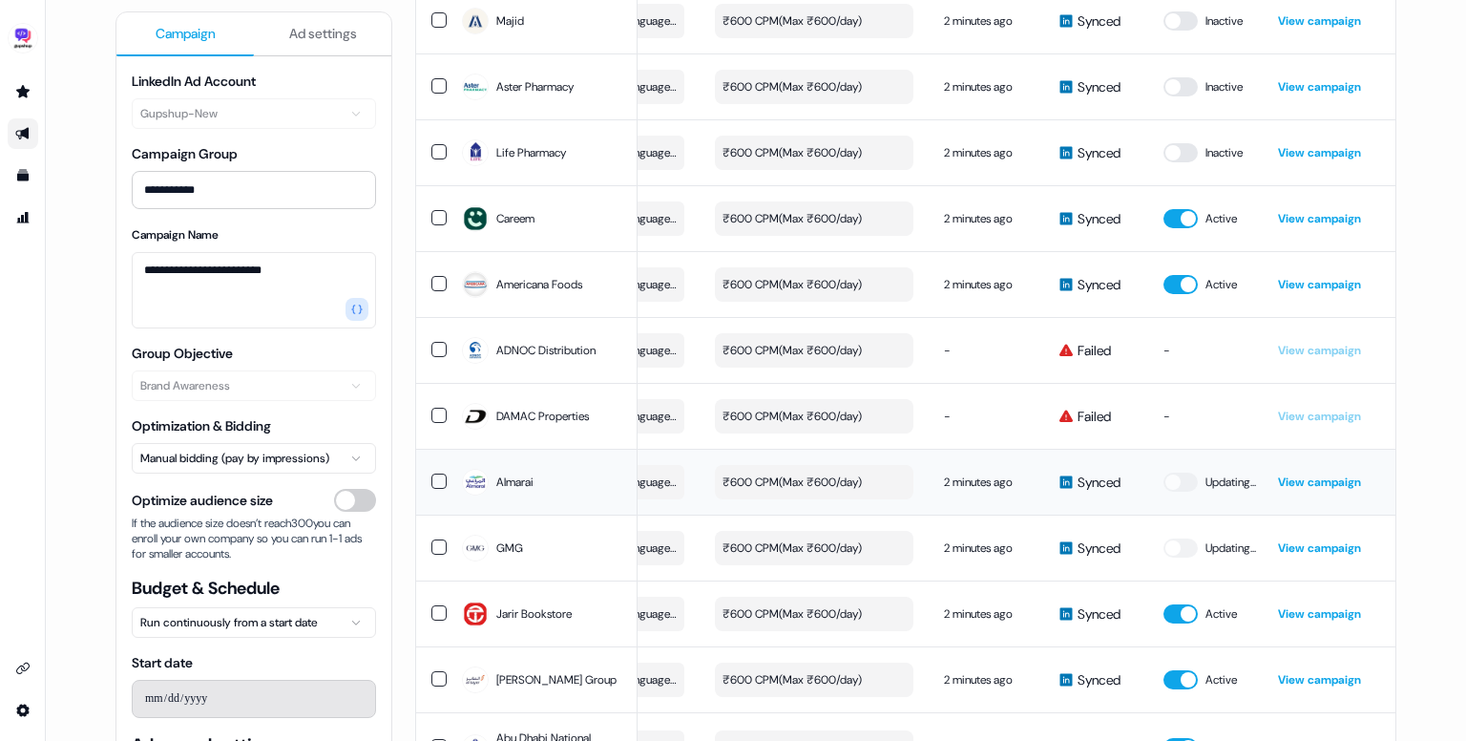
scroll to position [2864, 0]
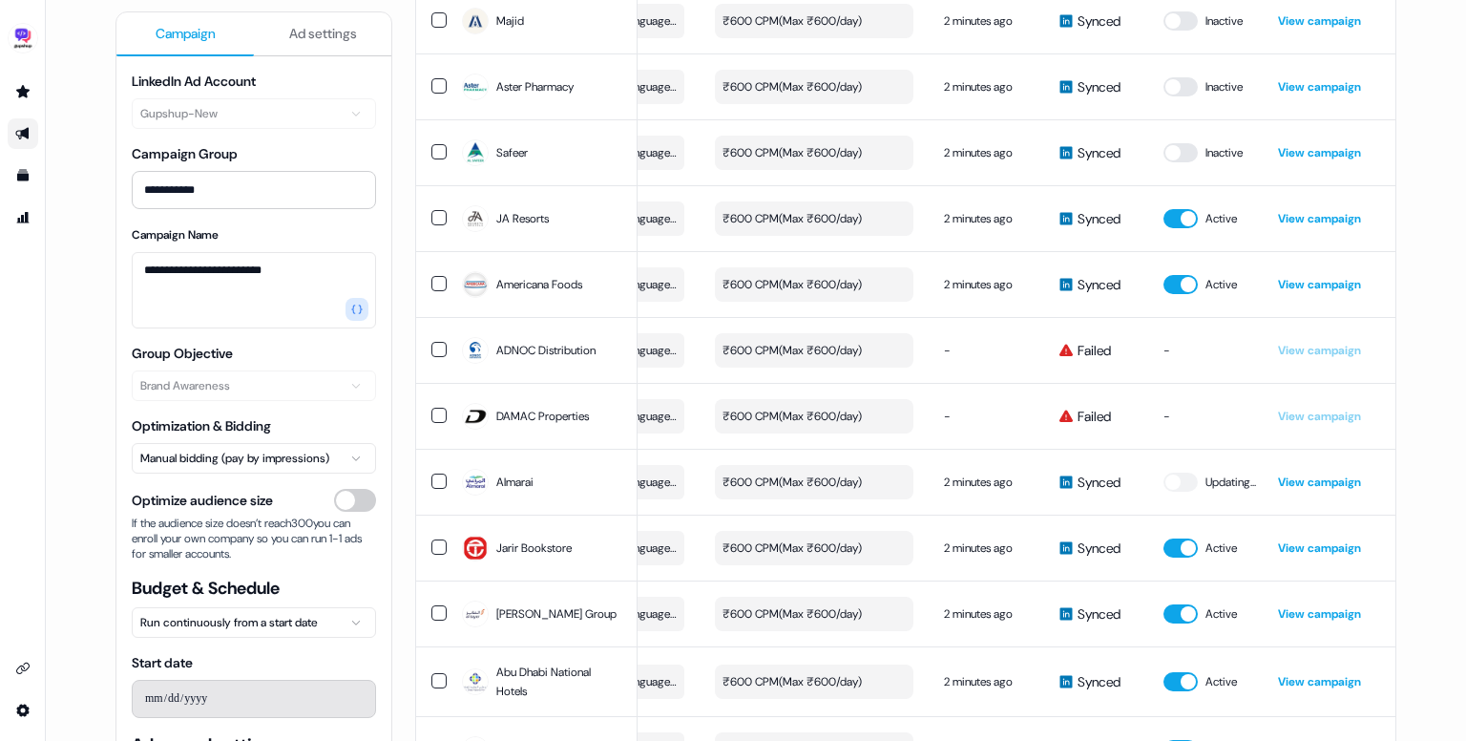
click at [1176, 150] on td "Inactive" at bounding box center [1205, 152] width 115 height 66
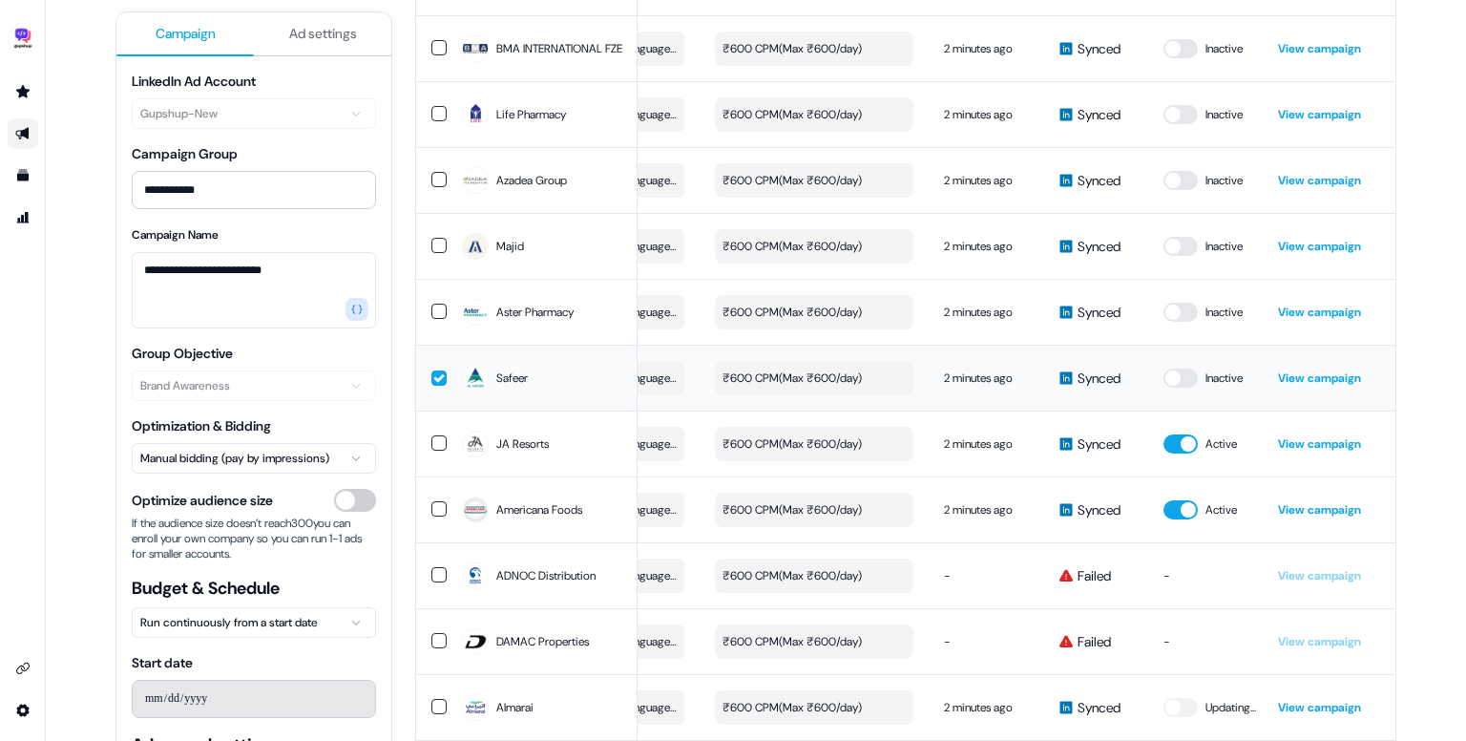
scroll to position [2635, 0]
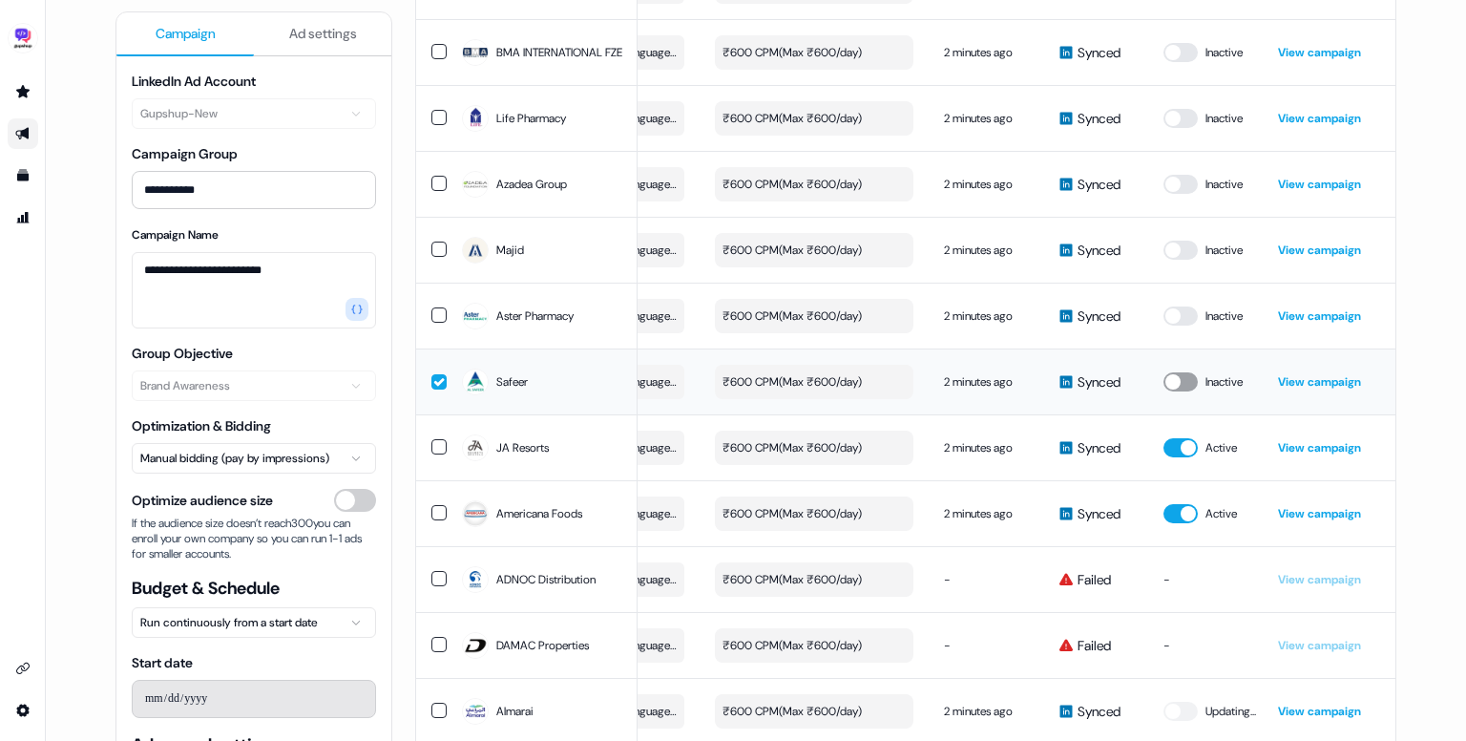
click at [1180, 390] on button "button" at bounding box center [1181, 381] width 34 height 19
click at [1184, 310] on td "Inactive" at bounding box center [1205, 316] width 115 height 66
click at [1176, 326] on button "button" at bounding box center [1181, 315] width 34 height 19
click at [1180, 260] on button "button" at bounding box center [1181, 250] width 34 height 19
click at [1181, 194] on button "button" at bounding box center [1181, 184] width 34 height 19
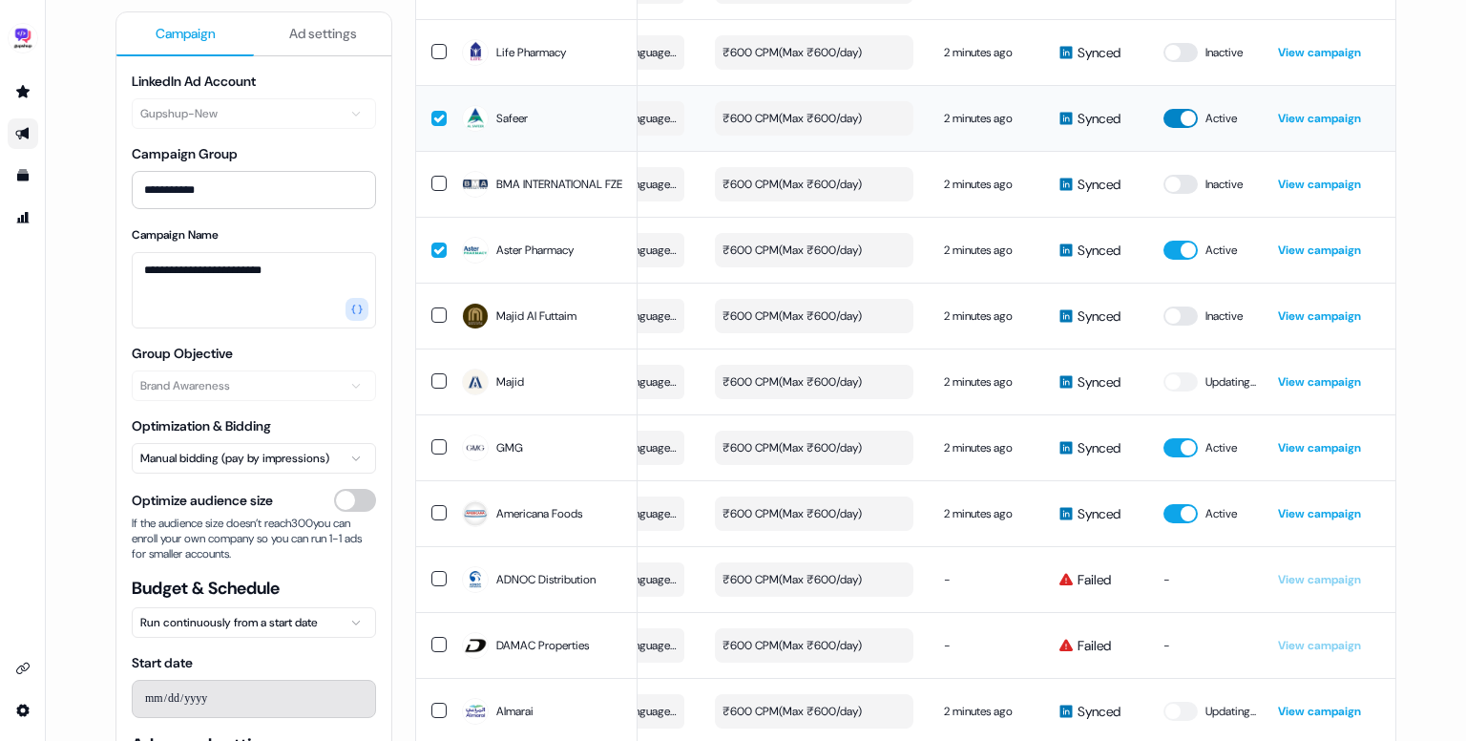
click at [1179, 121] on button "button" at bounding box center [1181, 118] width 34 height 19
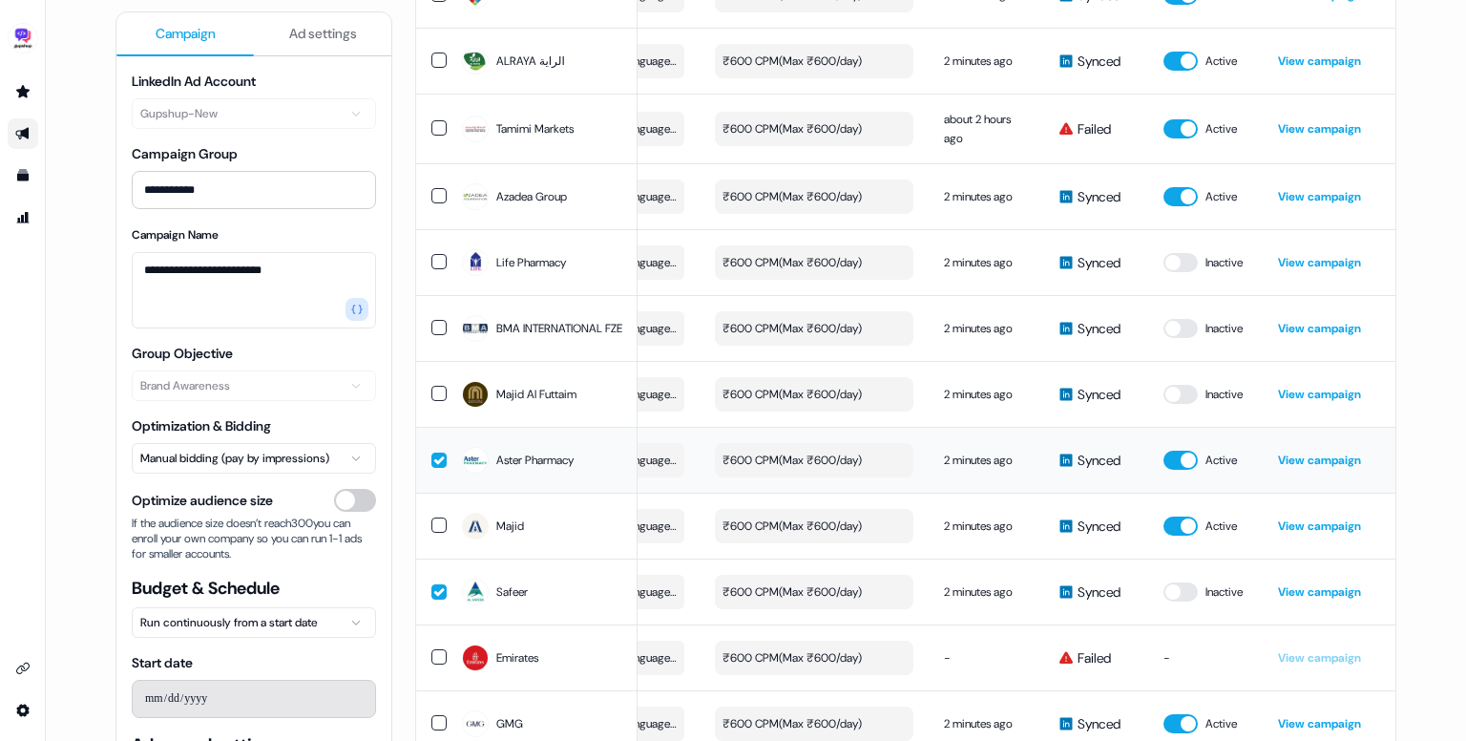
scroll to position [2425, 0]
click at [1184, 404] on button "button" at bounding box center [1181, 394] width 34 height 19
click at [1180, 337] on button "button" at bounding box center [1181, 328] width 34 height 19
click at [1179, 266] on button "button" at bounding box center [1181, 262] width 34 height 19
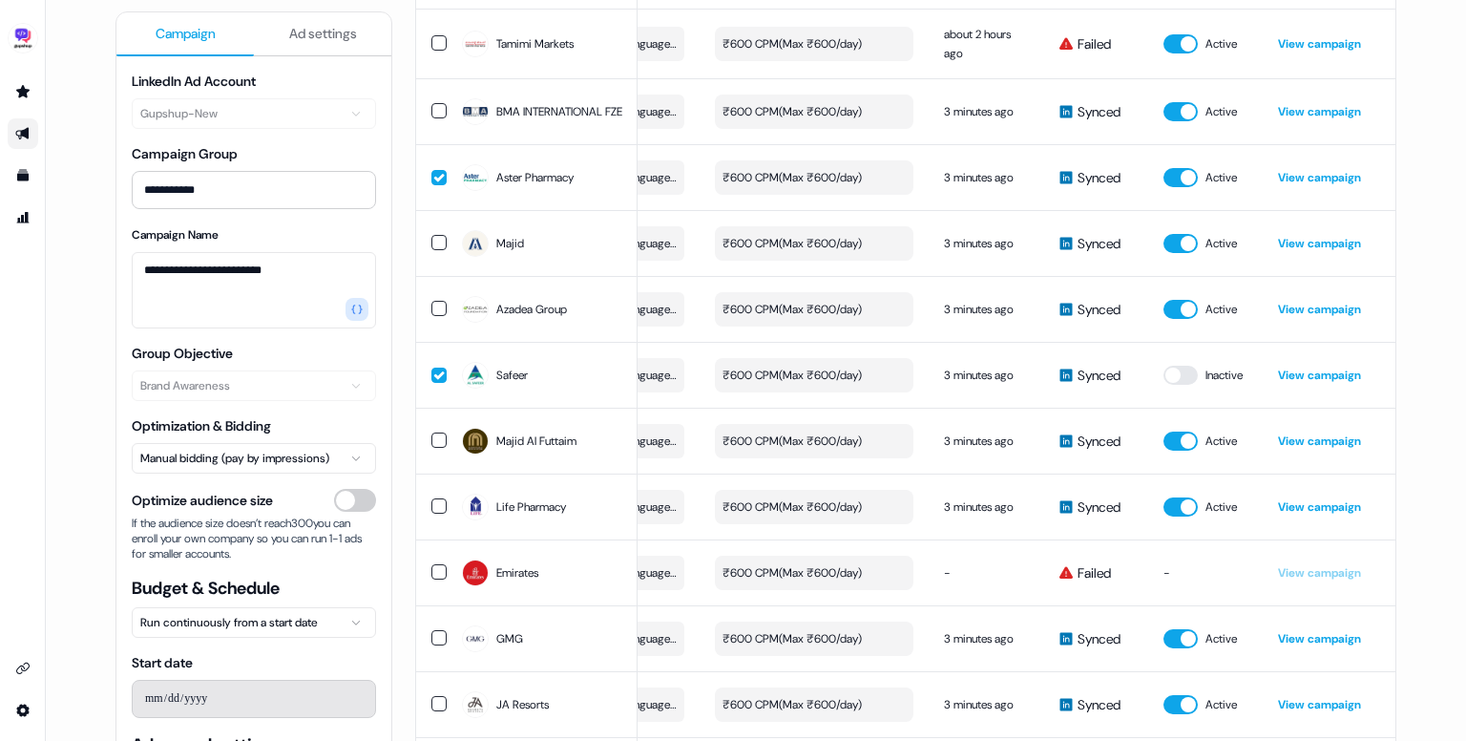
scroll to position [2514, 0]
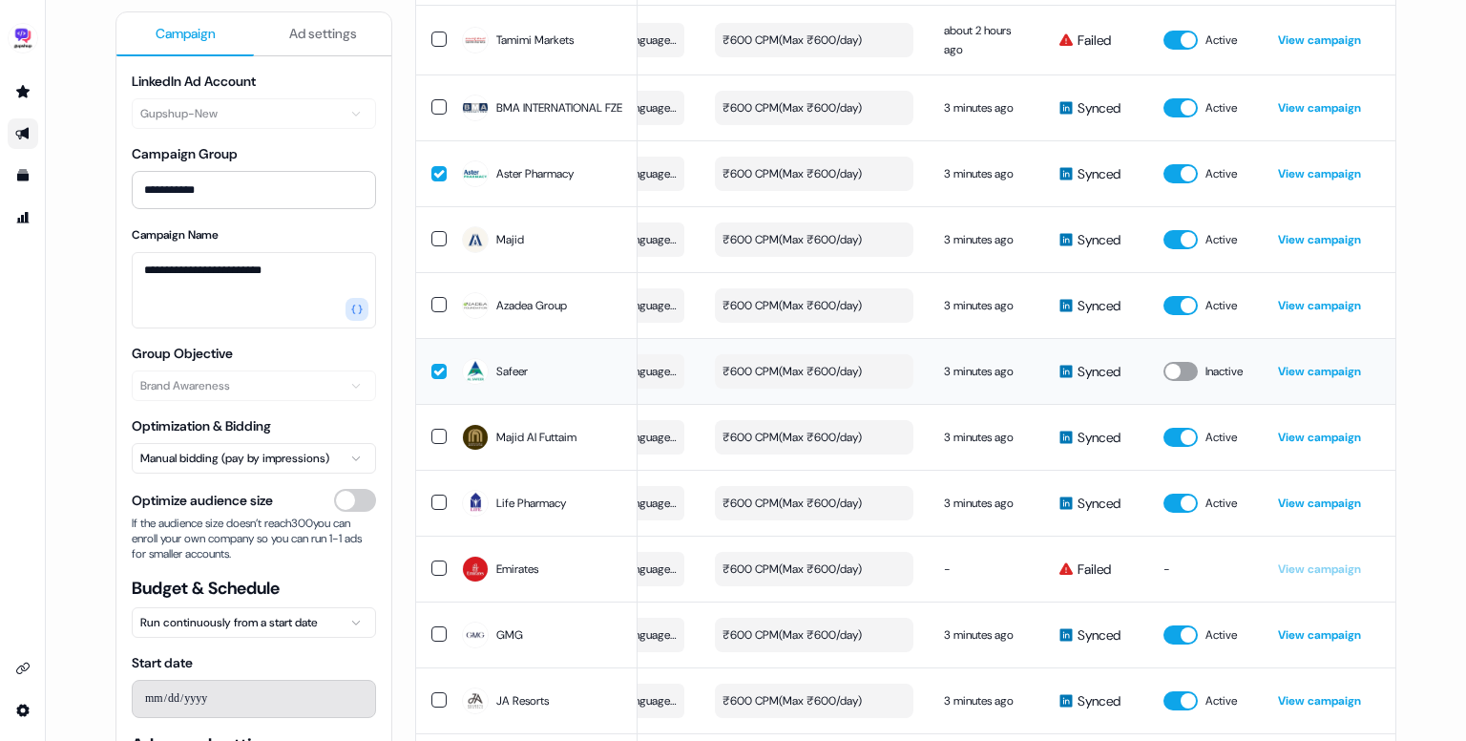
click at [1184, 377] on button "button" at bounding box center [1181, 371] width 34 height 19
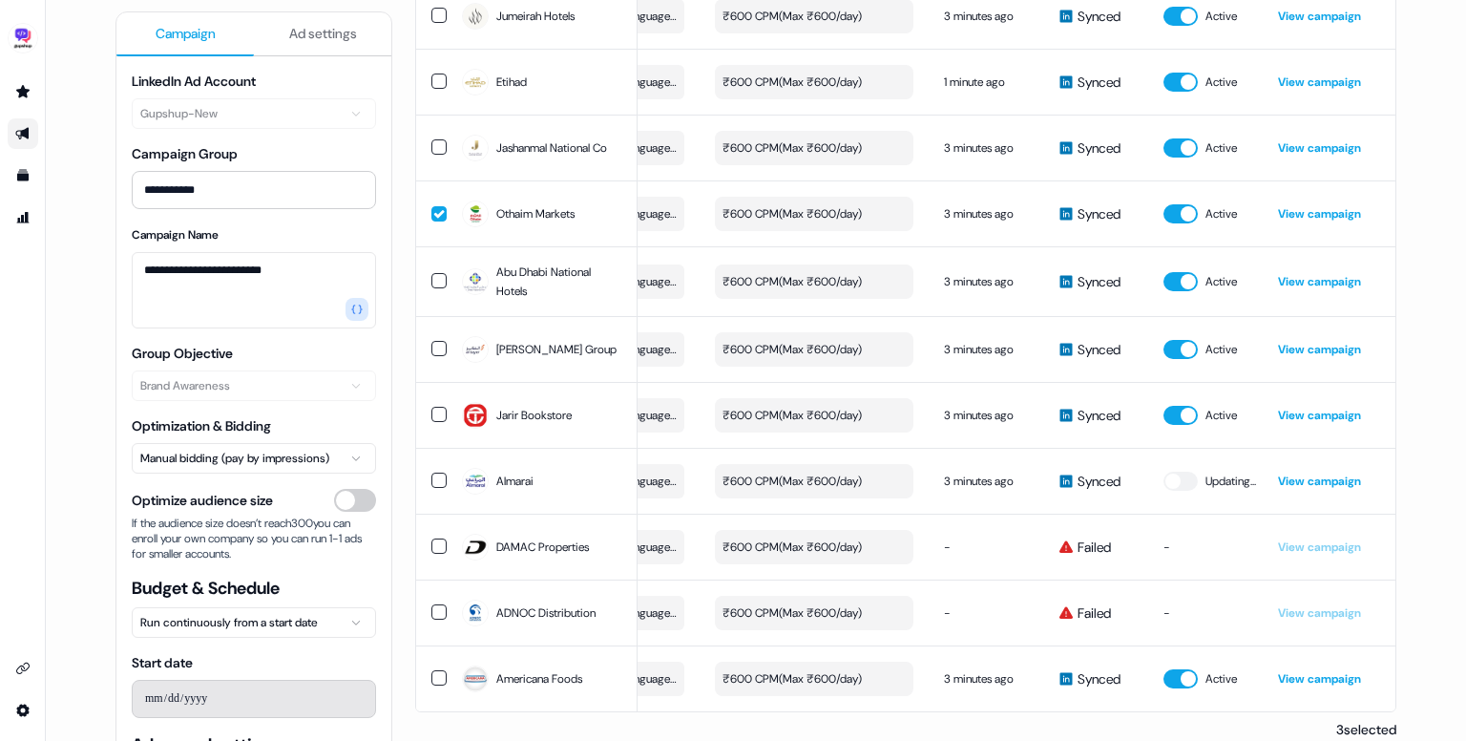
scroll to position [3429, 0]
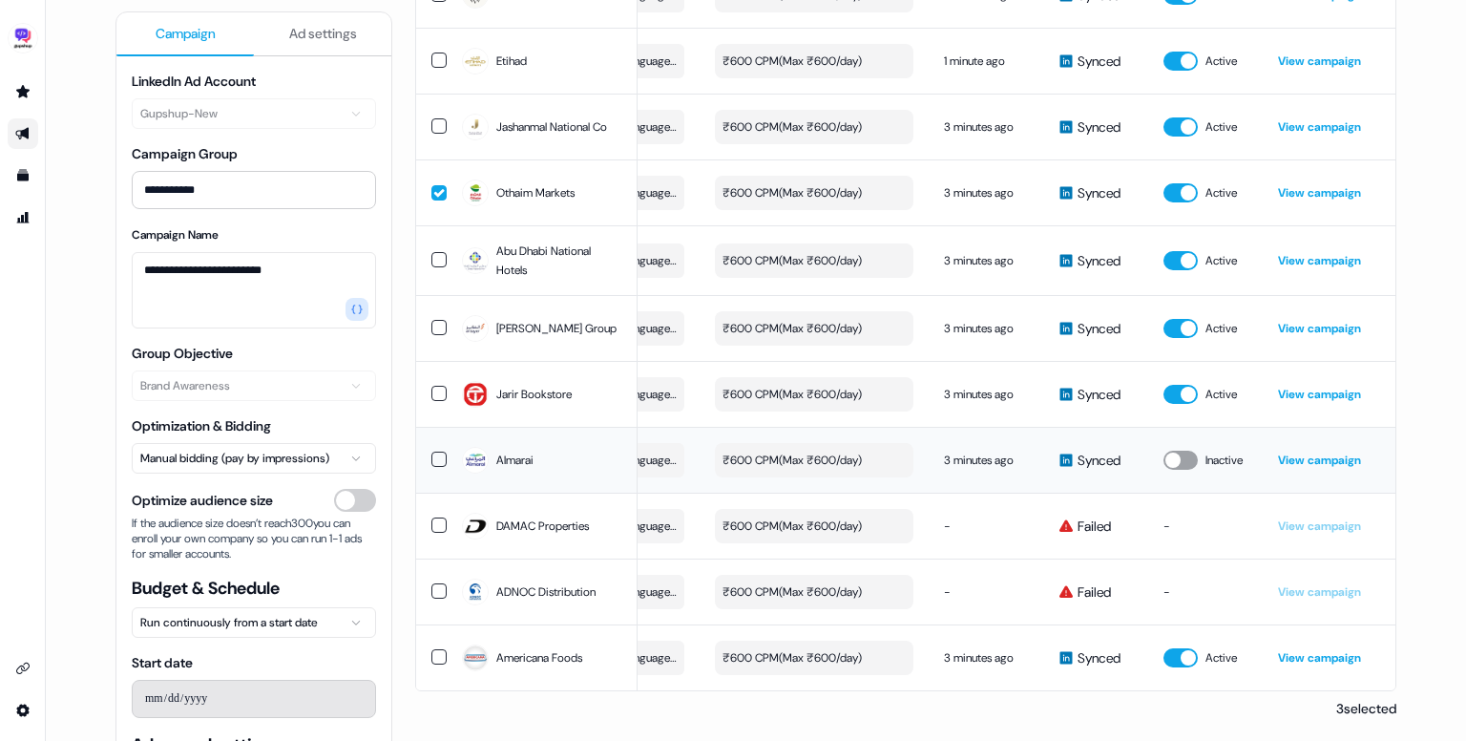
click at [1186, 451] on button "button" at bounding box center [1181, 460] width 34 height 19
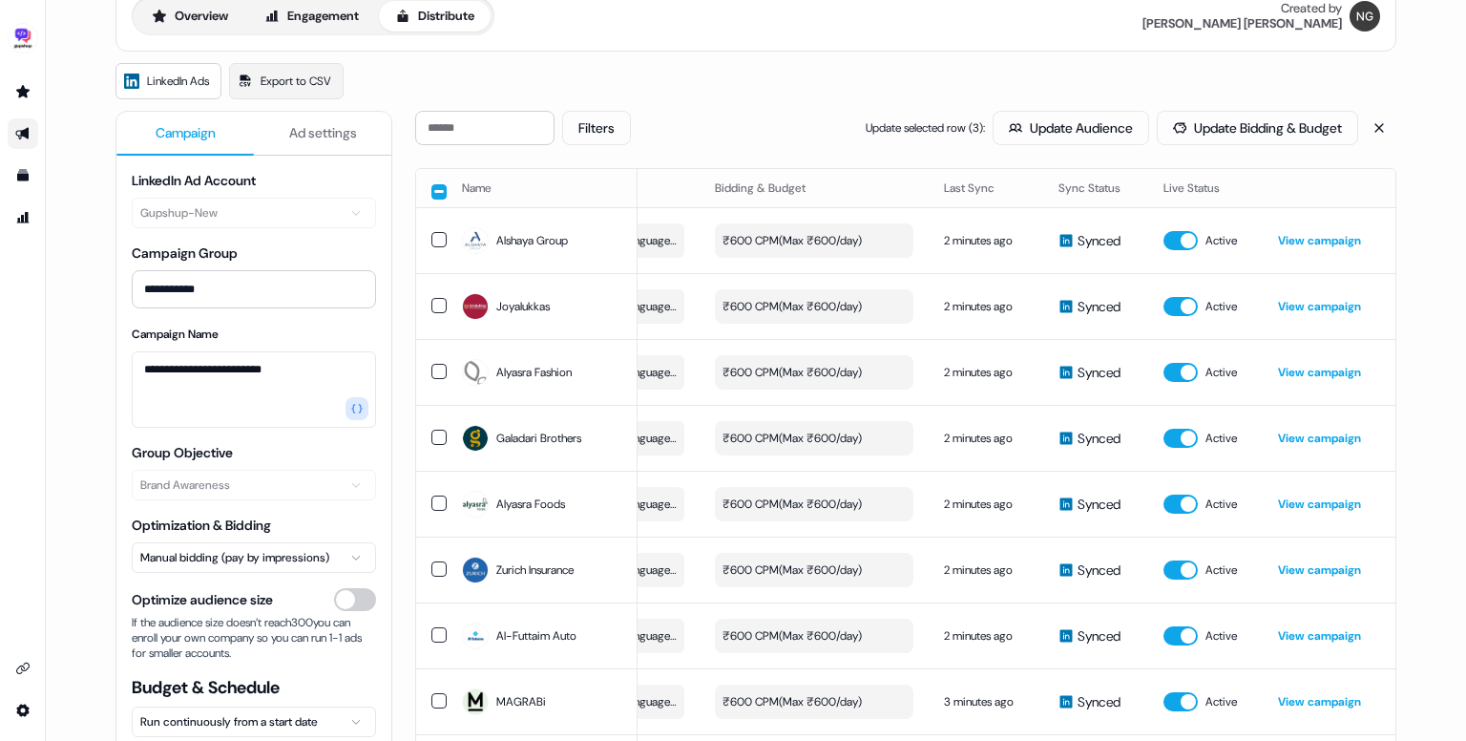
scroll to position [0, 0]
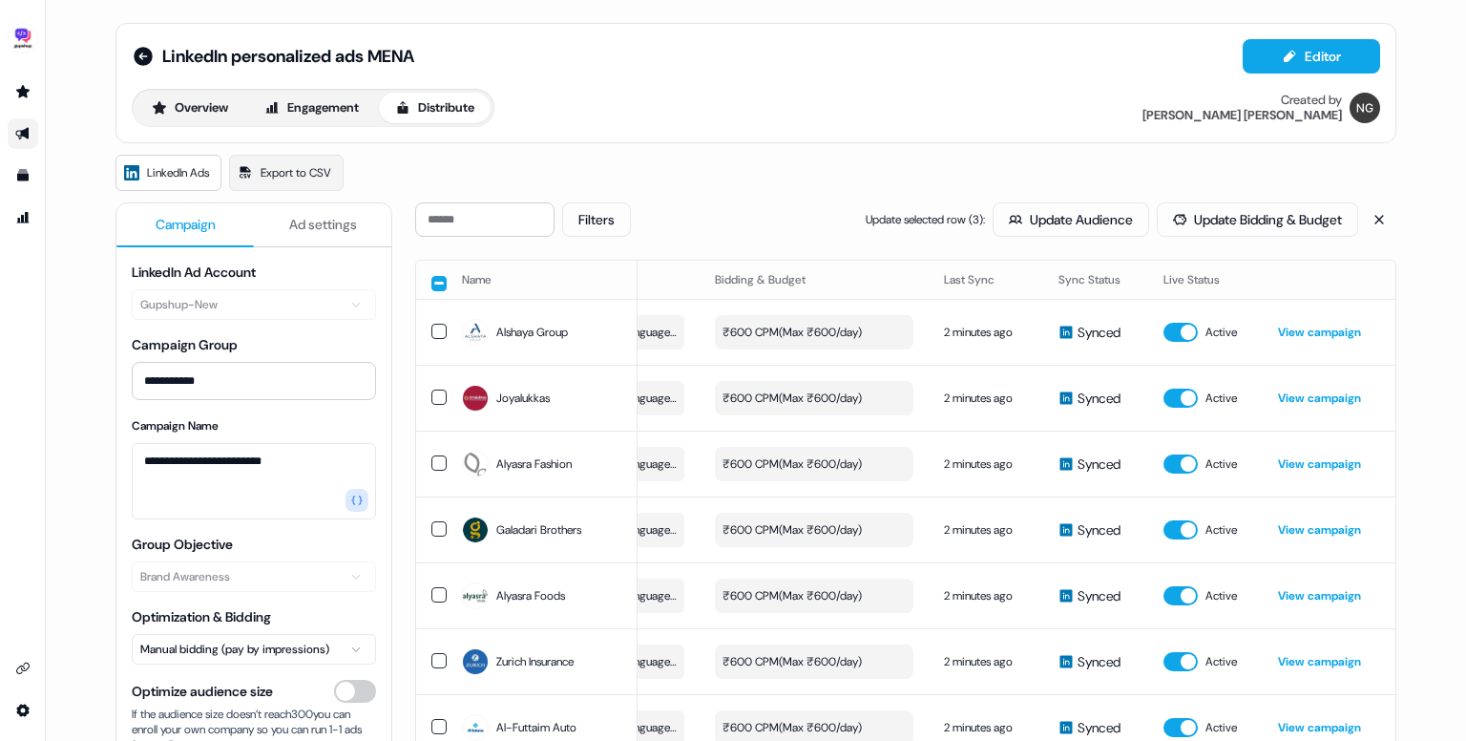
click at [432, 283] on button "button" at bounding box center [439, 283] width 15 height 15
click at [432, 277] on button "button" at bounding box center [439, 281] width 15 height 15
click at [602, 209] on button "Filters" at bounding box center [596, 219] width 69 height 34
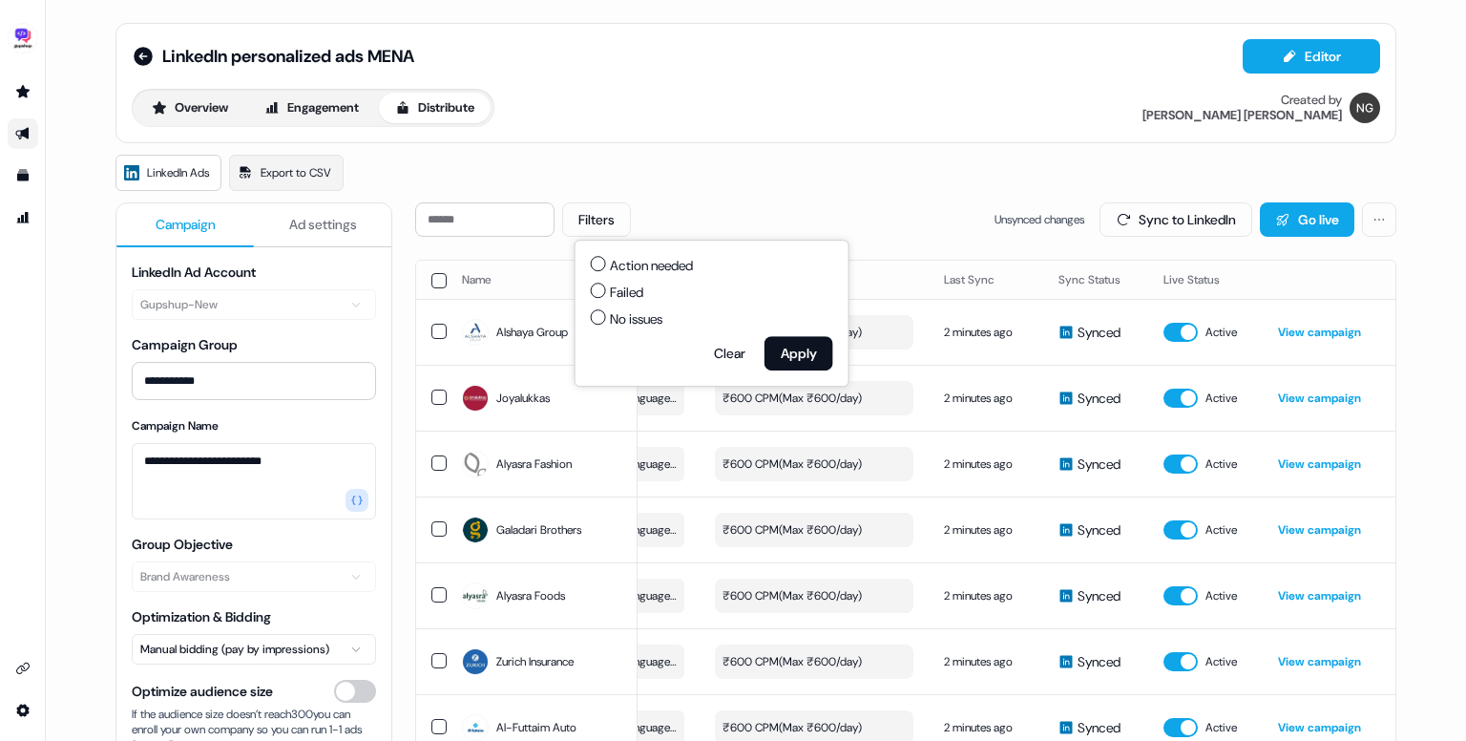
click at [619, 286] on span "Failed" at bounding box center [626, 292] width 33 height 19
click at [606, 286] on button "Failed" at bounding box center [598, 290] width 15 height 15
click at [792, 348] on button "Apply" at bounding box center [799, 353] width 69 height 34
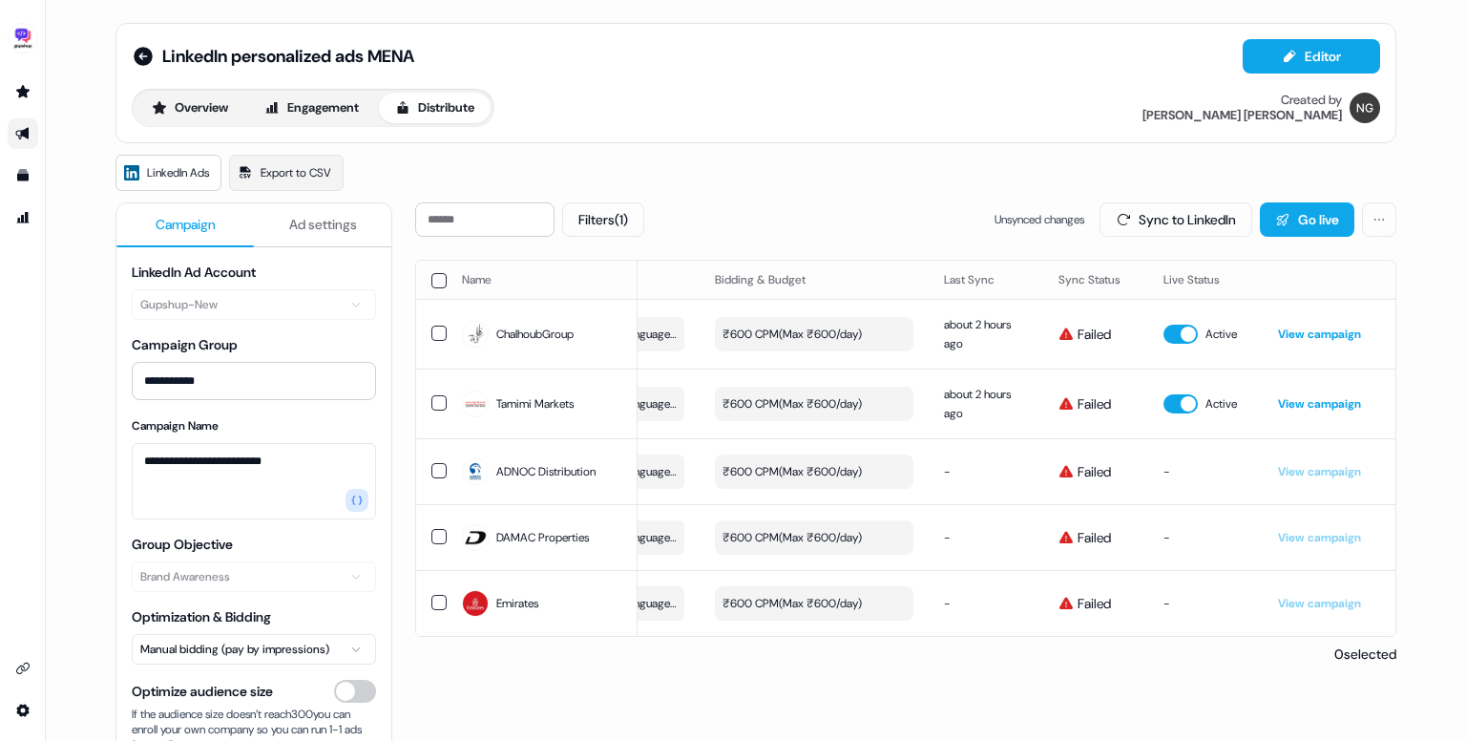
click at [435, 284] on button "button" at bounding box center [439, 280] width 15 height 15
click at [434, 280] on button "button" at bounding box center [439, 281] width 15 height 15
click at [1197, 217] on button "Sync to LinkedIn" at bounding box center [1176, 219] width 153 height 34
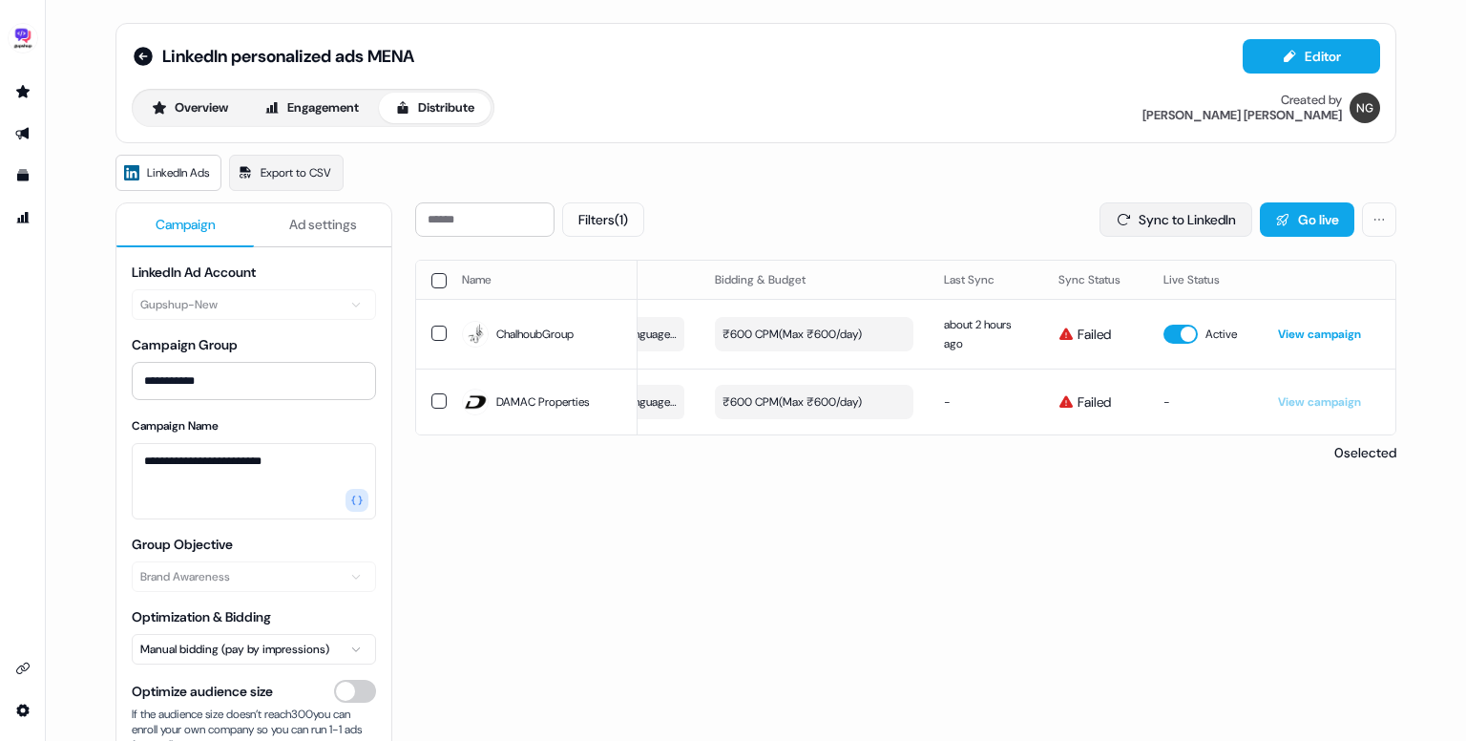
click at [1117, 219] on icon at bounding box center [1123, 219] width 15 height 15
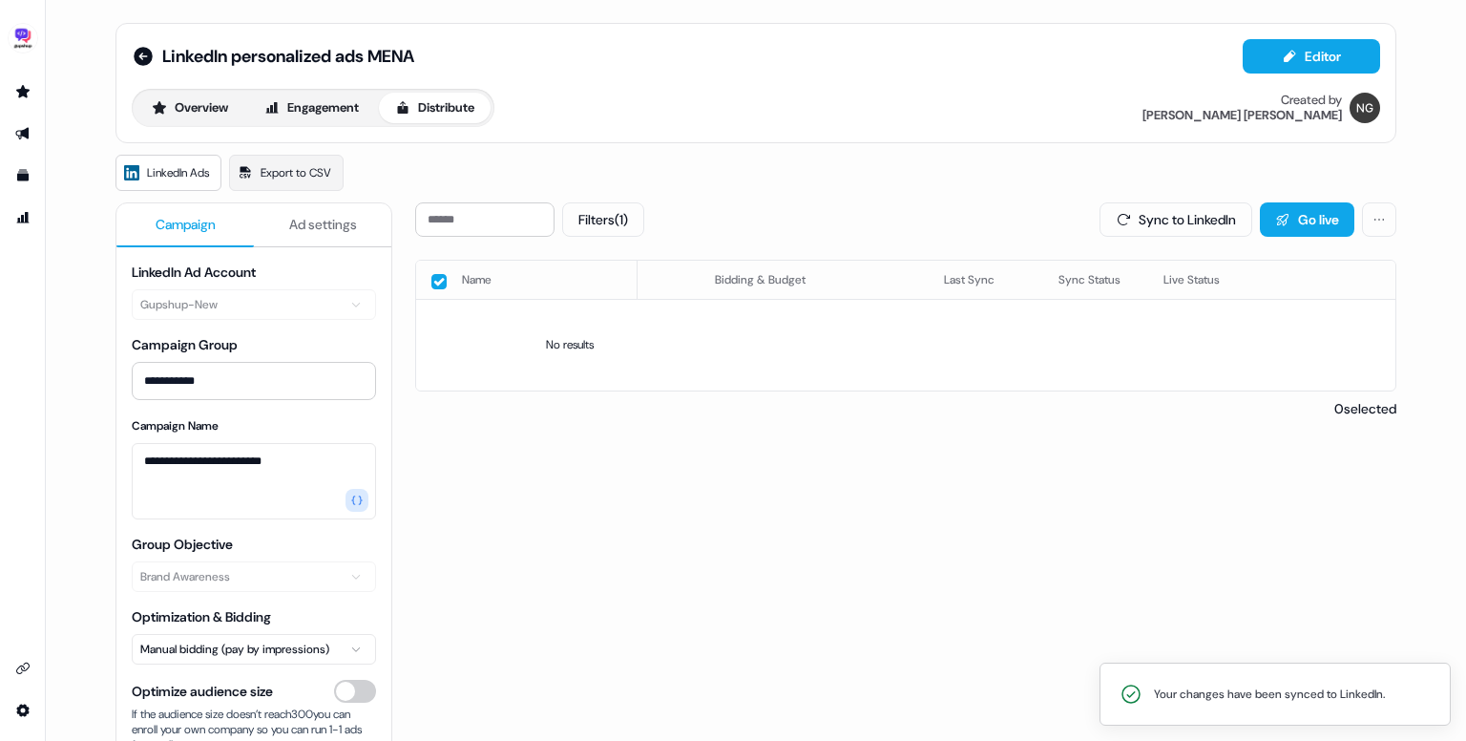
click at [439, 280] on button "button" at bounding box center [439, 281] width 15 height 15
click at [607, 233] on button "Filters (1)" at bounding box center [603, 219] width 82 height 34
click at [599, 324] on button "No issues" at bounding box center [598, 316] width 15 height 15
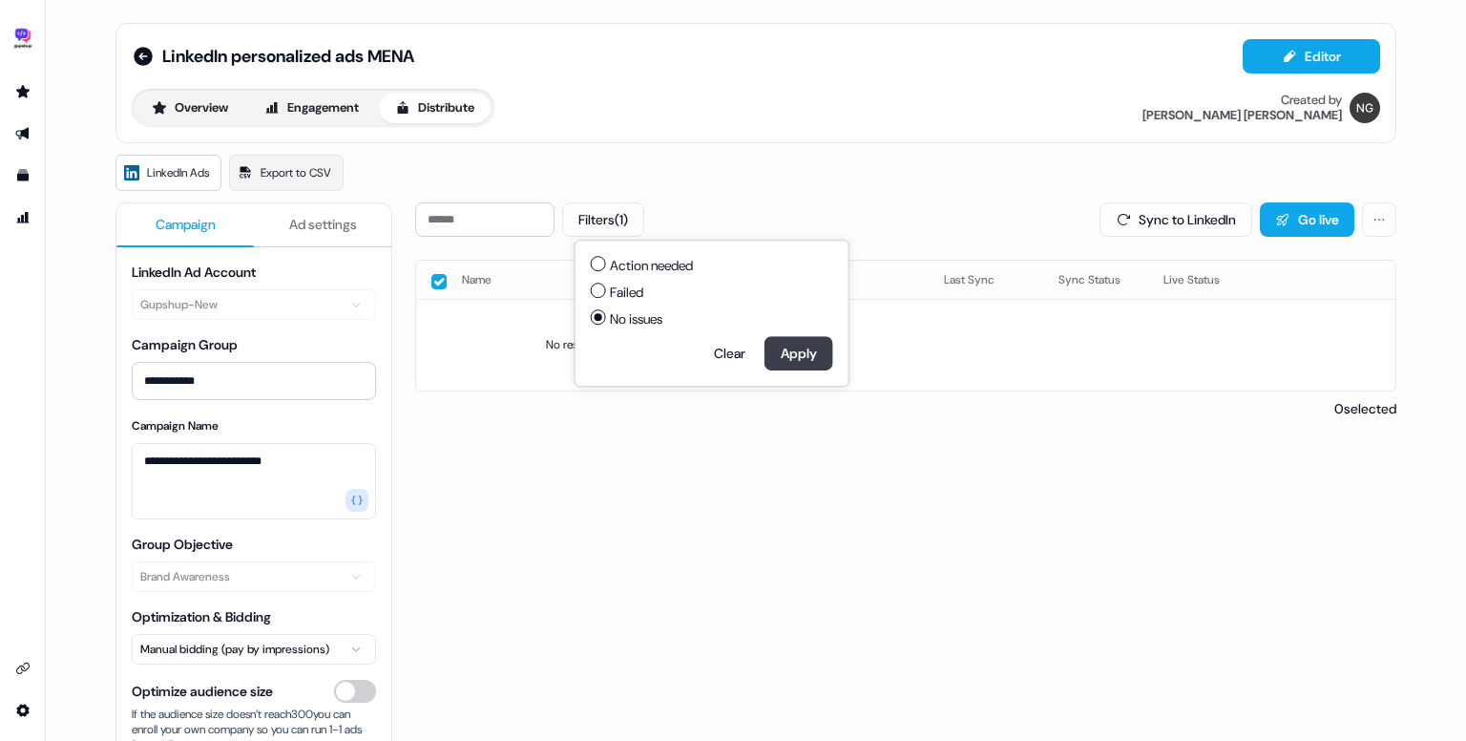
click at [790, 364] on button "Apply" at bounding box center [799, 353] width 69 height 34
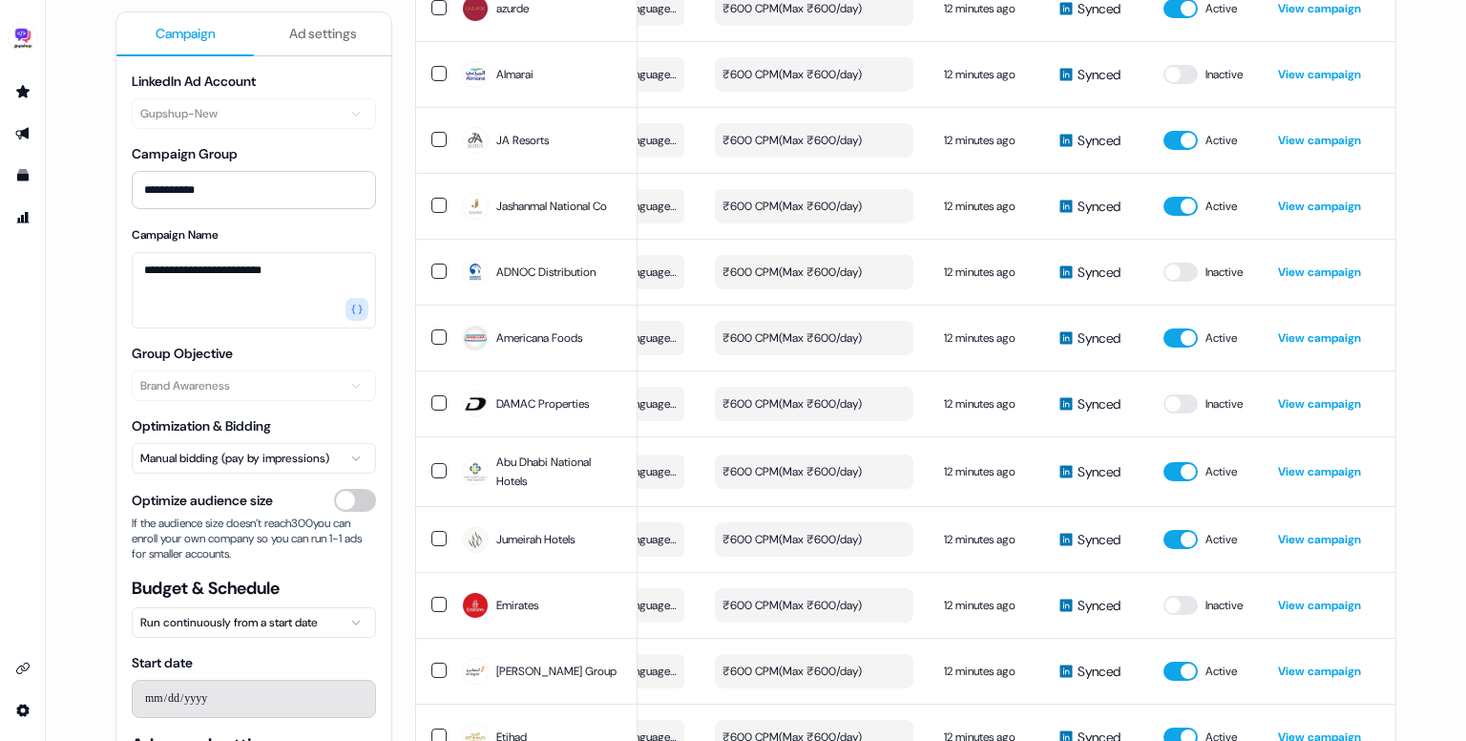
scroll to position [3422, 0]
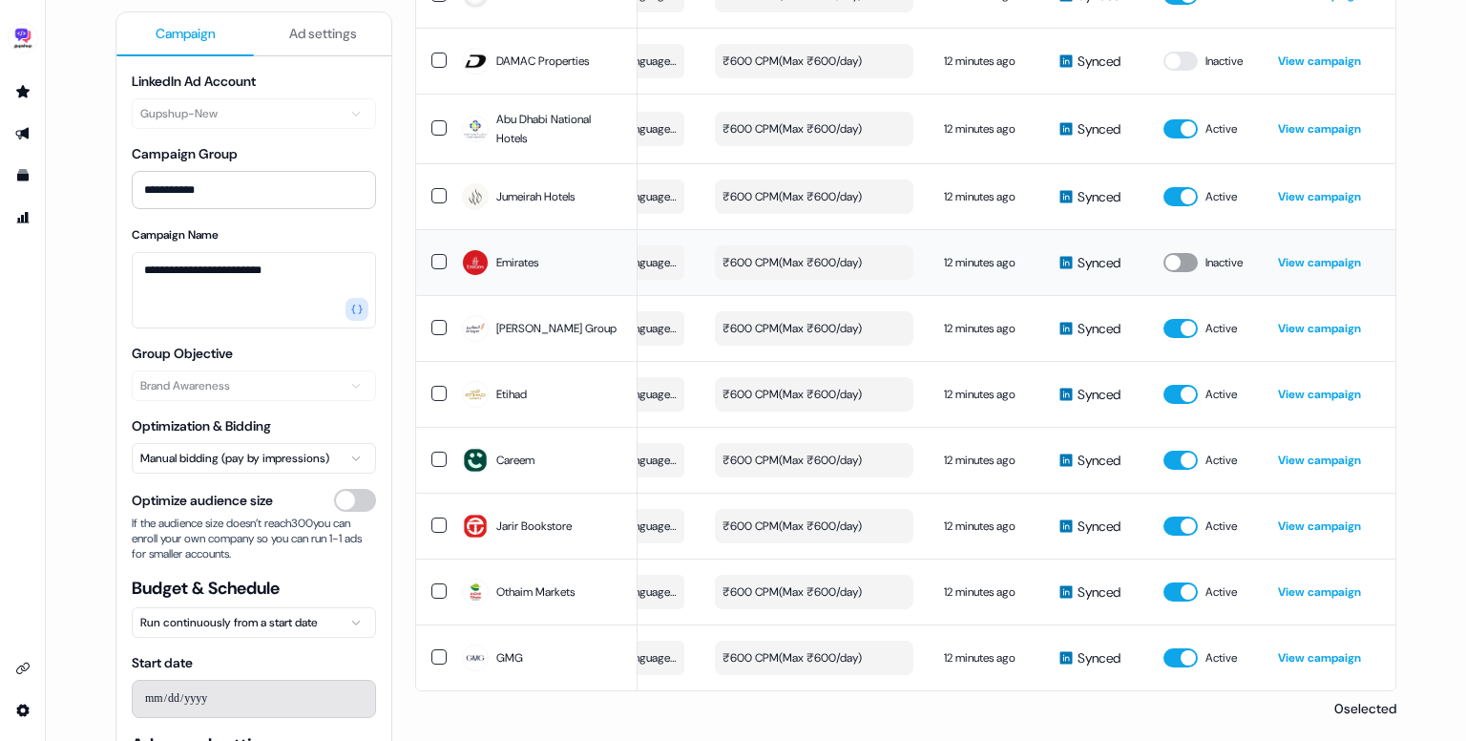
click at [1177, 257] on button "button" at bounding box center [1181, 262] width 34 height 19
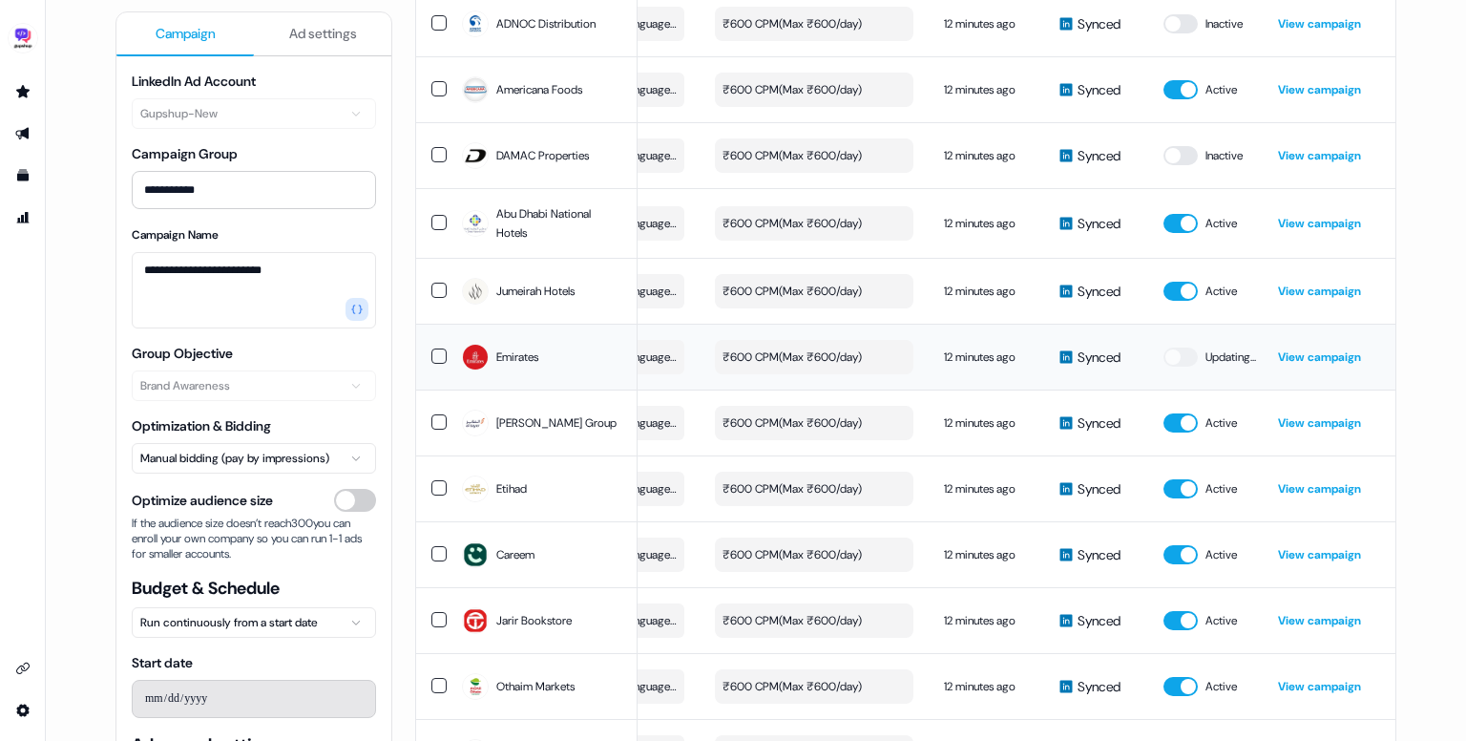
scroll to position [3311, 0]
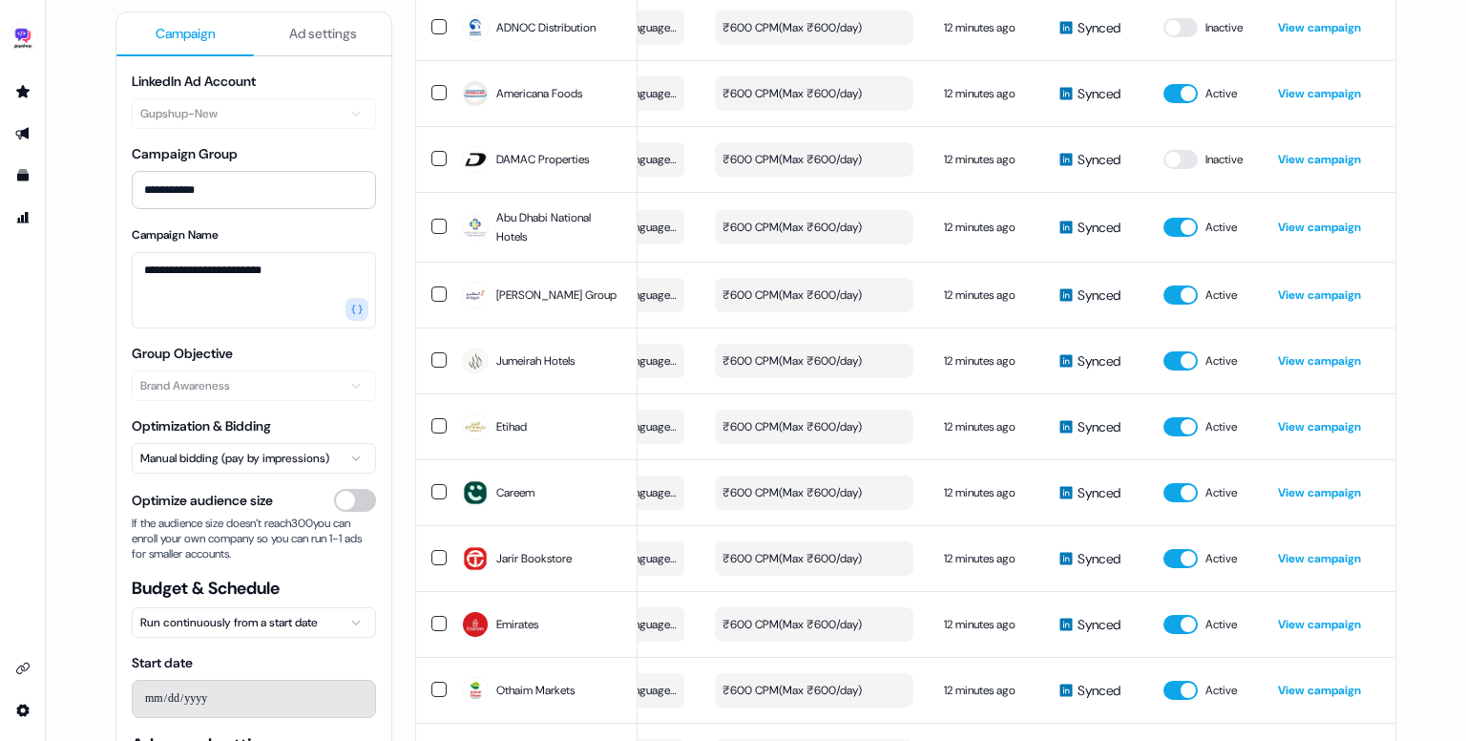
click at [1185, 169] on button "button" at bounding box center [1181, 159] width 34 height 19
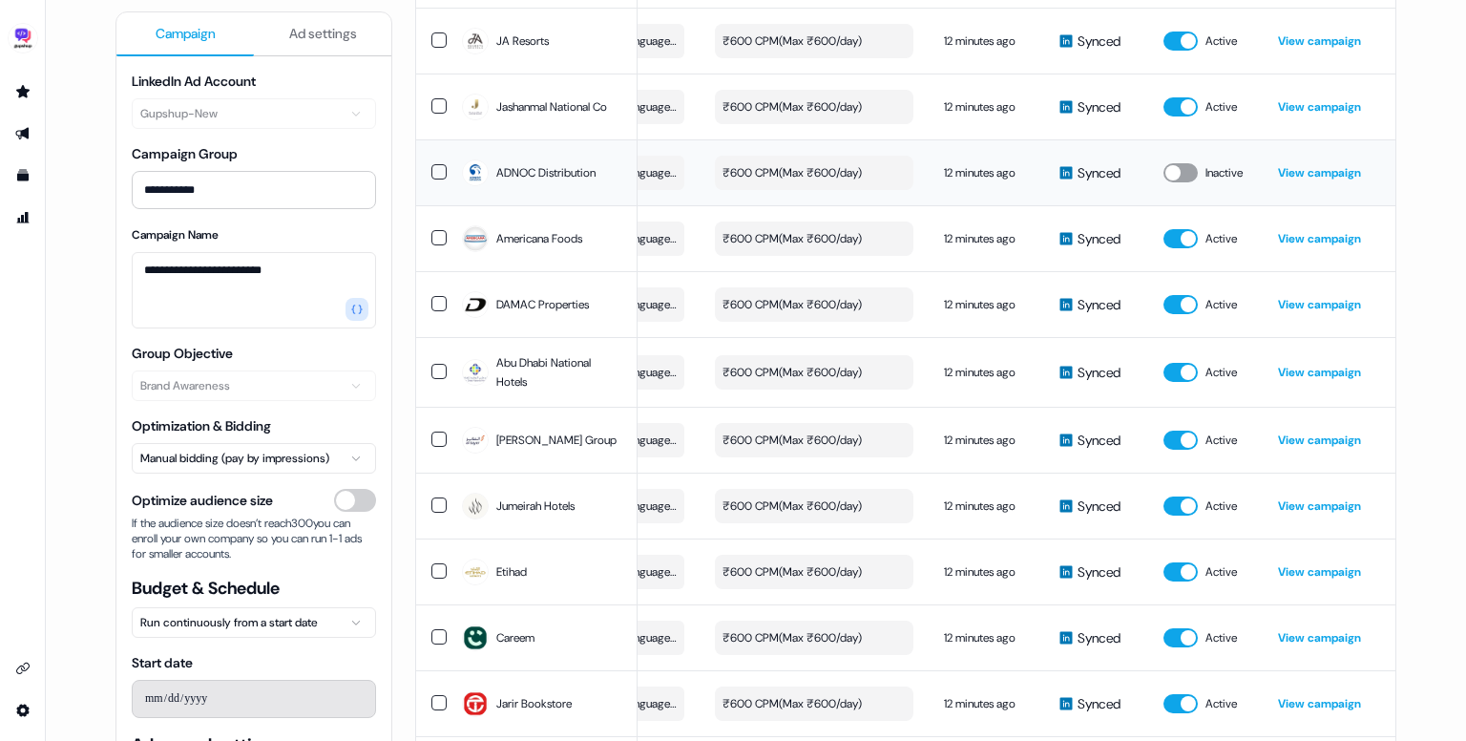
scroll to position [3166, 0]
click at [1185, 180] on button "button" at bounding box center [1181, 172] width 34 height 19
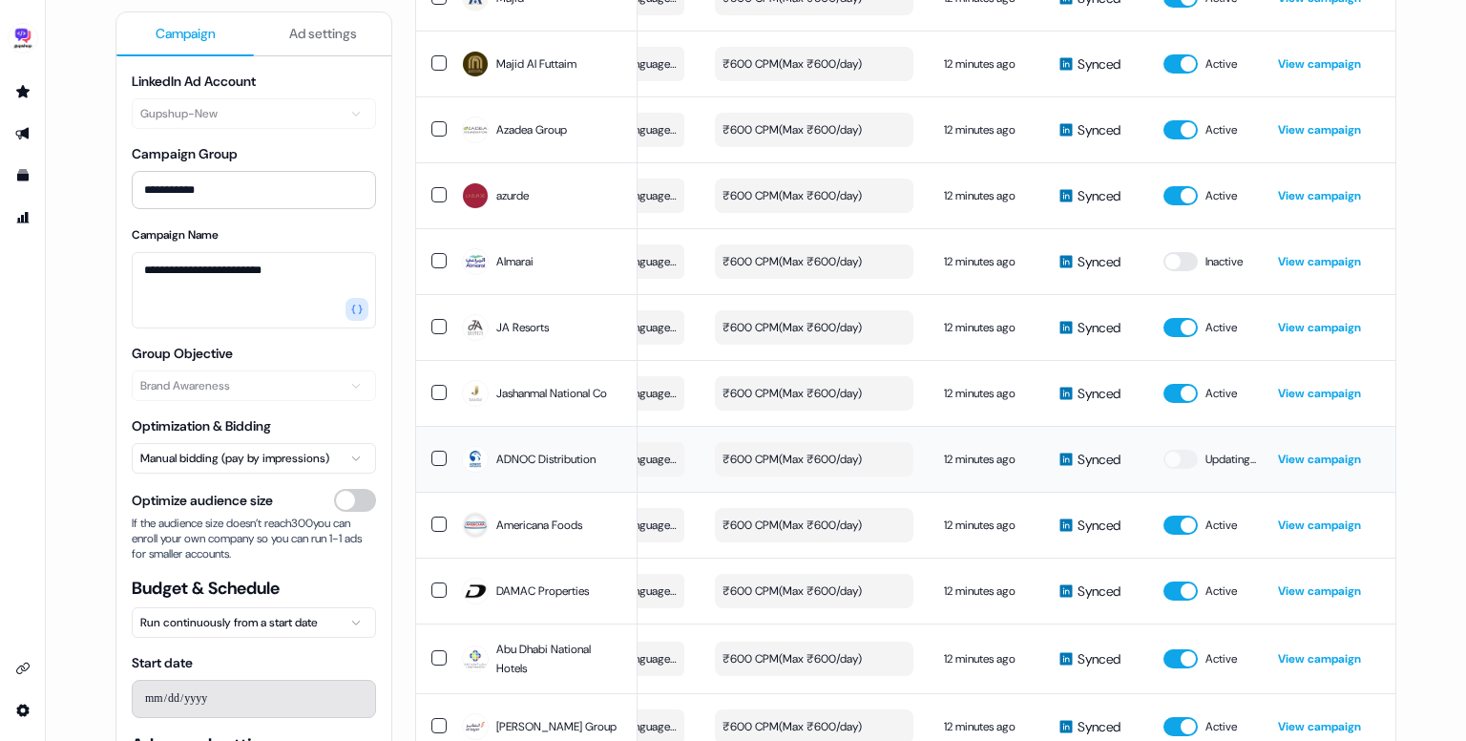
scroll to position [2879, 0]
click at [1180, 271] on button "button" at bounding box center [1181, 261] width 34 height 19
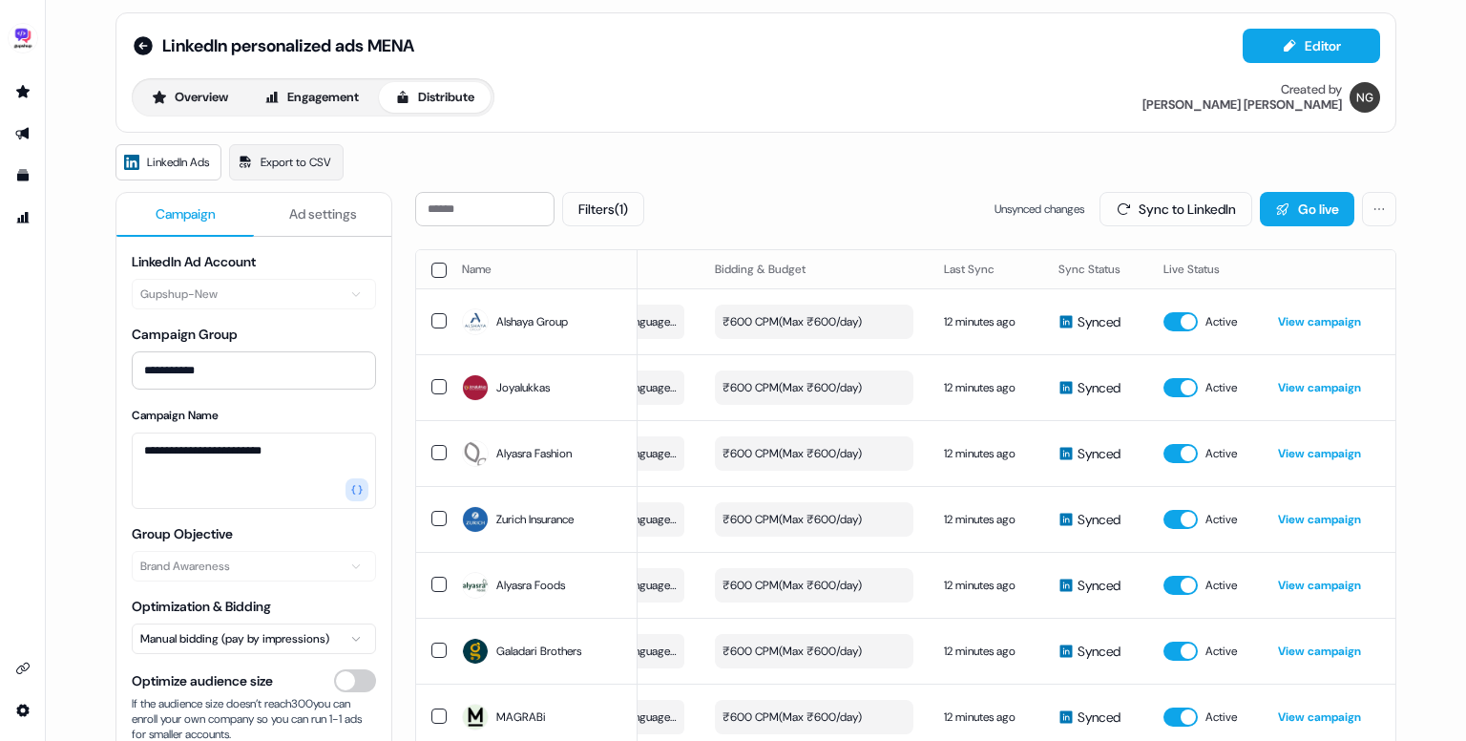
scroll to position [0, 0]
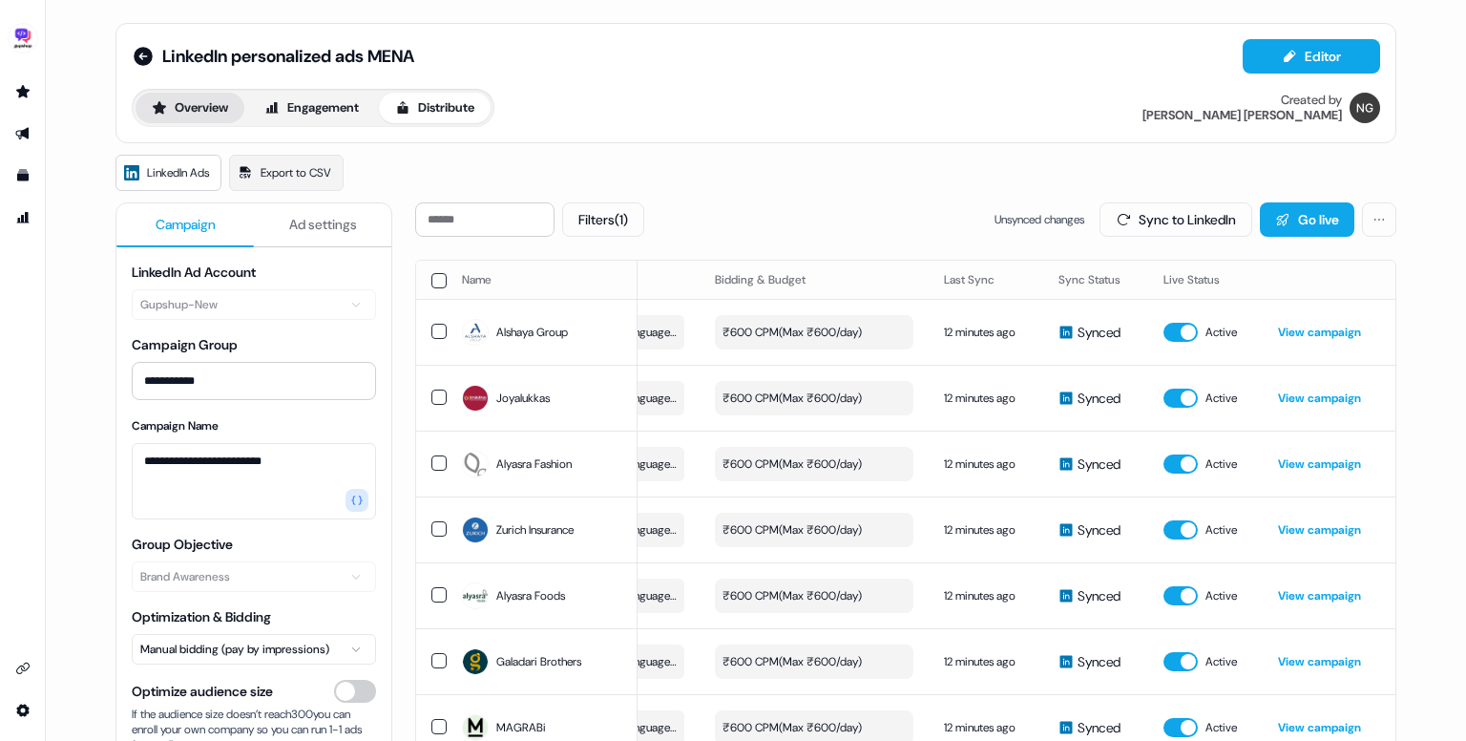
click at [195, 102] on button "Overview" at bounding box center [190, 108] width 109 height 31
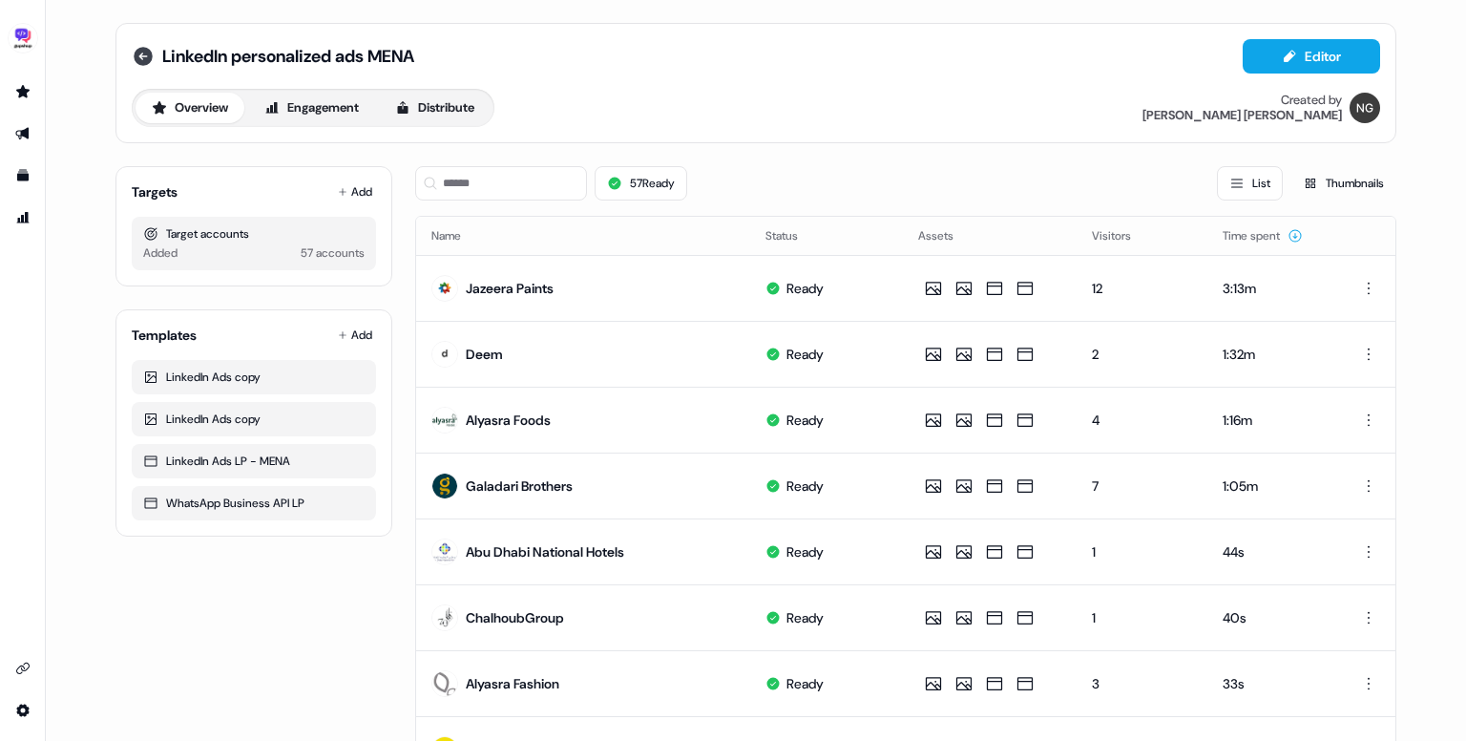
click at [140, 53] on icon at bounding box center [143, 56] width 19 height 19
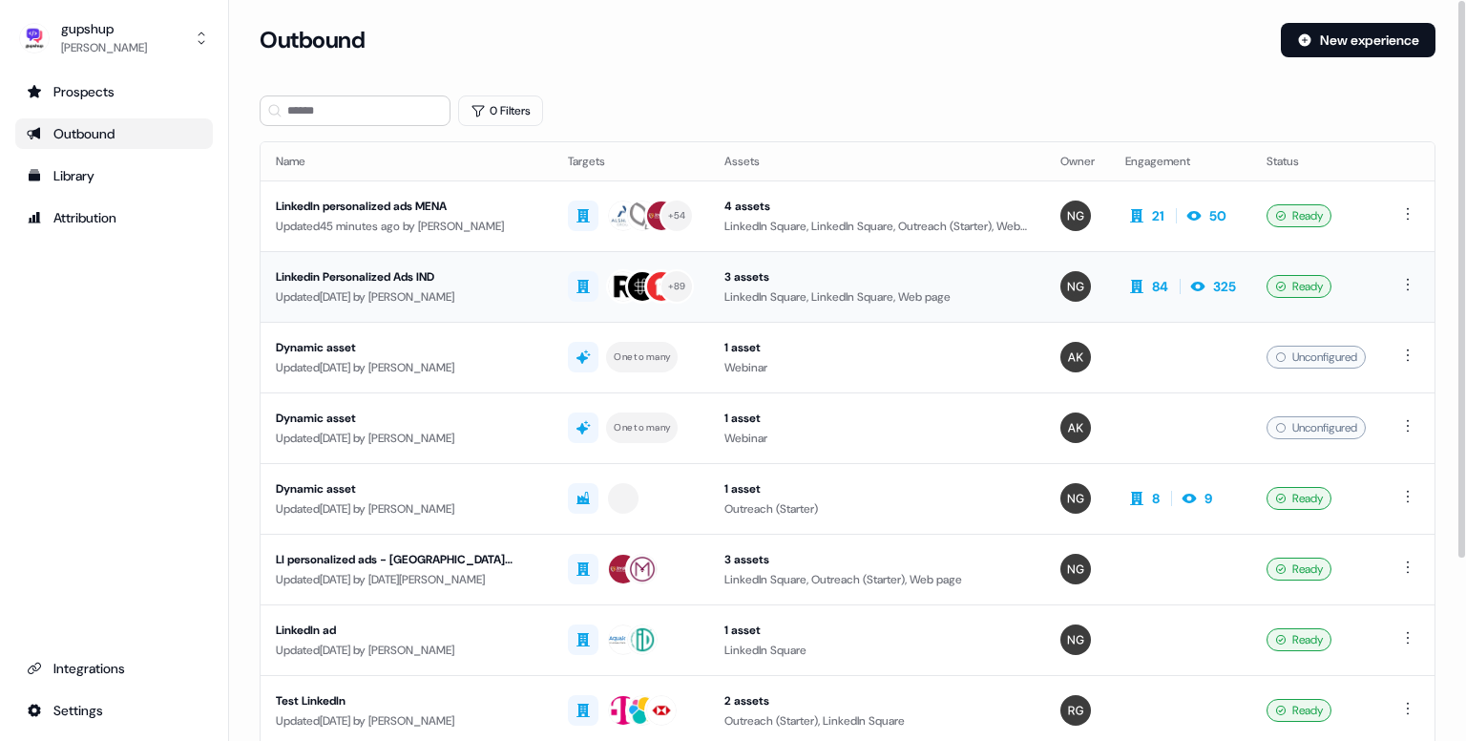
click at [418, 275] on div "Linkedin Personalized Ads IND" at bounding box center [407, 276] width 262 height 19
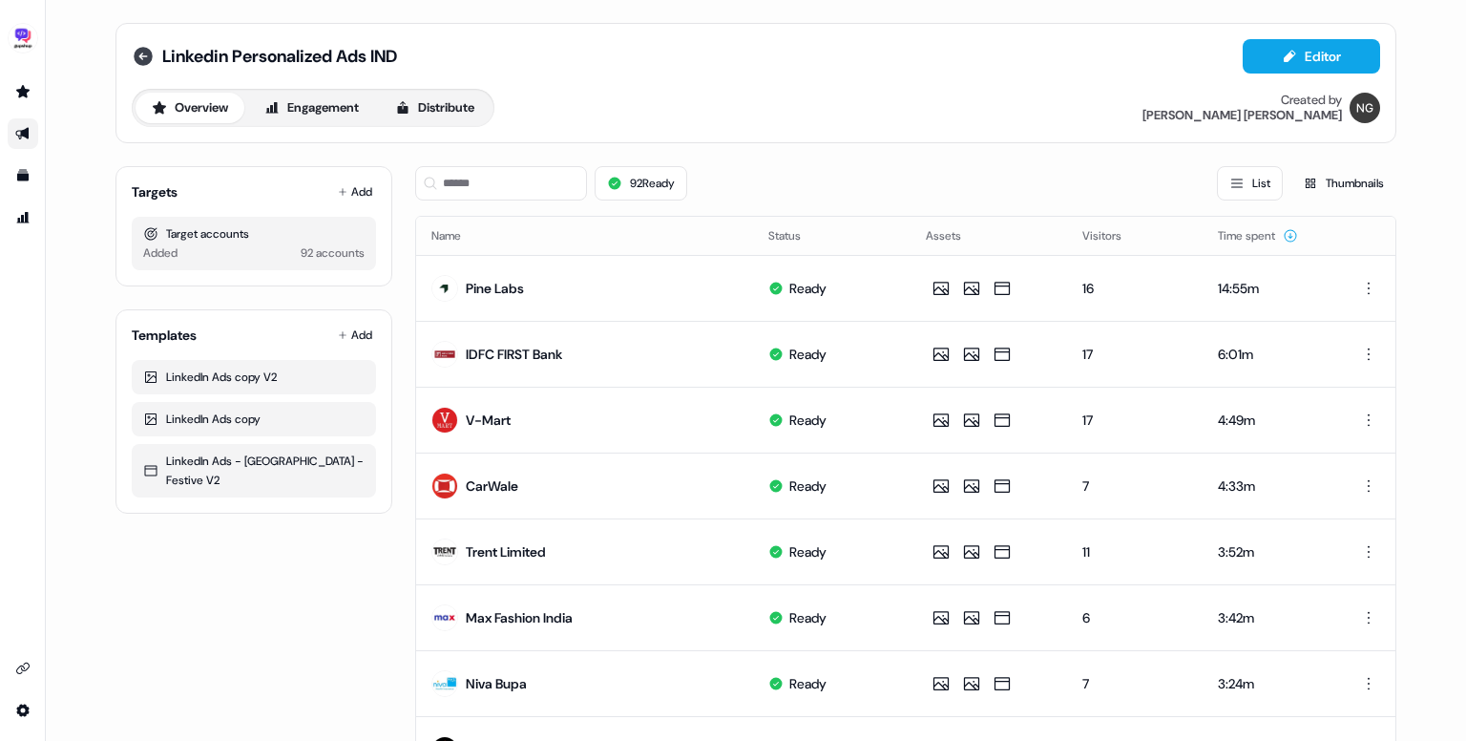
click at [132, 59] on icon at bounding box center [143, 56] width 23 height 23
